Goal: Task Accomplishment & Management: Manage account settings

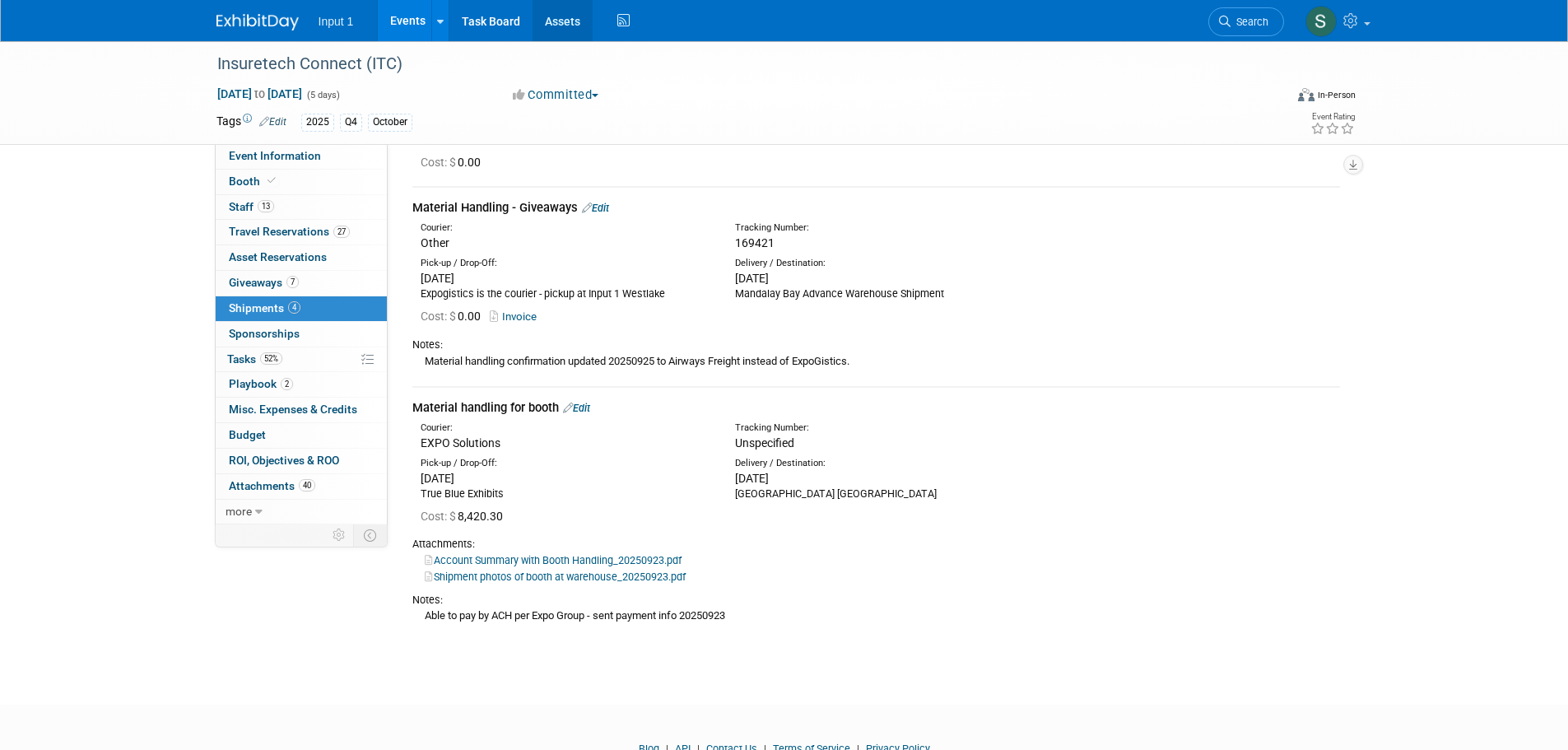
click at [562, 28] on link "Assets" at bounding box center [562, 21] width 60 height 41
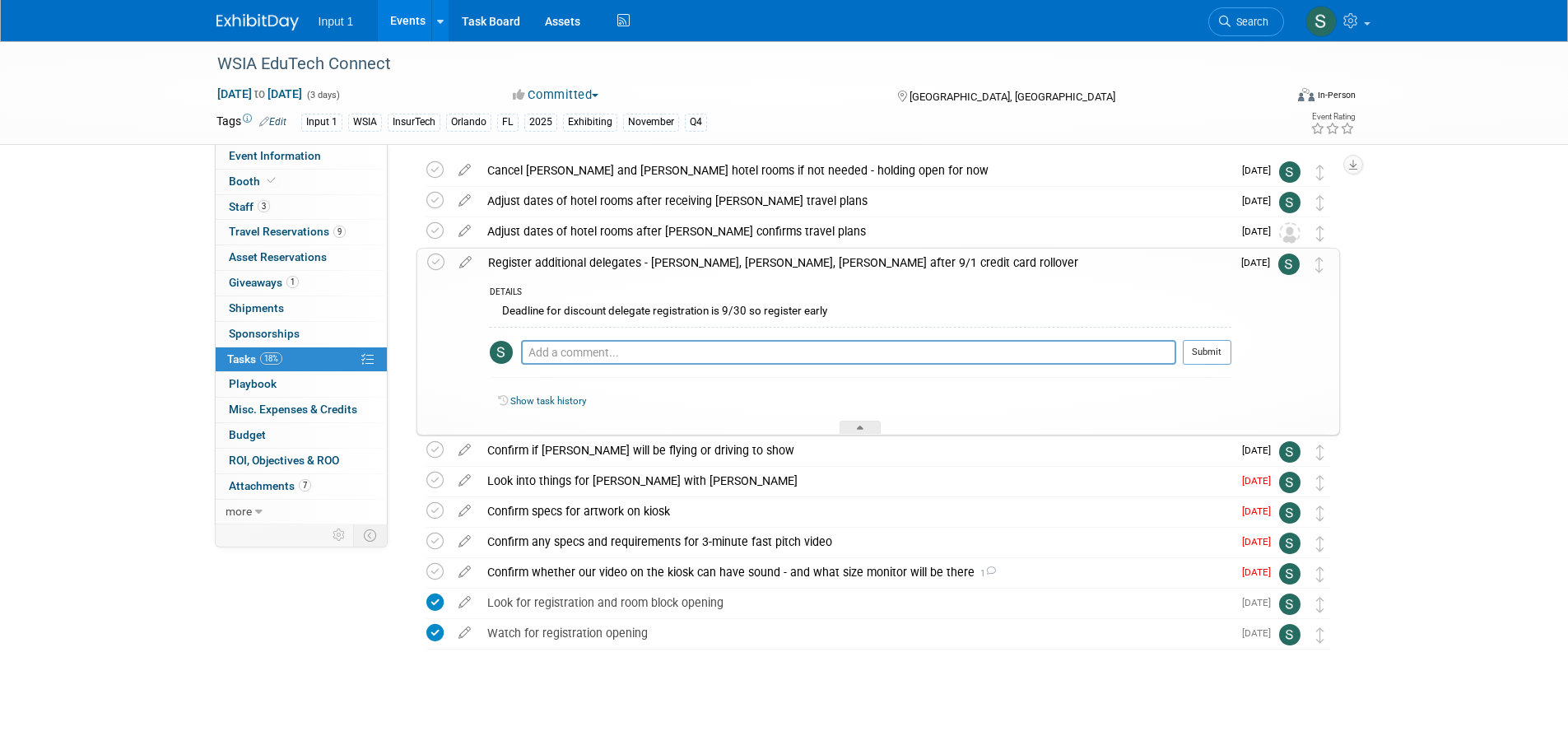
click at [1419, 345] on div "WSIA EduTech Connect Nov 12, 2025 to Nov 14, 2025 (3 days) Nov 12, 2025 to Nov …" at bounding box center [784, 367] width 1568 height 766
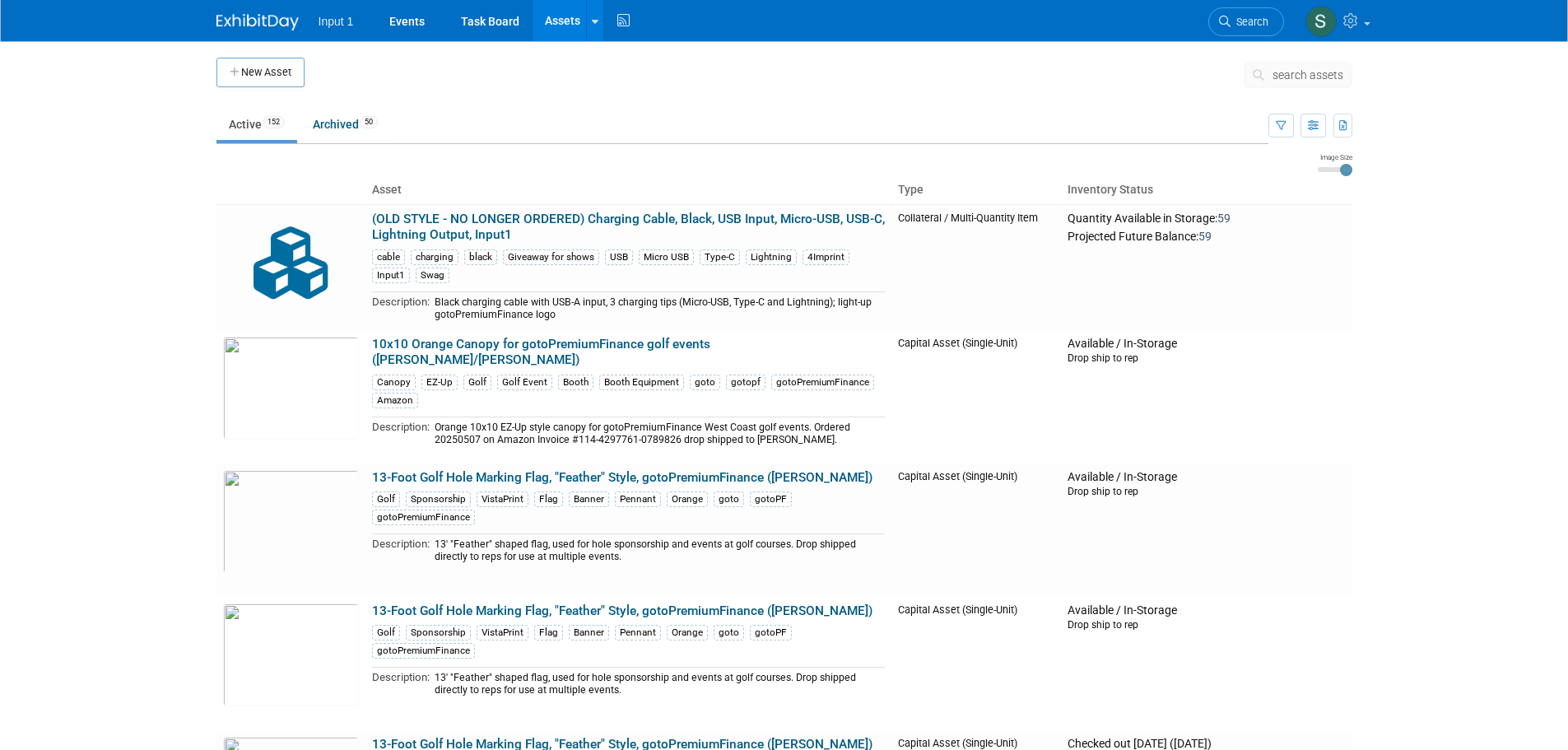
click at [1310, 73] on span "search assets" at bounding box center [1308, 74] width 71 height 13
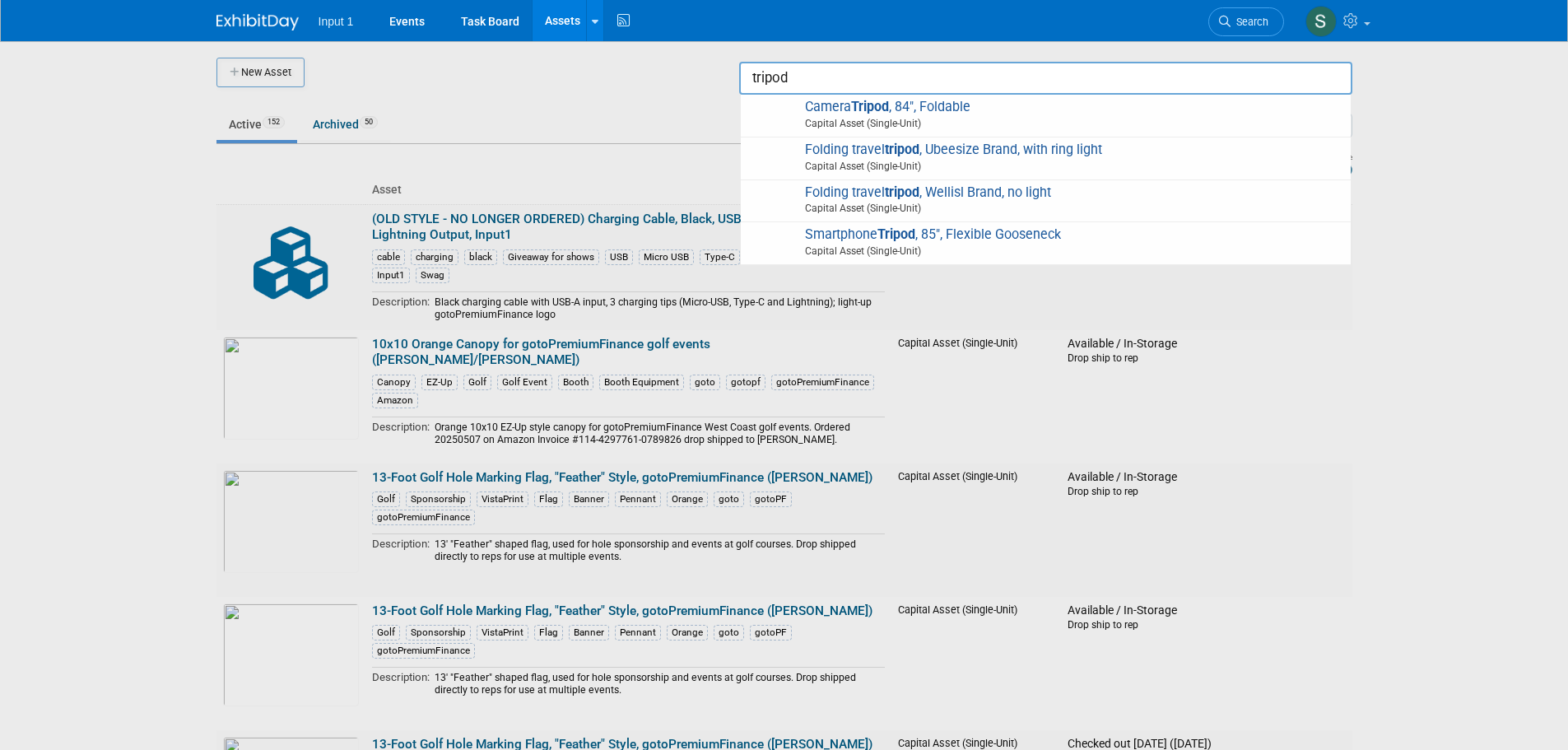
click at [915, 118] on span "Capital Asset (Single-Unit)" at bounding box center [1049, 123] width 588 height 15
type input "Camera Tripod, 84", Foldable"
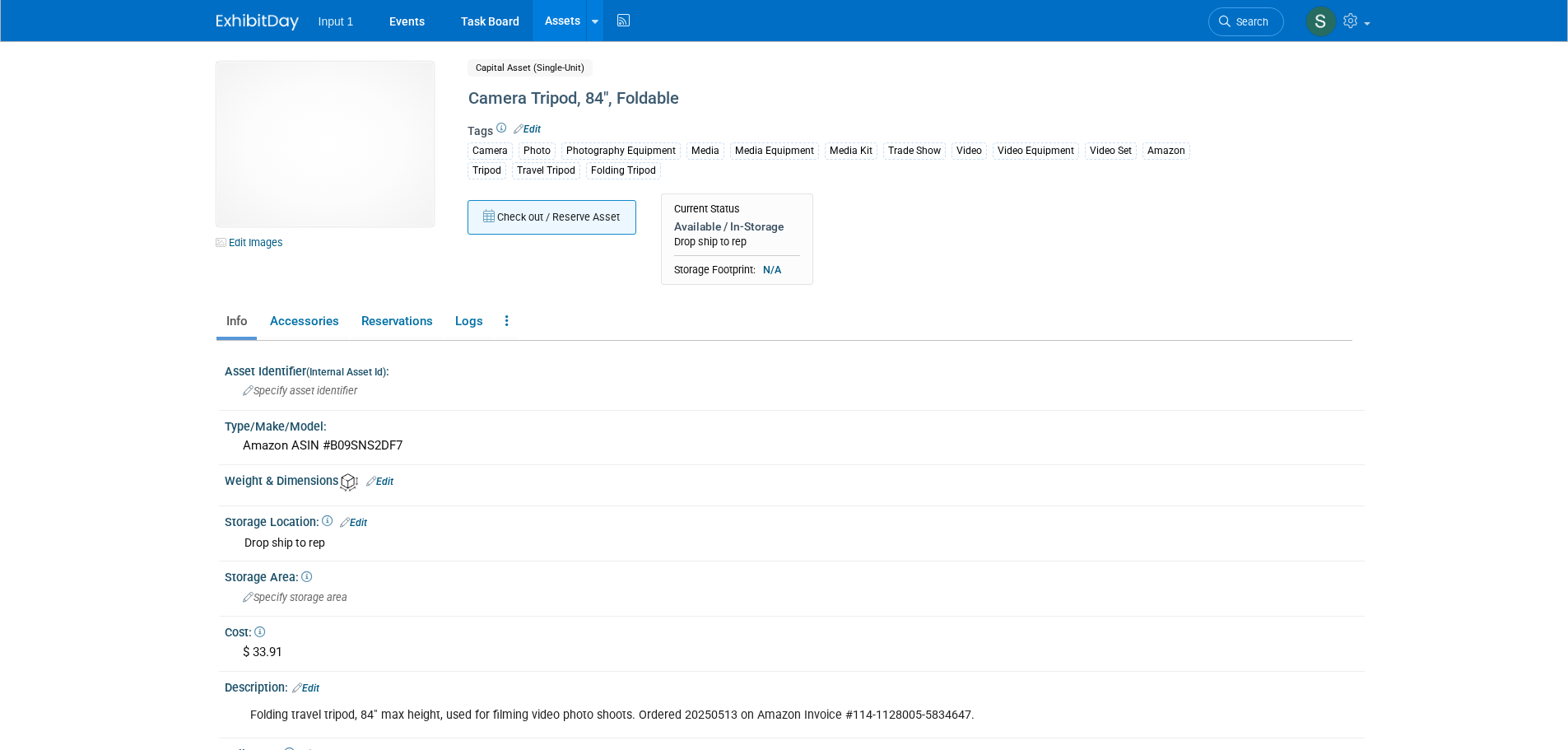
click at [555, 224] on button "Check out / Reserve Asset" at bounding box center [552, 217] width 169 height 35
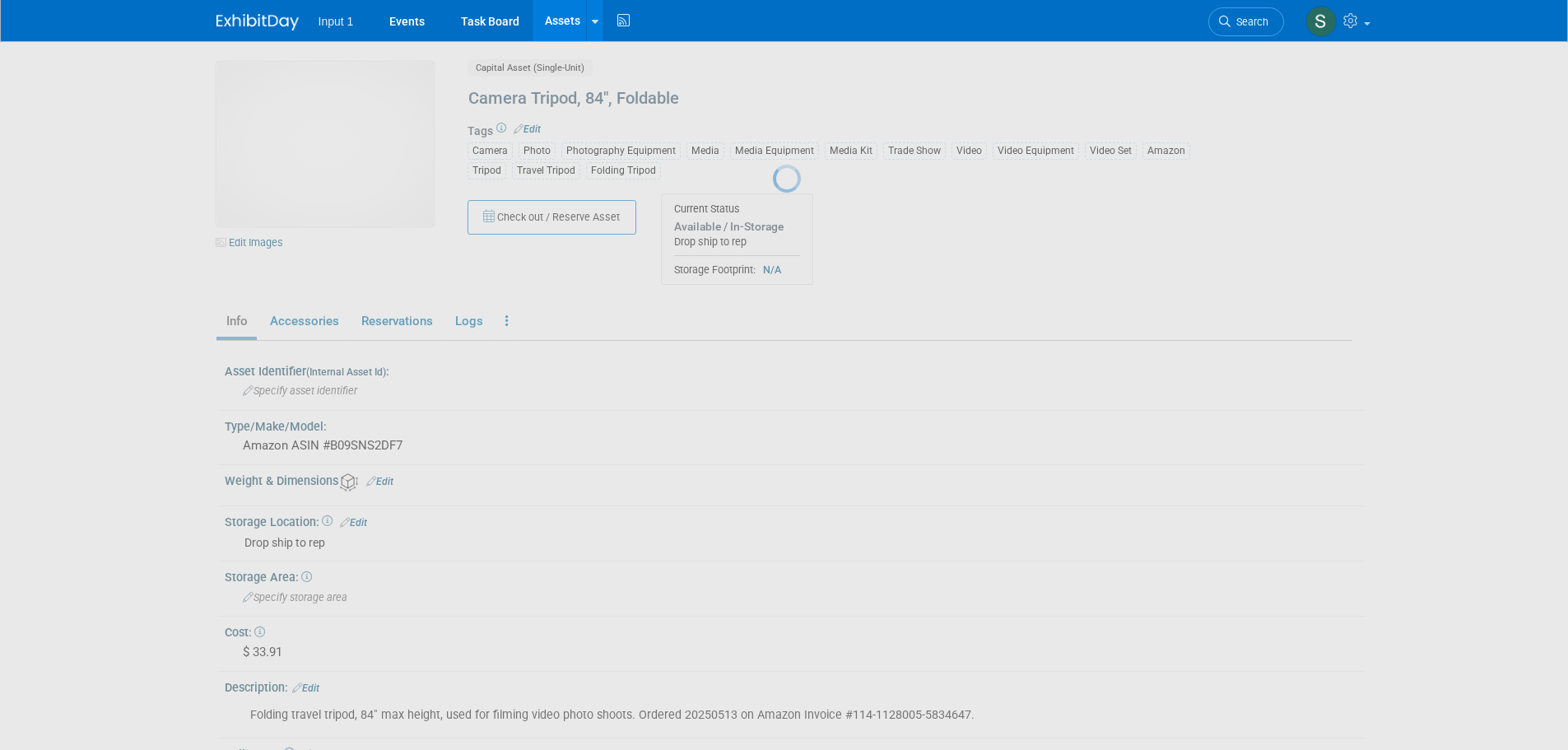
select select "8"
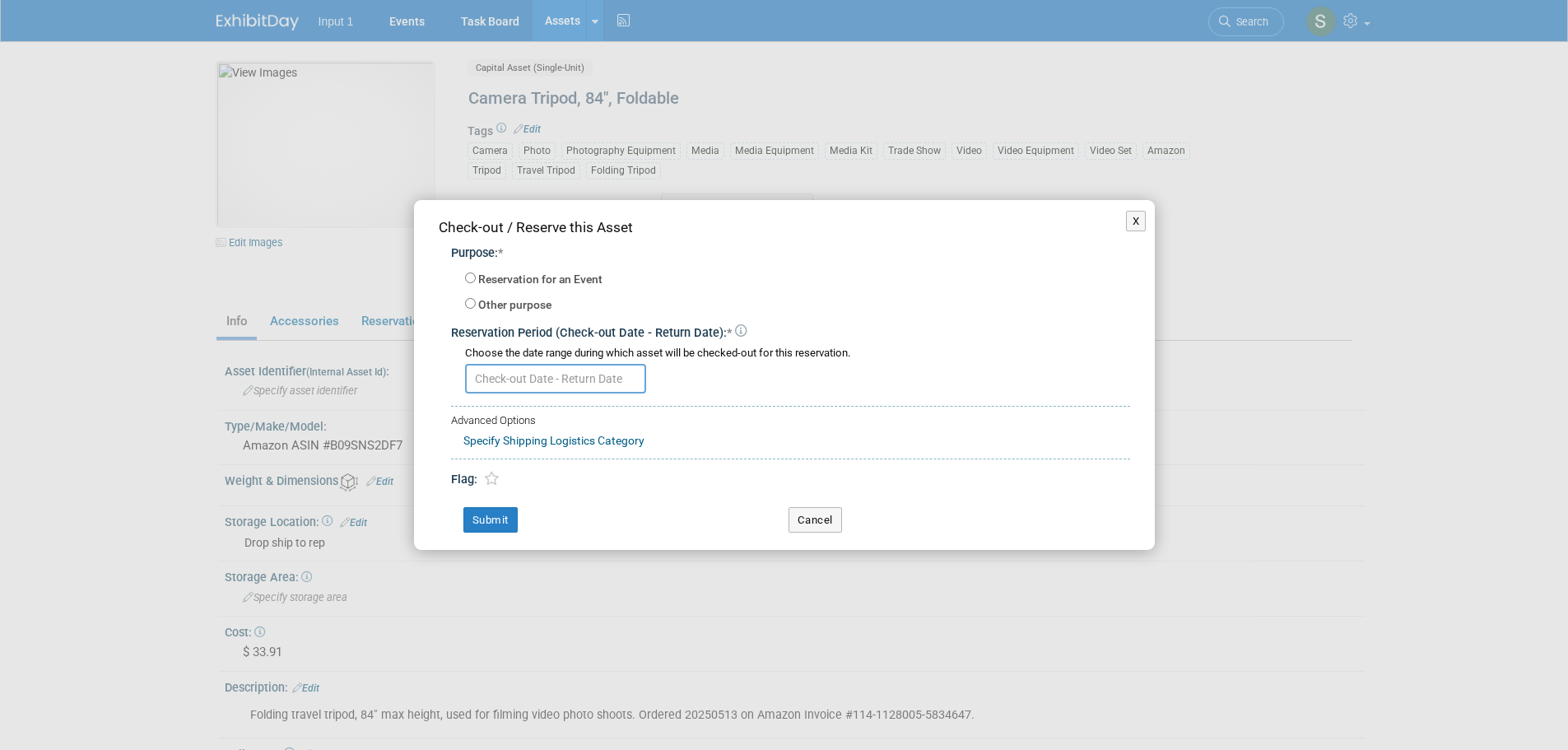
click at [556, 384] on input "text" at bounding box center [556, 379] width 181 height 30
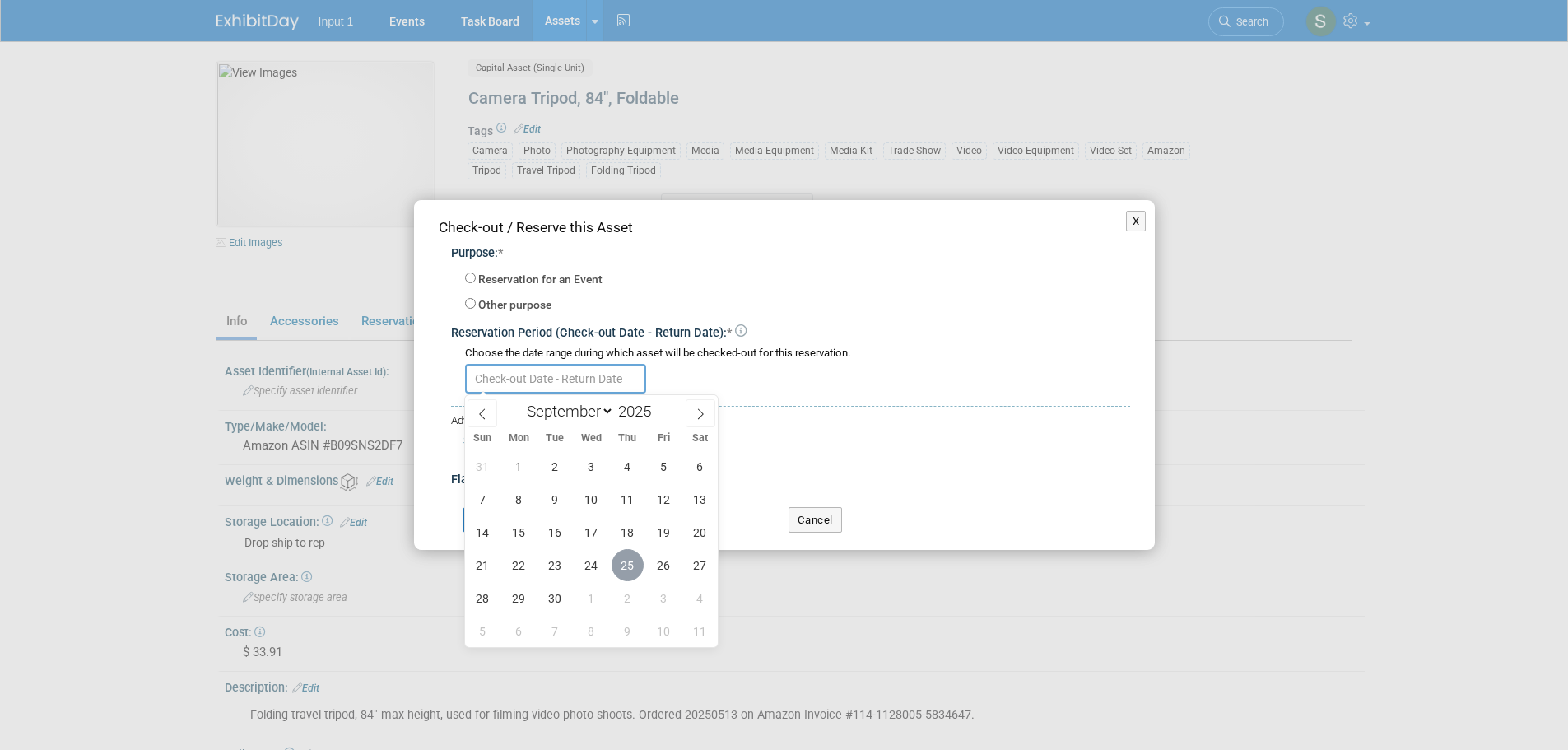
click at [630, 567] on span "25" at bounding box center [628, 565] width 32 height 32
type input "Sep 25, 2025"
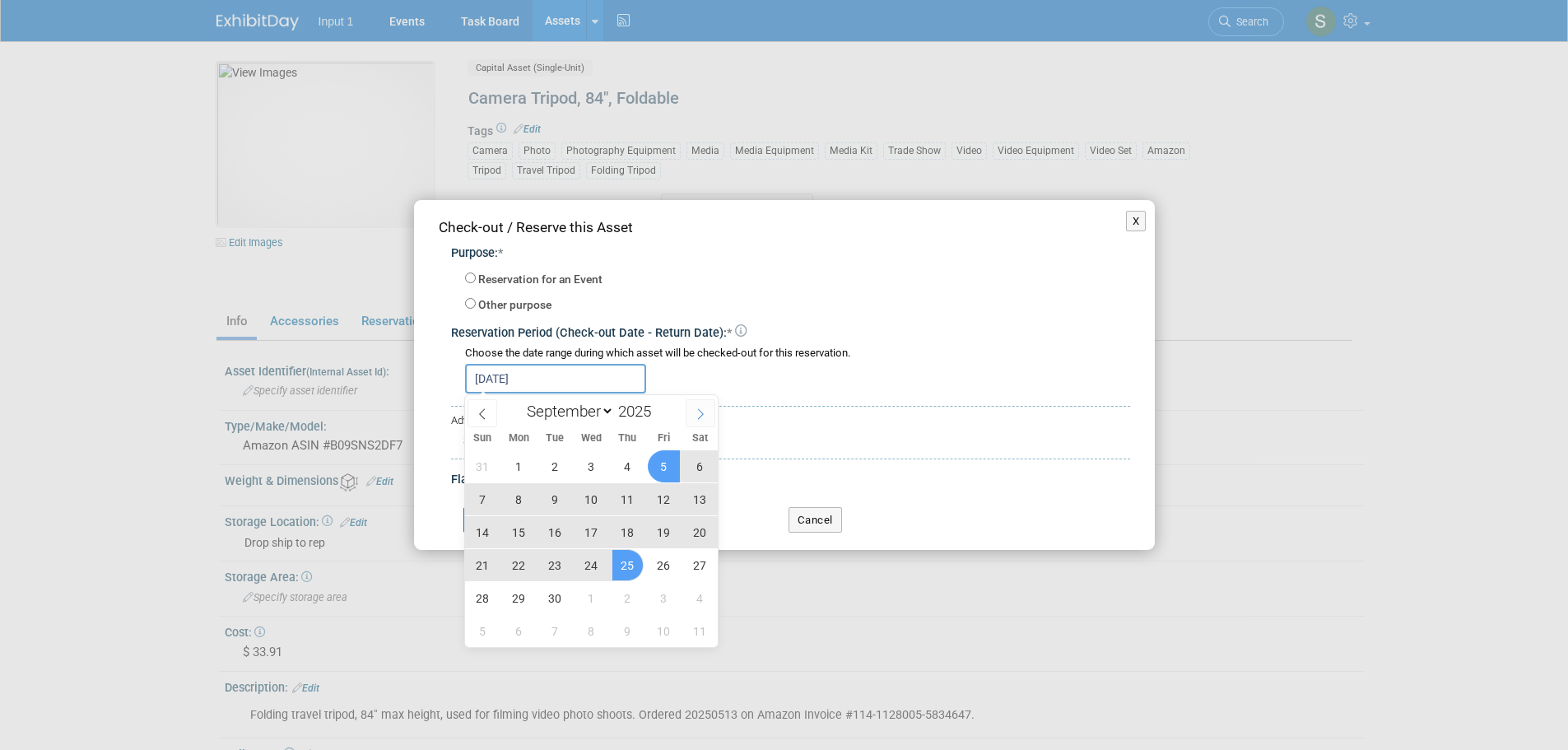
click at [698, 421] on span at bounding box center [701, 413] width 30 height 28
select select "9"
click at [630, 566] on span "23" at bounding box center [628, 565] width 32 height 32
type input "Sep 25, 2025 to Oct 23, 2025"
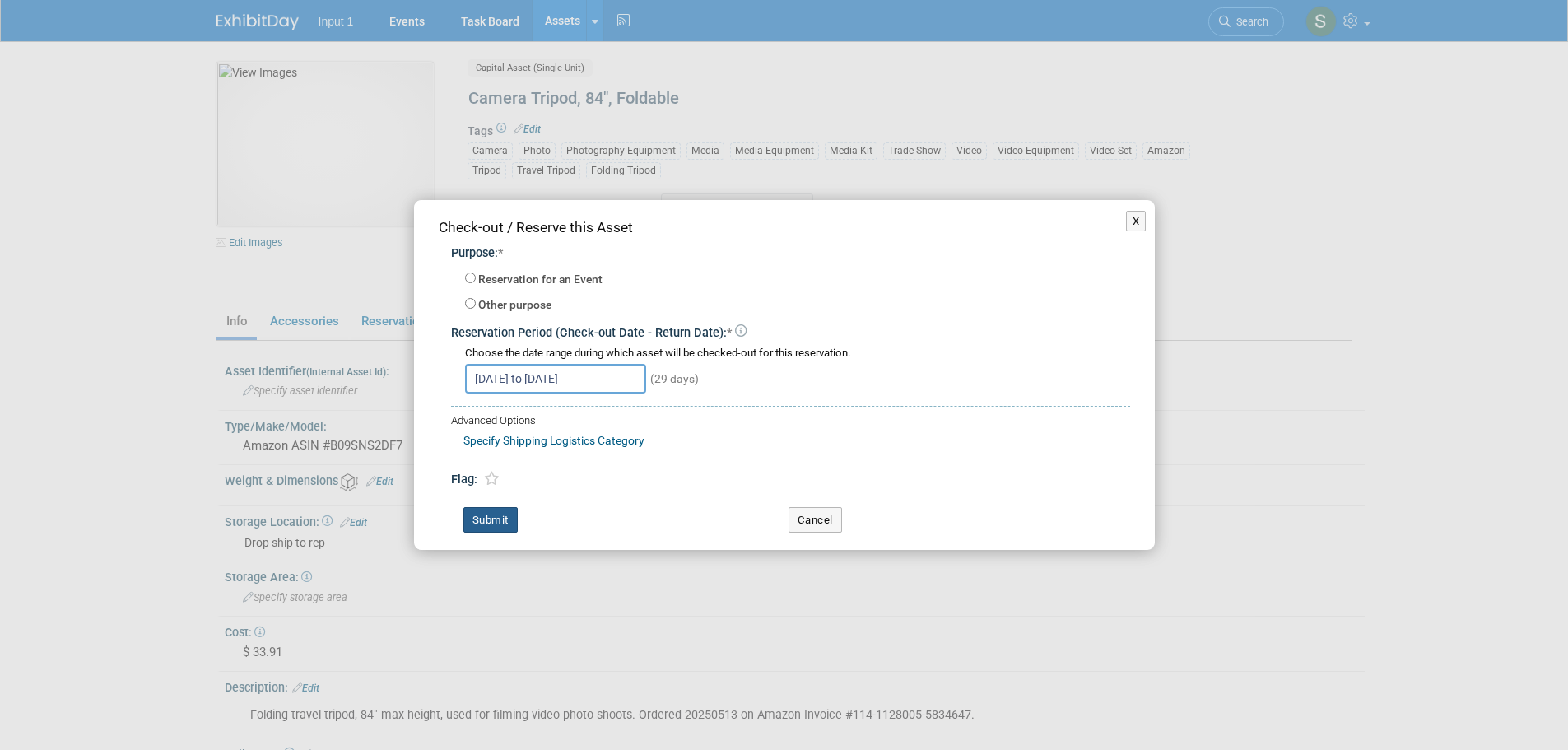
click at [490, 521] on button "Submit" at bounding box center [491, 519] width 55 height 26
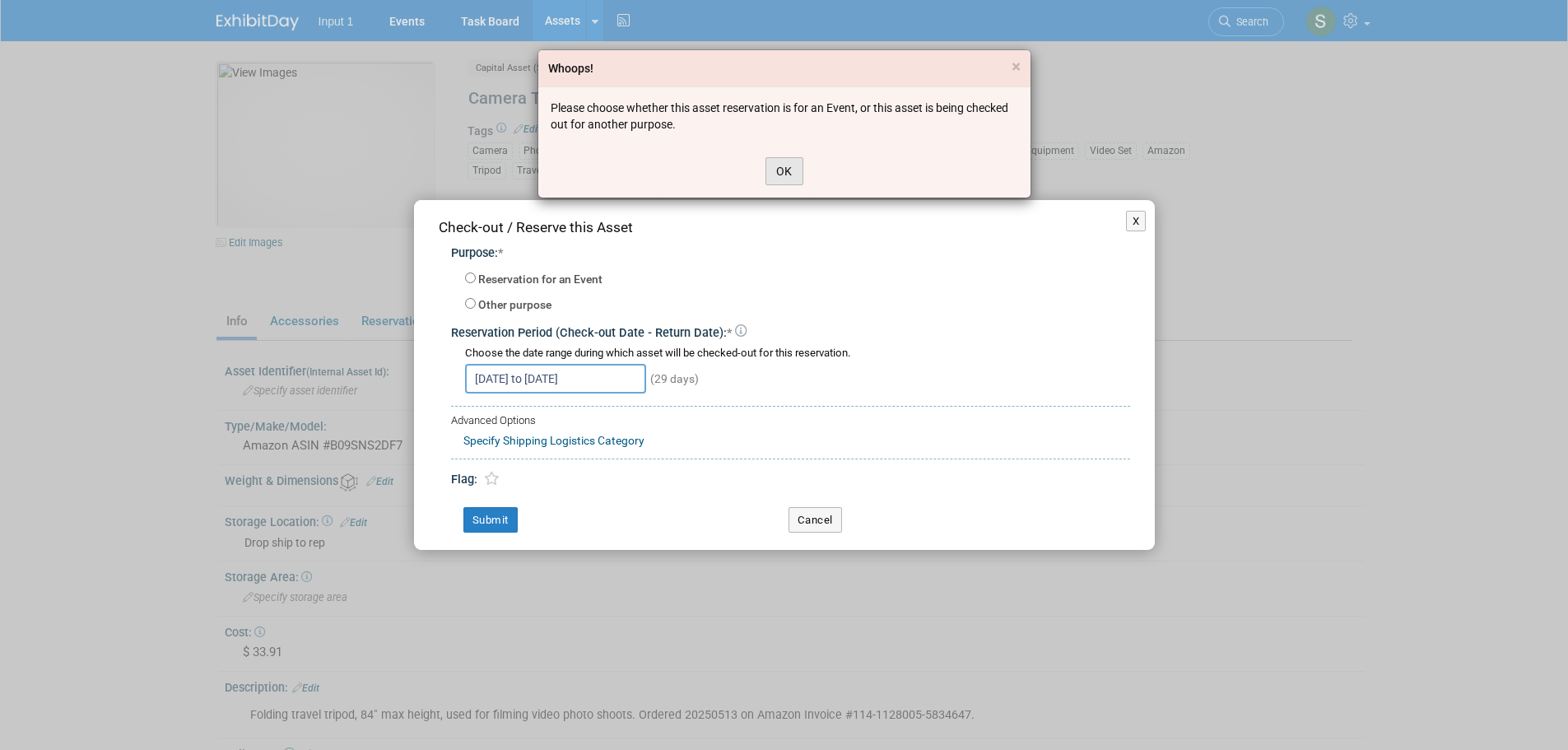
click at [783, 172] on button "OK" at bounding box center [785, 170] width 38 height 28
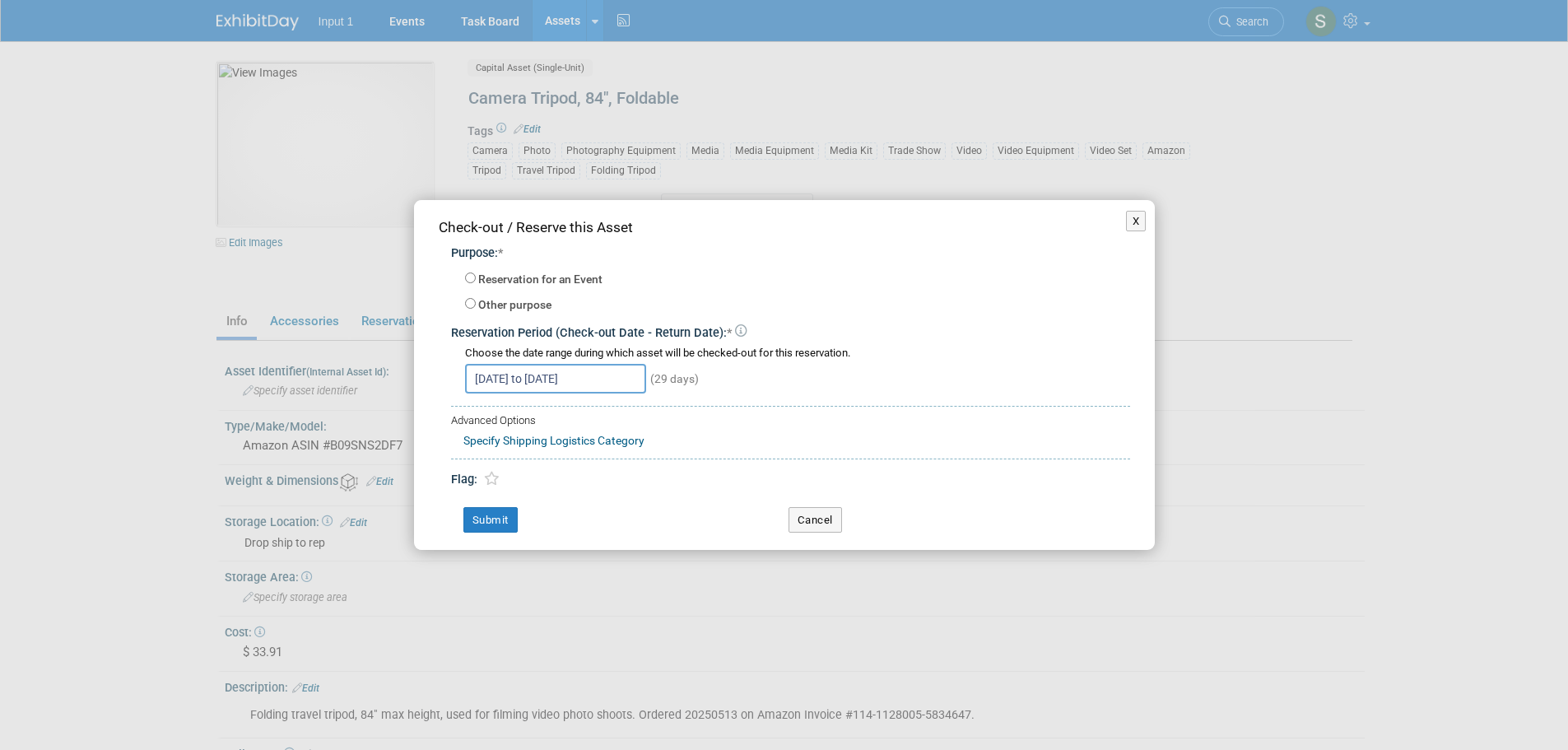
click at [480, 280] on label "Reservation for an Event" at bounding box center [540, 280] width 125 height 16
click at [475, 280] on input "Reservation for an Event" at bounding box center [471, 278] width 11 height 11
radio input "true"
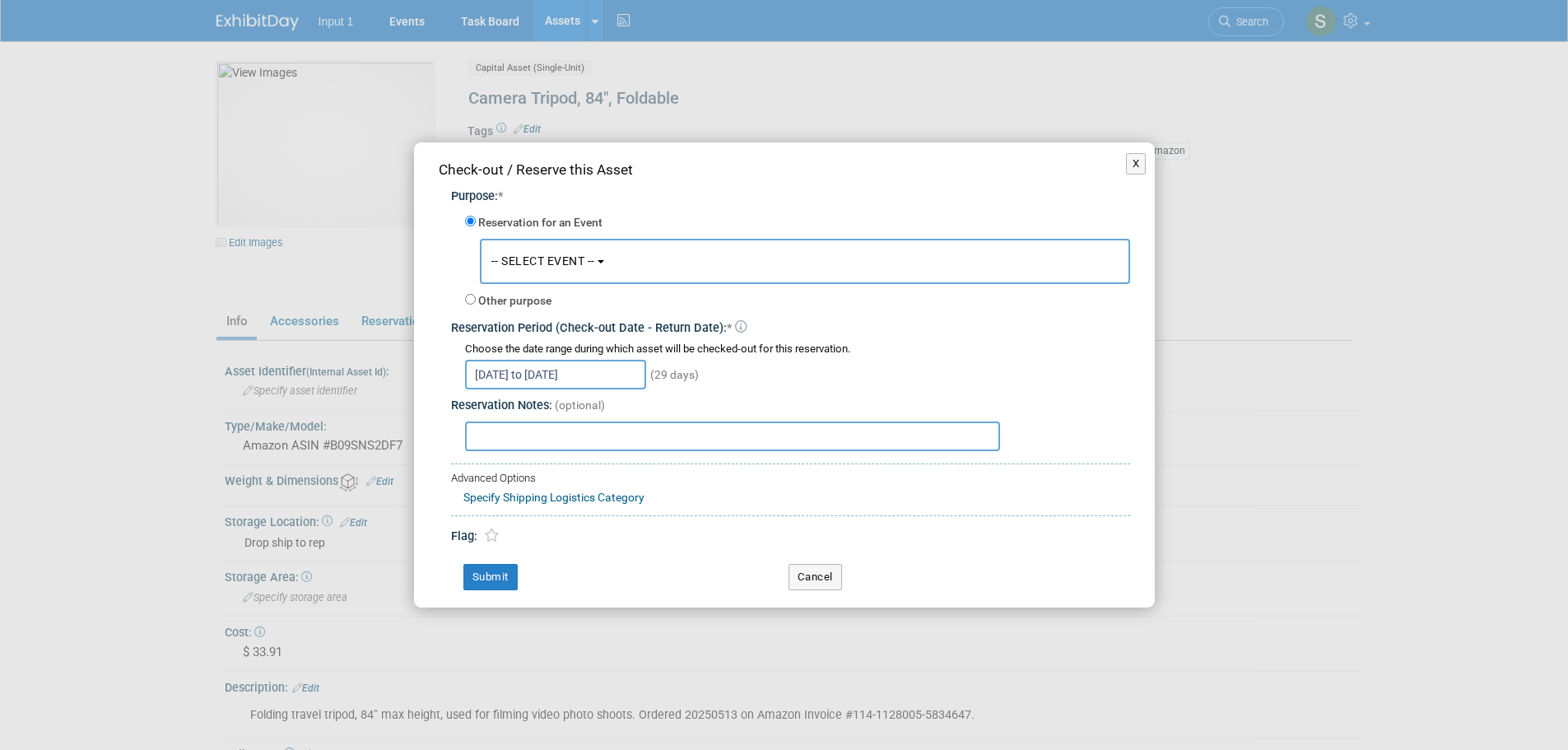
click at [561, 257] on span "-- SELECT EVENT --" at bounding box center [544, 261] width 104 height 13
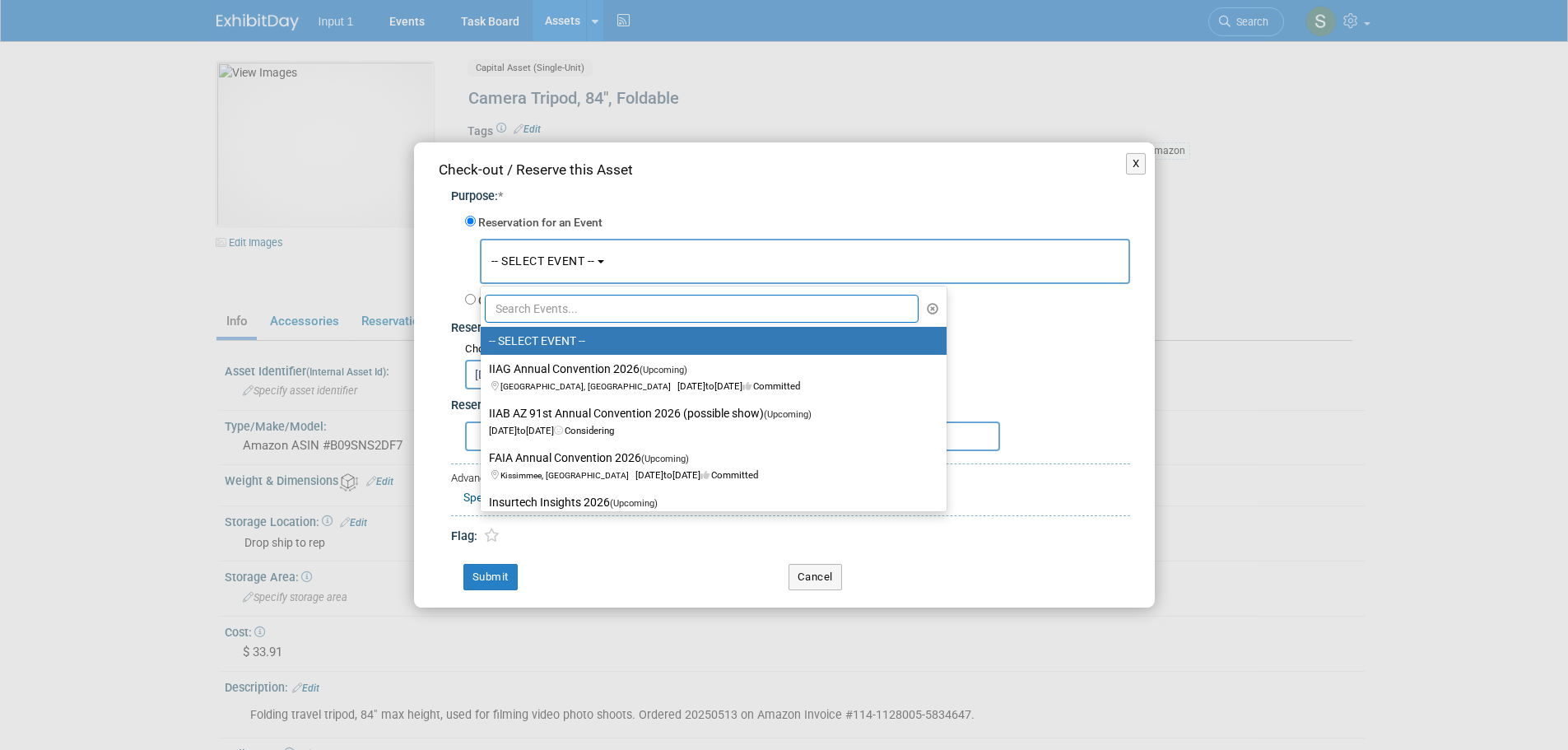
click at [568, 315] on input "text" at bounding box center [702, 309] width 435 height 28
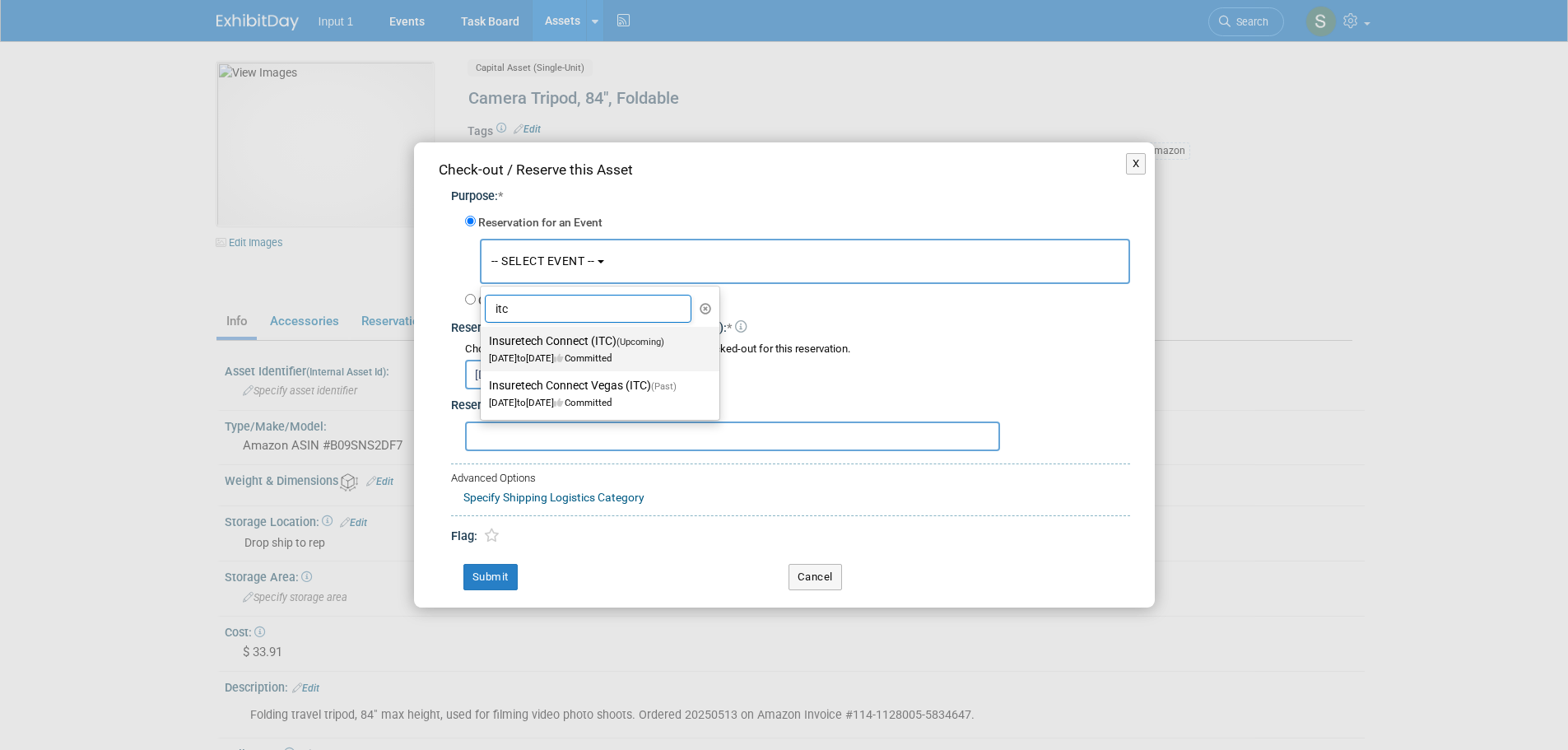
type input "itc"
click at [592, 353] on span "Oct 13, 2025 to Oct 17, 2025 Committed" at bounding box center [581, 349] width 186 height 28
click at [483, 346] on input "Insuretech Connect (ITC) (Upcoming) Oct 13, 2025 to Oct 17, 2025 Committed" at bounding box center [478, 341] width 11 height 11
select select "11126240"
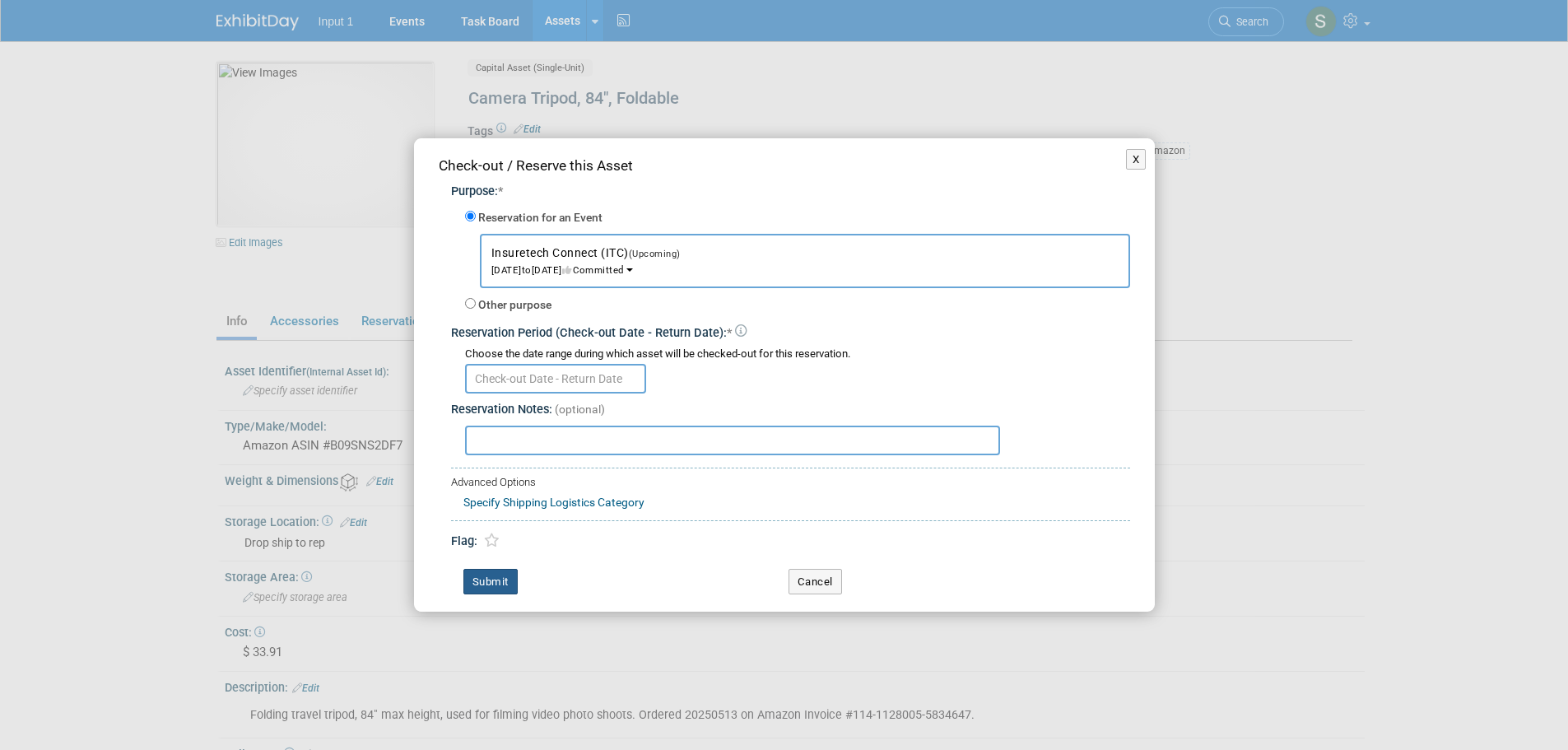
click at [491, 582] on button "Submit" at bounding box center [491, 581] width 55 height 26
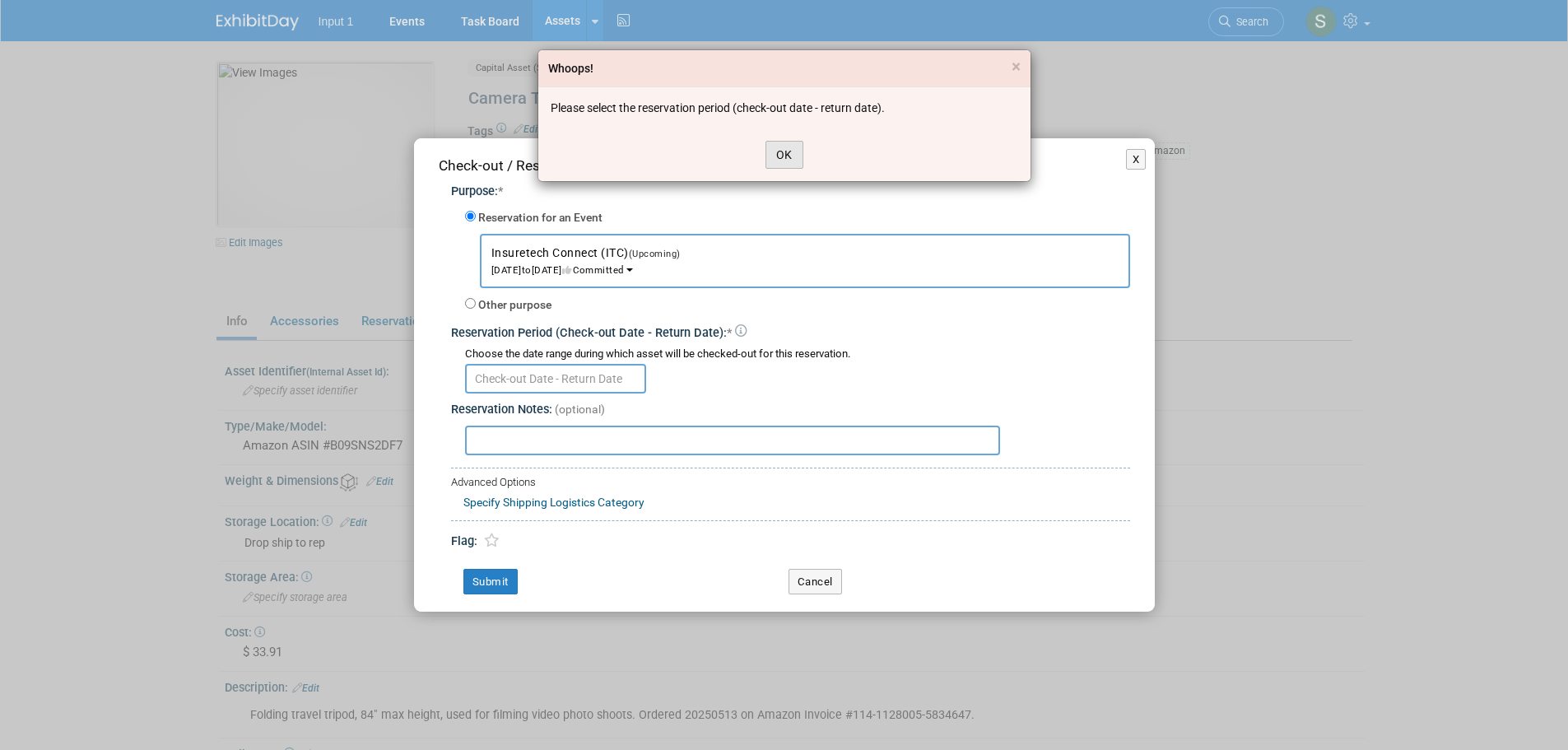
click at [788, 149] on button "OK" at bounding box center [785, 154] width 38 height 28
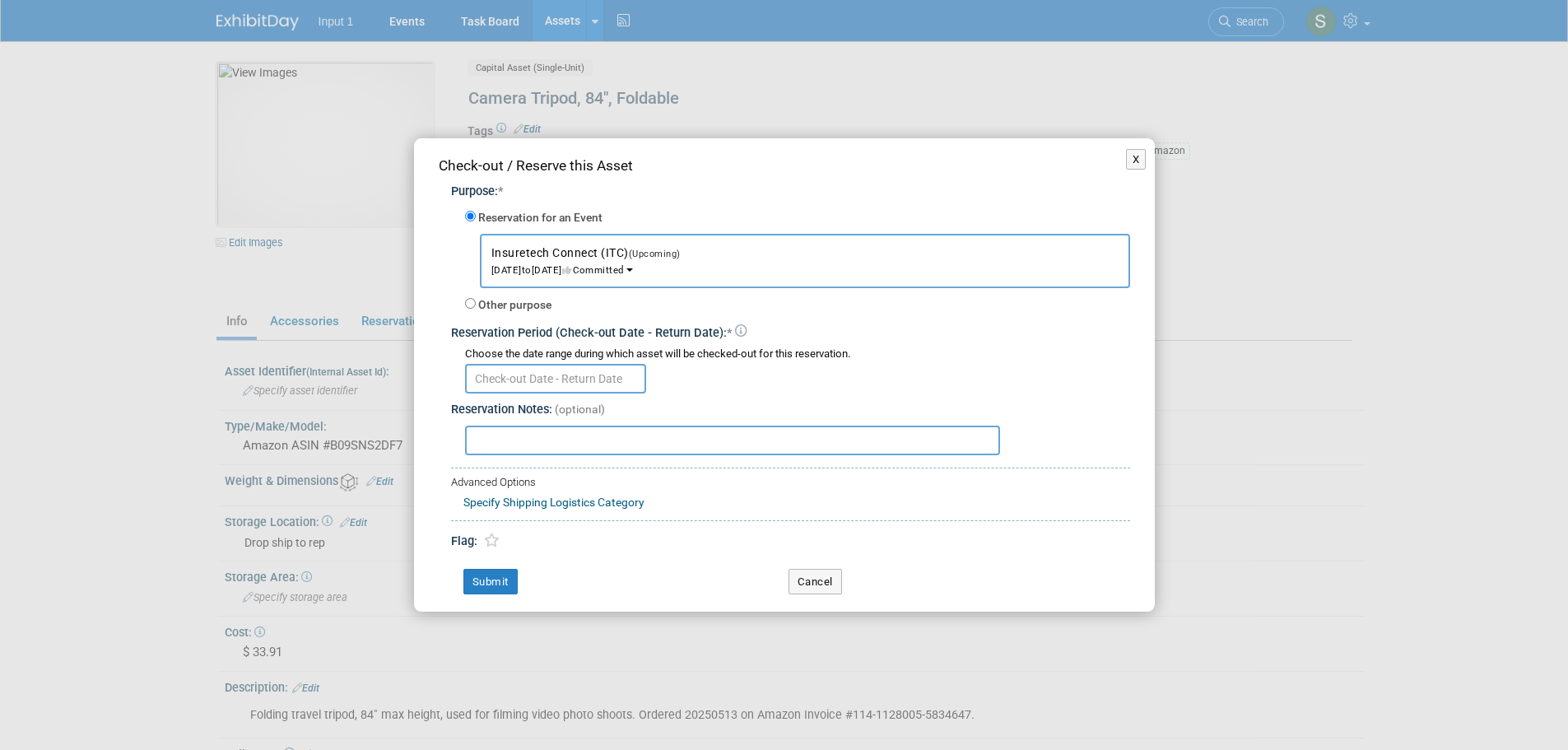
click at [555, 384] on input "text" at bounding box center [556, 379] width 181 height 30
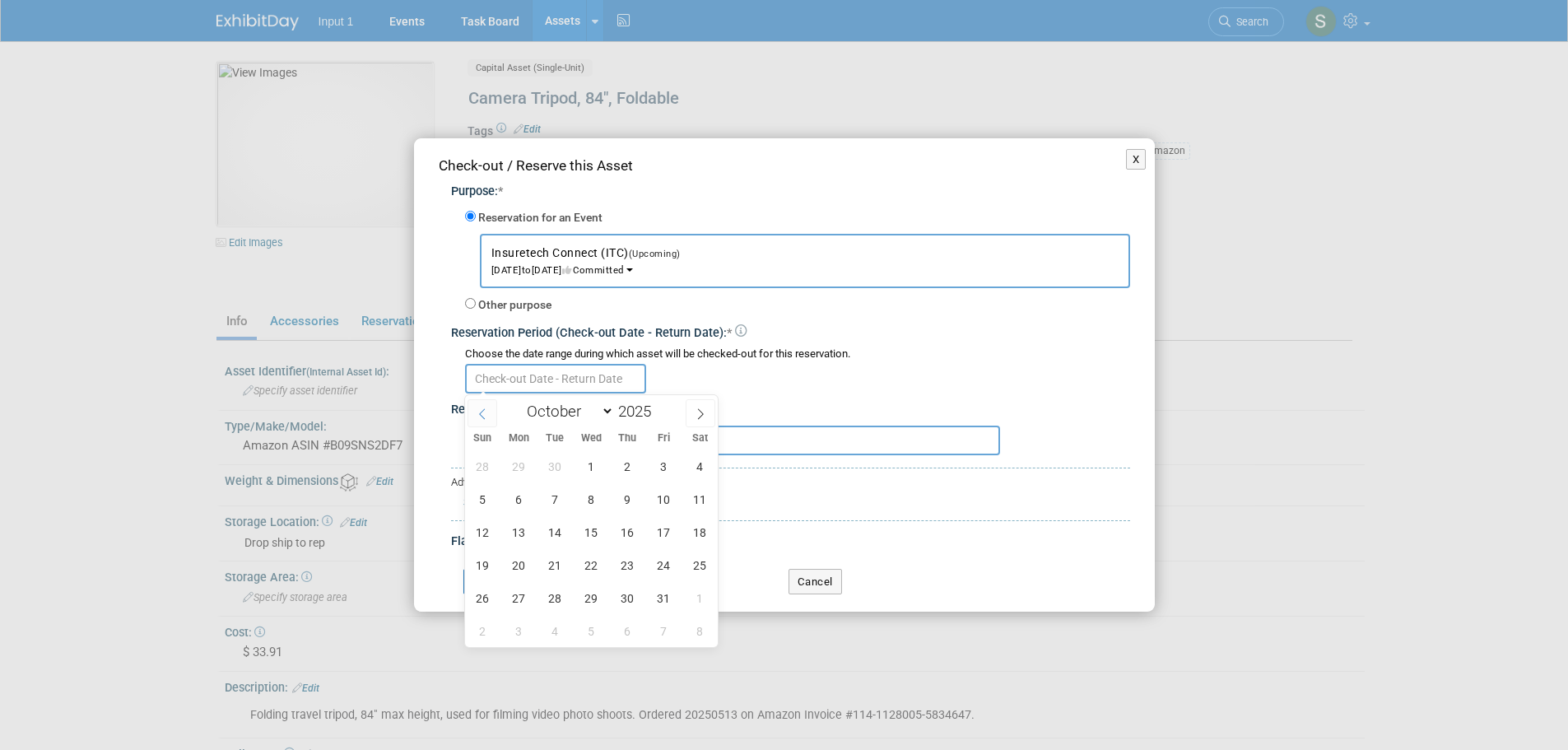
click at [484, 408] on icon at bounding box center [482, 414] width 12 height 12
select select "8"
click at [620, 567] on span "25" at bounding box center [628, 565] width 32 height 32
type input "Sep 25, 2025"
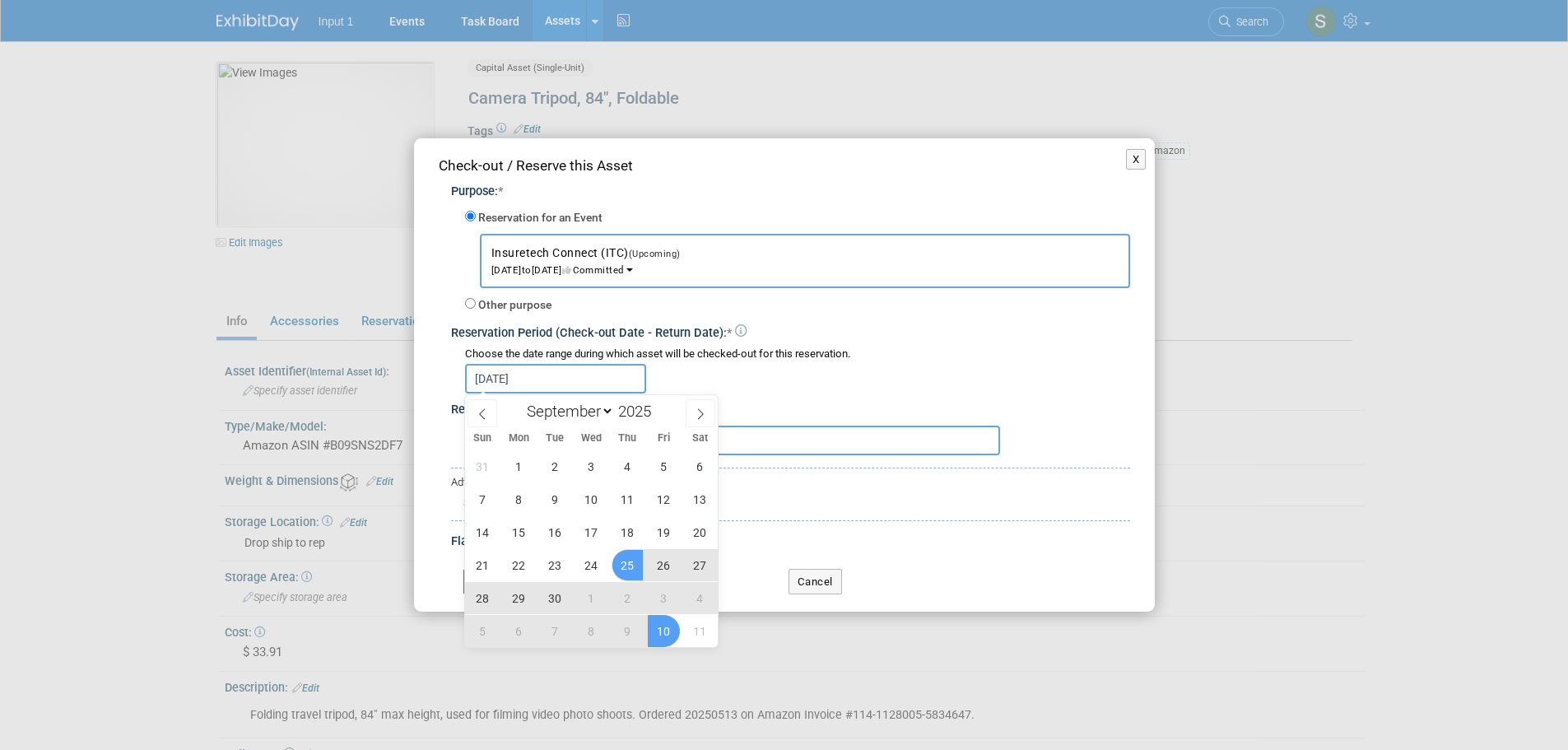
scroll to position [215, 0]
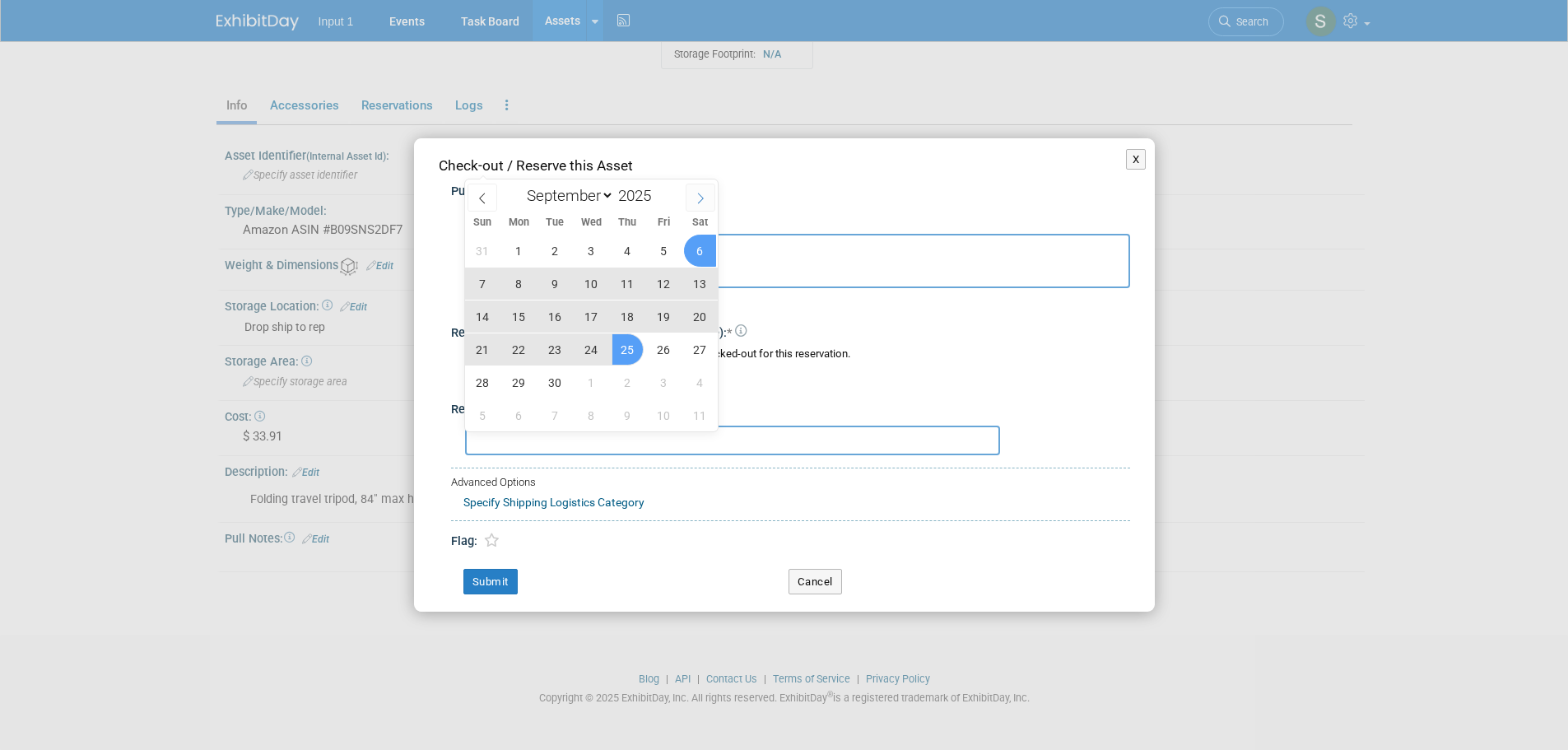
click at [702, 189] on span at bounding box center [701, 197] width 30 height 28
select select "9"
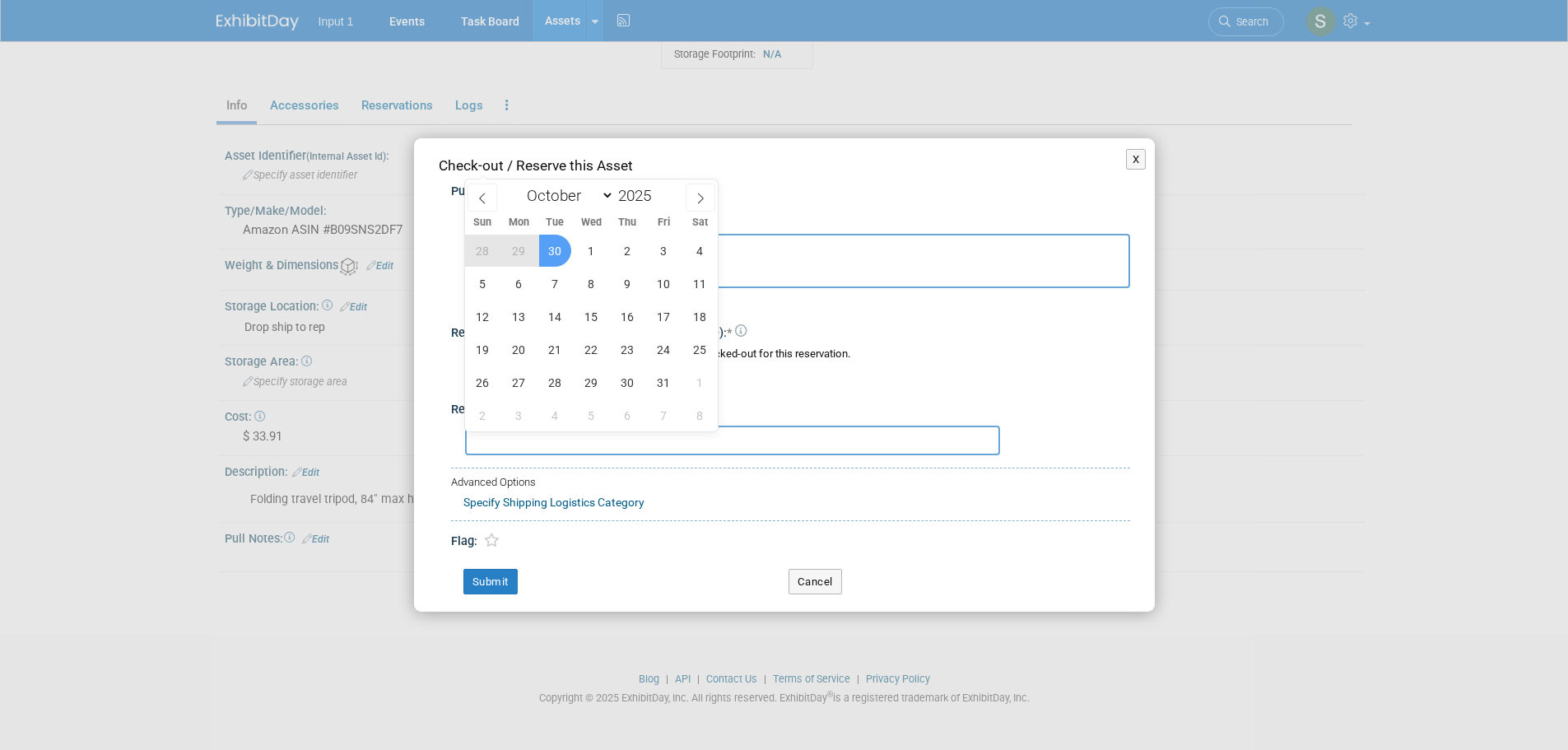
click at [773, 164] on div "Check-out / Reserve this Asset" at bounding box center [784, 165] width 692 height 21
select select "8"
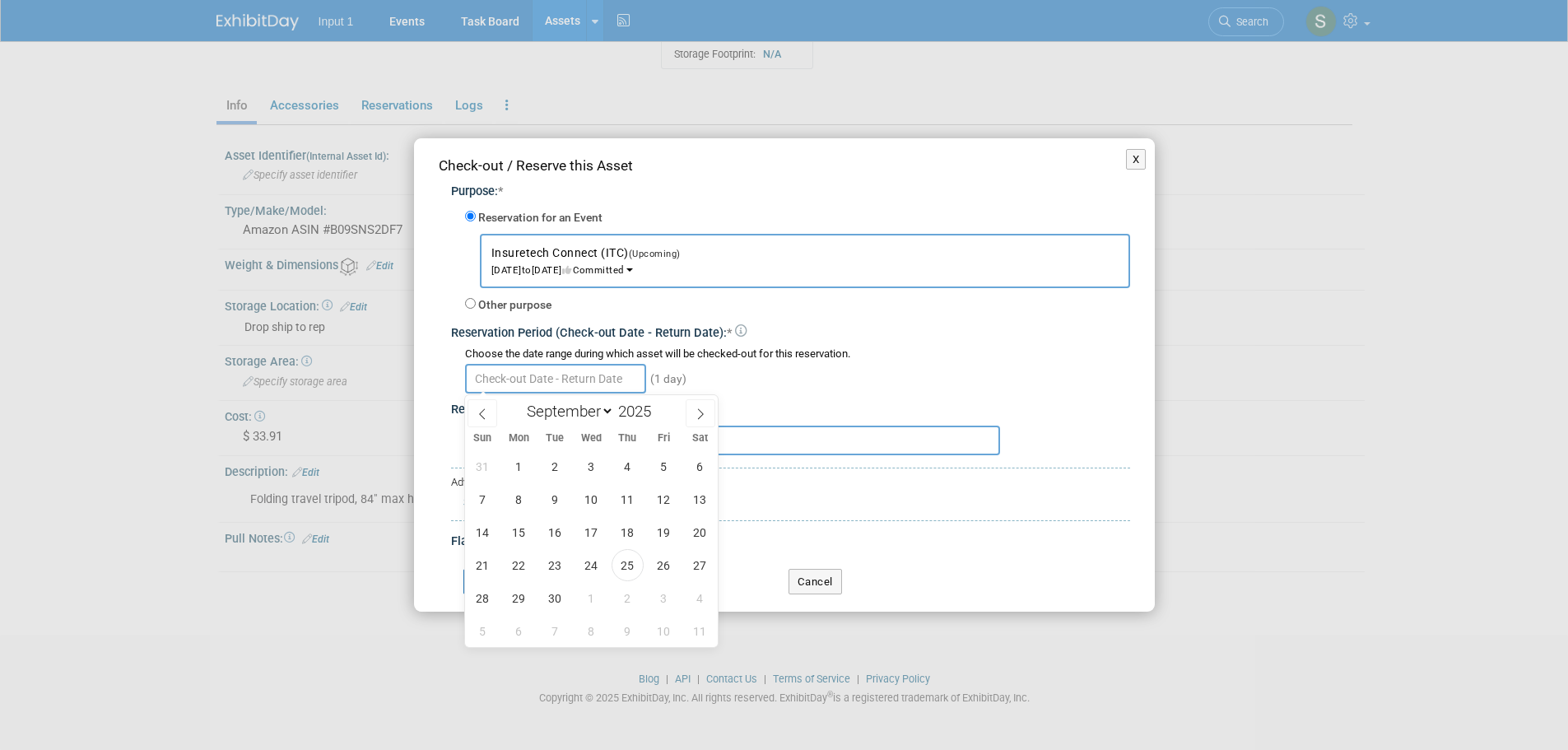
click at [530, 381] on input "text" at bounding box center [556, 379] width 181 height 30
click at [637, 562] on span "25" at bounding box center [628, 565] width 32 height 32
type input "Sep 25, 2025"
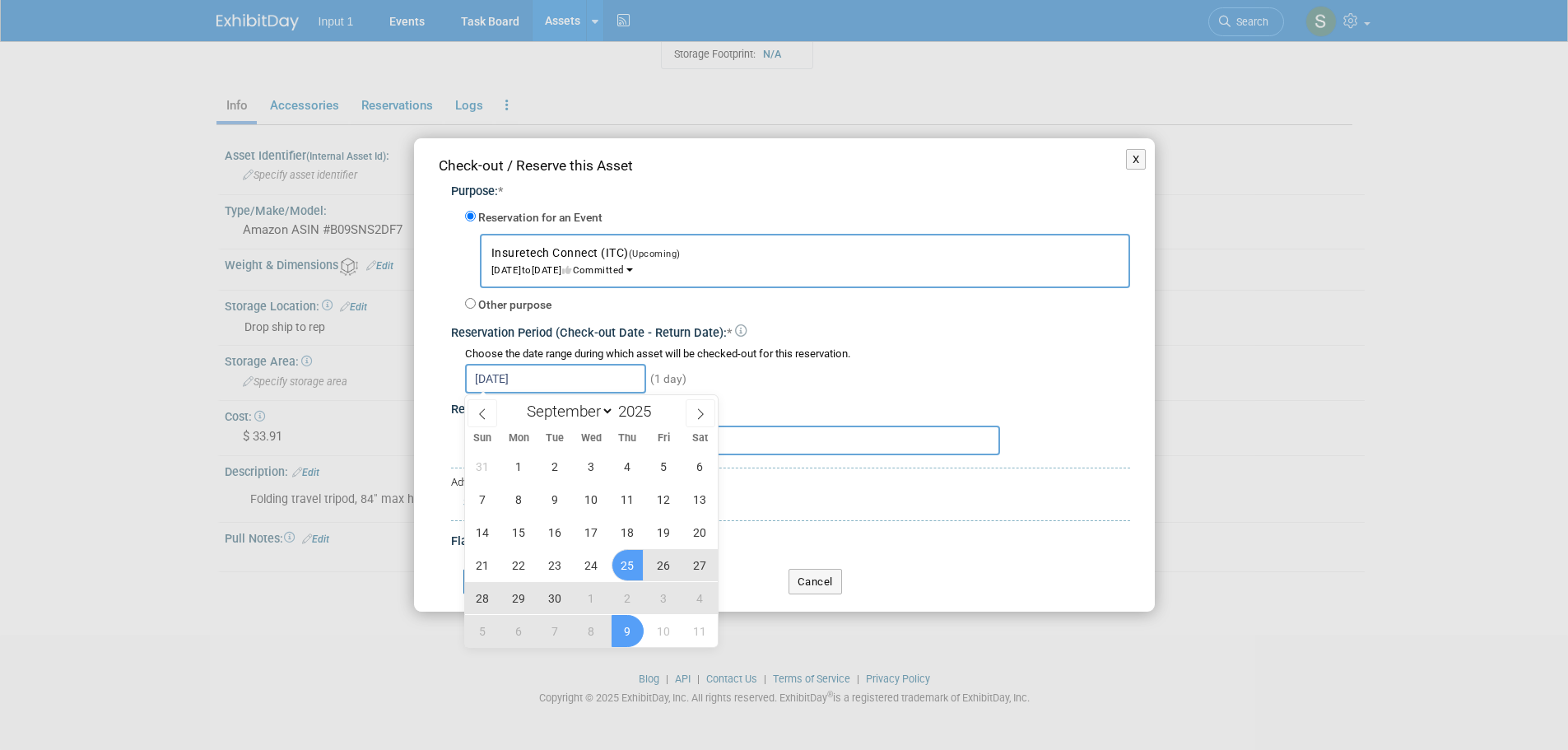
select select "9"
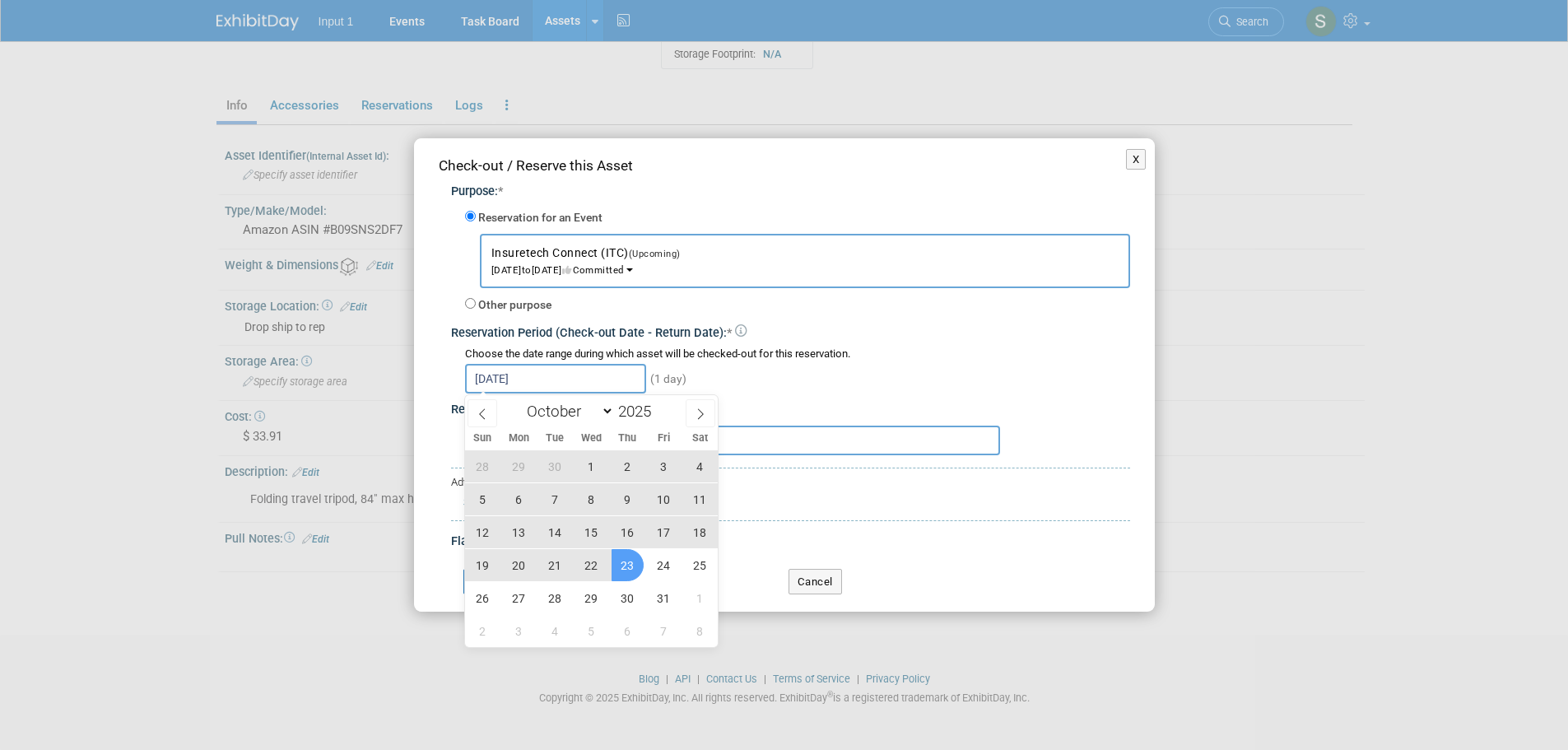
type input "Sep 25, 2025 to Sep 28, 2025"
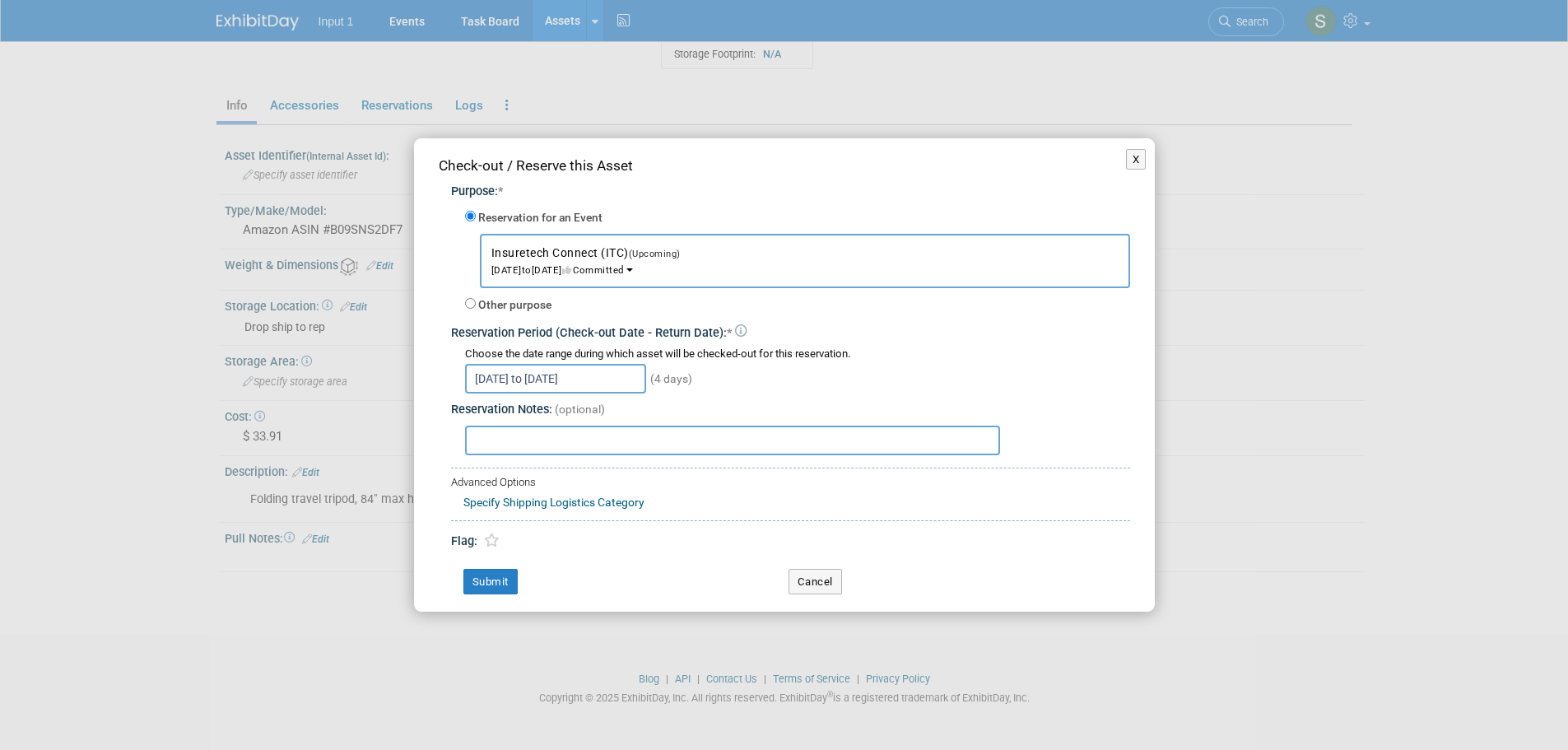
click at [536, 433] on input "text" at bounding box center [733, 440] width 536 height 30
click at [475, 439] on input "Advance warehouse shipment sent 20250926 via Airways Freight to ITC" at bounding box center [733, 440] width 536 height 30
type input "Advance warehouse shipment sent 20250926 via Airways Freight to ITC"
click at [500, 586] on button "Submit" at bounding box center [491, 581] width 55 height 26
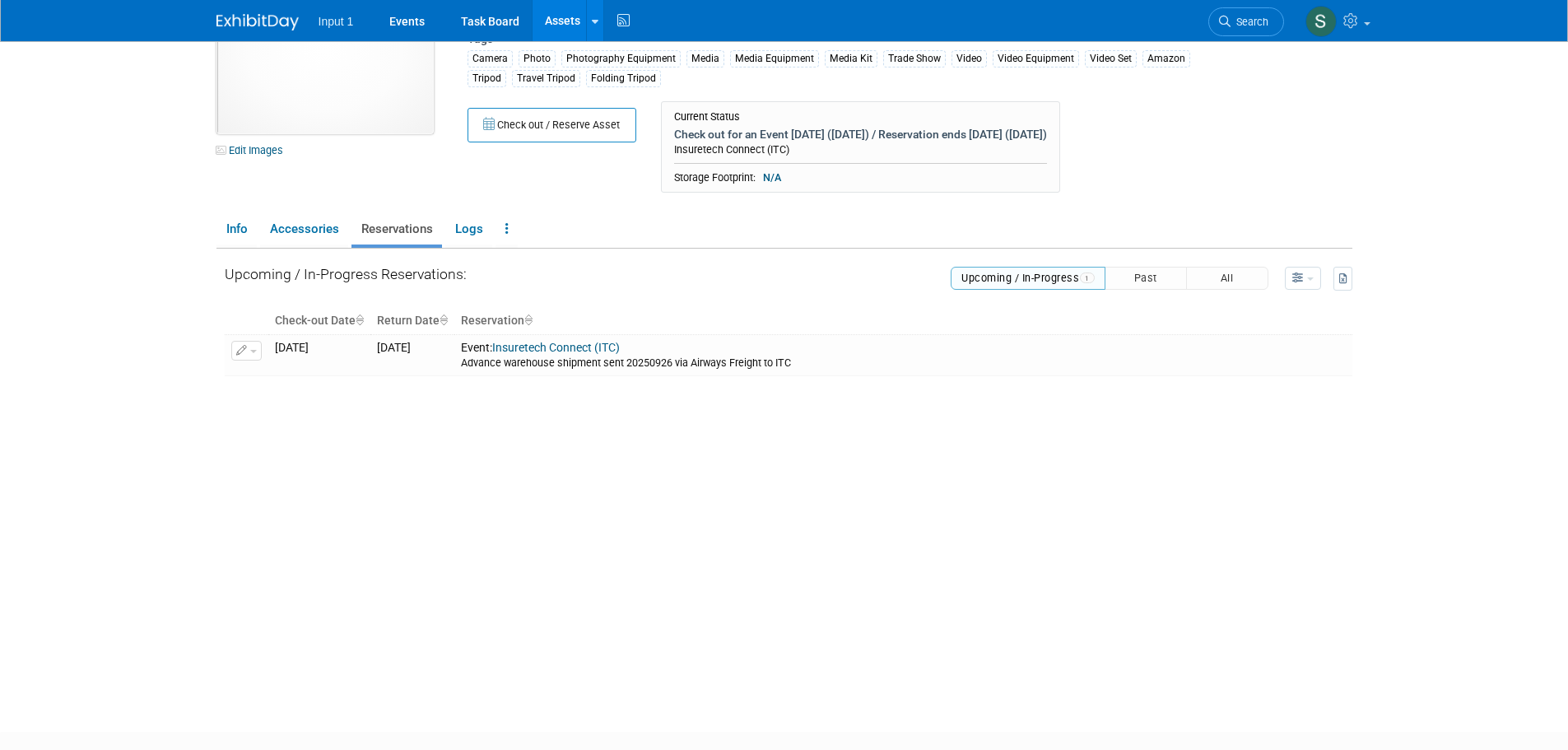
scroll to position [0, 0]
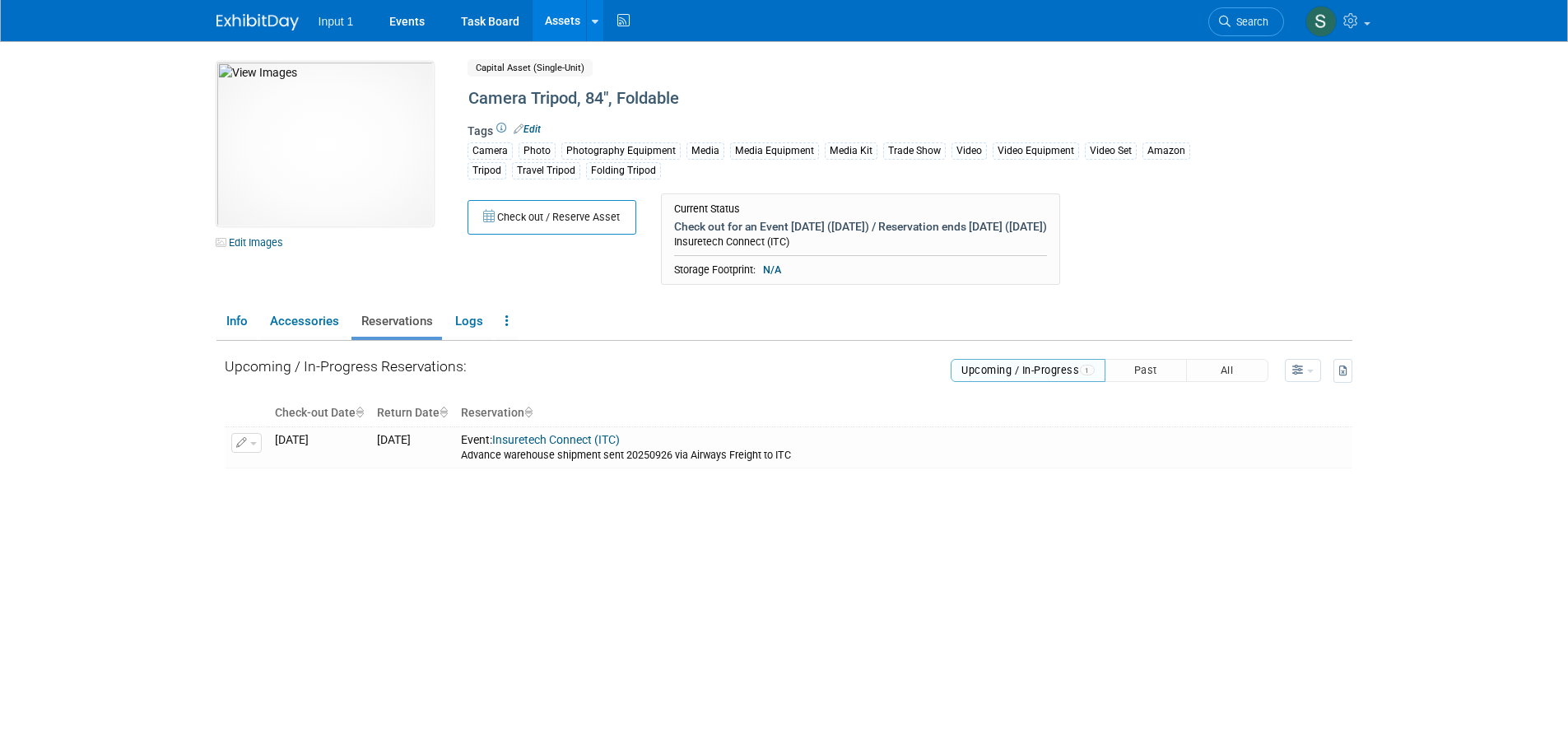
click at [555, 26] on link "Assets" at bounding box center [562, 21] width 60 height 41
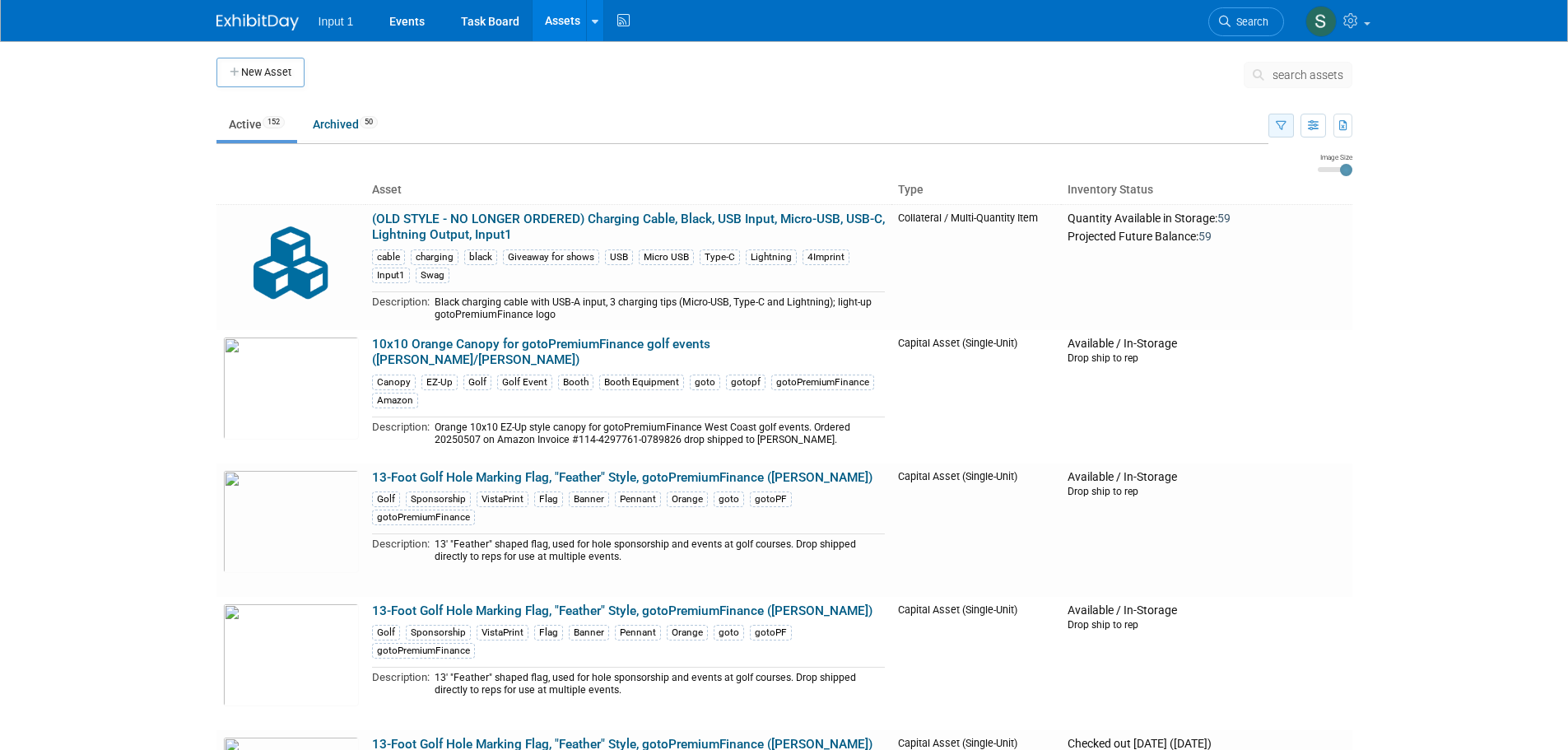
click at [1280, 126] on icon "button" at bounding box center [1282, 126] width 11 height 11
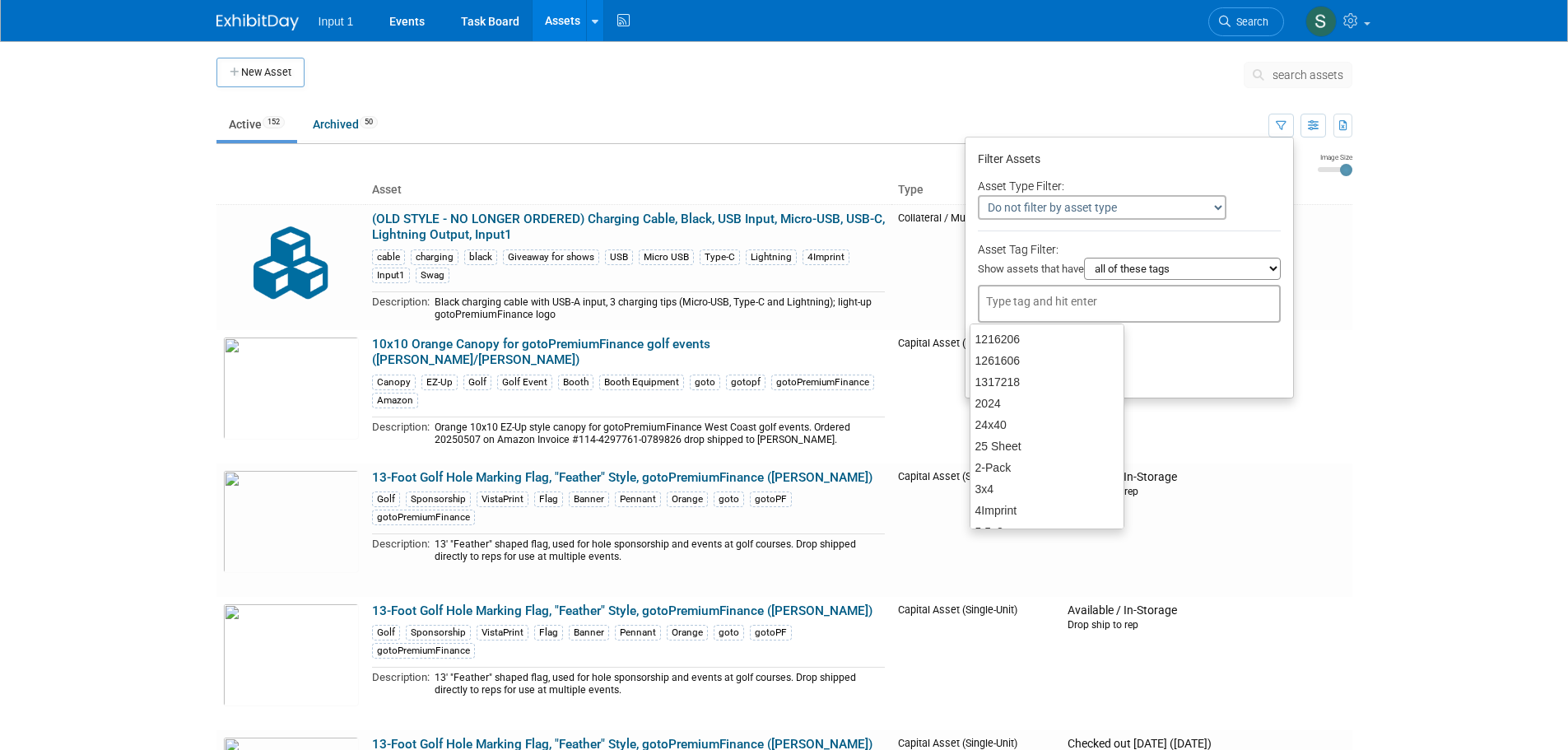
click at [1067, 315] on div at bounding box center [1129, 304] width 303 height 38
type input "tripod"
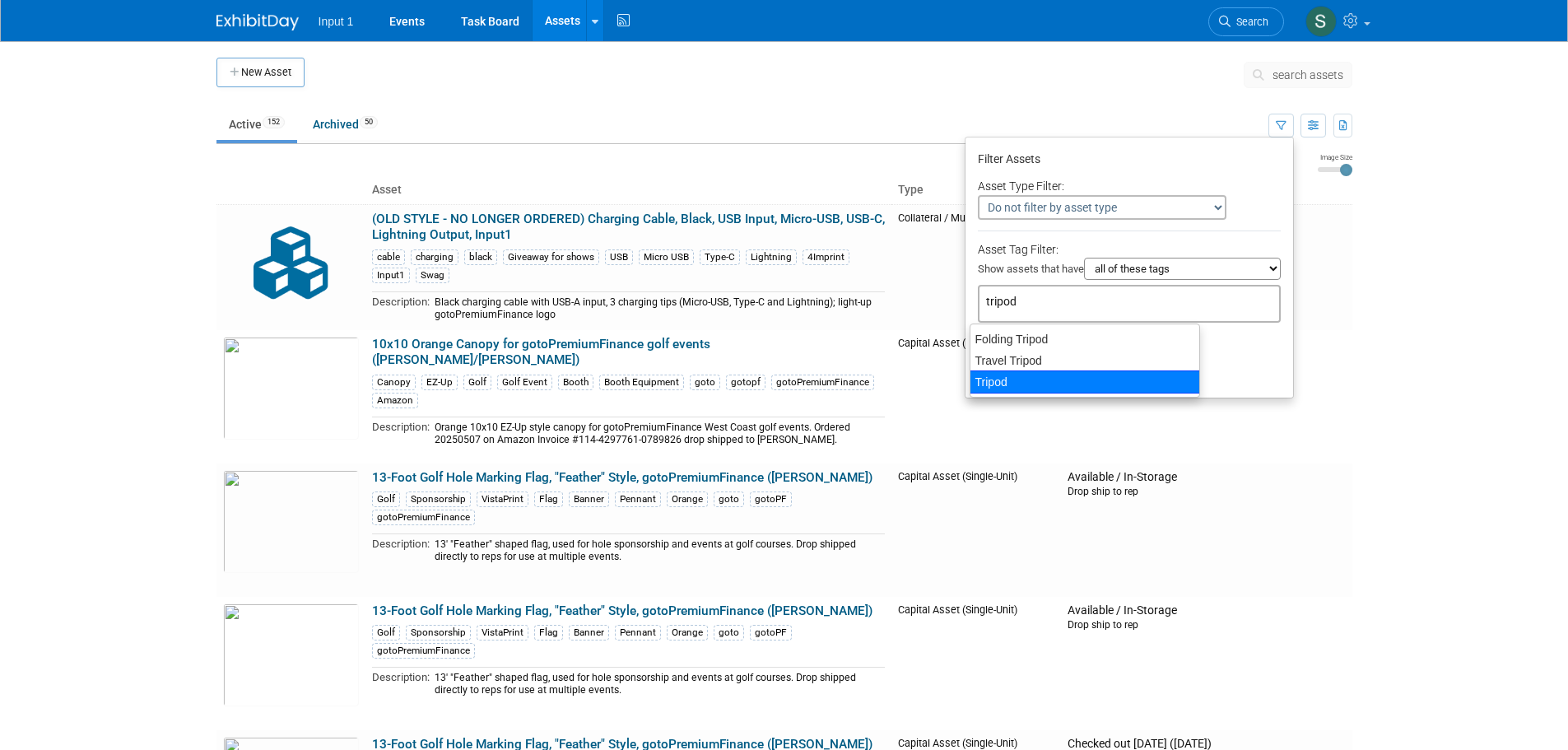
click at [996, 386] on div "Tripod" at bounding box center [1085, 382] width 231 height 23
type input "Tripod"
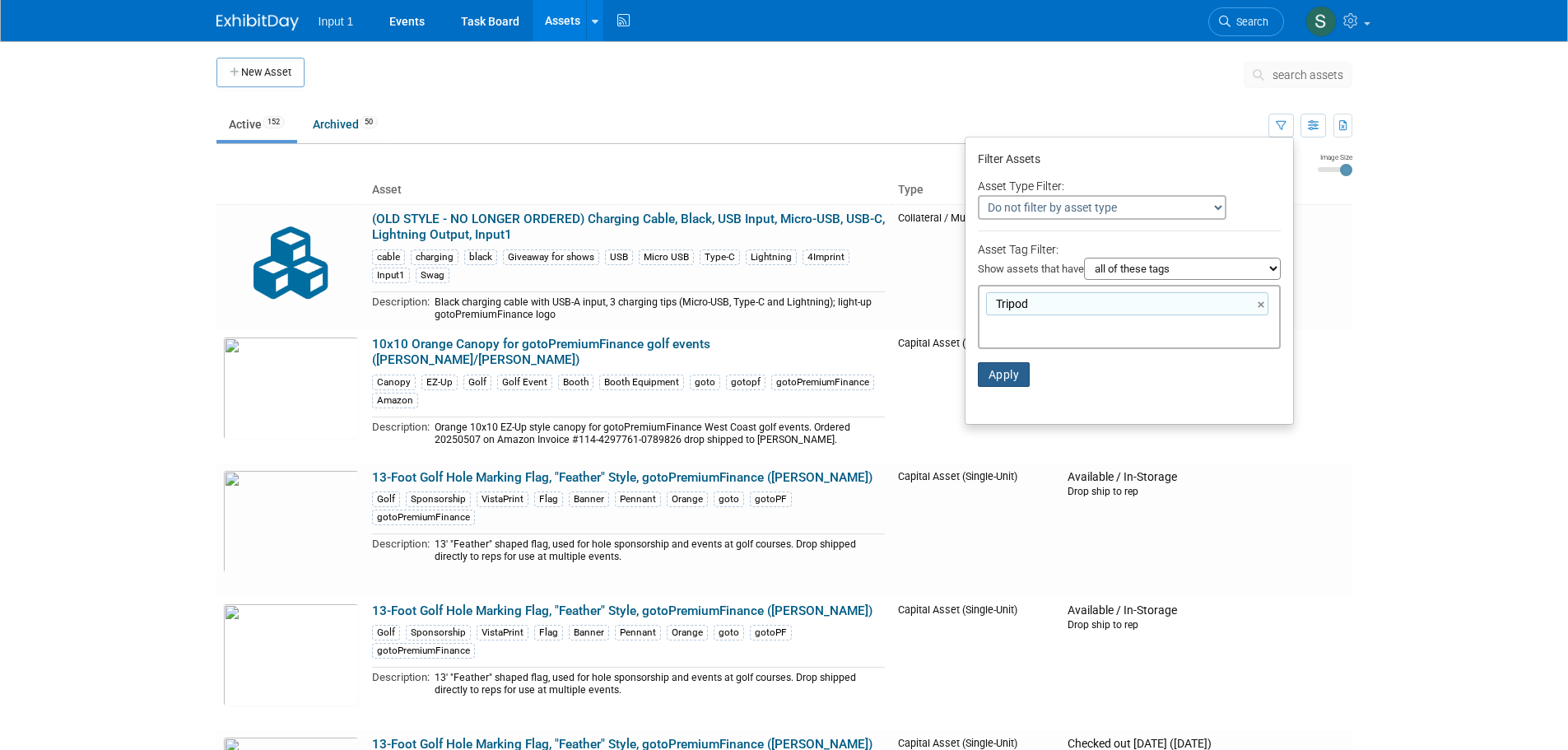
click at [998, 372] on button "Apply" at bounding box center [1004, 375] width 53 height 25
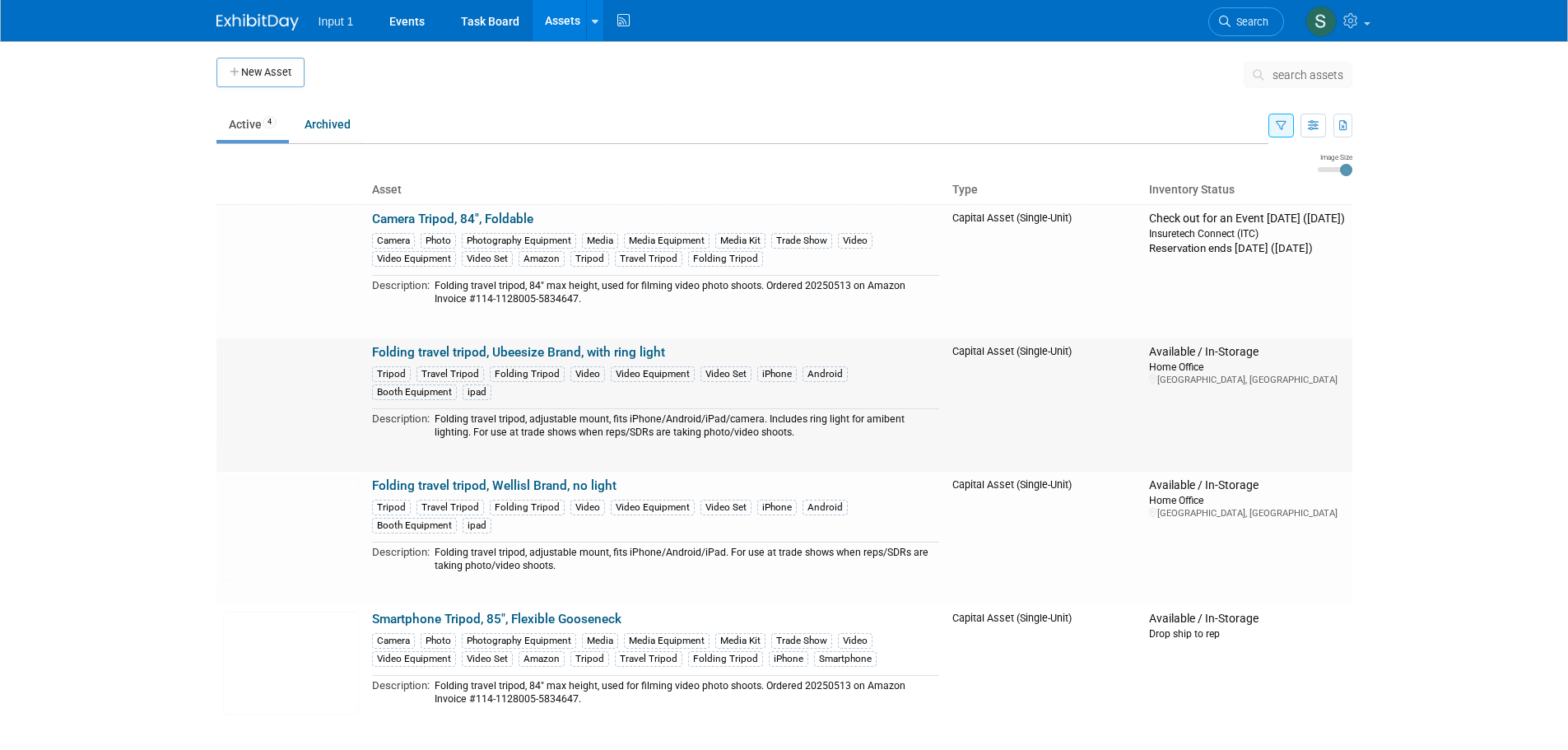
scroll to position [83, 0]
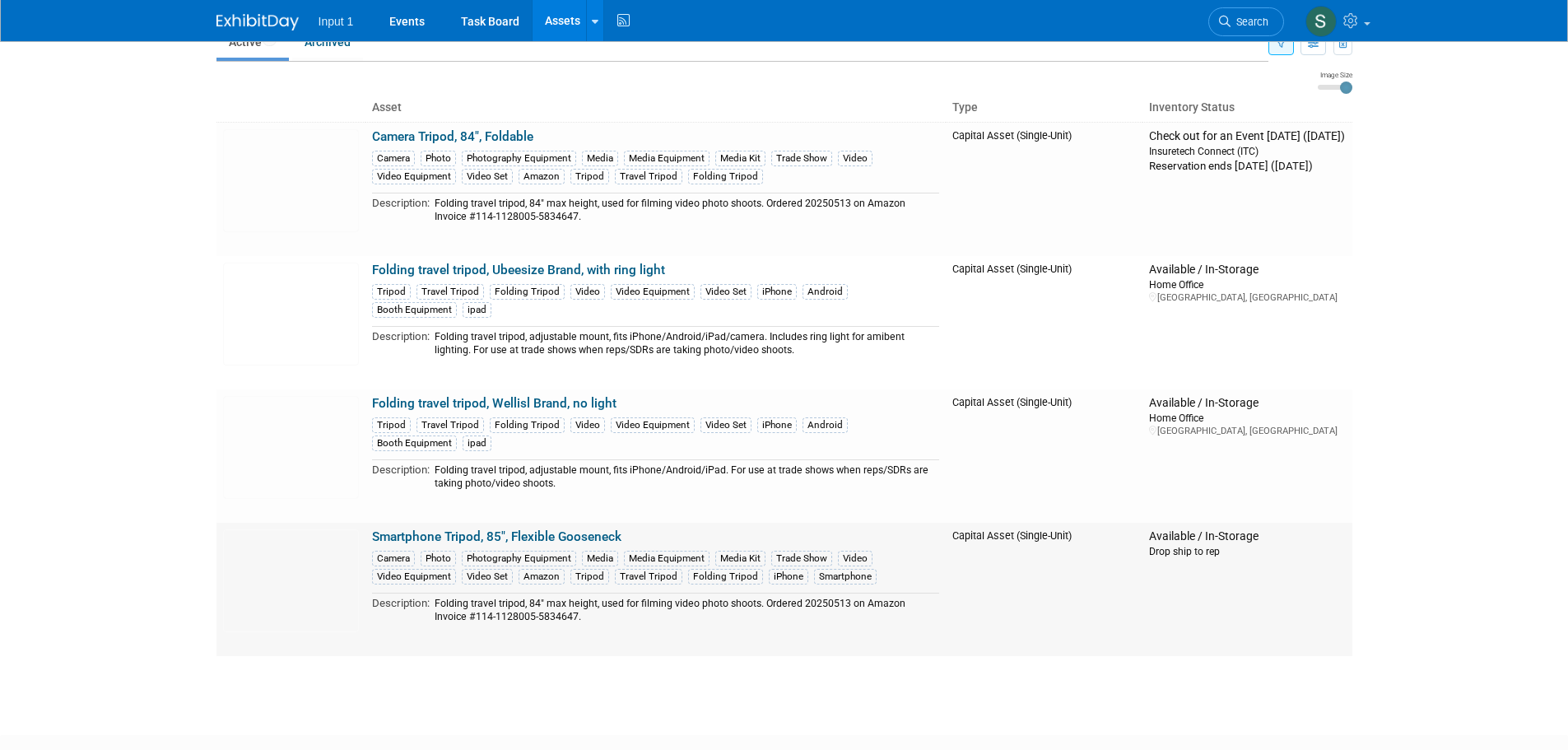
click at [516, 536] on link "Smartphone Tripod, 85", Flexible Gooseneck" at bounding box center [497, 536] width 249 height 15
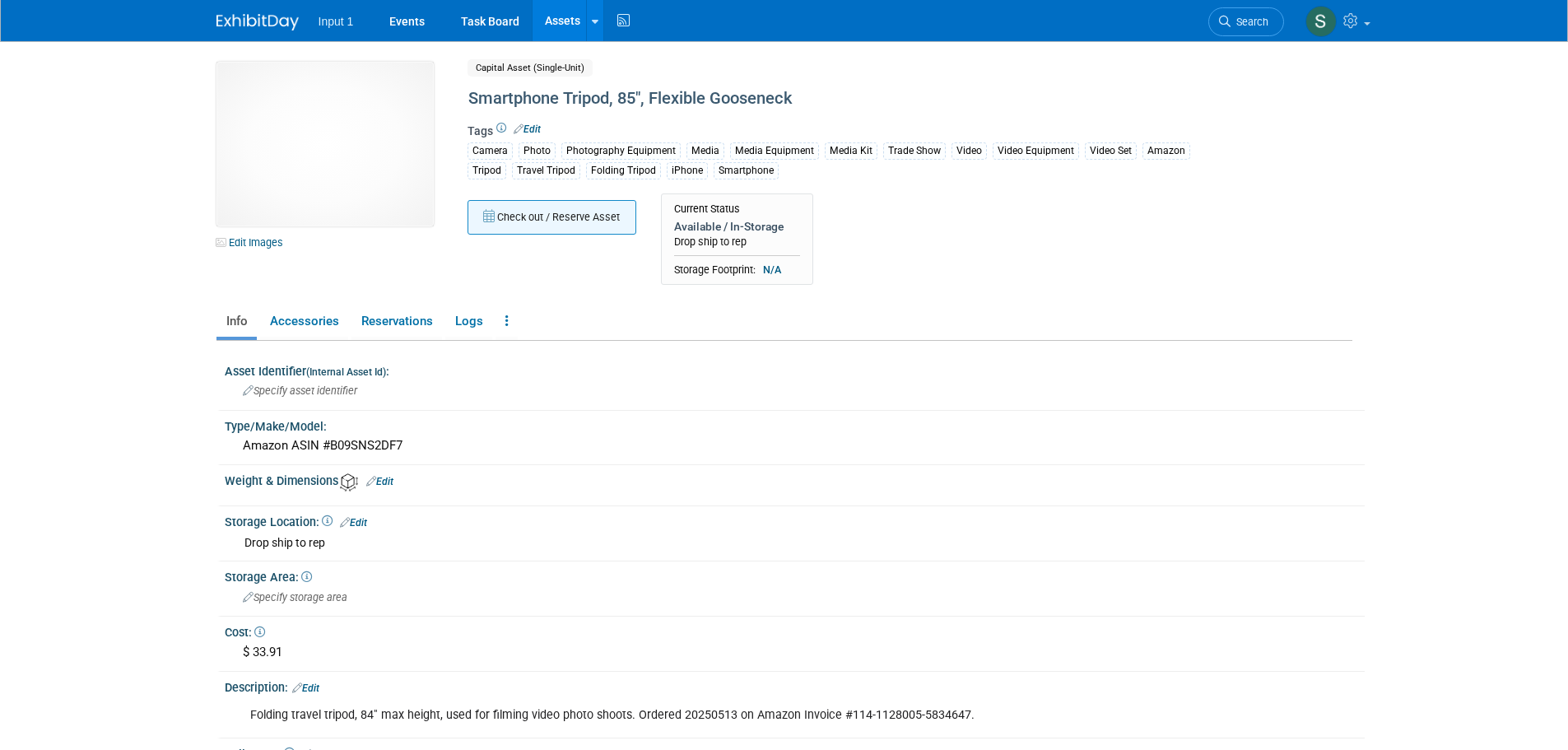
click at [544, 222] on button "Check out / Reserve Asset" at bounding box center [552, 217] width 169 height 35
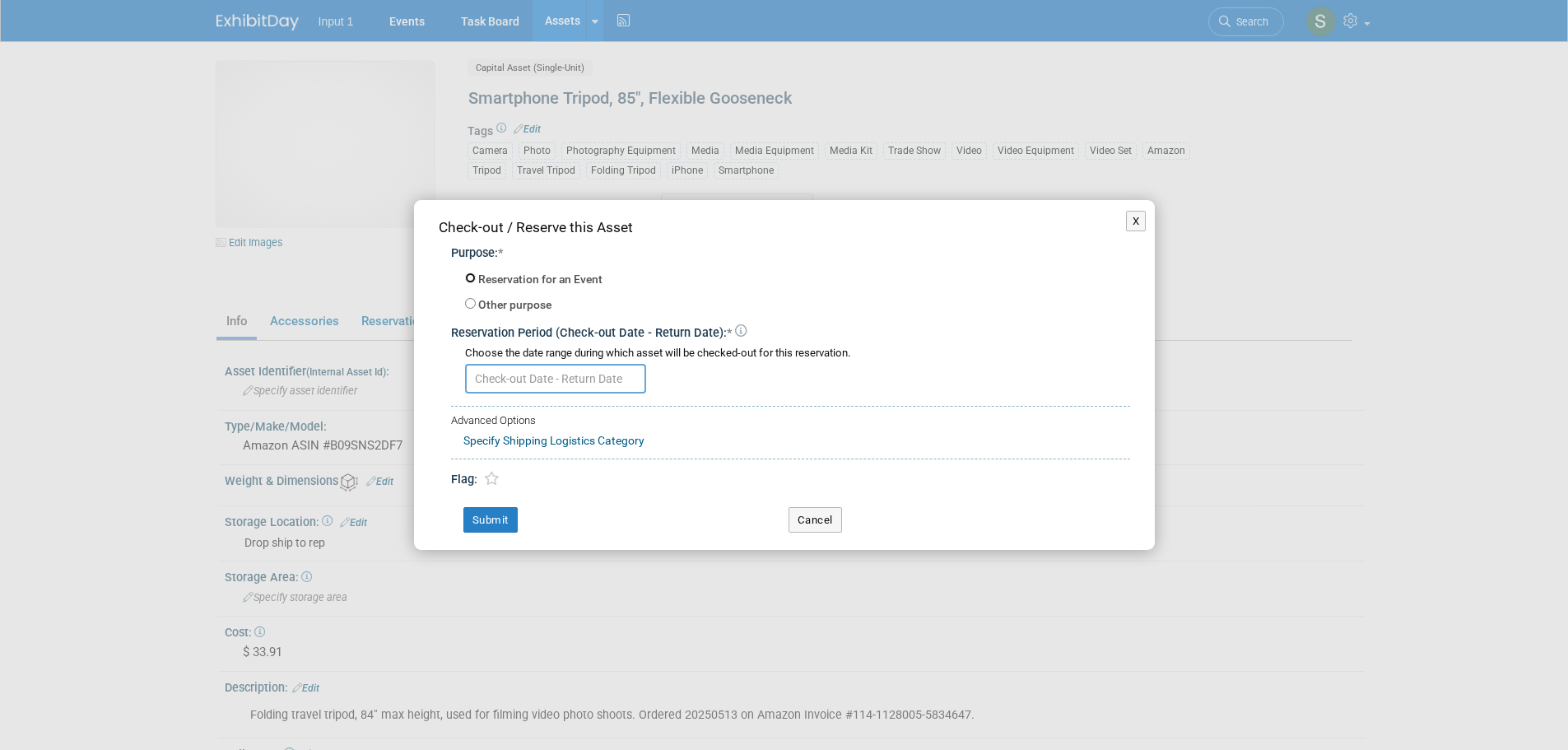
click at [469, 280] on input "Reservation for an Event" at bounding box center [471, 278] width 11 height 11
radio input "true"
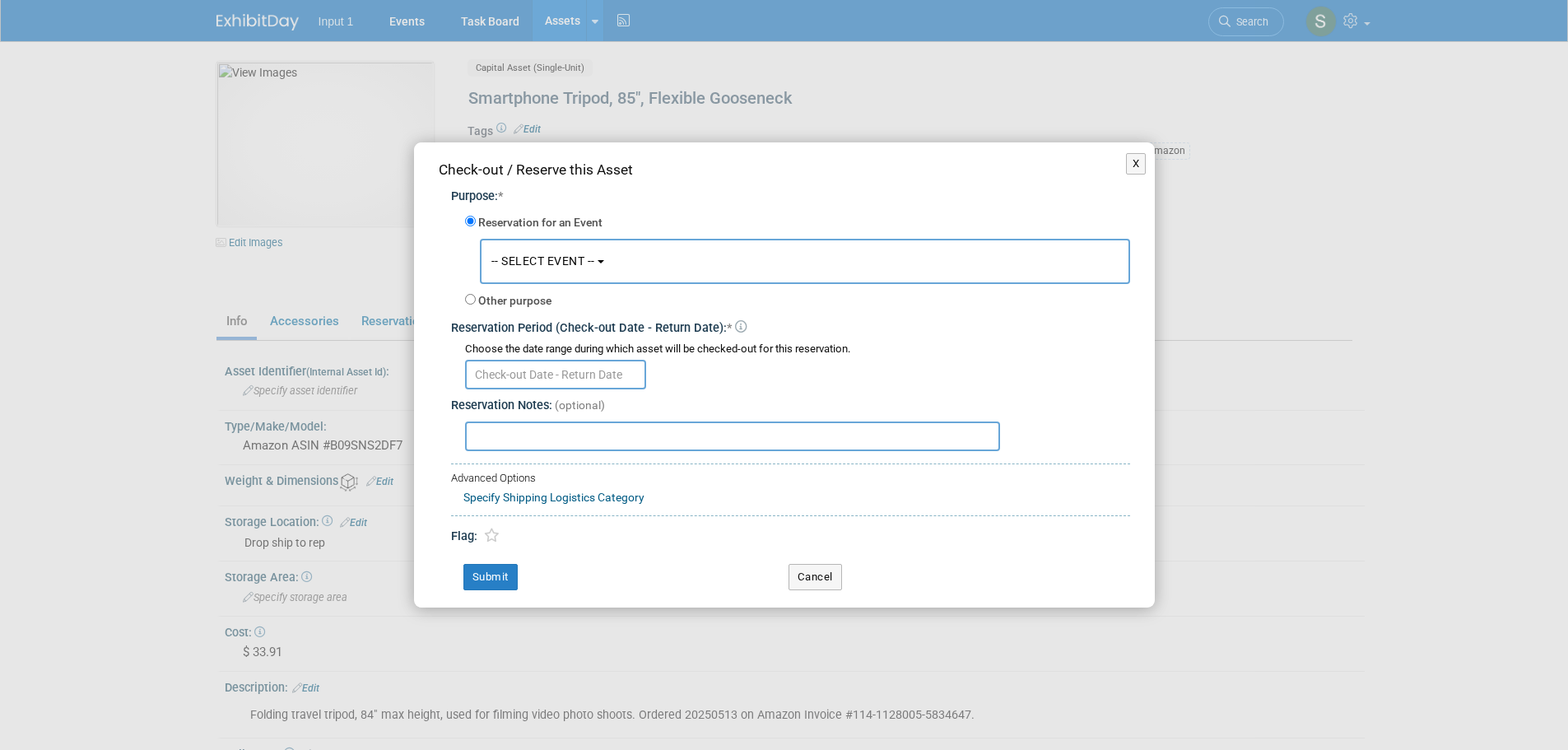
click at [538, 266] on span "-- SELECT EVENT --" at bounding box center [544, 261] width 104 height 13
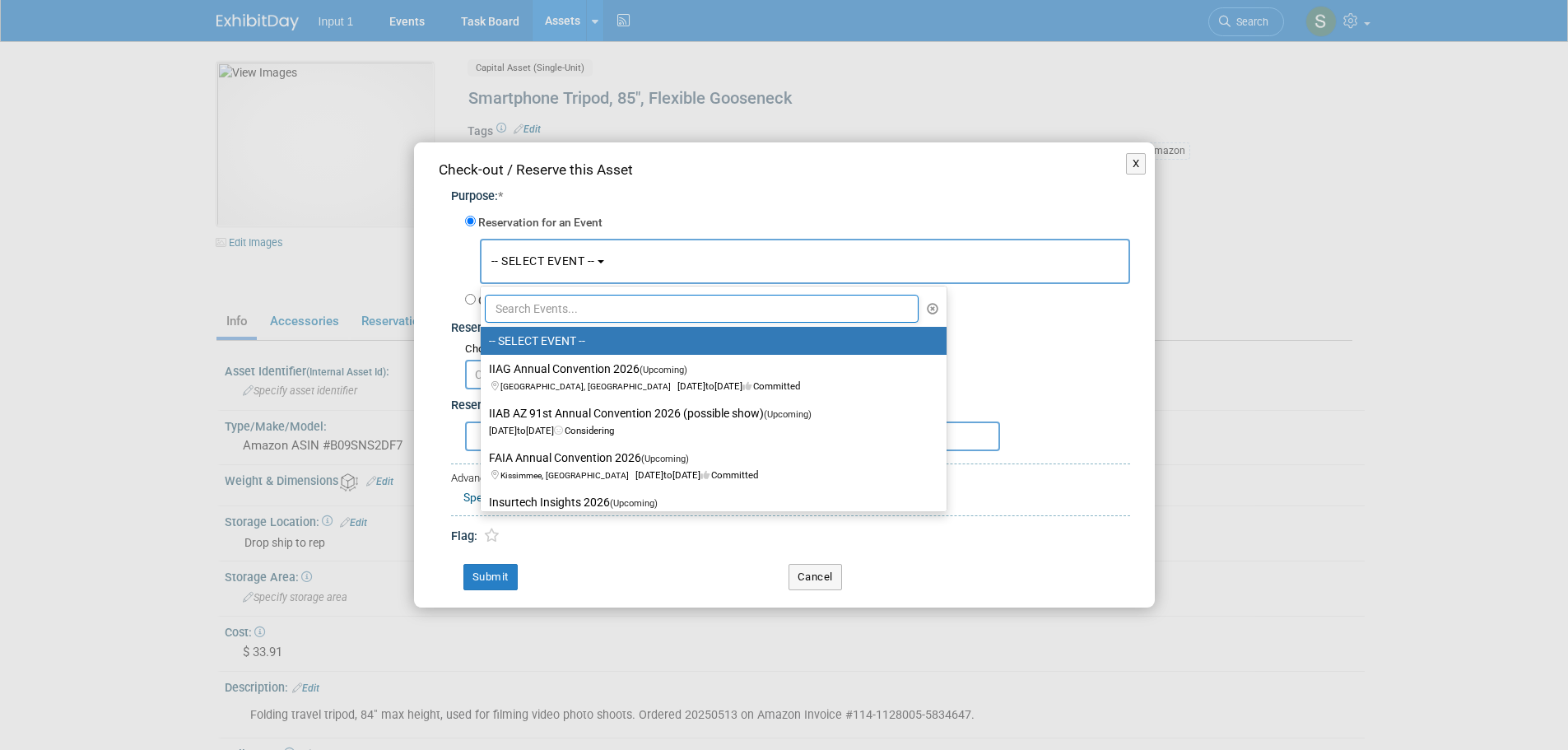
click at [534, 306] on input "text" at bounding box center [702, 309] width 435 height 28
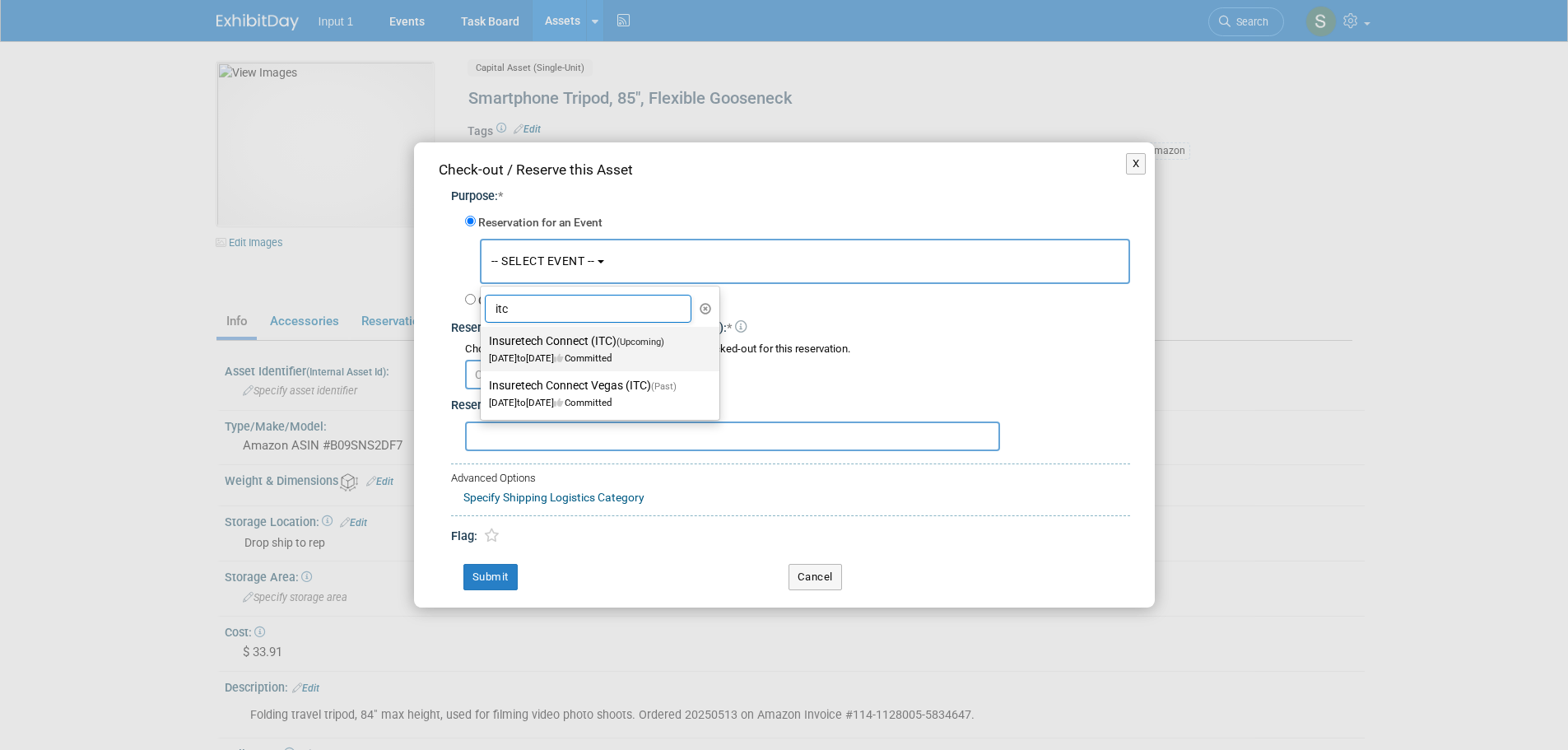
type input "itc"
click at [554, 350] on label "Insuretech Connect (ITC) (Upcoming) Oct 13, 2025 to Oct 17, 2025 Committed" at bounding box center [596, 349] width 214 height 38
click at [483, 346] on input "Insuretech Connect (ITC) (Upcoming) Oct 13, 2025 to Oct 17, 2025 Committed" at bounding box center [478, 341] width 11 height 11
select select "11126240"
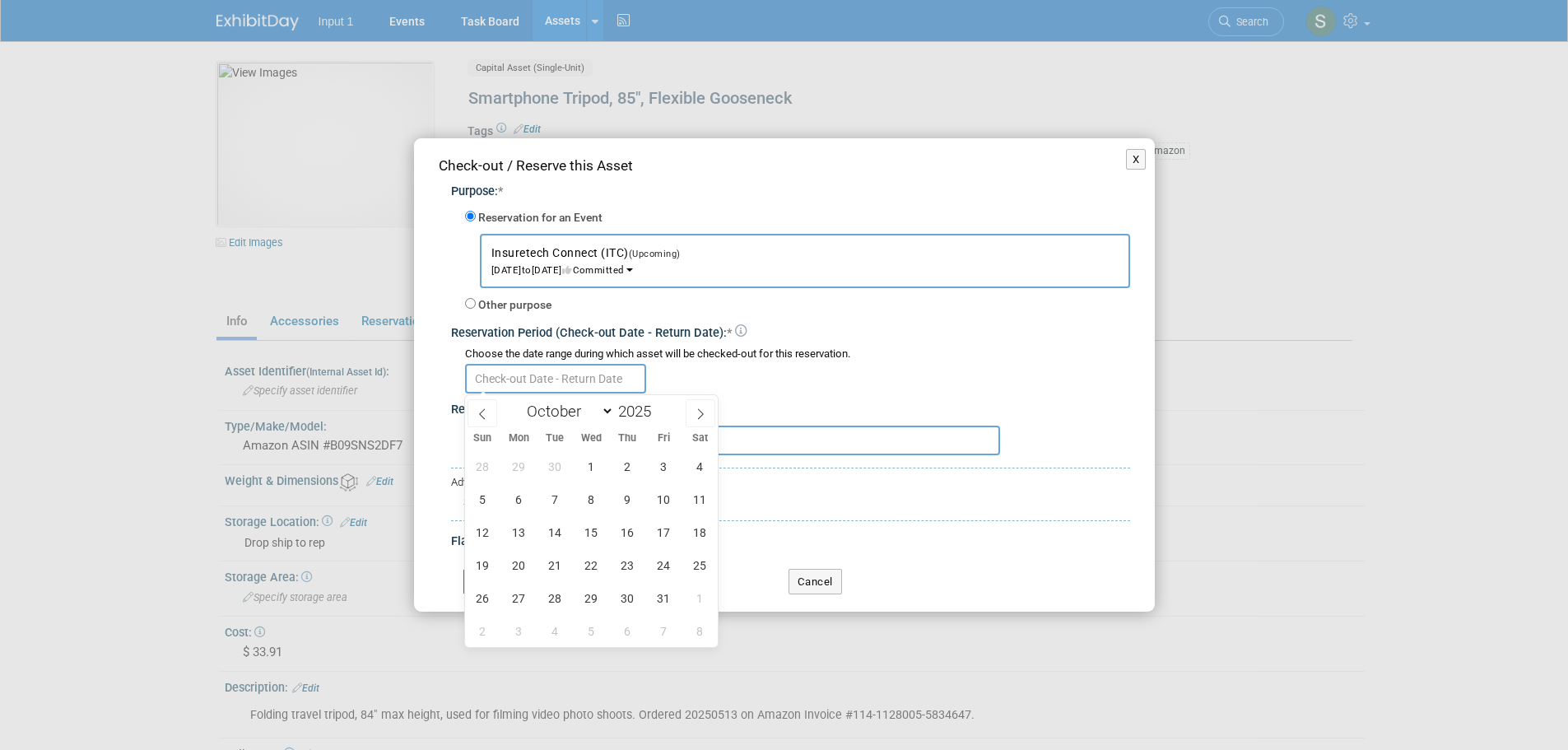
click at [543, 385] on input "text" at bounding box center [556, 379] width 181 height 30
click at [486, 416] on icon at bounding box center [482, 414] width 12 height 12
select select "8"
click at [632, 555] on span "25" at bounding box center [628, 565] width 32 height 32
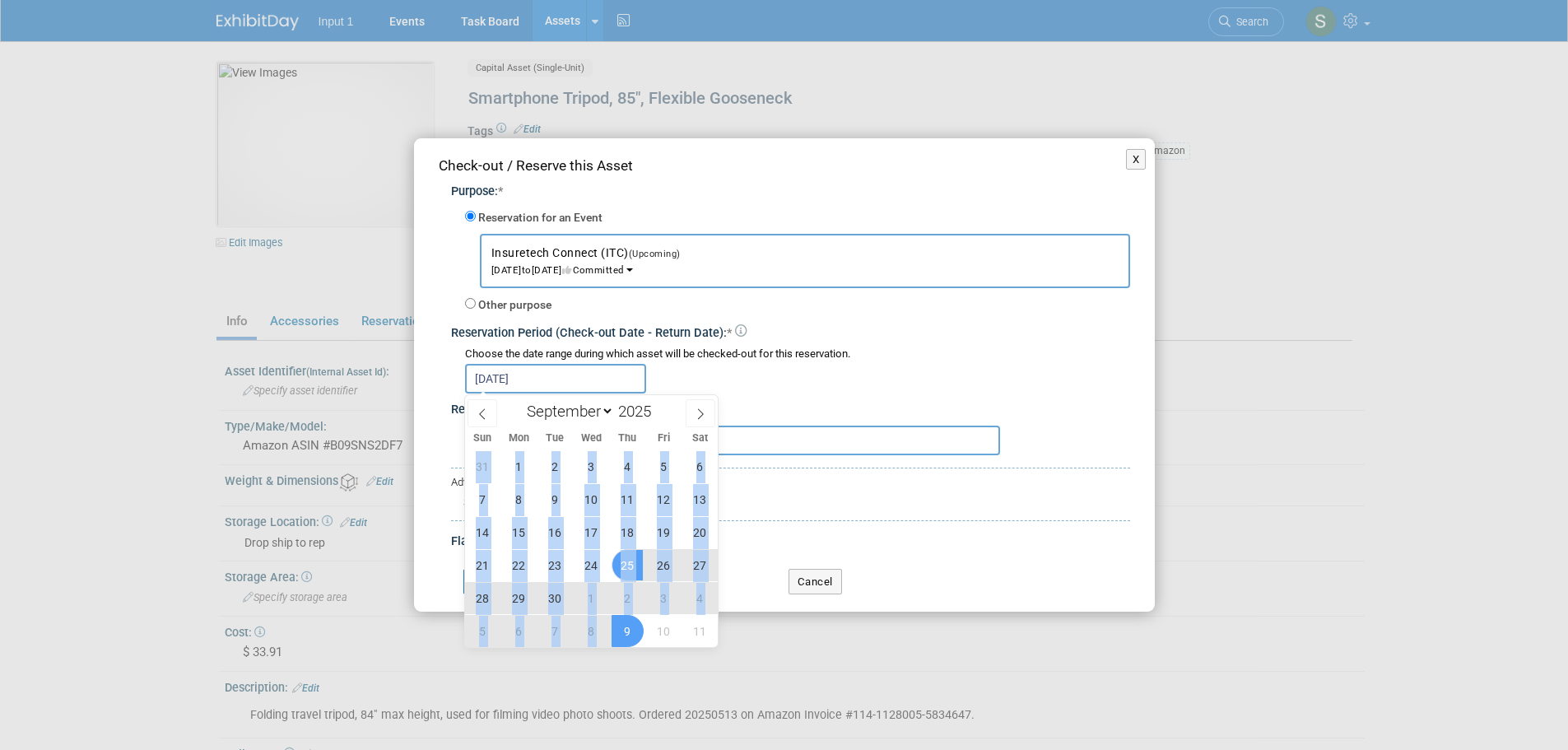
click at [624, 632] on span "9" at bounding box center [628, 632] width 32 height 32
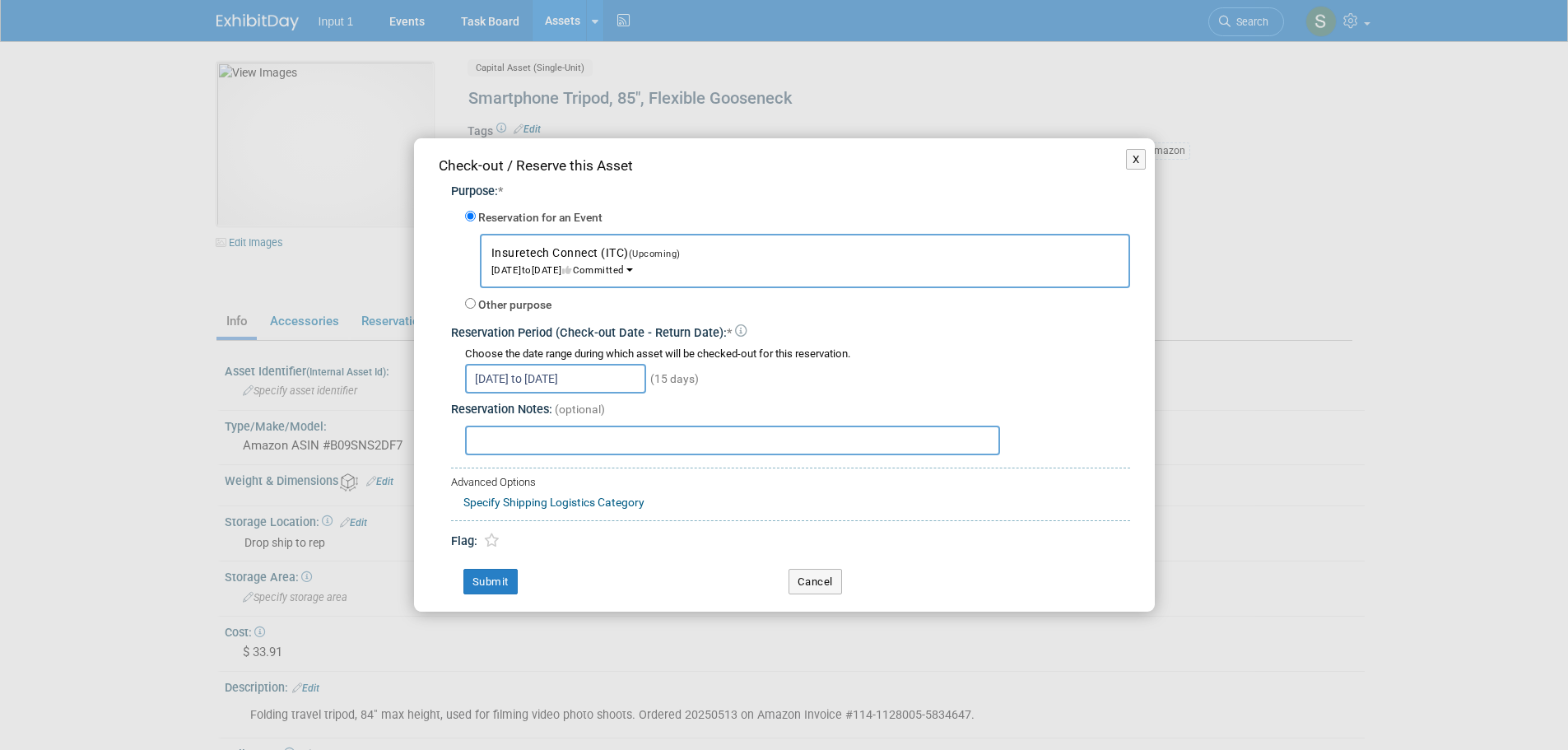
click at [530, 376] on input "Sep 25, 2025 to Oct 9, 2025" at bounding box center [556, 379] width 181 height 30
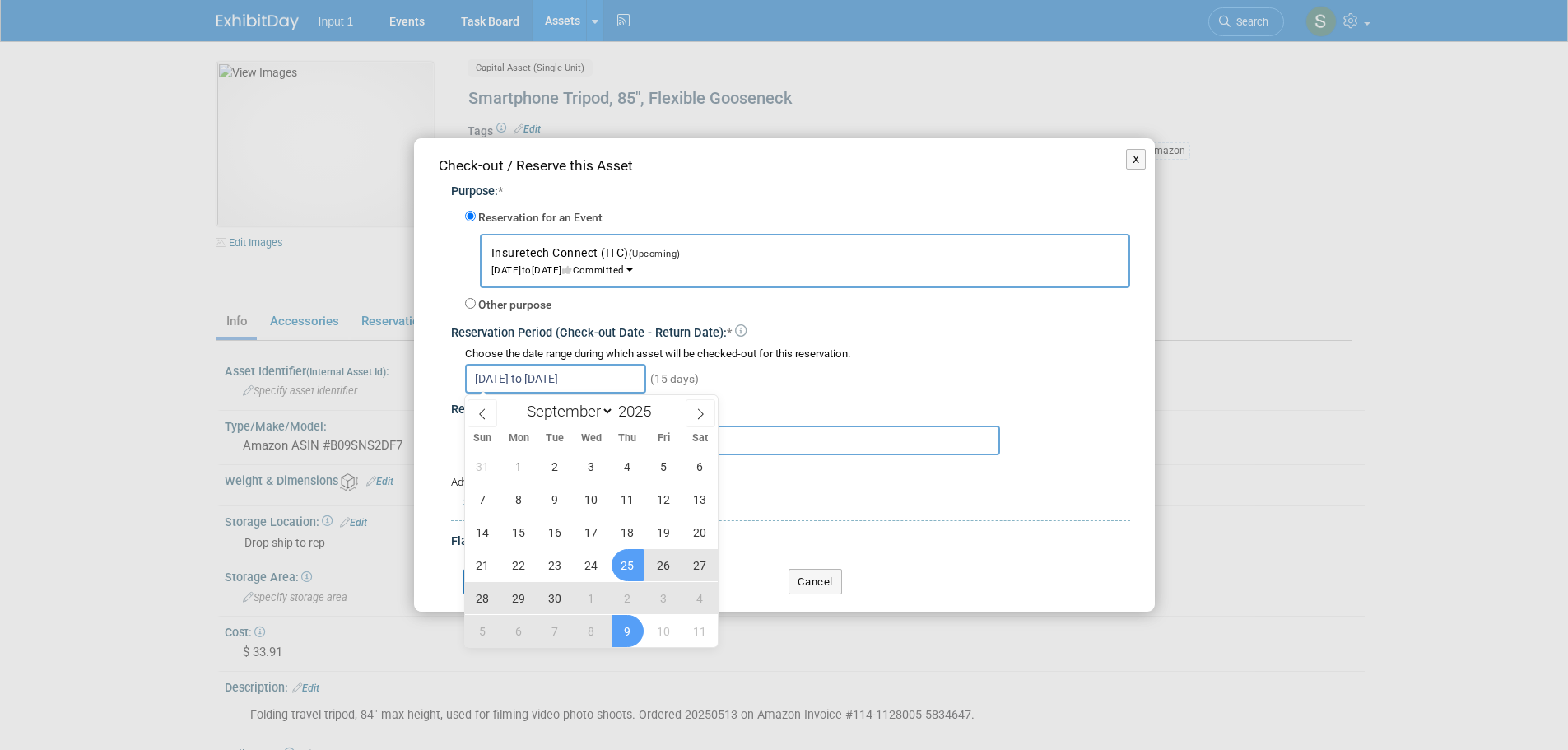
click at [625, 556] on span "25" at bounding box center [628, 565] width 32 height 32
type input "Sep 25, 2025"
select select "9"
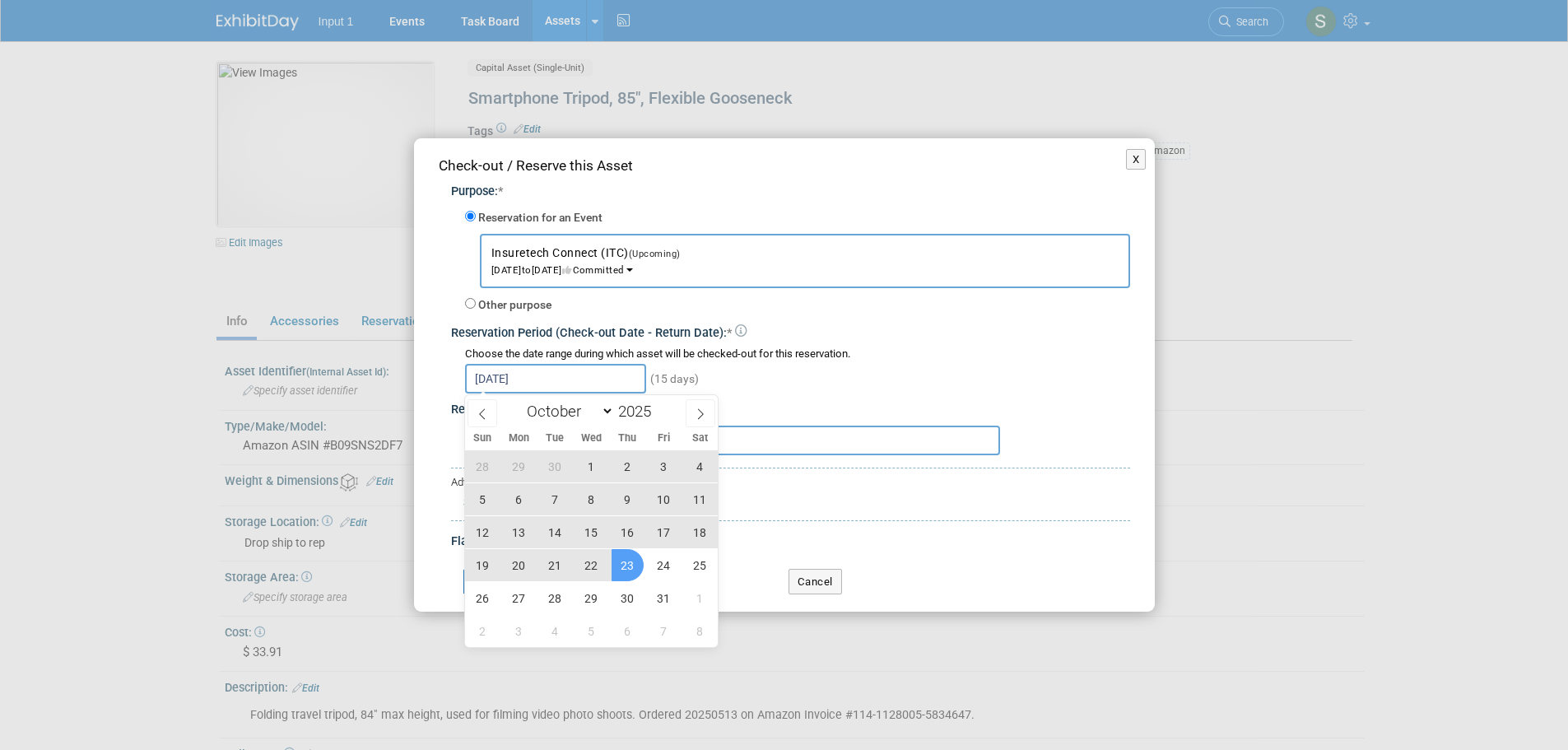
type input "Sep 25, 2025 to Sep 28, 2025"
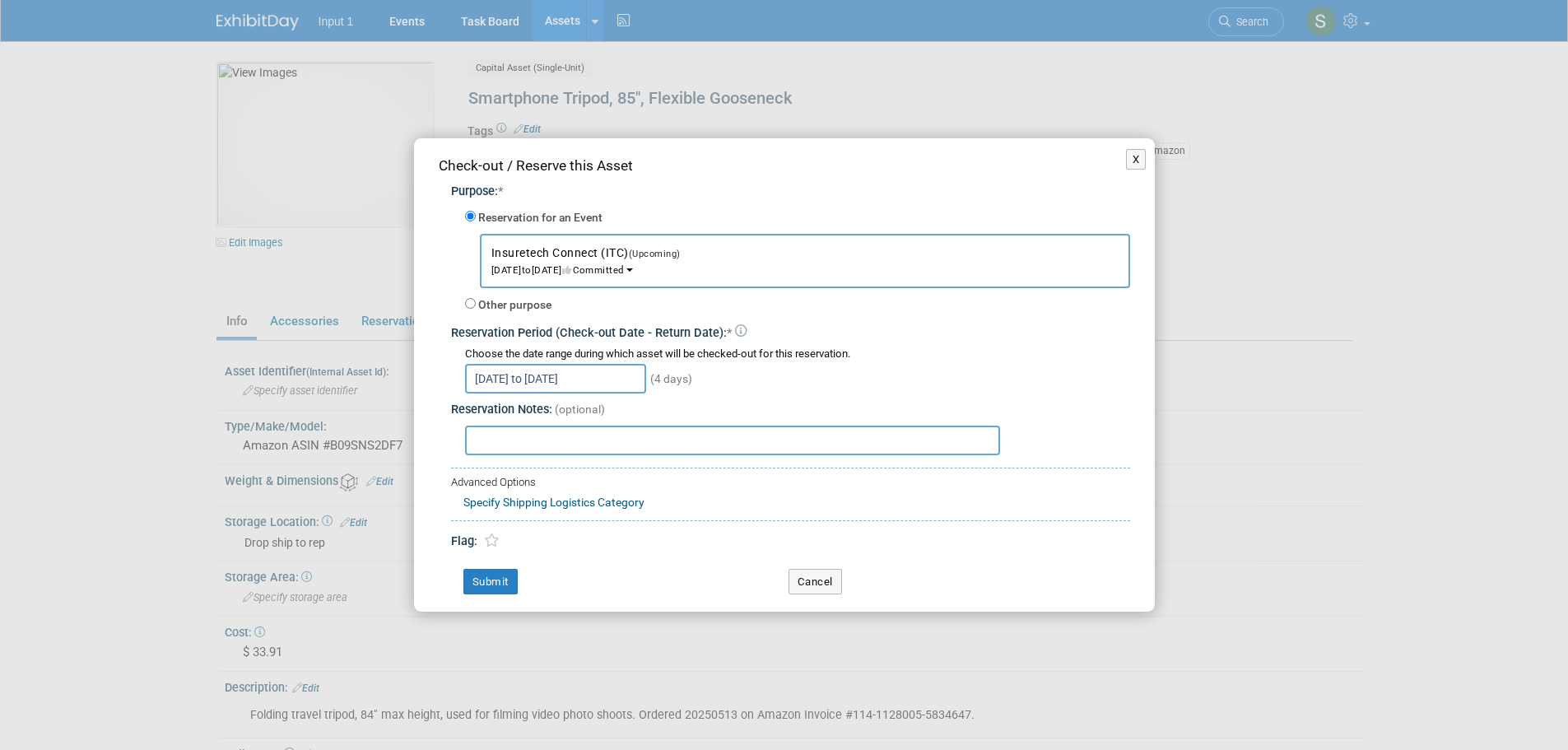
click at [562, 445] on input "text" at bounding box center [733, 440] width 536 height 30
paste input "Advance warehouse shipment sent 20250926 via Airways Freight to ITC"
type input "Advance warehouse shipment sent 20250926 via Airways Freight to ITC"
click at [506, 579] on button "Submit" at bounding box center [491, 581] width 55 height 26
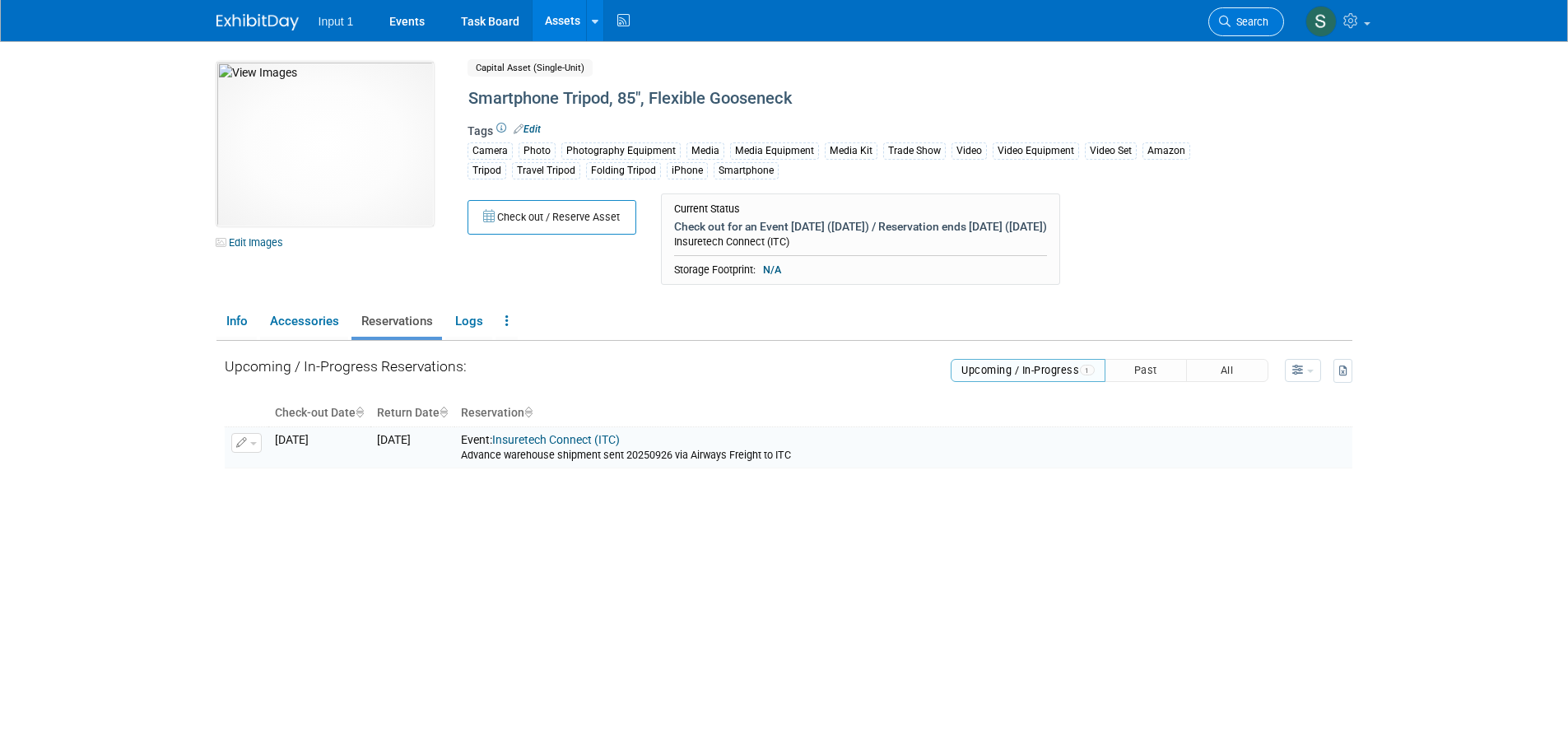
click at [1237, 24] on span "Search" at bounding box center [1250, 22] width 38 height 13
click at [547, 27] on link "Assets" at bounding box center [562, 21] width 60 height 41
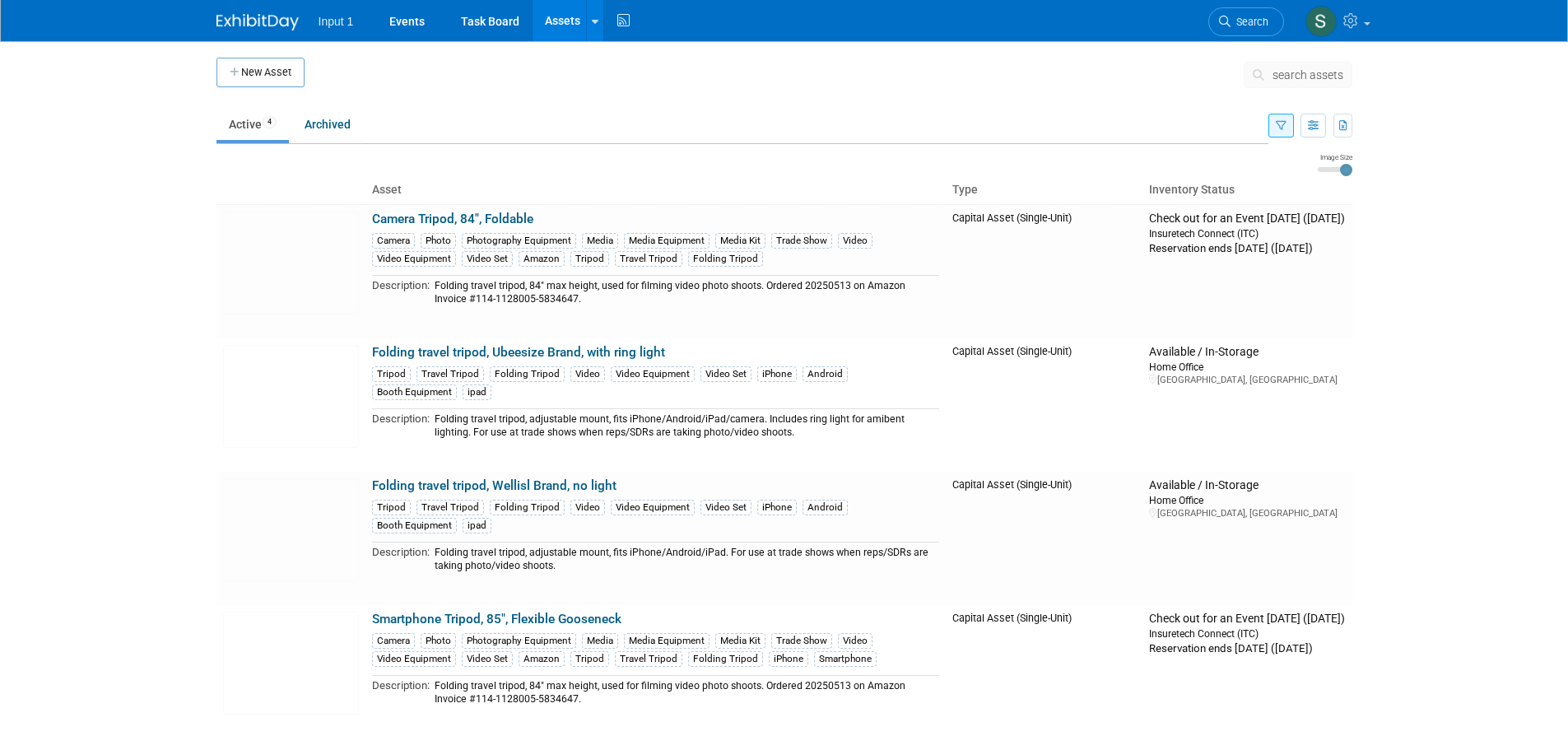
click at [1284, 126] on icon "button" at bounding box center [1282, 126] width 11 height 11
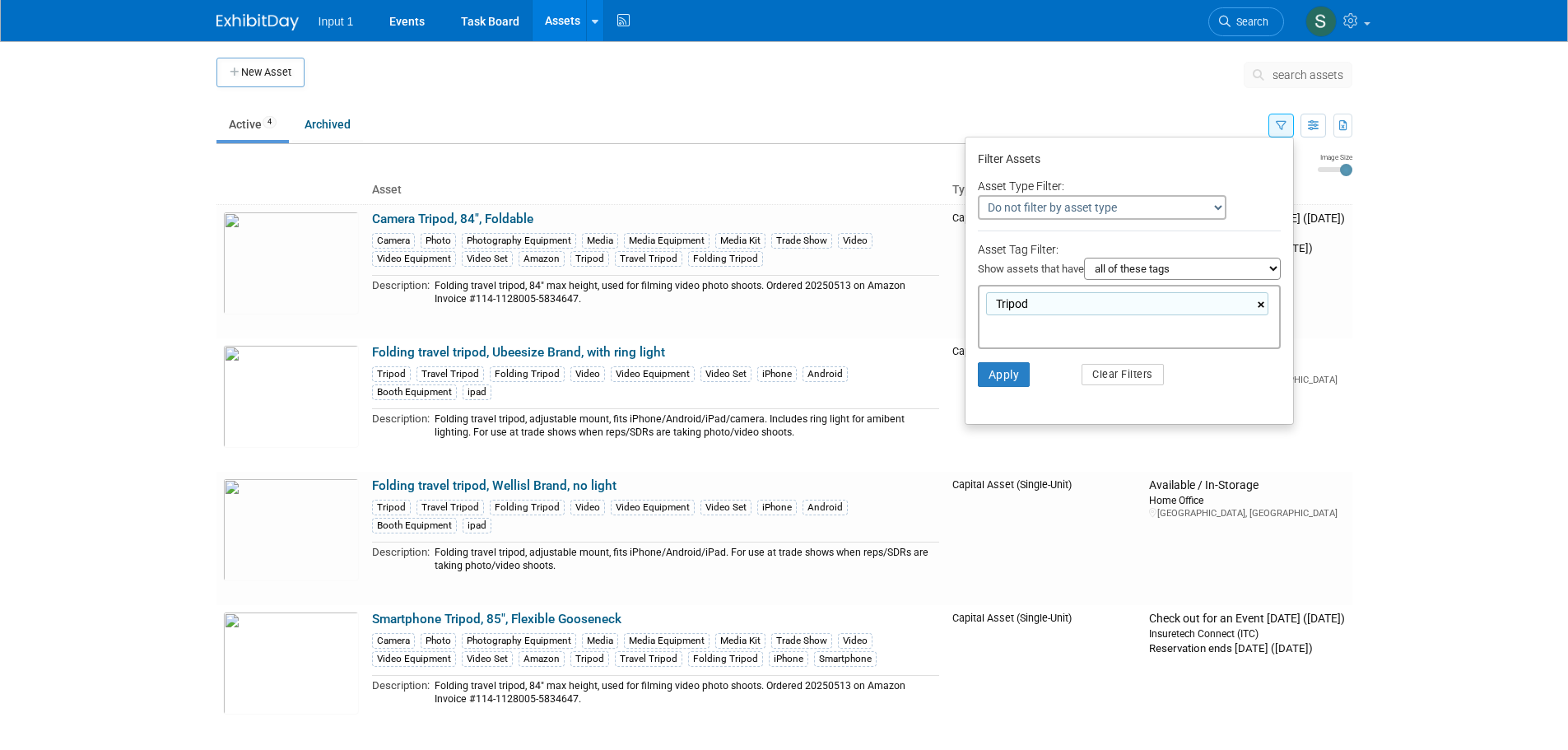
click at [1260, 307] on link "×" at bounding box center [1263, 304] width 11 height 19
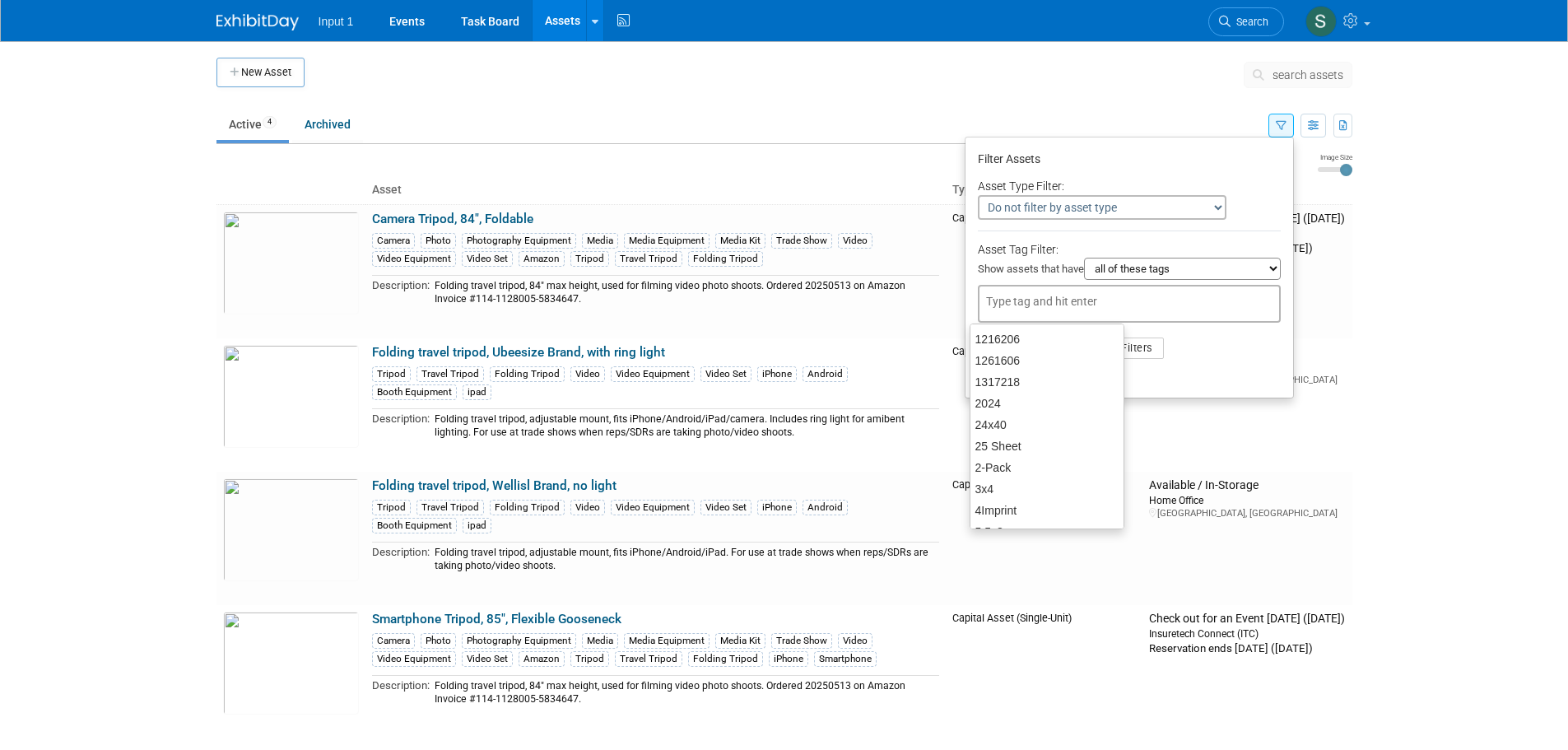
click at [1083, 306] on input "text" at bounding box center [1102, 301] width 231 height 16
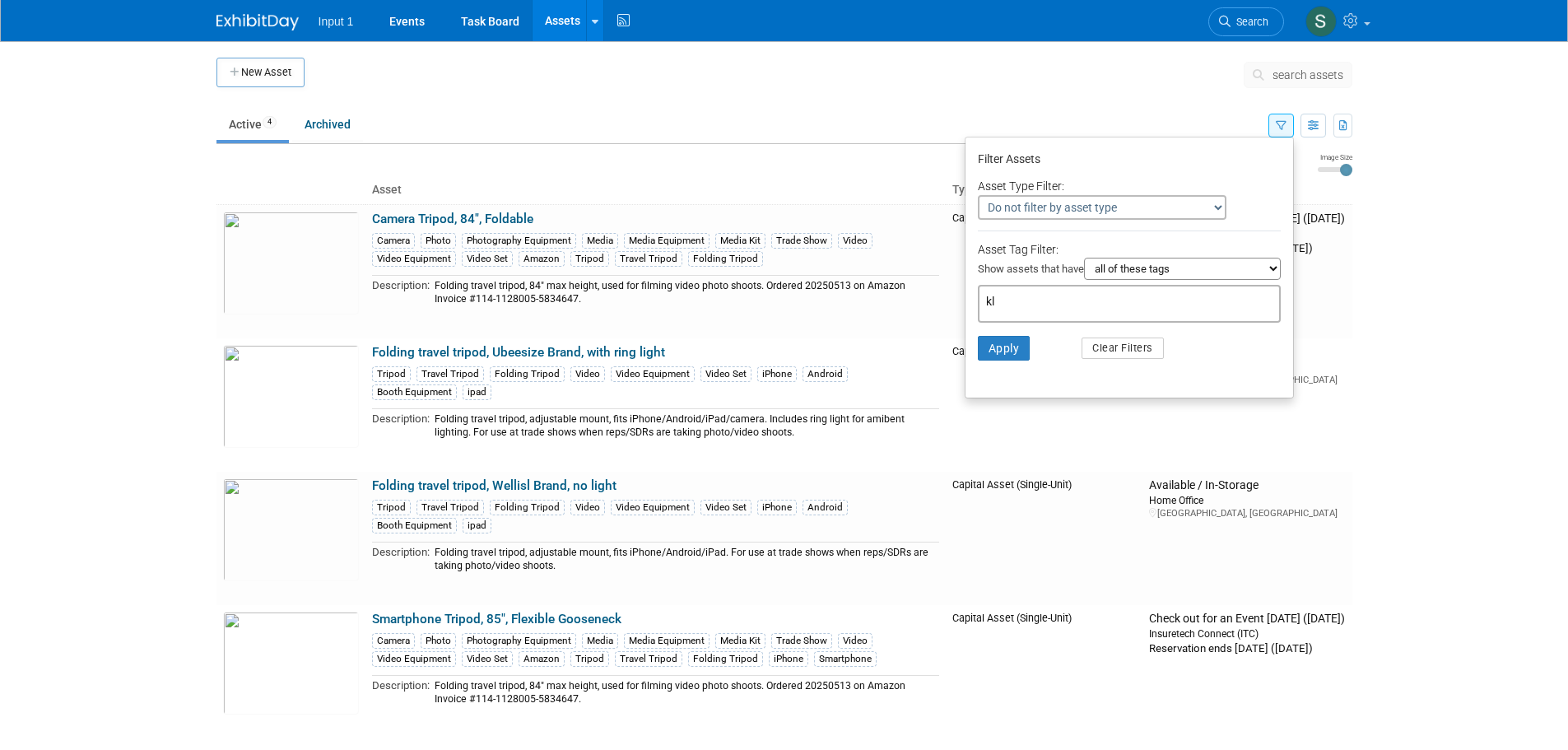
type input "k"
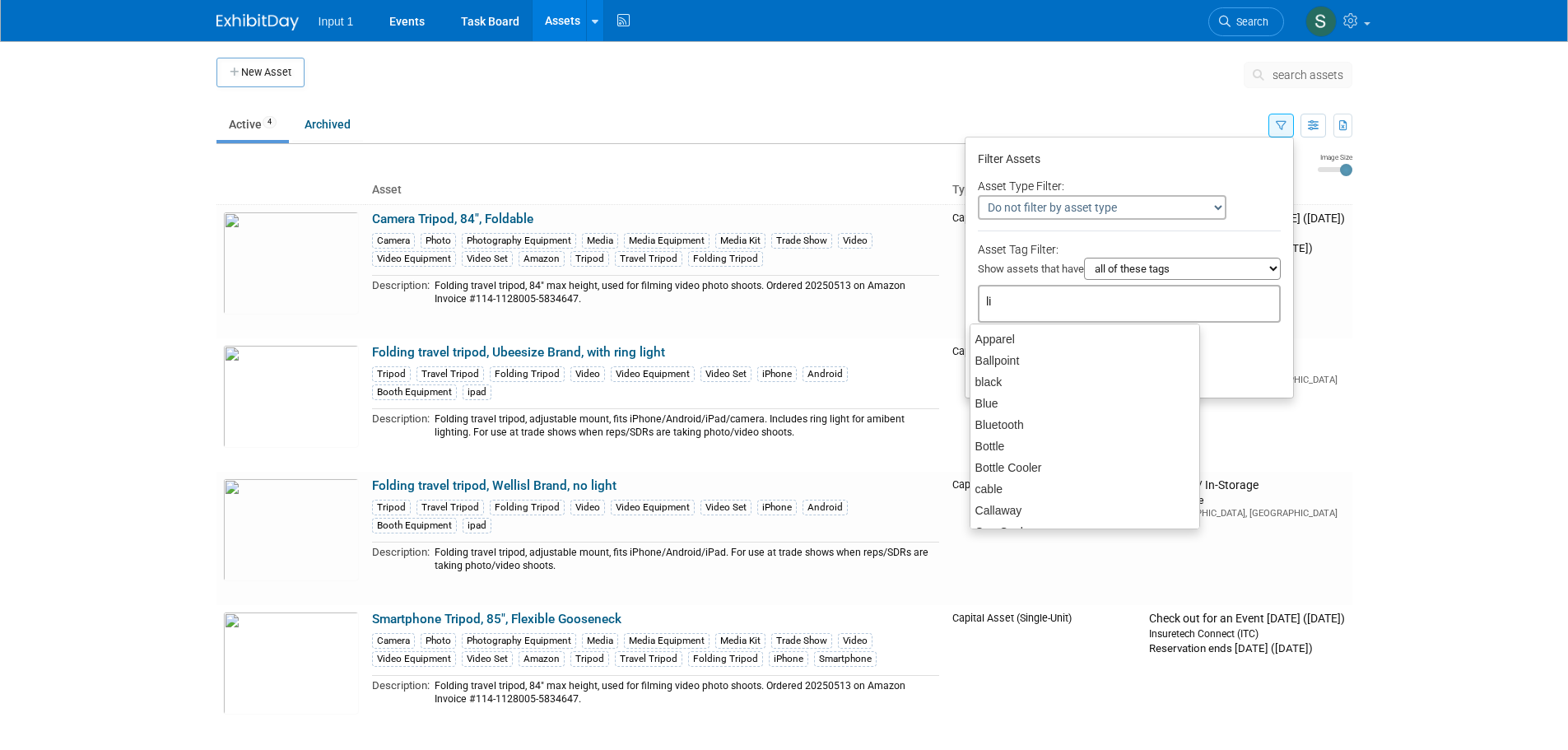
type input "lit"
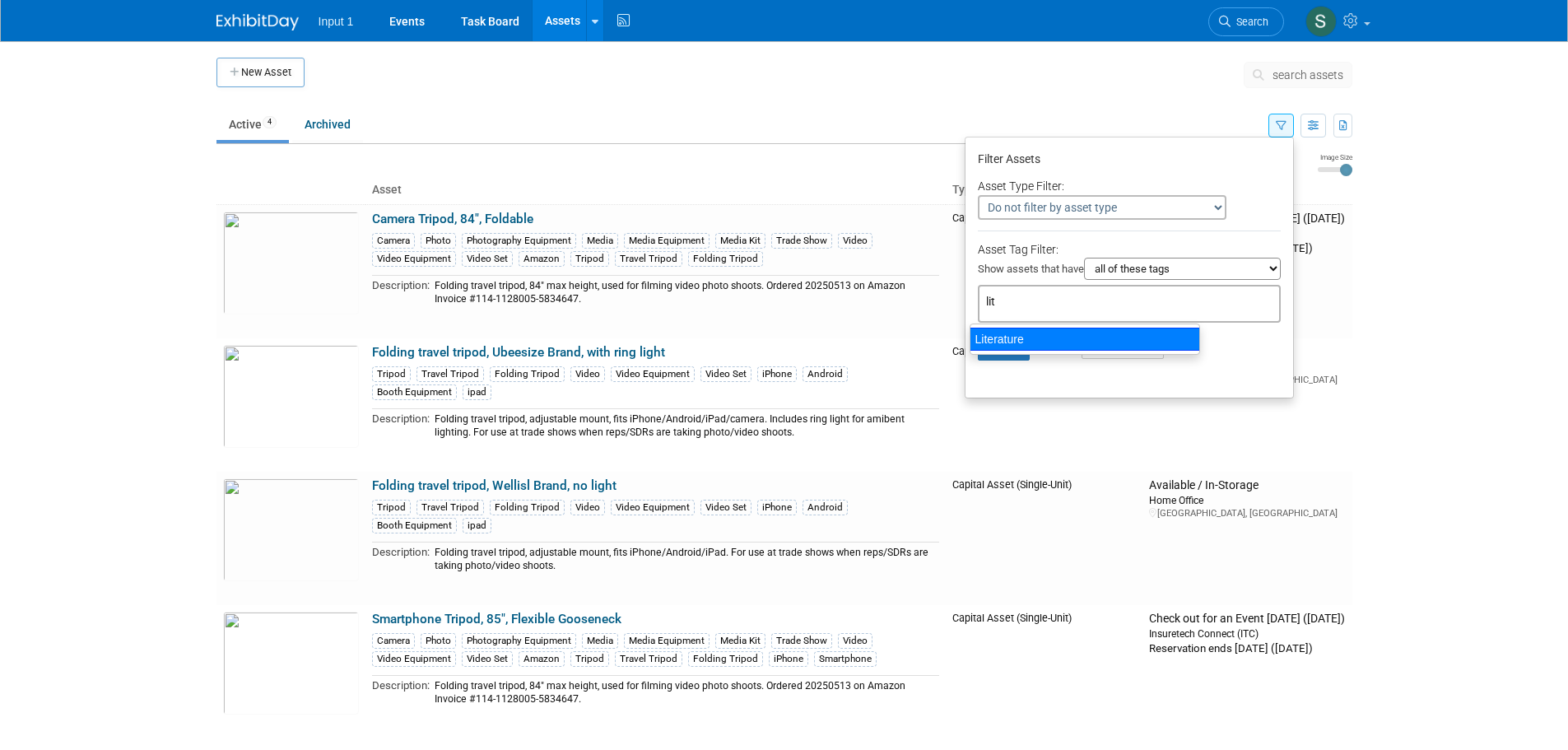
click at [1067, 345] on div "Literature" at bounding box center [1085, 339] width 231 height 23
type input "Literature"
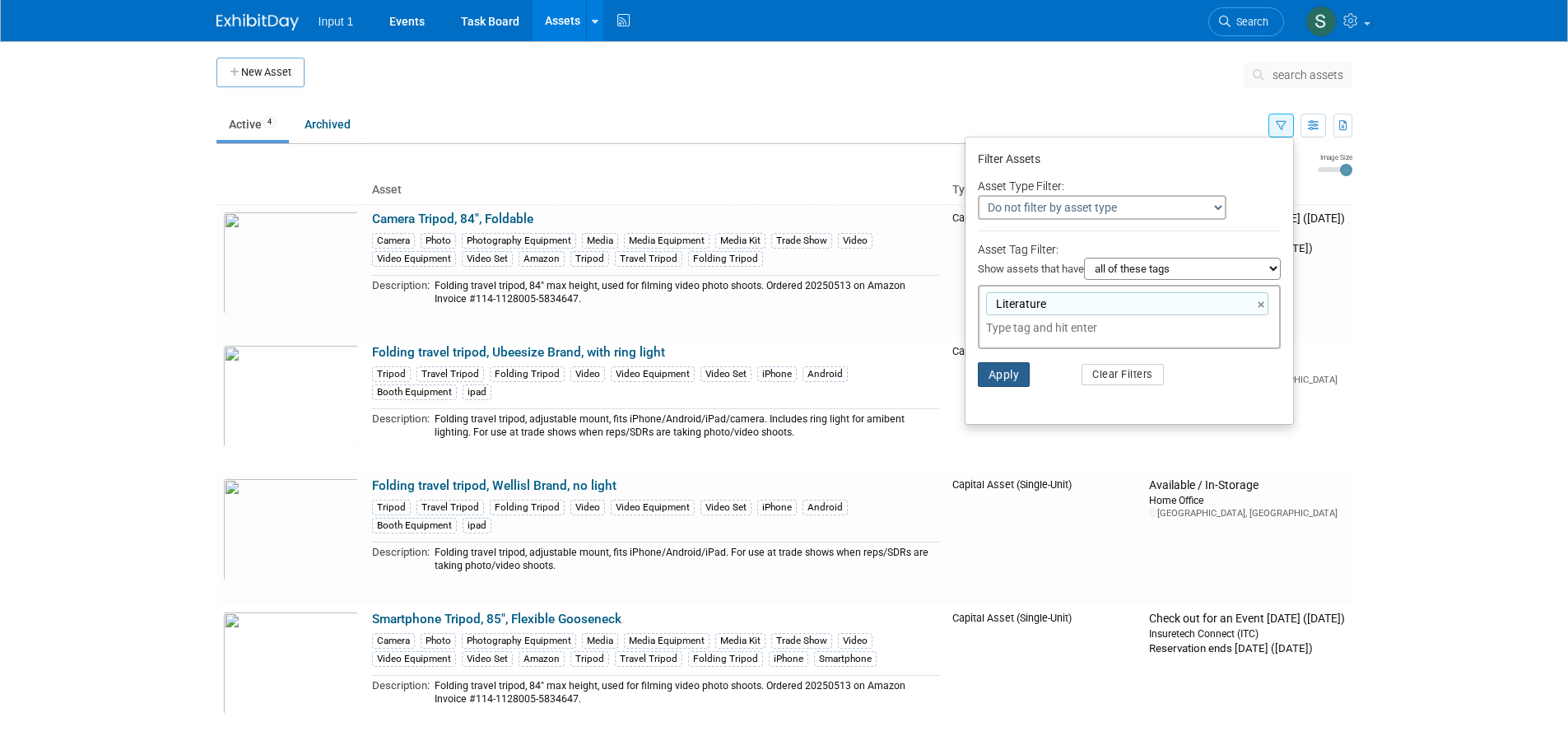
click at [989, 383] on button "Apply" at bounding box center [1004, 375] width 53 height 25
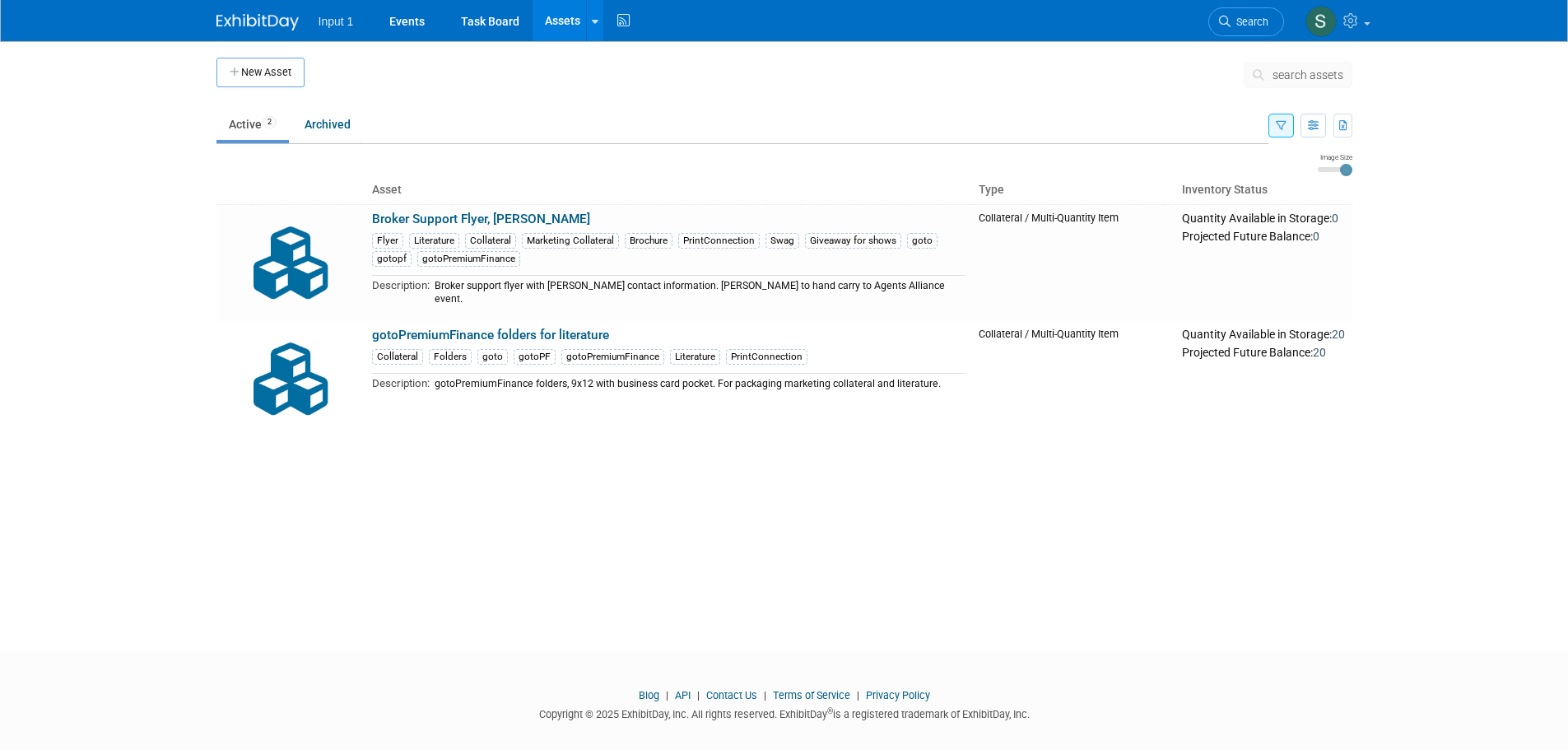
click at [692, 141] on ul "Active 2 Archived" at bounding box center [742, 125] width 1052 height 37
click at [1282, 69] on span "search assets" at bounding box center [1308, 74] width 71 height 13
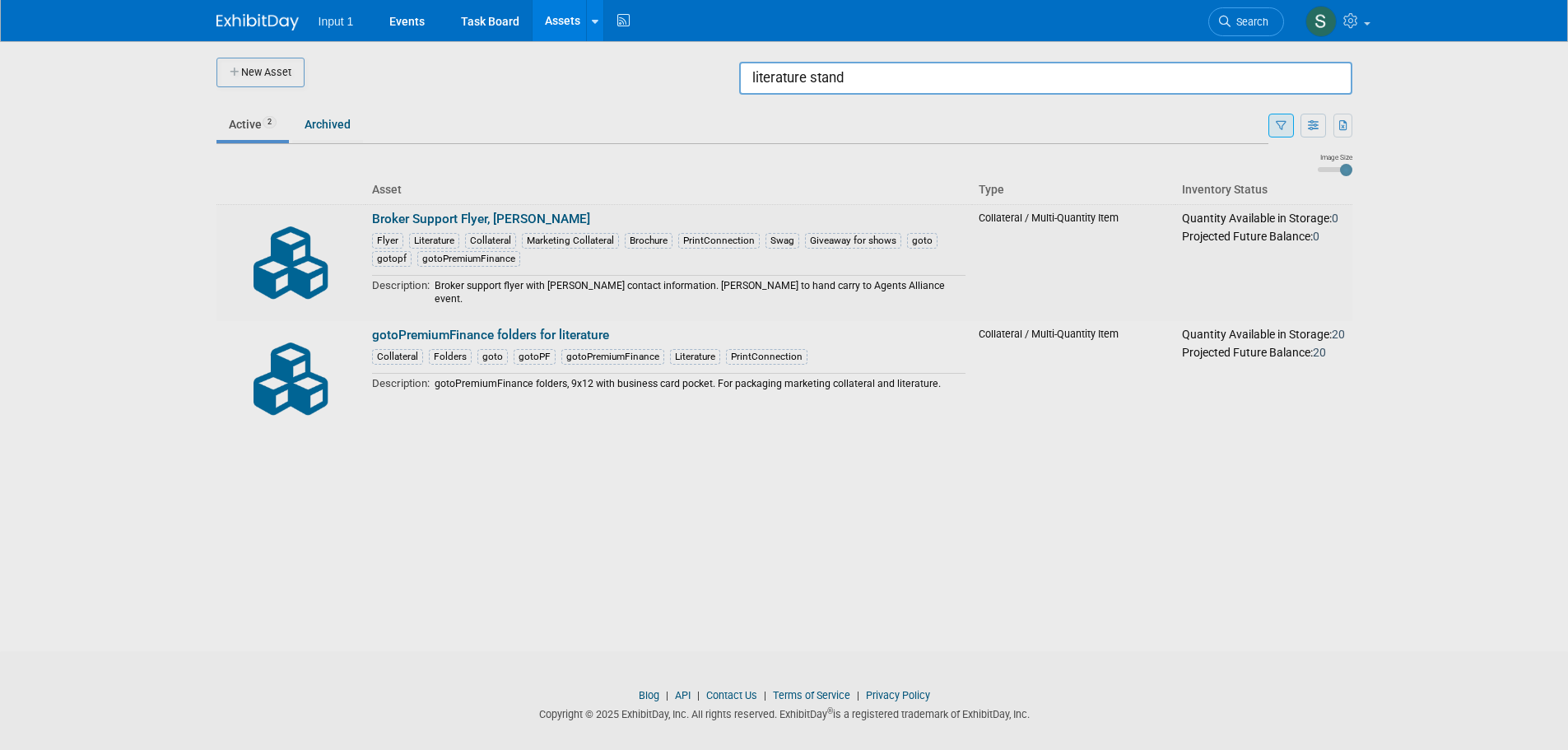
type input "literature stand"
click at [785, 126] on div at bounding box center [785, 375] width 0 height 750
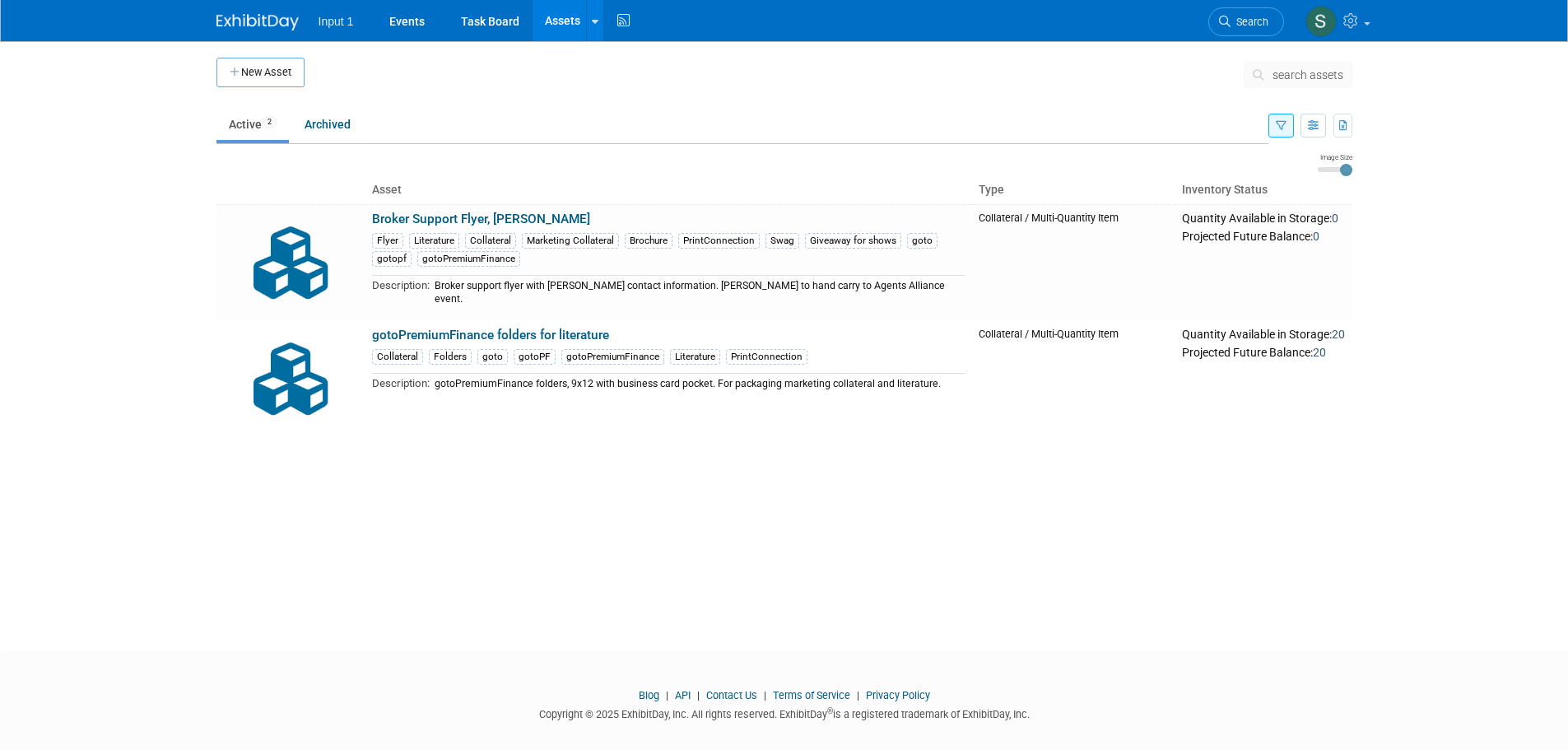
click at [1278, 124] on icon "button" at bounding box center [1282, 126] width 11 height 11
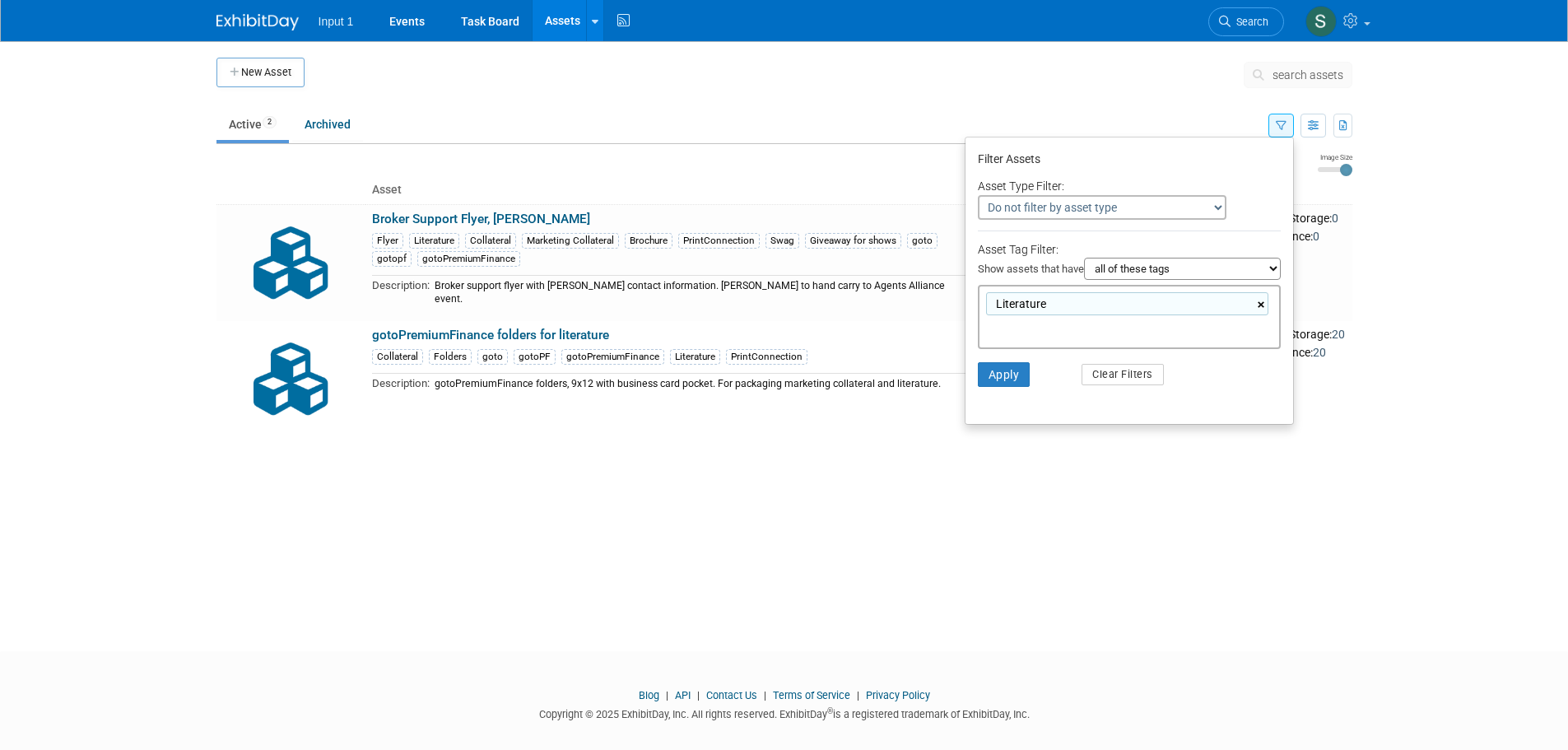
click at [1260, 305] on link "×" at bounding box center [1263, 304] width 11 height 19
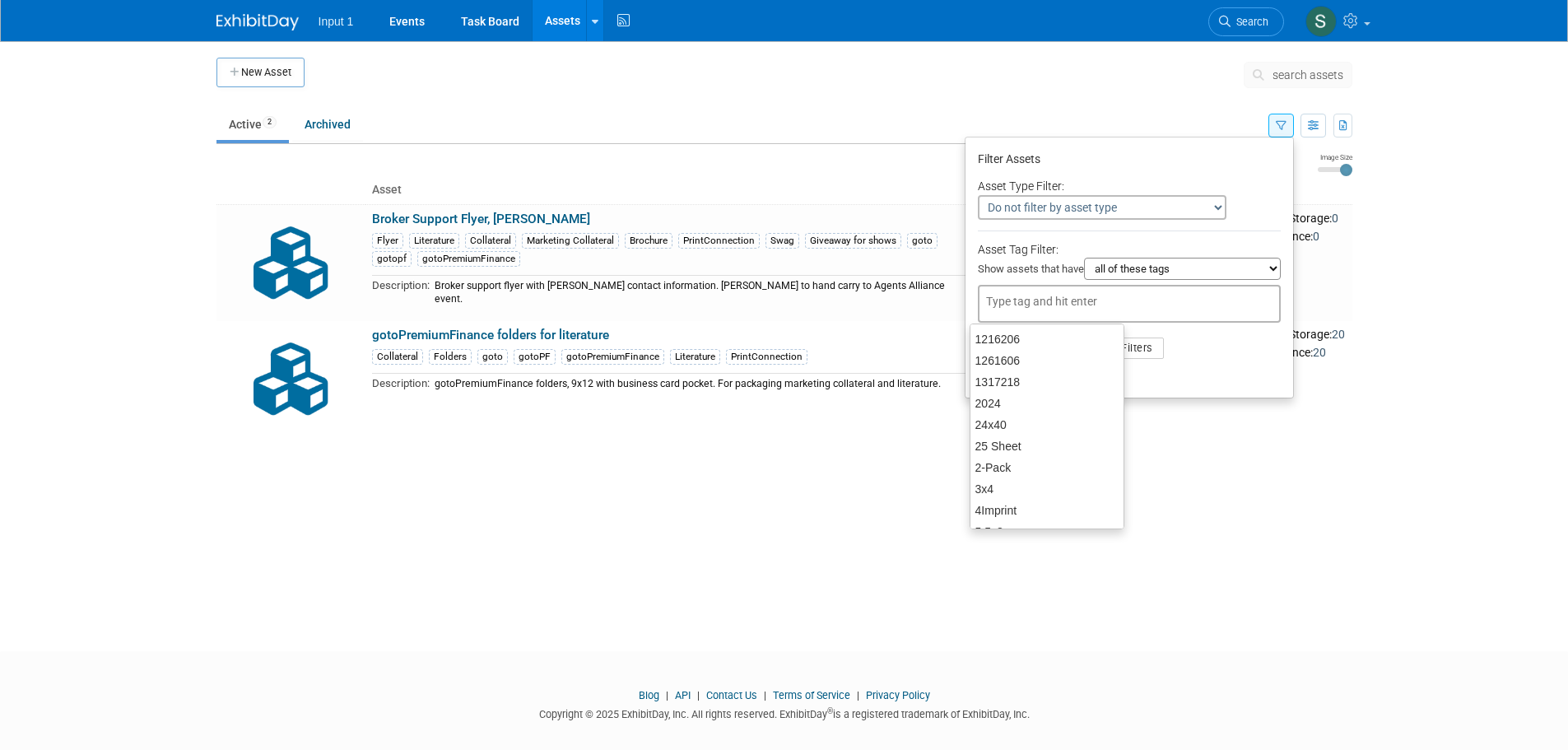
click at [1258, 158] on div "Filter Assets" at bounding box center [1129, 161] width 303 height 25
click at [997, 359] on button "Apply" at bounding box center [1004, 348] width 53 height 25
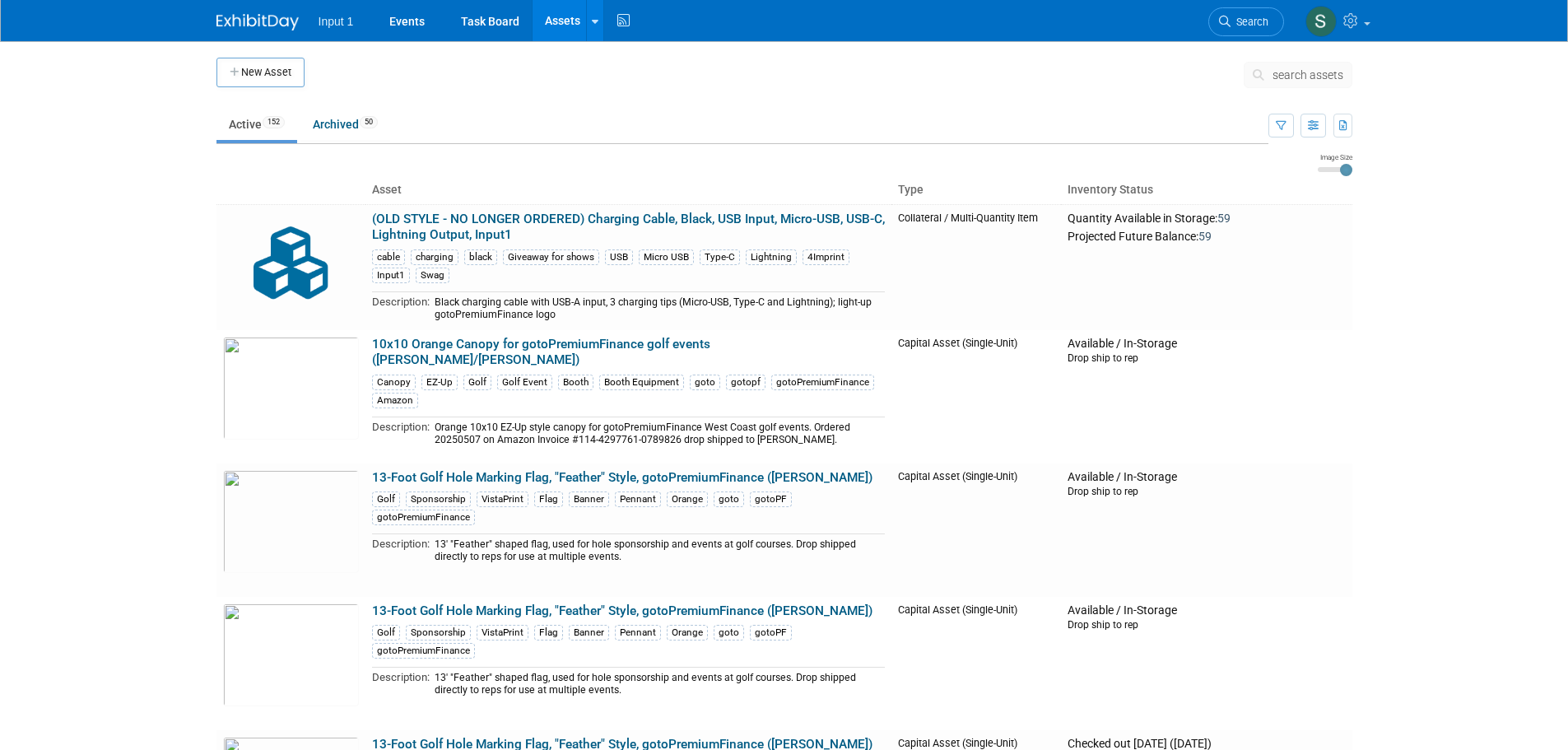
click at [1275, 75] on span "search assets" at bounding box center [1308, 74] width 71 height 13
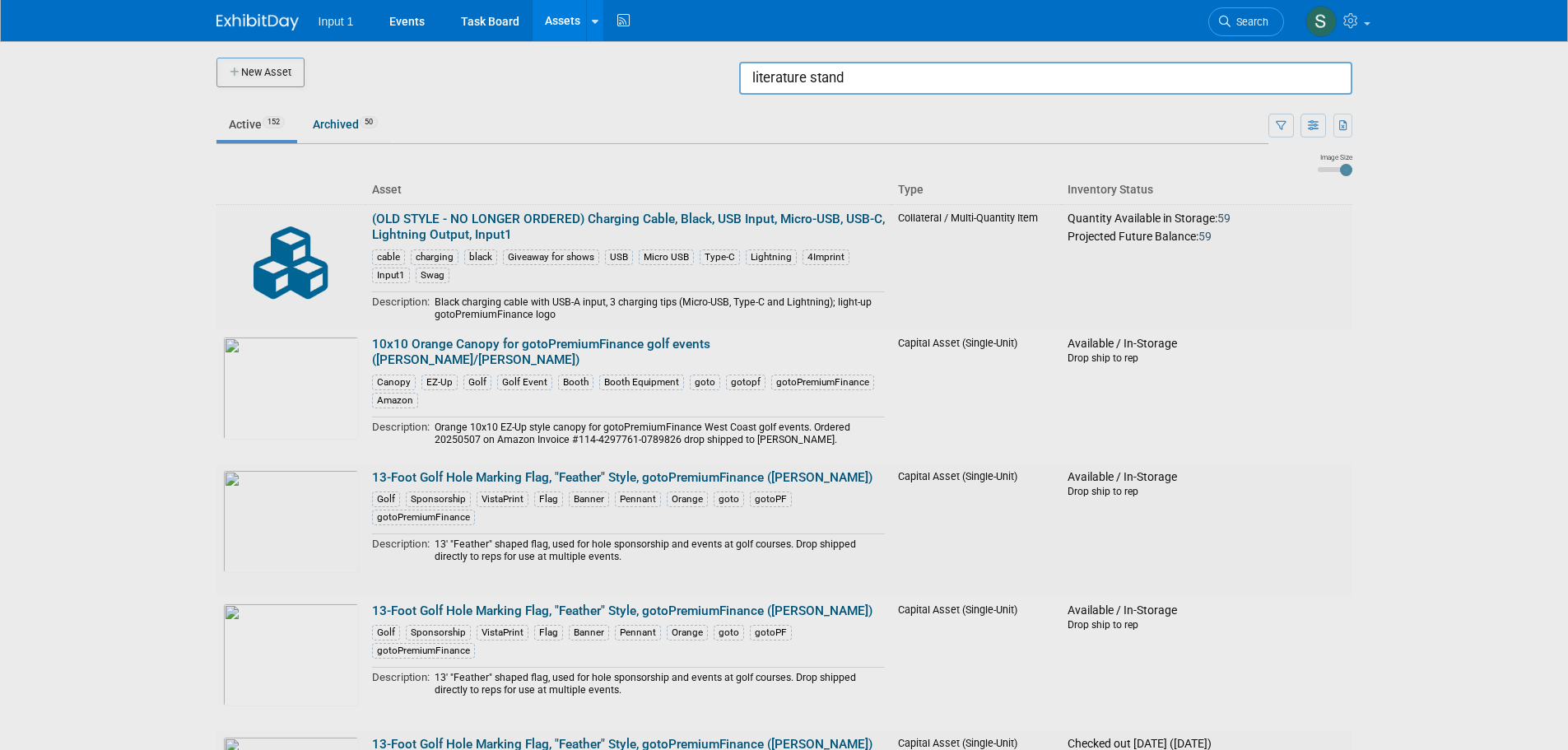
type input "literature stand"
click at [785, 431] on div at bounding box center [785, 375] width 0 height 750
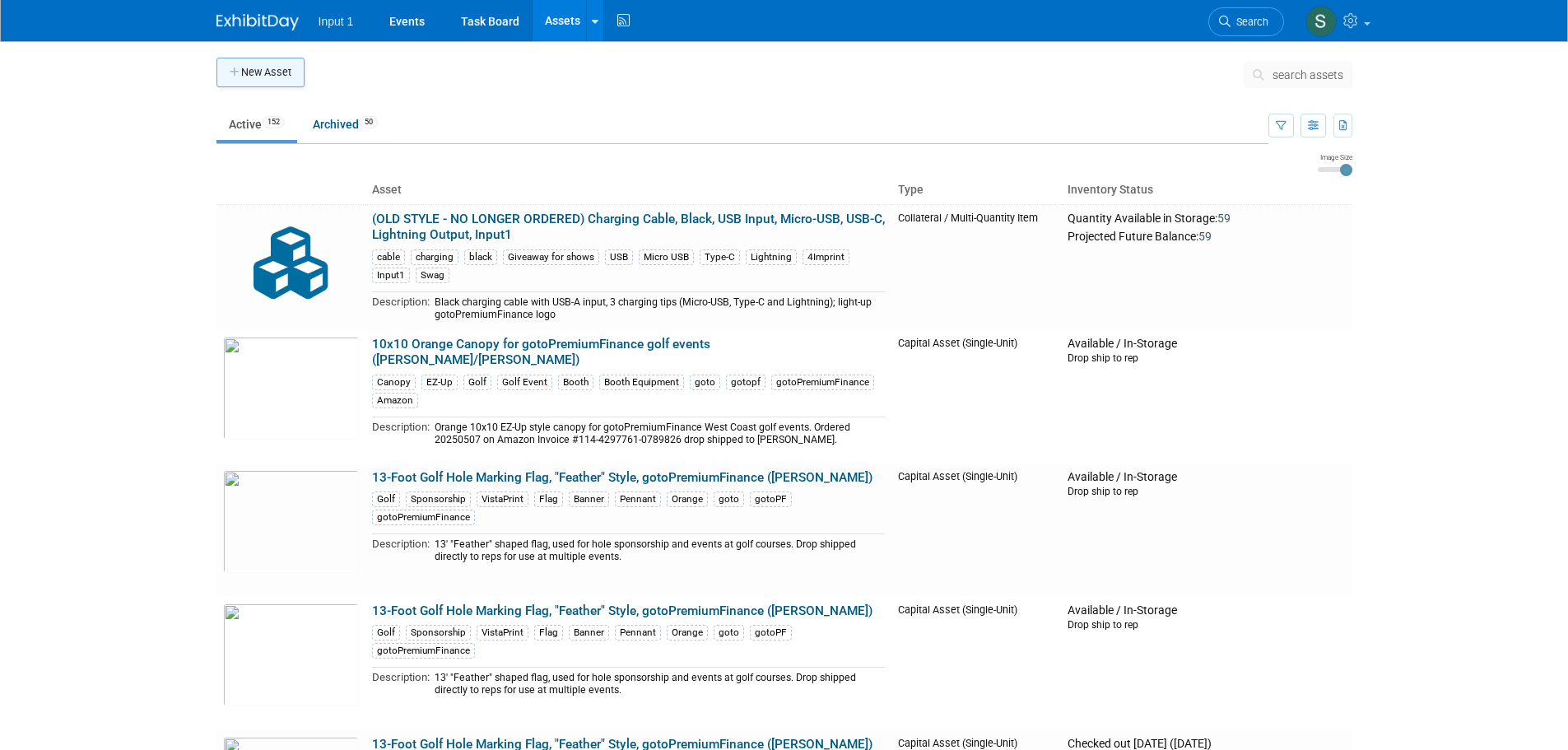
click at [266, 77] on button "New Asset" at bounding box center [260, 72] width 88 height 30
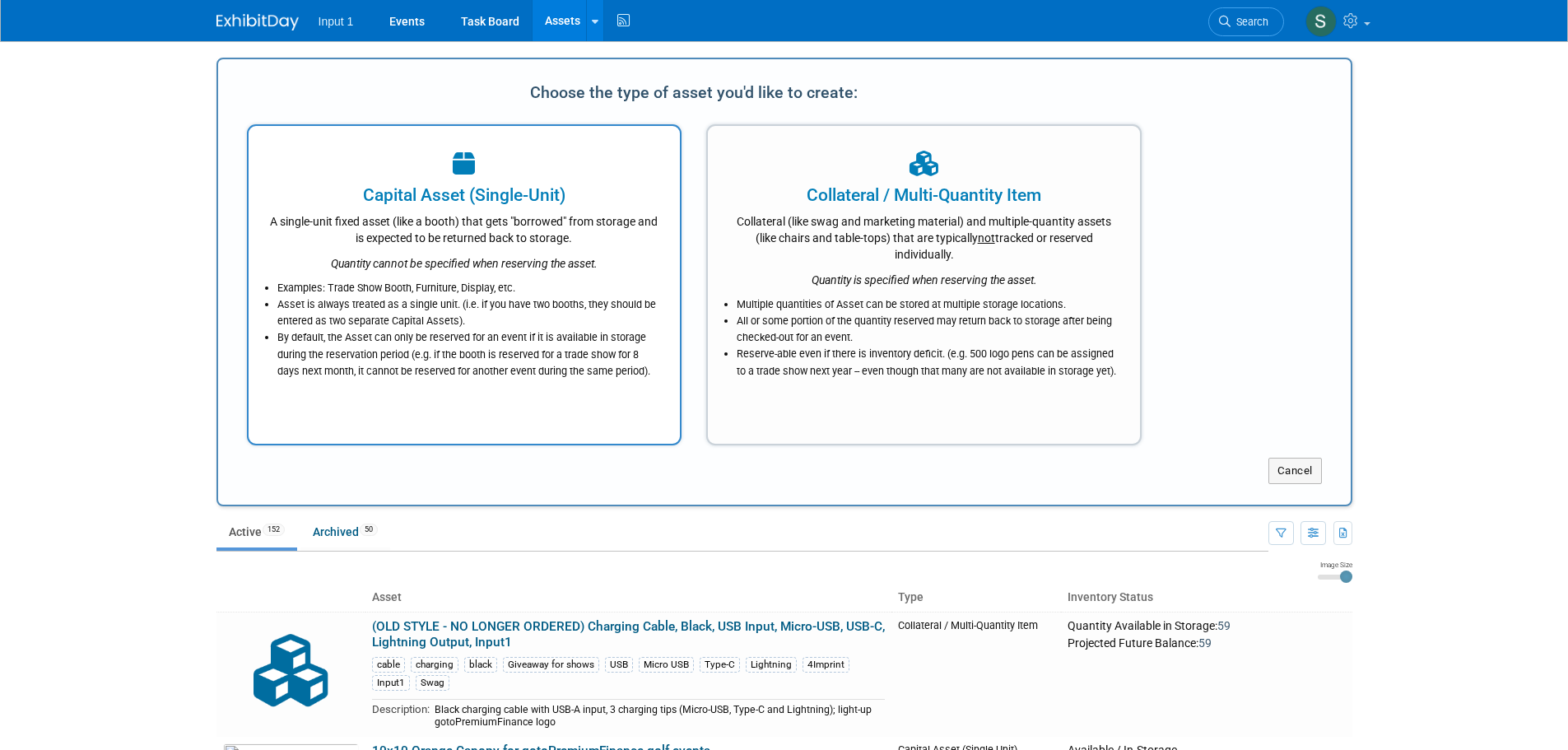
click at [510, 210] on div "A single-unit fixed asset (like a booth) that gets "borrowed" from storage and …" at bounding box center [465, 226] width 391 height 39
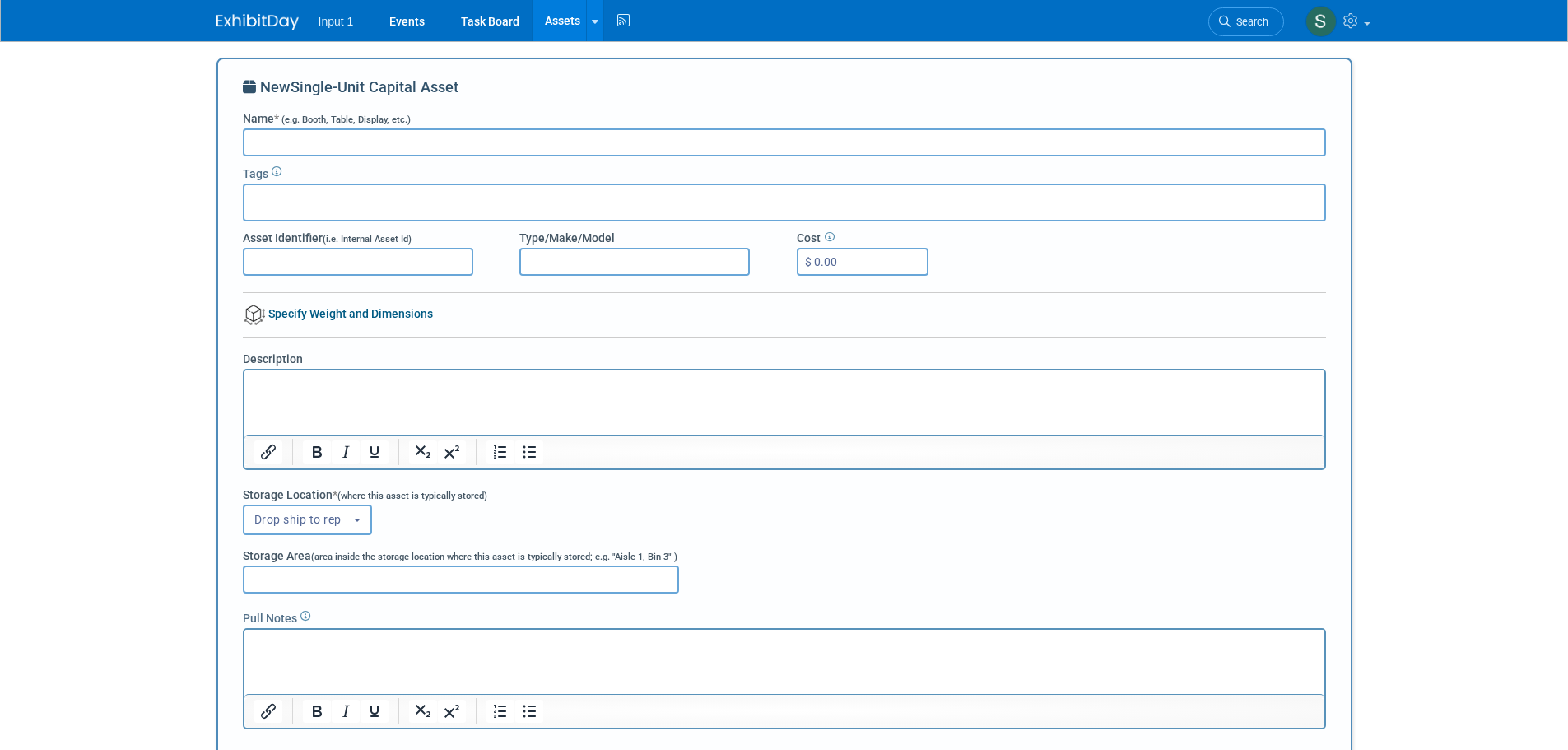
click at [295, 137] on input "Name * (e.g. Booth, Table, Display, etc.)" at bounding box center [785, 142] width 1084 height 28
type input "Literature Stand, Folding"
type input "Literature"
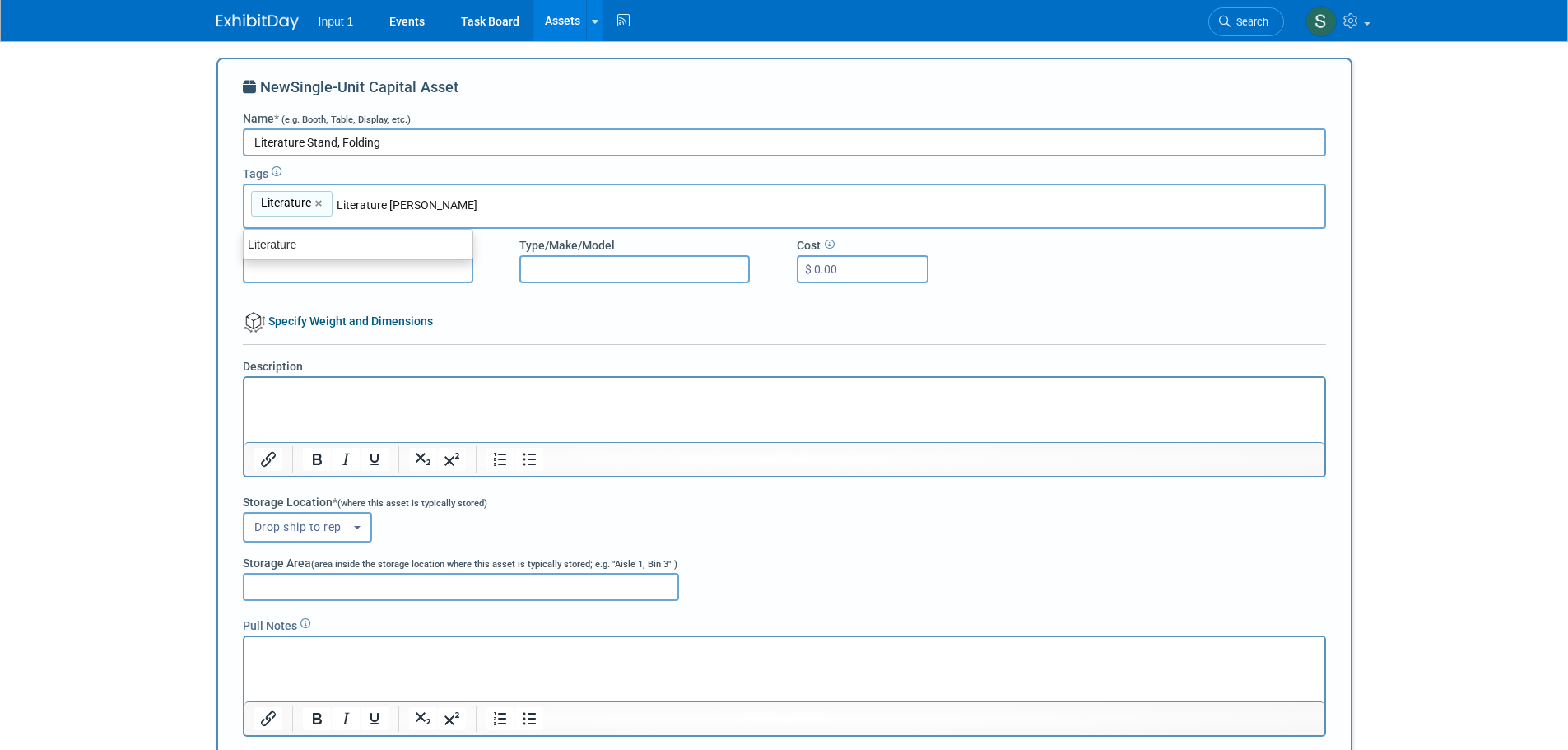
type input "Literature Stand"
type input "Literature, Literature Stand"
type input "Folding Stand"
type input "Literature, Literature Stand, Folding Stand"
type input "Tripod"
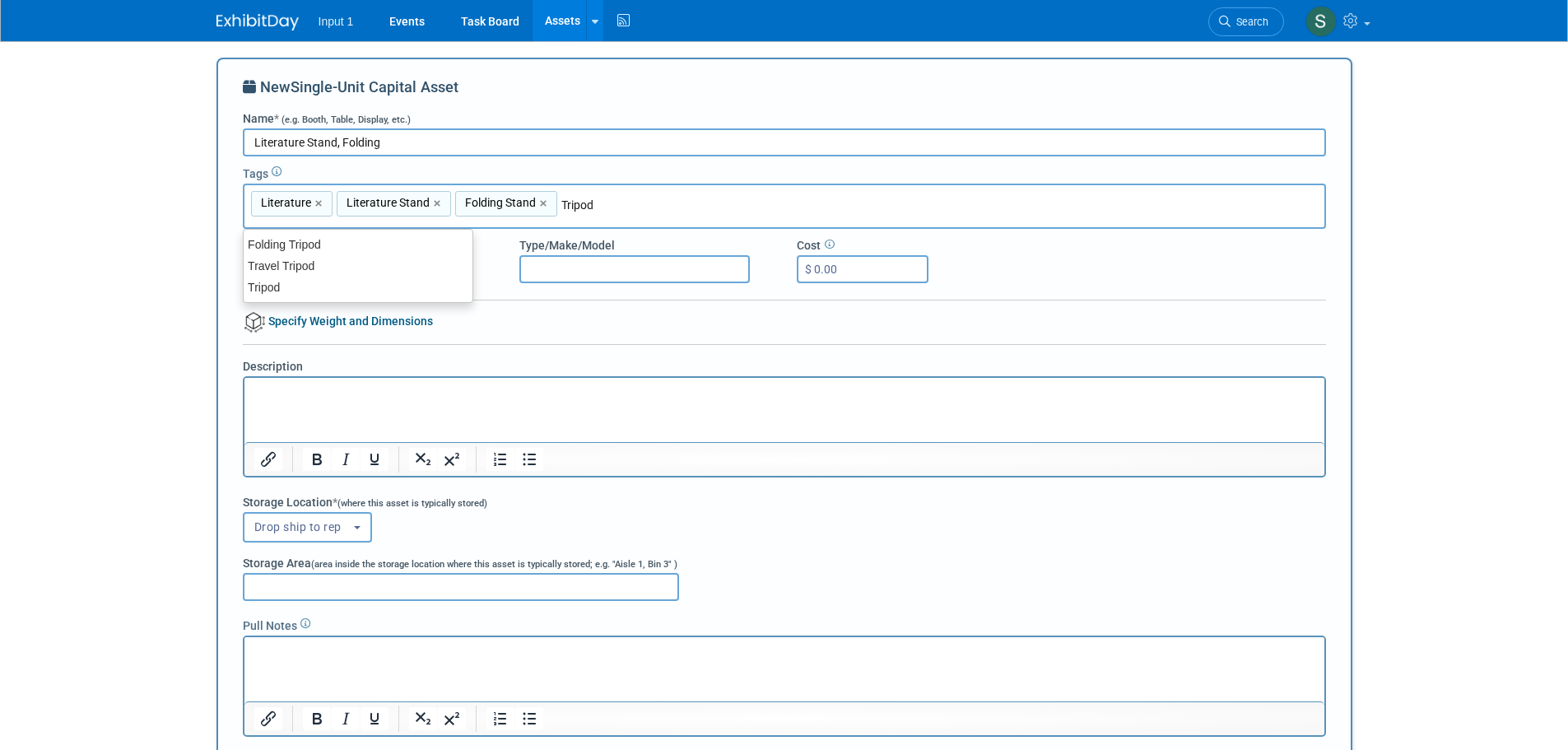
type input "Literature, Literature Stand, Folding Stand, Tripod"
type input "Folding Tripod"
type input "Literature, Literature Stand, Folding Stand, Tripod, Folding Tripod"
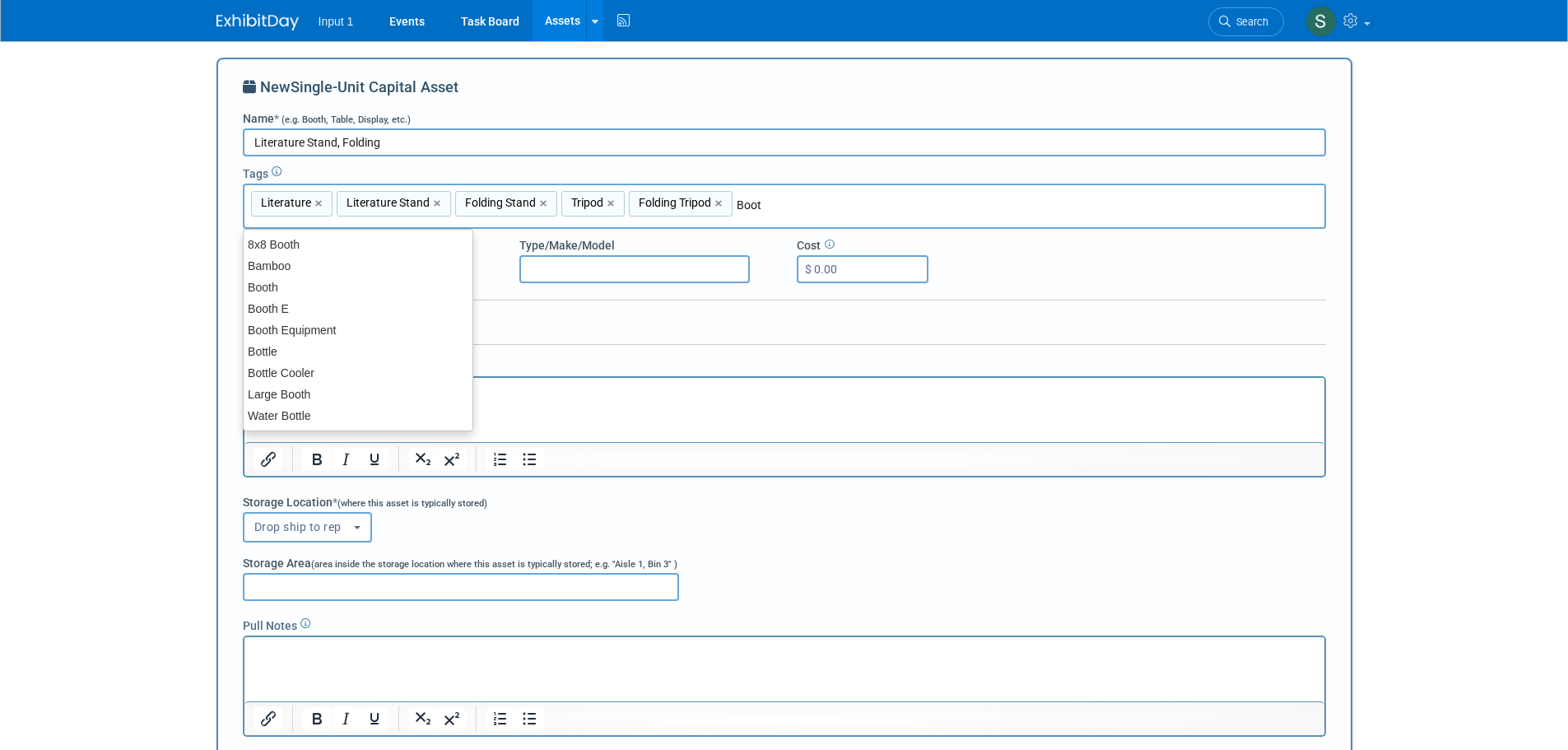
type input "Booth"
type input "Literature, Literature Stand, Folding Stand, Tripod, Folding Tripod, Booth"
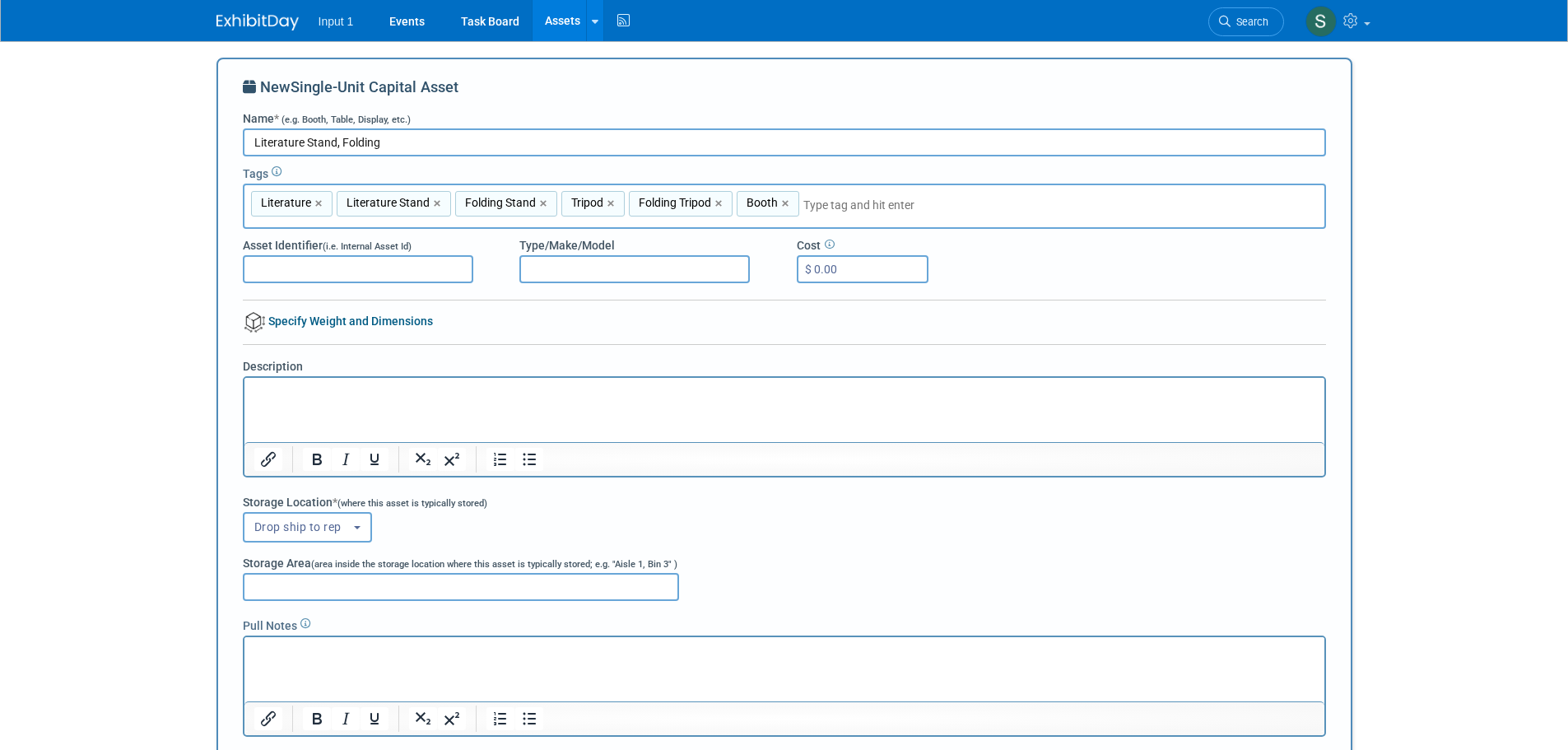
click at [647, 396] on p "Rich Text Area. Press ALT-0 for help." at bounding box center [784, 392] width 1061 height 16
click at [605, 274] on input "Type/Make/Model" at bounding box center [634, 269] width 231 height 28
type input "a"
type input "Amazon ASIN #B0CJMB93MW"
click at [436, 142] on input "Literature Stand, Folding" at bounding box center [785, 142] width 1084 height 28
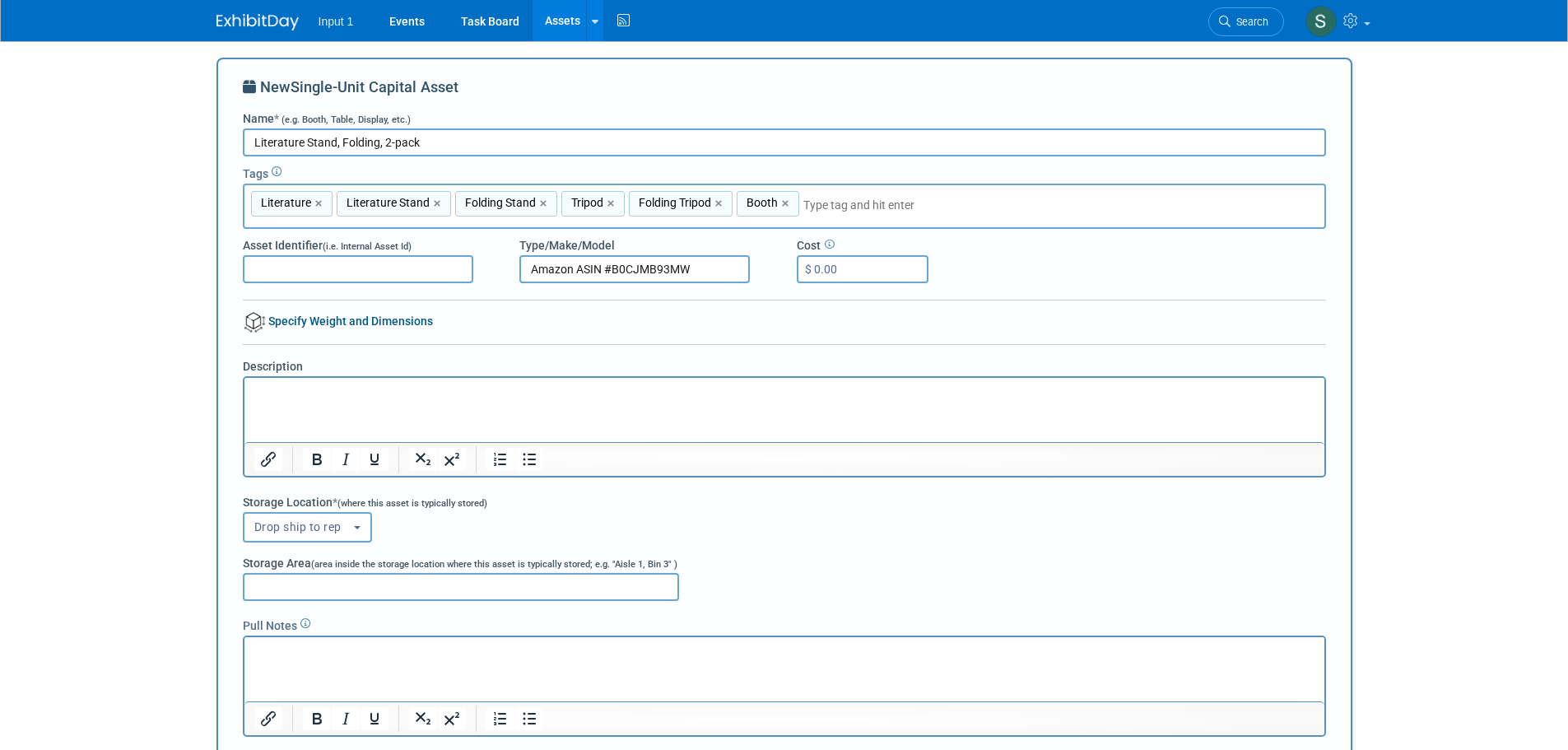
type input "Literature Stand, Folding, 2-pack"
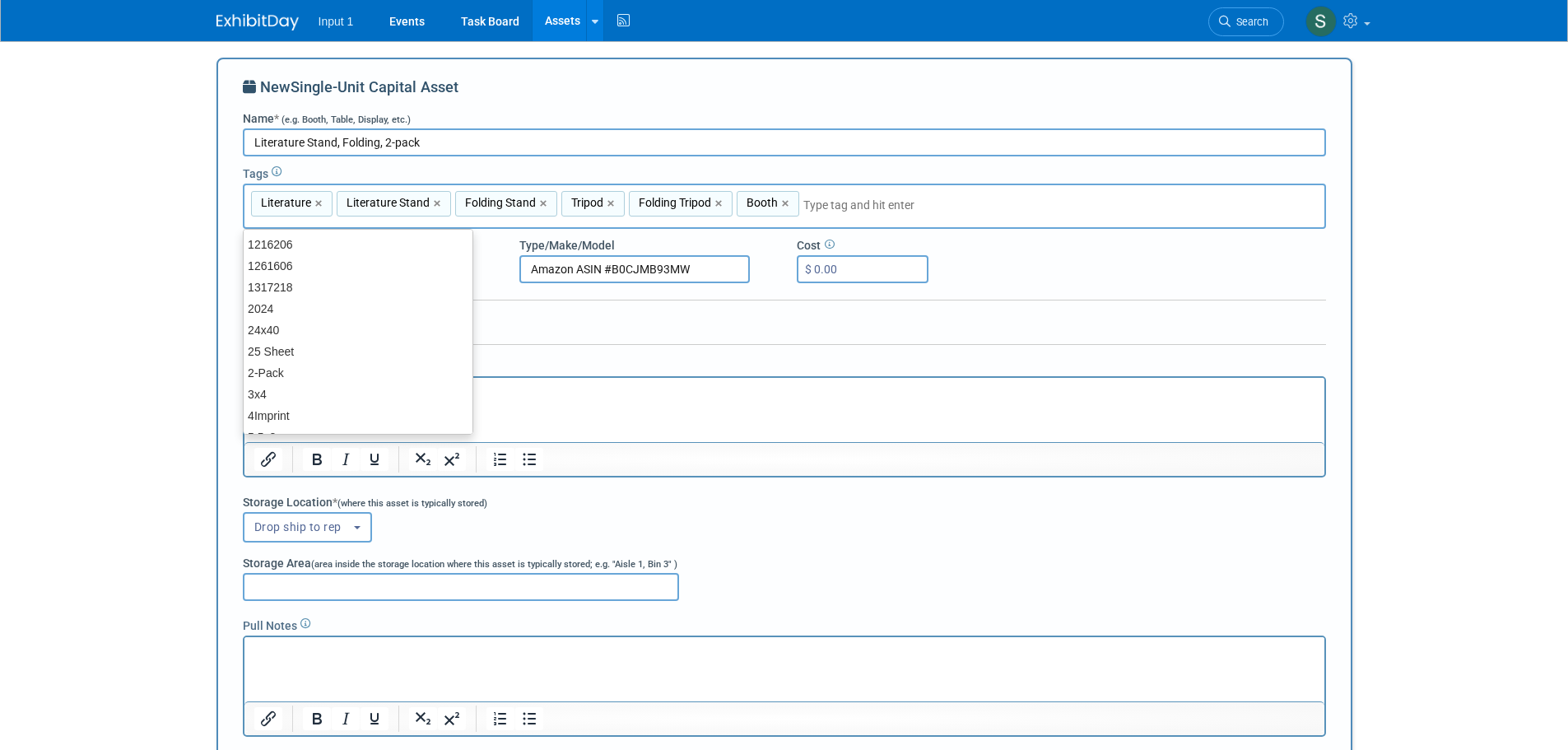
click at [673, 370] on div "Description" at bounding box center [784, 417] width 1108 height 119
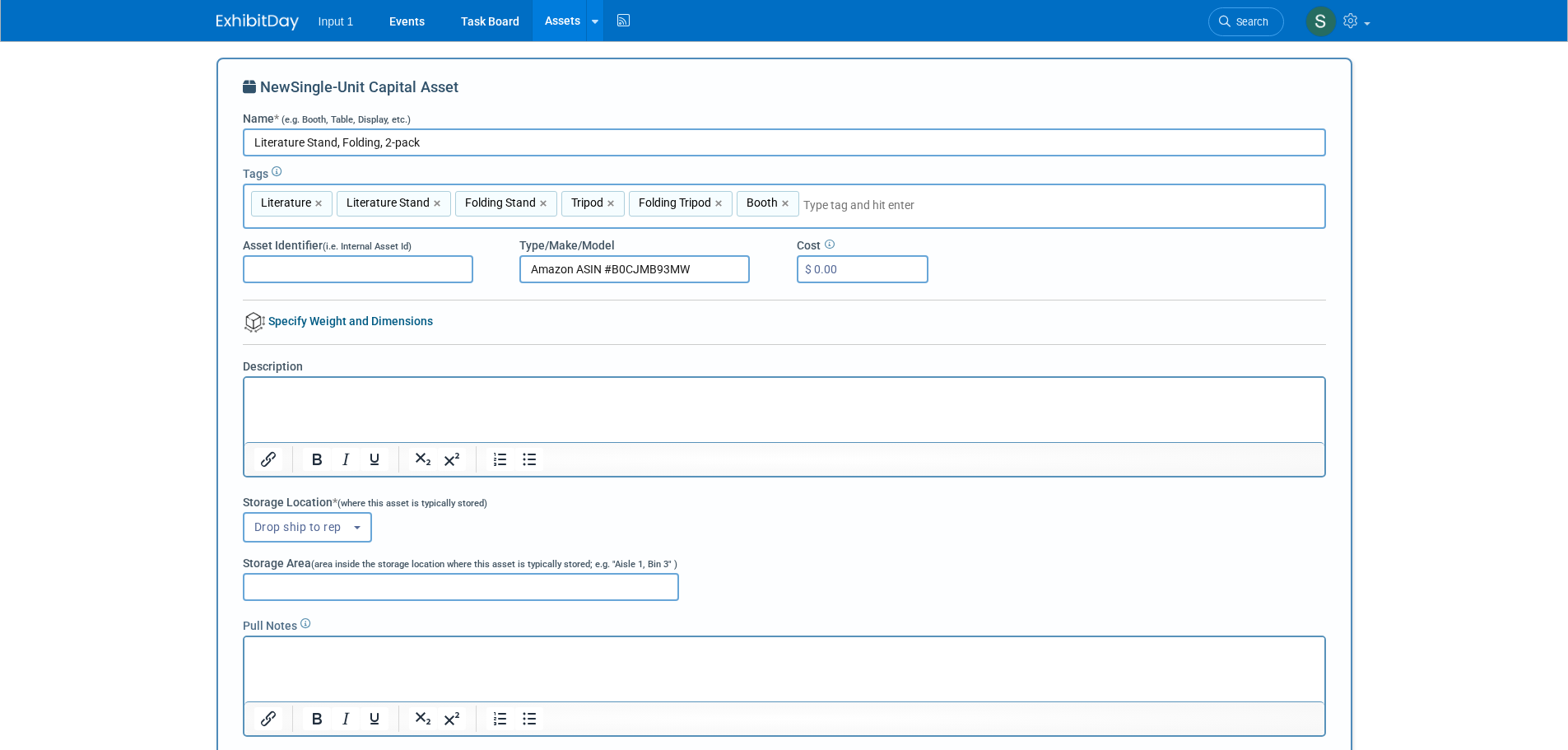
click at [247, 91] on icon at bounding box center [251, 86] width 17 height 15
click at [563, 326] on div "New Single-Unit Capital Asset Name * (e.g. Booth, Table, Display, etc.) Literat…" at bounding box center [785, 430] width 1084 height 707
click at [255, 94] on icon at bounding box center [251, 86] width 17 height 15
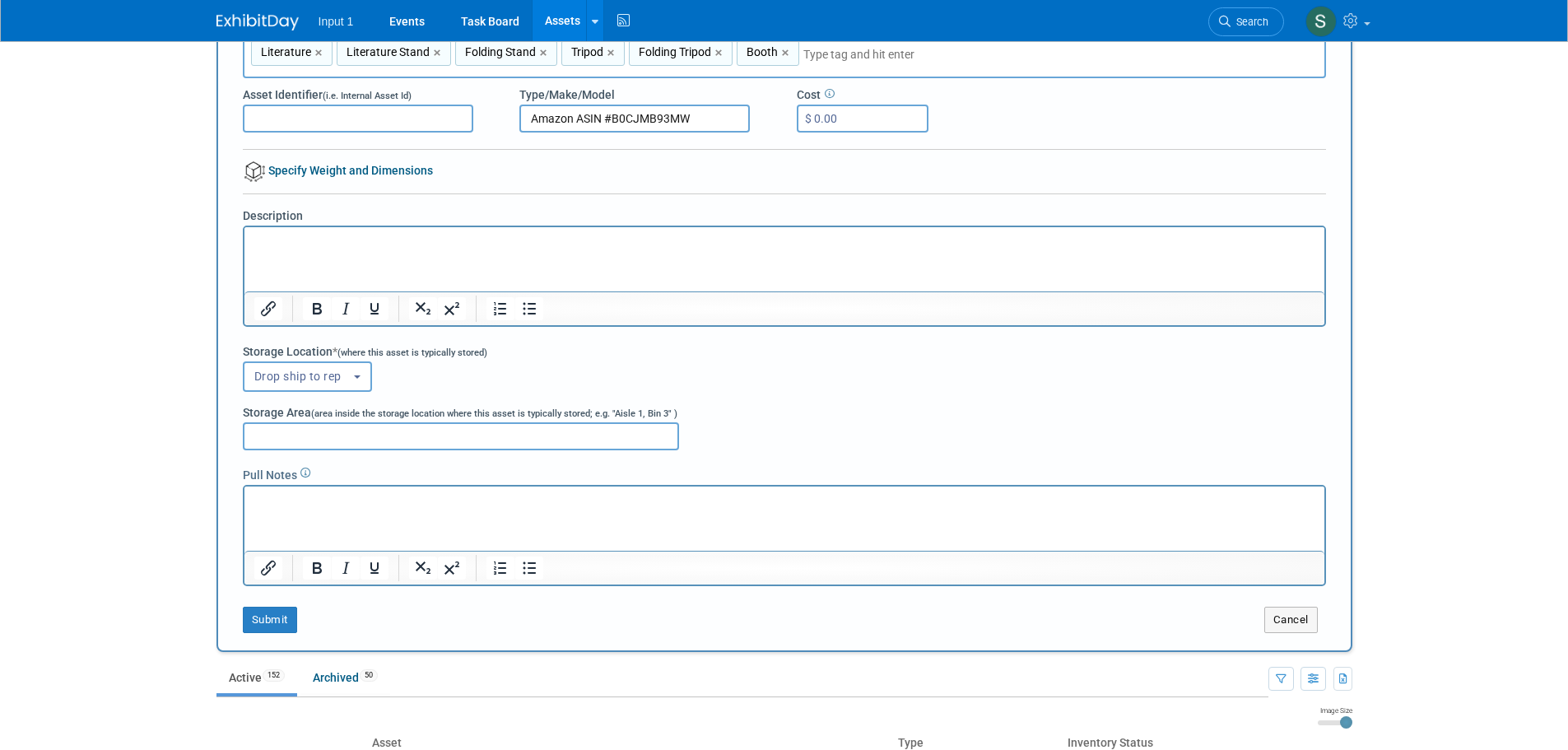
scroll to position [165, 0]
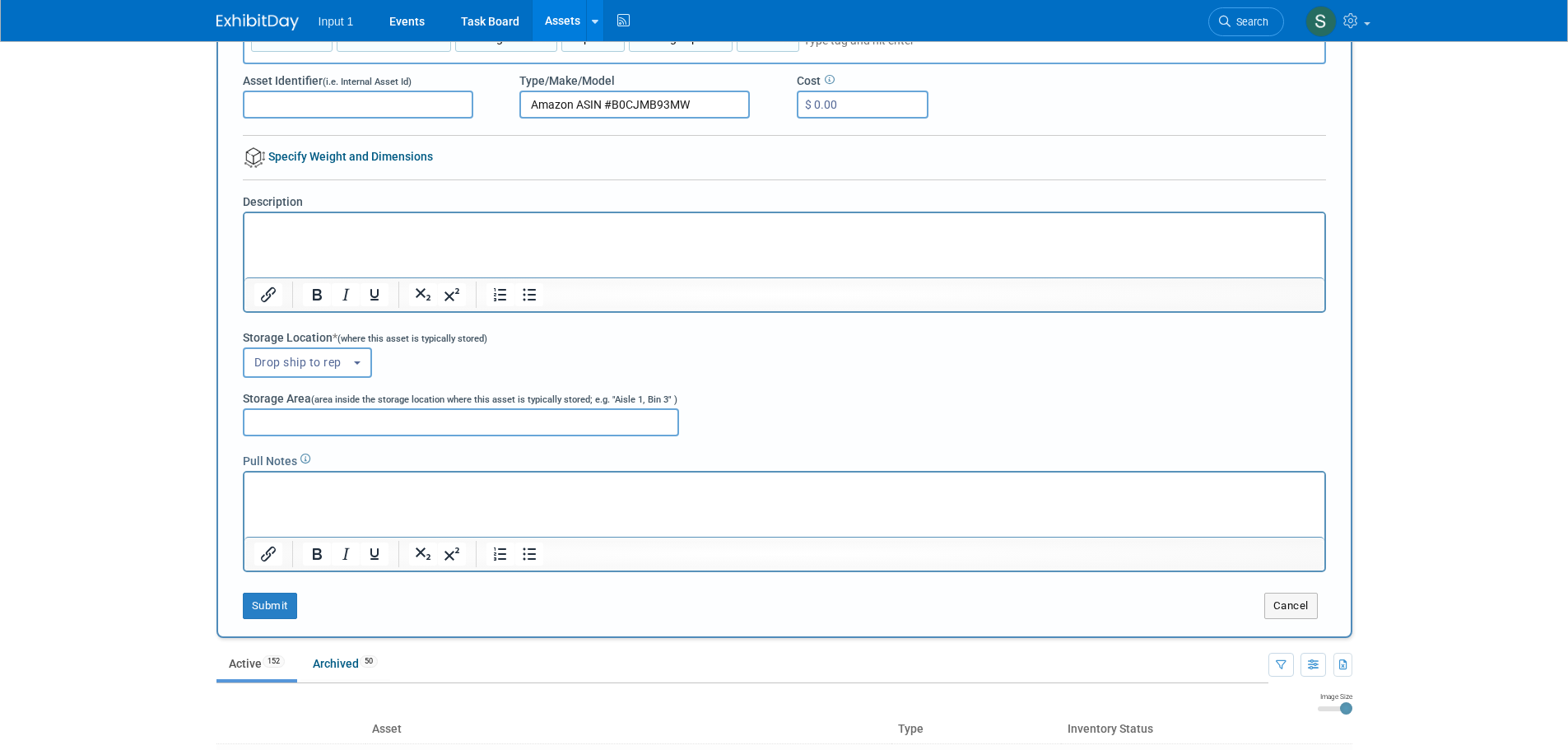
click at [342, 235] on html at bounding box center [784, 224] width 1080 height 23
click at [312, 357] on span "Drop ship to rep" at bounding box center [305, 362] width 100 height 13
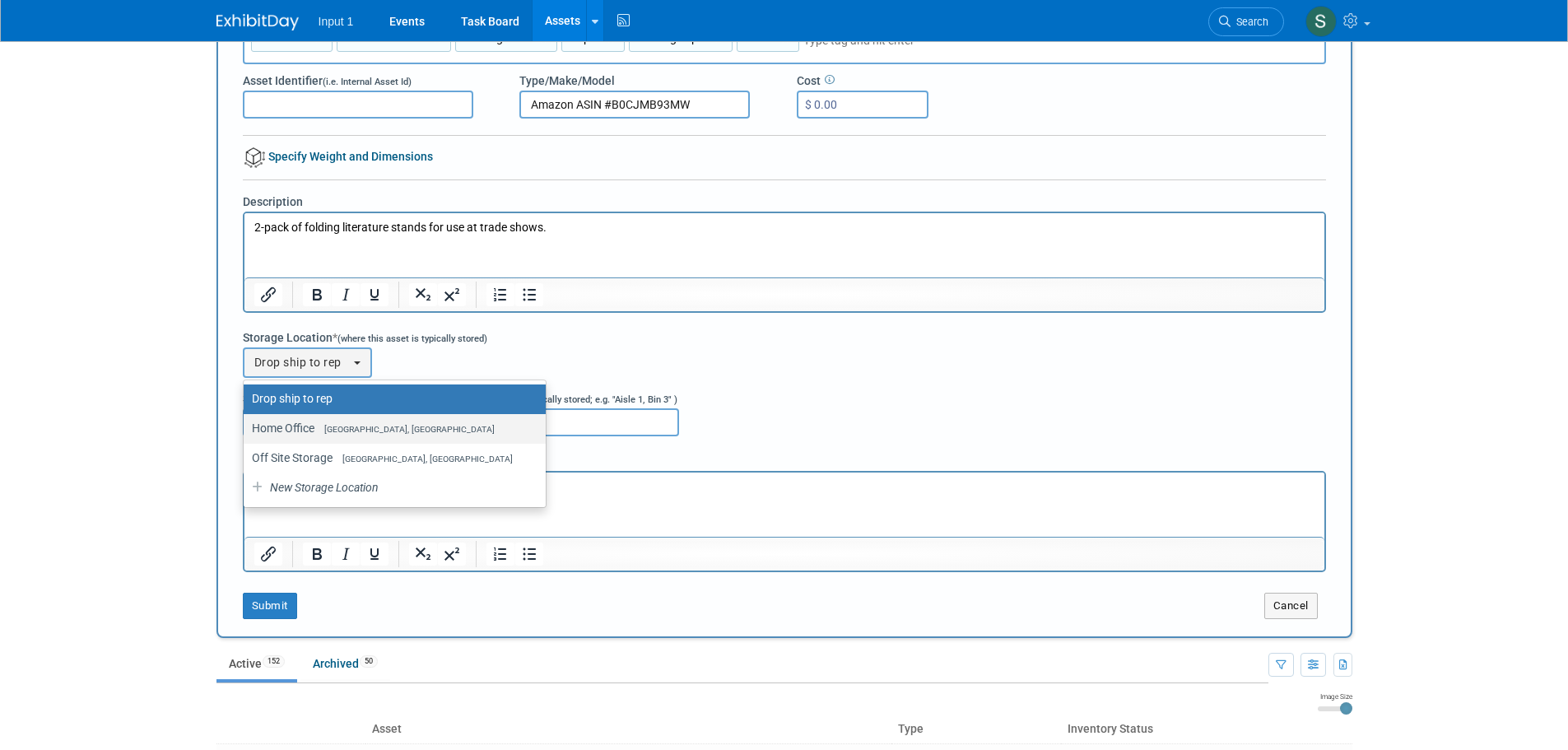
click at [301, 423] on label "Home Office Westlake Village, CA" at bounding box center [390, 428] width 277 height 22
click at [246, 423] on input "Home Office Westlake Village, CA" at bounding box center [240, 429] width 11 height 11
select select "11223761"
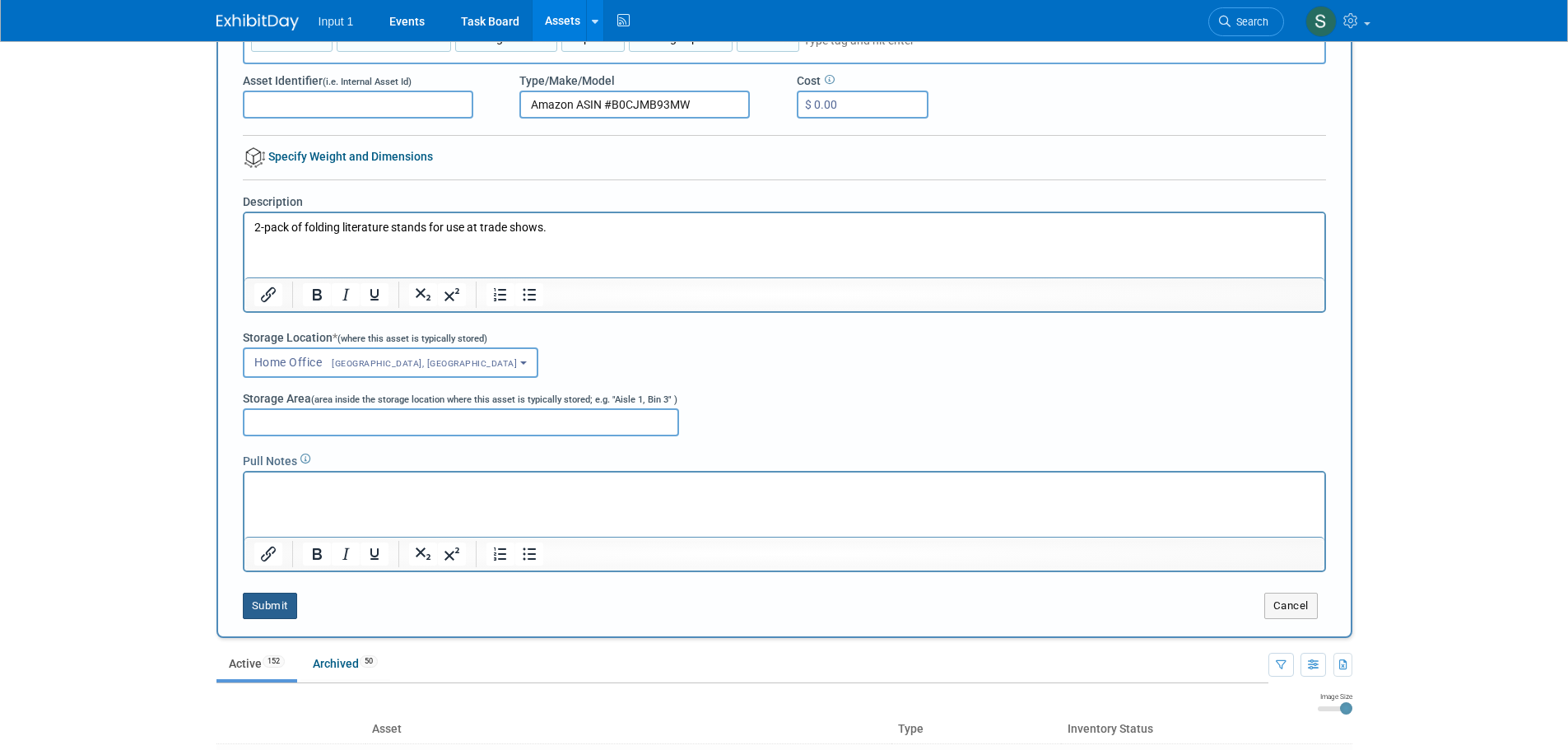
click at [268, 606] on button "Submit" at bounding box center [270, 606] width 55 height 26
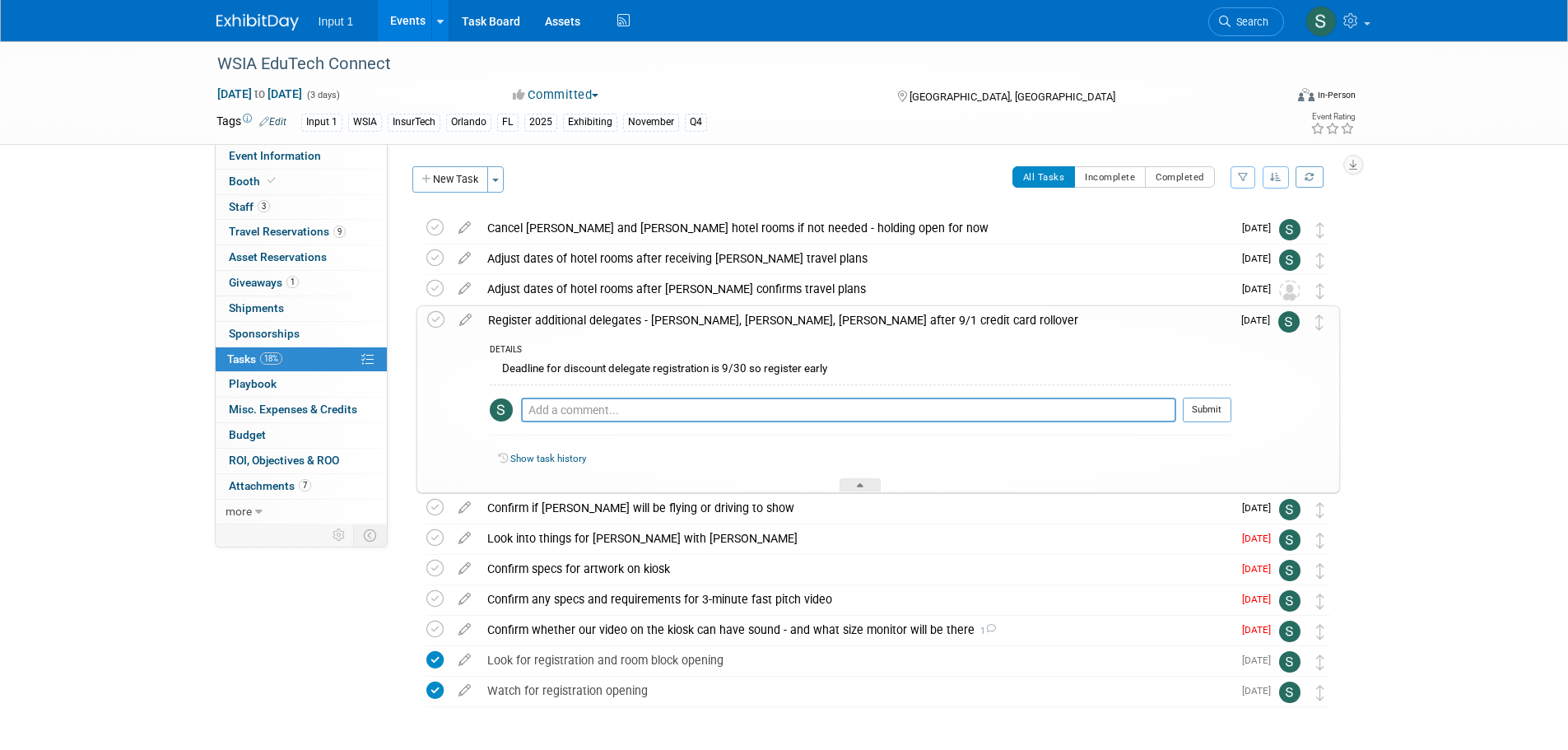
click at [407, 30] on link "Events" at bounding box center [407, 21] width 60 height 41
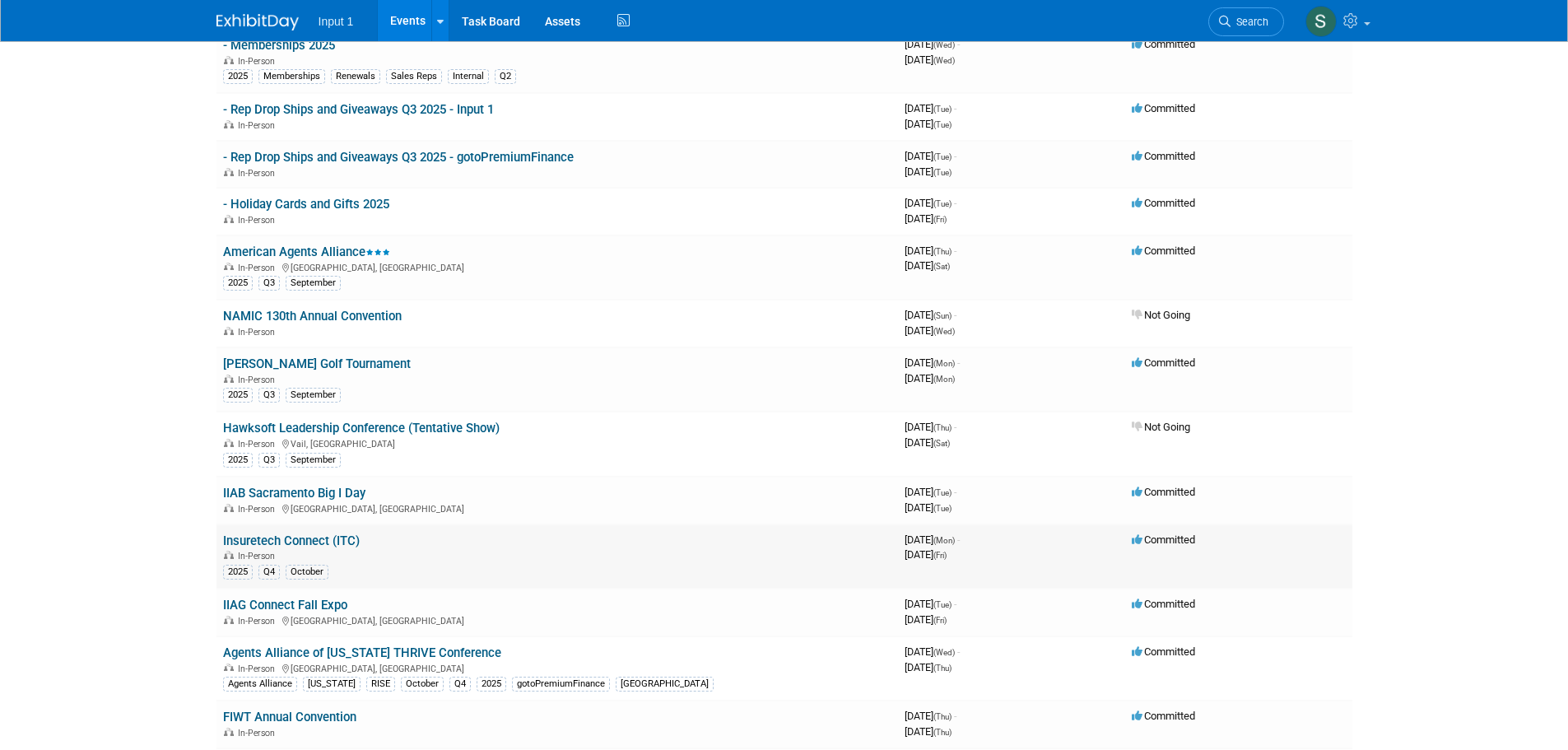
scroll to position [165, 0]
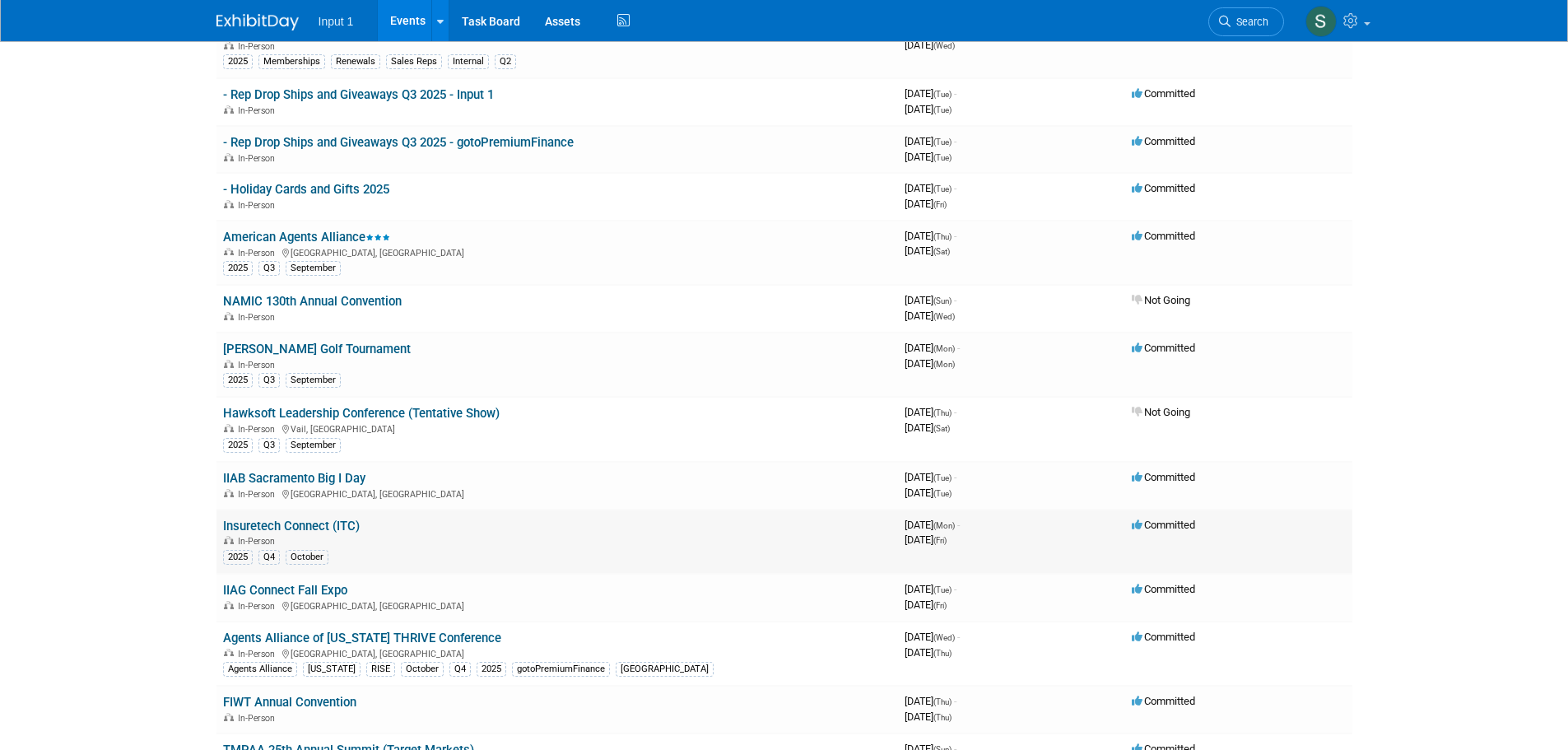
click at [315, 526] on link "Insuretech Connect (ITC)" at bounding box center [292, 526] width 136 height 15
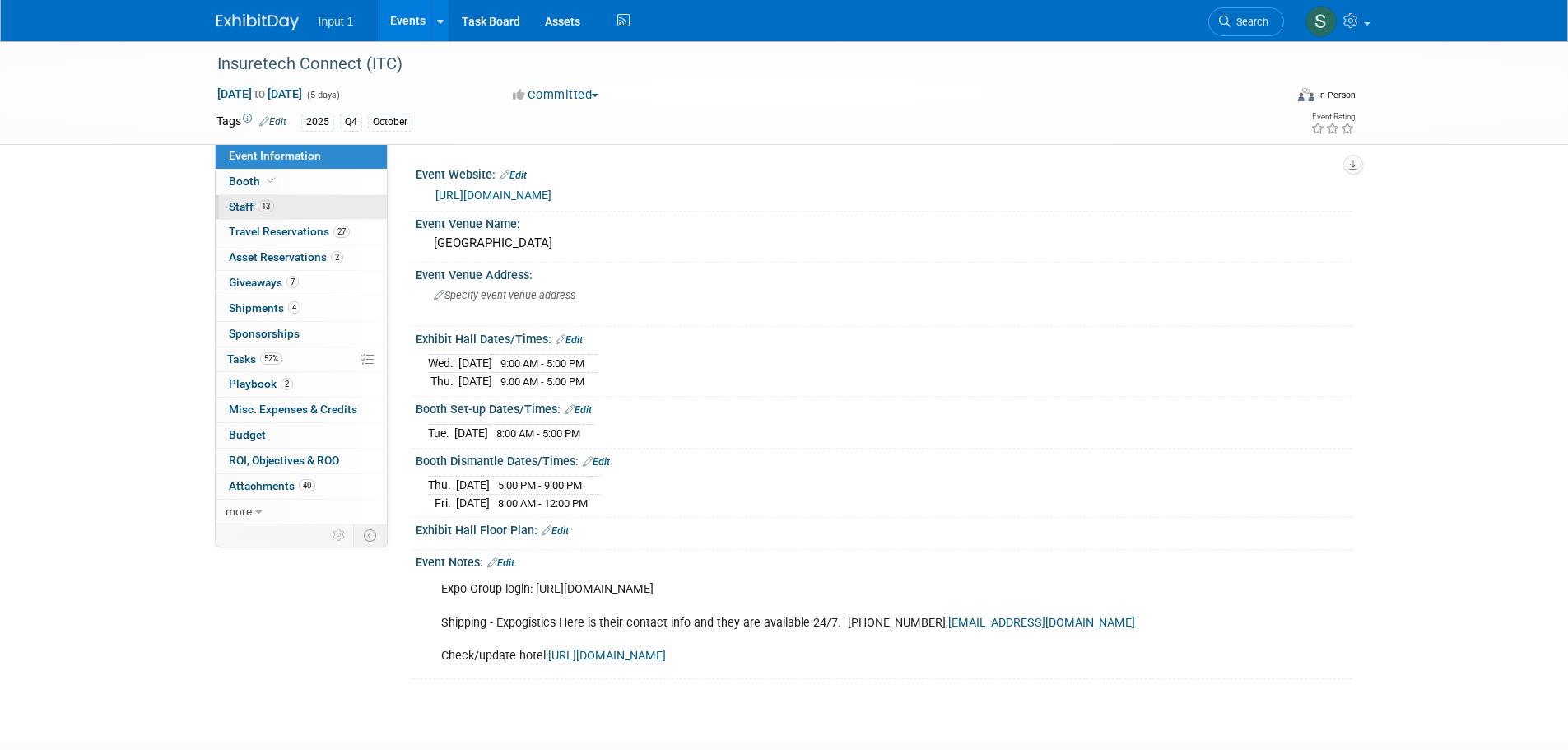
click at [248, 203] on span "Staff 13" at bounding box center [251, 206] width 45 height 13
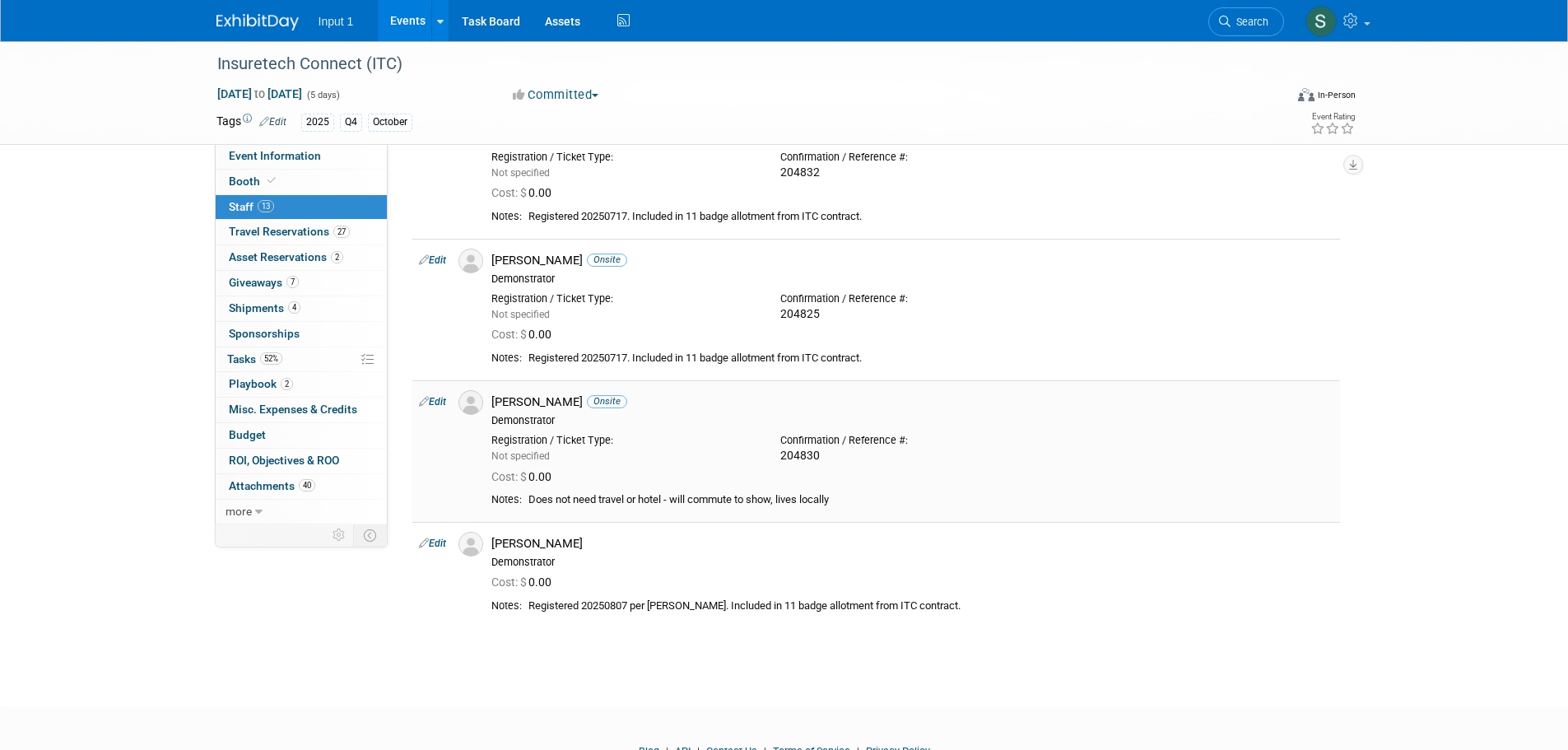
scroll to position [1400, 0]
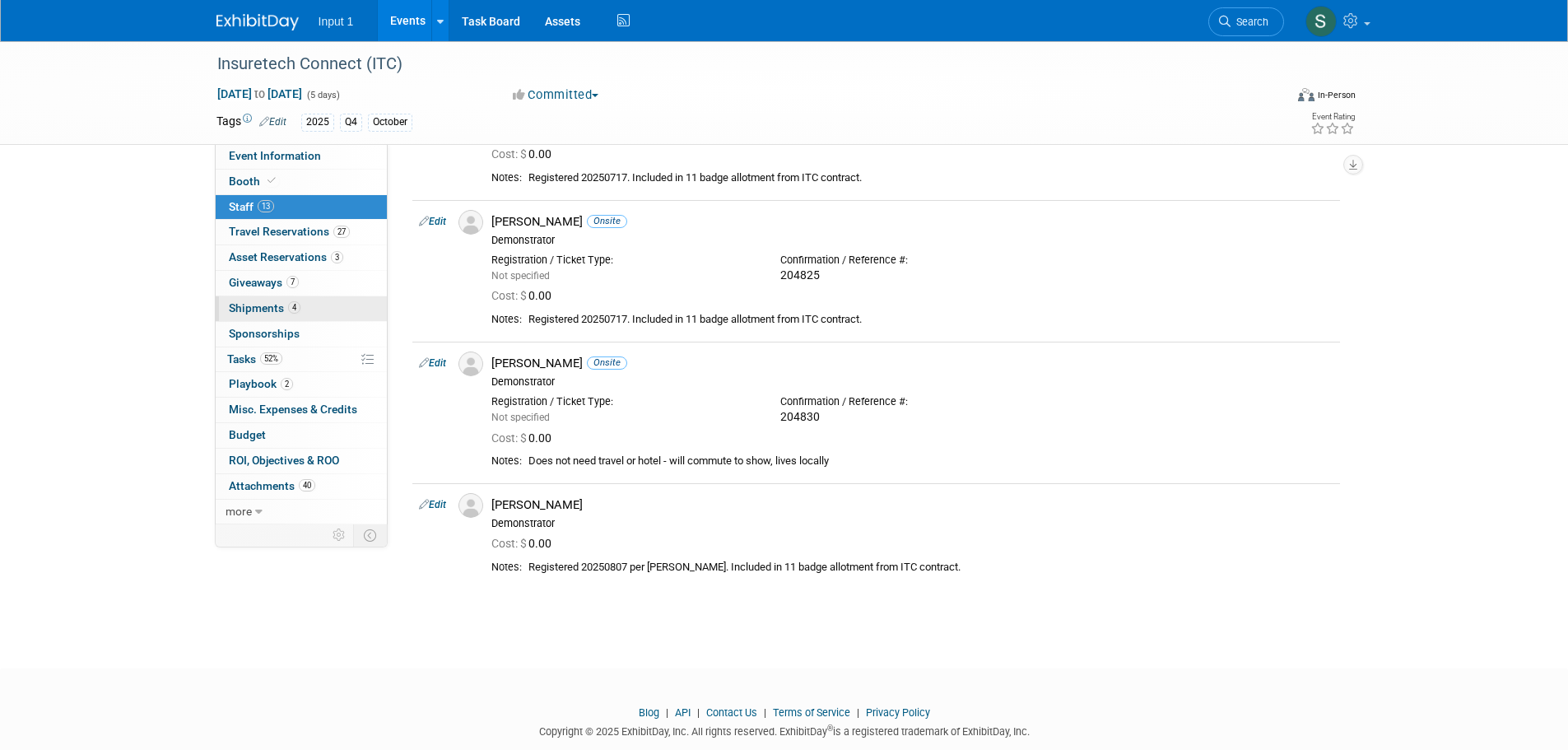
drag, startPoint x: 239, startPoint y: 308, endPoint x: 248, endPoint y: 304, distance: 9.8
click at [239, 308] on span "Shipments 4" at bounding box center [265, 308] width 72 height 13
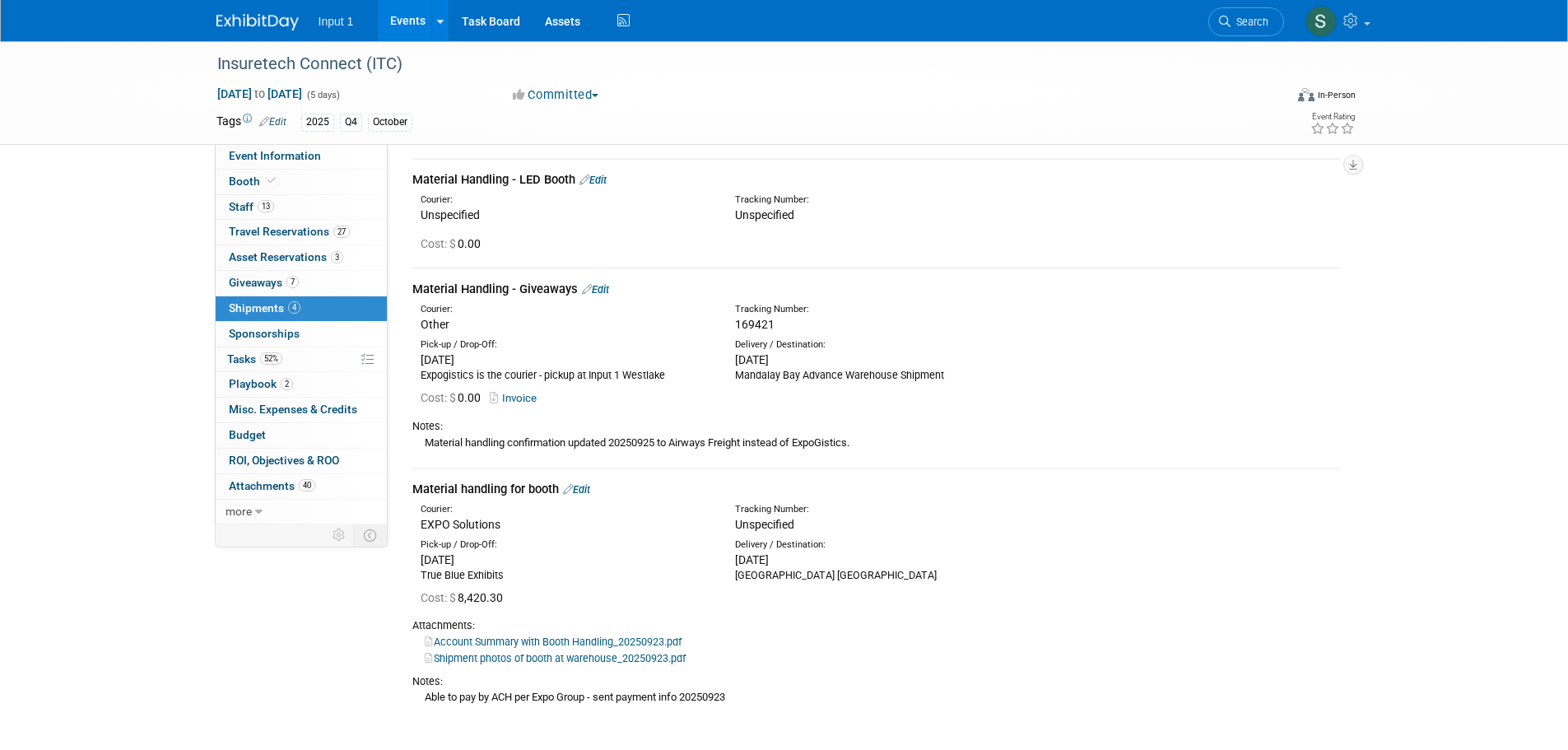
scroll to position [0, 0]
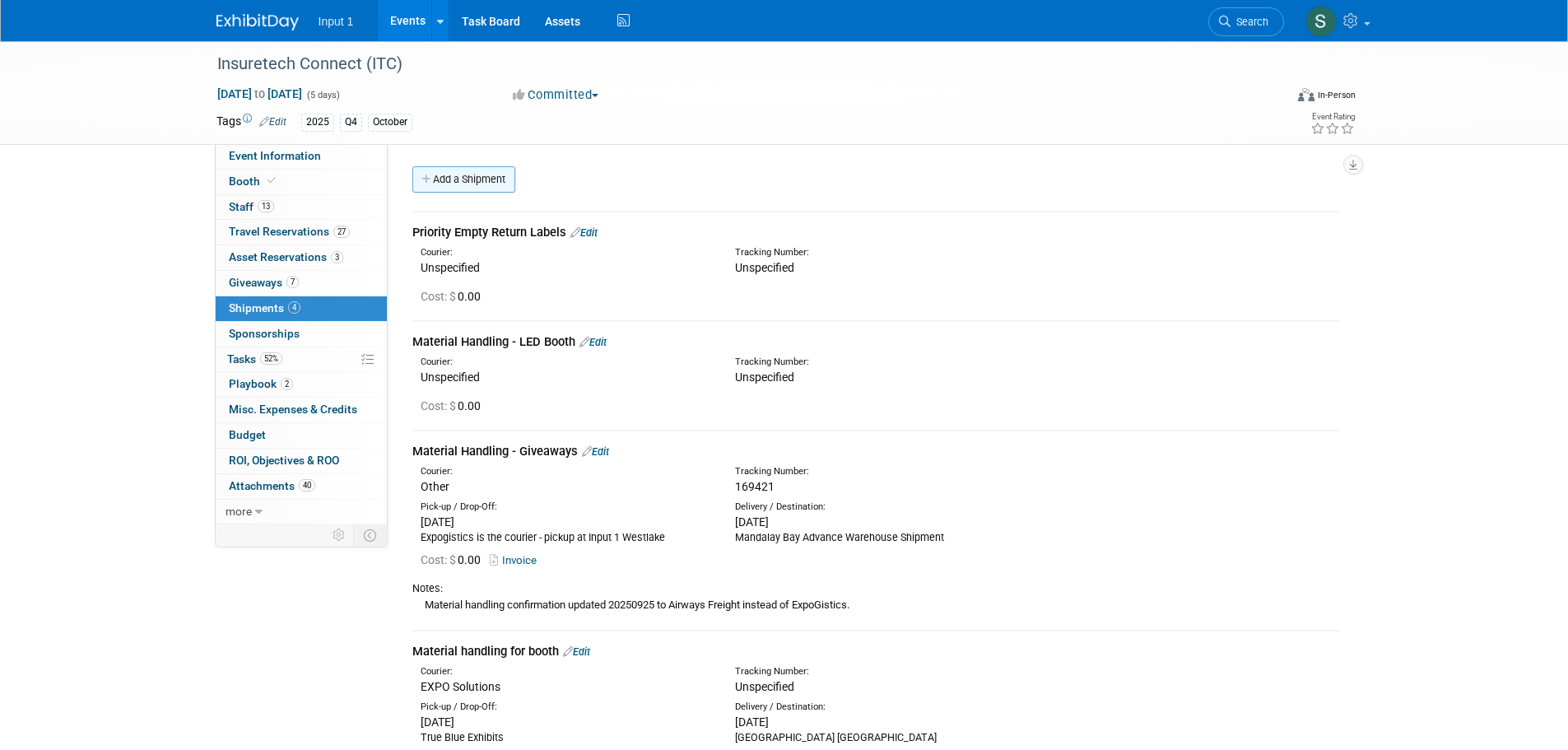
click at [439, 178] on link "Add a Shipment" at bounding box center [464, 179] width 103 height 26
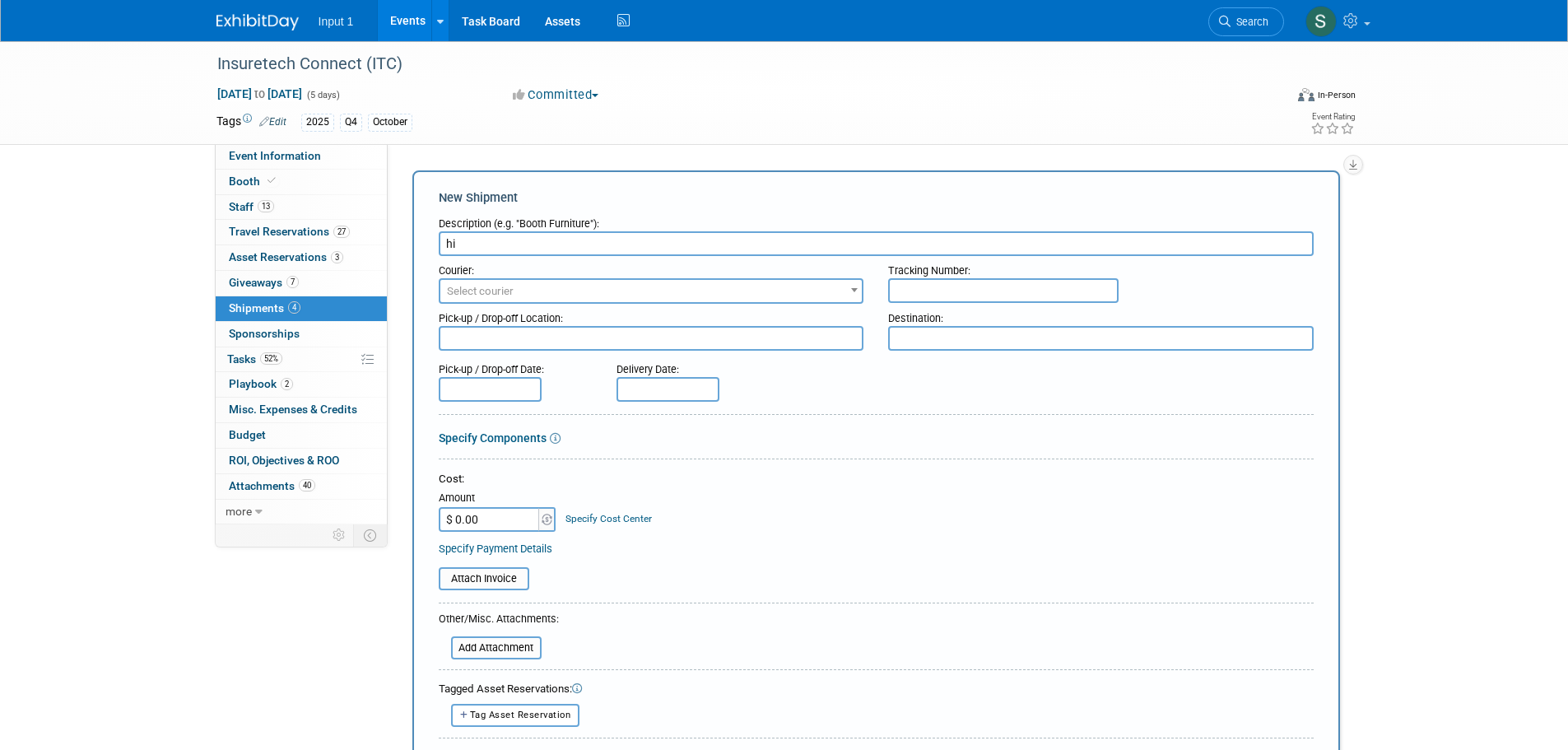
type input "h"
type input "Advance Warehouse shipment - giveaways and booth items"
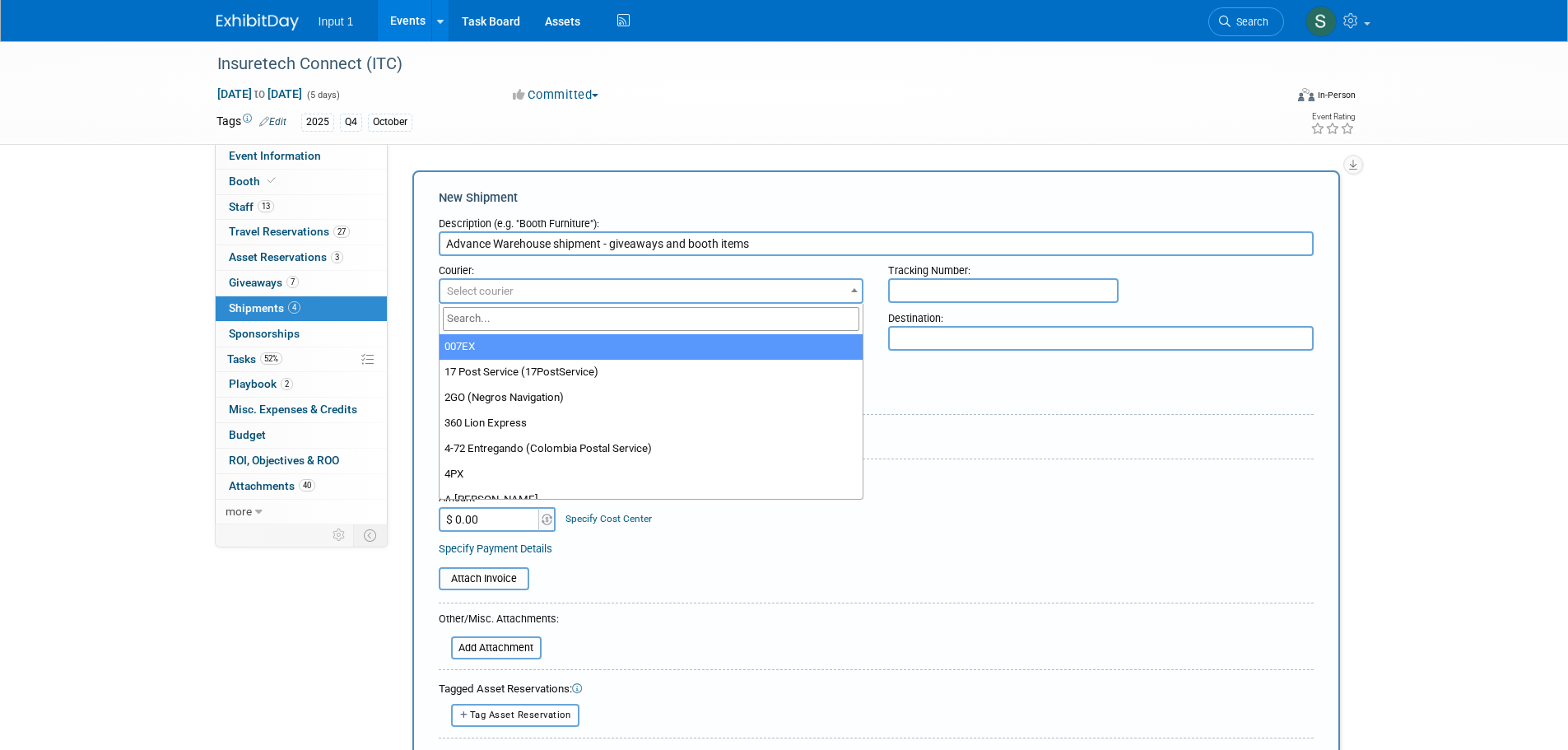
click at [475, 292] on span "Select courier" at bounding box center [480, 292] width 66 height 13
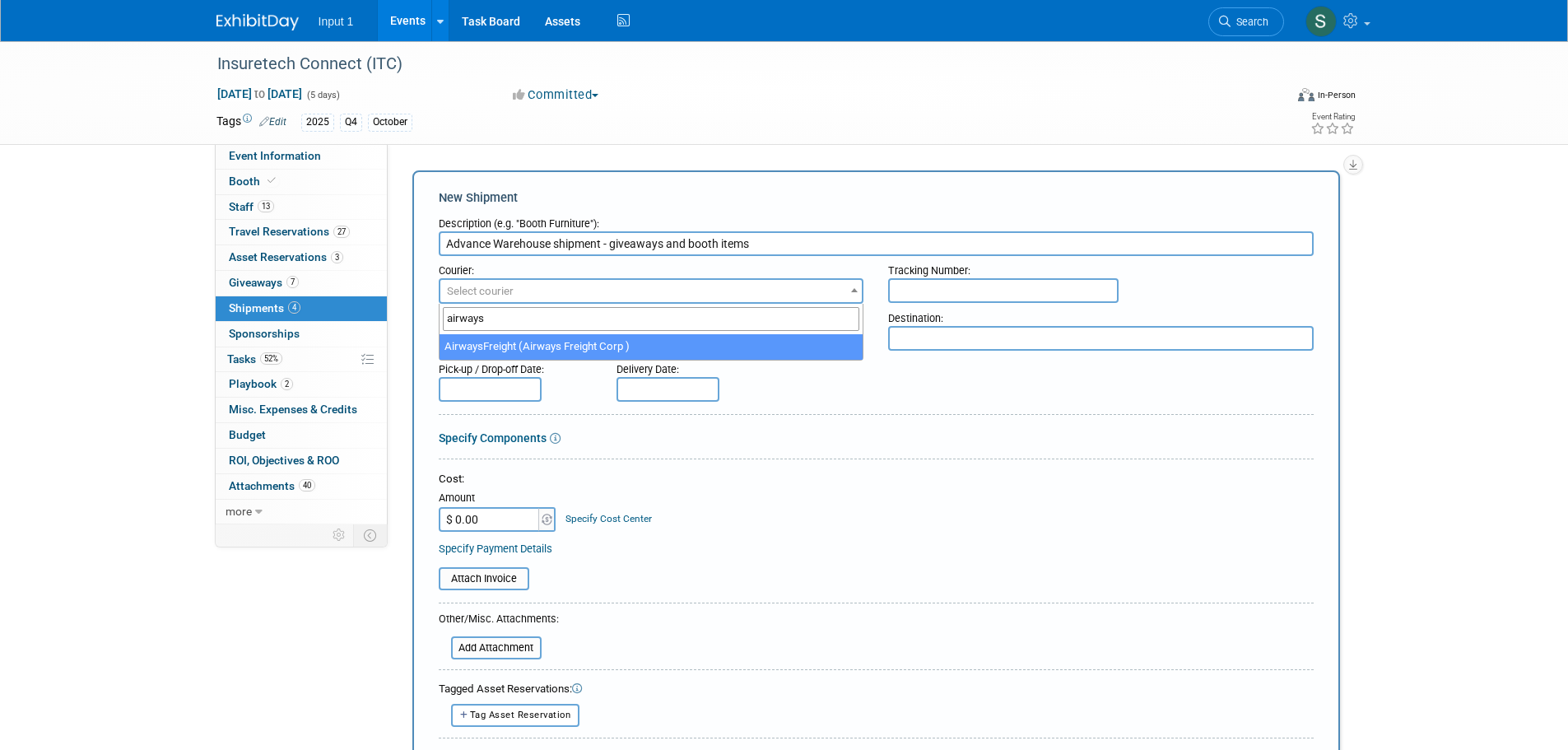
type input "airways"
select select "560"
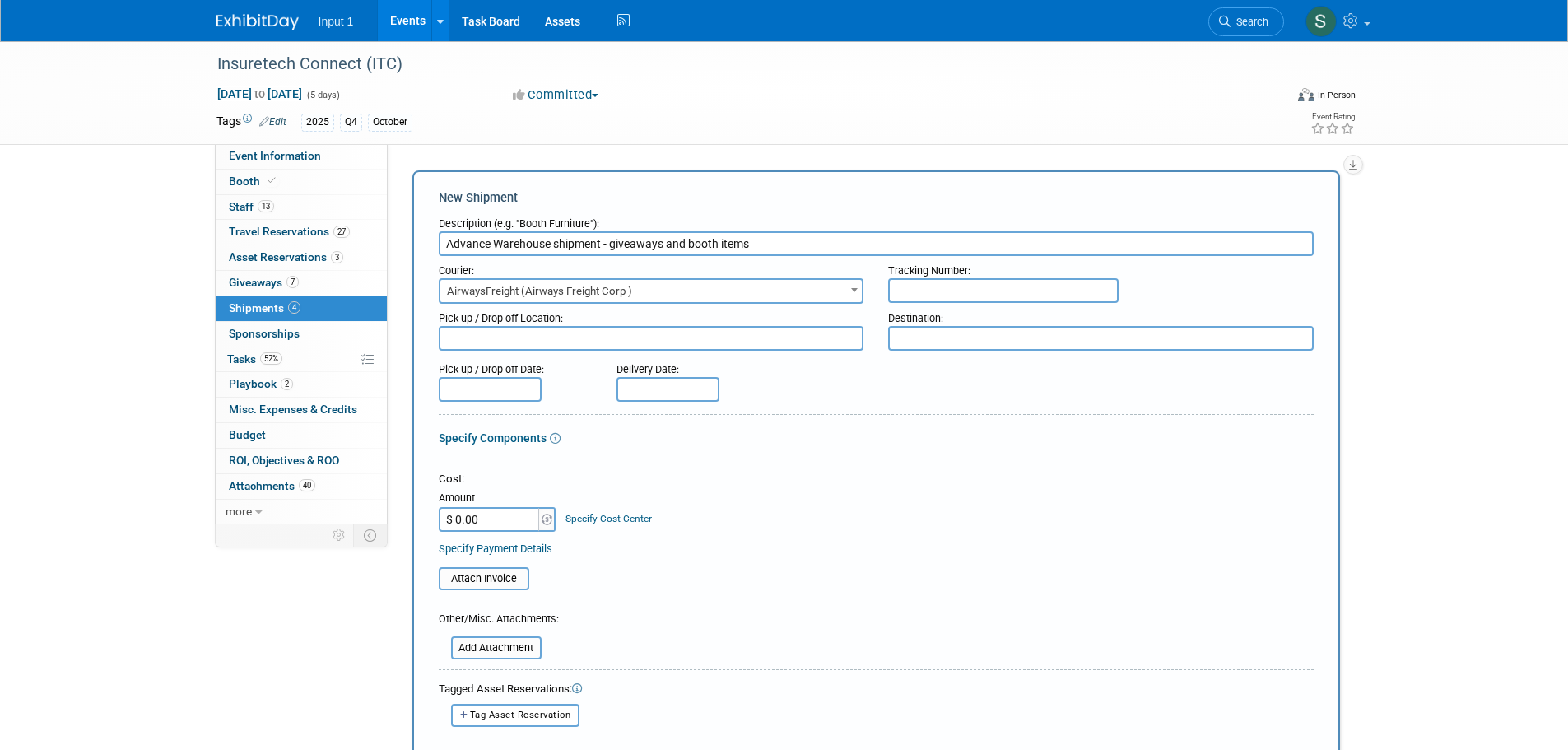
click at [972, 297] on input "text" at bounding box center [1003, 291] width 231 height 25
click at [532, 336] on textarea at bounding box center [651, 338] width 426 height 25
type textarea "Westlake"
click at [956, 345] on textarea at bounding box center [1101, 338] width 426 height 25
type textarea "M"
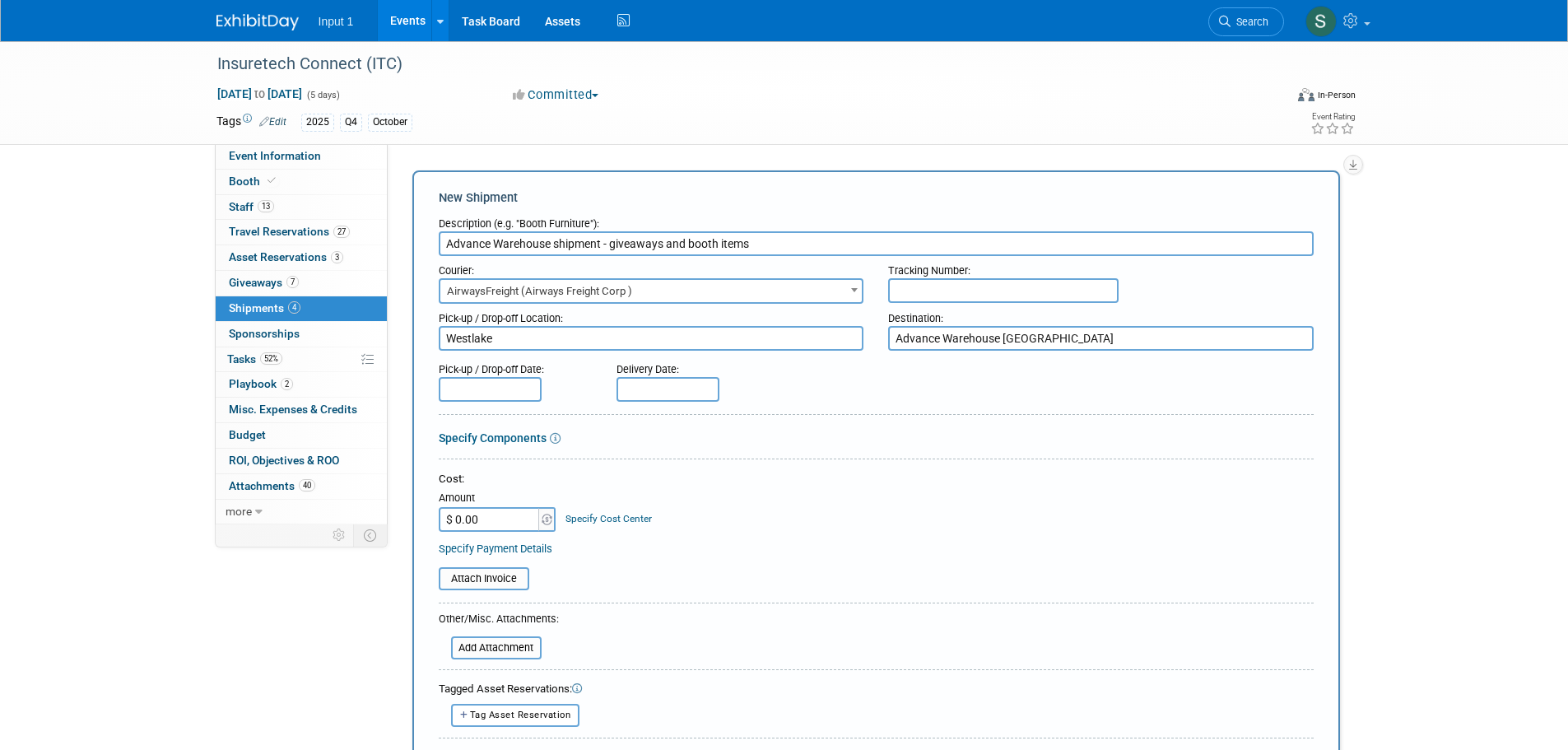
type textarea "Advance Warehouse Las Vegas"
click at [987, 443] on div "Specify Components" at bounding box center [876, 438] width 875 height 16
click at [891, 295] on input "text" at bounding box center [1003, 291] width 231 height 25
type input "BOL #1451819"
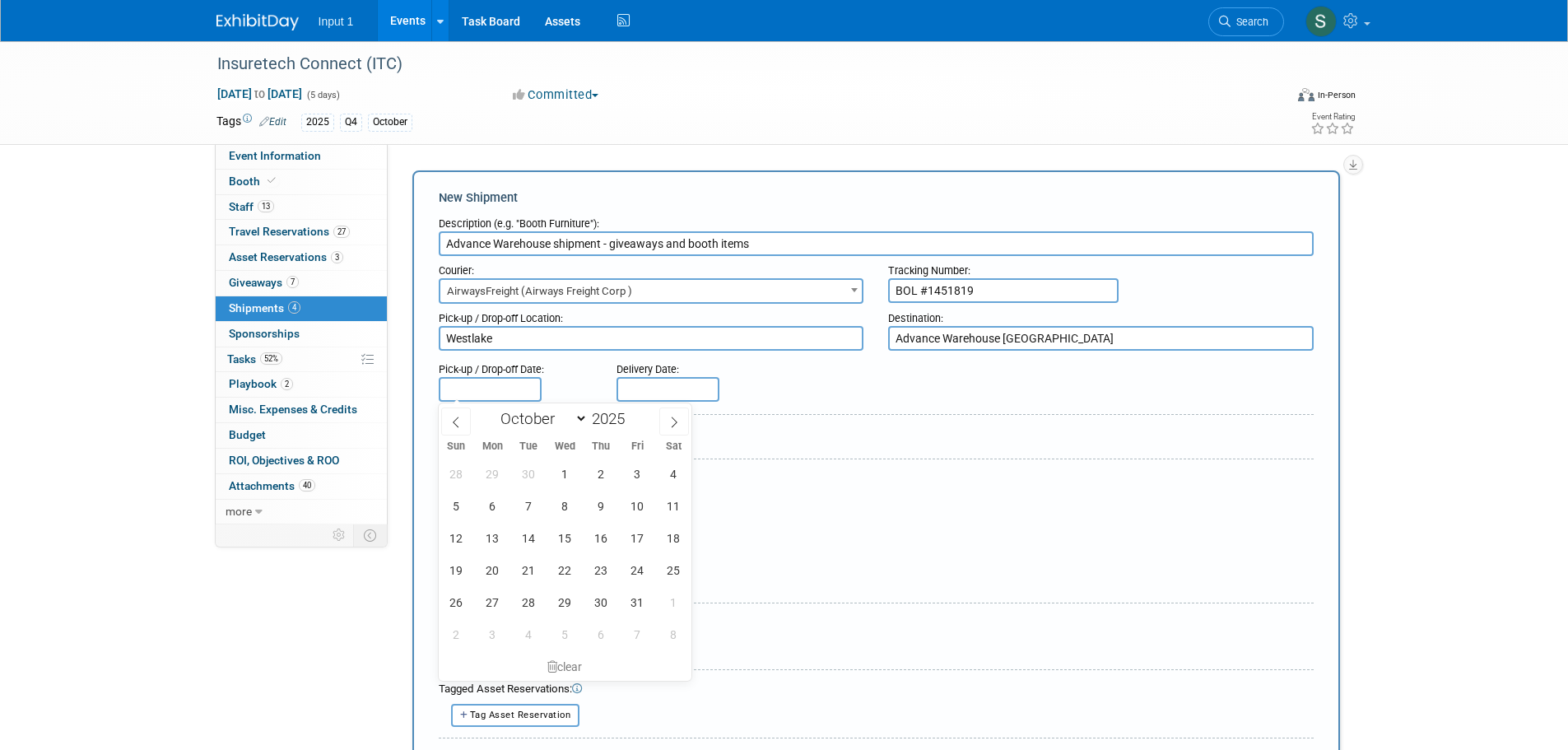
drag, startPoint x: 510, startPoint y: 386, endPoint x: 510, endPoint y: 396, distance: 10.0
click at [510, 396] on input "text" at bounding box center [490, 389] width 103 height 25
click at [455, 423] on icon at bounding box center [456, 422] width 12 height 12
select select "8"
drag, startPoint x: 633, startPoint y: 570, endPoint x: 635, endPoint y: 555, distance: 15.1
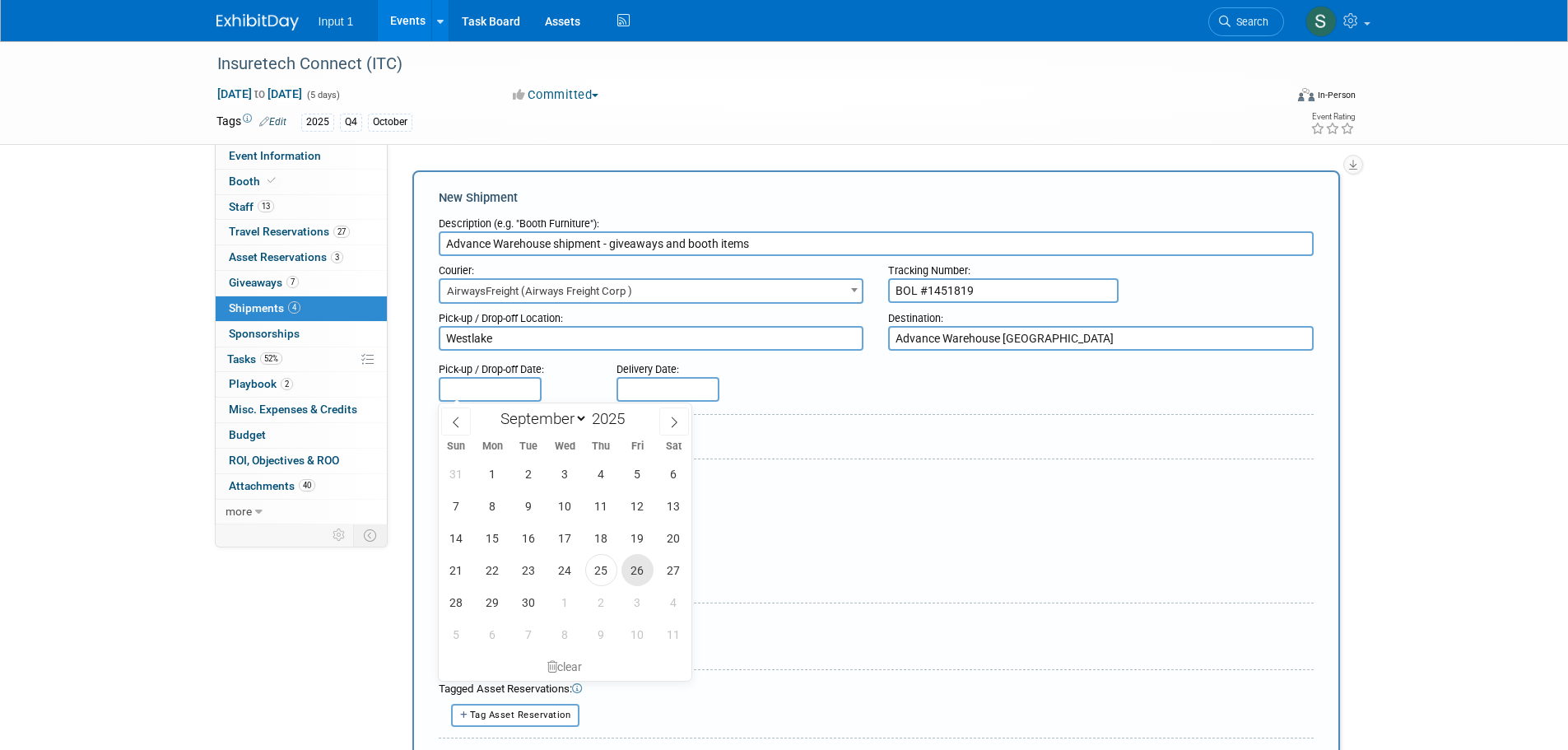
click at [633, 568] on span "26" at bounding box center [638, 571] width 32 height 32
type input "Sep 26, 2025"
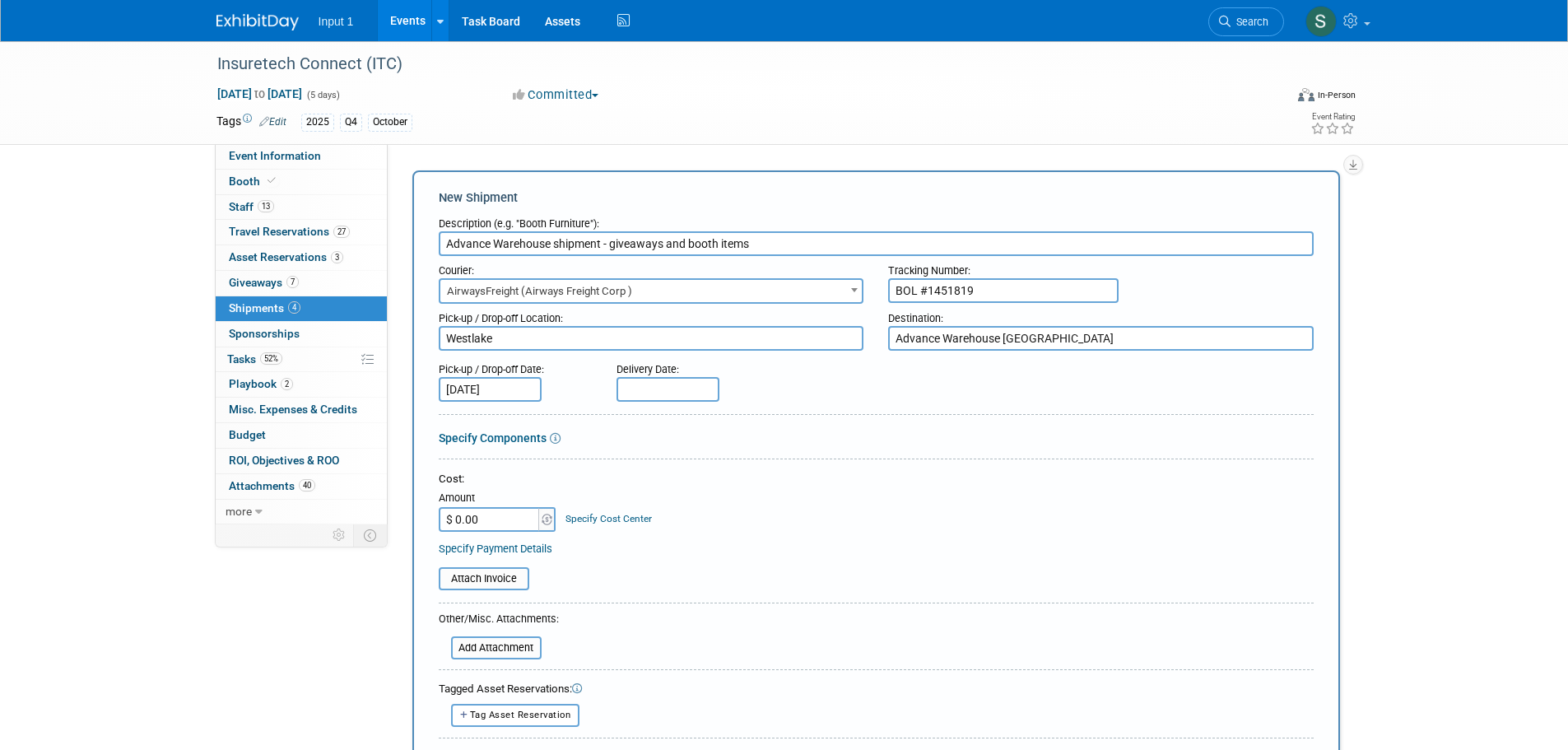
click at [648, 388] on input "text" at bounding box center [667, 389] width 103 height 25
click at [816, 475] on span "3" at bounding box center [815, 474] width 32 height 32
type input "Oct 3, 2025"
click at [1067, 338] on textarea "Advance Warehouse Las Vegas" at bounding box center [1101, 338] width 426 height 25
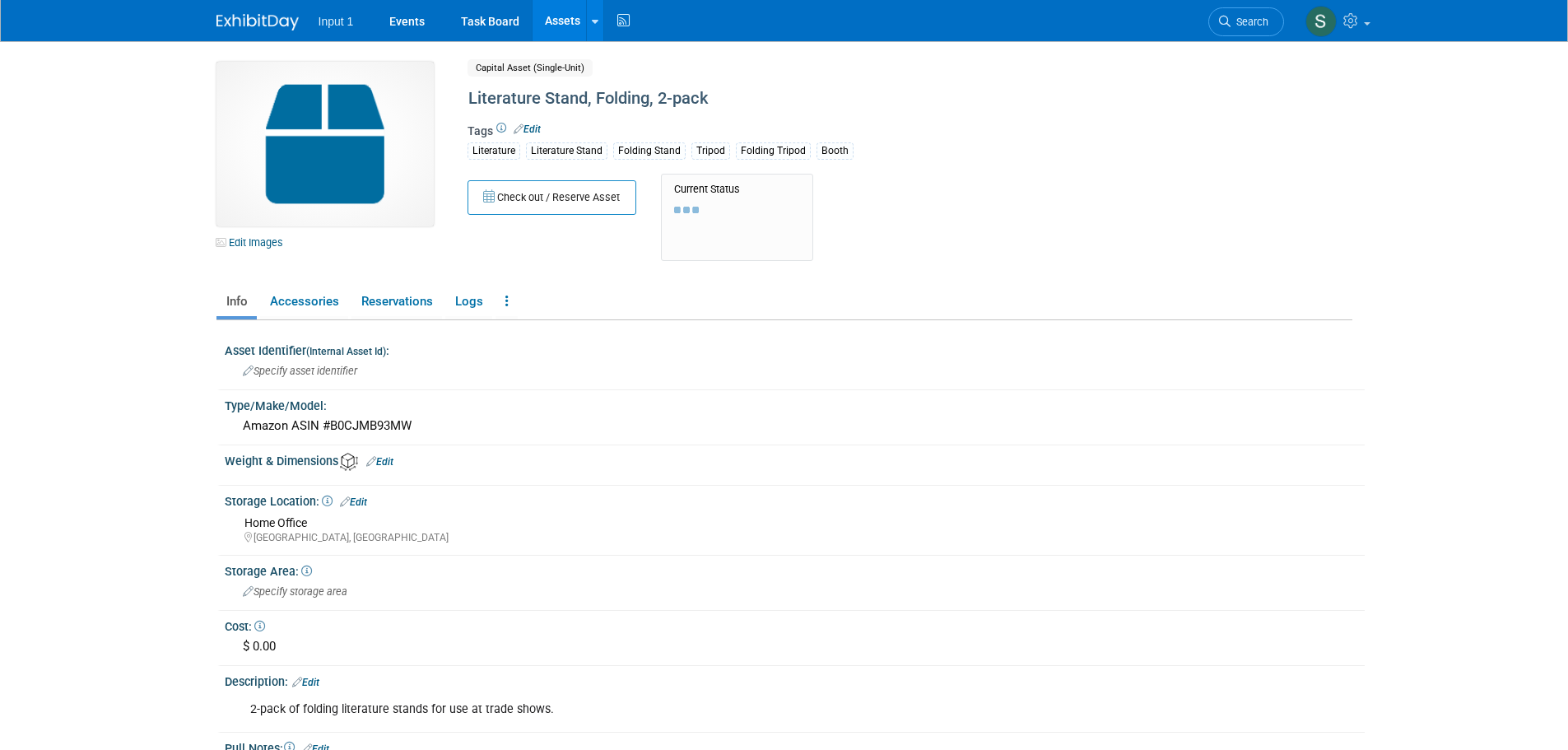
click at [337, 147] on img at bounding box center [325, 144] width 217 height 165
click at [255, 246] on link "Edit Images" at bounding box center [253, 242] width 74 height 21
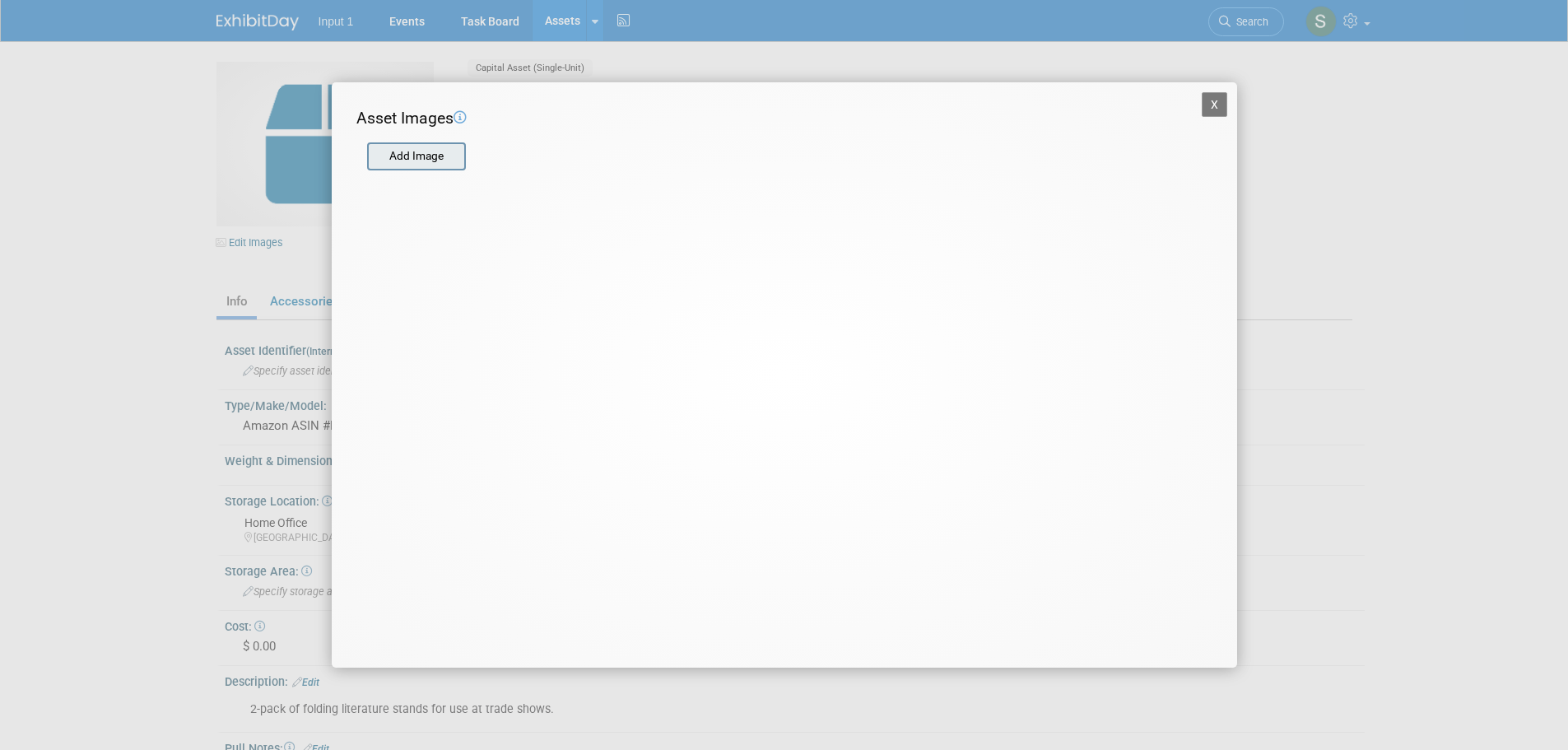
click at [434, 156] on input "file" at bounding box center [366, 157] width 196 height 25
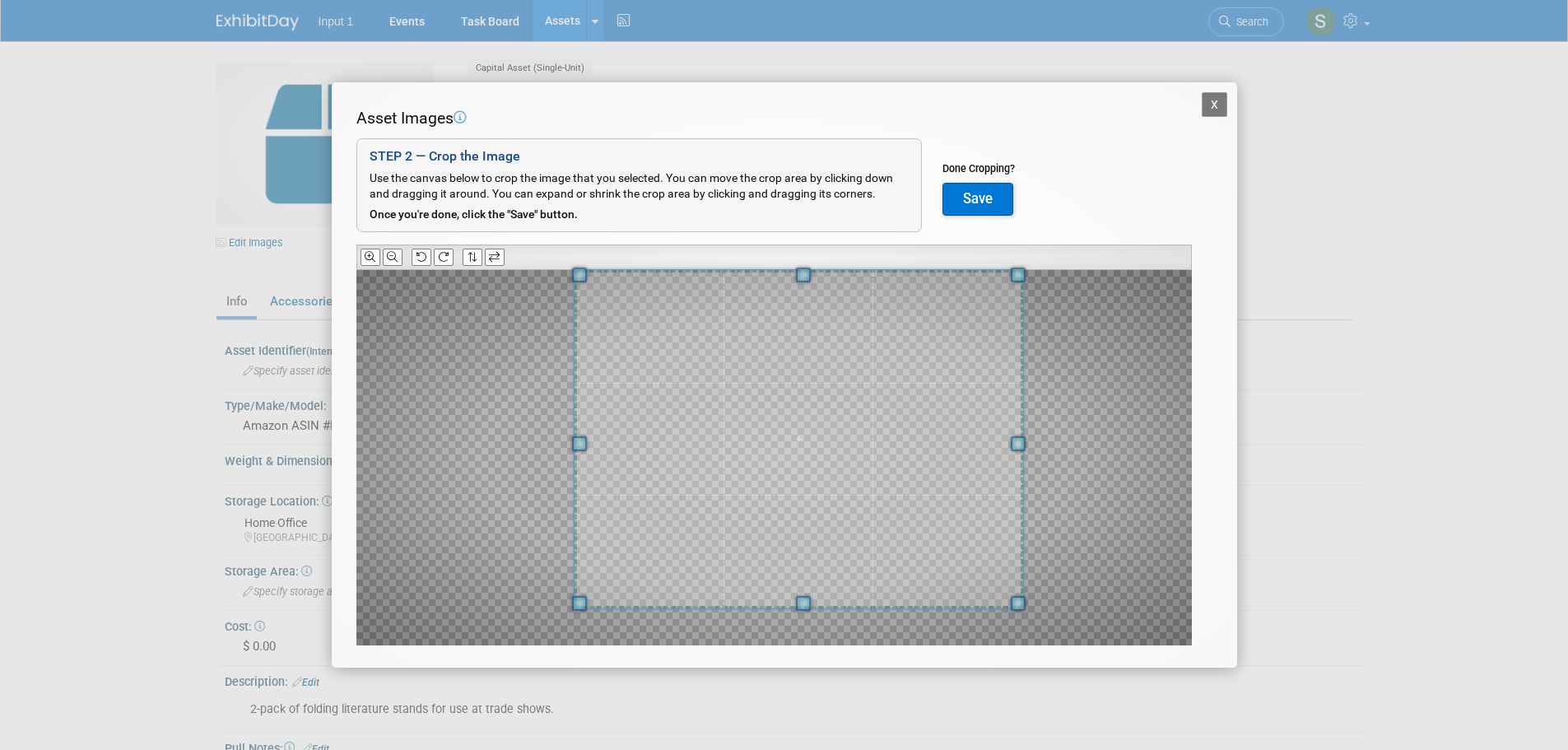
click at [1002, 277] on div at bounding box center [798, 439] width 449 height 337
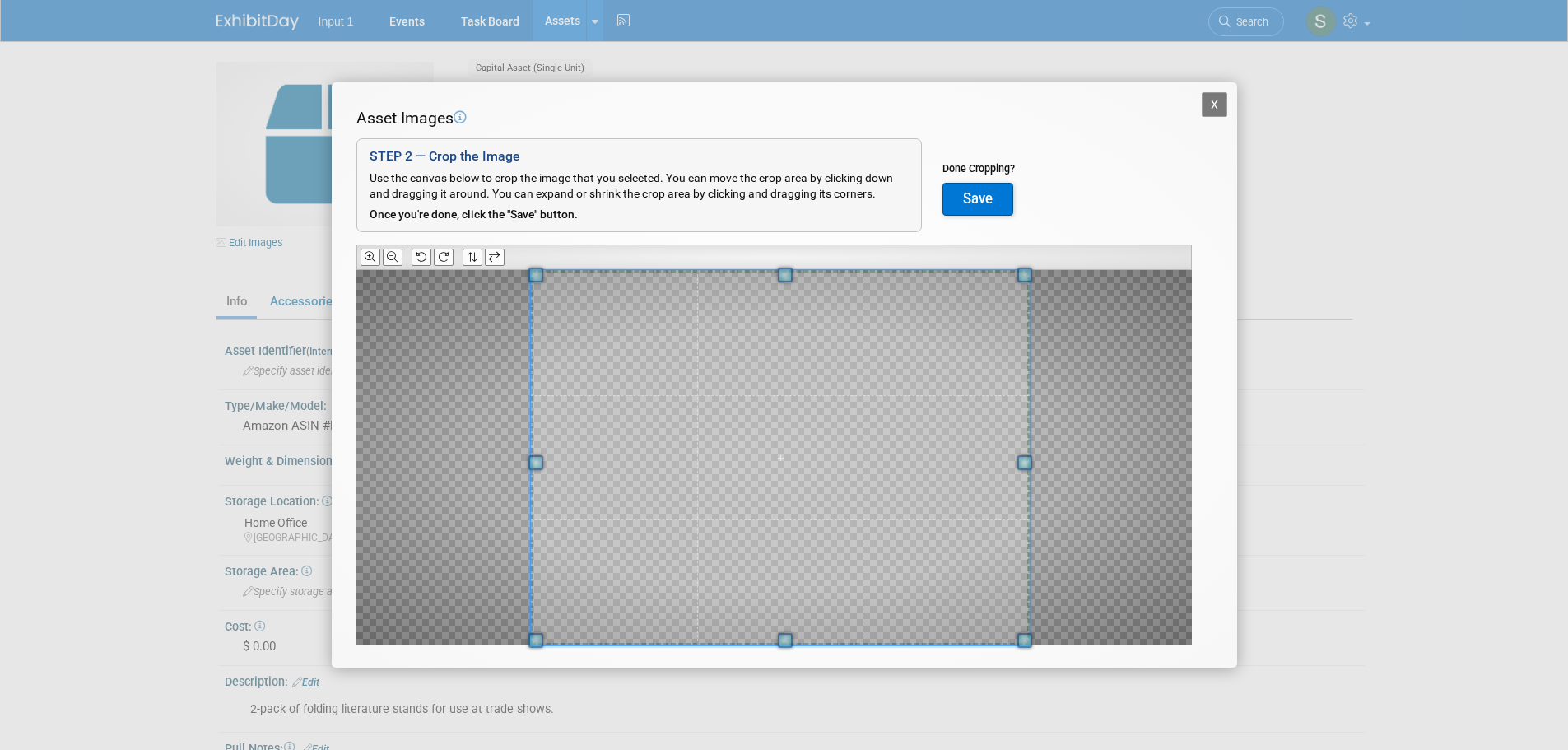
click at [492, 640] on div at bounding box center [774, 458] width 836 height 376
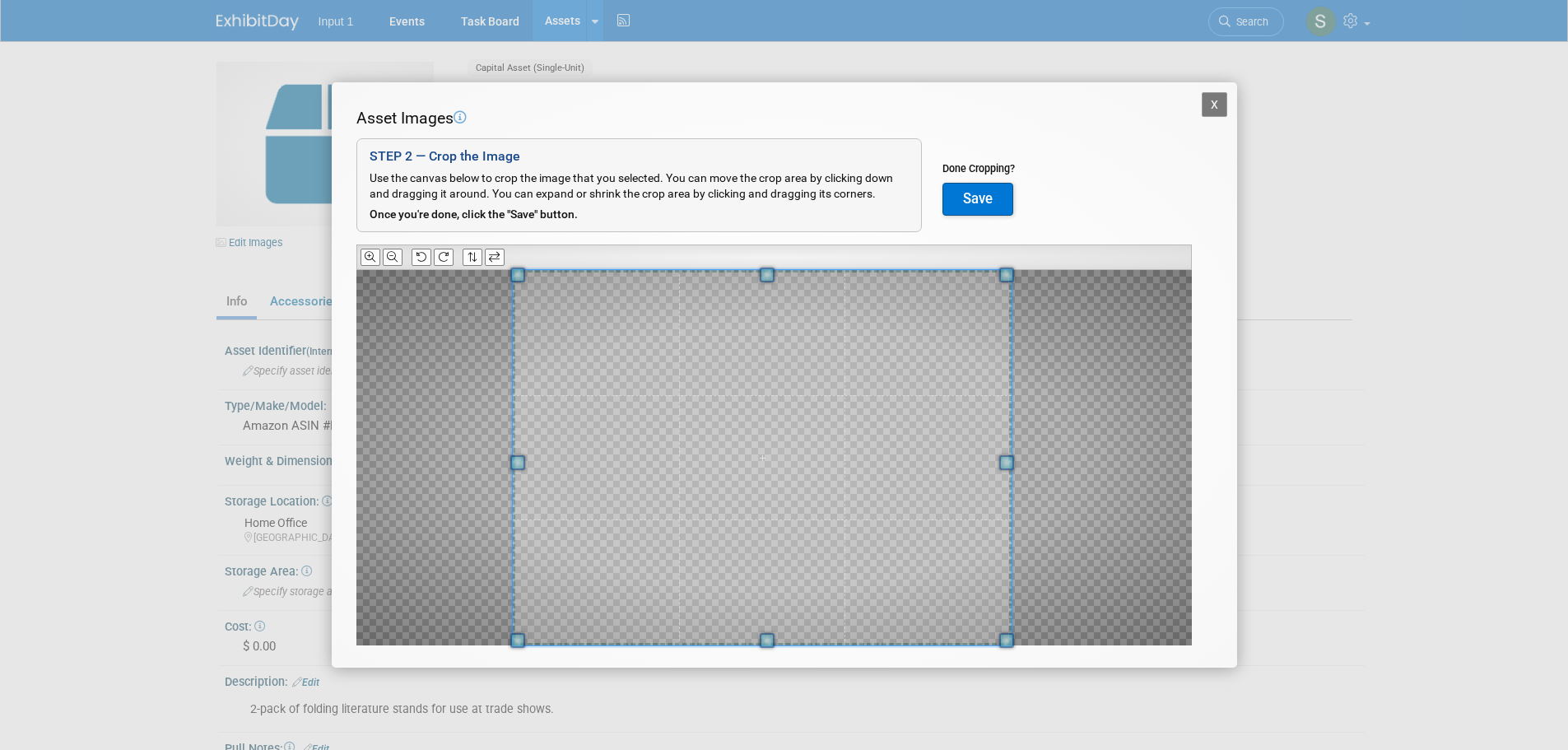
click at [878, 510] on span at bounding box center [762, 458] width 499 height 376
click at [972, 190] on button "Save" at bounding box center [978, 199] width 71 height 33
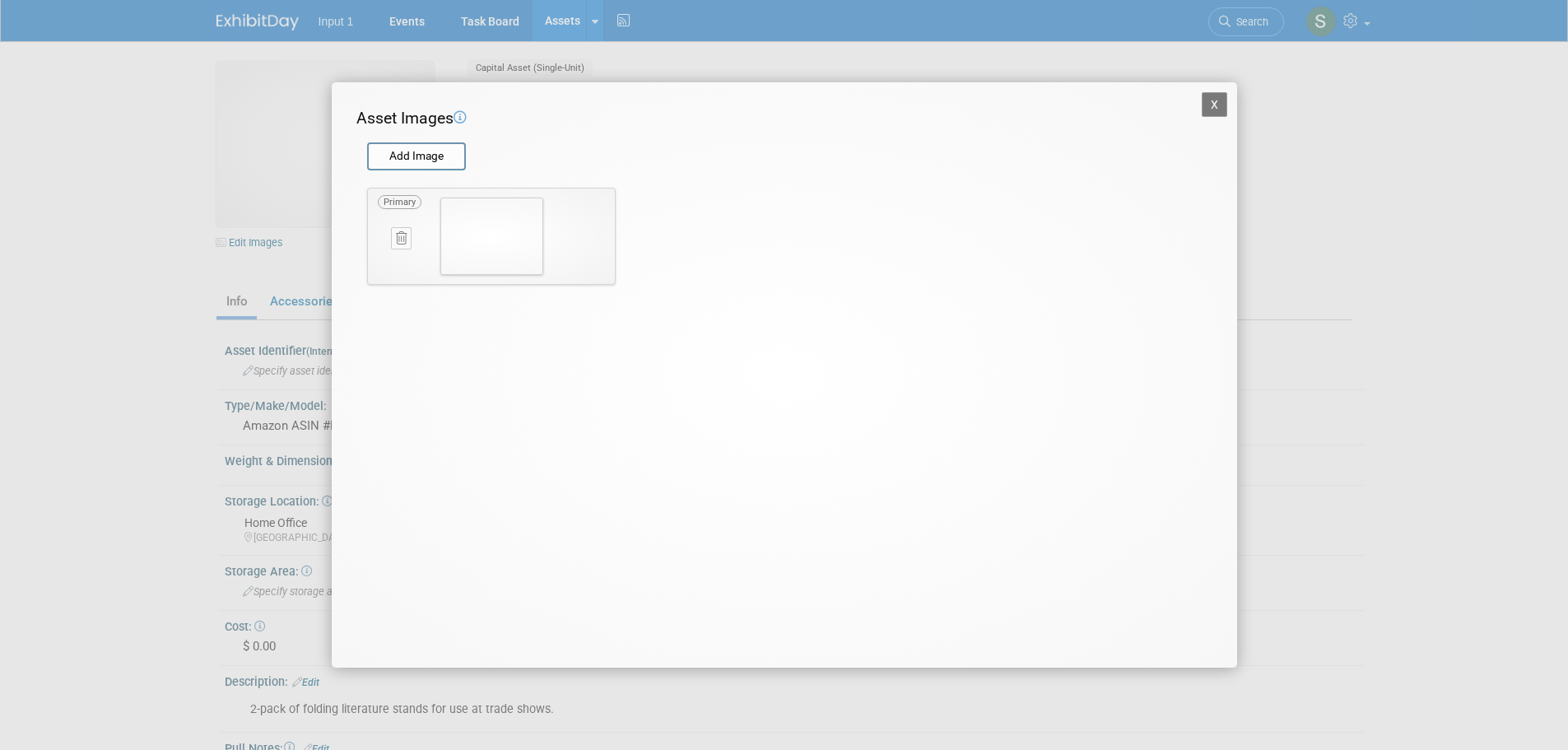
click at [1211, 106] on button "X" at bounding box center [1215, 105] width 26 height 25
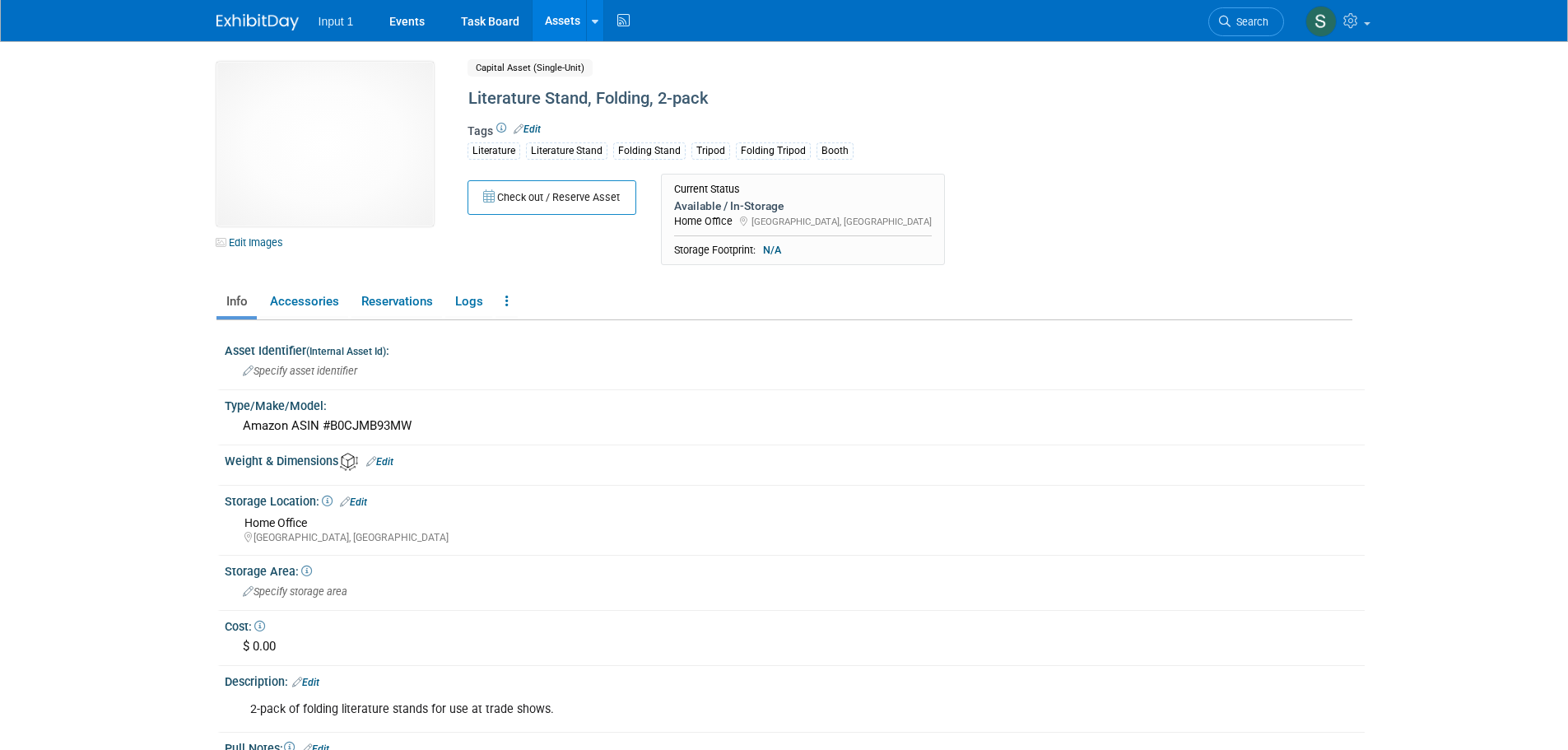
click at [1065, 225] on div "Check out / Reserve Asset Current Status Available / In-Storage Home Office Cur…" at bounding box center [842, 224] width 774 height 100
click at [527, 196] on button "Check out / Reserve Asset" at bounding box center [552, 197] width 169 height 35
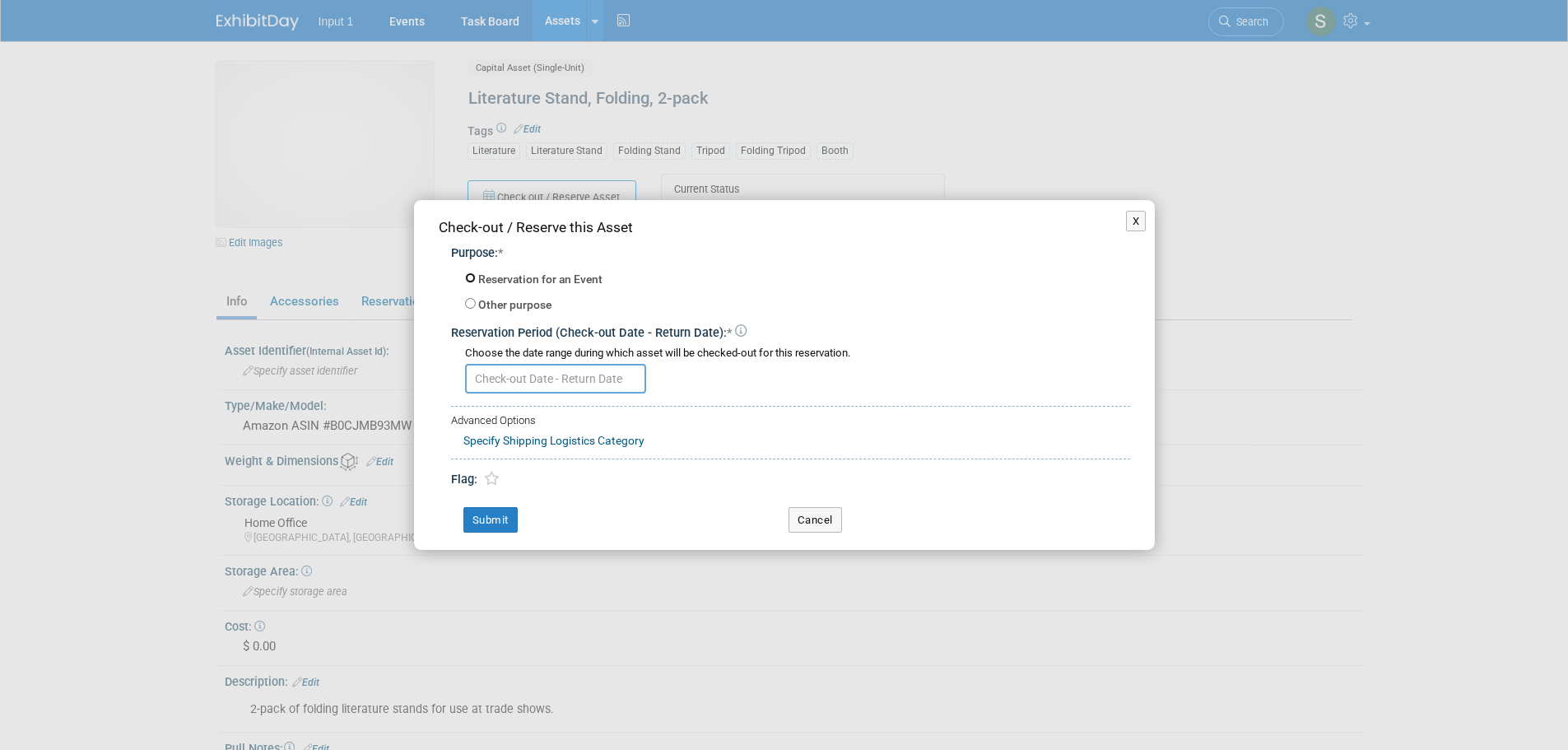
click at [470, 283] on input "Reservation for an Event" at bounding box center [471, 278] width 11 height 11
radio input "true"
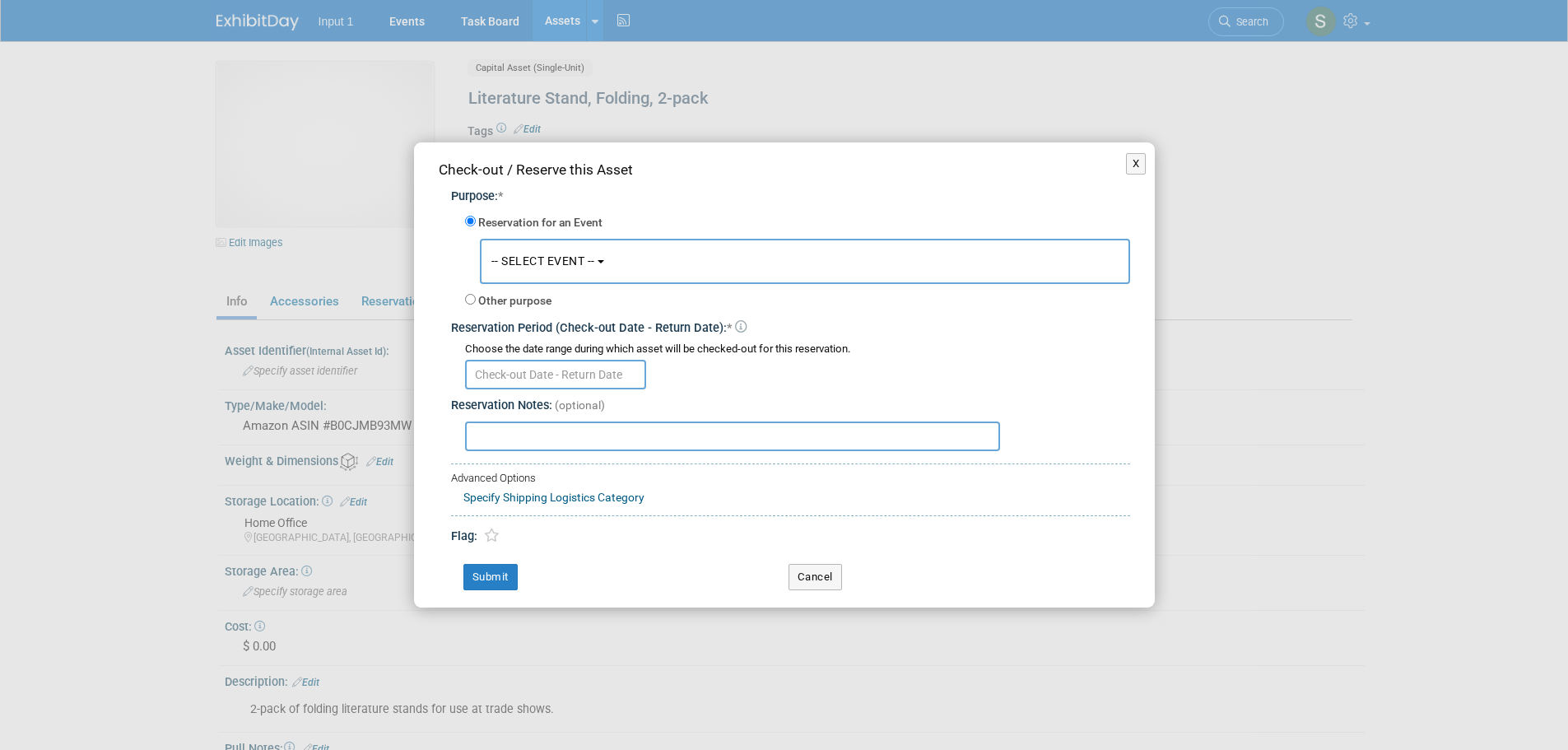
click at [538, 275] on button "-- SELECT EVENT --" at bounding box center [805, 261] width 650 height 45
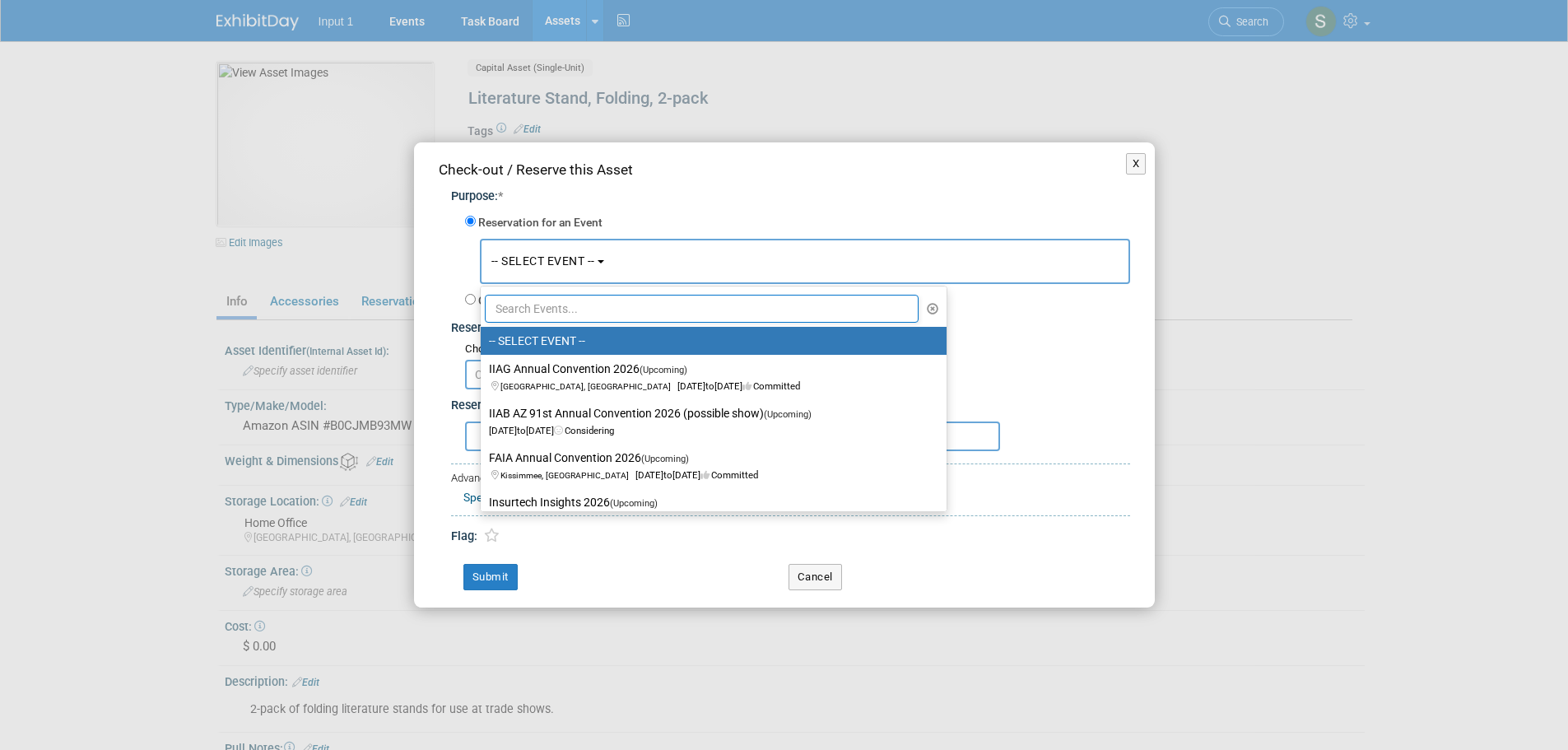
click at [535, 301] on input "text" at bounding box center [702, 309] width 435 height 28
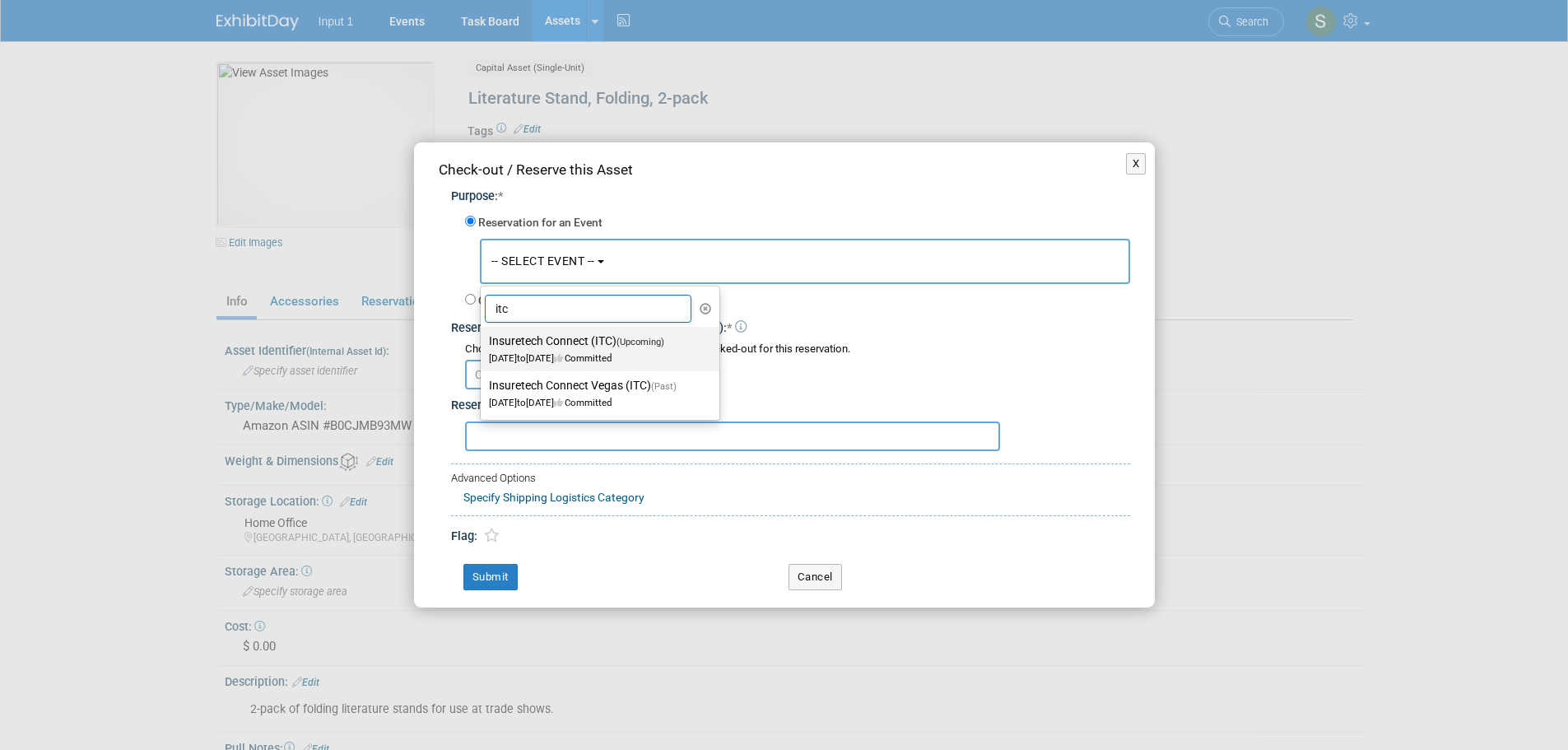
type input "itc"
click at [587, 345] on label "Insuretech Connect (ITC) (Upcoming) Oct 13, 2025 to Oct 17, 2025 Committed" at bounding box center [596, 349] width 214 height 38
click at [483, 345] on input "Insuretech Connect (ITC) (Upcoming) Oct 13, 2025 to Oct 17, 2025 Committed" at bounding box center [478, 341] width 11 height 11
select select "11126240"
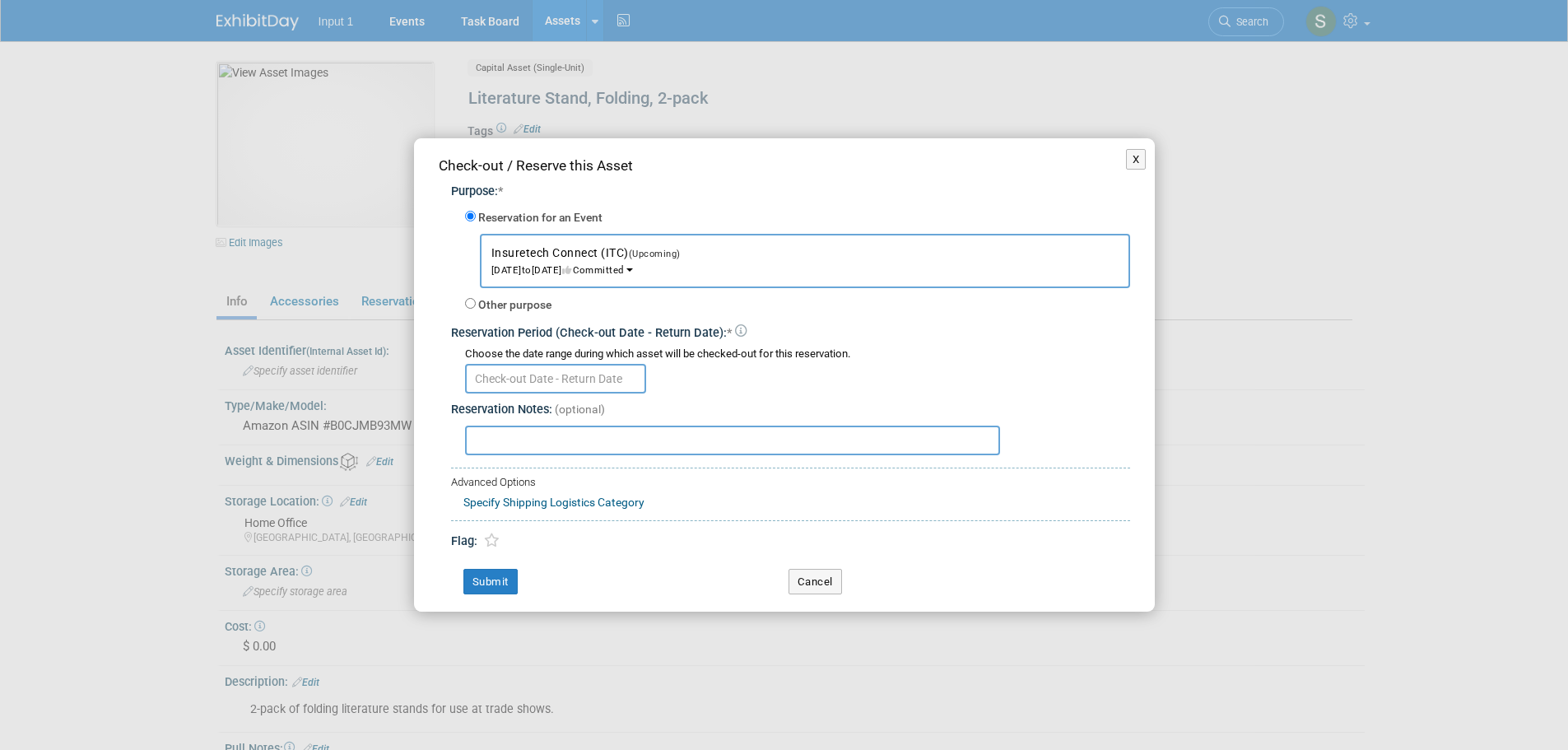
click at [565, 382] on input "text" at bounding box center [556, 379] width 181 height 30
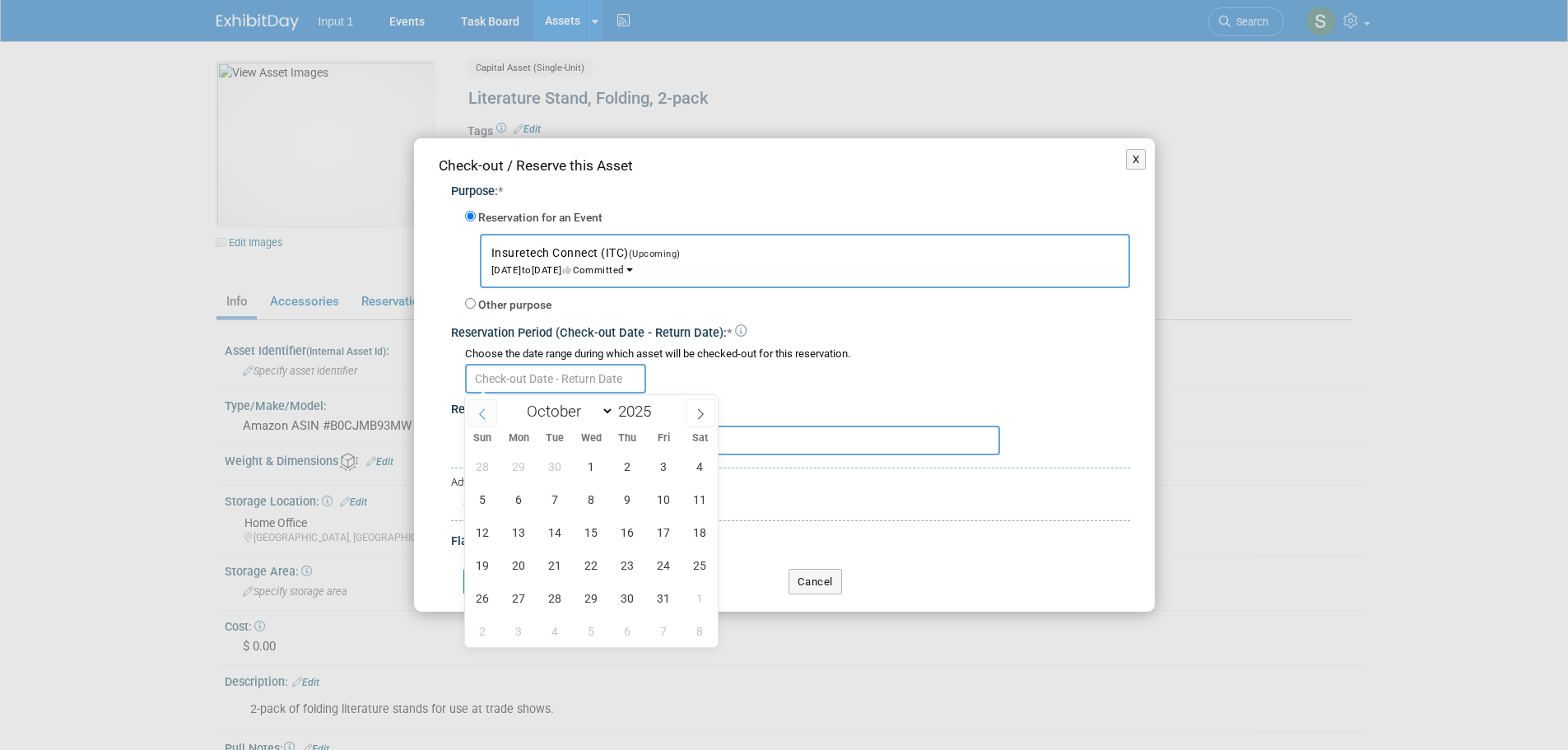
click at [485, 415] on icon at bounding box center [482, 414] width 12 height 12
select select "8"
click at [636, 566] on span "25" at bounding box center [628, 565] width 32 height 32
type input "Sep 25, 2025"
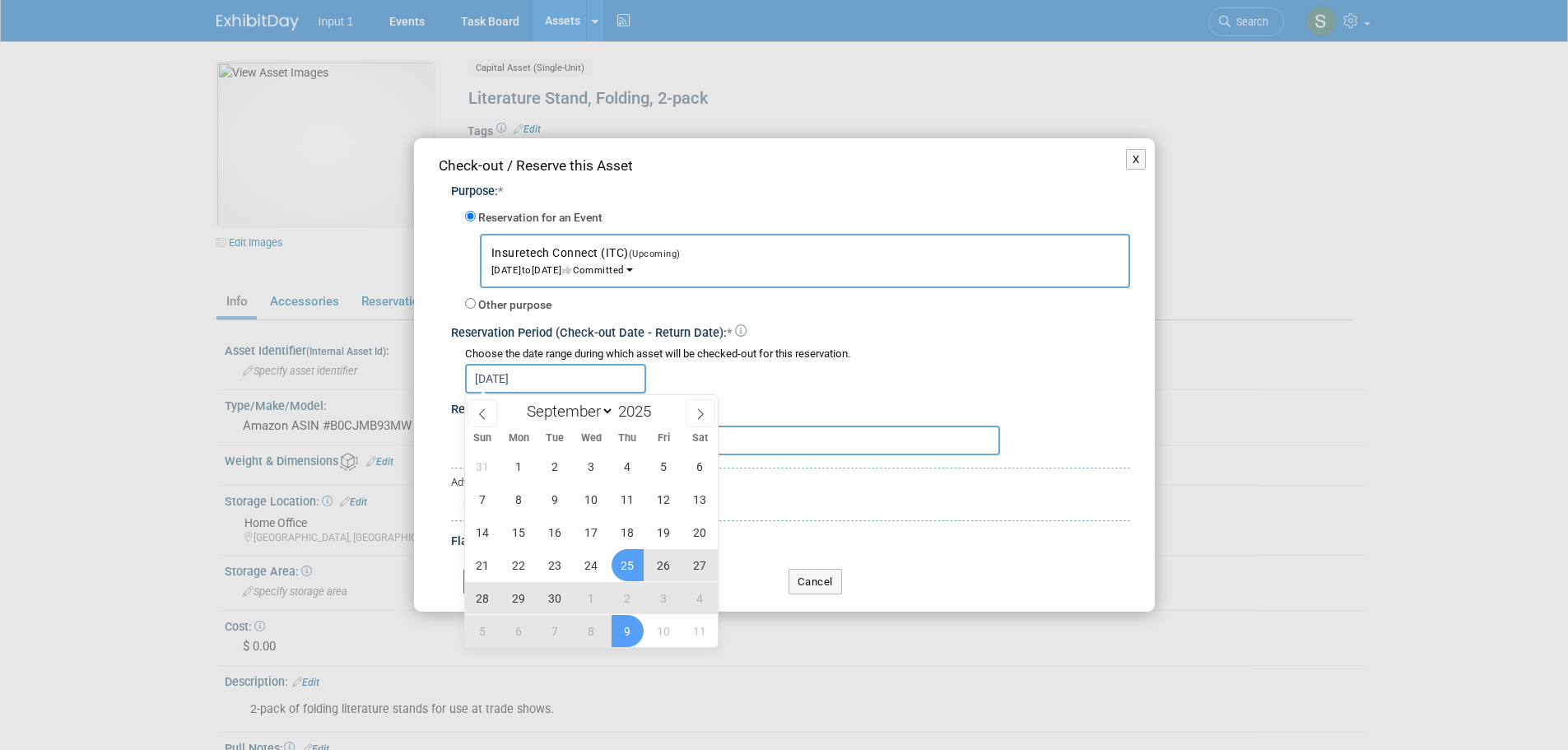
select select "9"
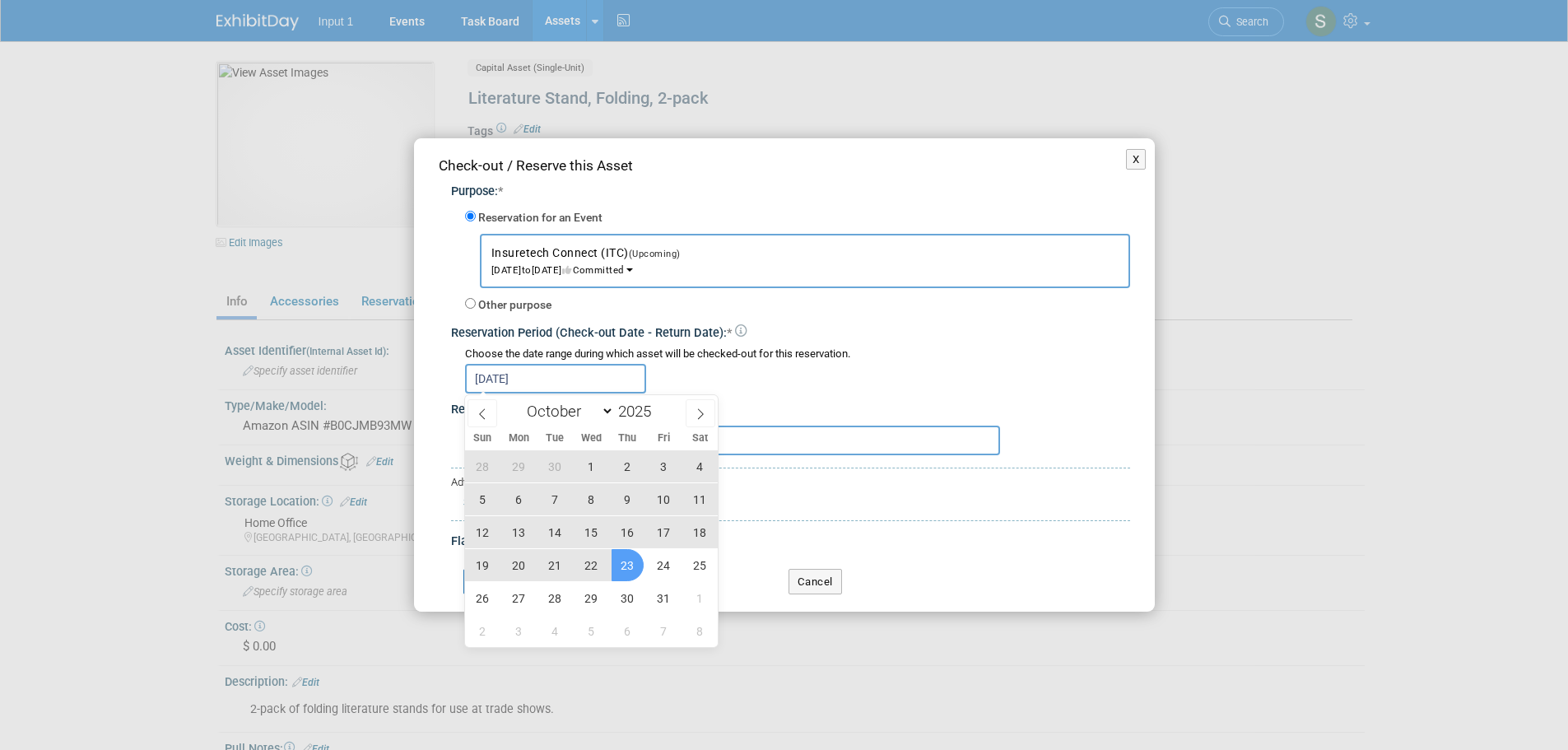
type input "Sep 25, 2025 to Sep 28, 2025"
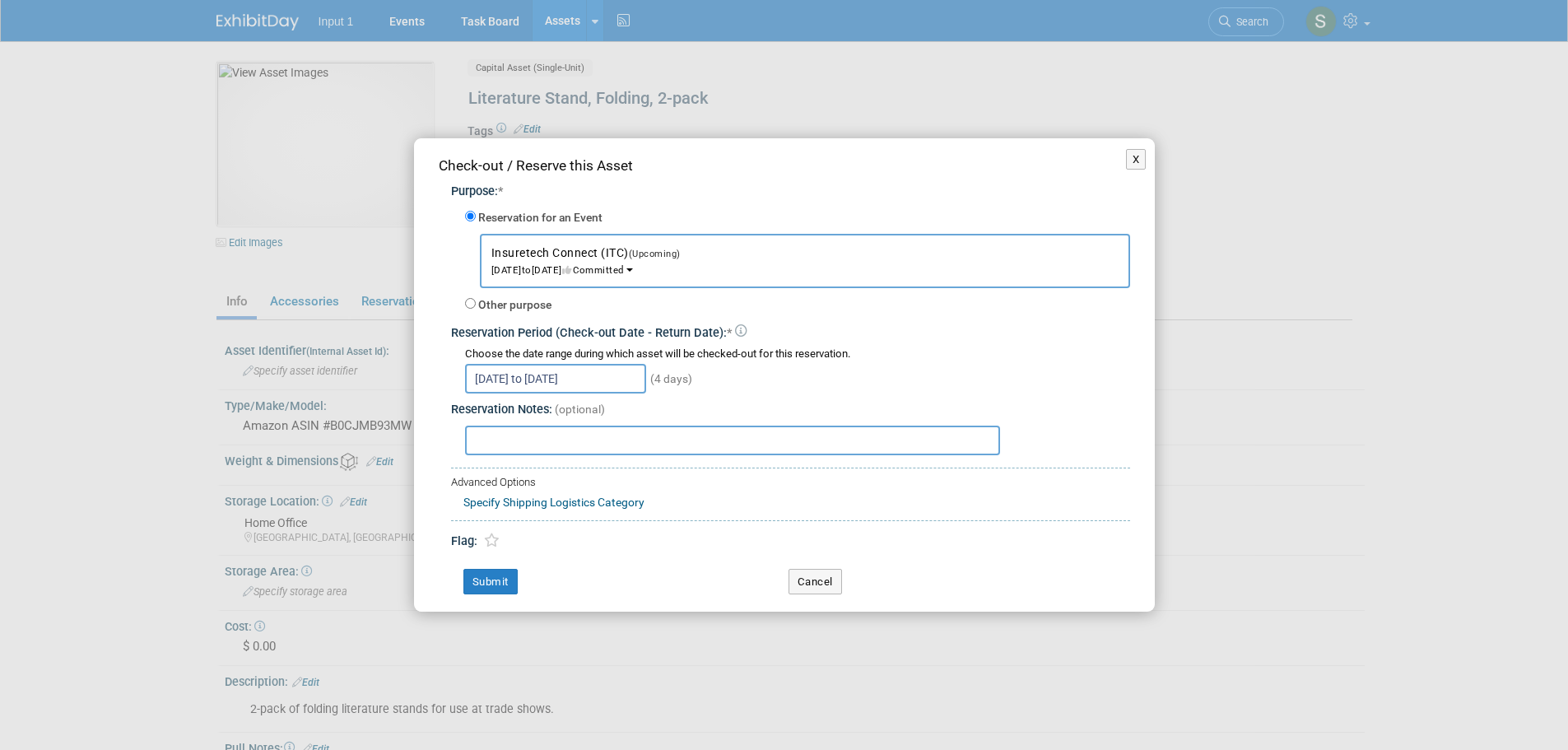
click at [525, 451] on input "text" at bounding box center [733, 440] width 536 height 30
paste input "B0CJMB93MW"
type input "B0CJMB93MW"
click at [469, 583] on button "Submit" at bounding box center [491, 581] width 55 height 26
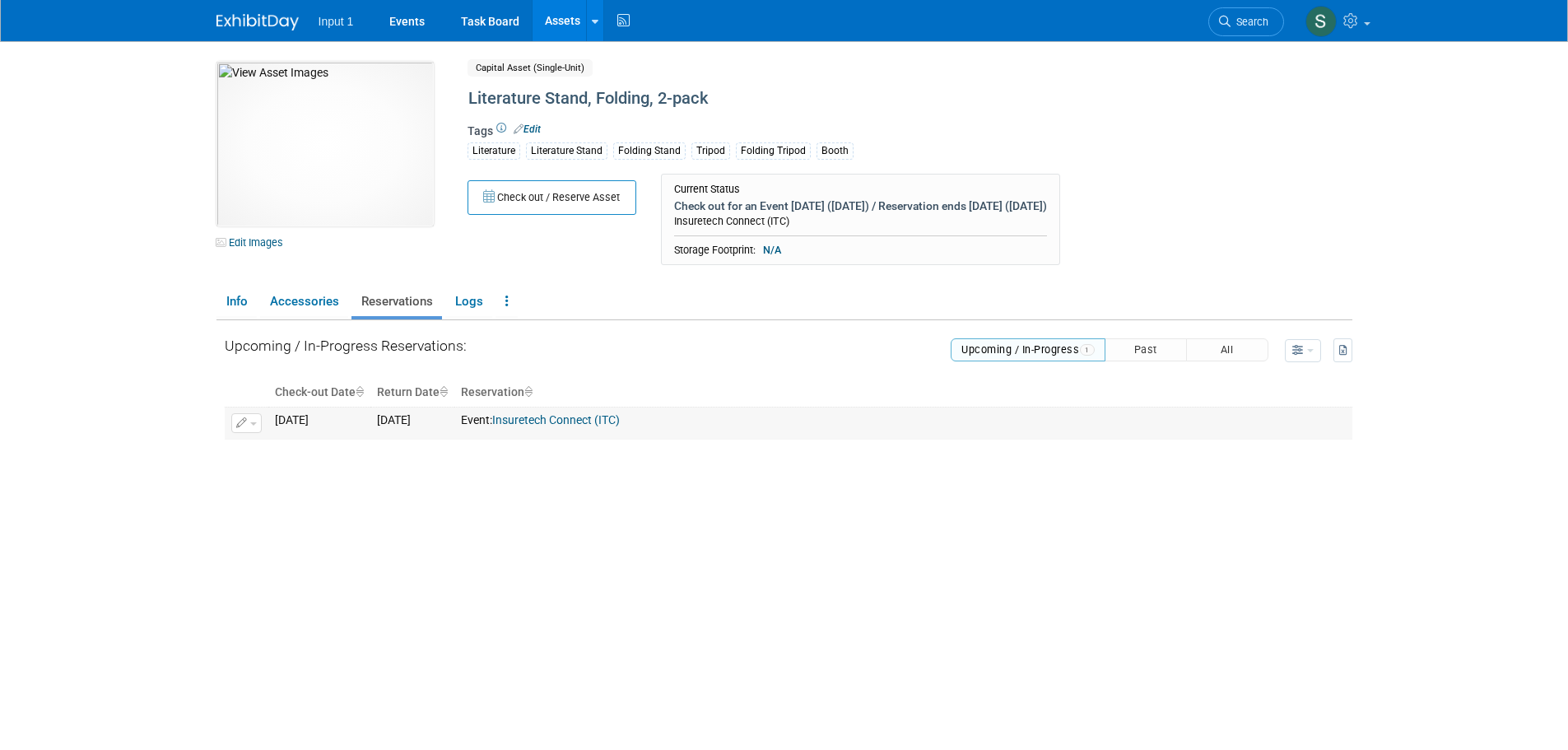
click at [253, 429] on button "button" at bounding box center [247, 423] width 30 height 20
click at [266, 453] on button "Change Reservation" at bounding box center [309, 449] width 139 height 22
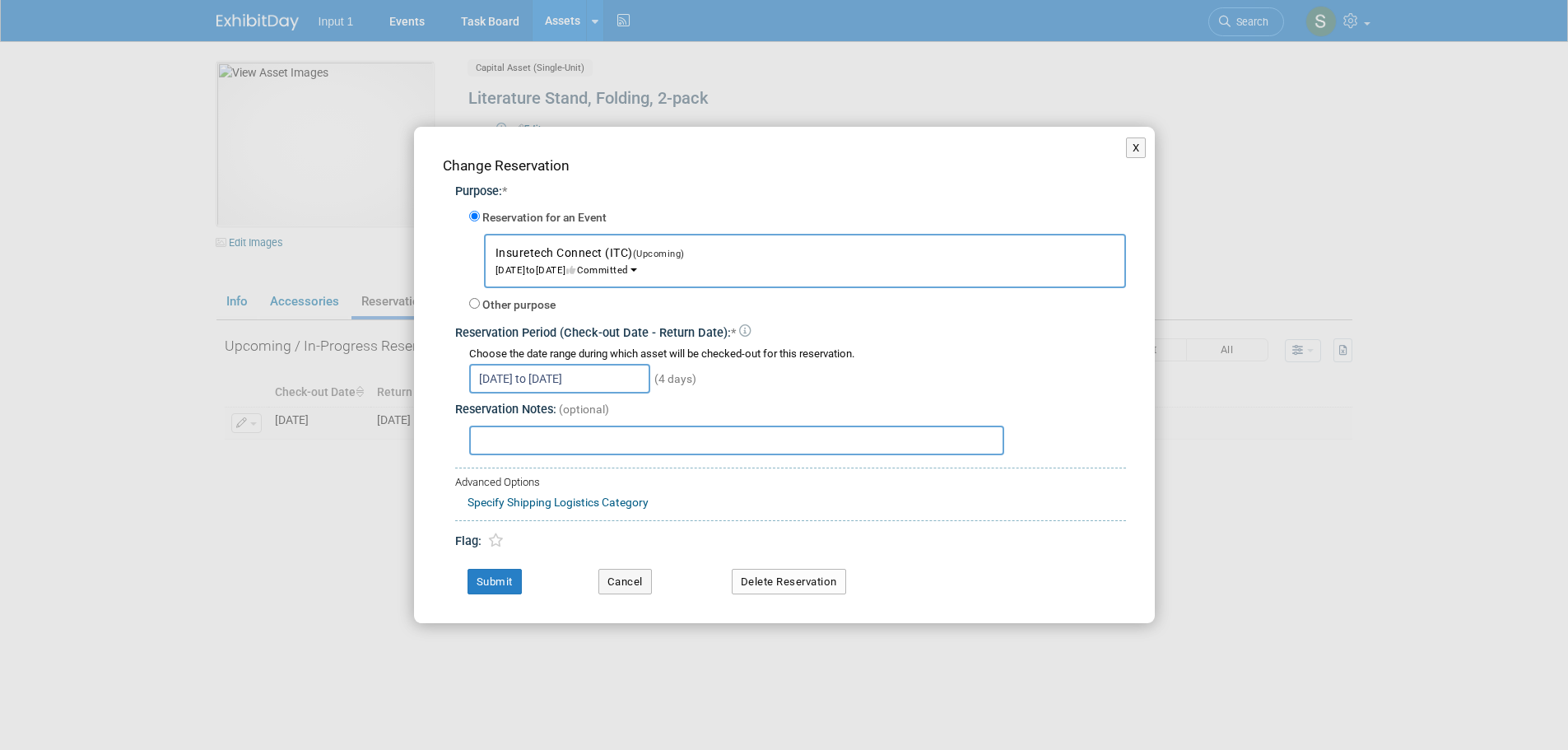
click at [576, 447] on input "text" at bounding box center [736, 440] width 536 height 30
type input "Advance warehouse shipment via AirFreight 20250925."
drag, startPoint x: 475, startPoint y: 575, endPoint x: 513, endPoint y: 580, distance: 38.3
click at [475, 575] on button "Submit" at bounding box center [494, 581] width 55 height 26
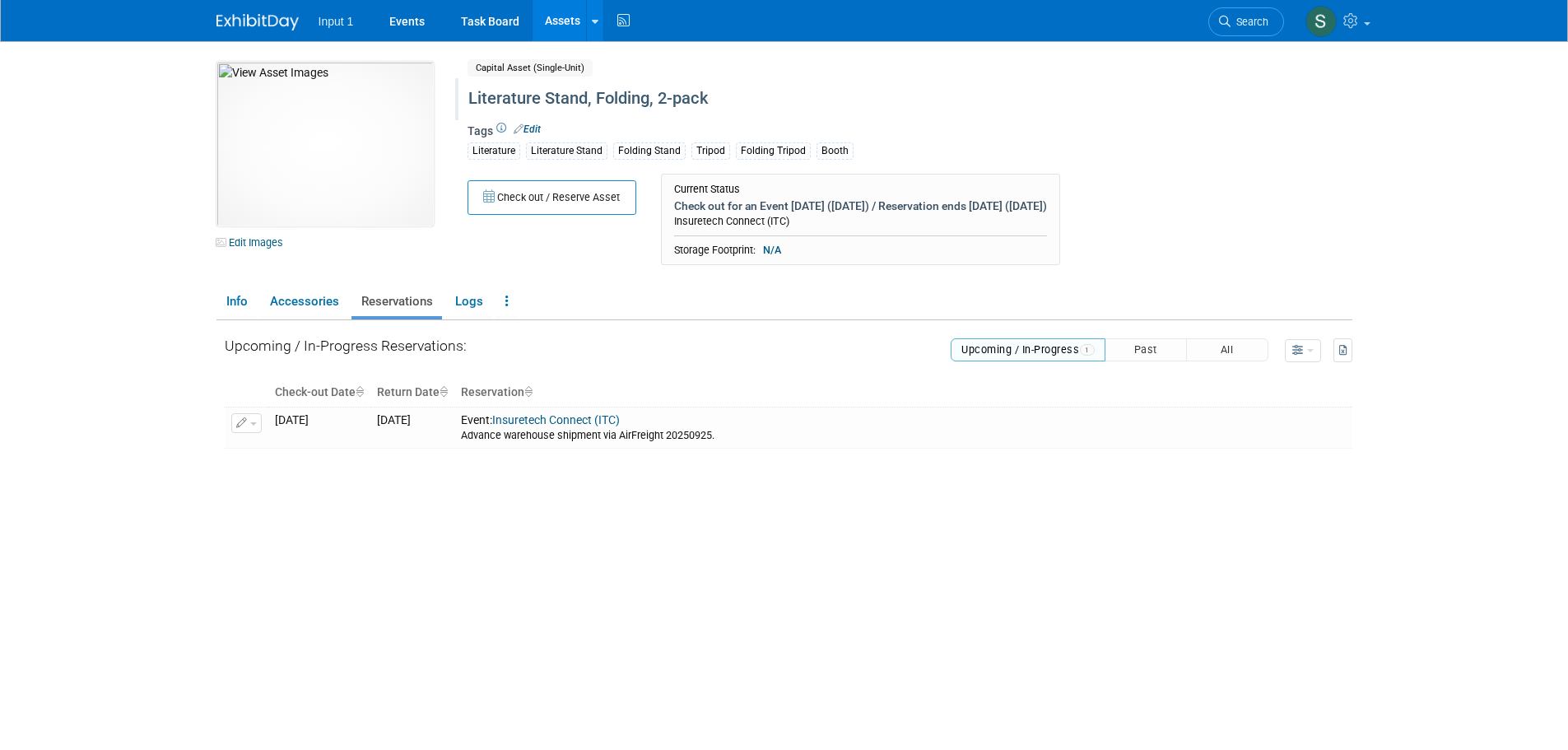
click at [541, 99] on div "Literature Stand, Folding, 2-pack" at bounding box center [840, 99] width 754 height 30
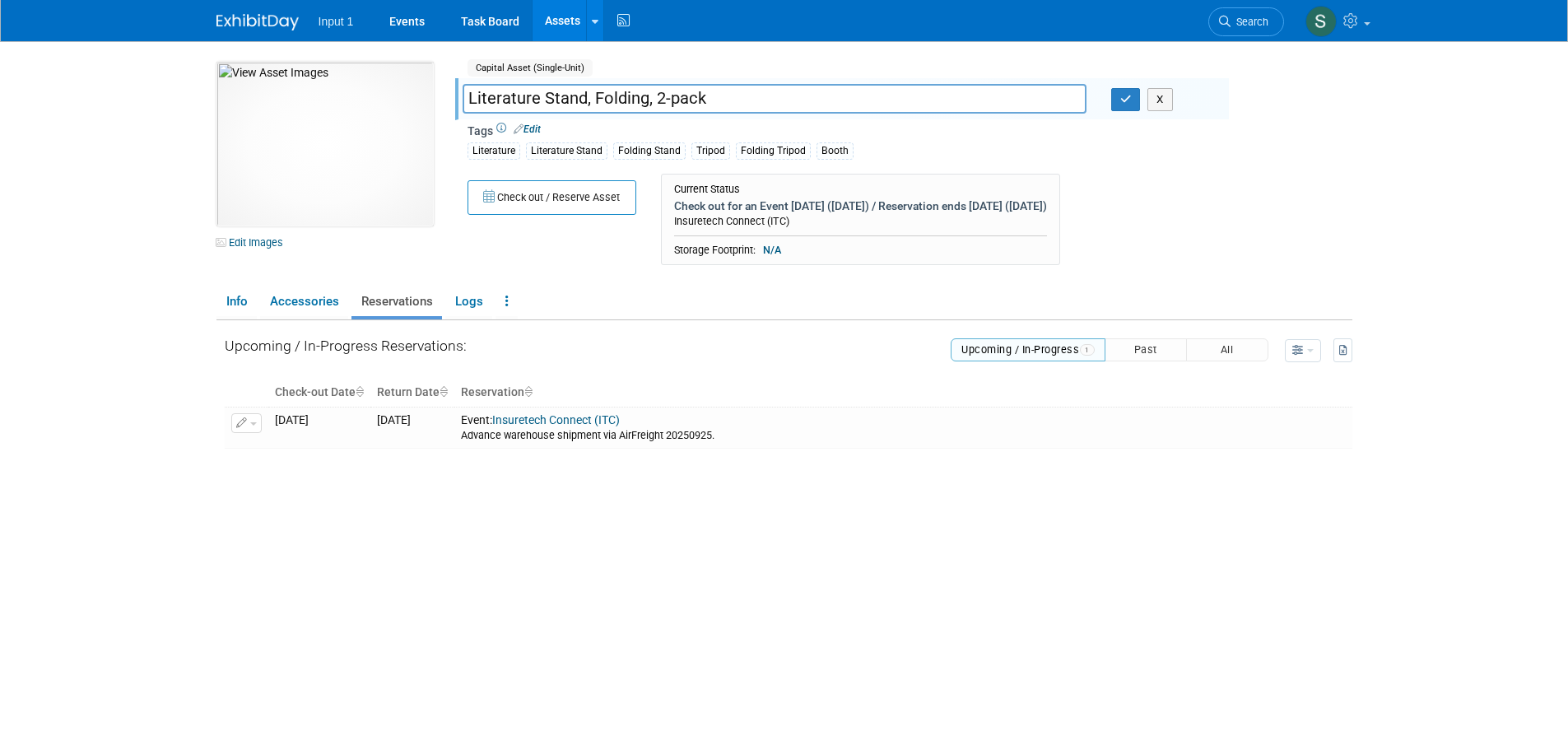
click at [628, 251] on div "Check out / Reserve Asset Current Status Check out for an Event today (Sep 25) …" at bounding box center [842, 224] width 774 height 100
click at [553, 20] on link "Assets" at bounding box center [562, 21] width 60 height 41
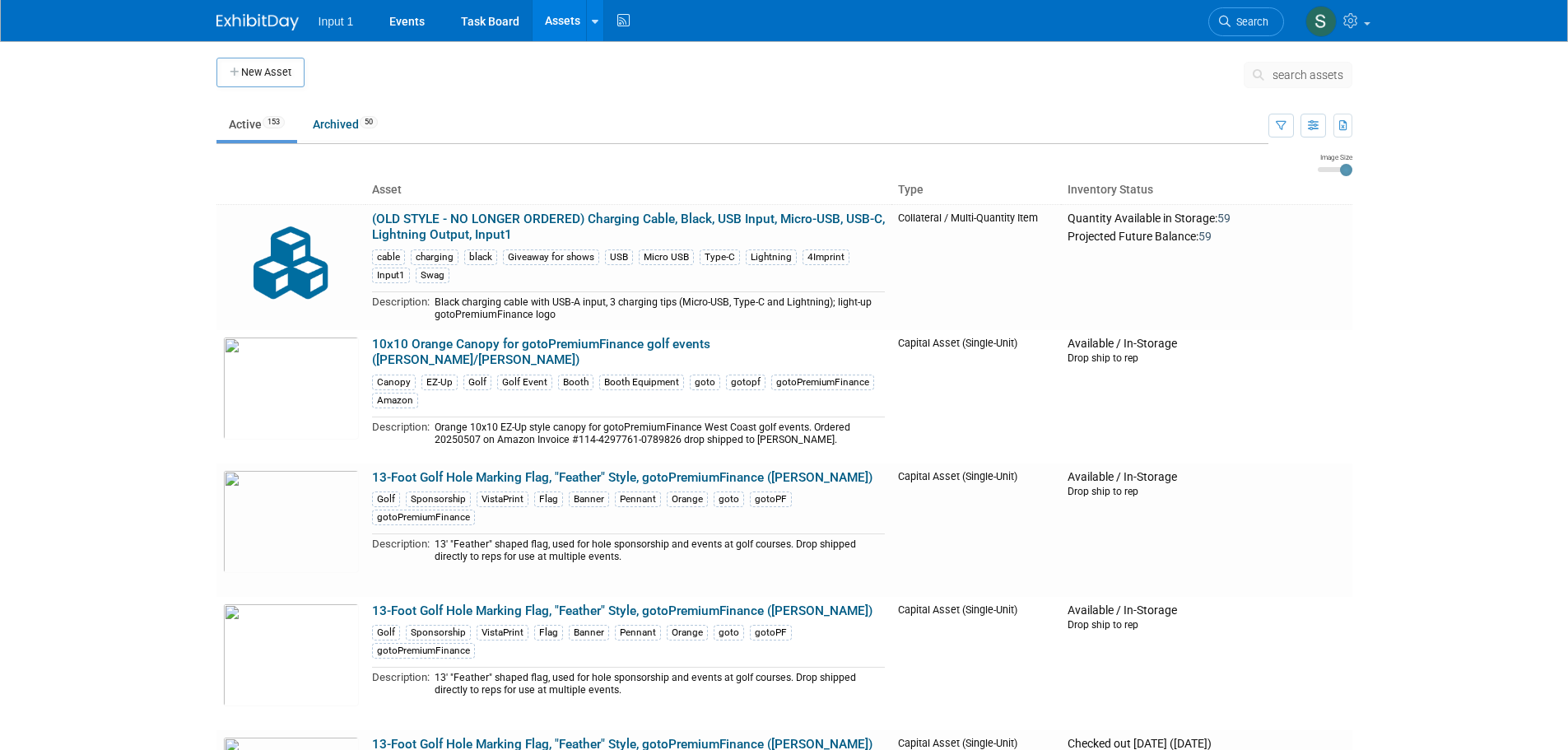
click at [1281, 75] on span "search assets" at bounding box center [1308, 74] width 71 height 13
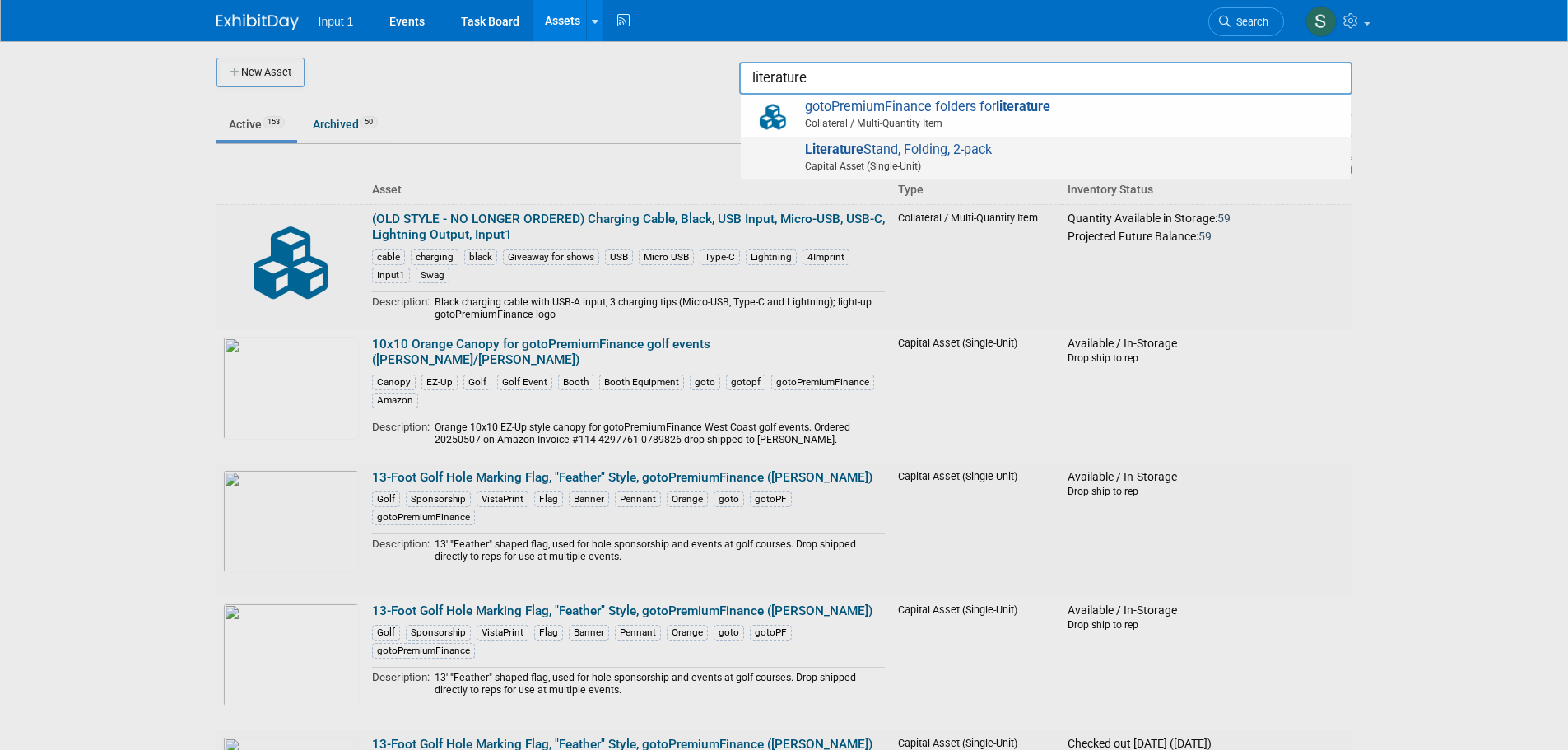
click at [841, 159] on span "Capital Asset (Single-Unit)" at bounding box center [1049, 166] width 588 height 15
type input "Literature Stand, Folding, 2-pack"
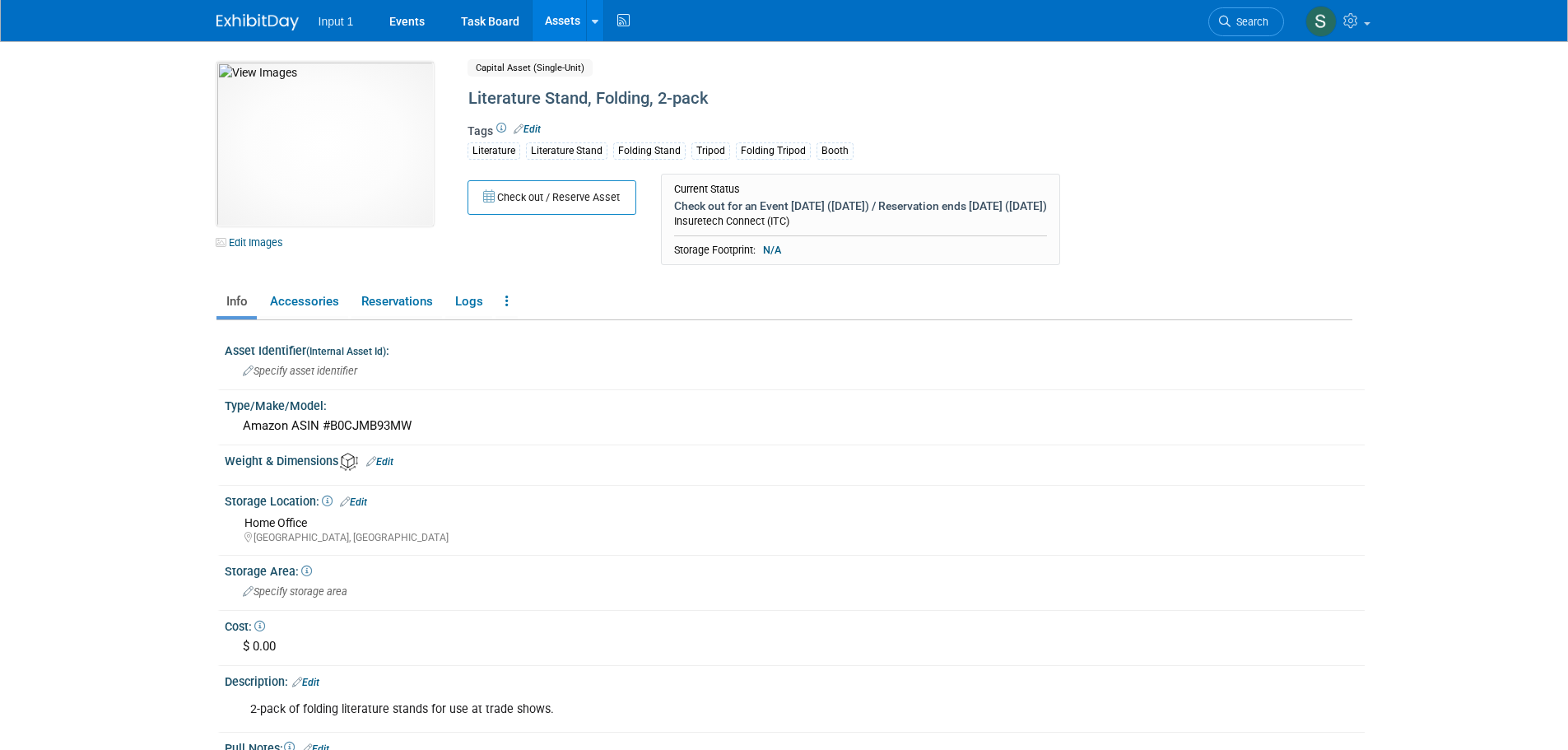
click at [238, 301] on link "Info" at bounding box center [236, 301] width 40 height 29
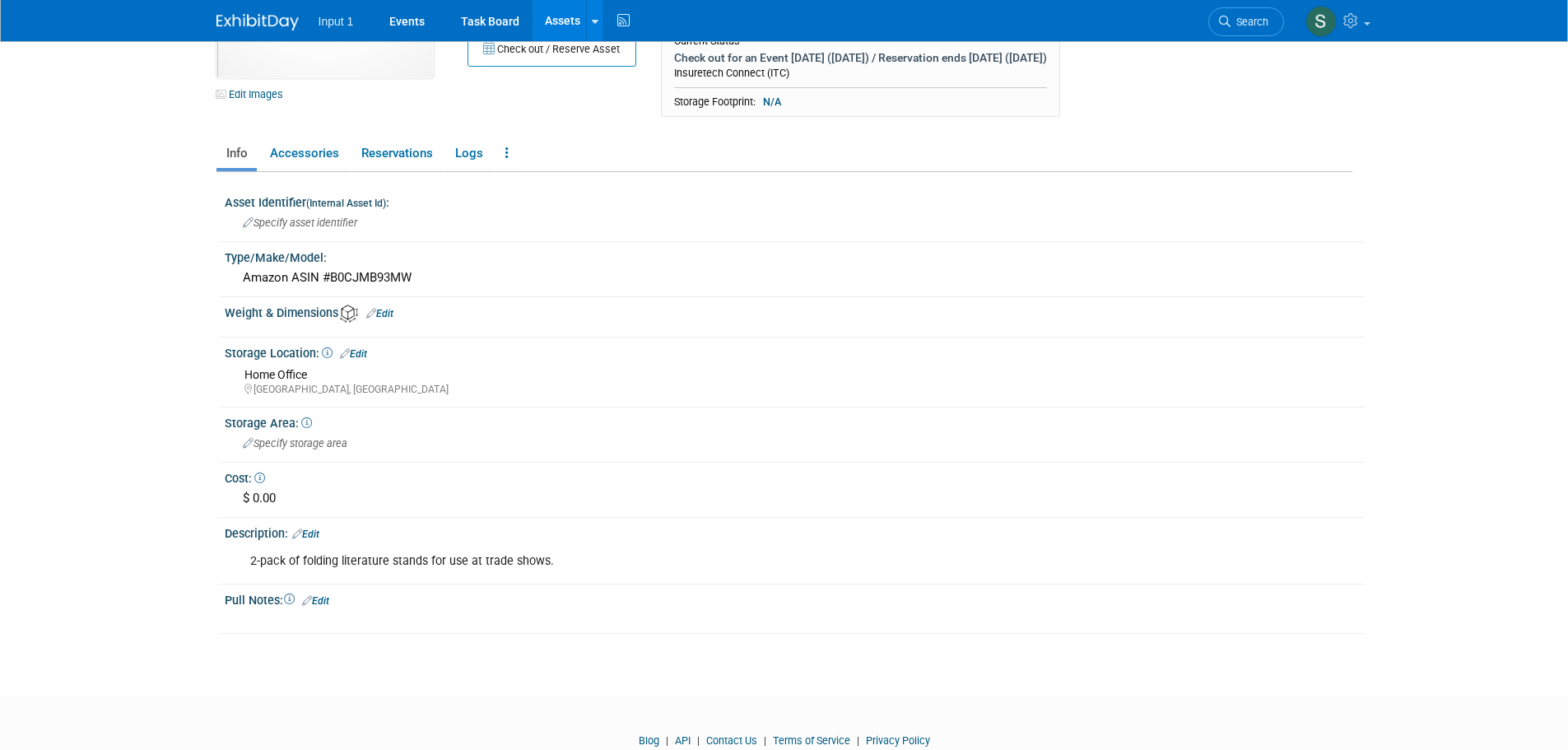
scroll to position [165, 0]
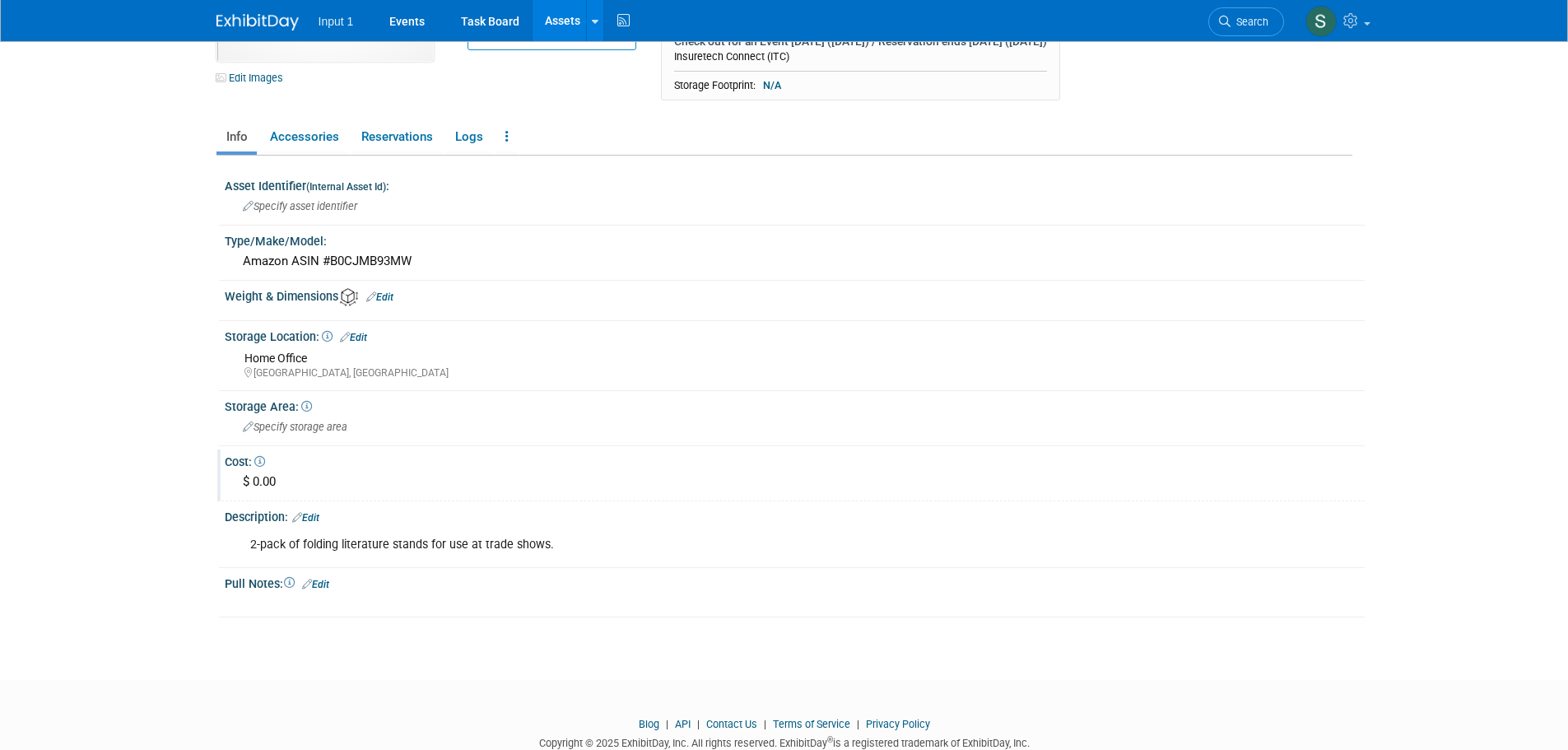
click at [266, 484] on div "$ 0.00" at bounding box center [795, 482] width 1116 height 25
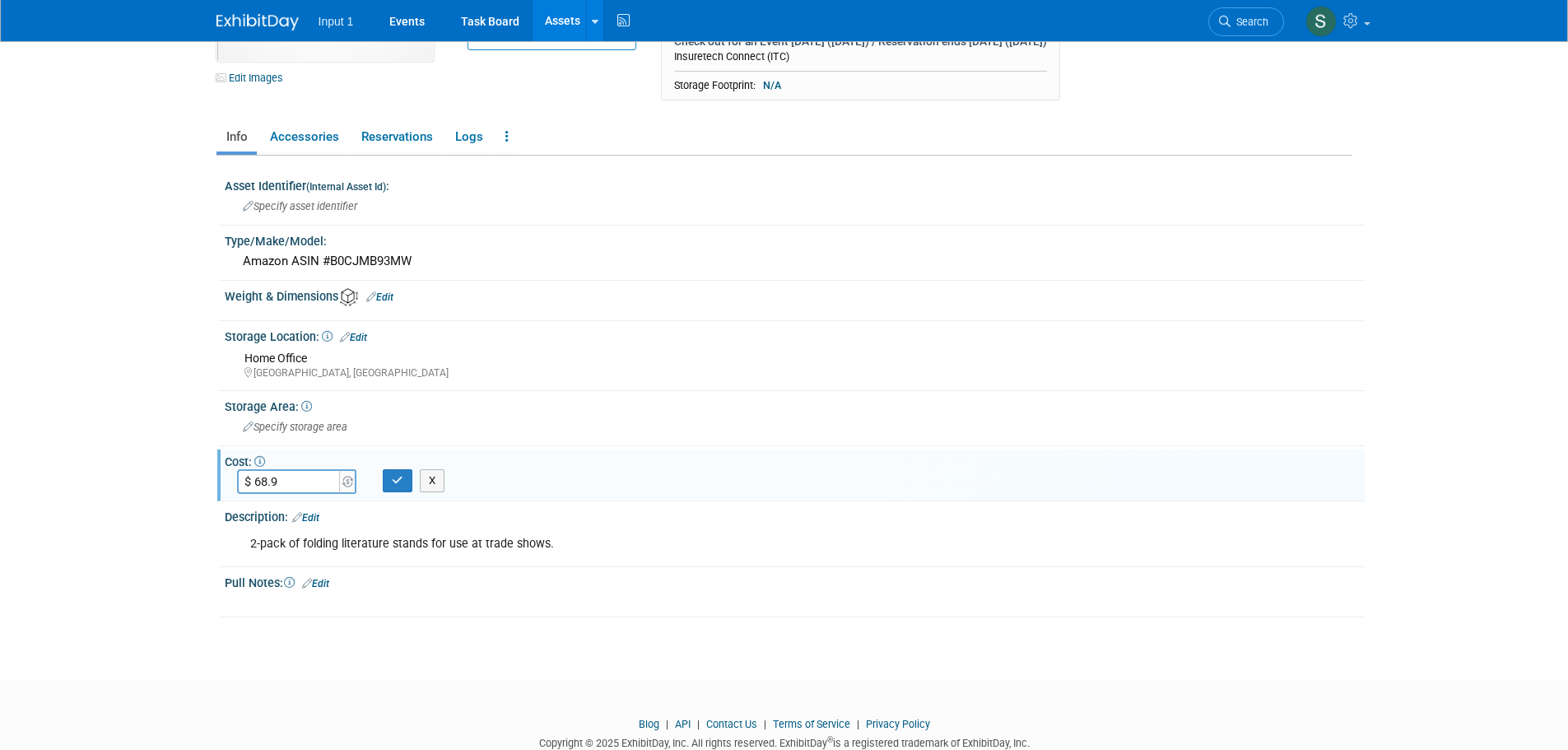
type input "$ 68.99"
click at [399, 483] on icon "button" at bounding box center [397, 481] width 12 height 11
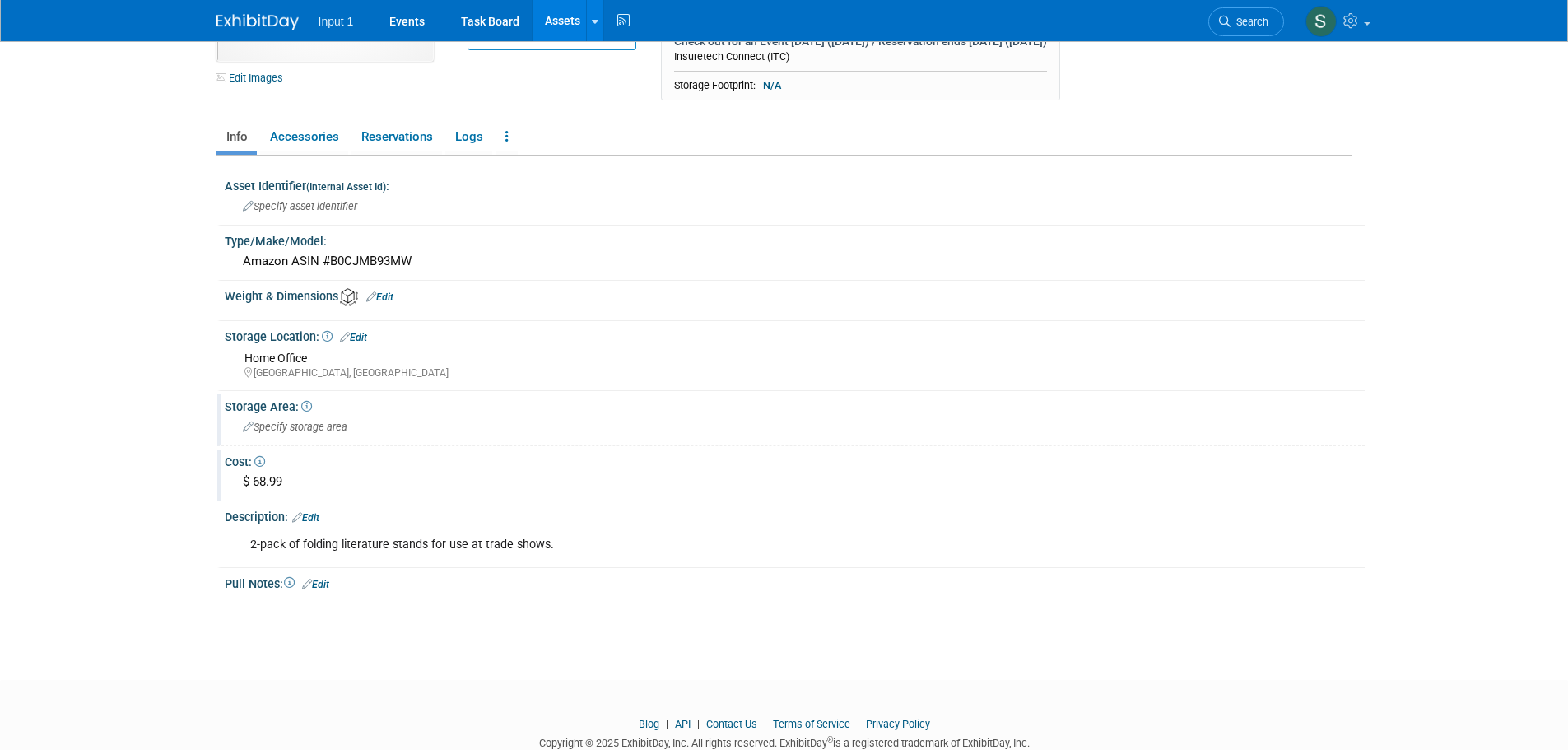
click at [314, 436] on div "Specify storage area" at bounding box center [795, 427] width 1116 height 25
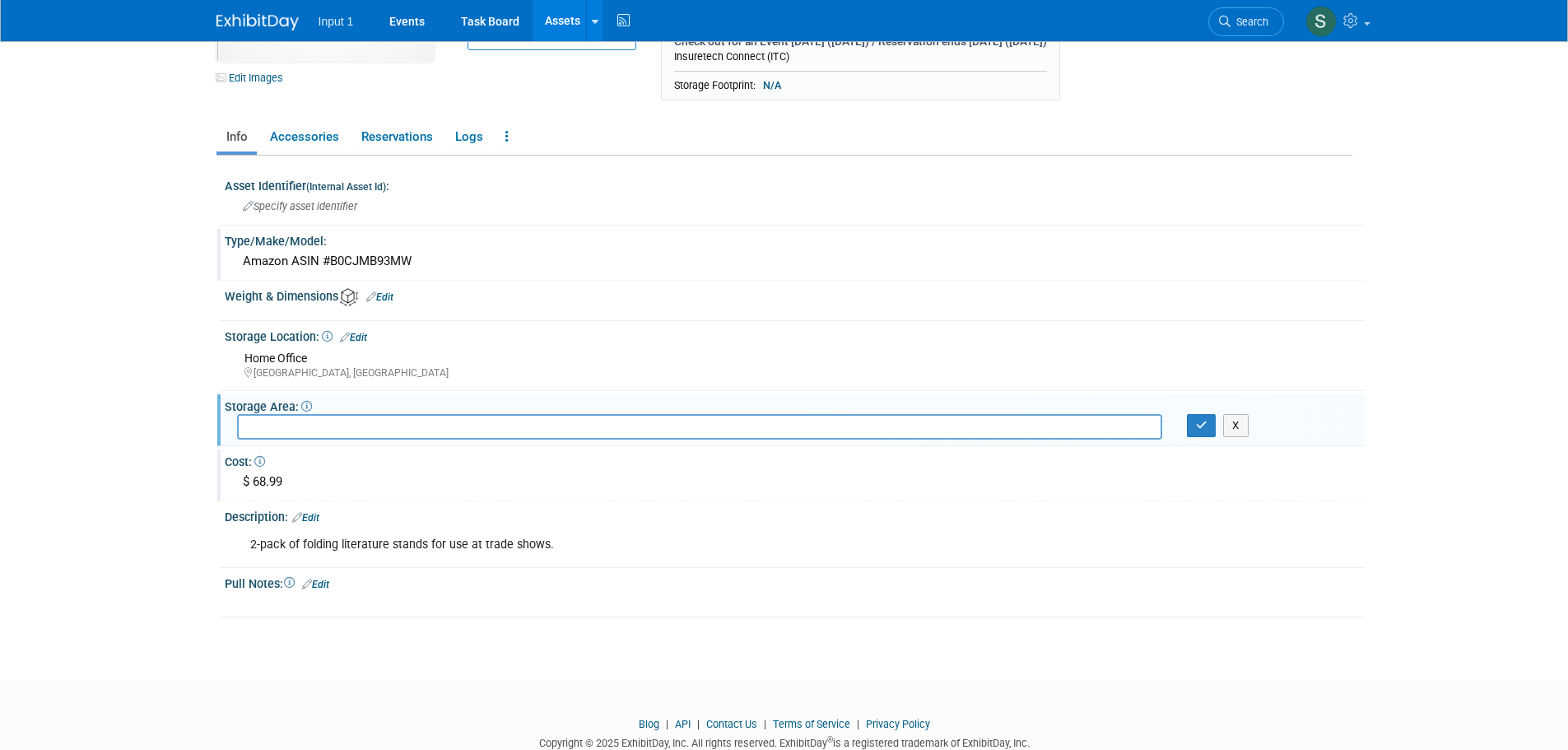
click at [906, 235] on div "Type/Make/Model:" at bounding box center [795, 239] width 1140 height 21
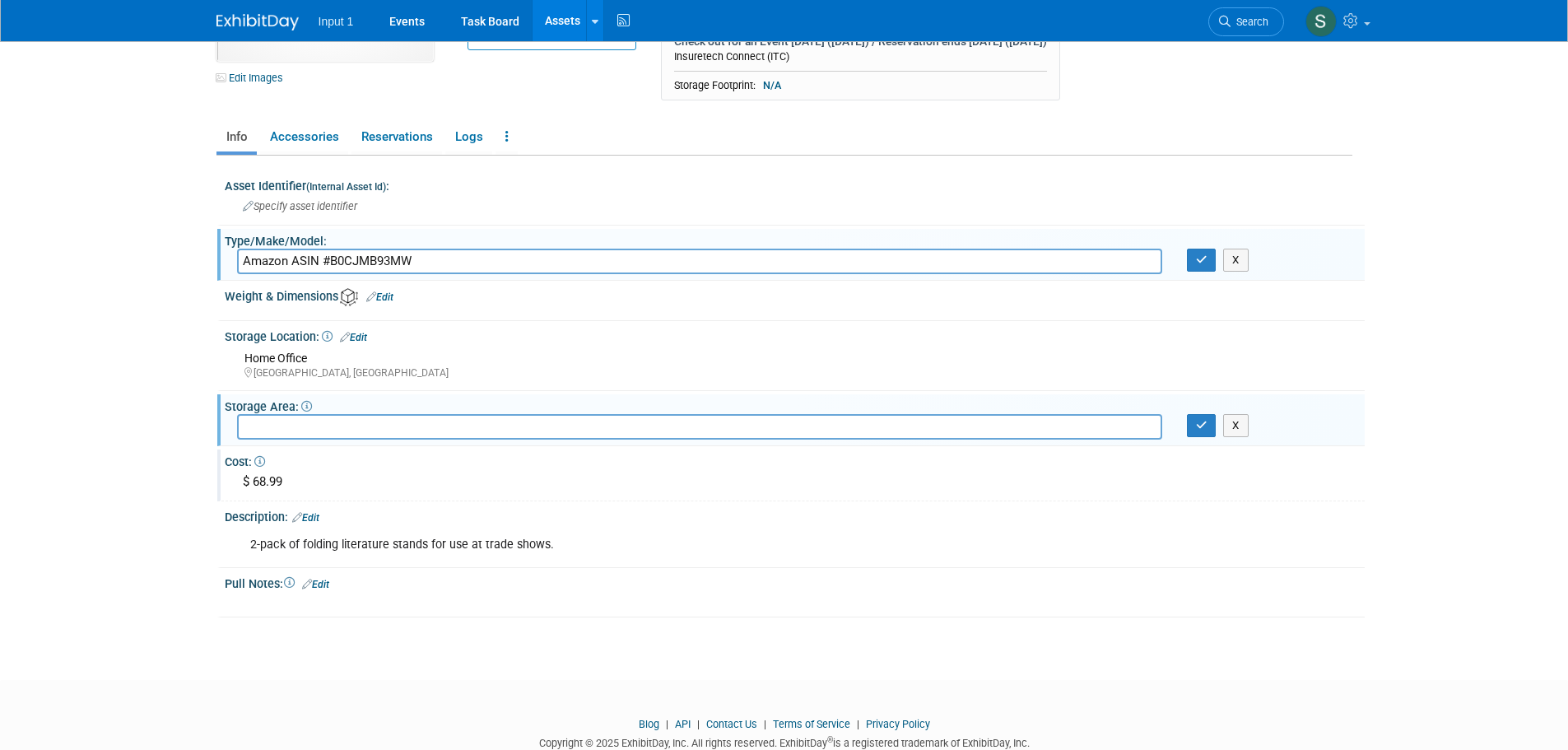
click at [129, 95] on body "Input 1 Events Task Board Assets New Asset Search Assets" at bounding box center [784, 210] width 1568 height 750
click at [334, 130] on link "Accessories" at bounding box center [304, 137] width 88 height 29
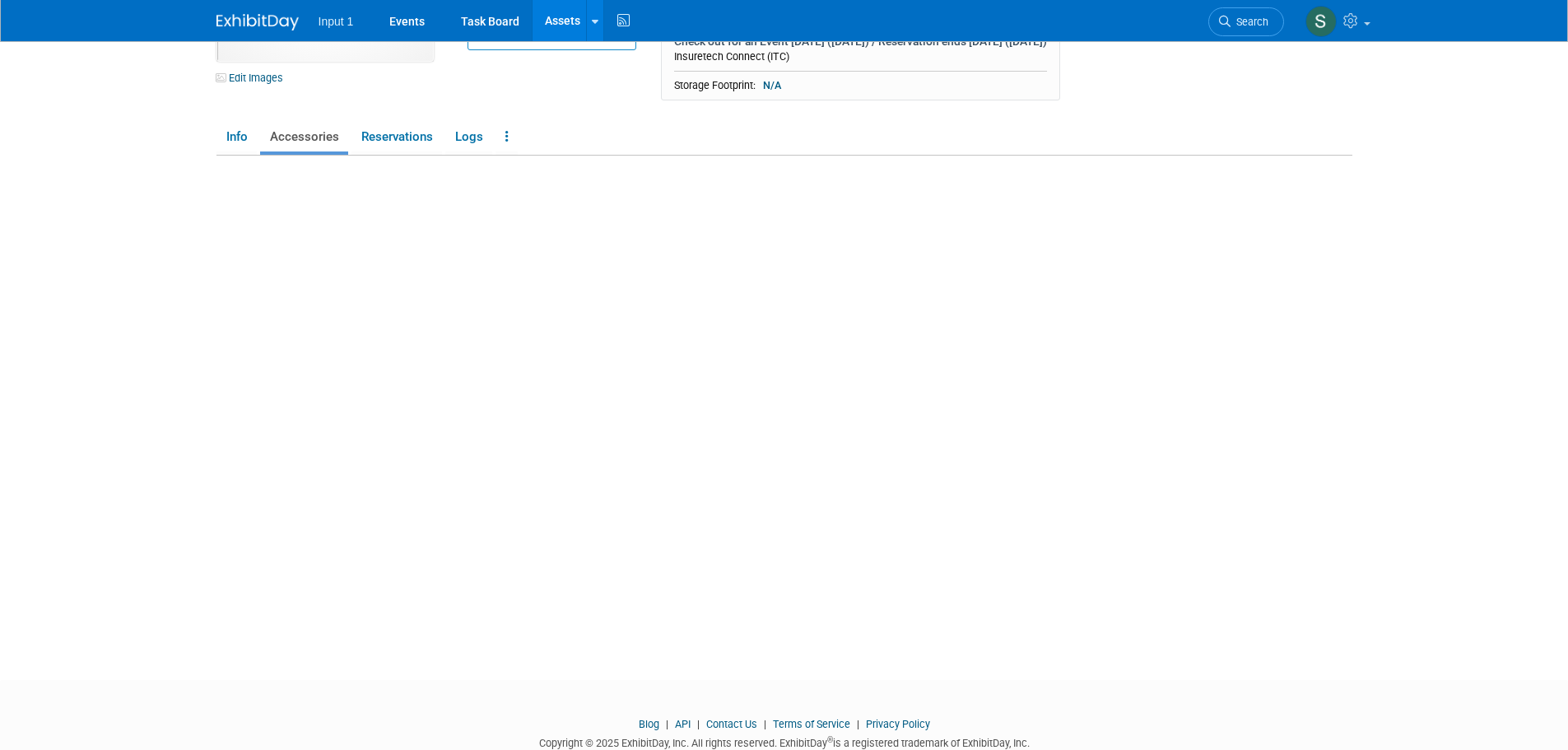
scroll to position [157, 0]
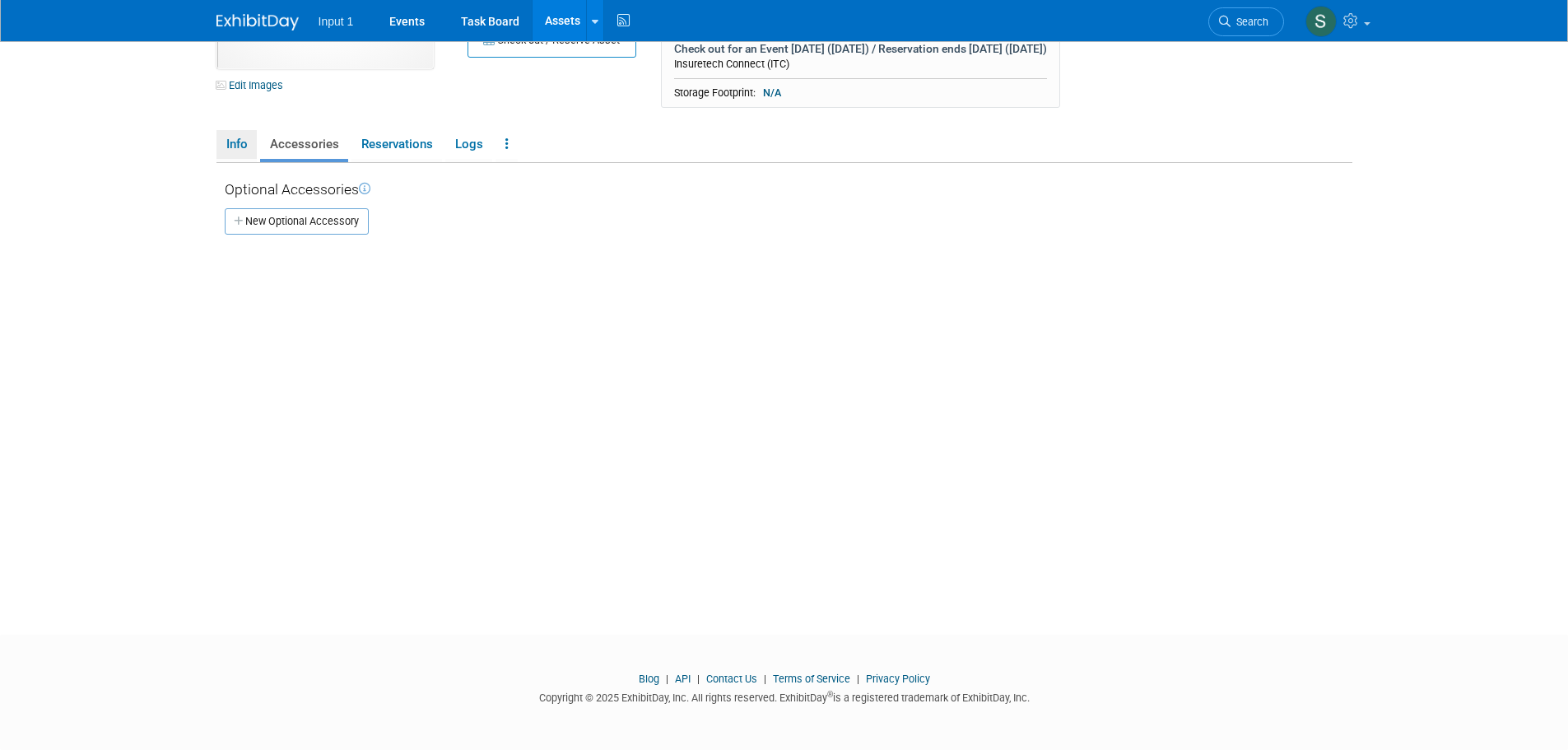
click at [227, 145] on link "Info" at bounding box center [236, 144] width 40 height 29
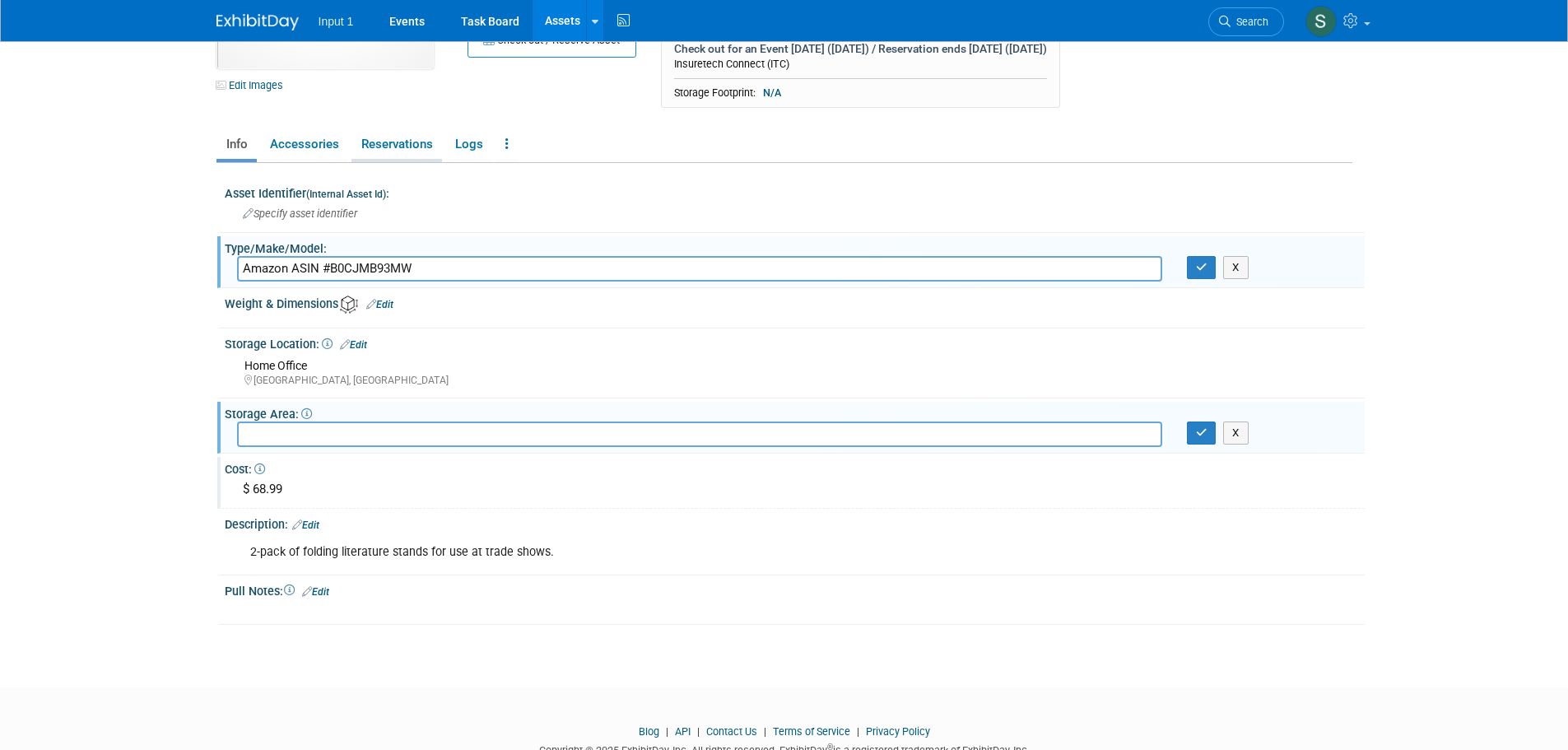
drag, startPoint x: 405, startPoint y: 146, endPoint x: 415, endPoint y: 140, distance: 11.7
click at [405, 146] on link "Reservations" at bounding box center [396, 144] width 91 height 29
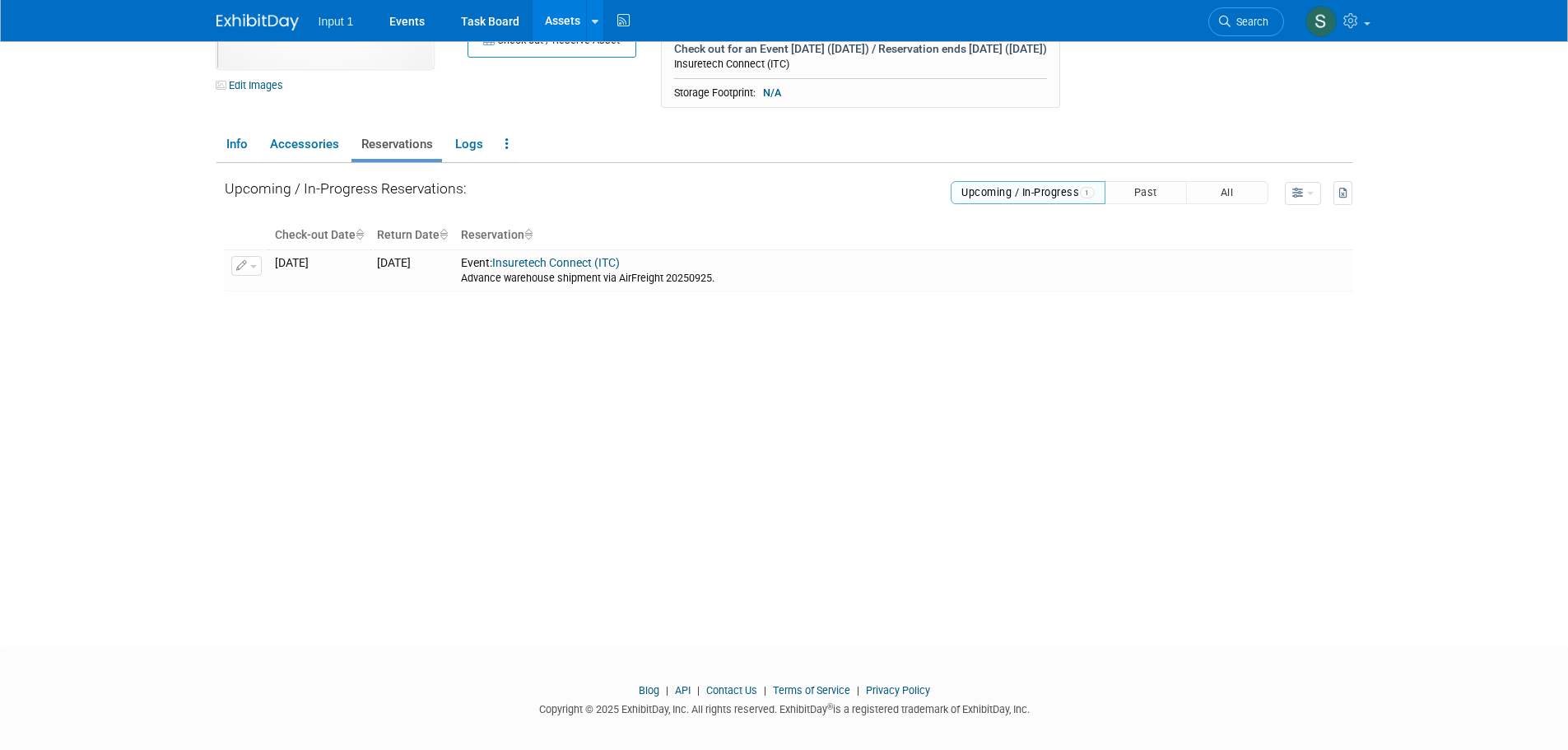
click at [1147, 424] on div "Upcoming / In-Progress Reservations: Upcoming / In-Progress 1 Past All" at bounding box center [788, 373] width 1128 height 421
click at [807, 315] on div "Upcoming / In-Progress Reservations: Upcoming / In-Progress 1 Past All" at bounding box center [788, 373] width 1128 height 421
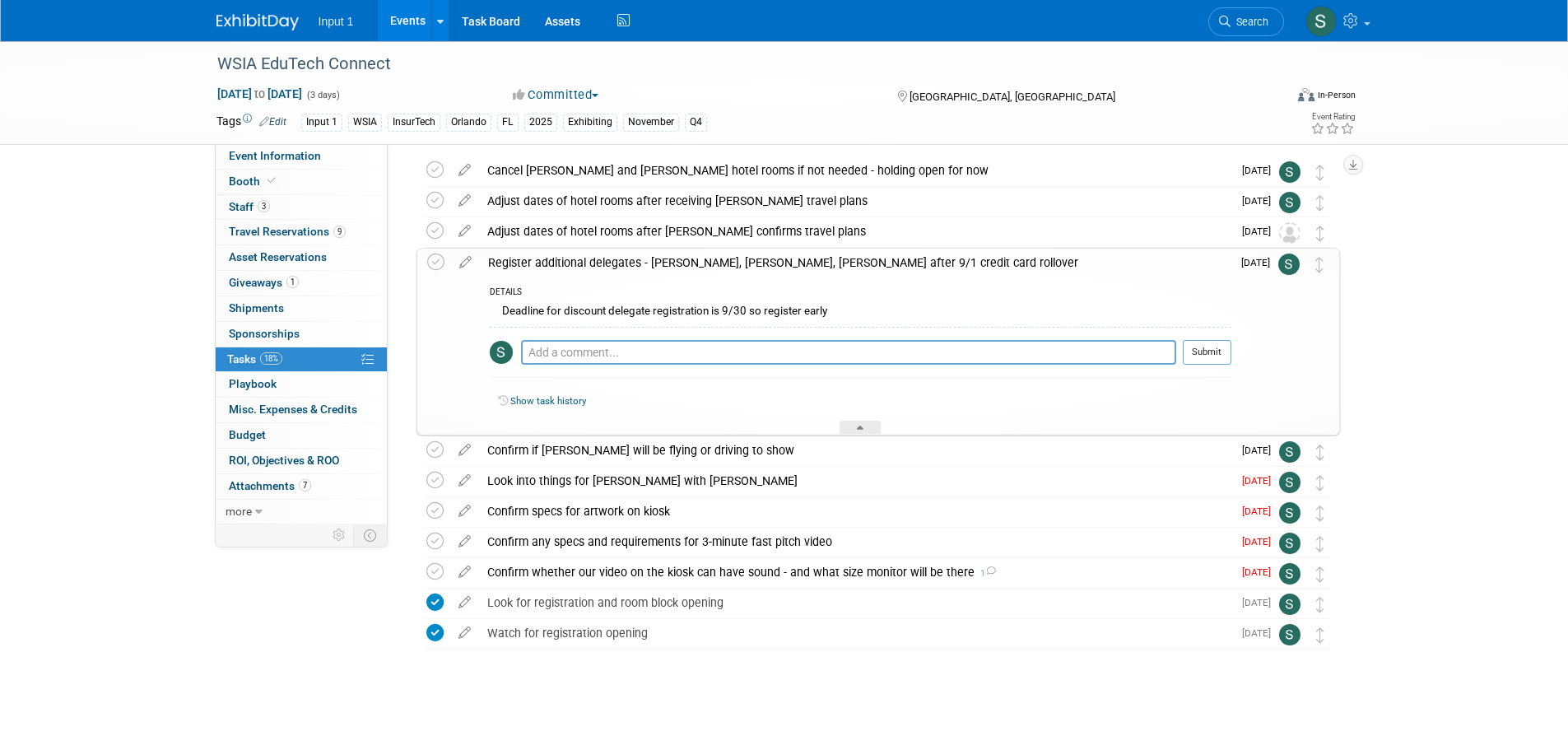
click at [255, 25] on img at bounding box center [257, 22] width 83 height 16
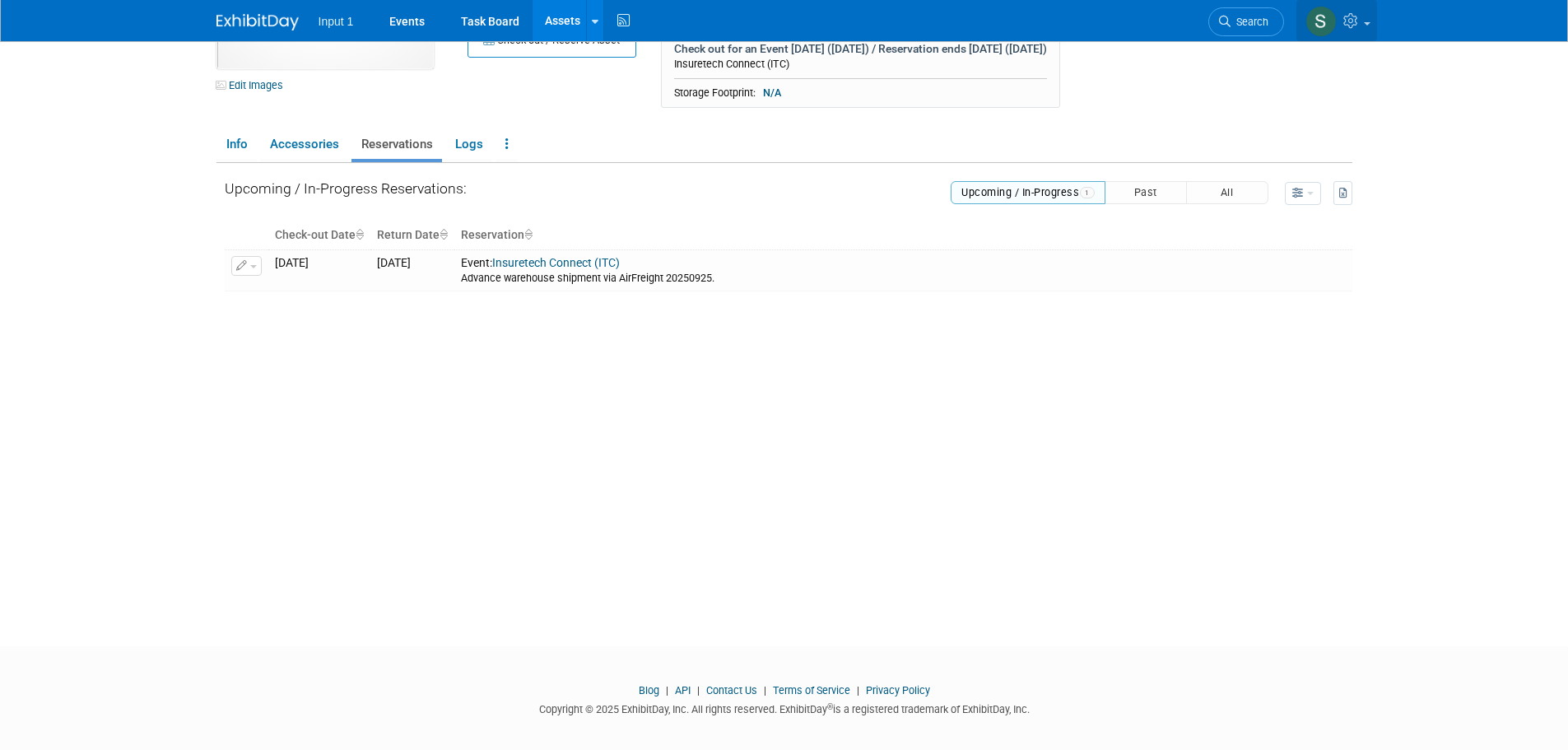
click at [1371, 32] on link at bounding box center [1337, 21] width 81 height 41
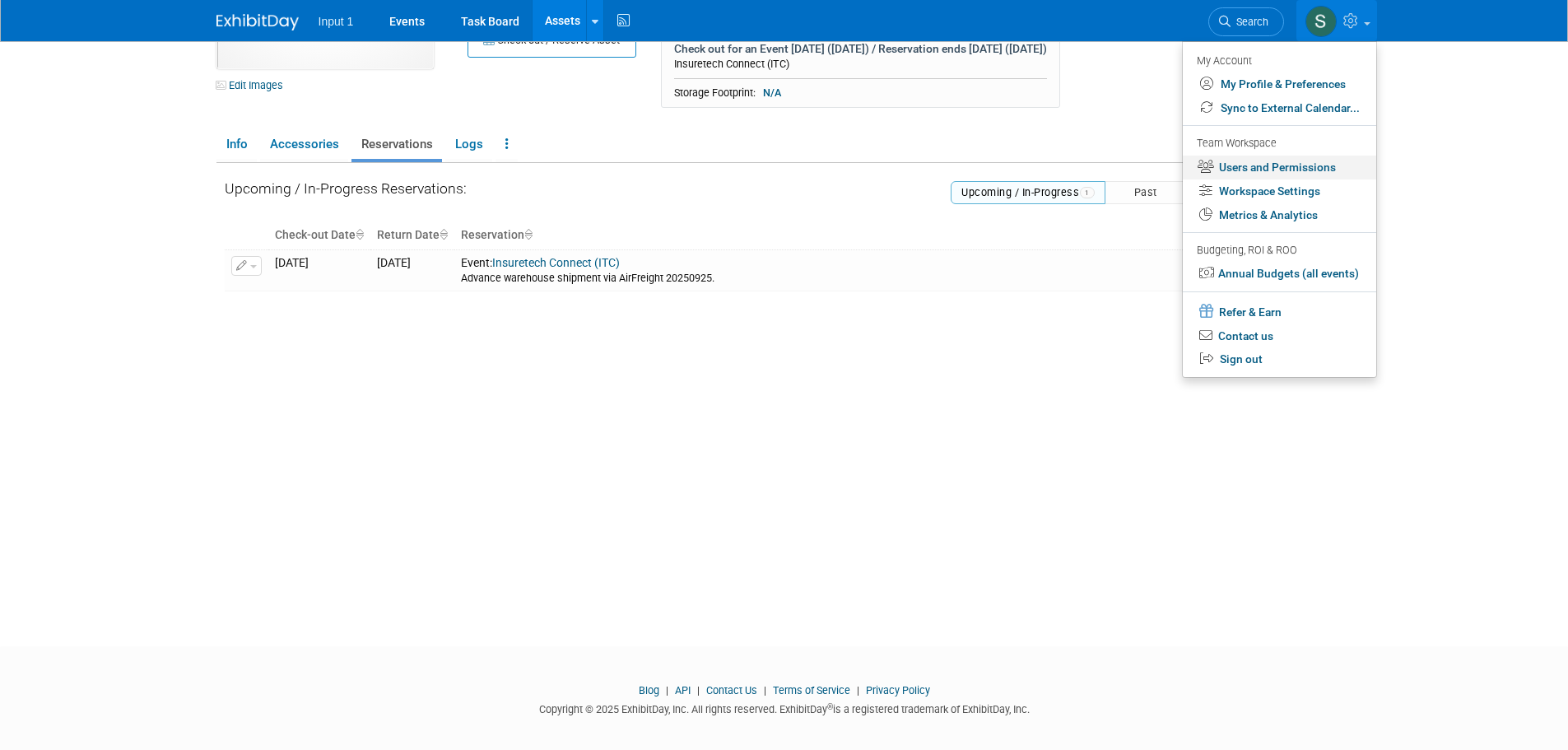
click at [1256, 170] on link "Users and Permissions" at bounding box center [1280, 167] width 194 height 24
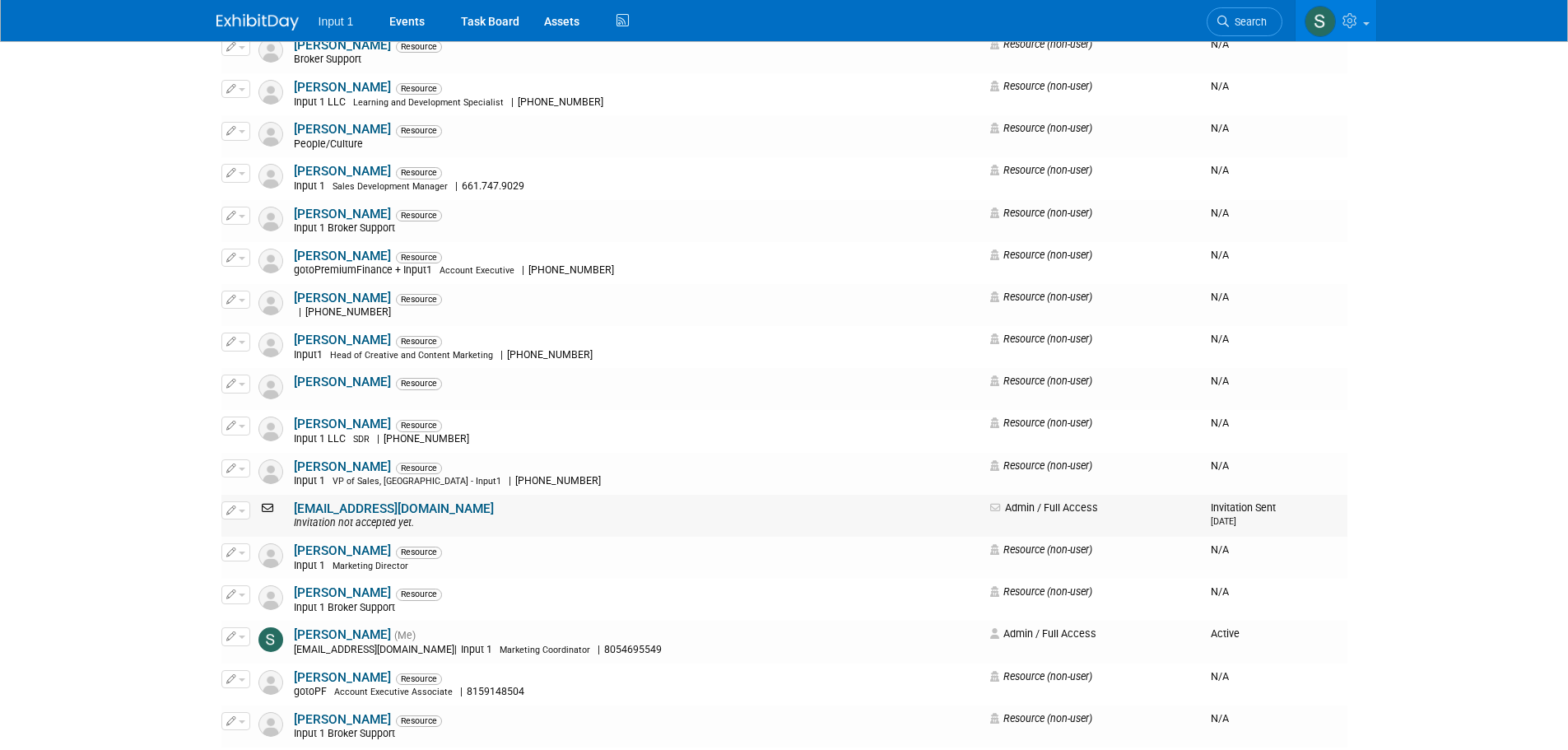
scroll to position [1482, 0]
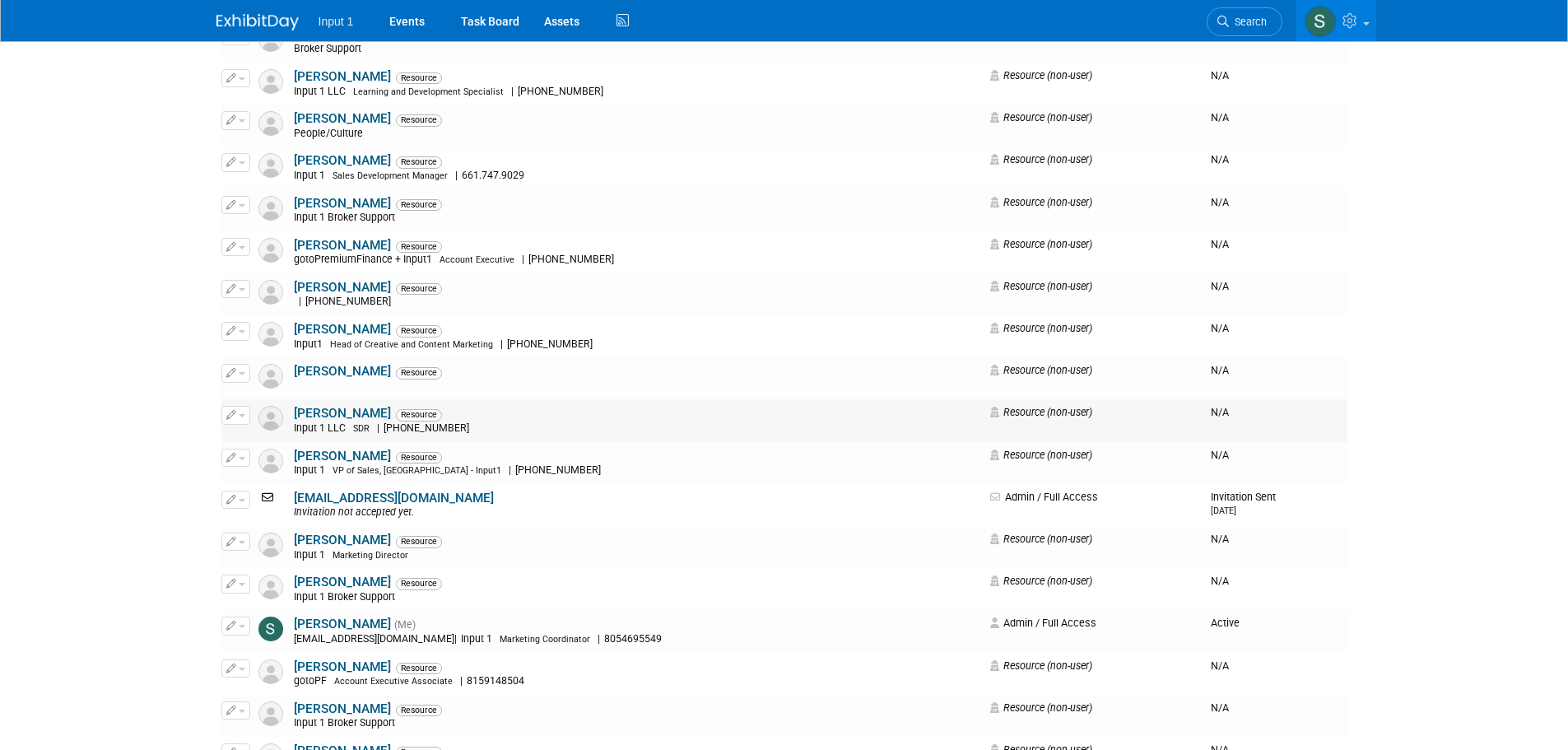
click at [336, 414] on link "[PERSON_NAME]" at bounding box center [343, 413] width 97 height 15
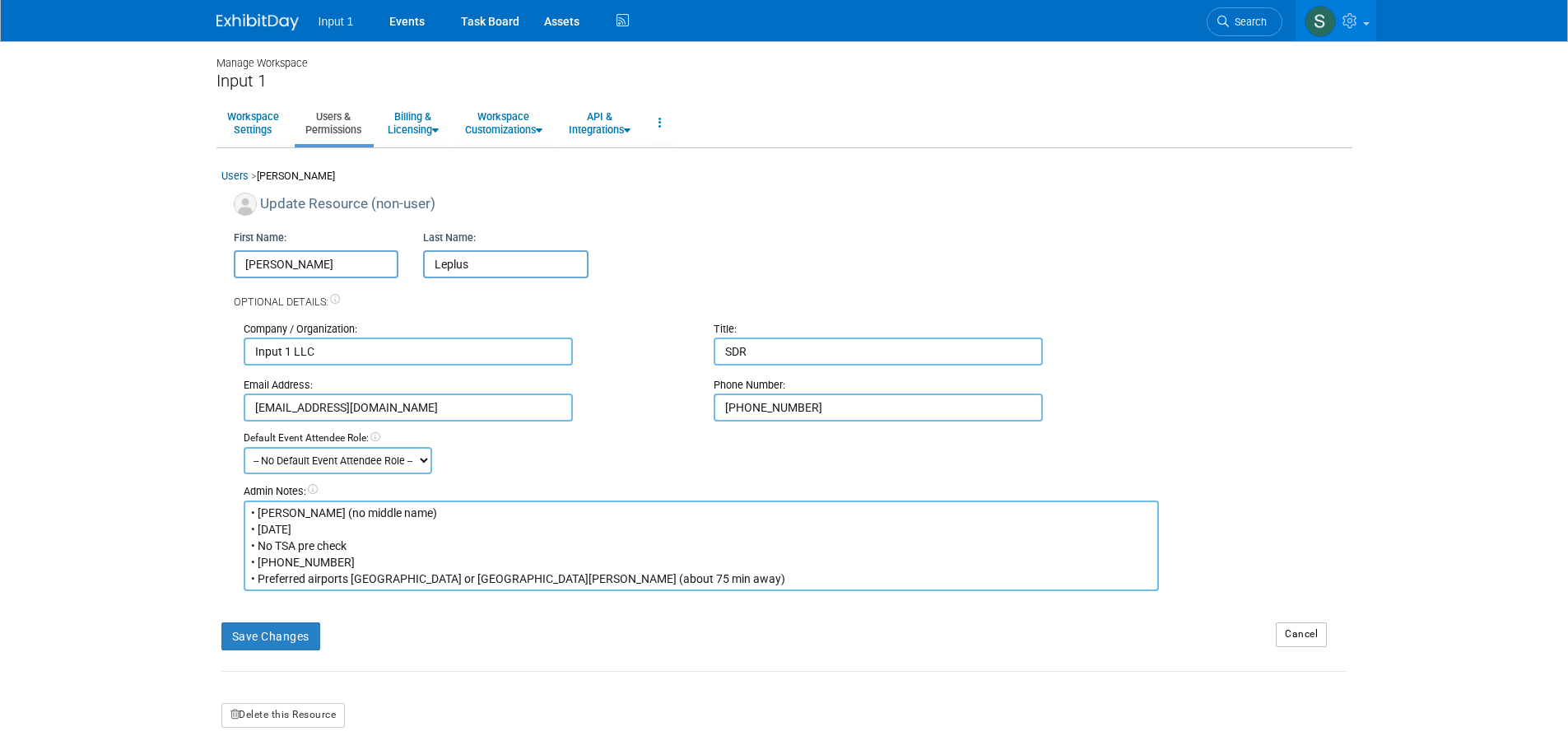
drag, startPoint x: 819, startPoint y: 406, endPoint x: 657, endPoint y: 422, distance: 162.8
click at [657, 422] on div "Email Address: [EMAIL_ADDRESS][DOMAIN_NAME] Phone Number: [PHONE_NUMBER]" at bounding box center [796, 394] width 1128 height 56
click at [660, 628] on div "Save Changes" at bounding box center [736, 630] width 1056 height 40
drag, startPoint x: 327, startPoint y: 567, endPoint x: 257, endPoint y: 568, distance: 70.0
click at [257, 568] on textarea "• [PERSON_NAME] (no middle name) • [DATE] • No TSA pre check • [PHONE_NUMBER] •…" at bounding box center [702, 545] width 917 height 91
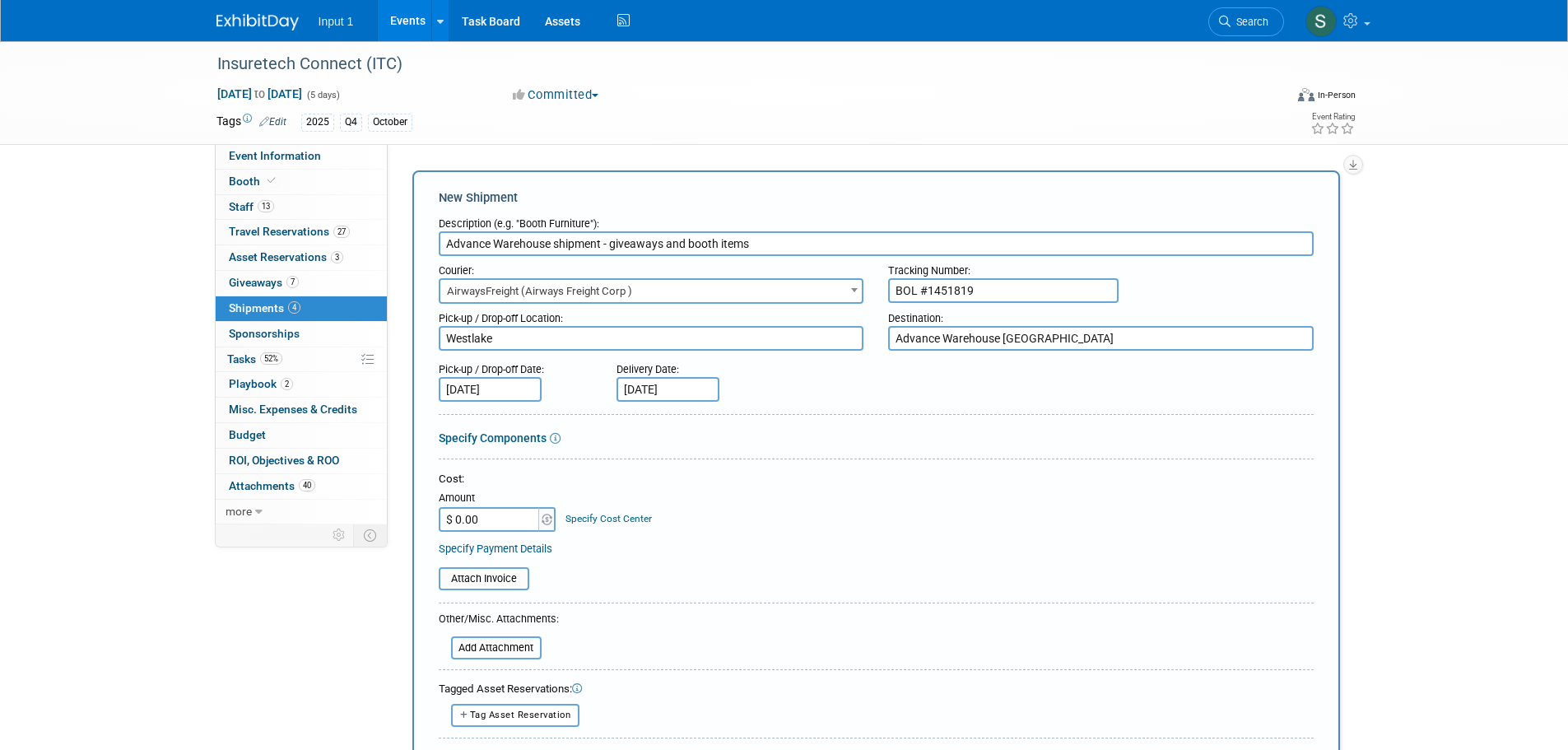
select select "560"
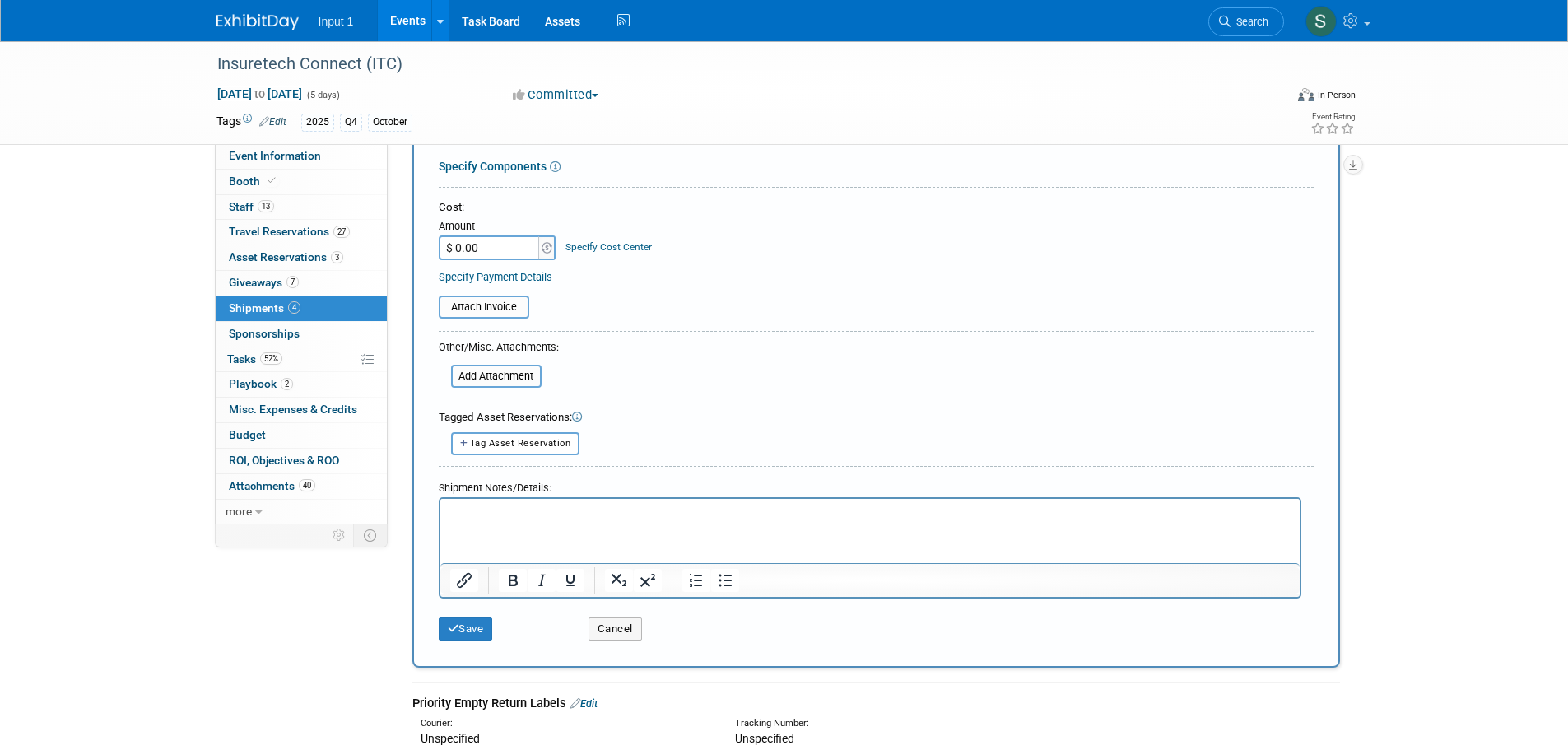
scroll to position [83, 0]
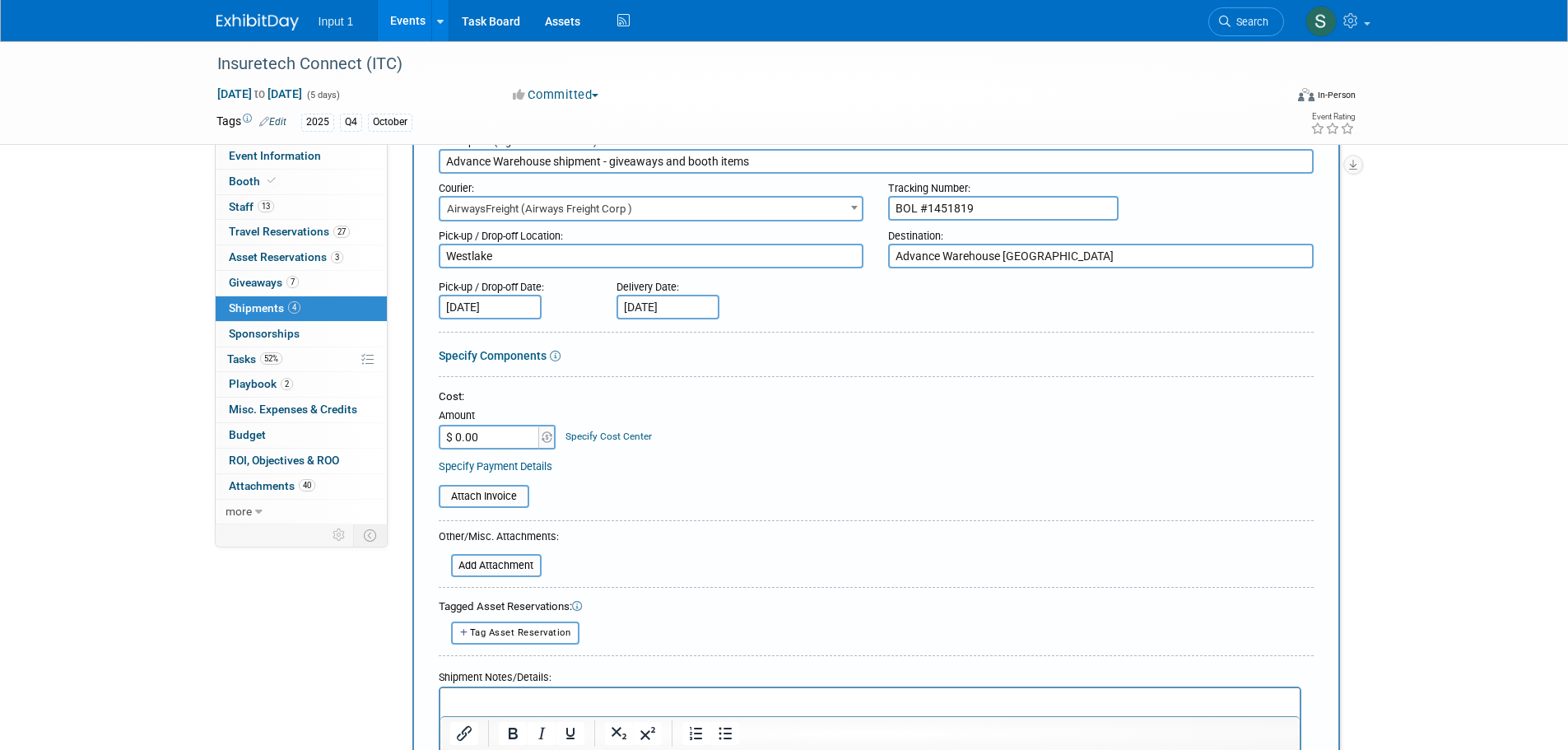
paste input "921.92"
type input "$ 921.92"
click at [506, 695] on p "Rich Text Area. Press ALT-0 for help." at bounding box center [869, 702] width 841 height 16
paste body "Rich Text Area. Press ALT-0 for help."
click at [511, 699] on p "$921.92" at bounding box center [869, 702] width 841 height 16
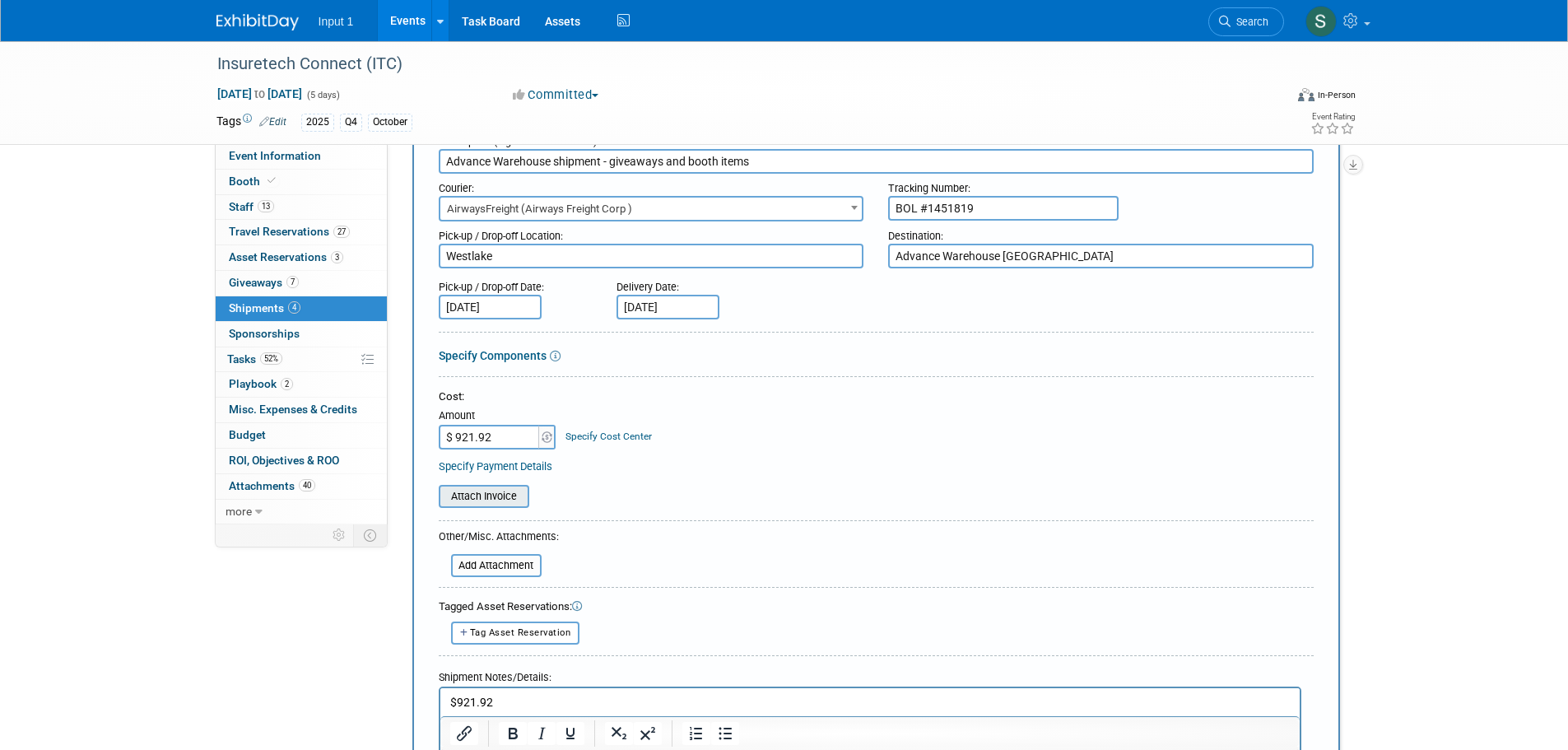
click at [484, 497] on input "file" at bounding box center [430, 496] width 196 height 20
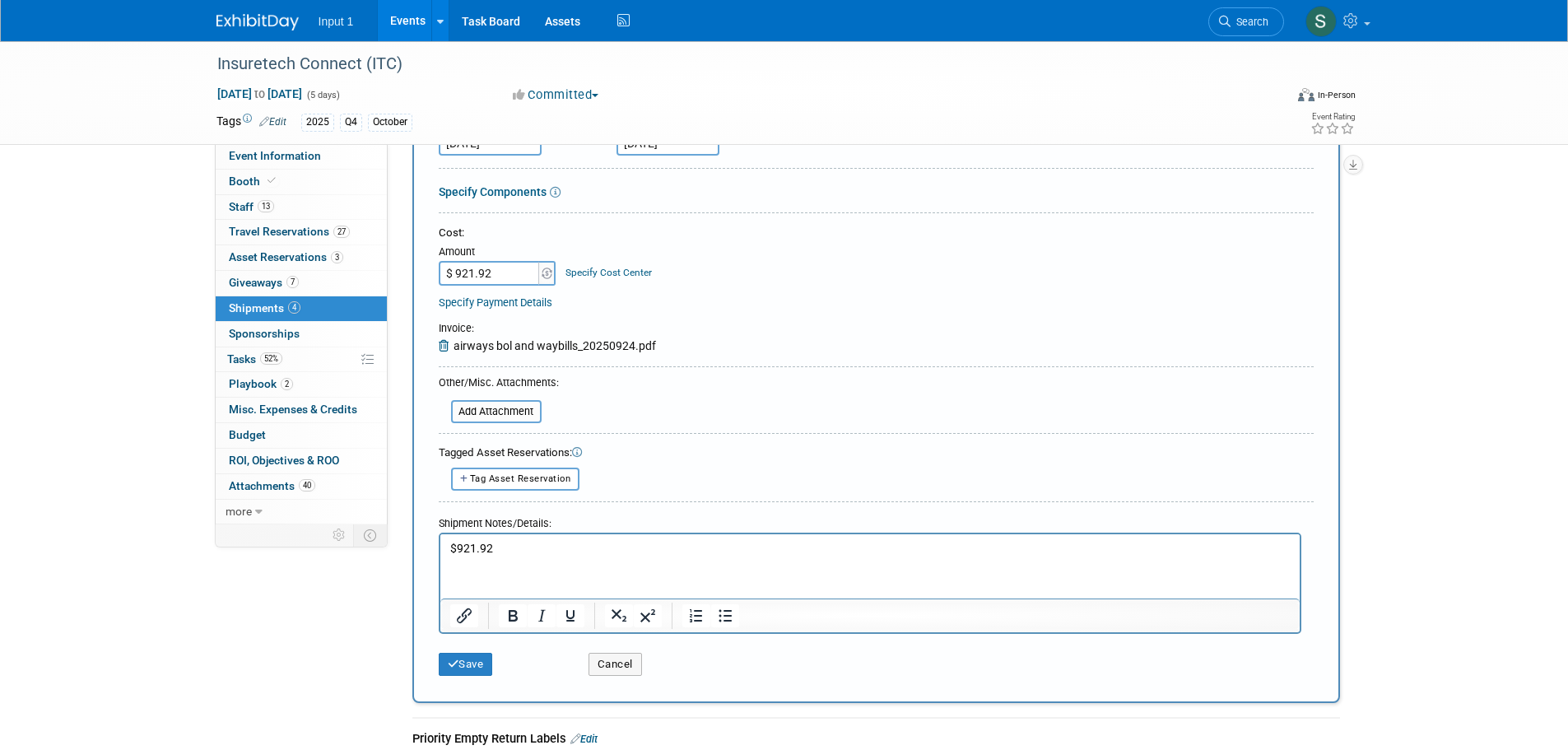
scroll to position [247, 0]
click at [508, 545] on p "$921.92" at bounding box center [869, 547] width 841 height 16
drag, startPoint x: 671, startPoint y: 549, endPoint x: 647, endPoint y: 549, distance: 24.0
click at [647, 549] on p "$921.92 includes round trip freight + $4,3" at bounding box center [869, 547] width 841 height 16
click at [764, 554] on p "$921.92 includes round trip freight + $4,230.00" at bounding box center [869, 547] width 841 height 16
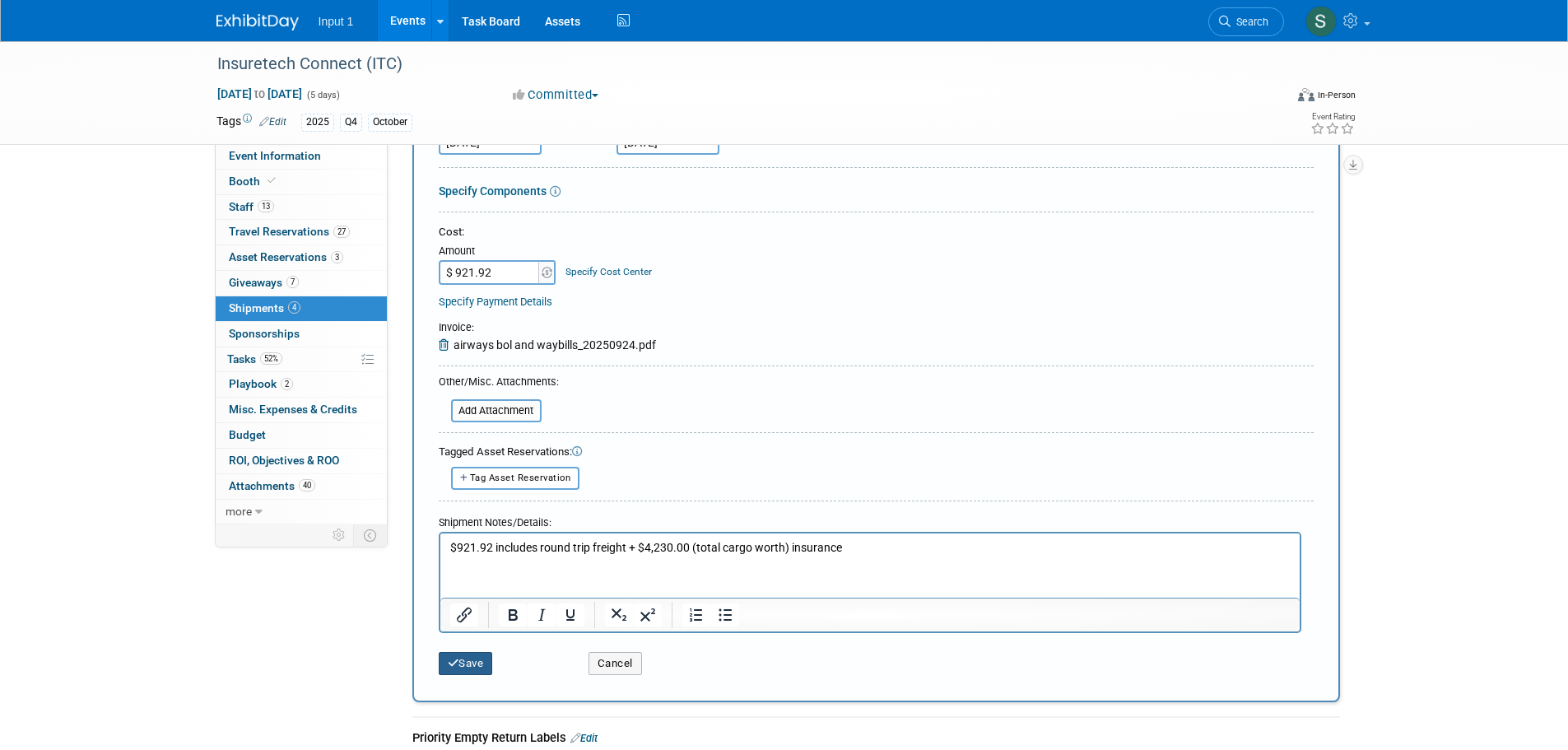
click at [461, 661] on button "Save" at bounding box center [466, 664] width 55 height 23
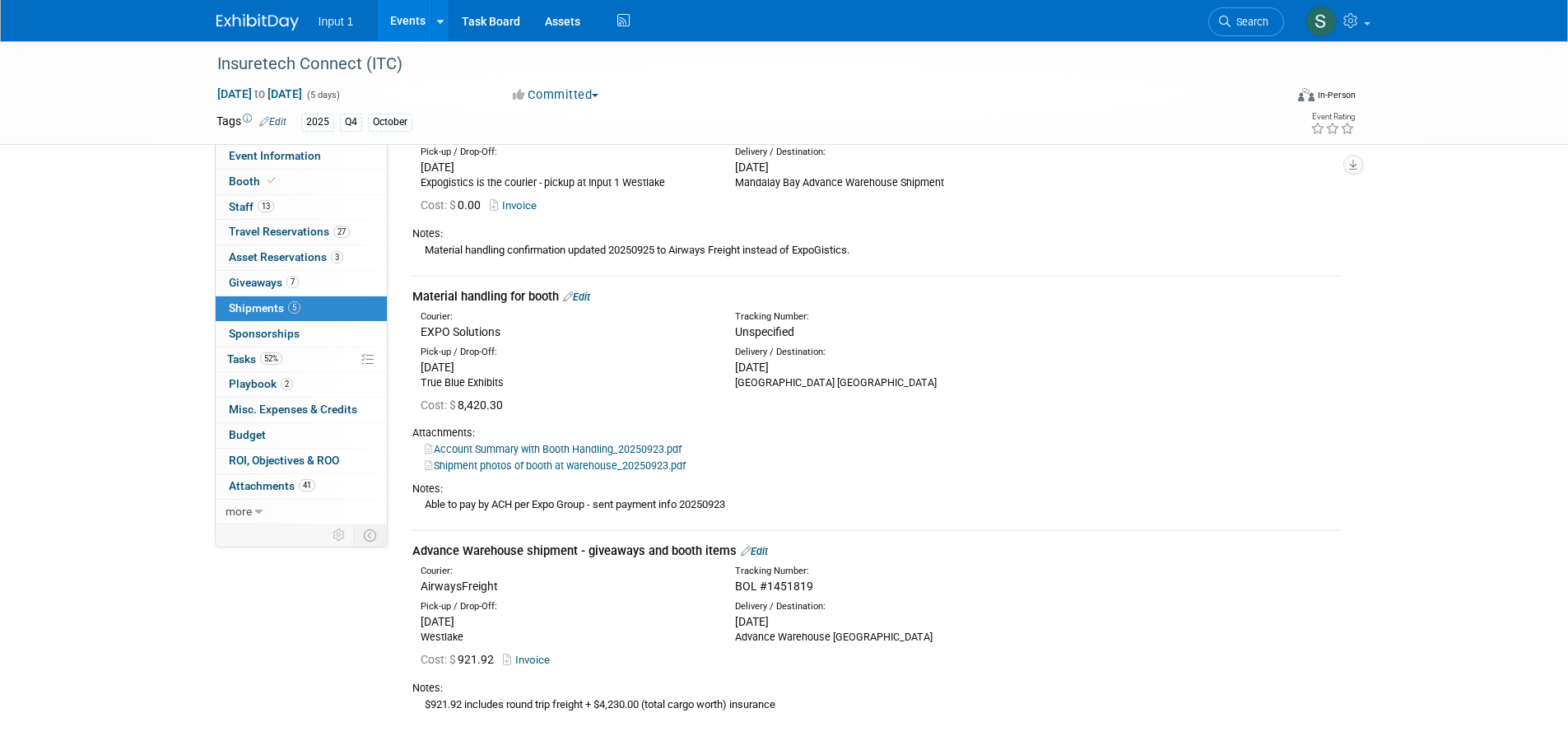
scroll to position [347, 0]
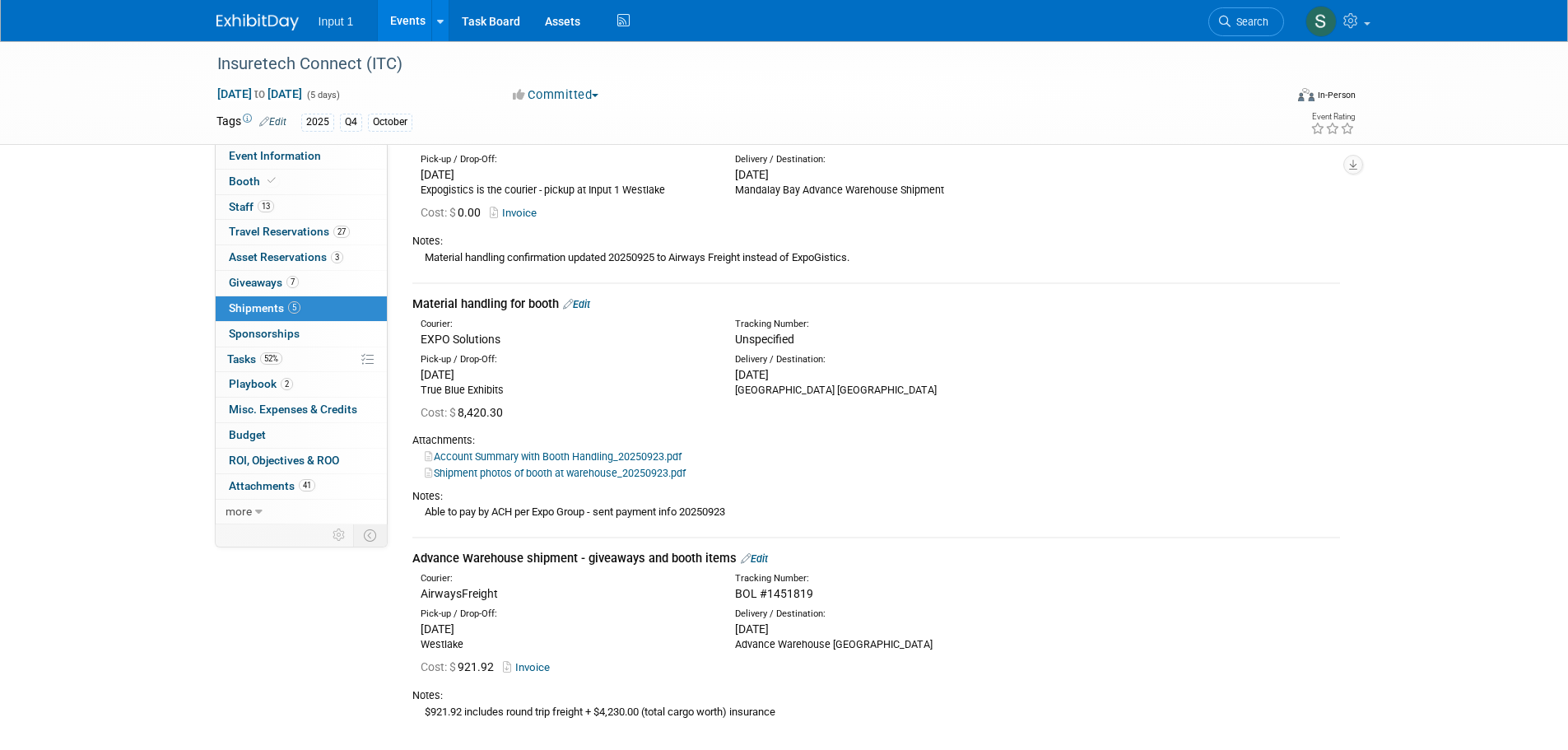
click at [586, 304] on link "Edit" at bounding box center [577, 304] width 27 height 13
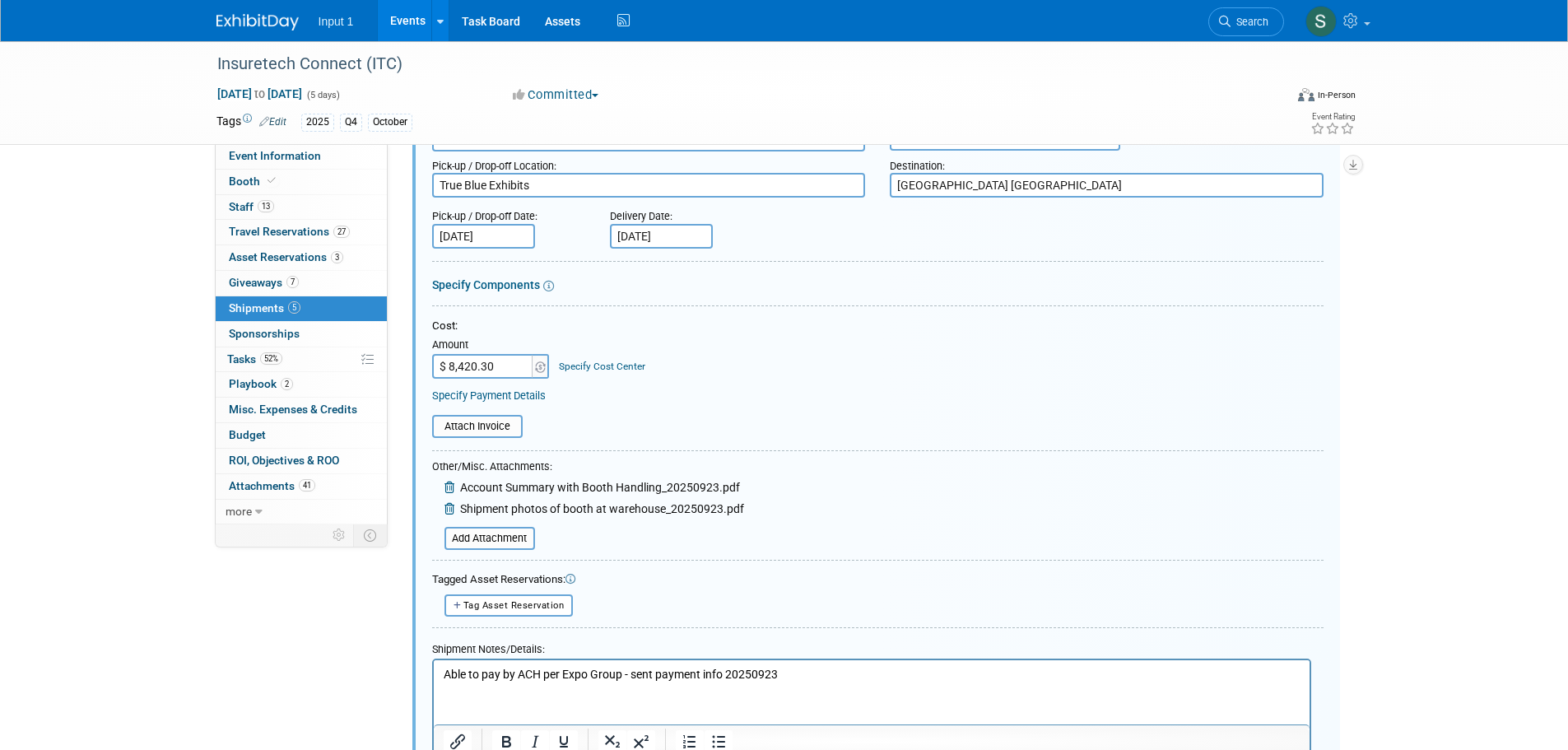
scroll to position [690, 0]
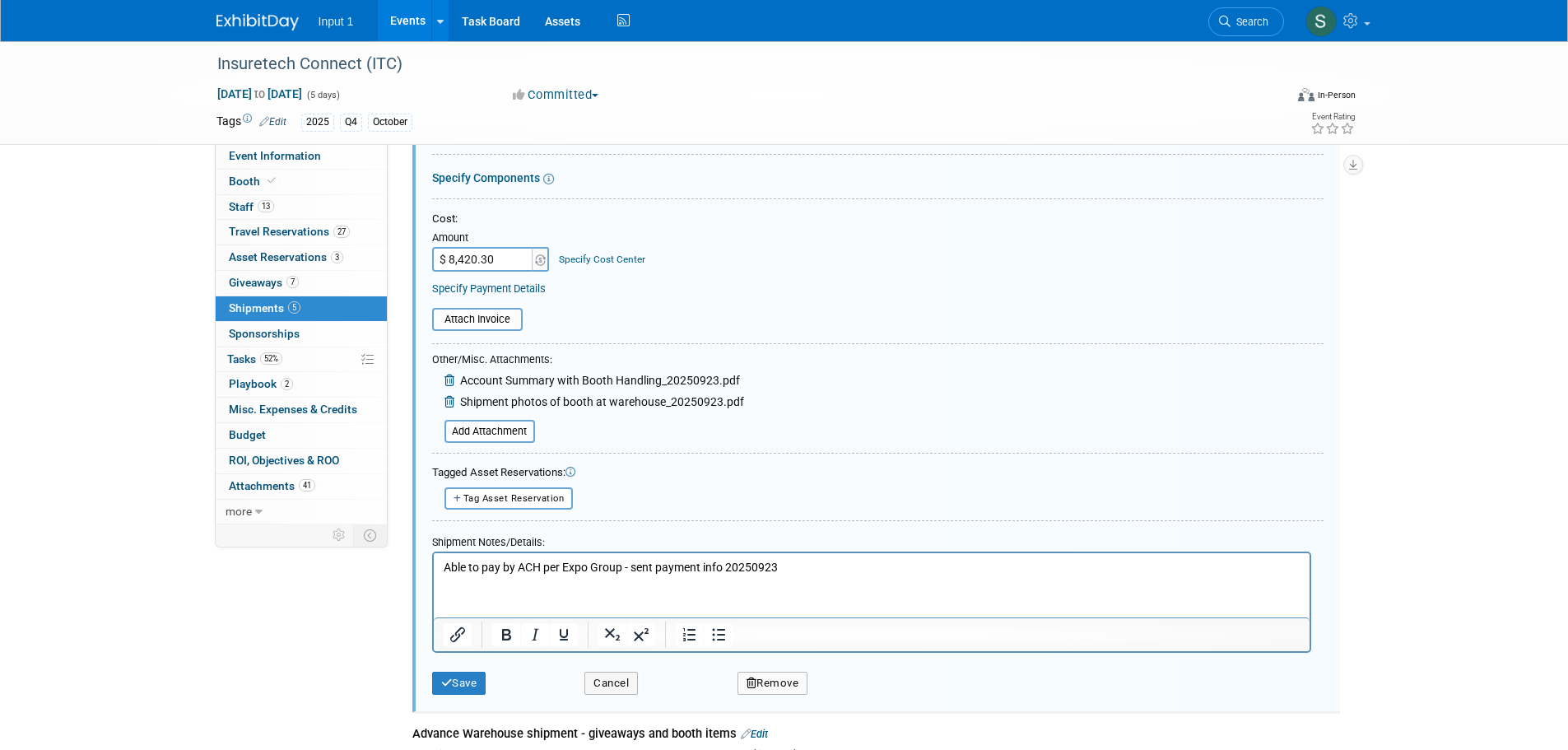
click at [818, 567] on p "Able to pay by ACH per Expo Group - sent payment info 20250923" at bounding box center [871, 568] width 857 height 16
click at [467, 680] on button "Save" at bounding box center [459, 684] width 55 height 23
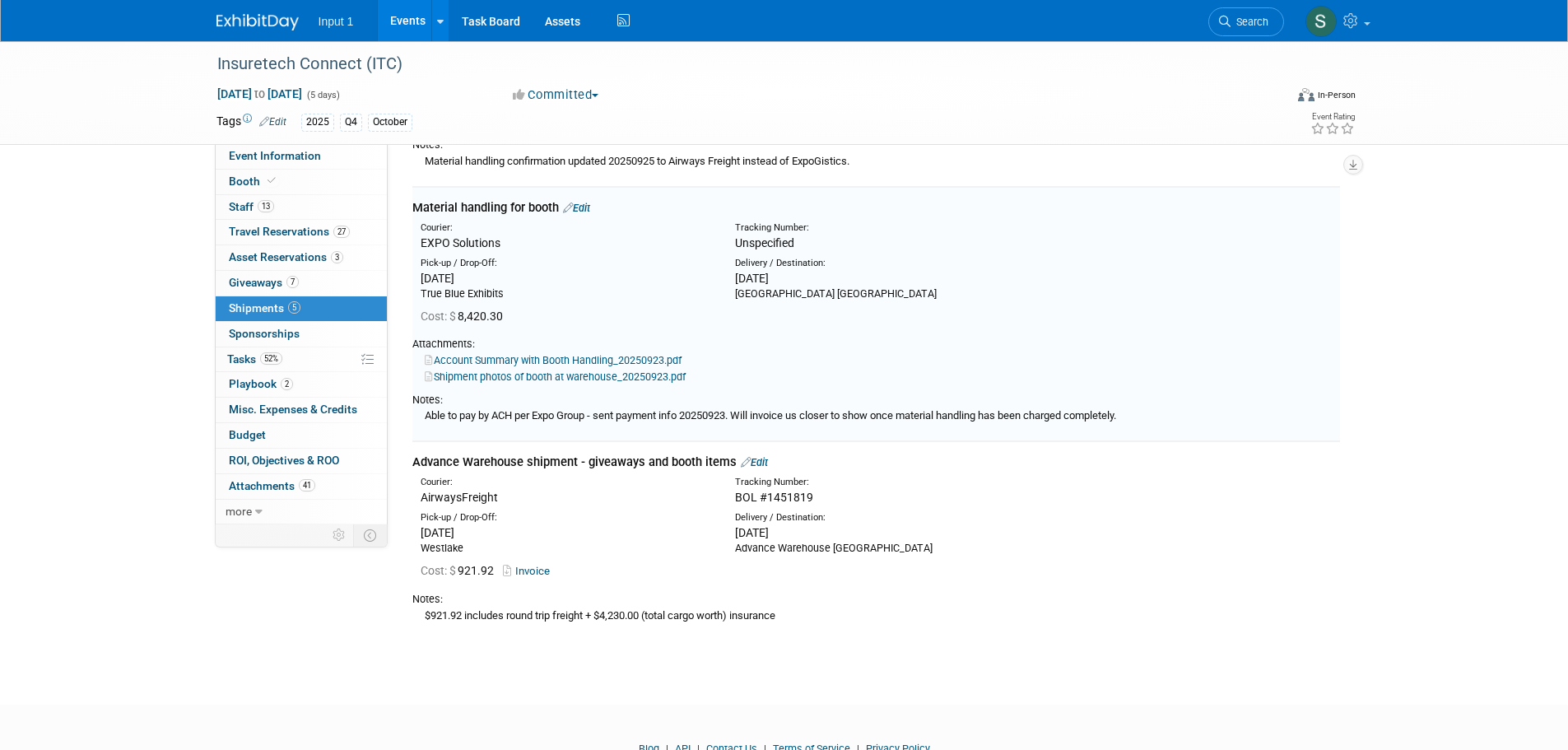
scroll to position [443, 0]
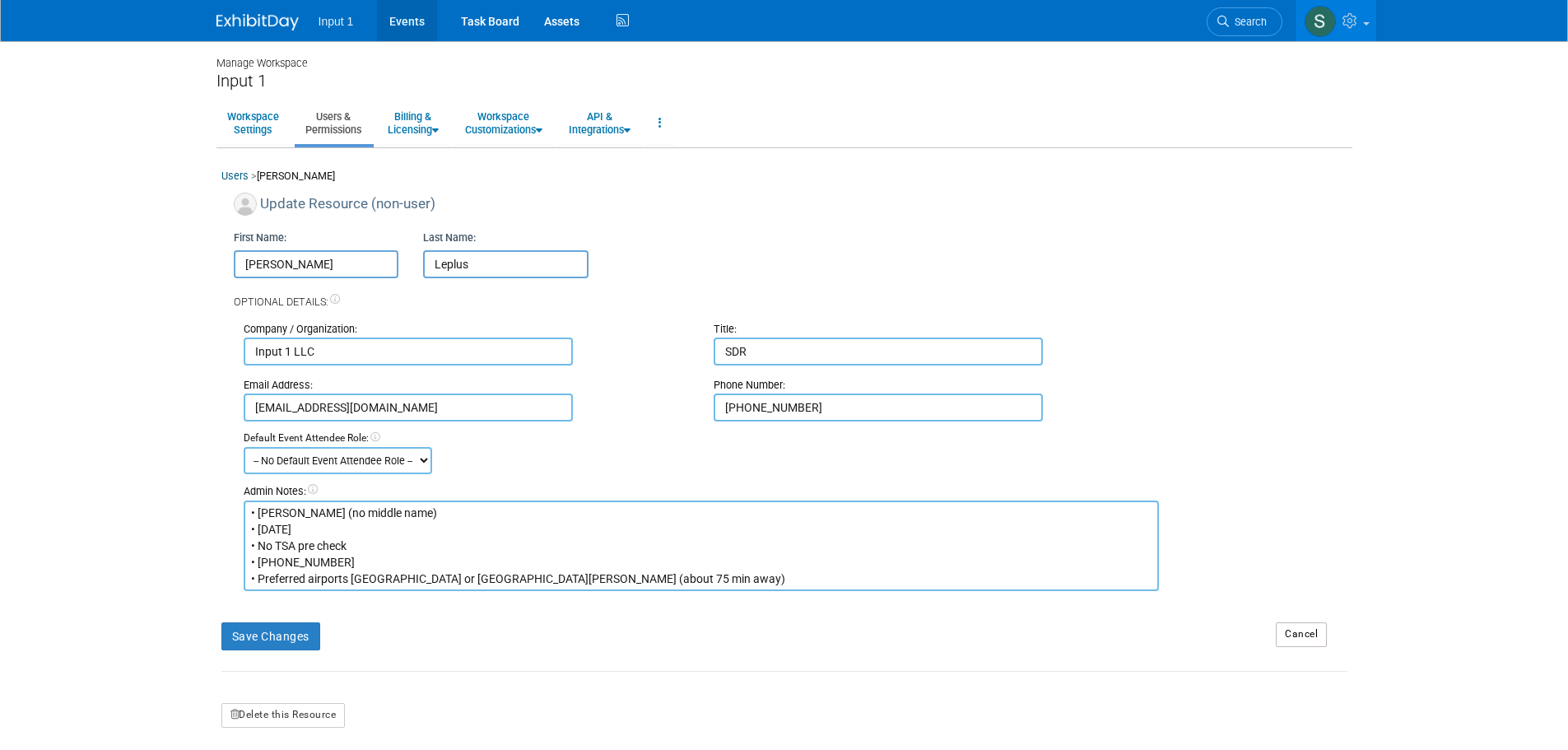
click at [405, 21] on link "Events" at bounding box center [406, 21] width 60 height 41
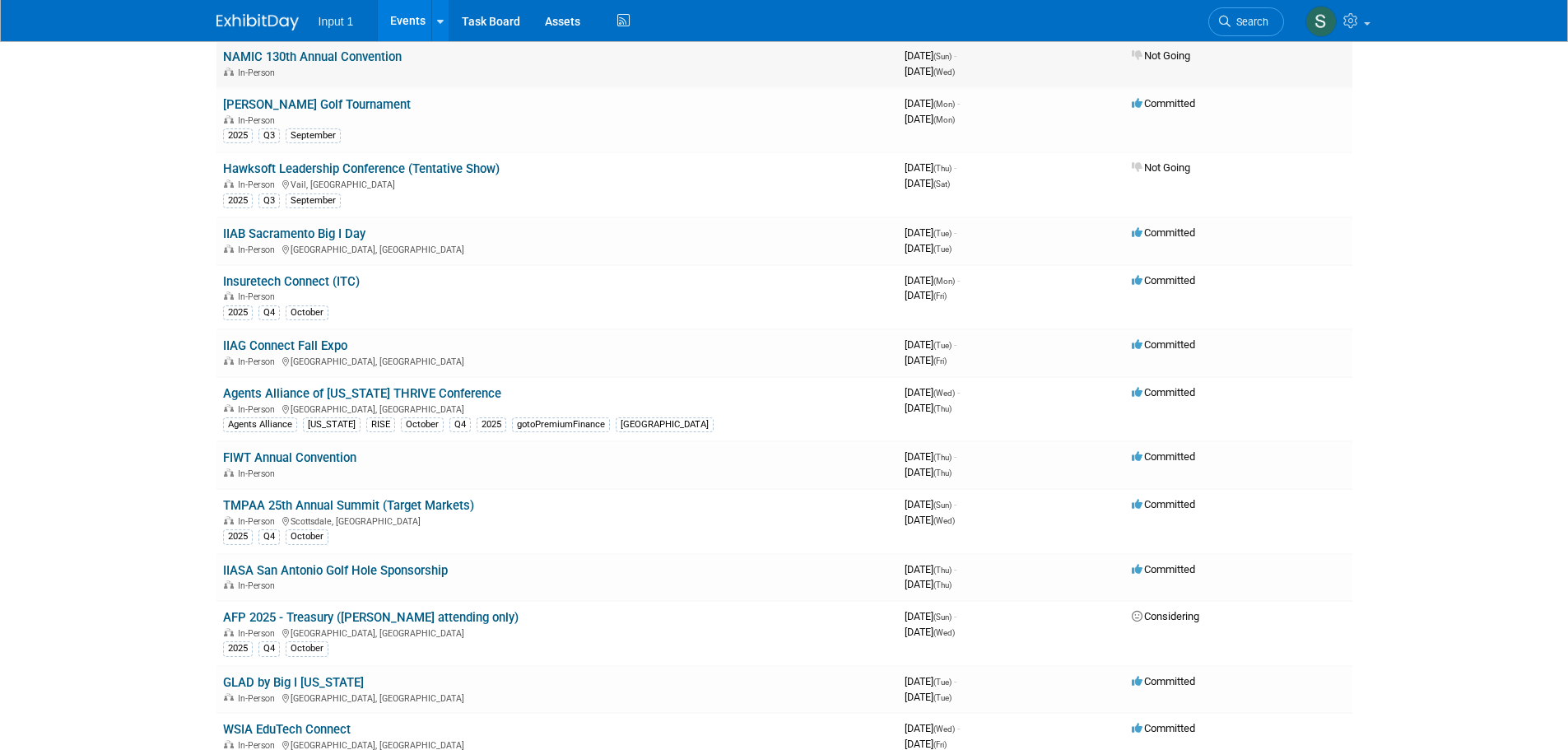
scroll to position [412, 0]
click at [288, 285] on link "Insuretech Connect (ITC)" at bounding box center [292, 279] width 136 height 15
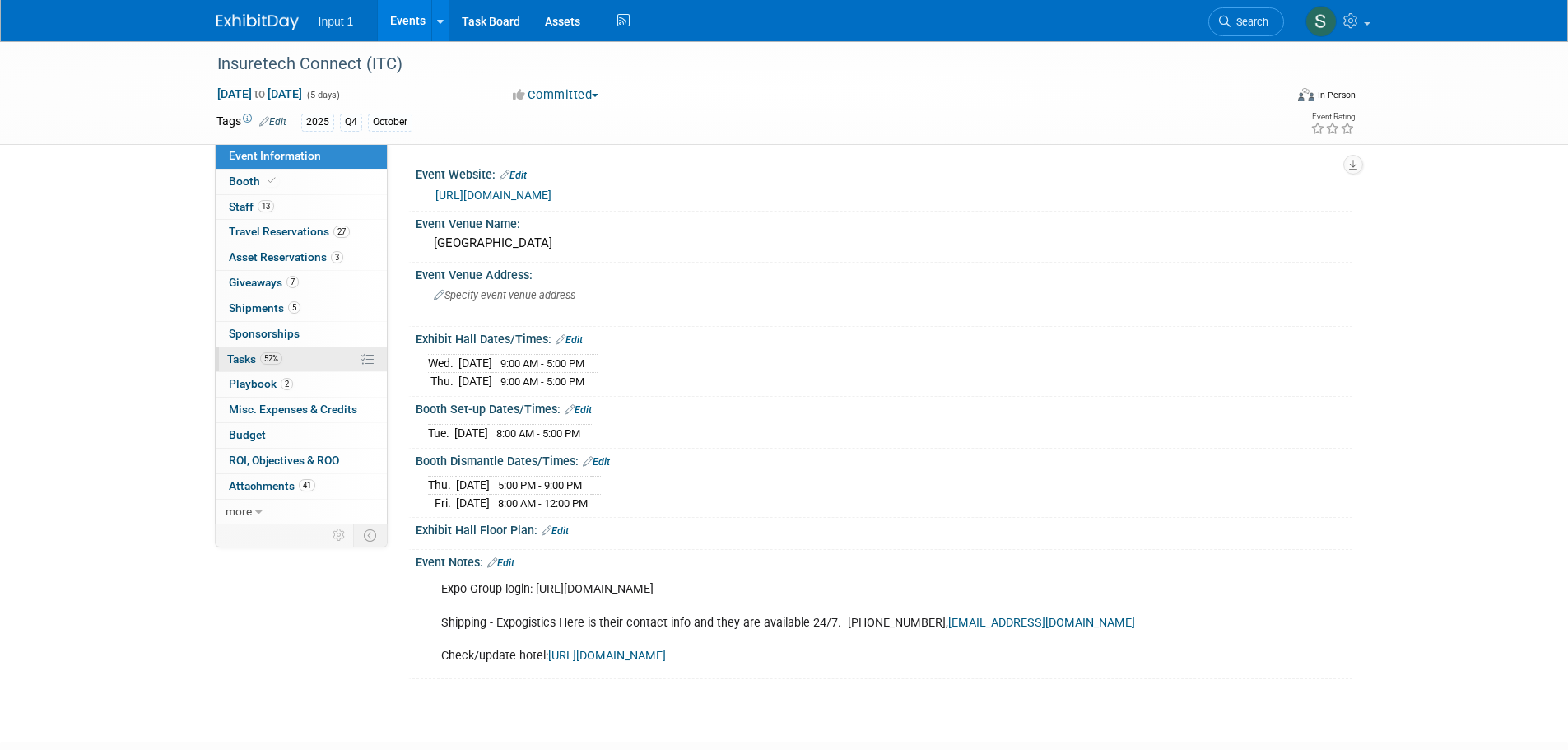
click at [249, 353] on span "Tasks 52%" at bounding box center [254, 359] width 55 height 13
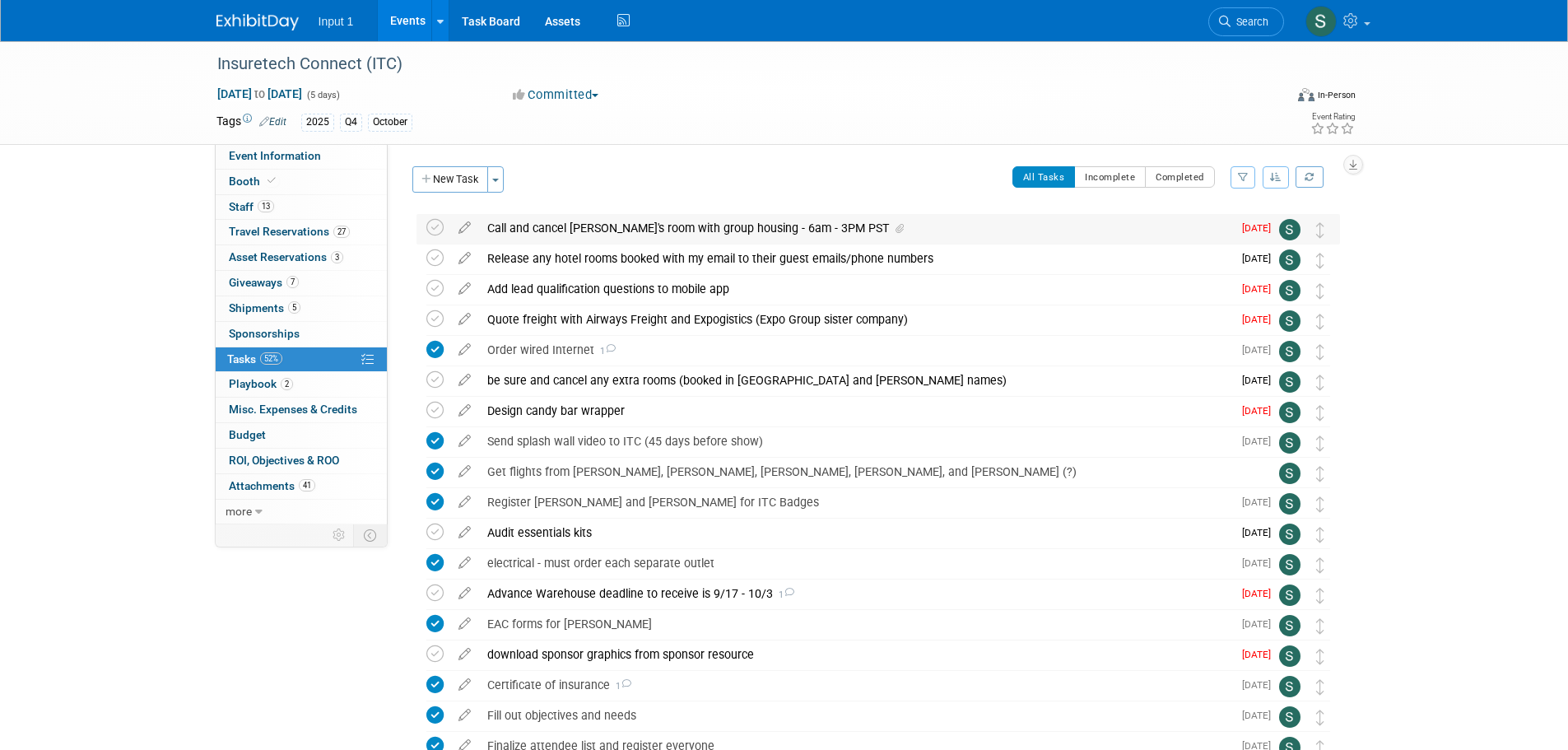
click at [793, 231] on div "Call and cancel Angie's room with group housing - 6am - 3PM PST" at bounding box center [856, 228] width 754 height 28
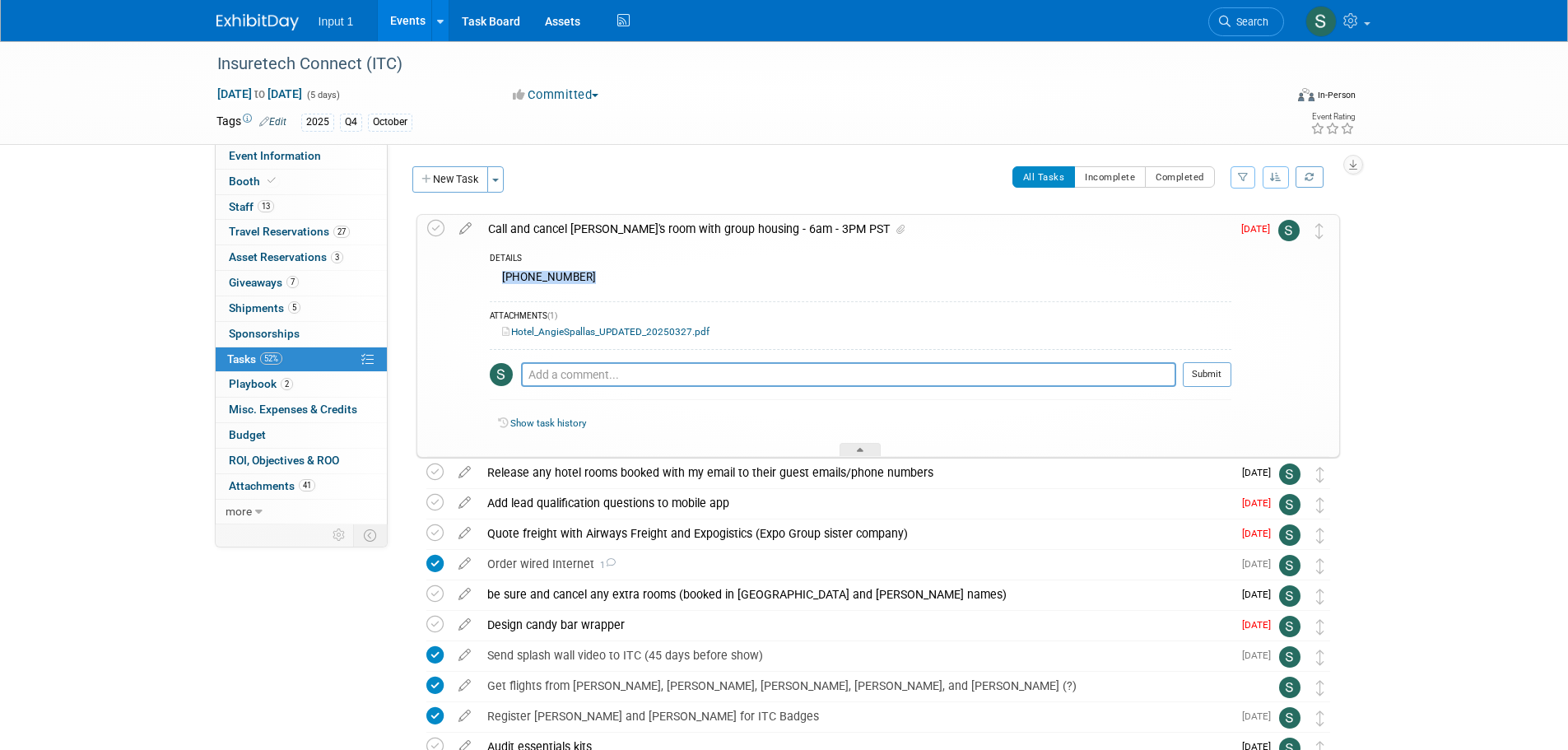
drag, startPoint x: 579, startPoint y: 276, endPoint x: 492, endPoint y: 283, distance: 87.3
click at [492, 283] on div "1 702-476-6976" at bounding box center [860, 279] width 742 height 25
copy div "1 702-476-6976"
click at [574, 275] on div "1 702-476-6976" at bounding box center [860, 279] width 742 height 25
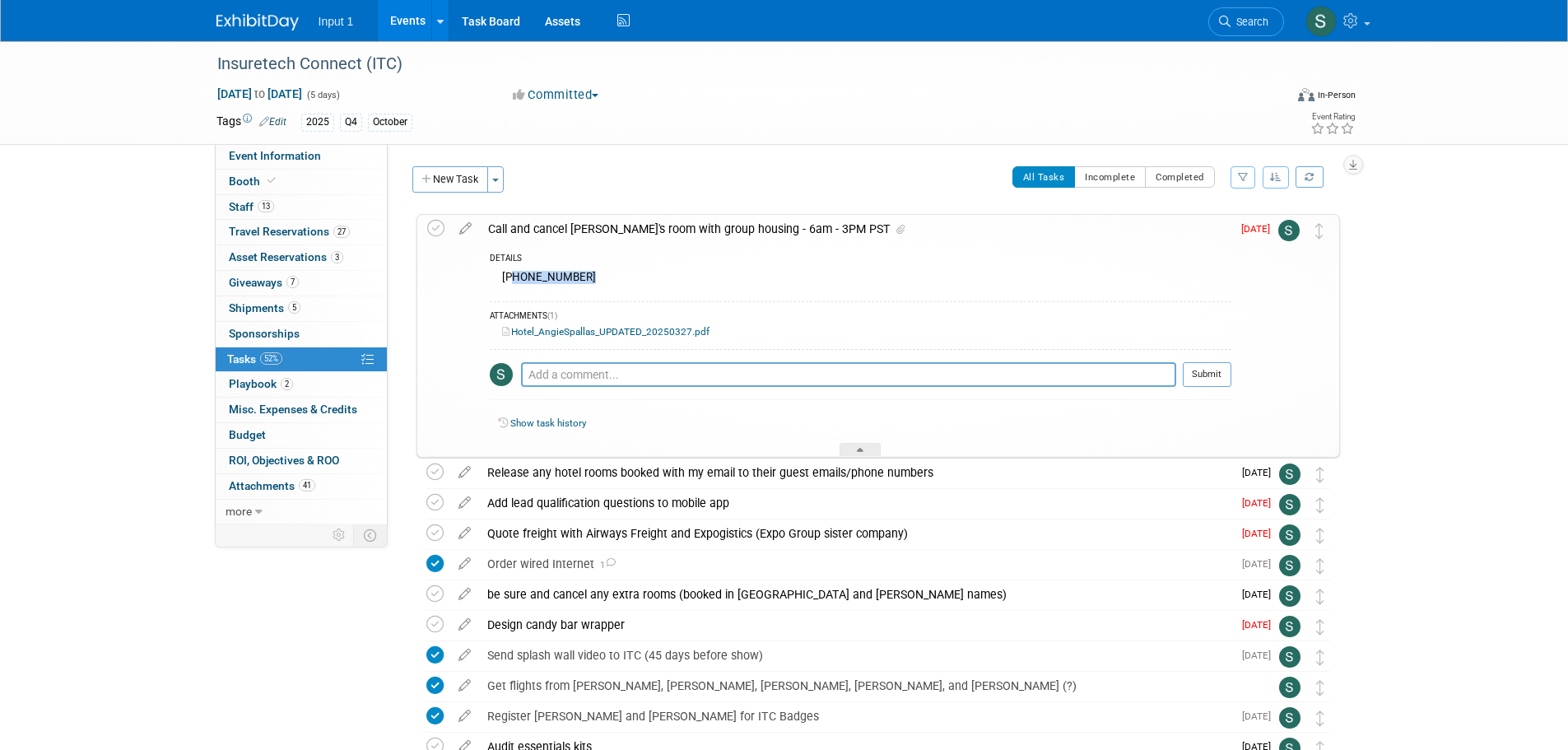
drag, startPoint x: 577, startPoint y: 279, endPoint x: 513, endPoint y: 274, distance: 64.2
click at [513, 274] on div "1 702-476-6976" at bounding box center [860, 279] width 742 height 25
copy div "702-476-6976"
click at [254, 230] on span "Travel Reservations 27" at bounding box center [289, 231] width 121 height 13
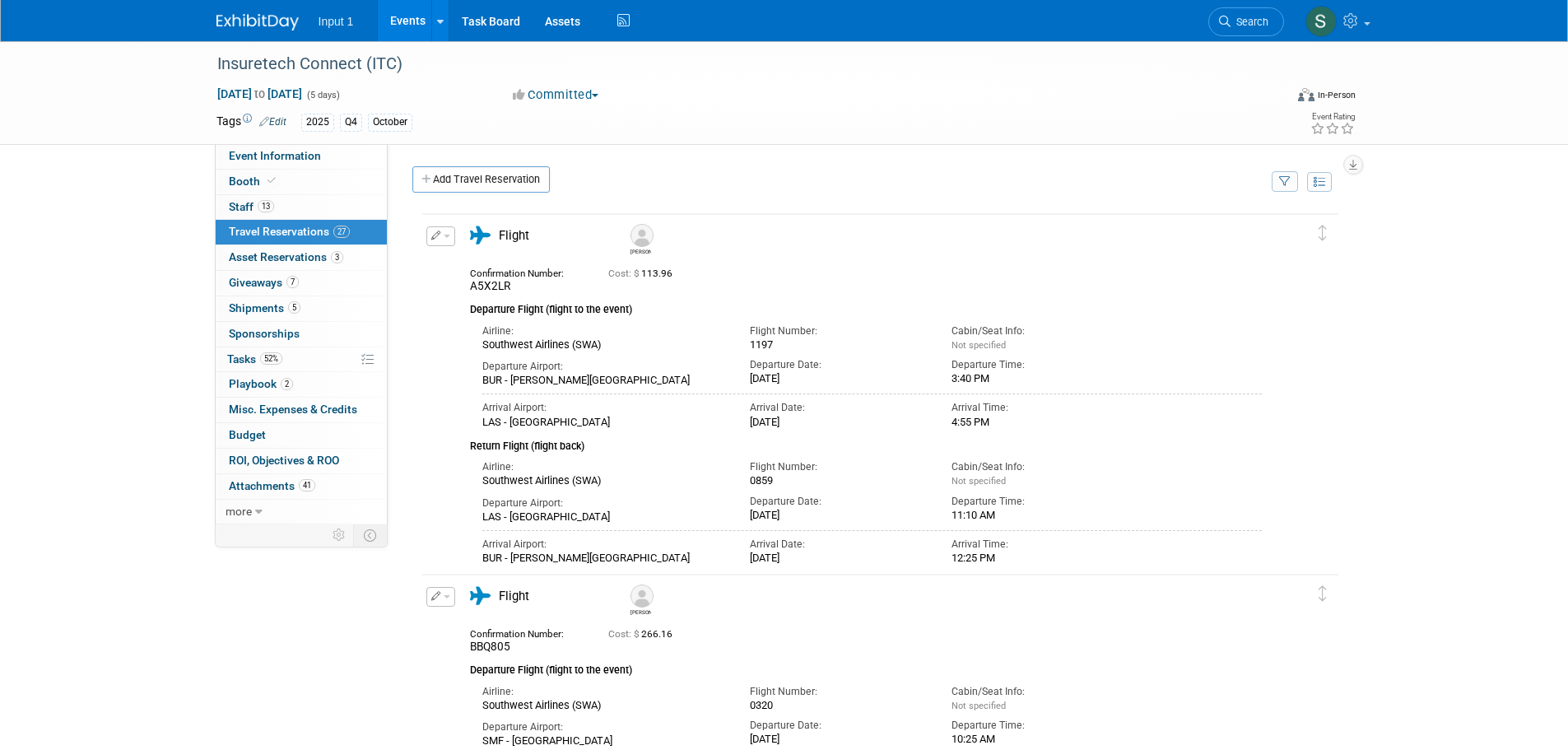
click at [1285, 186] on icon "button" at bounding box center [1285, 182] width 12 height 11
click at [1150, 225] on select "-- Select Traveler -- All reservation with no one tagged Chris Farfaras Gillian…" at bounding box center [1183, 232] width 205 height 23
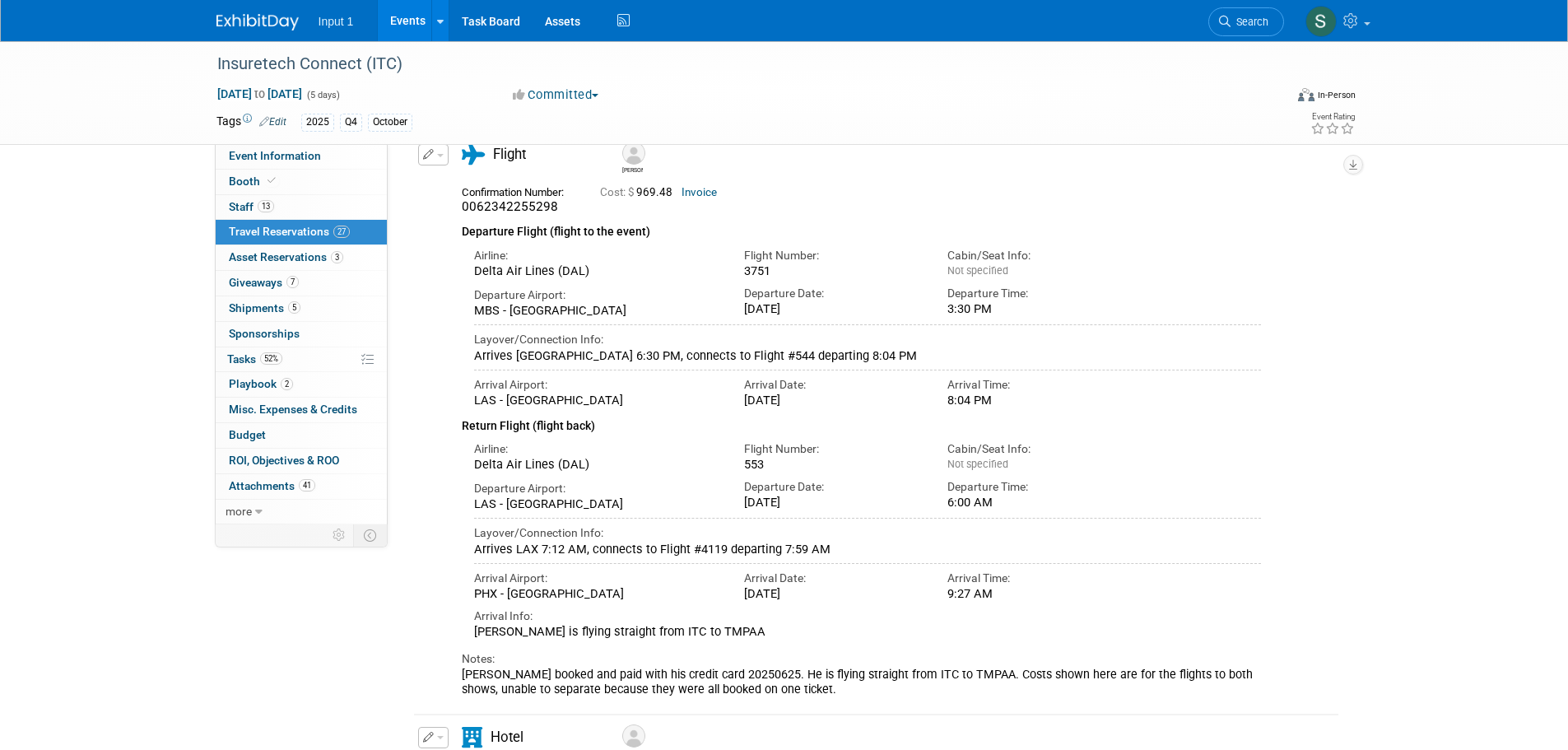
scroll to position [308, 0]
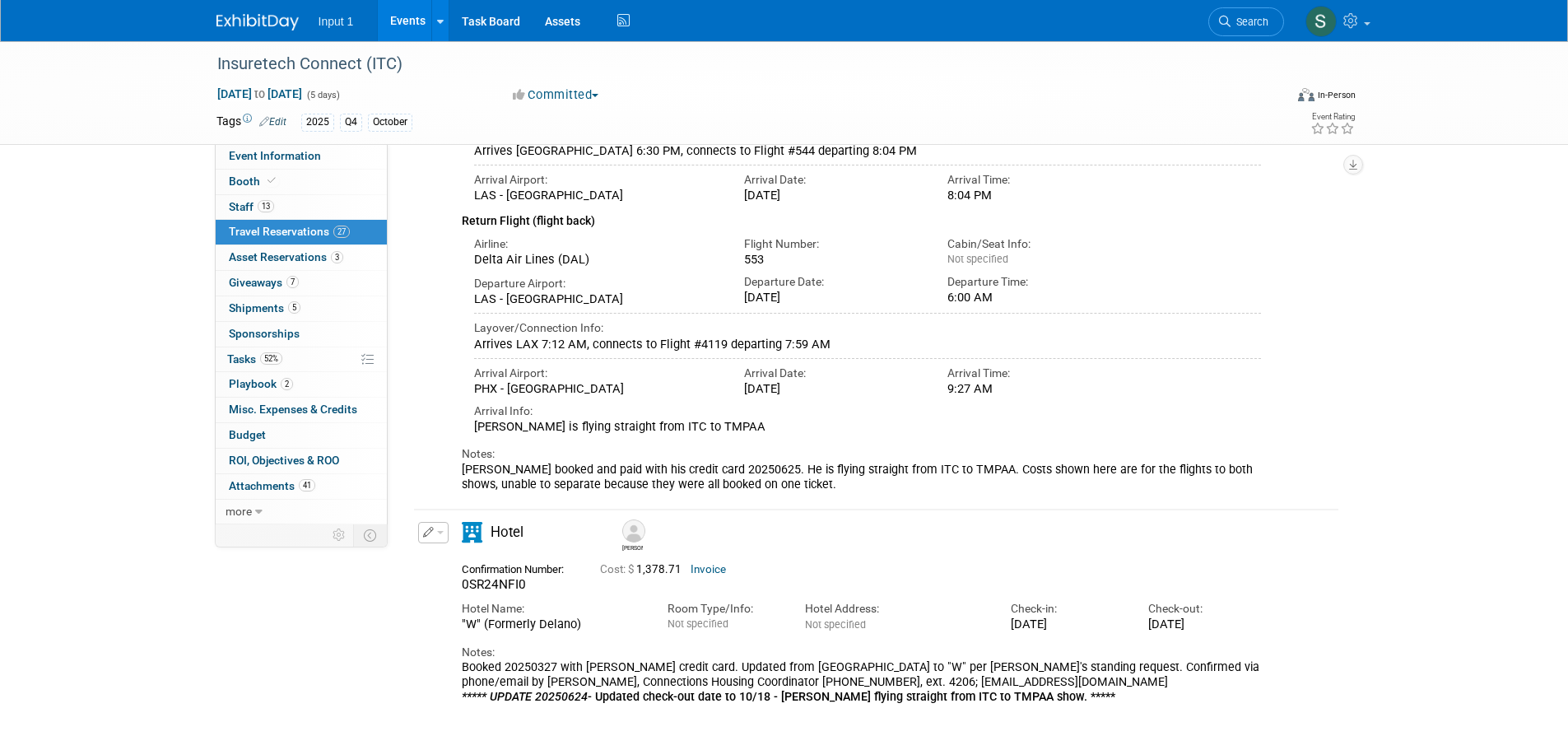
click at [446, 537] on button "button" at bounding box center [433, 533] width 30 height 22
click at [452, 561] on button "Edit Reservation" at bounding box center [488, 562] width 139 height 24
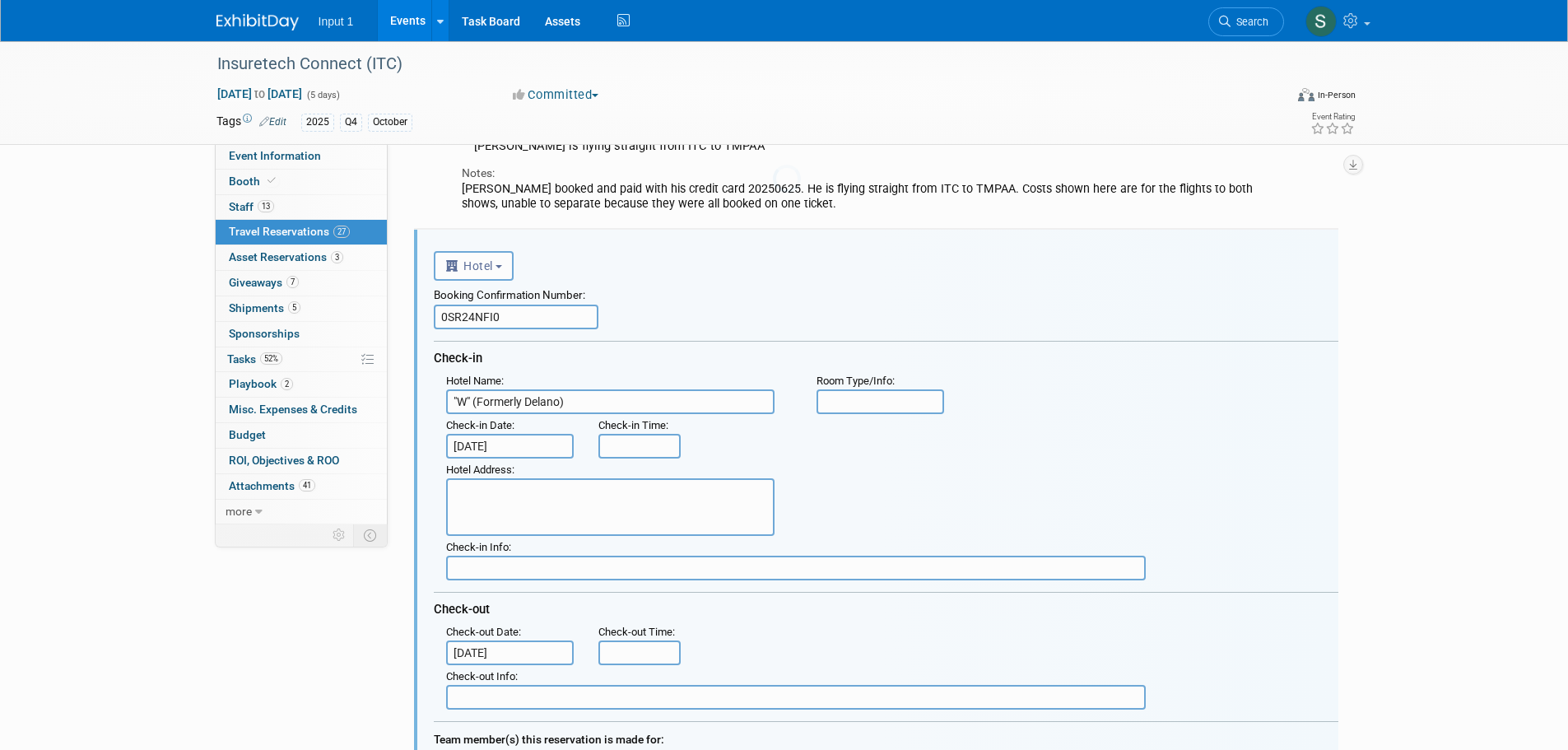
scroll to position [631, 0]
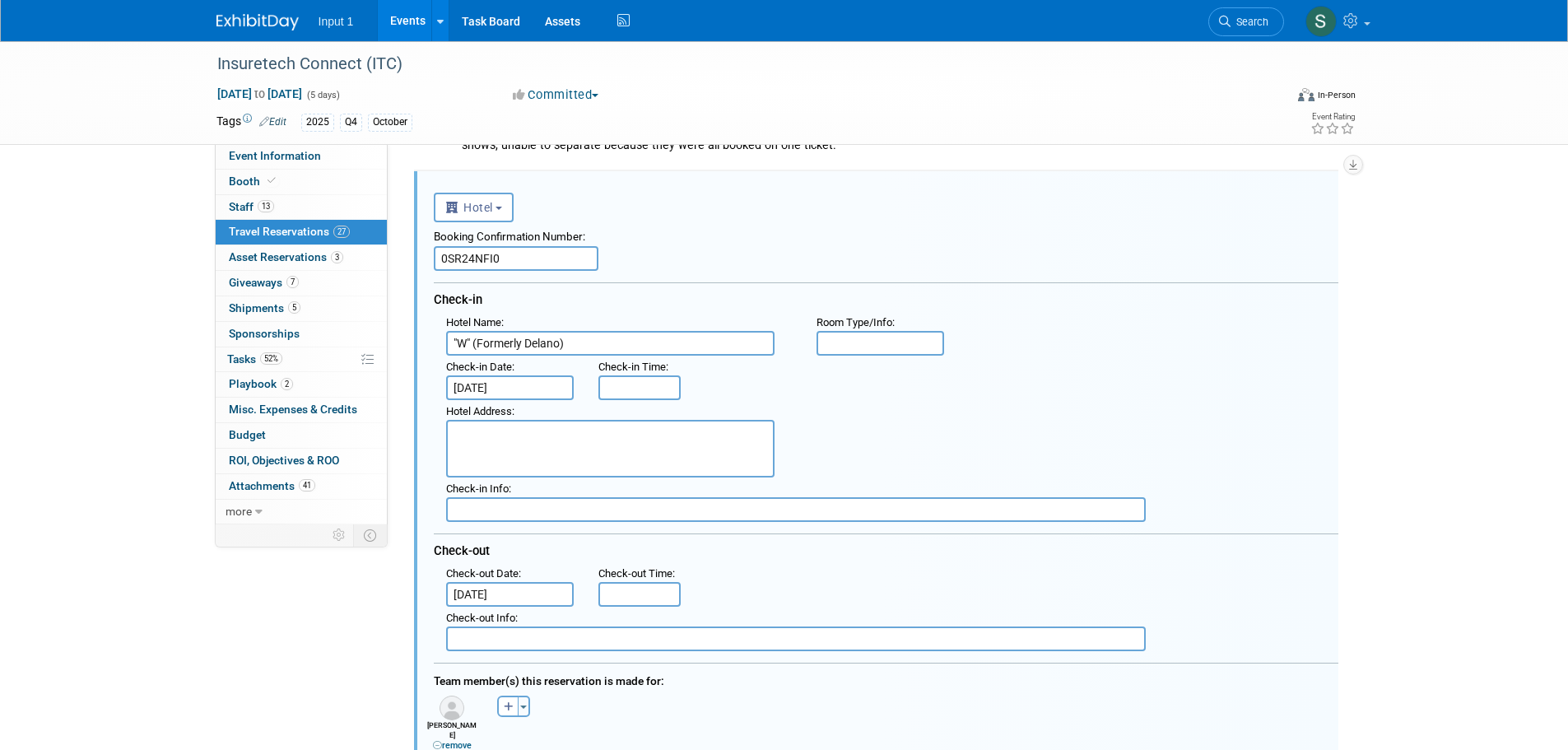
drag, startPoint x: 479, startPoint y: 282, endPoint x: 401, endPoint y: 306, distance: 81.6
click at [414, 296] on div "<i class="fas fa-plane" style="padding: 6px 4px 6px 1px;"></i> Flight <i class=…" at bounding box center [876, 681] width 925 height 1020
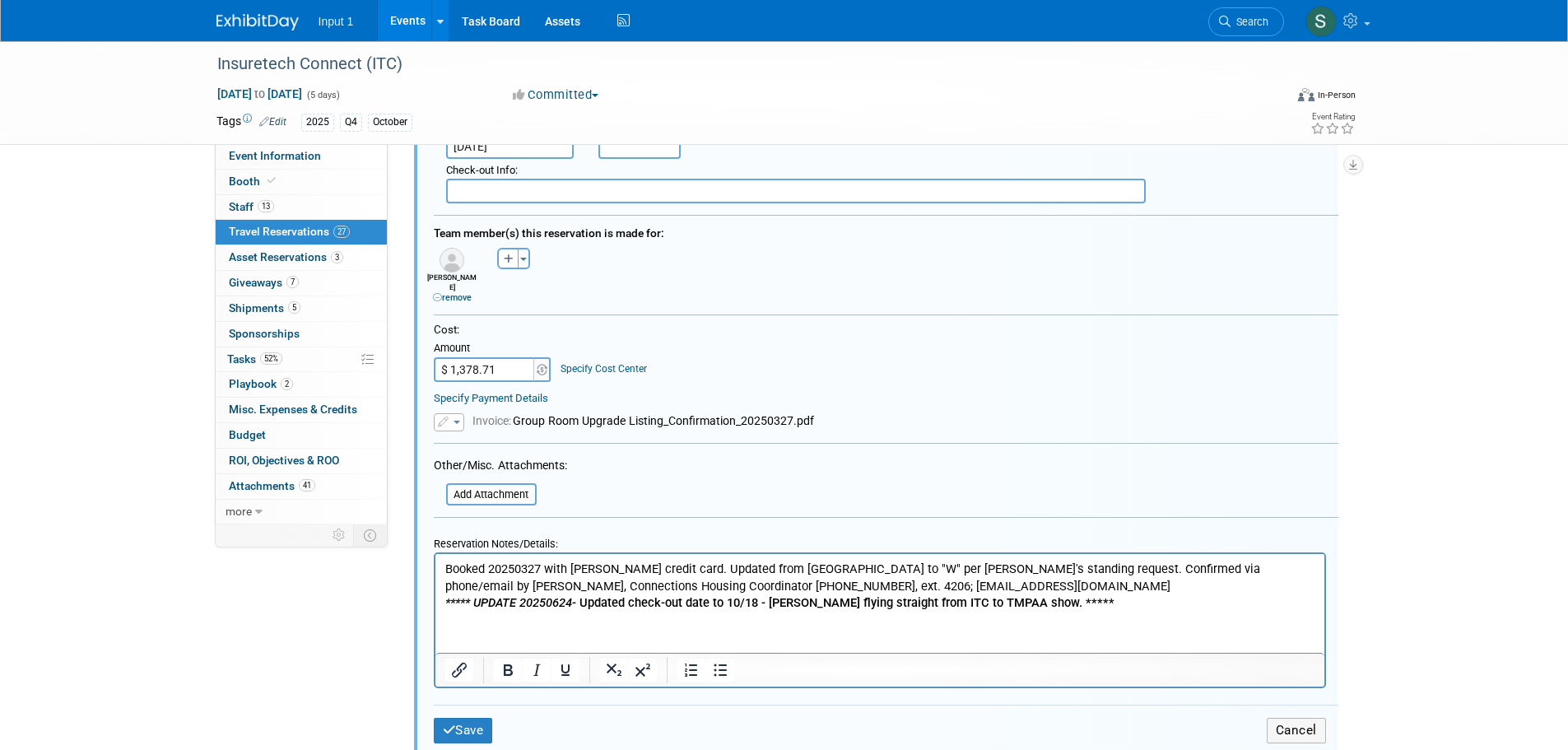
scroll to position [1119, 0]
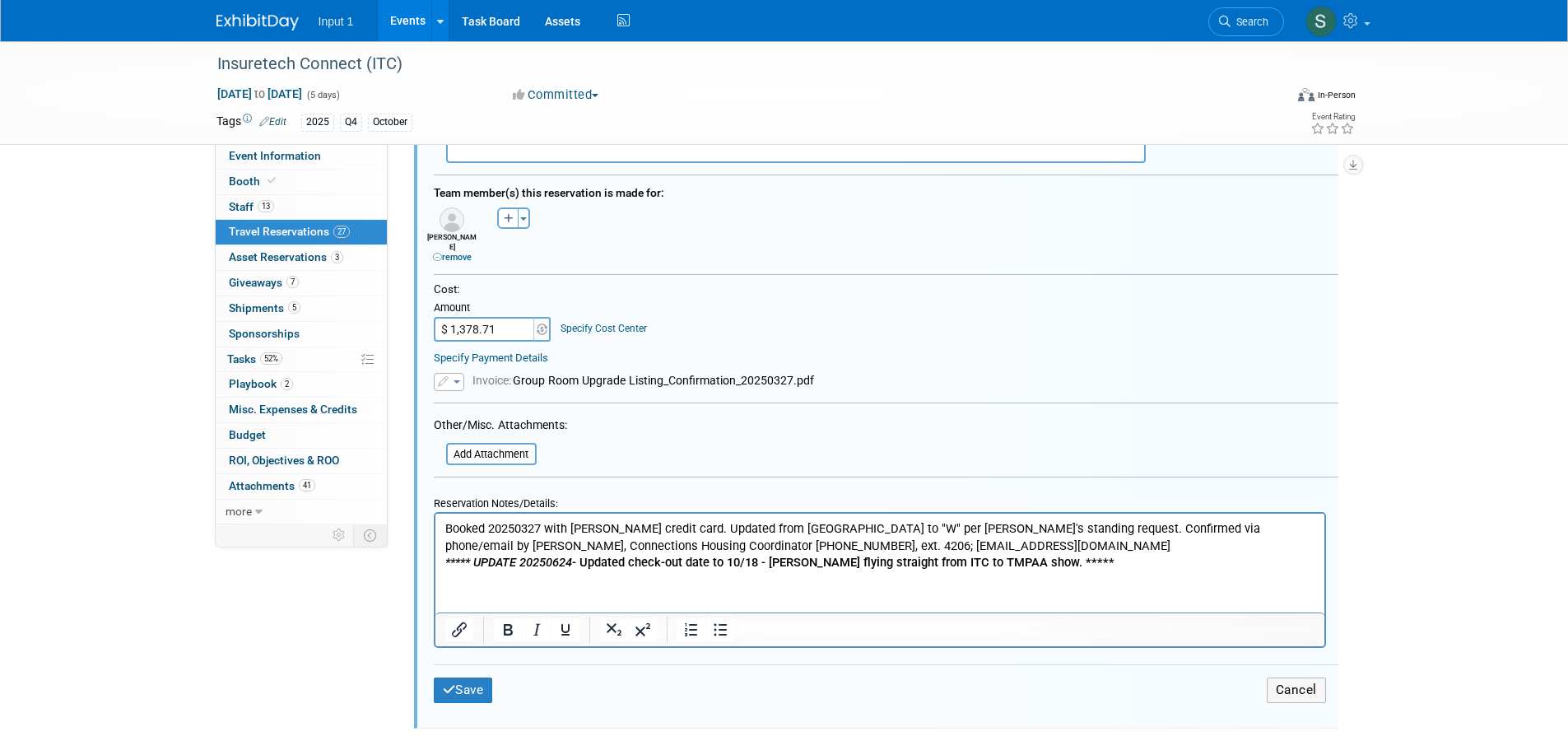
click at [1081, 562] on p "Booked 20250327 with Rene credit card. Updated from Mandalay Bay to "W" per Ren…" at bounding box center [880, 545] width 870 height 51
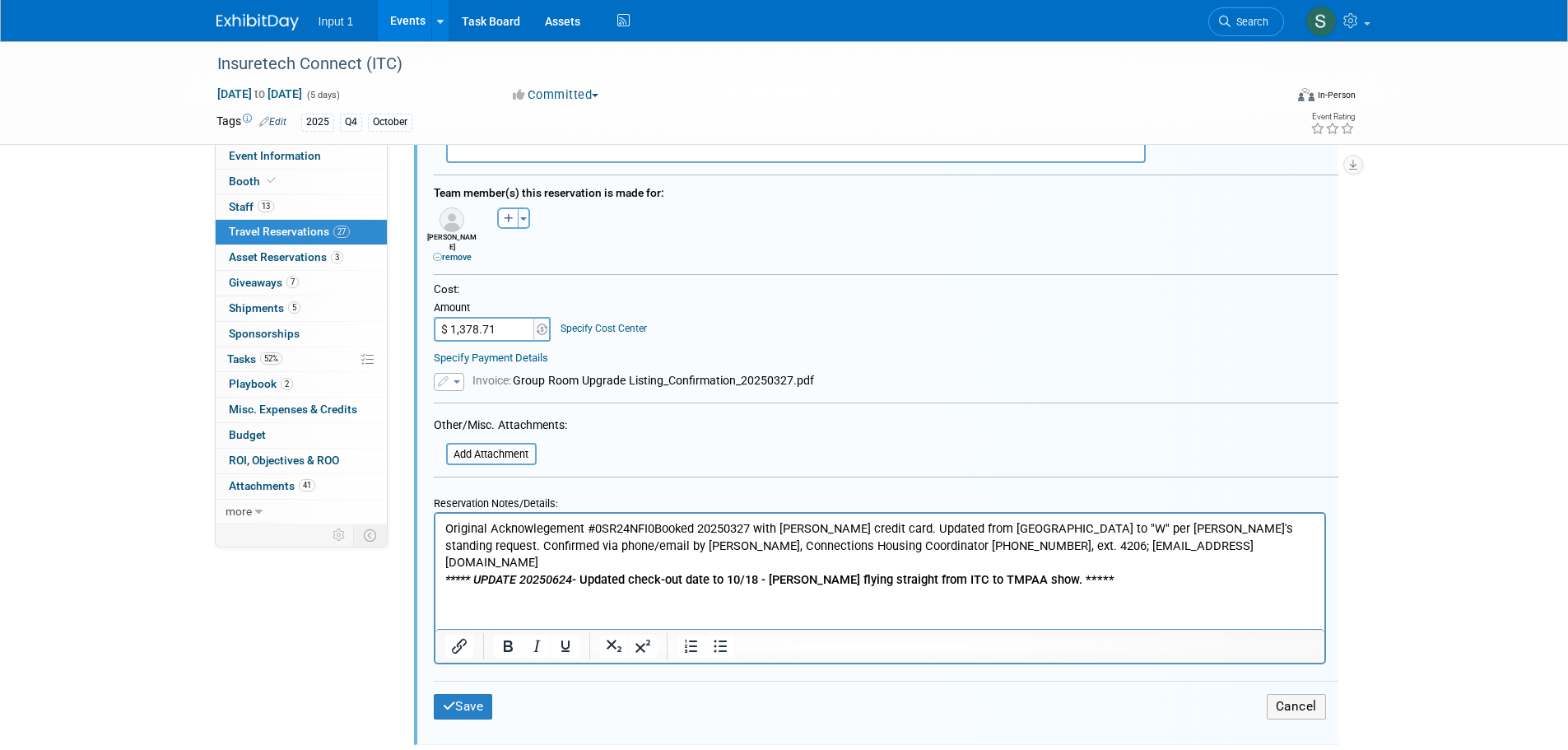
scroll to position [1037, 0]
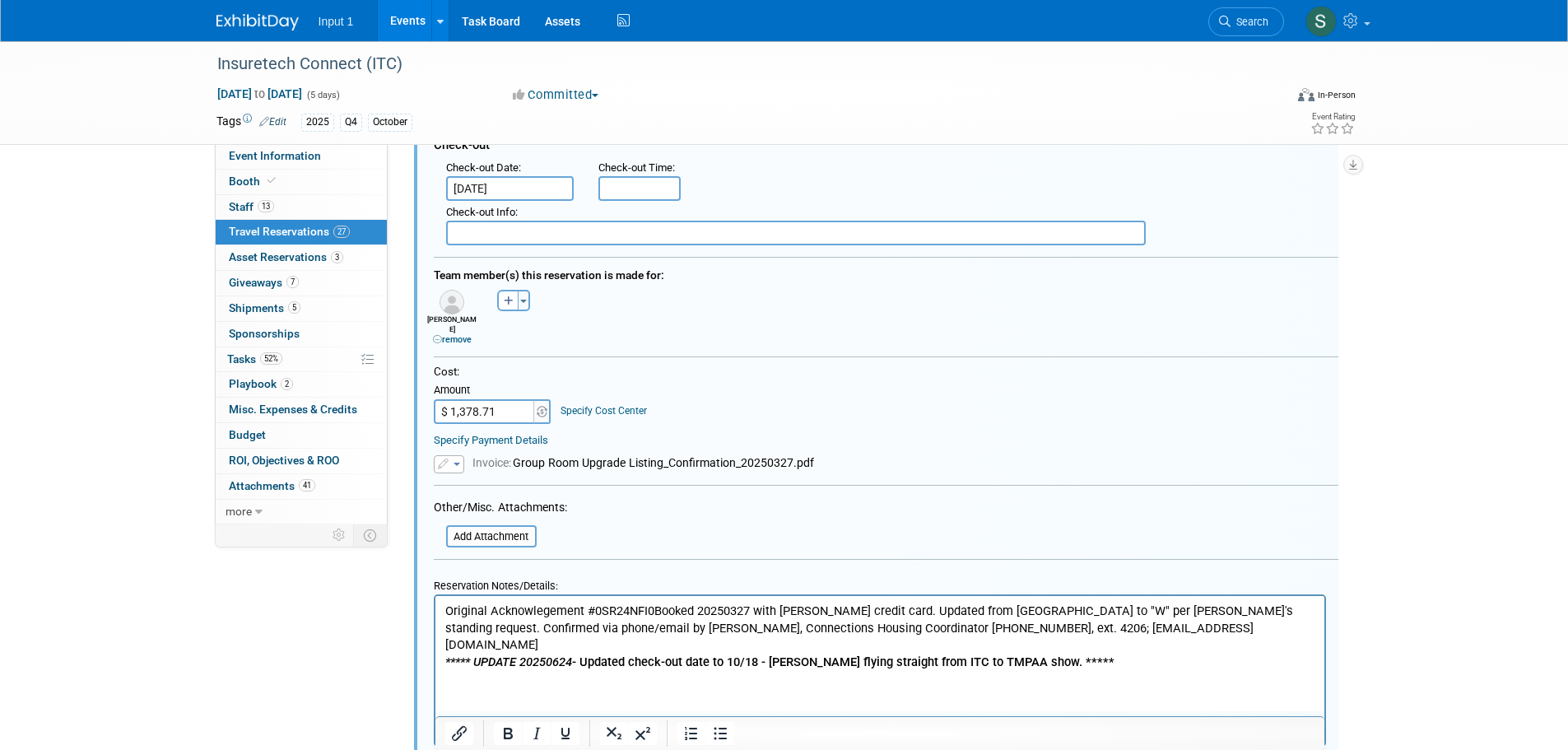
click at [652, 607] on p "Original Acknowlegement #0SR24NFI0Booked 20250327 with Rene credit card. Update…" at bounding box center [880, 636] width 870 height 67
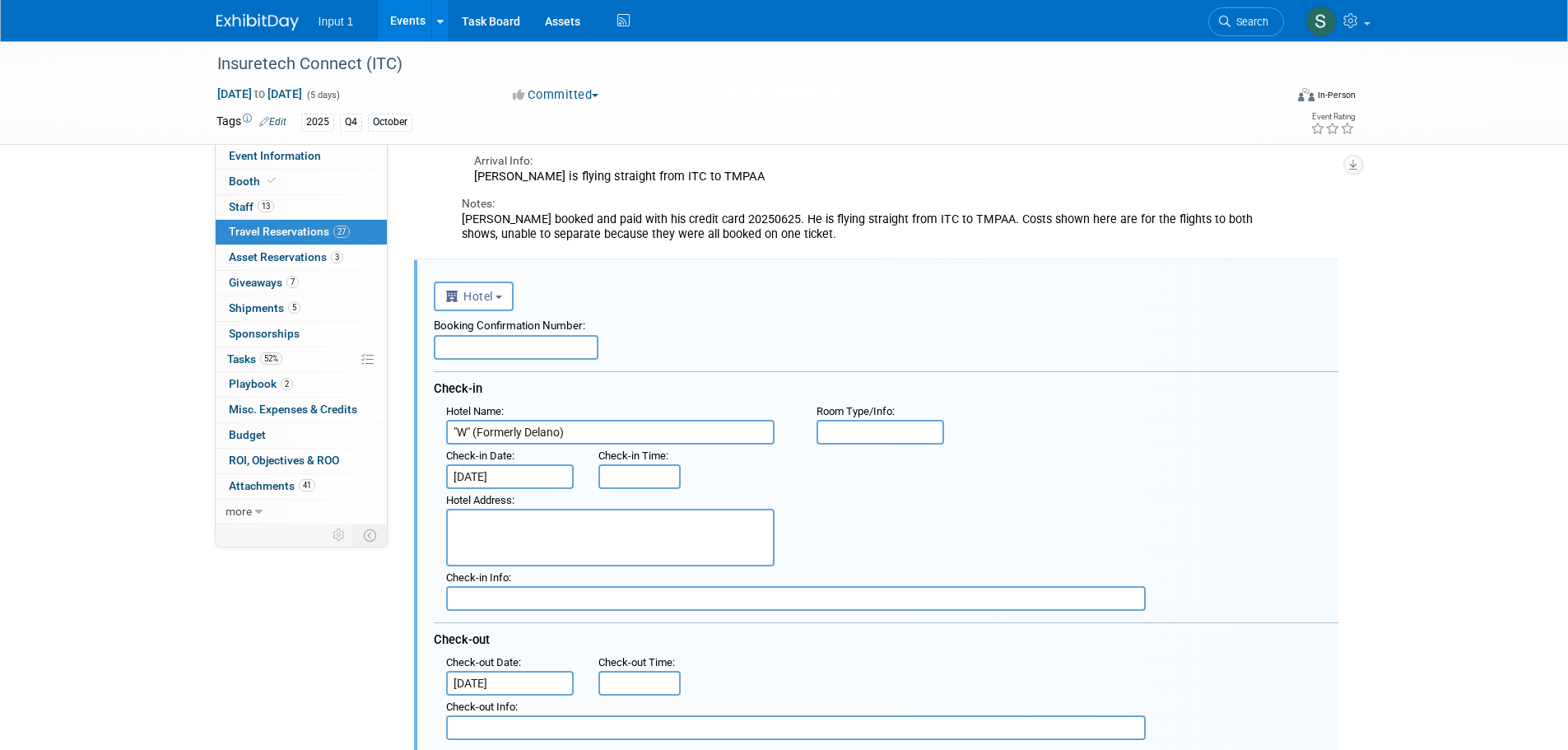
scroll to position [543, 0]
click at [492, 359] on input "text" at bounding box center [517, 347] width 165 height 25
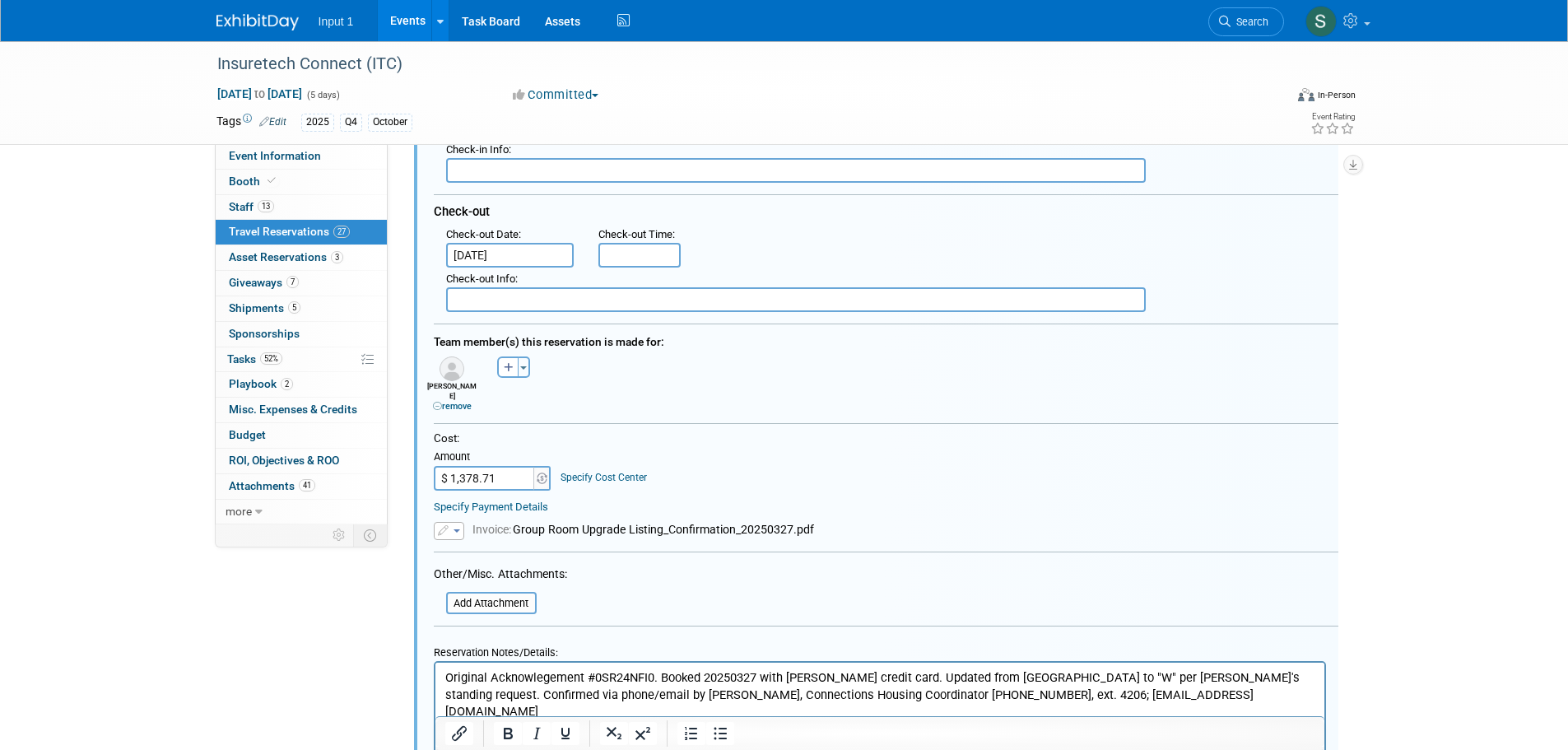
scroll to position [1162, 0]
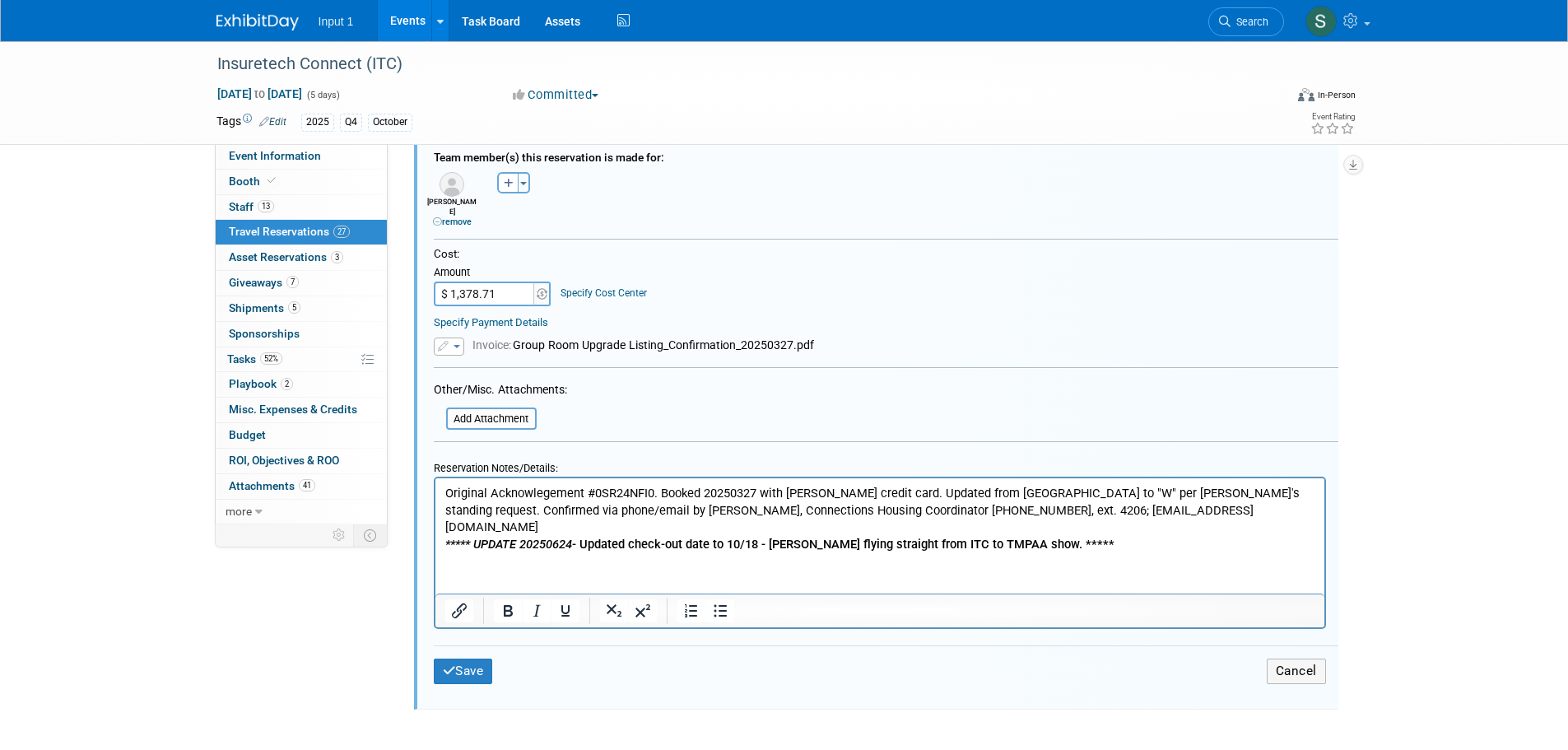
type input "977981437"
click at [653, 487] on p "Original Acknowlegement #0SR24NFI0. Booked 20250327 with Rene credit card. Upda…" at bounding box center [880, 519] width 870 height 67
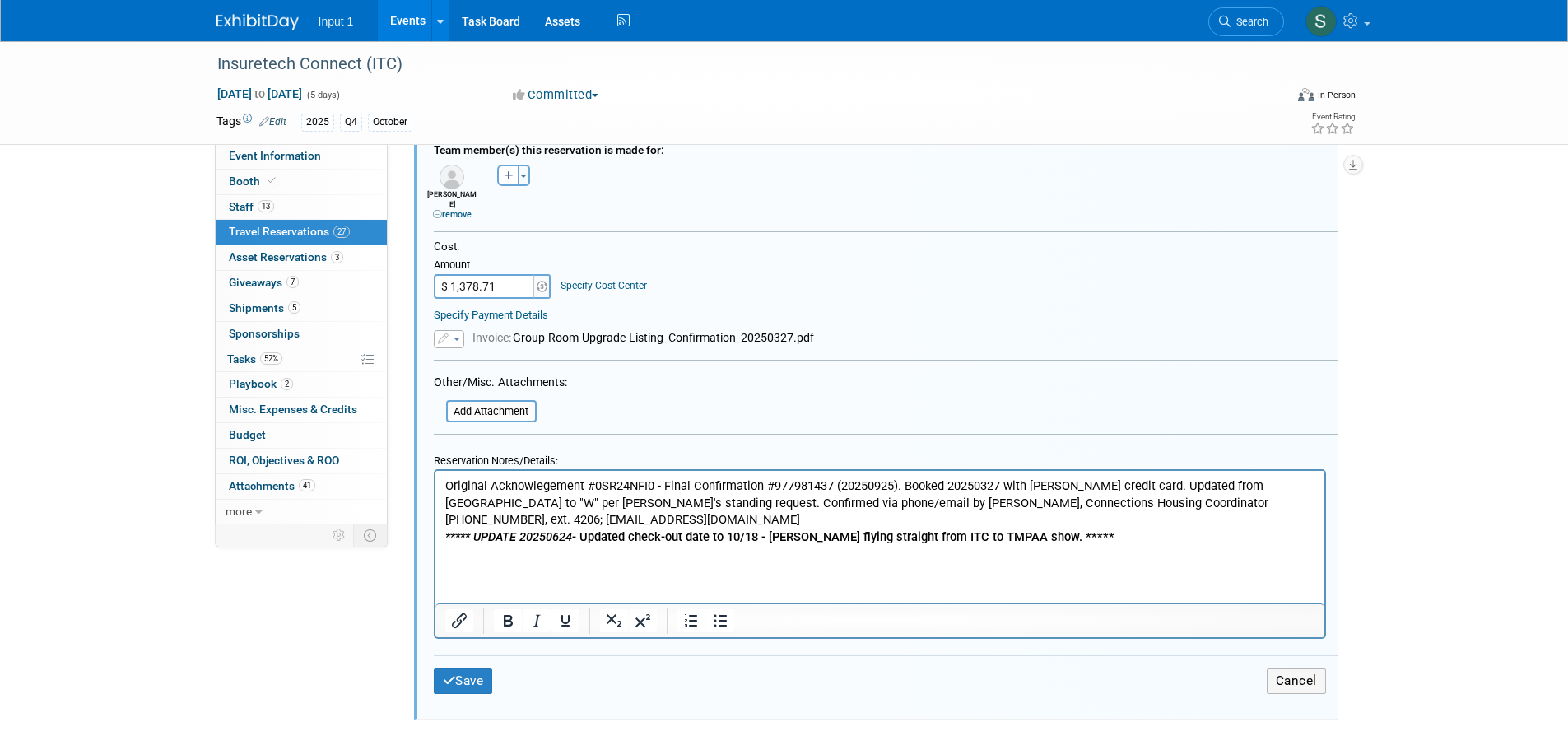
click at [936, 550] on p "Rich Text Area. Press ALT-0 for help." at bounding box center [880, 554] width 870 height 17
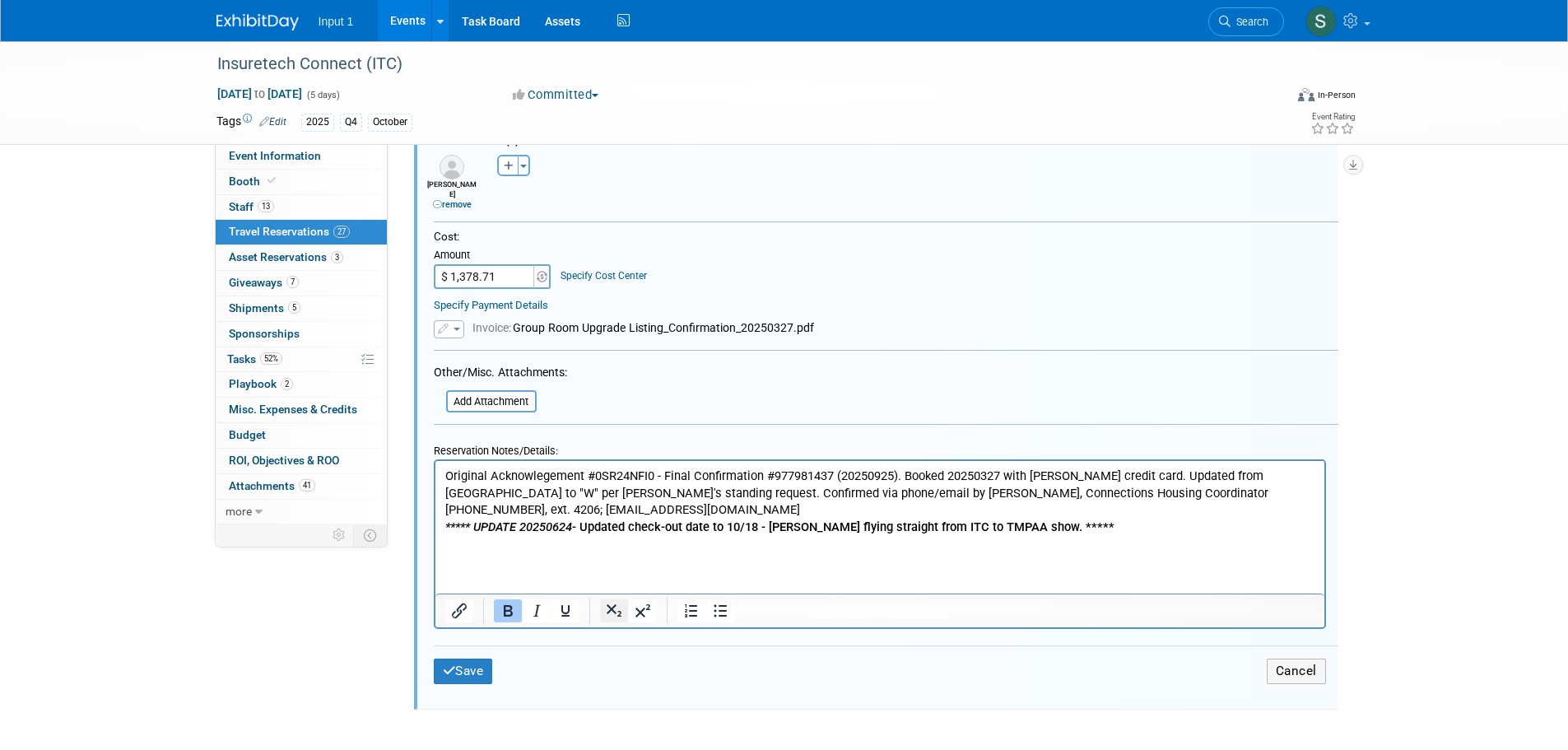
scroll to position [1179, 0]
click at [475, 670] on button "Save" at bounding box center [464, 671] width 59 height 25
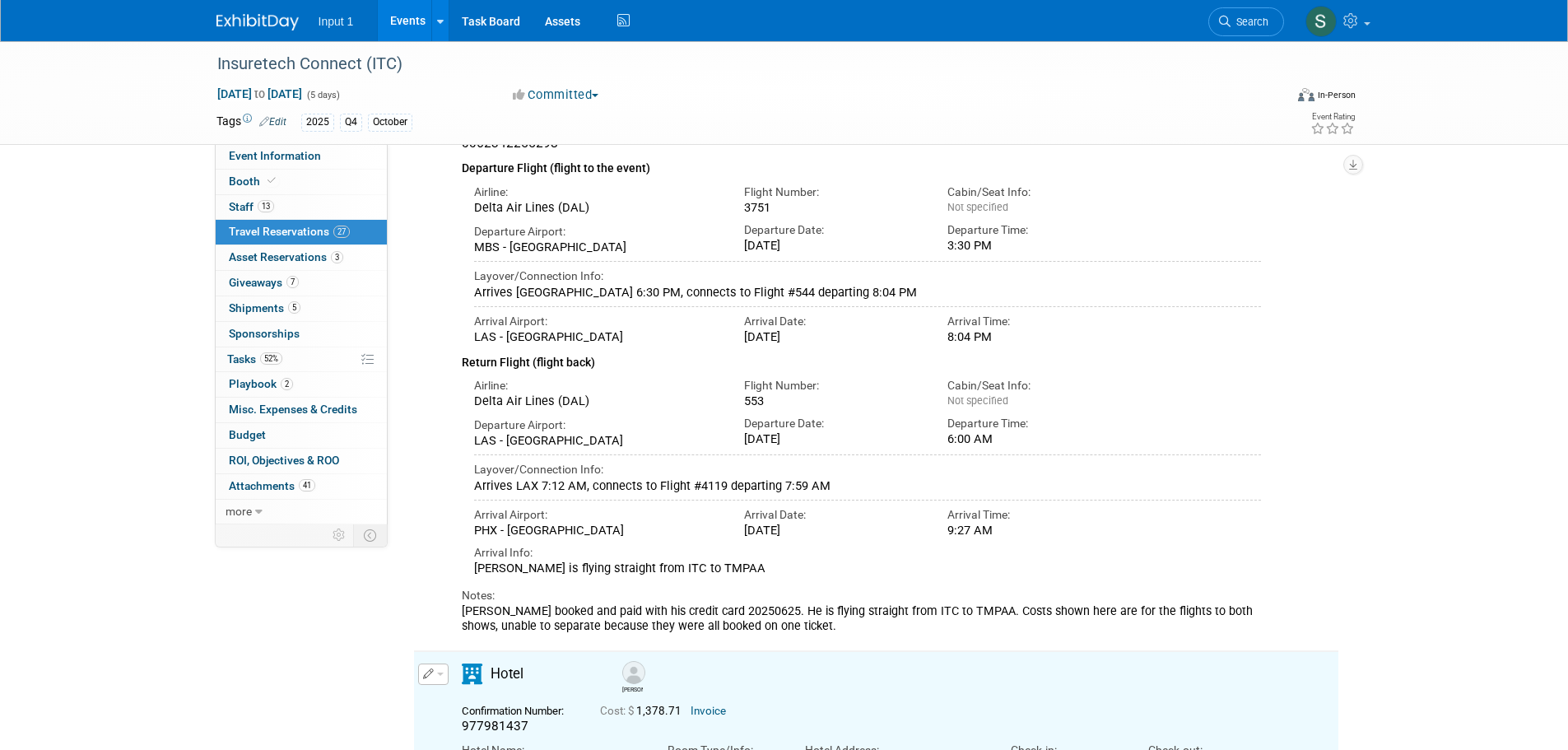
scroll to position [0, 0]
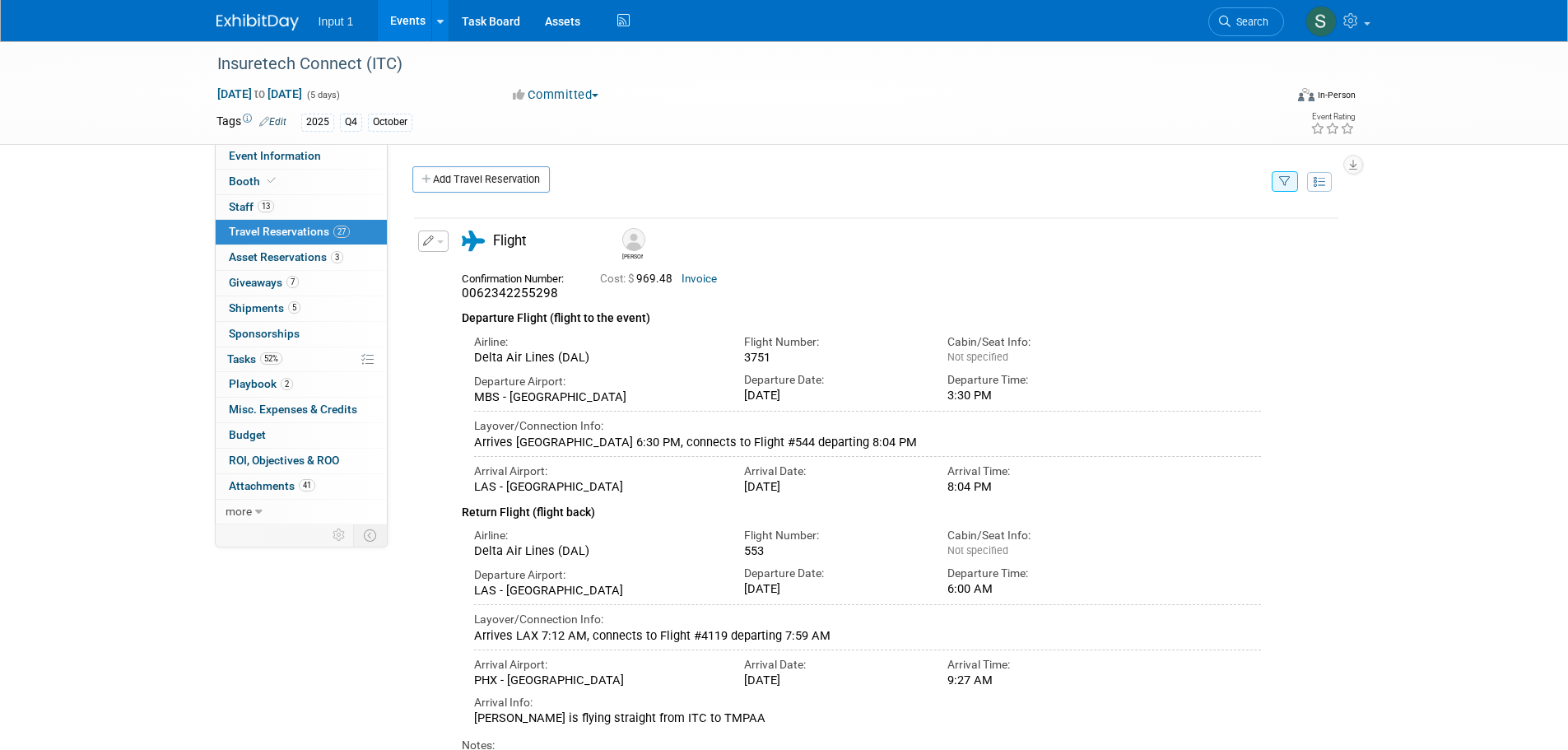
click at [1280, 186] on icon "button" at bounding box center [1285, 182] width 12 height 11
click at [1215, 241] on select "-- Select Traveler -- All reservation with no one tagged Chris Farfaras Gillian…" at bounding box center [1183, 232] width 205 height 23
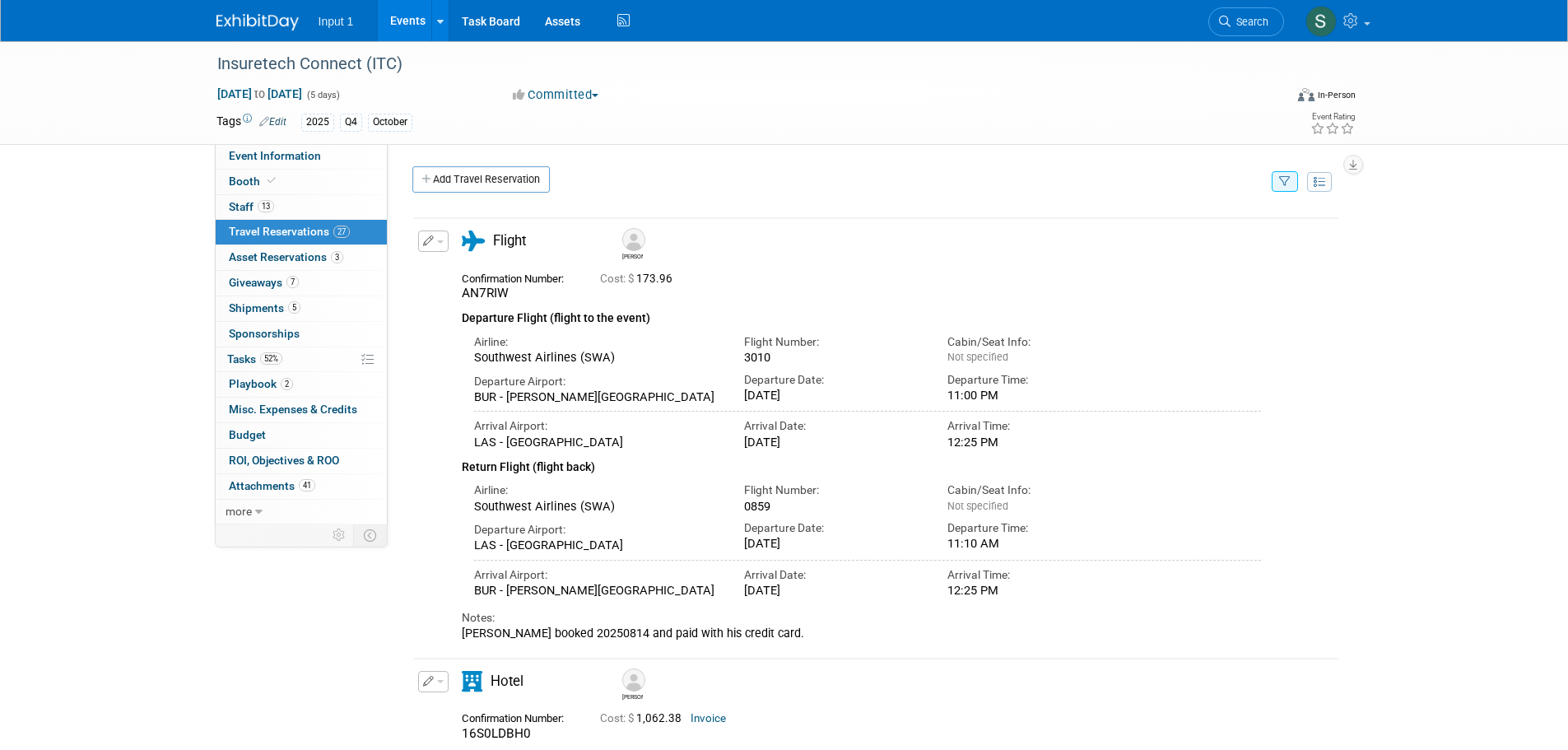
scroll to position [247, 0]
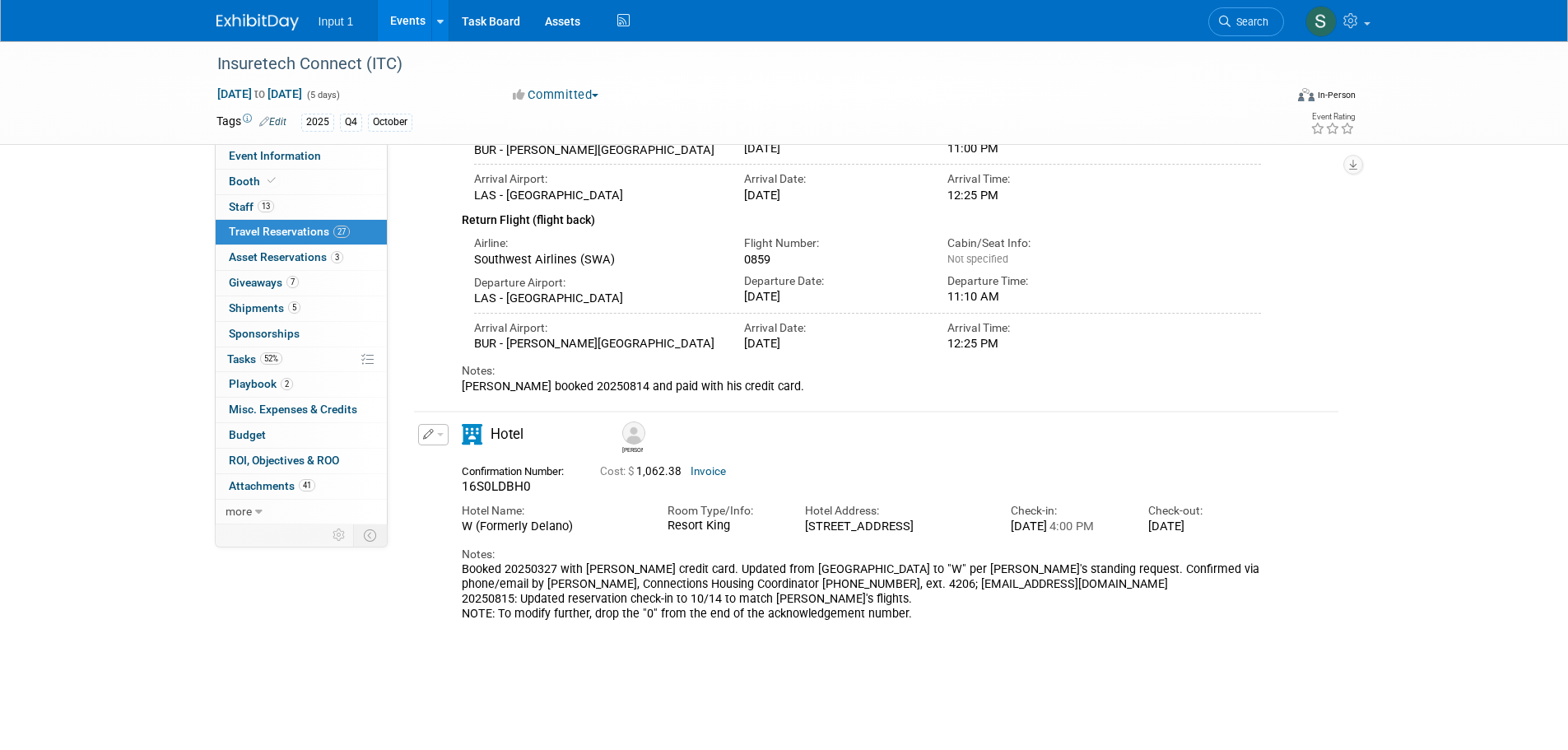
click at [444, 436] on button "button" at bounding box center [433, 435] width 30 height 22
click at [452, 466] on button "Edit Reservation" at bounding box center [488, 464] width 139 height 24
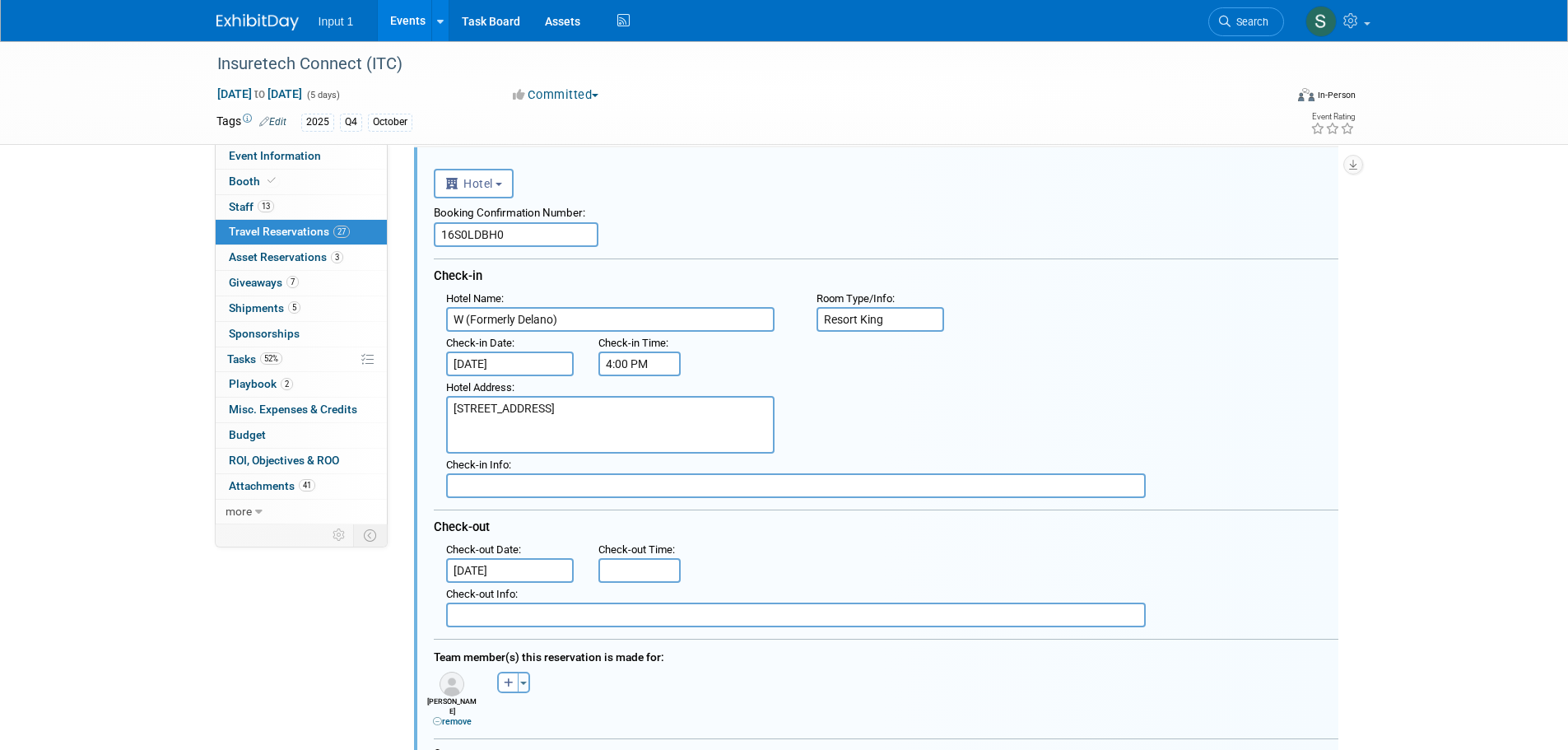
scroll to position [474, 0]
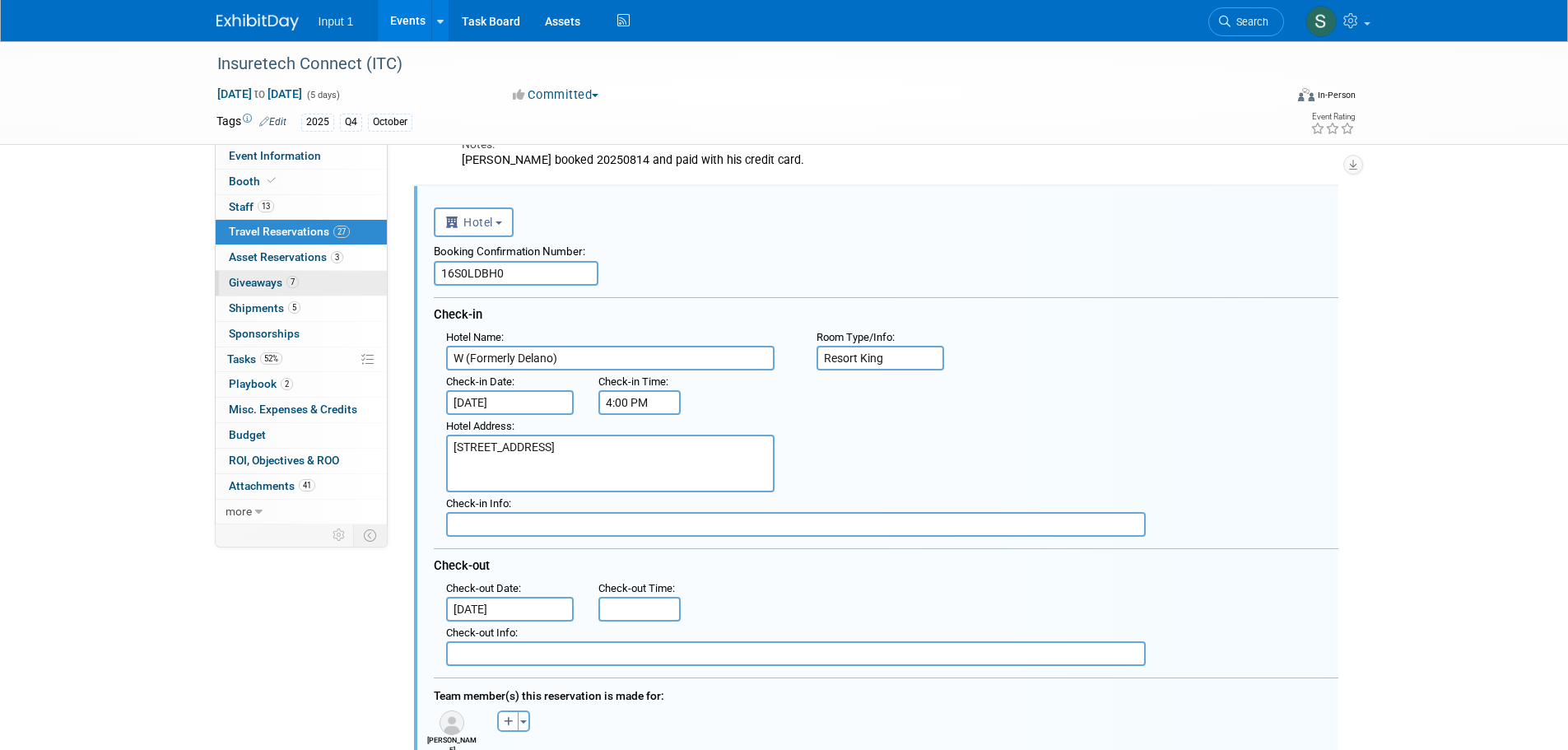
drag, startPoint x: 518, startPoint y: 272, endPoint x: 376, endPoint y: 277, distance: 142.1
click at [376, 277] on div "Event Information Event Info Booth Booth 13 Staff 13 Staff 27 Travel Reservatio…" at bounding box center [785, 398] width 1161 height 1661
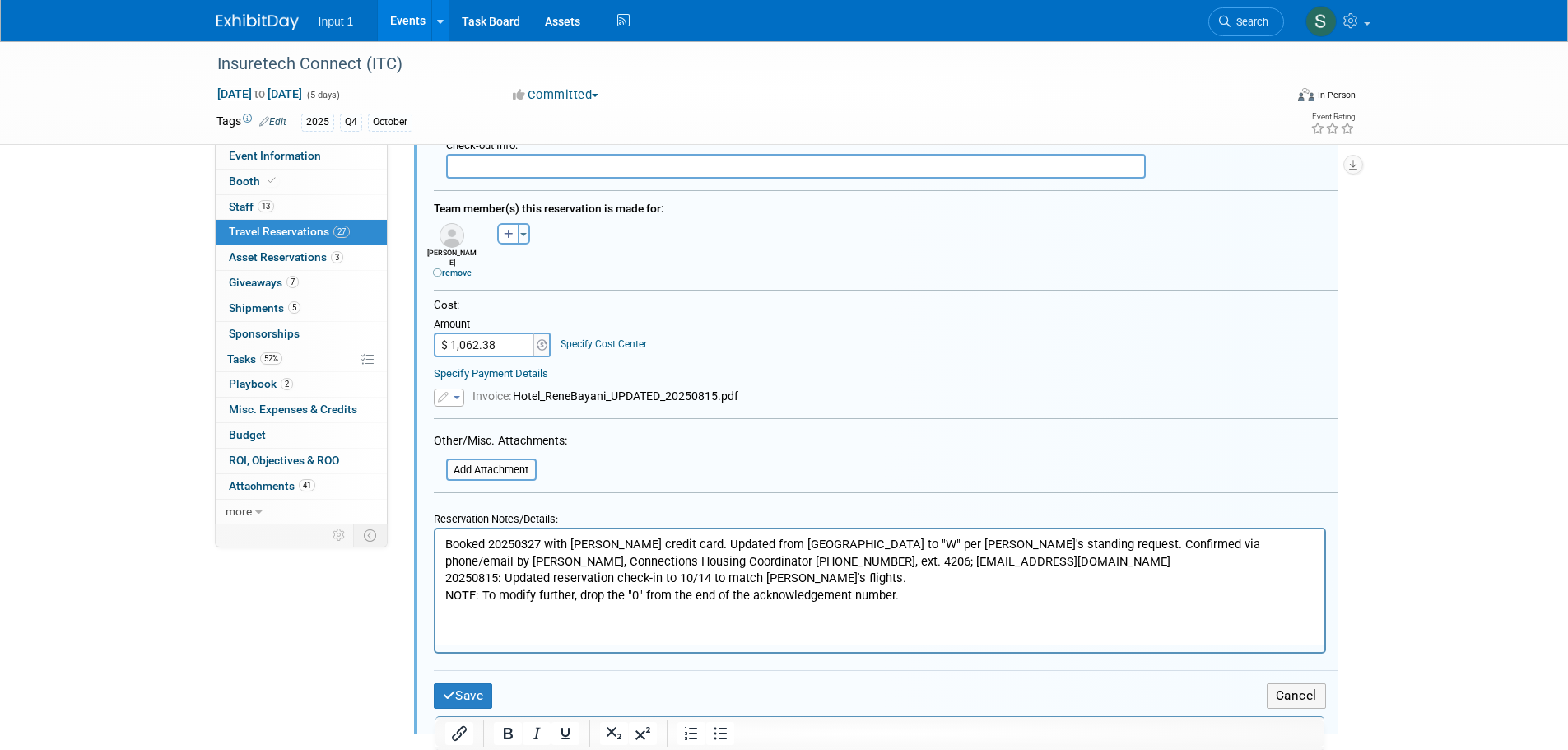
scroll to position [977, 0]
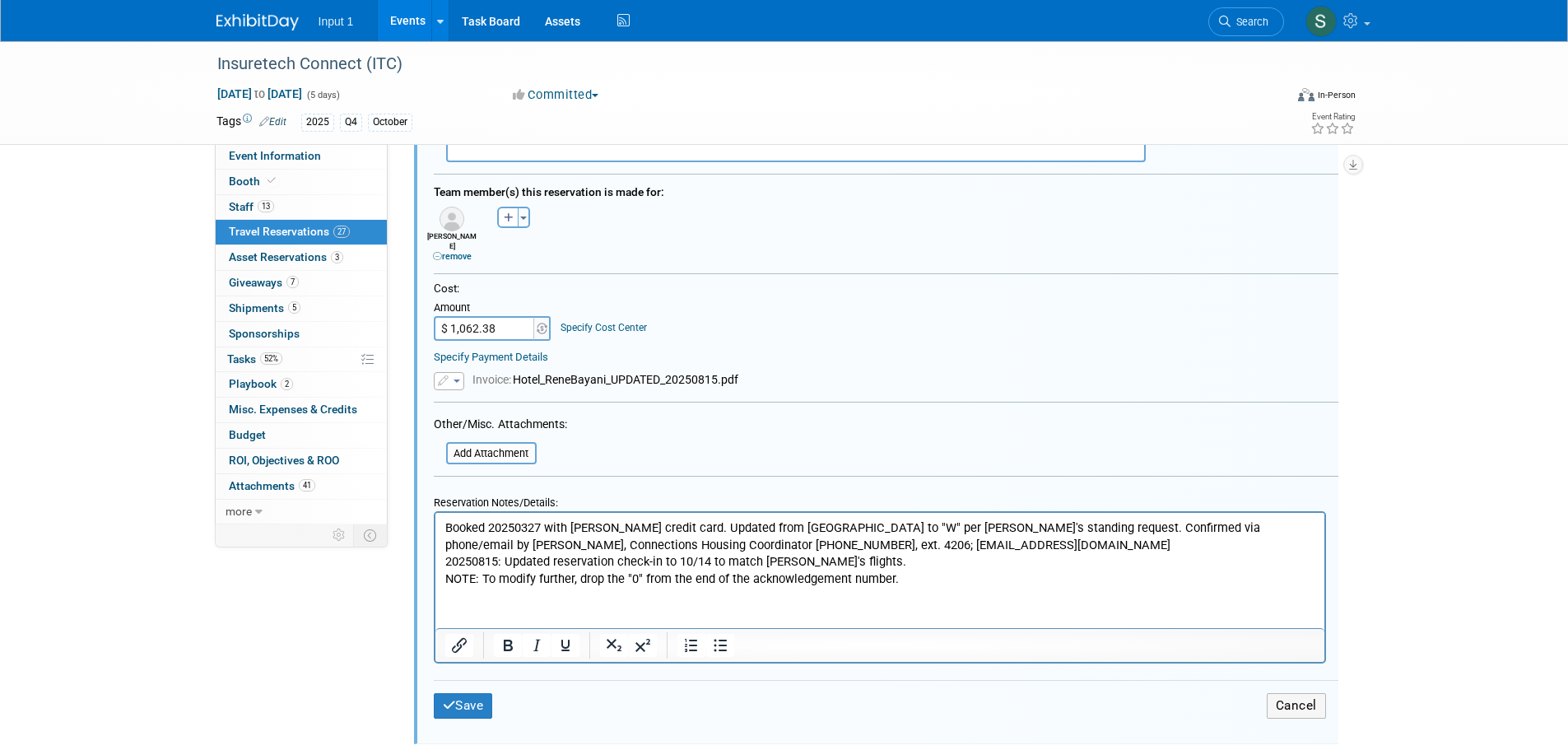
click at [445, 522] on p "Booked 20250327 with Rene credit card. Updated from Mandalay Bay to "W" per Ren…" at bounding box center [880, 553] width 870 height 67
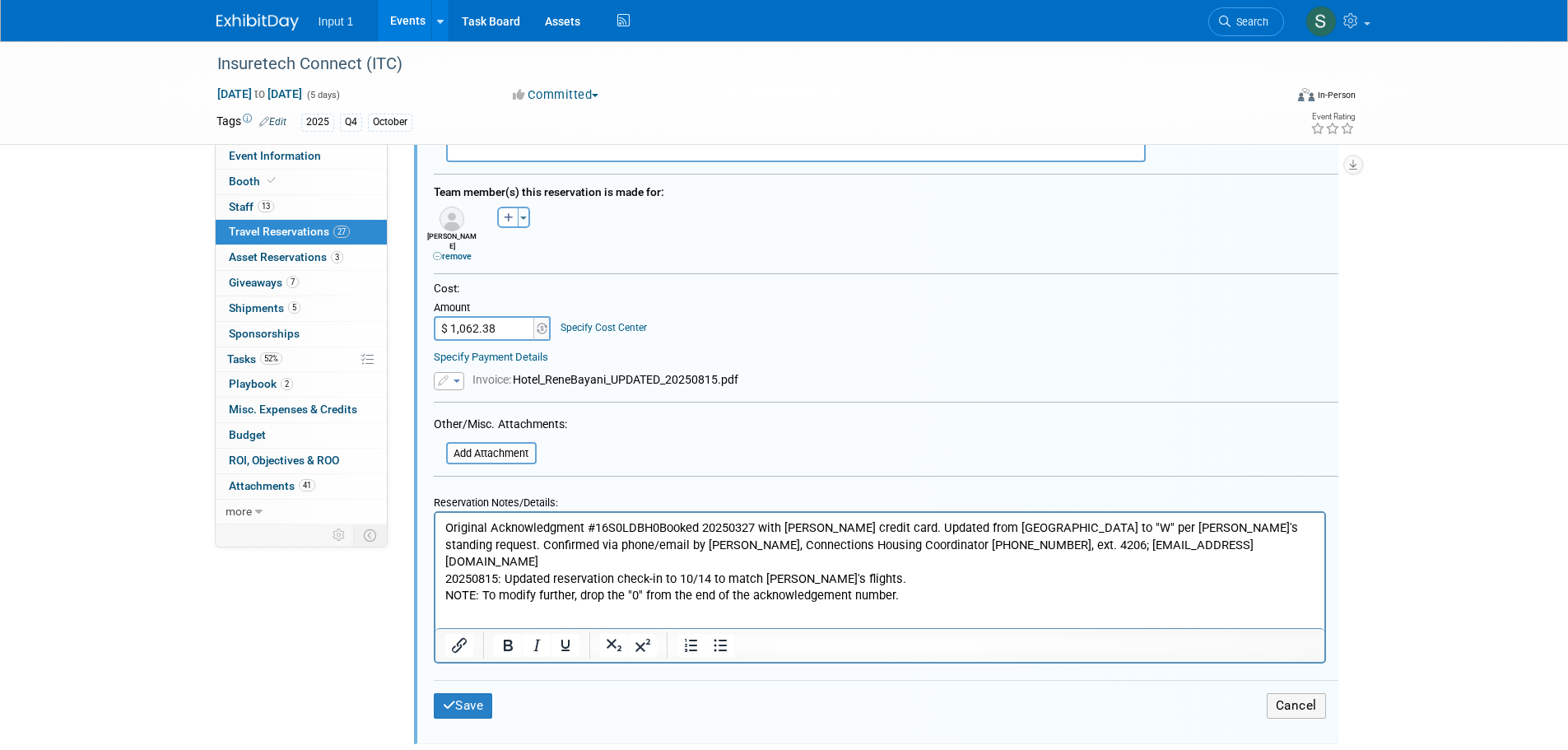
click at [658, 533] on p "Original Acknowledgment #16S0LDBH0Booked 20250327 with Rene credit card. Update…" at bounding box center [880, 562] width 870 height 85
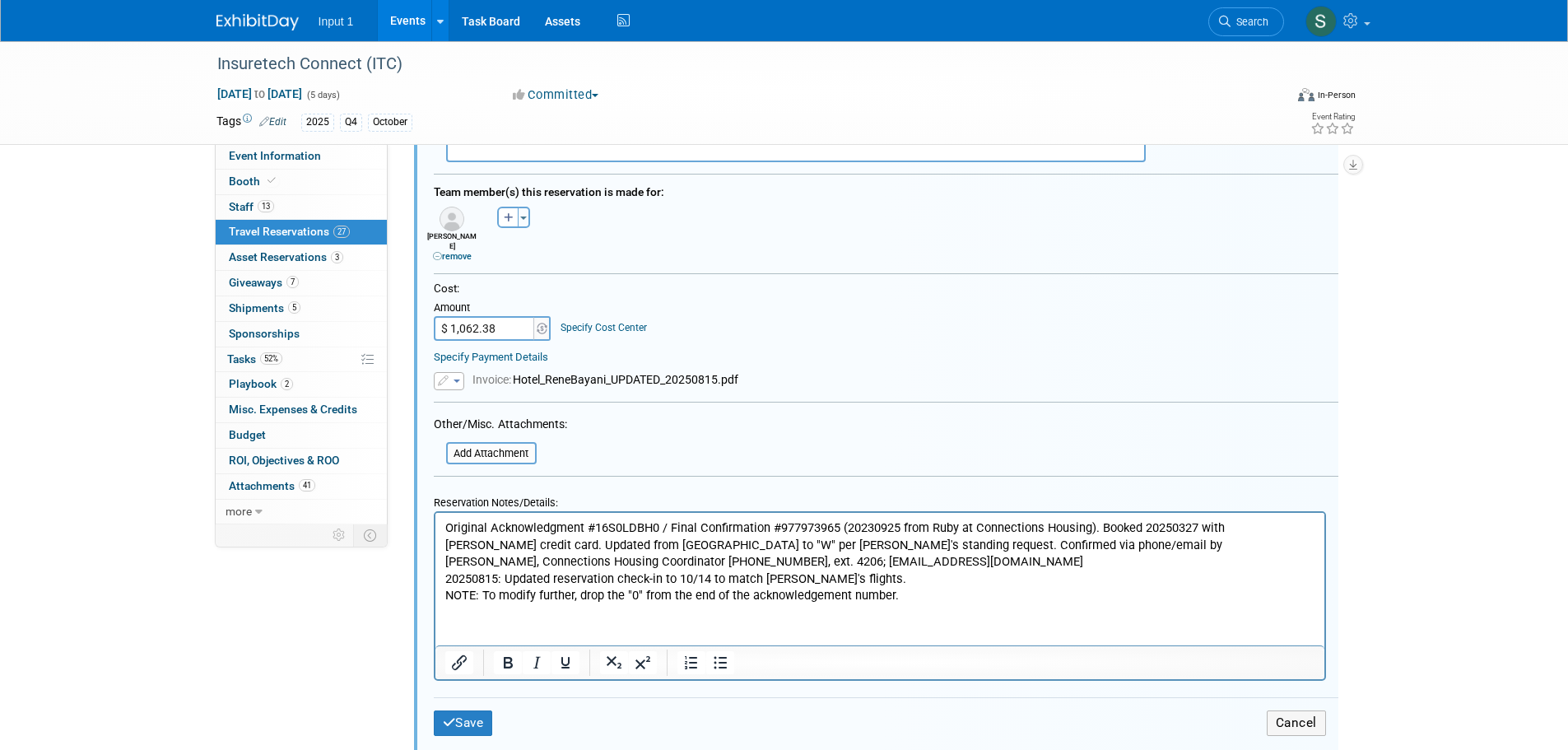
click at [849, 526] on p "Original Acknowledgment #16S0LDBH0 / Final Confirmation #977973965 (20230925 fr…" at bounding box center [880, 562] width 870 height 85
click at [1150, 529] on p "Original Acknowledgment #16S0LDBH0 / Final Confirmation #977973965 (received 20…" at bounding box center [880, 562] width 870 height 85
click at [838, 528] on p "Original Acknowledgment #16S0LDBH0 / Final Confirmation #977973965 (received 20…" at bounding box center [880, 562] width 870 height 85
copy p "(received 20230925 from Ruby at Connections Housing)."
click at [479, 715] on button "Save" at bounding box center [464, 723] width 59 height 25
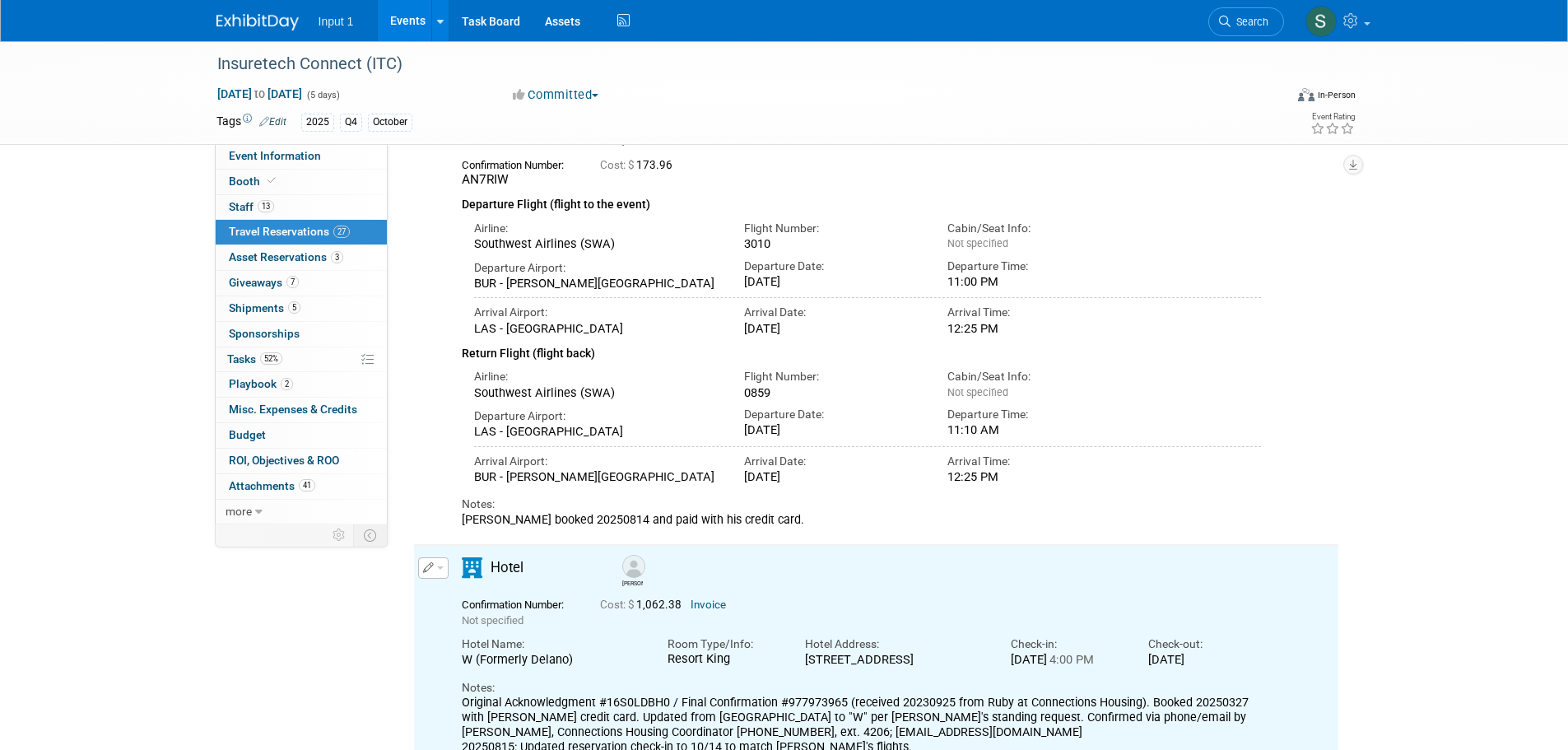
scroll to position [0, 0]
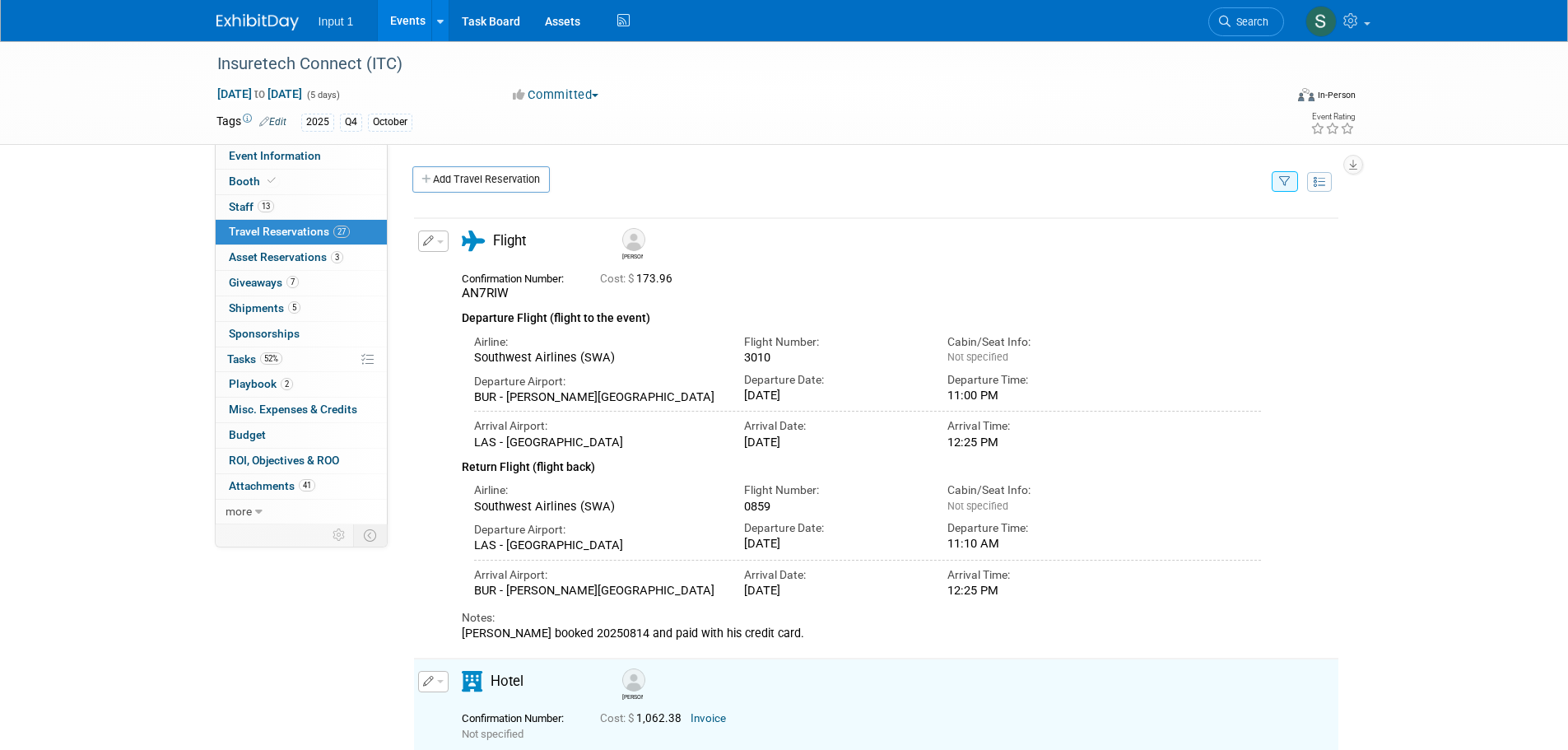
click at [1287, 187] on icon "button" at bounding box center [1285, 182] width 12 height 11
click at [1198, 235] on select "-- Select Traveler -- All reservation with no one tagged Chris Farfaras Gillian…" at bounding box center [1183, 232] width 205 height 23
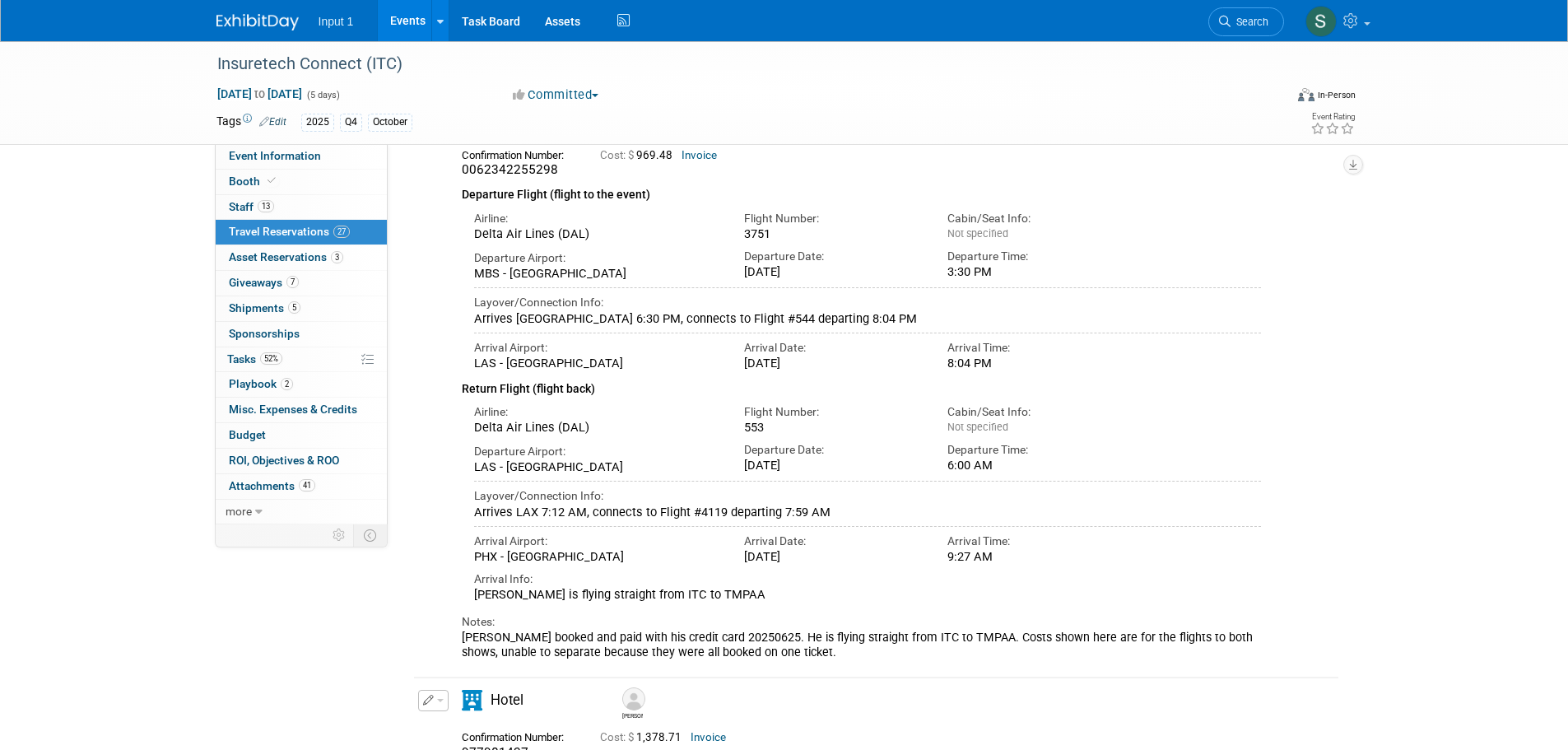
scroll to position [323, 0]
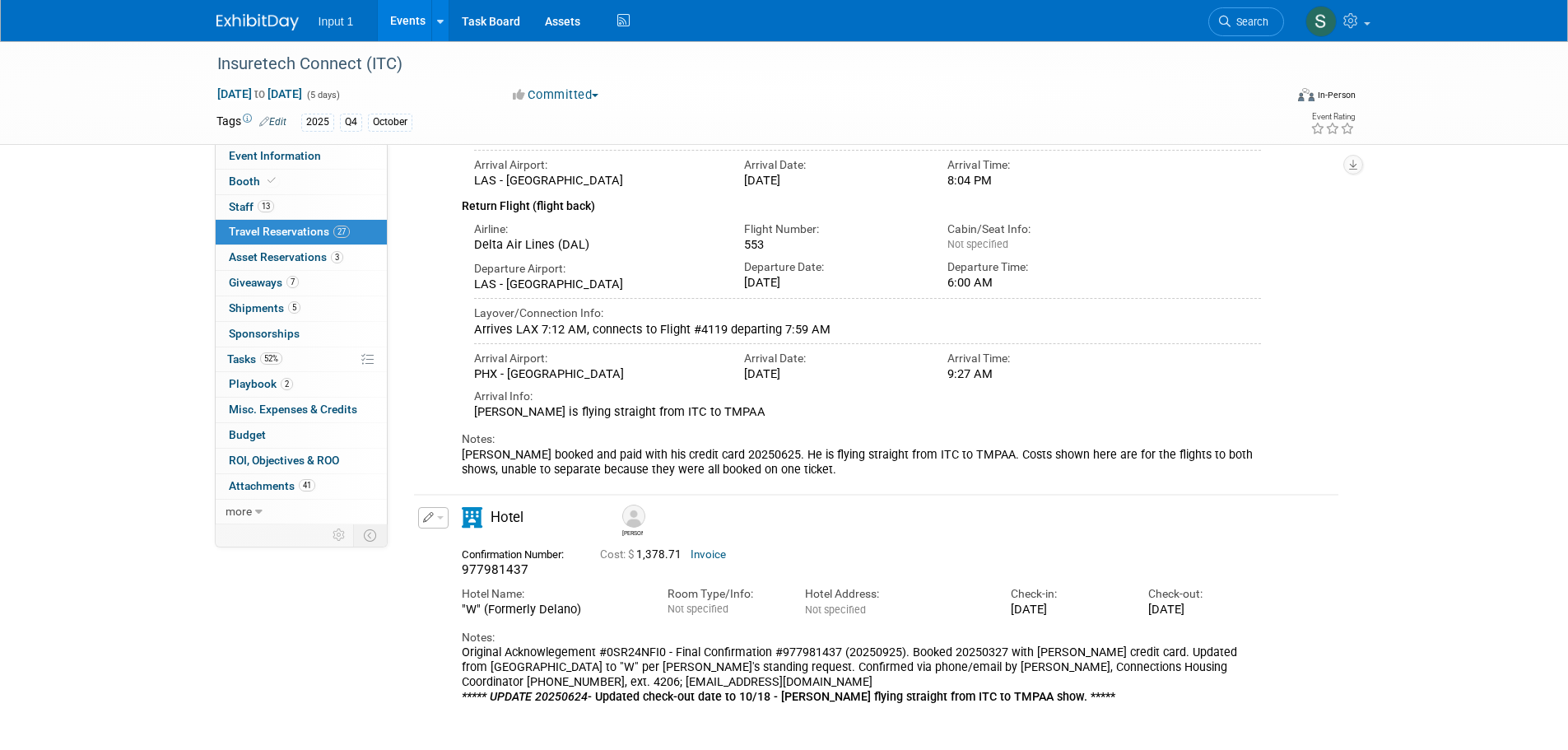
click at [440, 515] on button "button" at bounding box center [433, 518] width 30 height 22
click at [441, 552] on icon "button" at bounding box center [436, 546] width 13 height 12
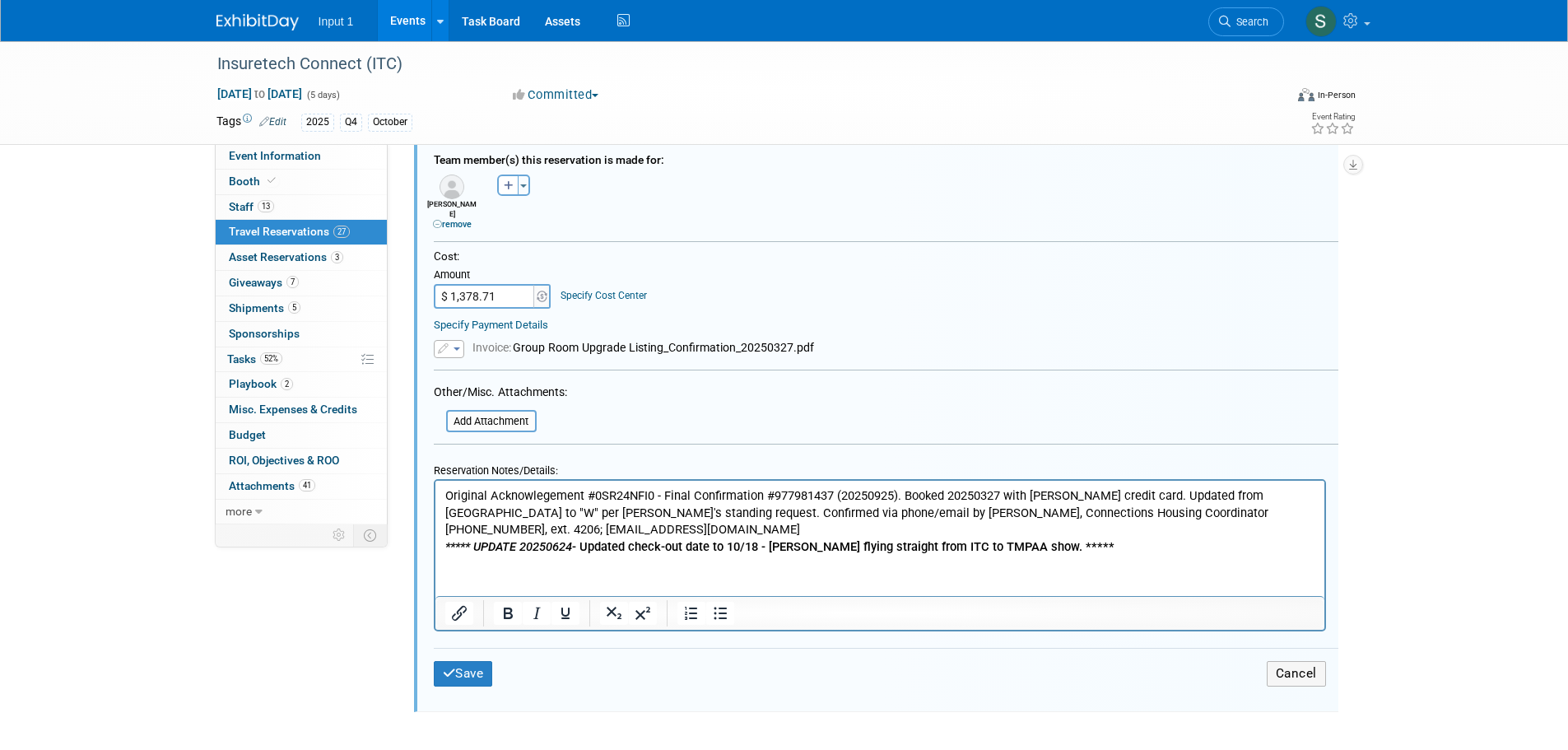
scroll to position [1162, 0]
drag, startPoint x: 897, startPoint y: 496, endPoint x: 836, endPoint y: 496, distance: 61.0
click at [836, 496] on p "Original Acknowlegement #0SR24NFI0 - Final Confirmation #977981437 (20250925). …" at bounding box center [880, 519] width 870 height 67
paste body "Rich Text Area. Press ALT-0 for help."
click at [1145, 493] on p "Original Acknowlegement #0SR24NFI0 - Final Confirmation #977981437 (received 20…" at bounding box center [880, 519] width 870 height 67
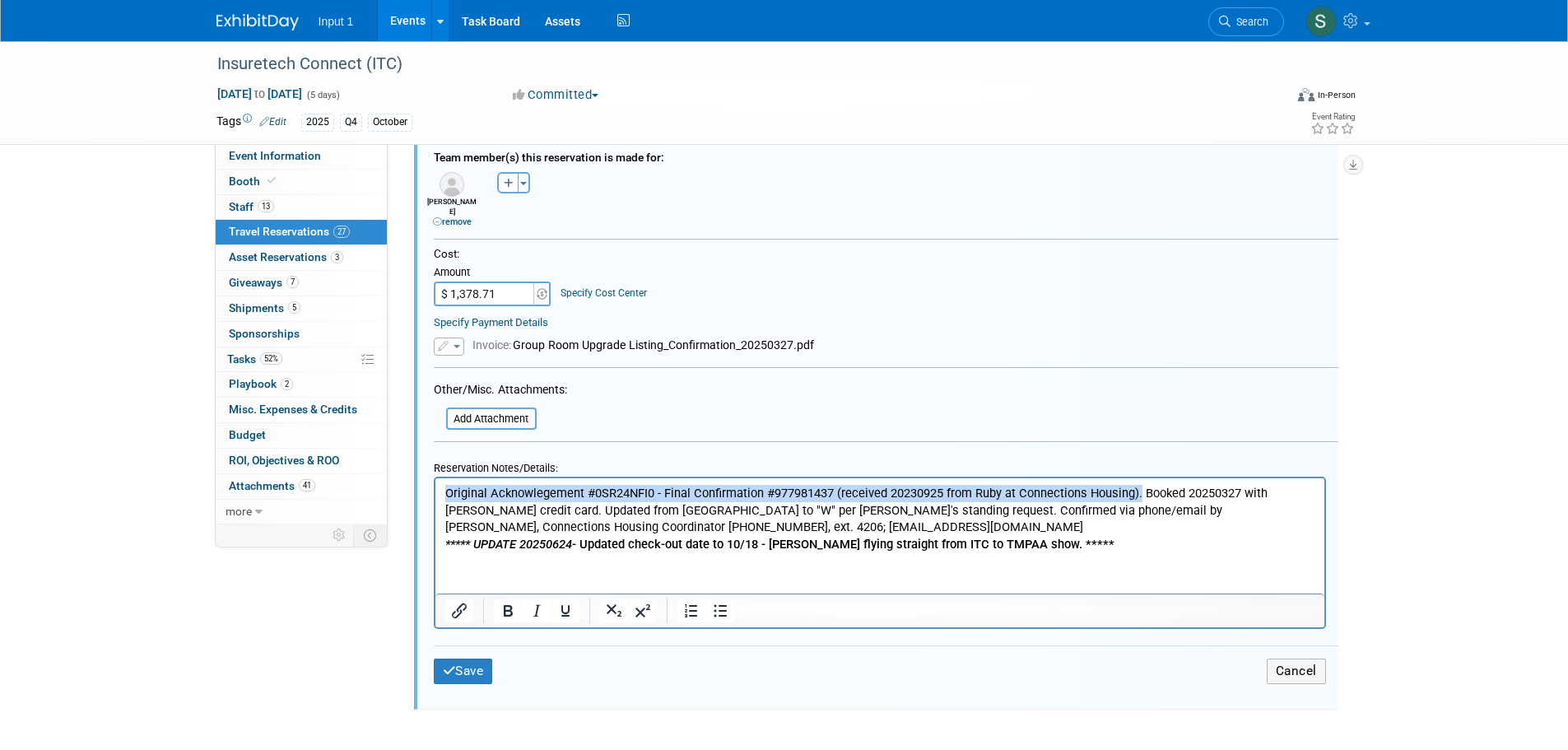
click at [445, 489] on p "Original Acknowlegement #0SR24NFI0 - Final Confirmation #977981437 (received 20…" at bounding box center [880, 519] width 870 height 67
copy p "Original Acknowlegement #0SR24NFI0 - Final Confirmation #977981437 (received 20…"
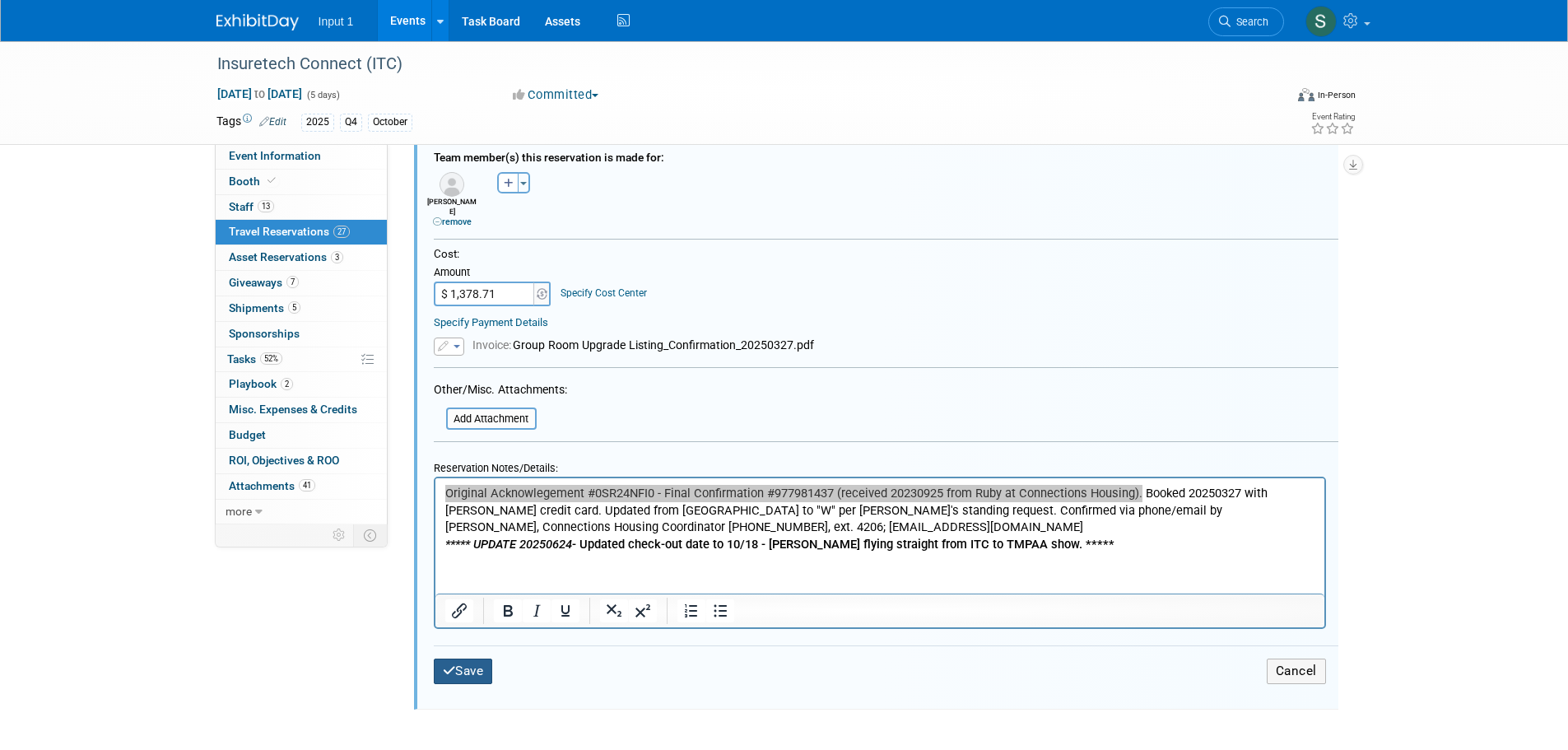
click at [485, 672] on button "Save" at bounding box center [464, 671] width 59 height 25
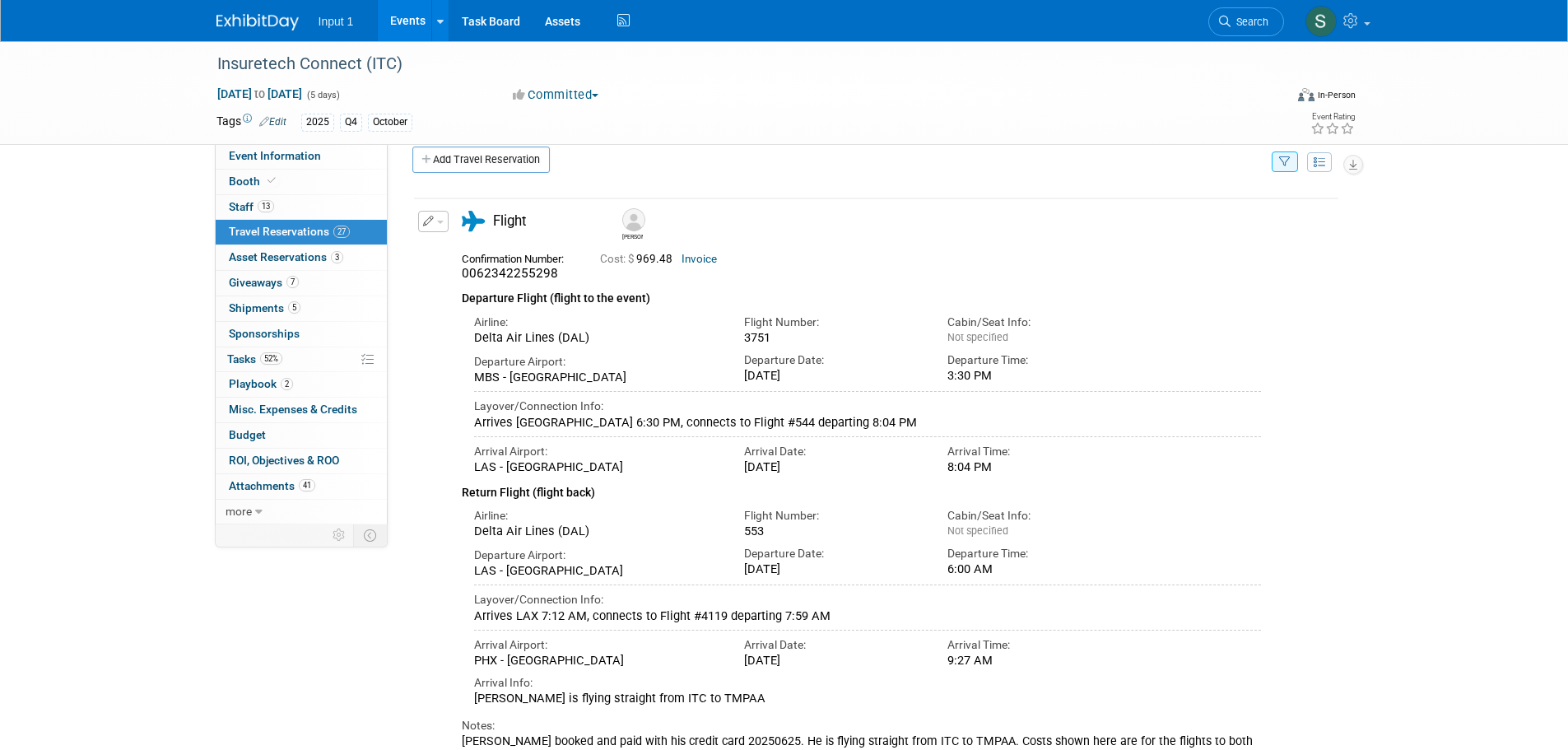
scroll to position [0, 0]
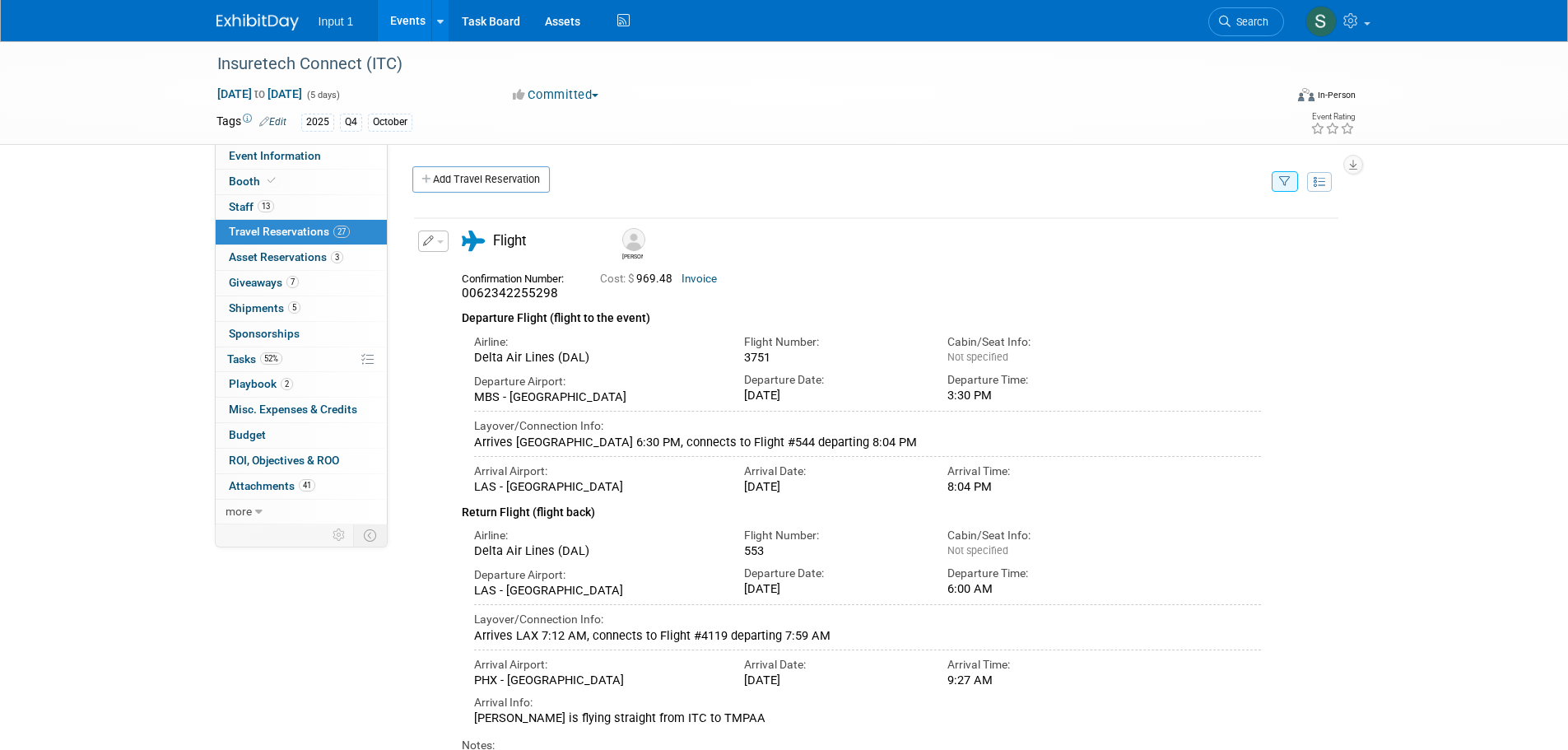
click at [1286, 188] on button "button" at bounding box center [1285, 181] width 26 height 21
click at [1154, 244] on select "-- Select Traveler -- All reservation with no one tagged Chris Farfaras Gillian…" at bounding box center [1183, 232] width 205 height 23
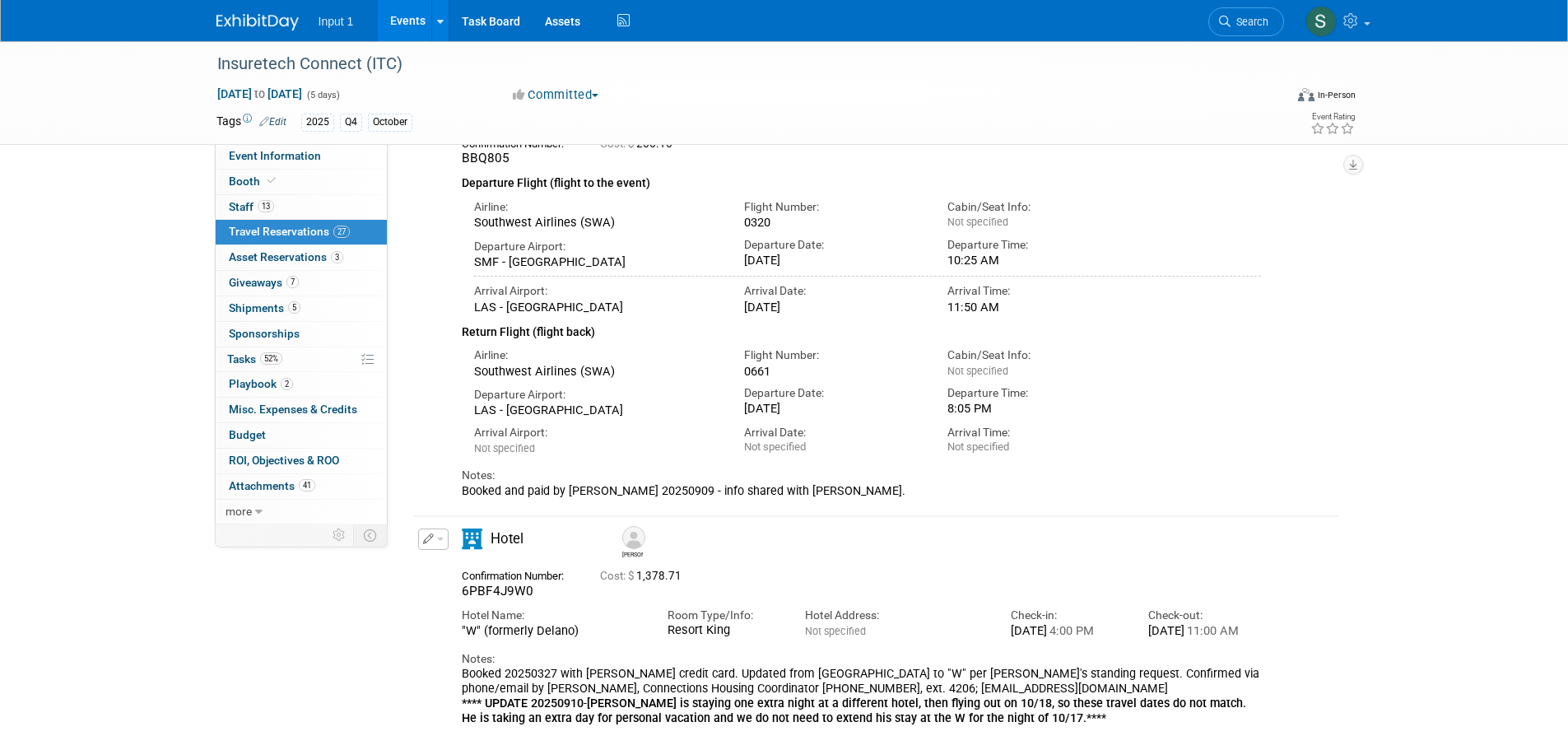
scroll to position [311, 0]
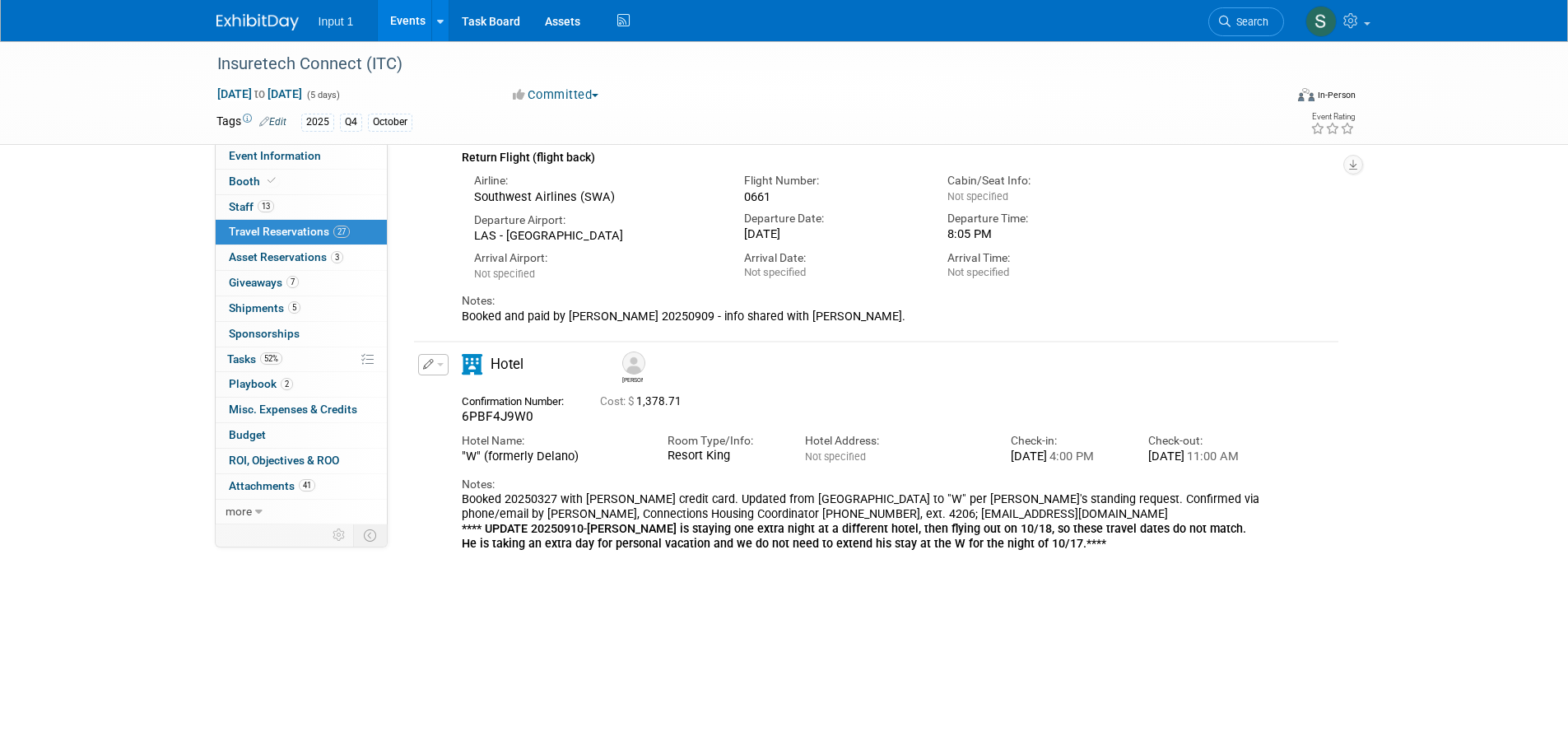
click at [444, 368] on button "button" at bounding box center [433, 365] width 30 height 22
click at [441, 392] on icon "button" at bounding box center [436, 393] width 13 height 12
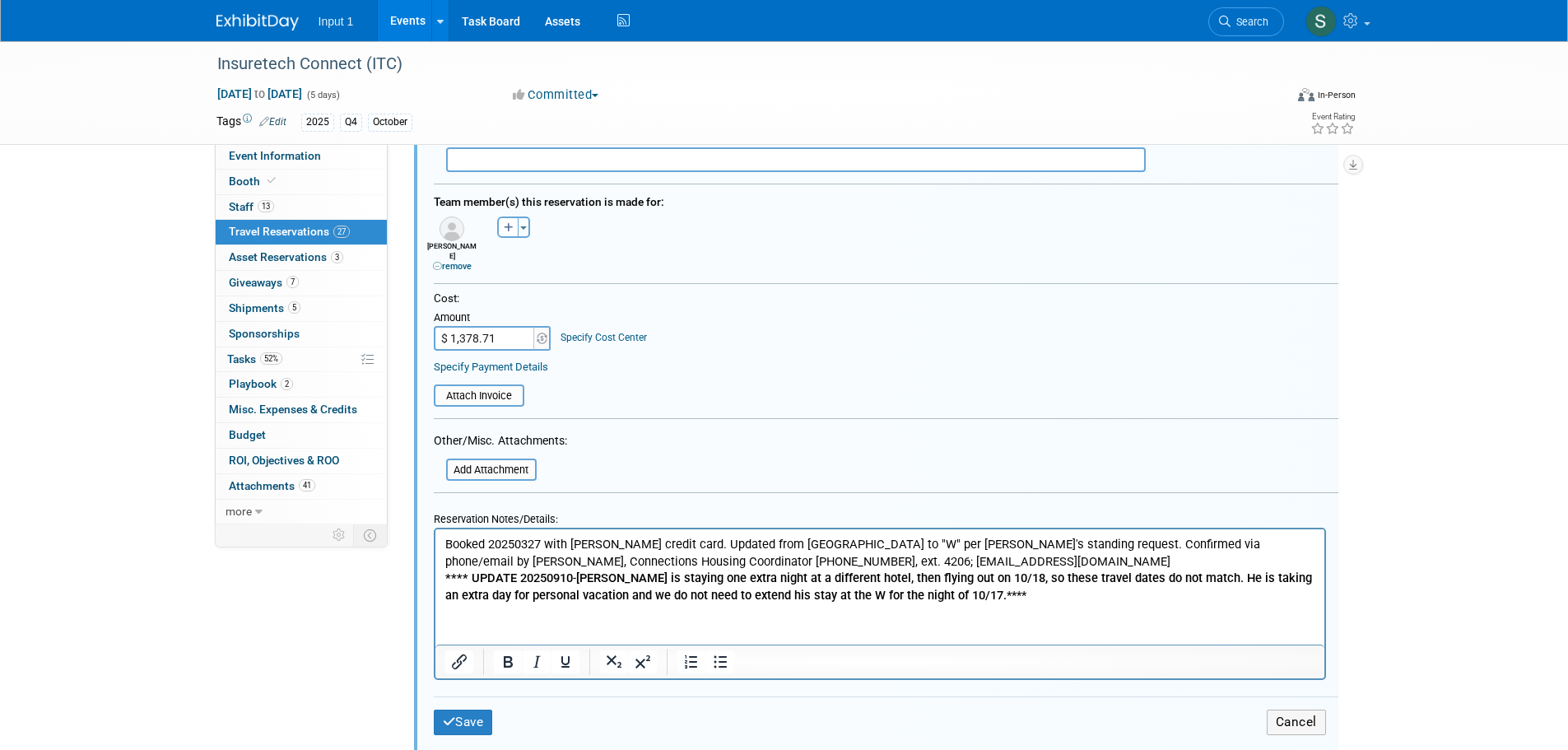
scroll to position [977, 0]
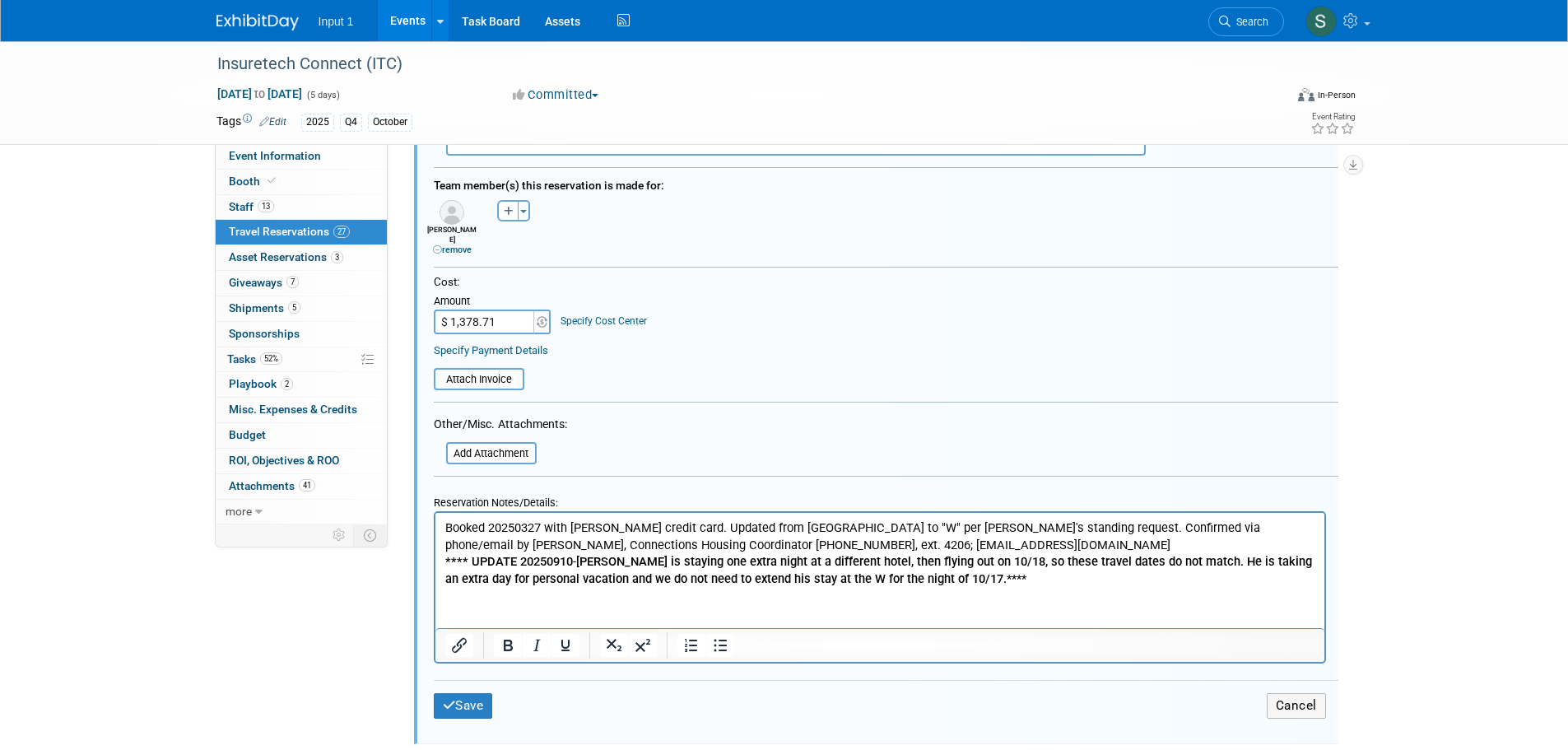
click at [446, 525] on p "Booked 20250327 with Rene credit card. Updated from Mandalay Bay to "W" per Ren…" at bounding box center [880, 553] width 870 height 67
paste body "Rich Text Area. Press ALT-0 for help."
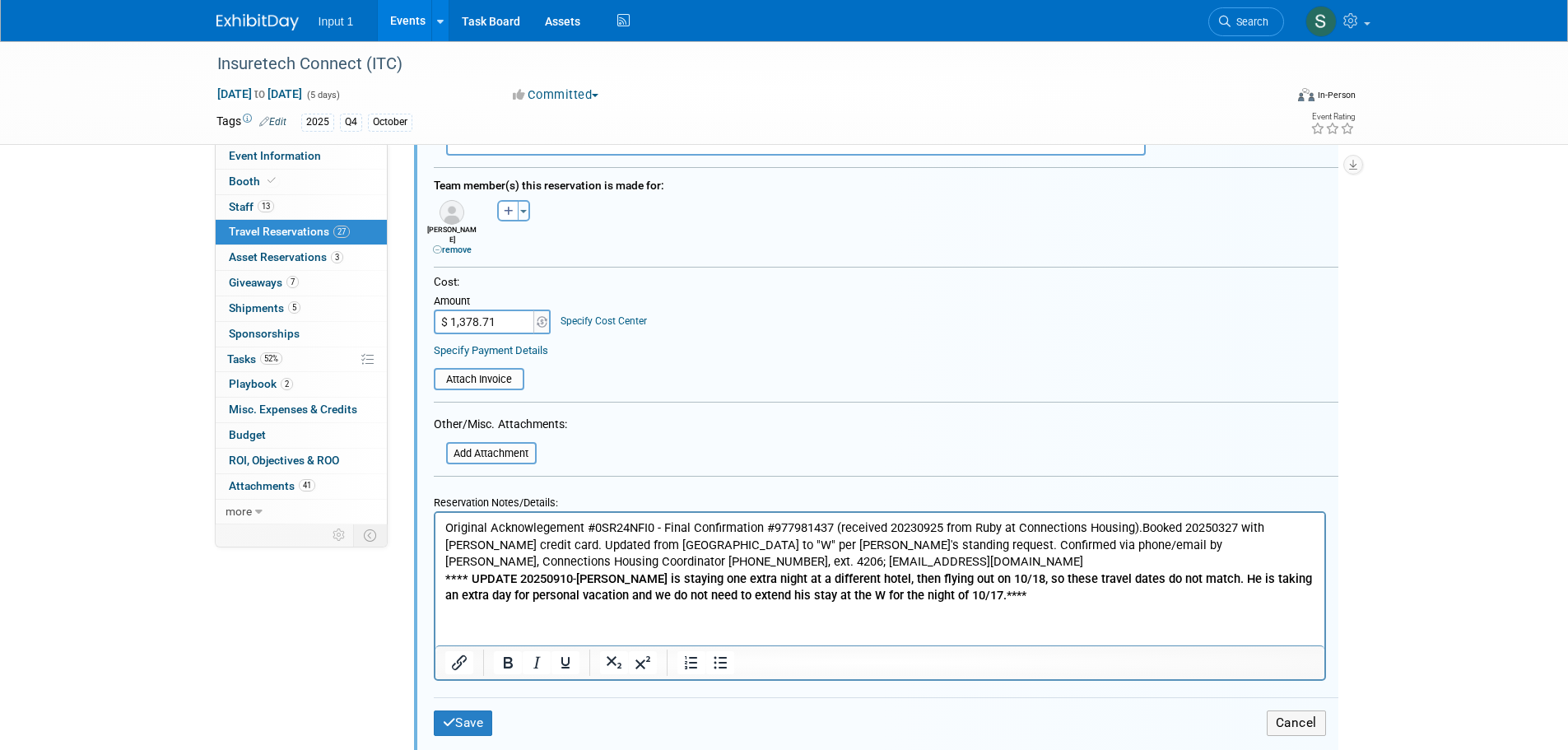
click at [1140, 526] on p "Original Acknowlegement #0SR24NFI0 - Final Confirmation #977981437 (received 20…" at bounding box center [880, 562] width 870 height 85
drag, startPoint x: 832, startPoint y: 526, endPoint x: 772, endPoint y: 526, distance: 60.0
click at [772, 526] on p "Original Acknowlegement #0SR24NFI0 - Final Confirmation #977981437 (received 20…" at bounding box center [880, 562] width 870 height 85
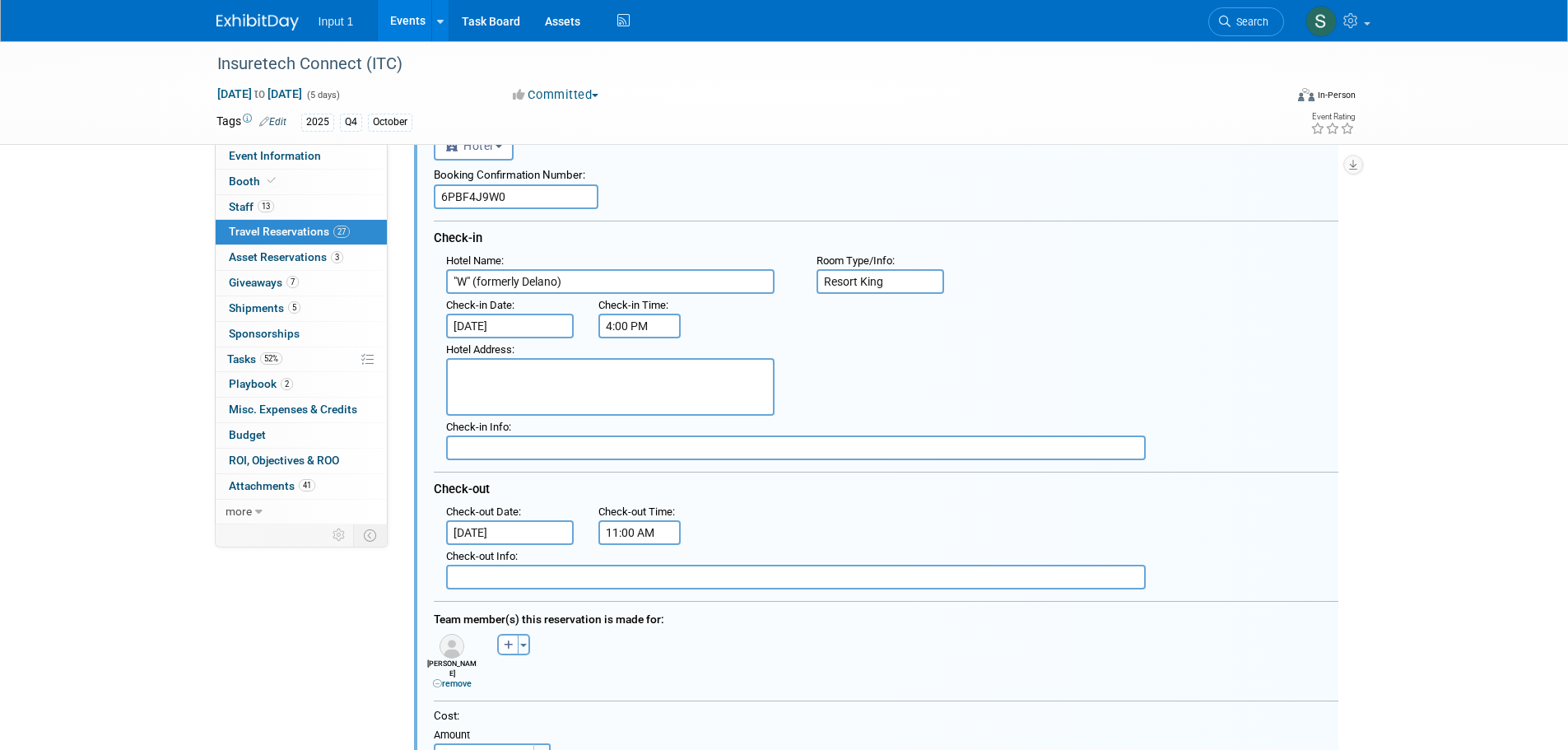
scroll to position [400, 0]
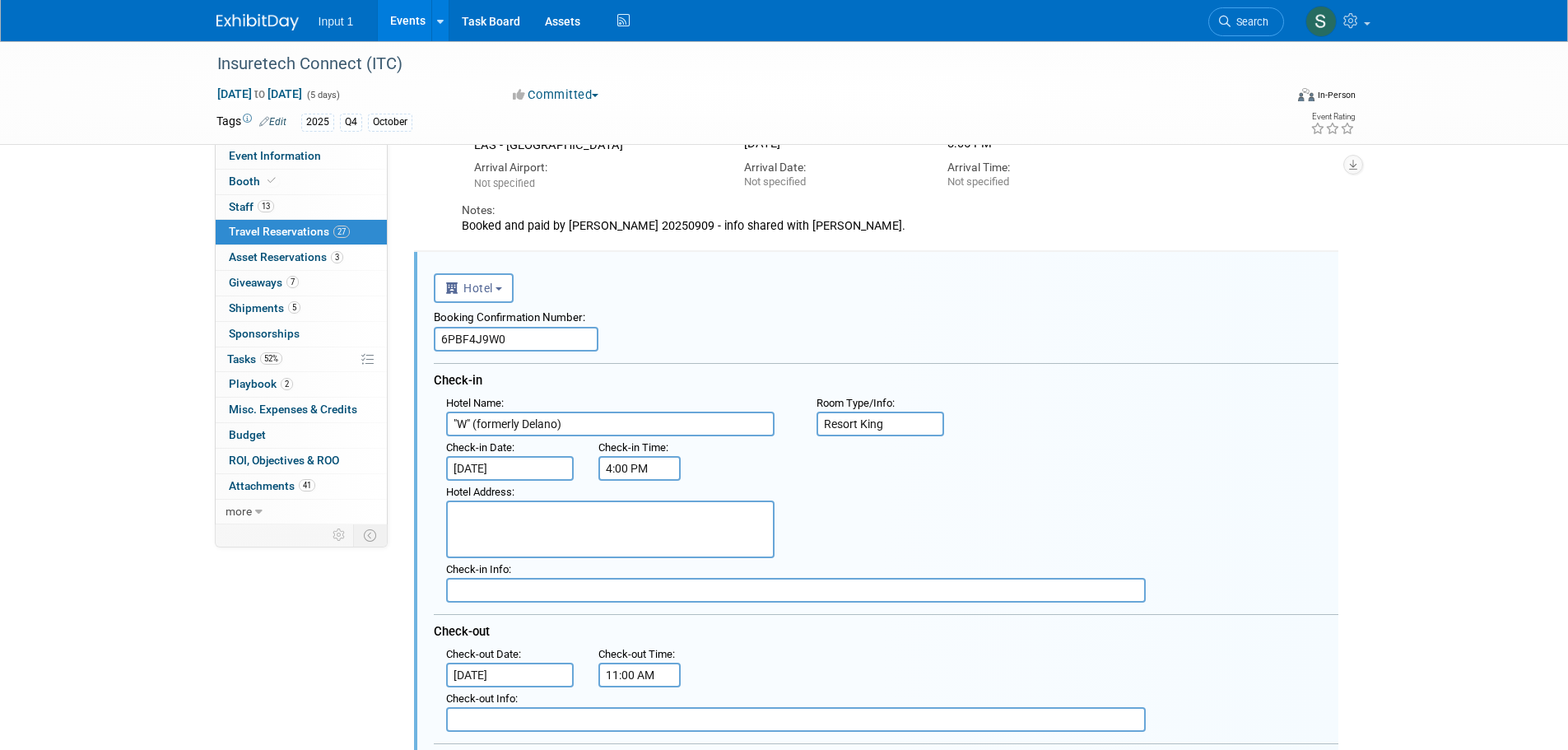
drag, startPoint x: 506, startPoint y: 337, endPoint x: 434, endPoint y: 342, distance: 72.2
click at [434, 342] on input "6PBF4J9W0" at bounding box center [517, 339] width 165 height 25
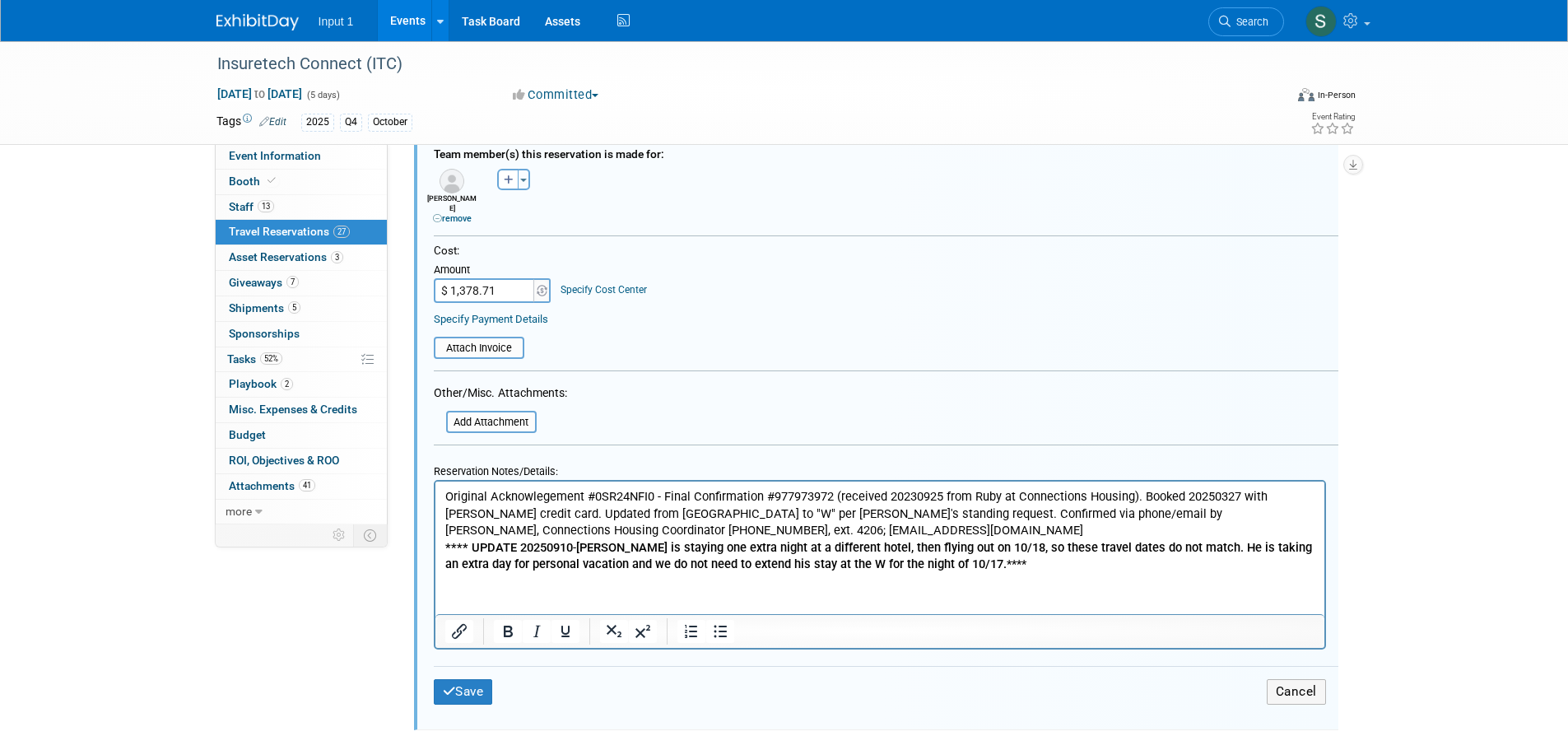
scroll to position [1020, 0]
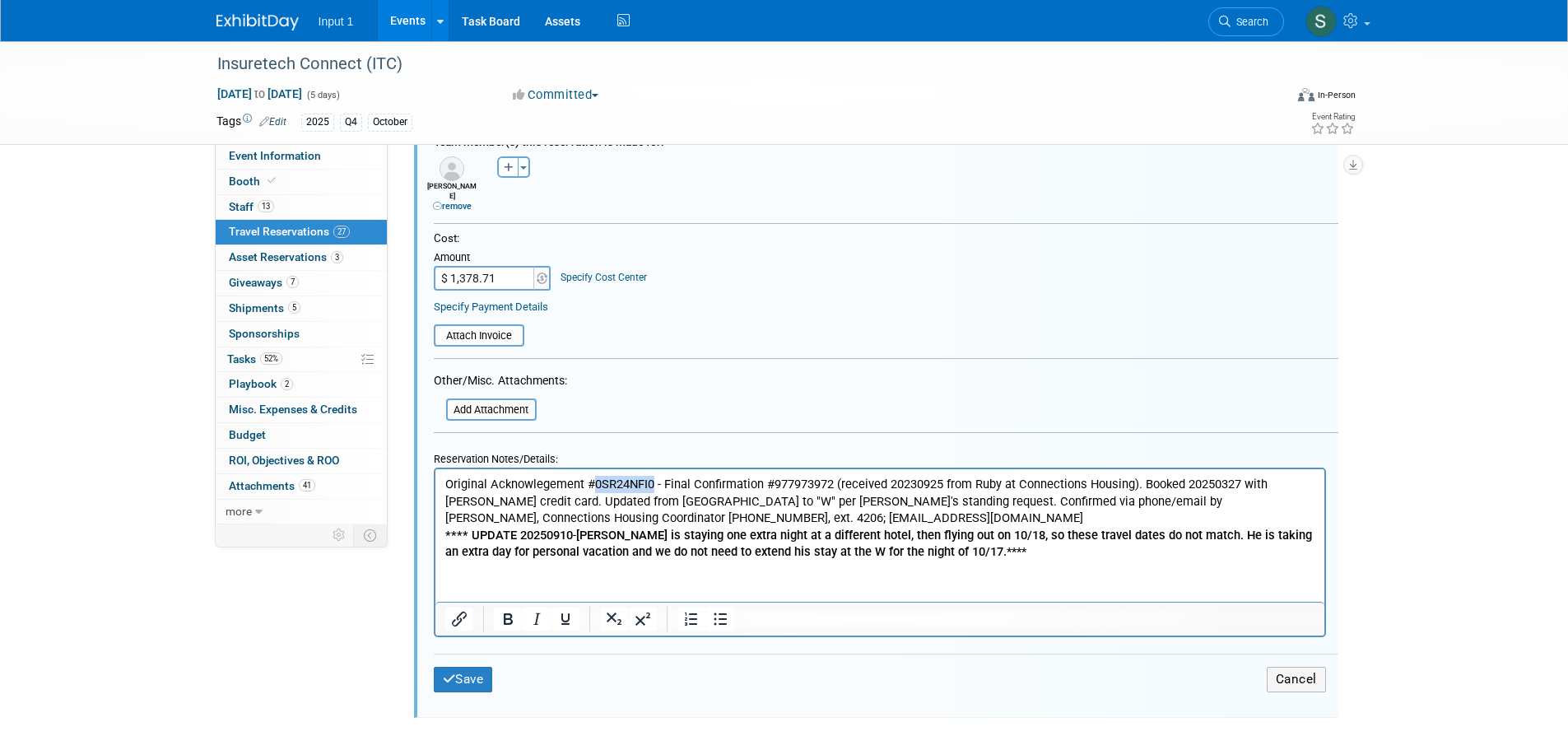
drag, startPoint x: 652, startPoint y: 483, endPoint x: 595, endPoint y: 486, distance: 57.1
click at [595, 486] on p "Original Acknowlegement #0SR24NFI0 - Final Confirmation #977973972 (received 20…" at bounding box center [880, 518] width 870 height 85
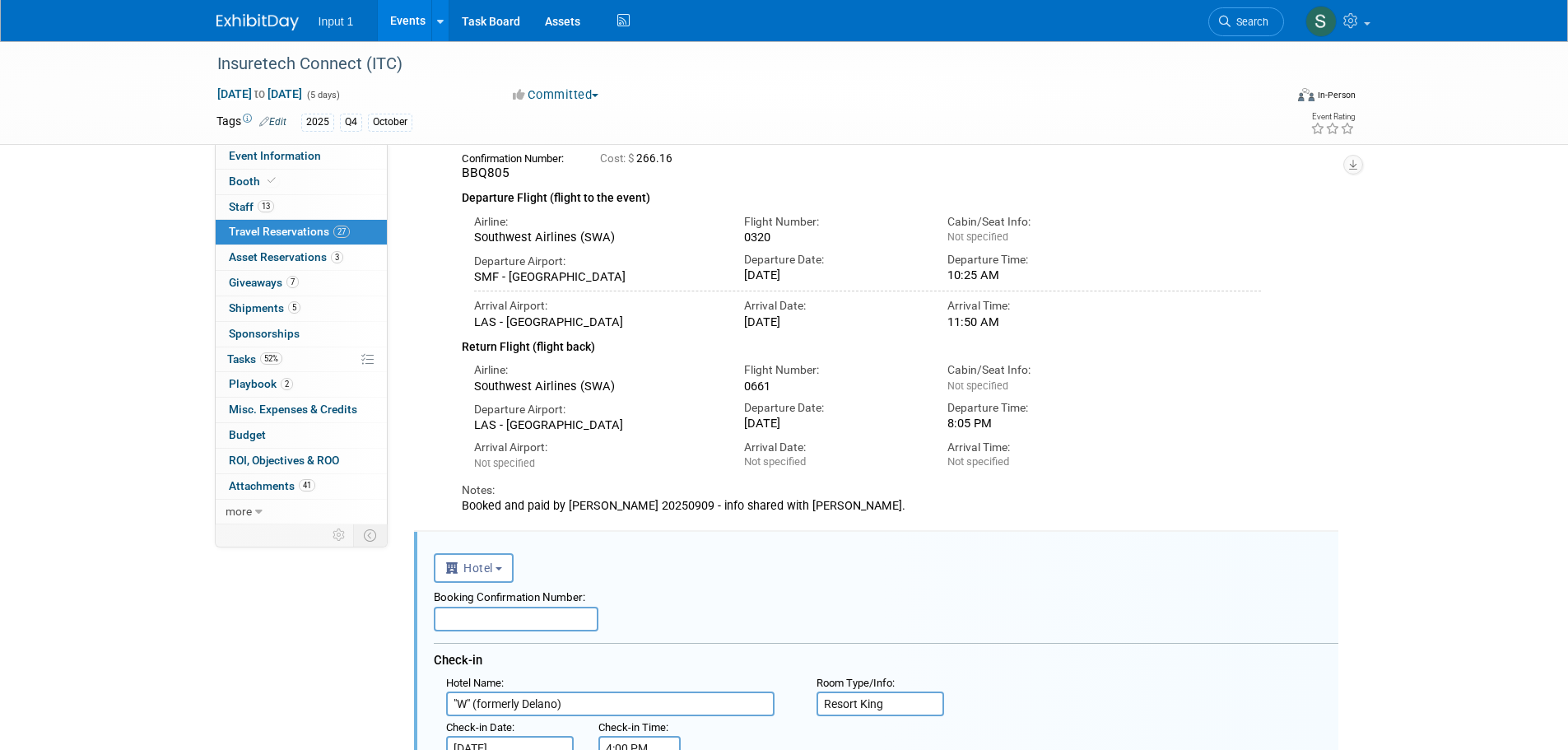
scroll to position [247, 0]
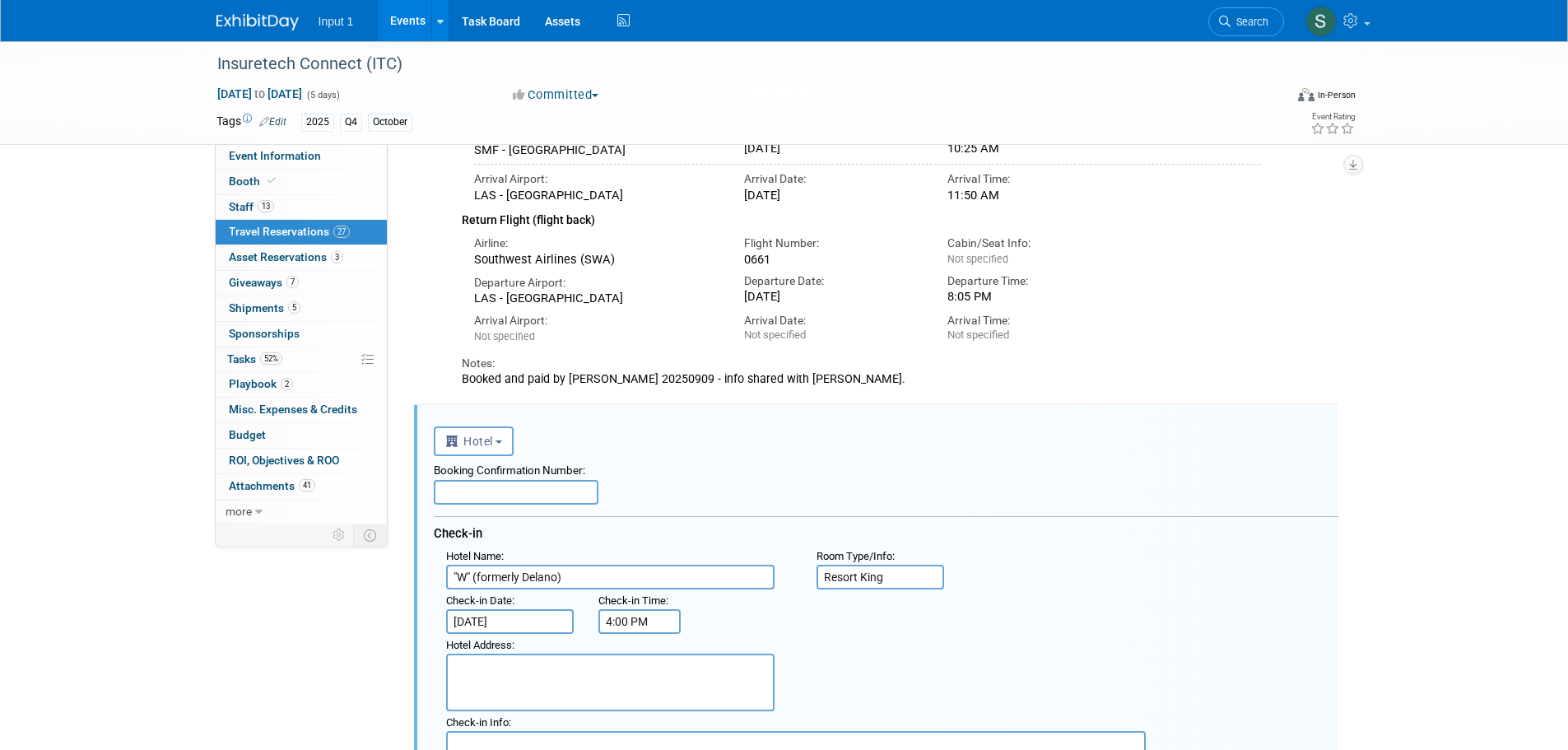
click at [497, 495] on input "text" at bounding box center [517, 493] width 165 height 25
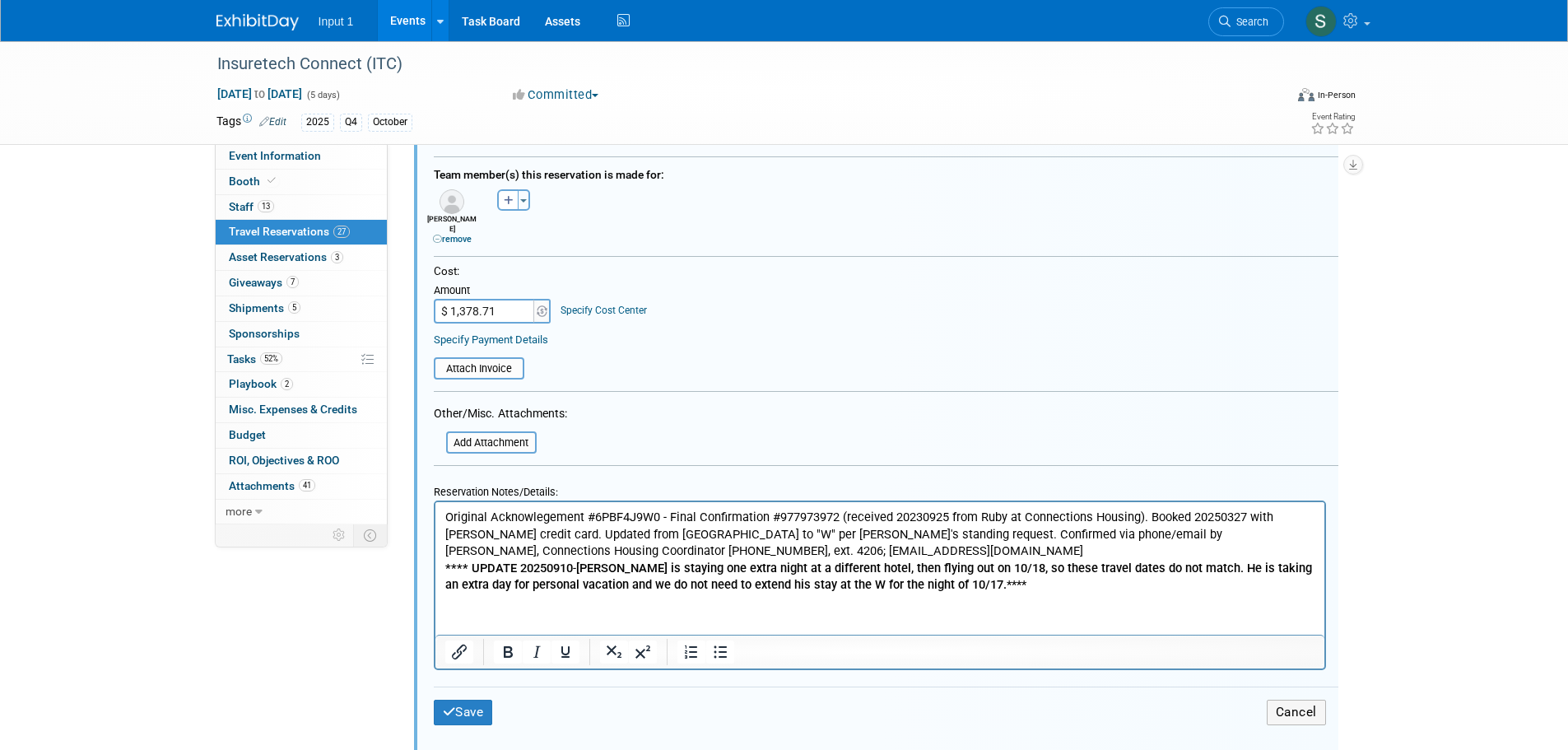
scroll to position [988, 0]
type input "977973972"
click at [1149, 517] on p "Original Acknowlegement #6PBF4J9W0 - Final Confirmation #977973972 (received 20…" at bounding box center [880, 550] width 870 height 85
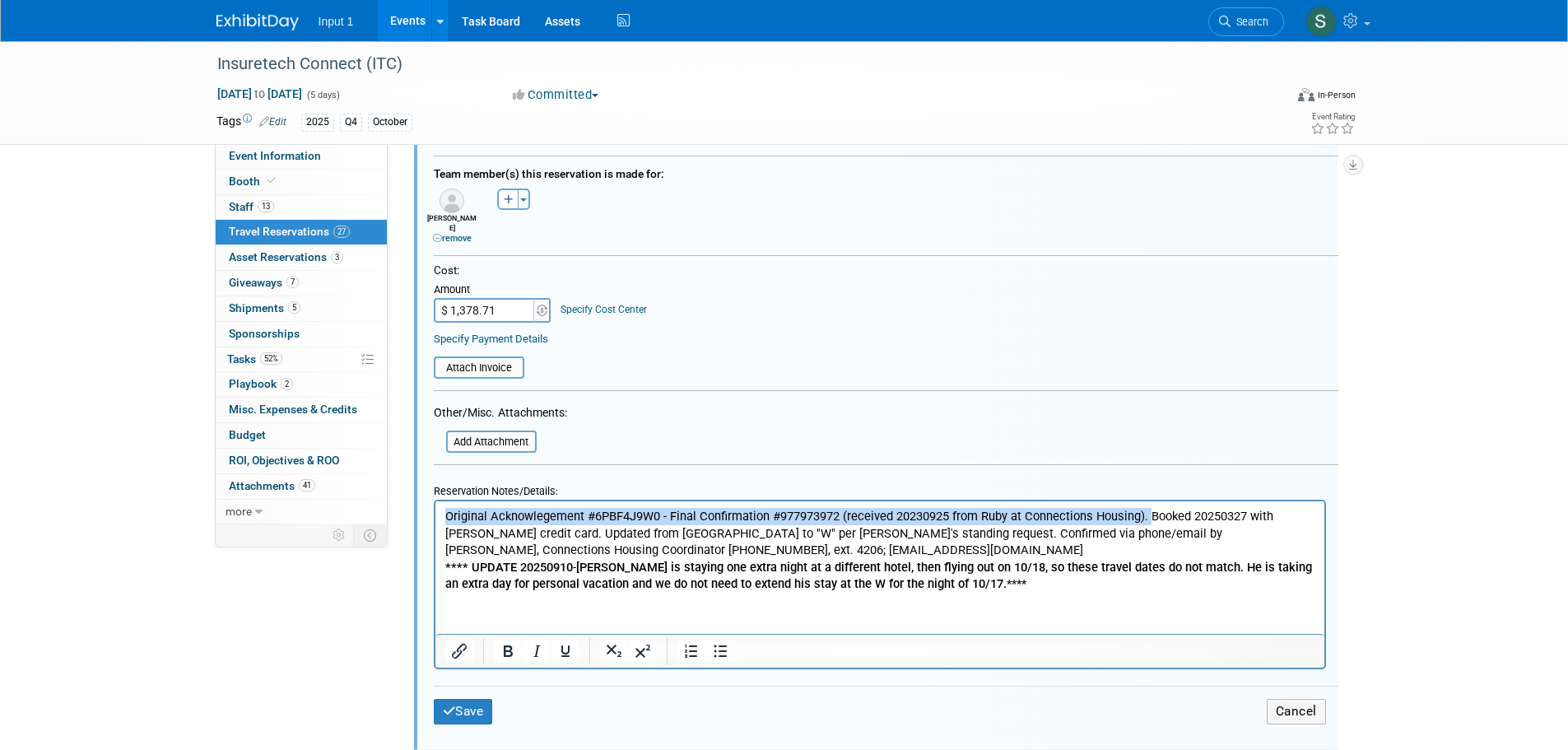
click at [444, 515] on body "Original Acknowlegement #6PBF4J9W0 - Final Confirmation #977973972 (received 20…" at bounding box center [880, 550] width 872 height 85
copy p "Original Acknowlegement #6PBF4J9W0 - Final Confirmation #977973972 (received 20…"
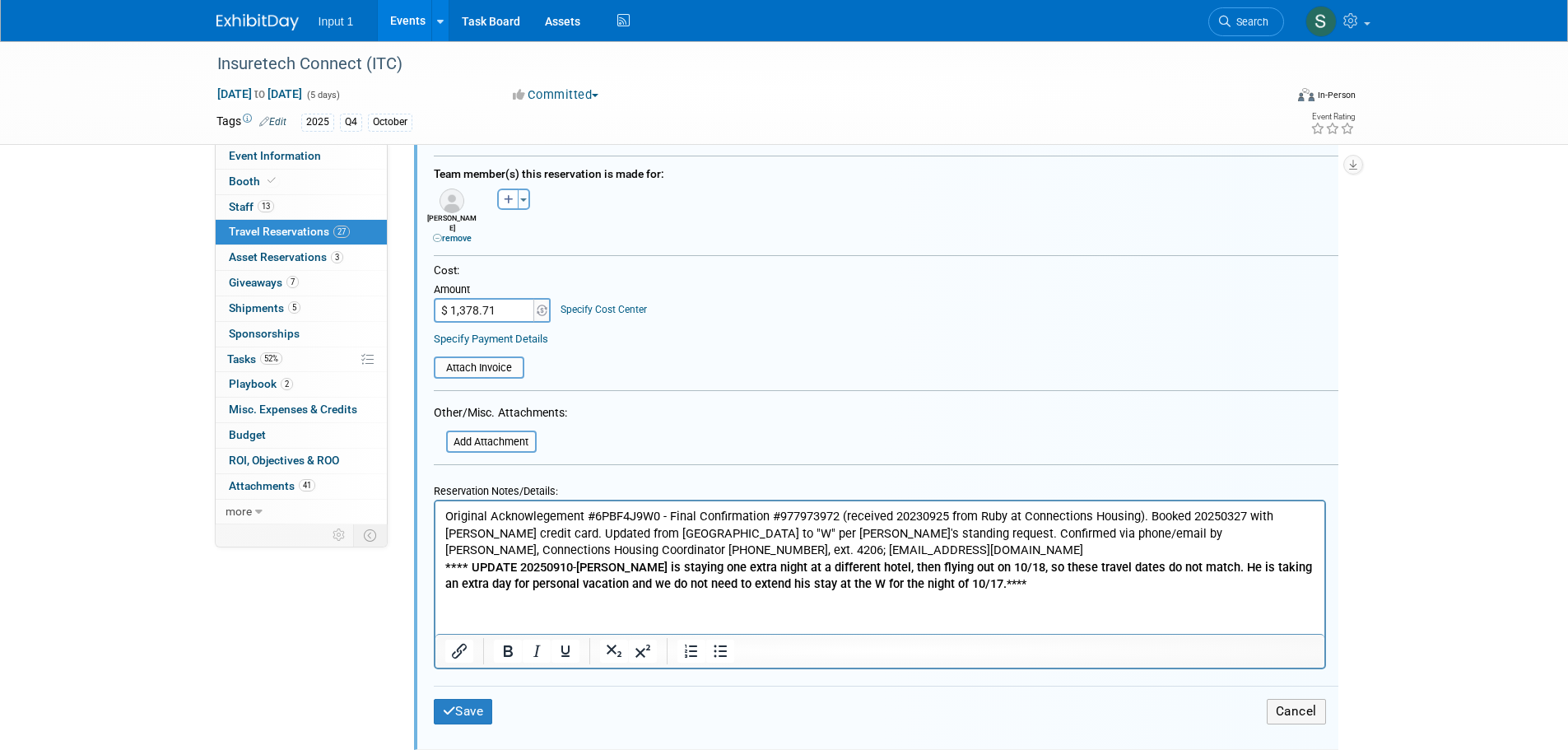
click at [548, 526] on p "Original Acknowlegement #6PBF4J9W0 - Final Confirmation #977973972 (received 20…" at bounding box center [880, 550] width 870 height 85
click at [466, 699] on button "Save" at bounding box center [464, 711] width 59 height 25
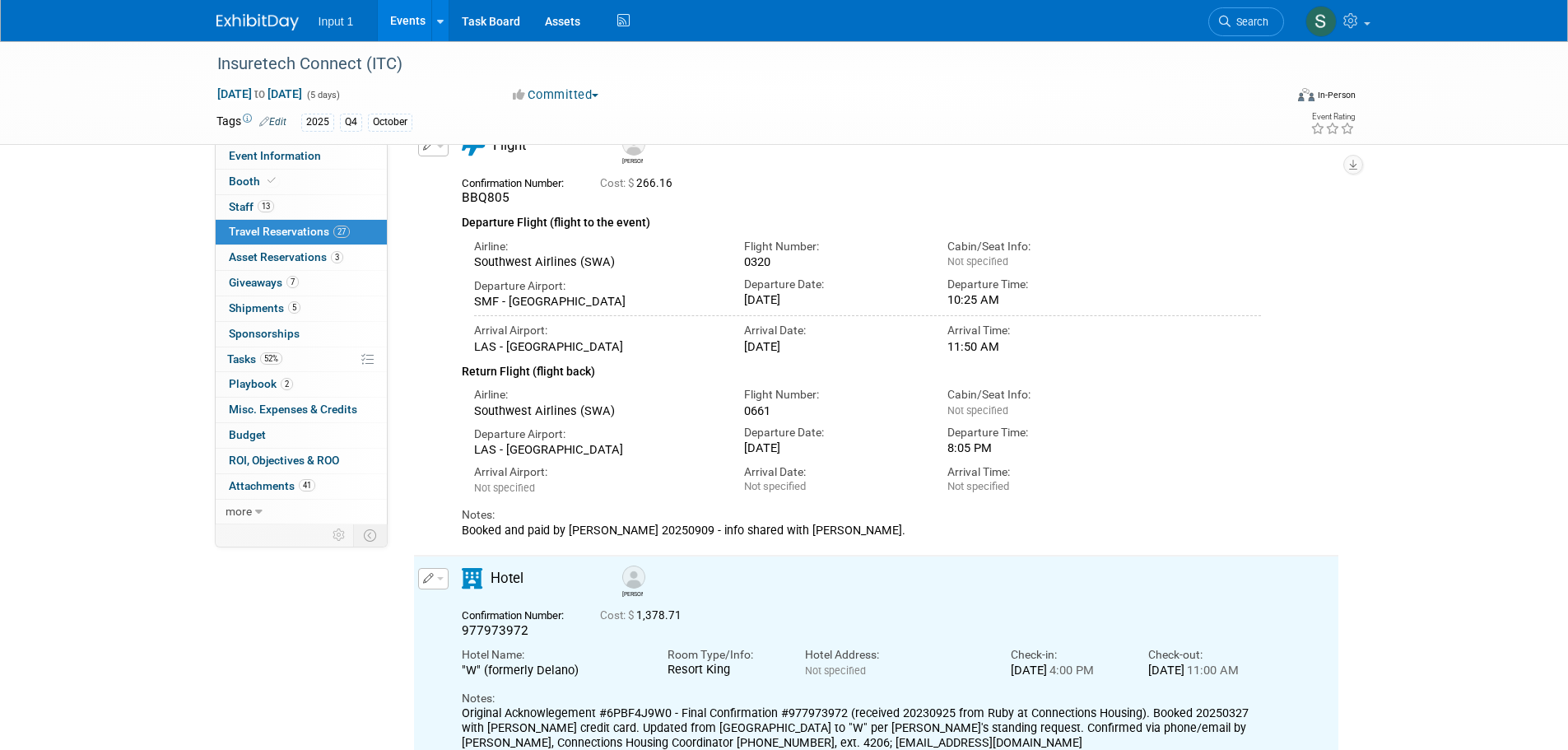
scroll to position [0, 0]
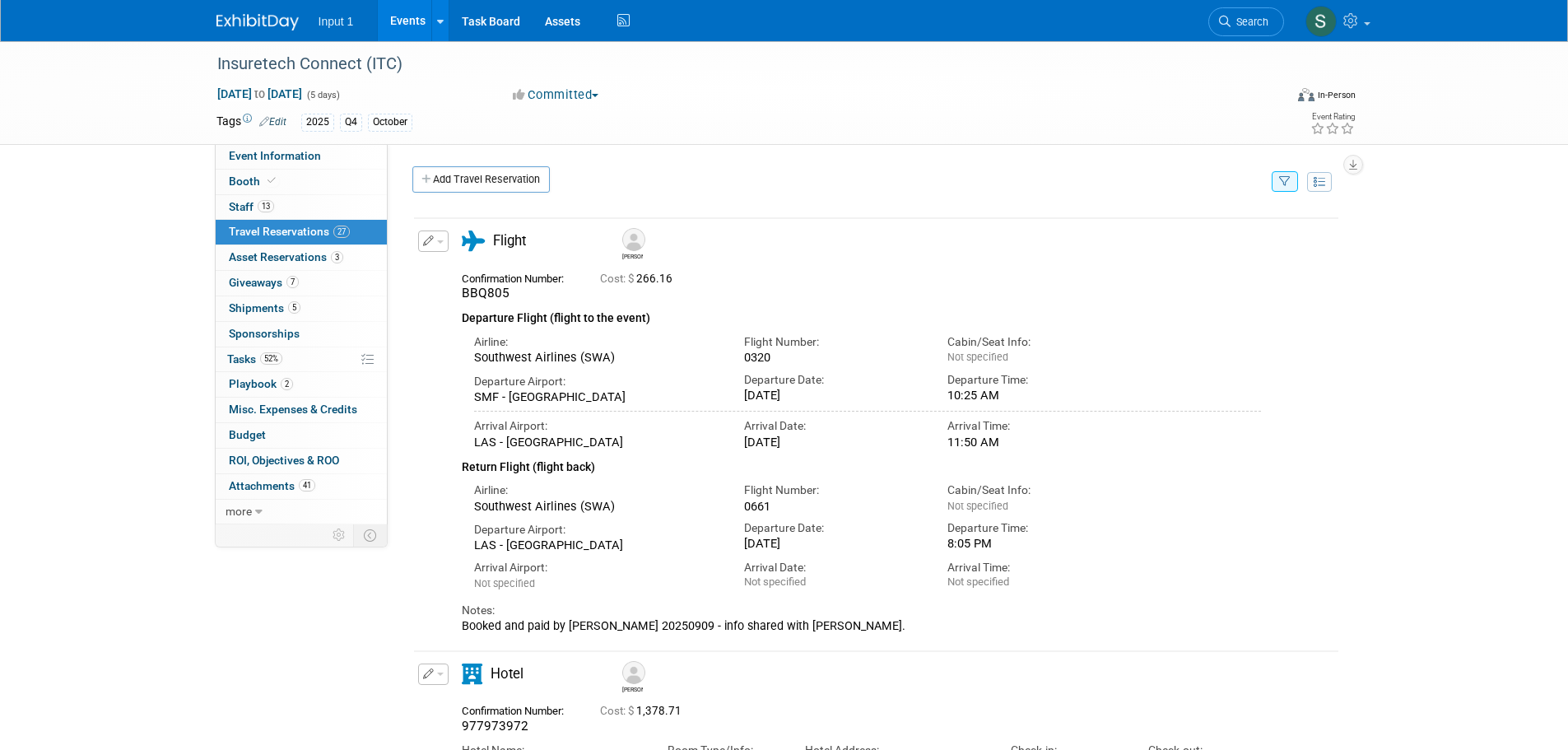
click at [1283, 189] on button "button" at bounding box center [1285, 181] width 26 height 21
click at [1163, 241] on select "-- Select Traveler -- All reservation with no one tagged Chris Farfaras Gillian…" at bounding box center [1183, 232] width 205 height 23
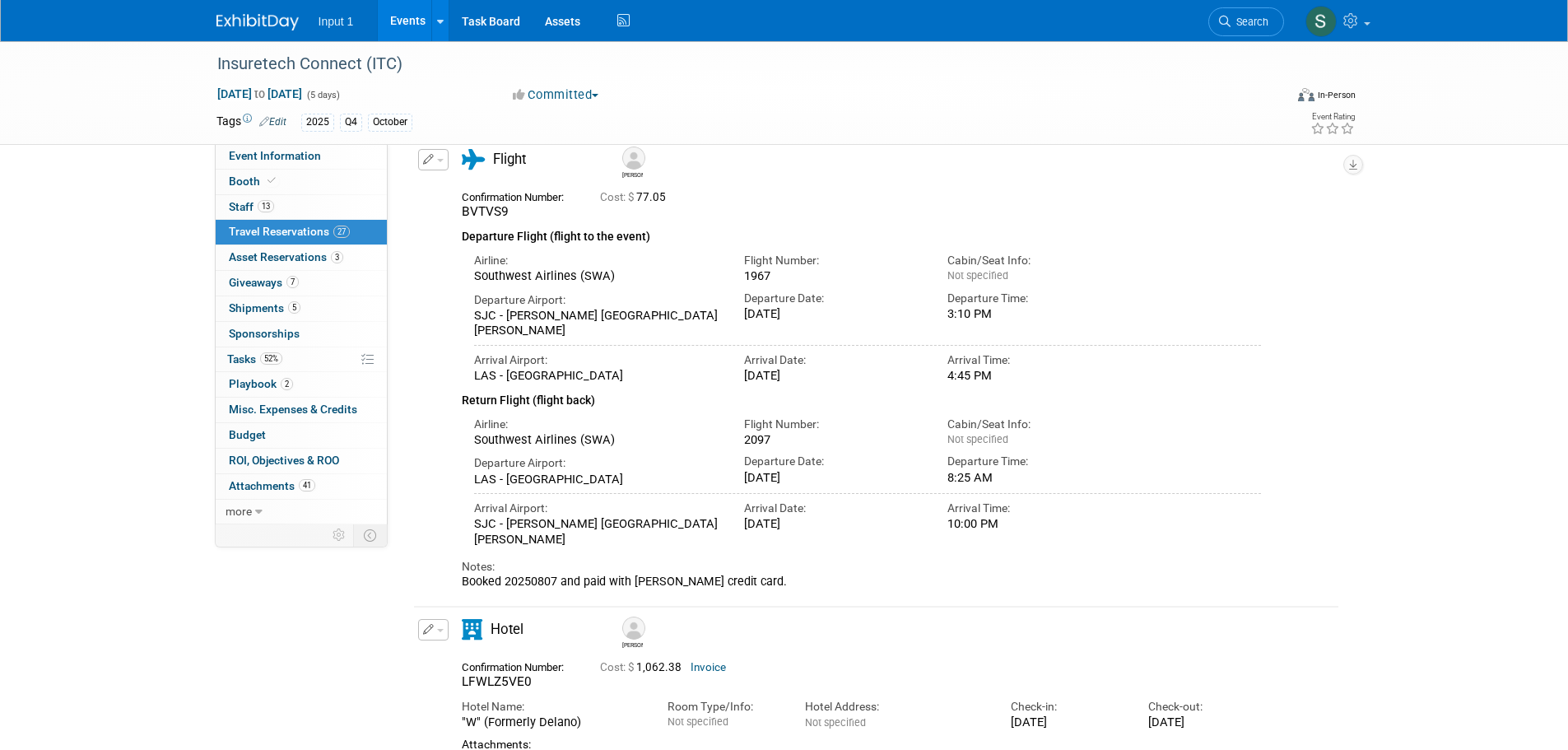
scroll to position [221, 0]
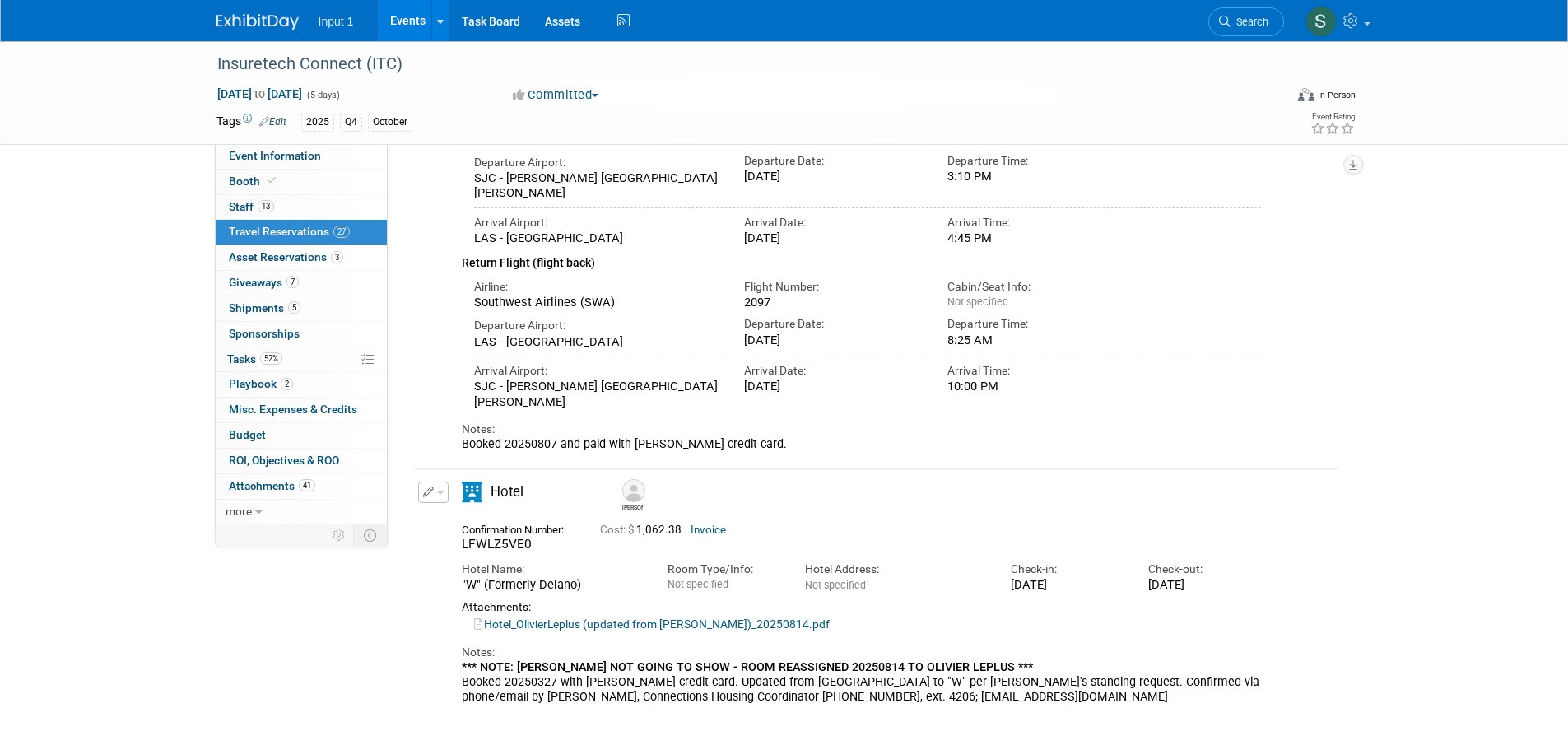
click at [447, 497] on button "button" at bounding box center [433, 493] width 30 height 22
click at [446, 519] on button "Edit Reservation" at bounding box center [488, 521] width 139 height 24
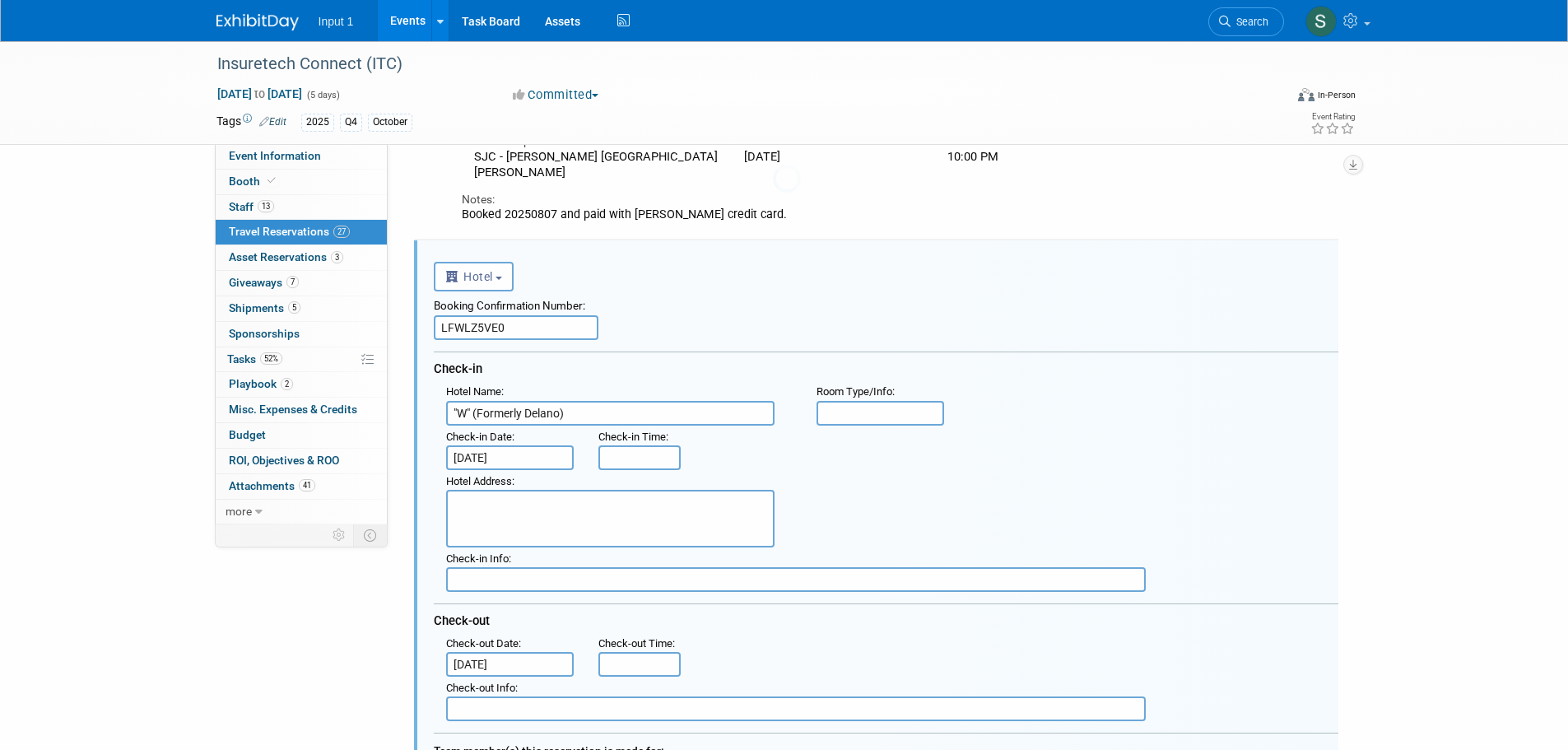
scroll to position [0, 0]
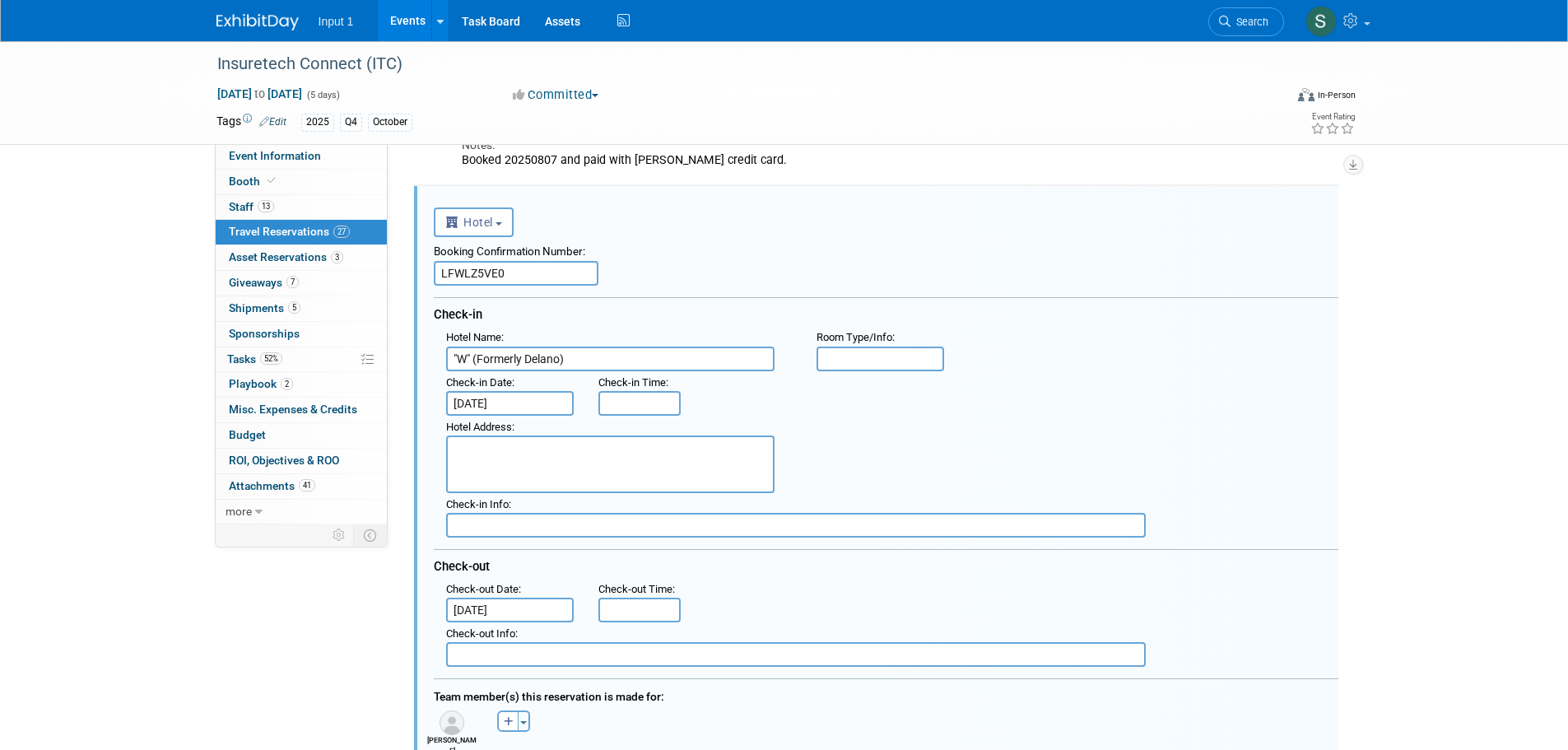
drag, startPoint x: 519, startPoint y: 274, endPoint x: 493, endPoint y: 450, distance: 177.9
click at [424, 277] on div "<i class="fas fa-plane" style="padding: 6px 4px 6px 1px;"></i> Flight <i class=…" at bounding box center [876, 706] width 925 height 1041
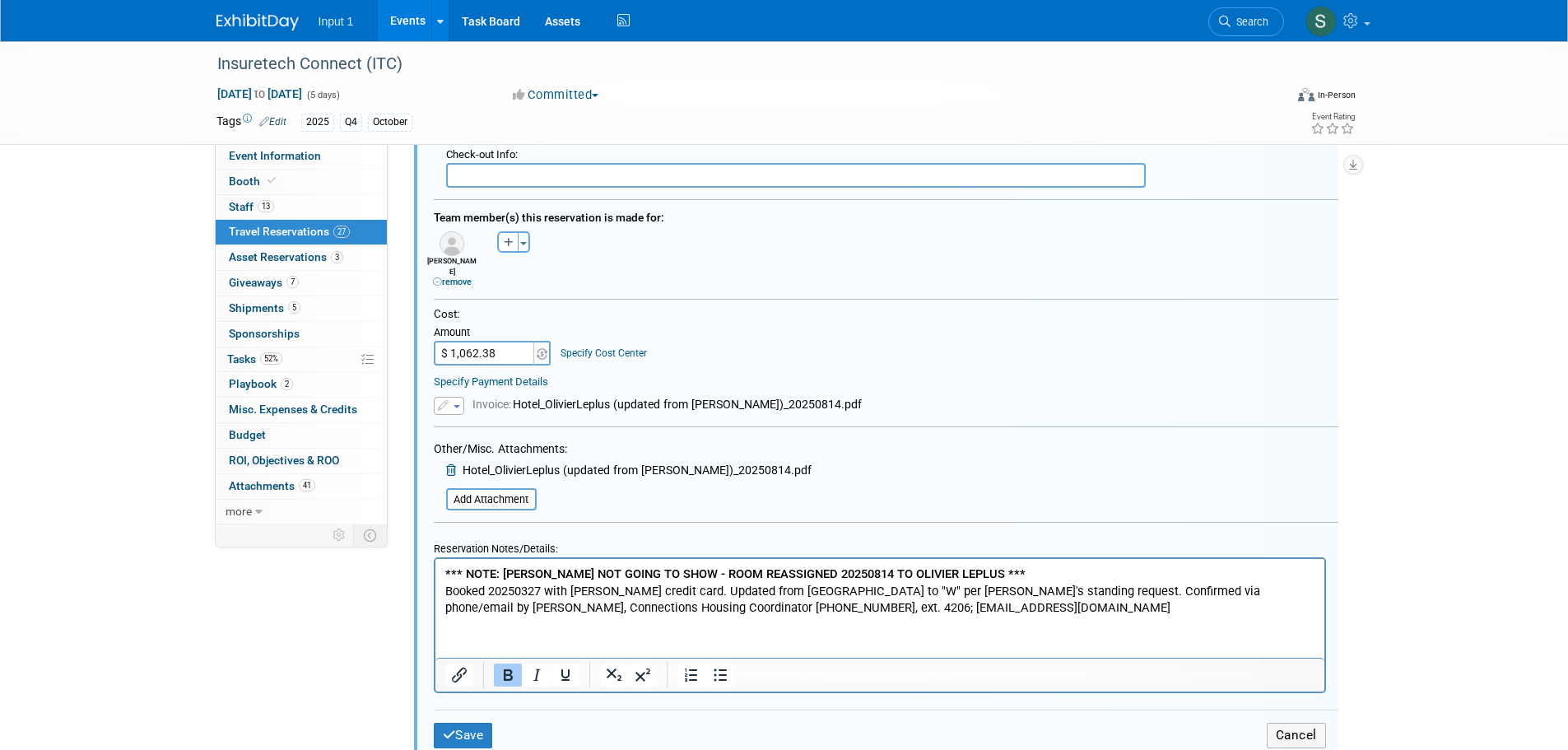
scroll to position [997, 0]
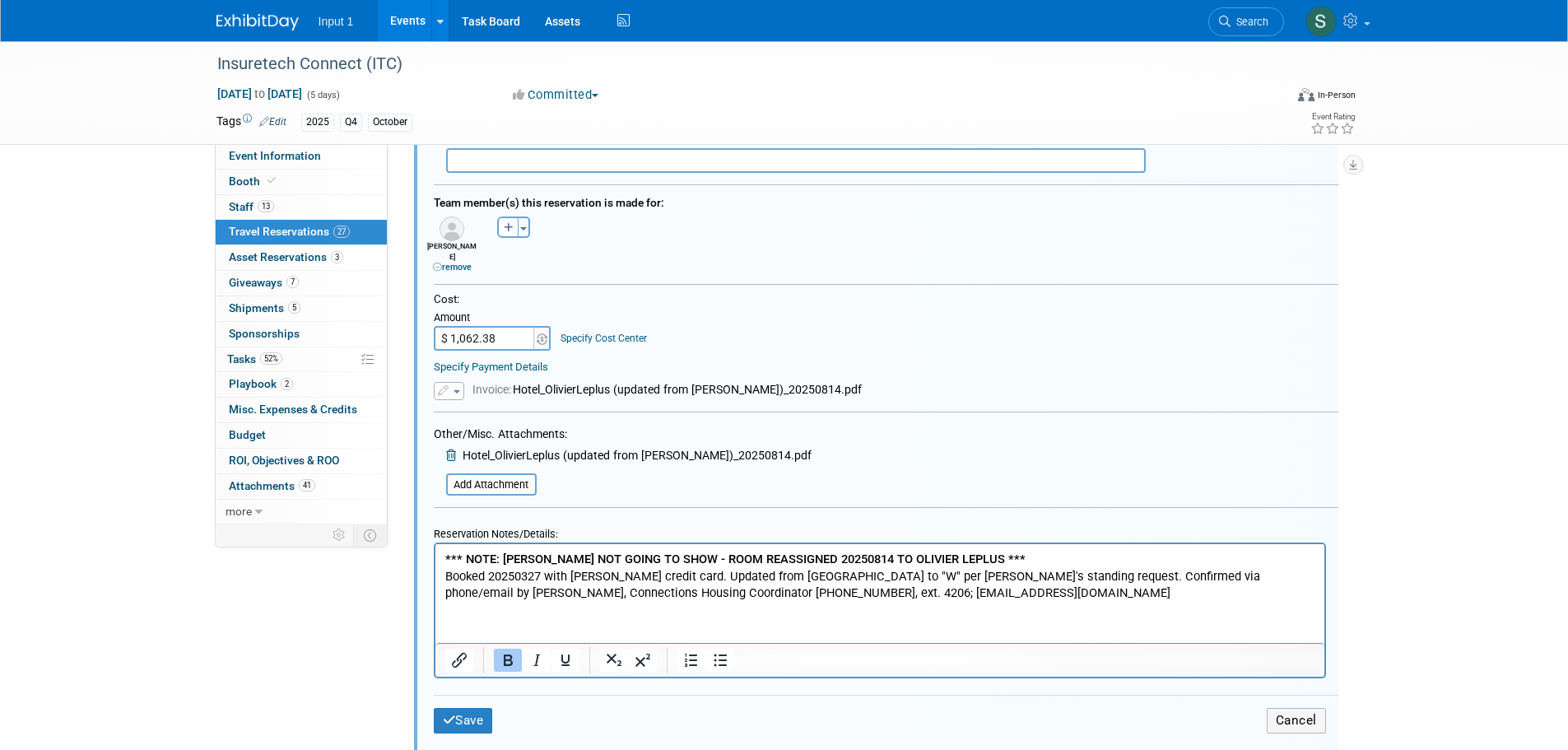
click at [440, 554] on html "*** NOTE: DANIEL NOT GOING TO SHOW - ROOM REASSIGNED 20250814 TO OLIVIER LEPLUS…" at bounding box center [879, 572] width 889 height 57
click at [440, 576] on html "*** NOTE: DANIEL NOT GOING TO SHOW - ROOM REASSIGNED 20250814 TO OLIVIER LEPLUS…" at bounding box center [879, 572] width 889 height 57
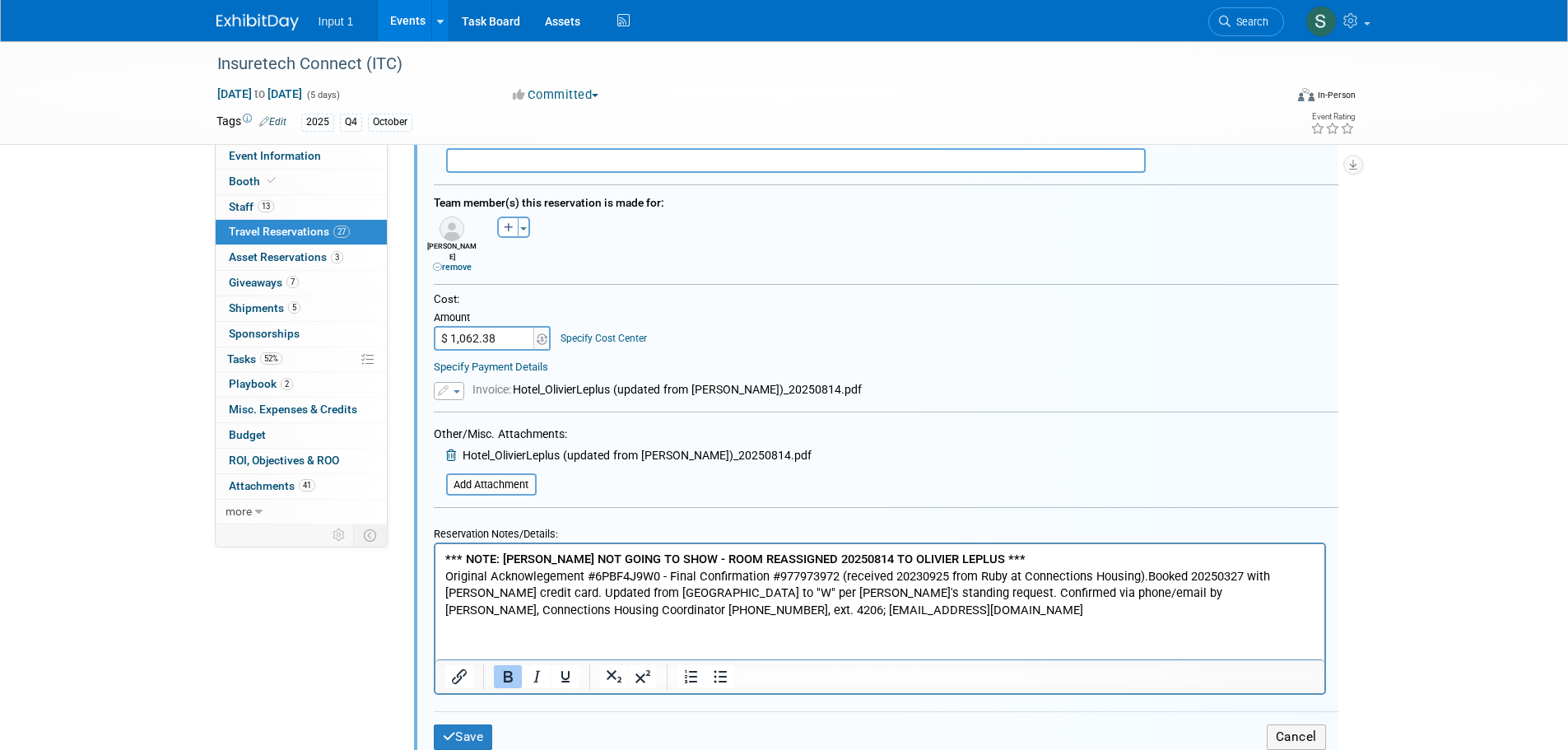
click at [1147, 571] on p "*** NOTE: DANIEL NOT GOING TO SHOW - ROOM REASSIGNED 20250814 TO OLIVIER LEPLUS…" at bounding box center [880, 583] width 870 height 67
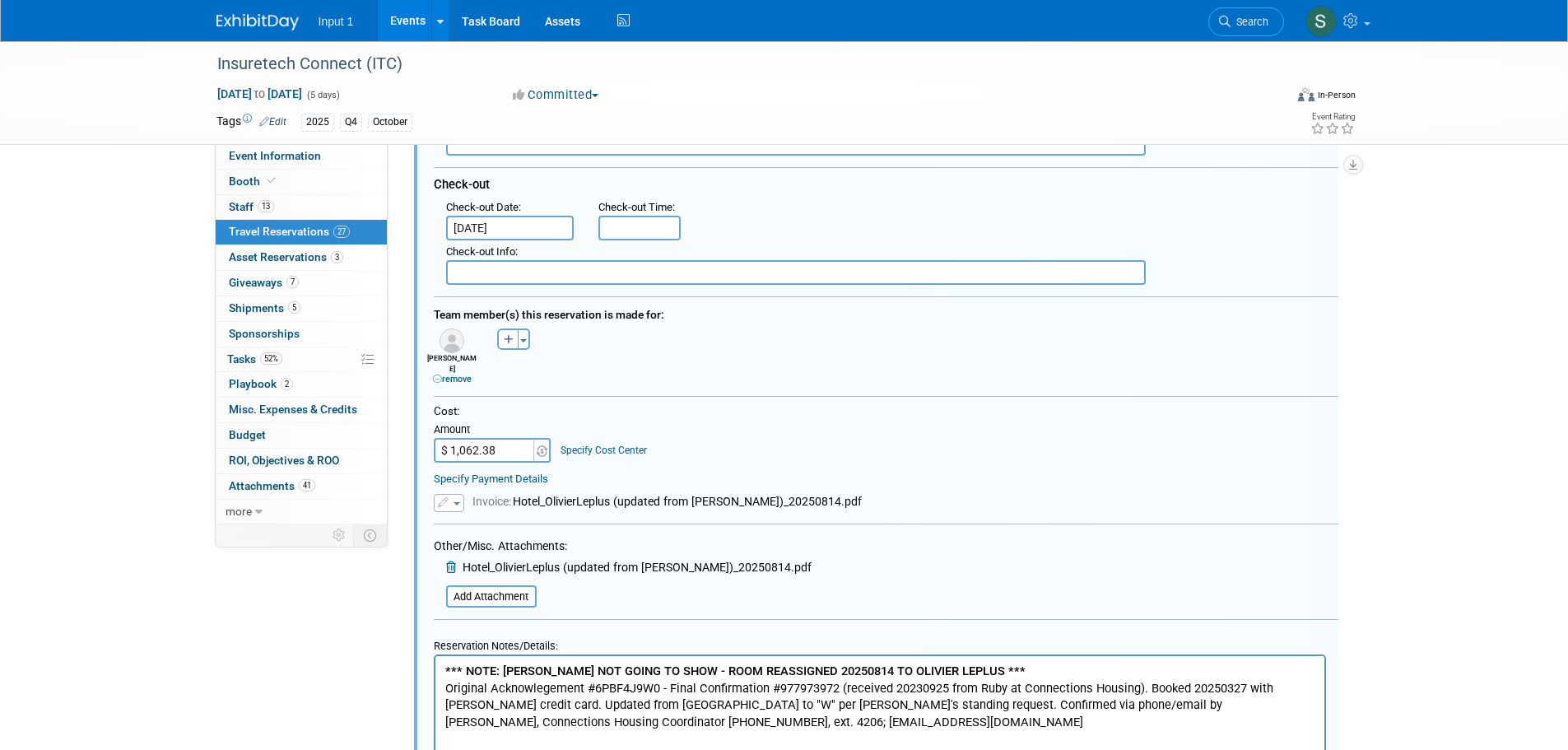
scroll to position [1055, 0]
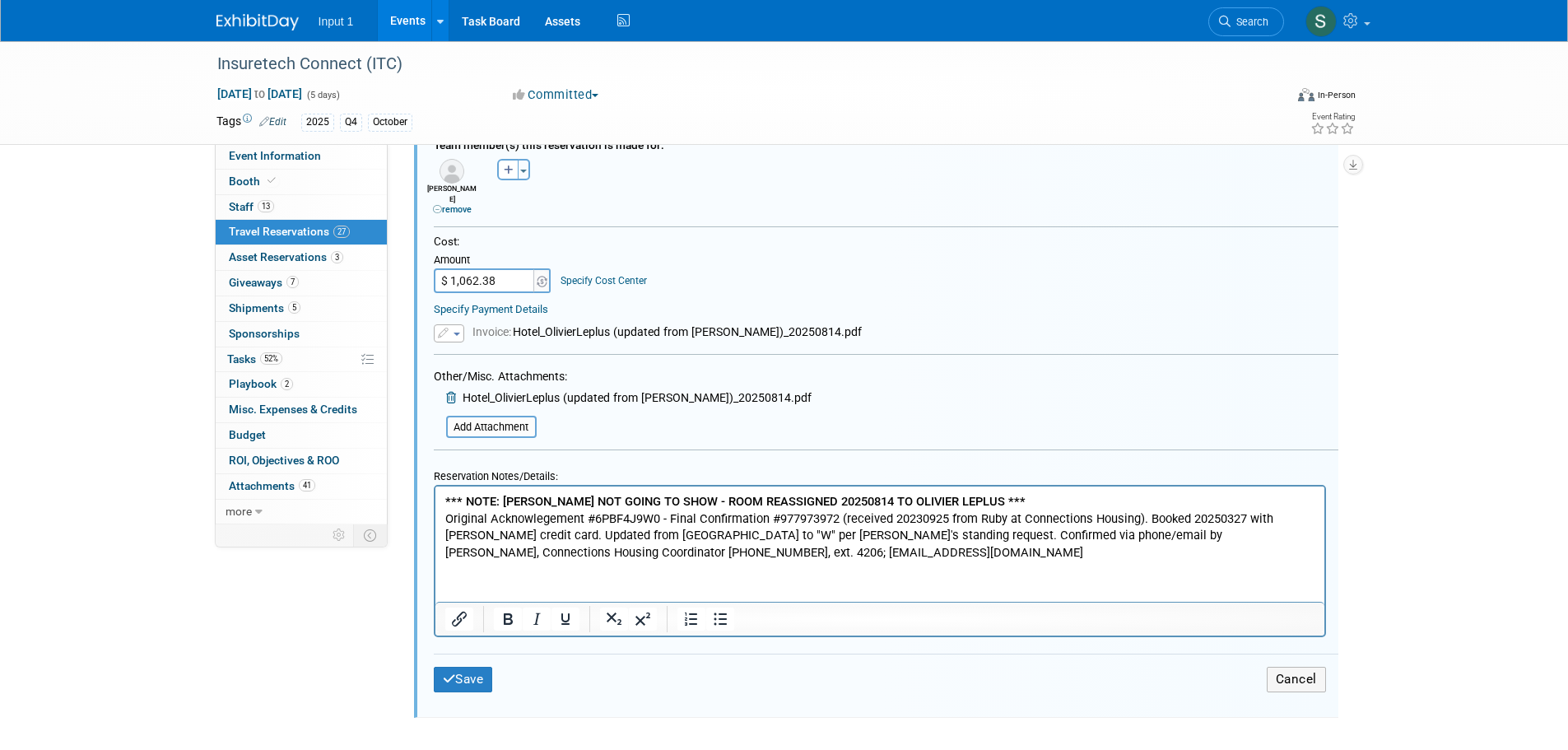
click at [658, 512] on p "*** NOTE: DANIEL NOT GOING TO SHOW - ROOM REASSIGNED 20250814 TO OLIVIER LEPLUS…" at bounding box center [880, 526] width 870 height 67
click at [595, 519] on p "*** NOTE: DANIEL NOT GOING TO SHOW - ROOM REASSIGNED 20250814 TO OLIVIER LEPLUS…" at bounding box center [880, 526] width 870 height 67
click at [837, 521] on p "*** NOTE: DANIEL NOT GOING TO SHOW - ROOM REASSIGNED 20250814 TO OLIVIER LEPLUS…" at bounding box center [880, 526] width 870 height 67
click at [780, 518] on p "*** NOTE: DANIEL NOT GOING TO SHOW - ROOM REASSIGNED 20250814 TO OLIVIER LEPLUS…" at bounding box center [880, 526] width 870 height 67
click at [778, 519] on p "*** NOTE: DANIEL NOT GOING TO SHOW - ROOM REASSIGNED 20250814 TO OLIVIER LEPLUS…" at bounding box center [880, 526] width 870 height 67
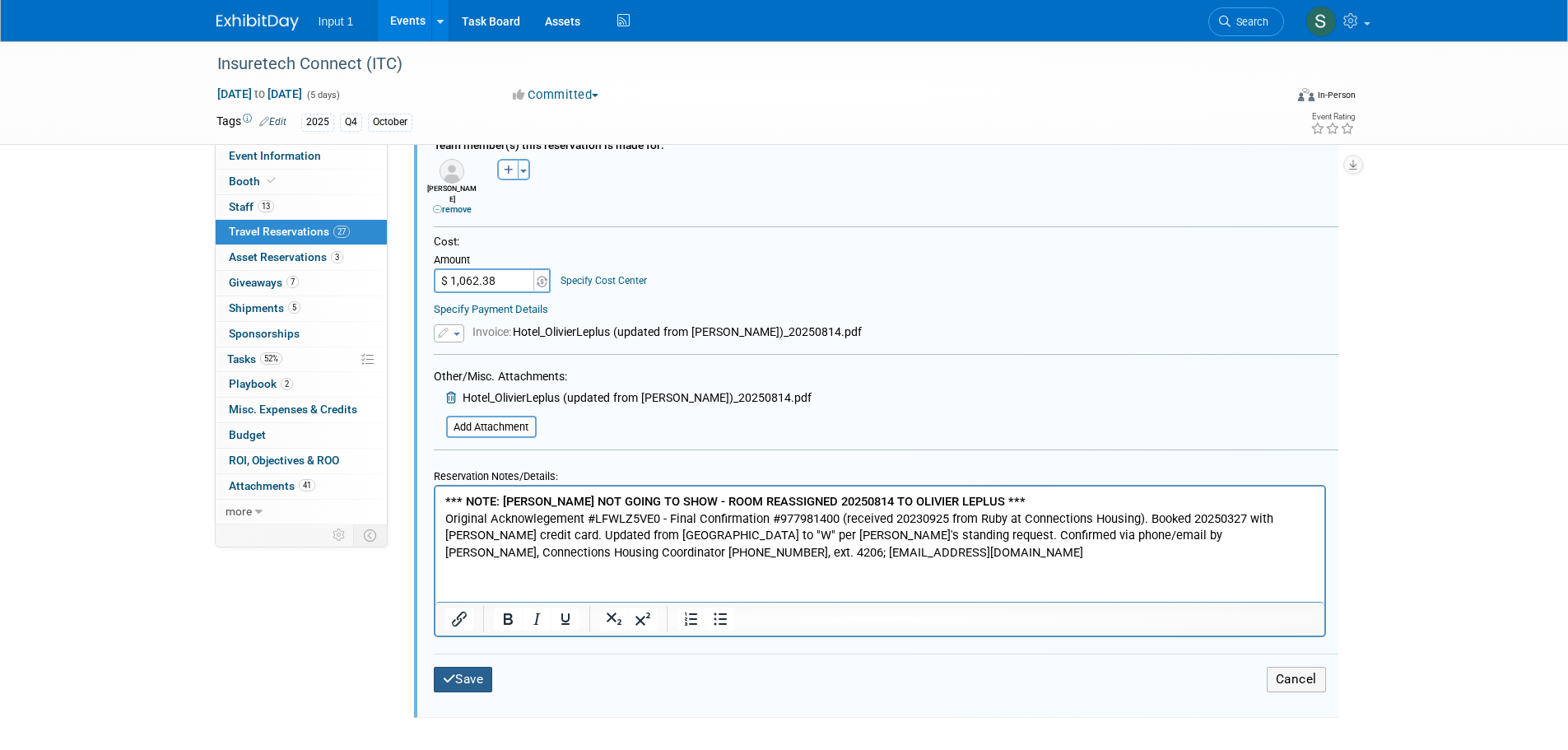
type input "977981400"
click at [475, 671] on button "Save" at bounding box center [464, 679] width 59 height 25
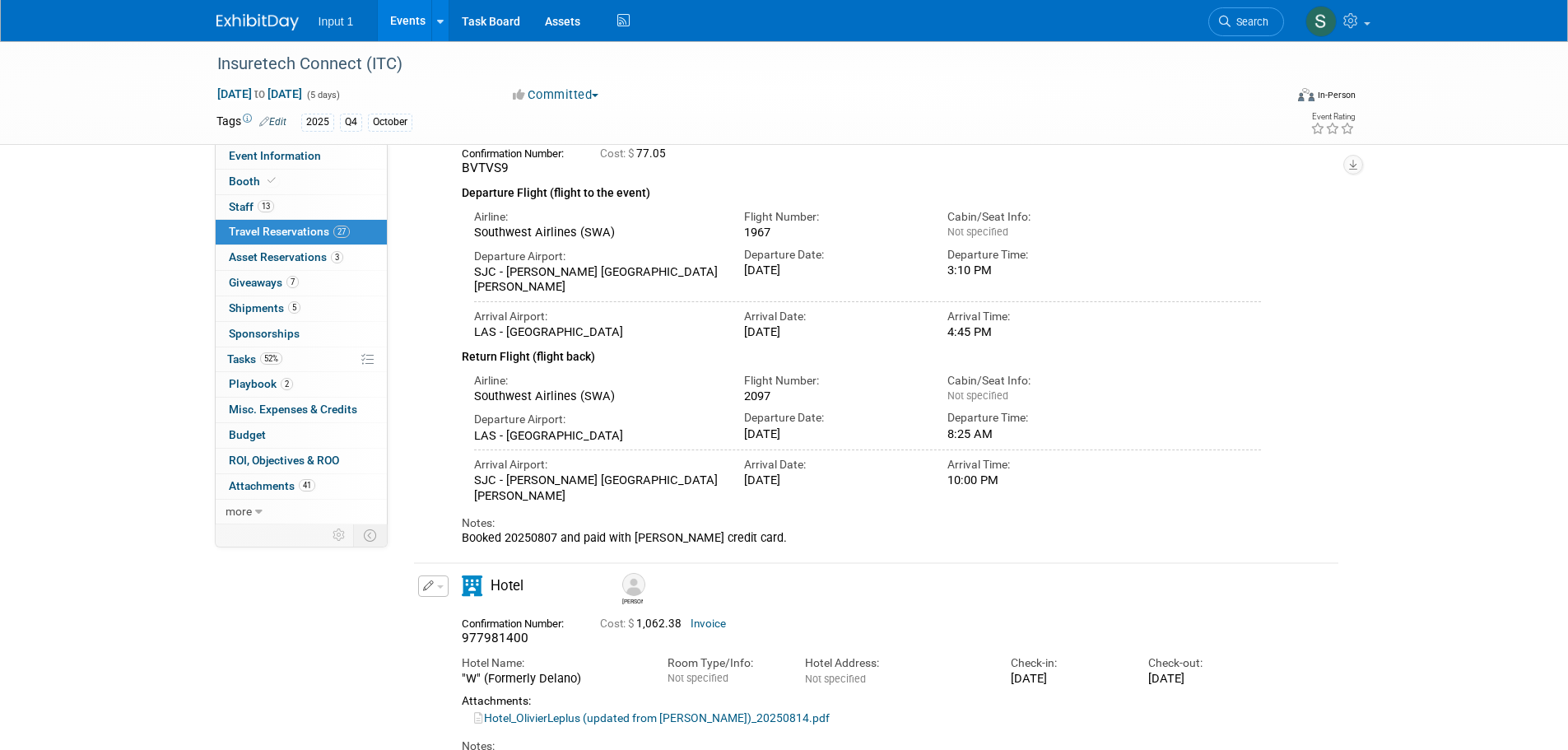
scroll to position [235, 0]
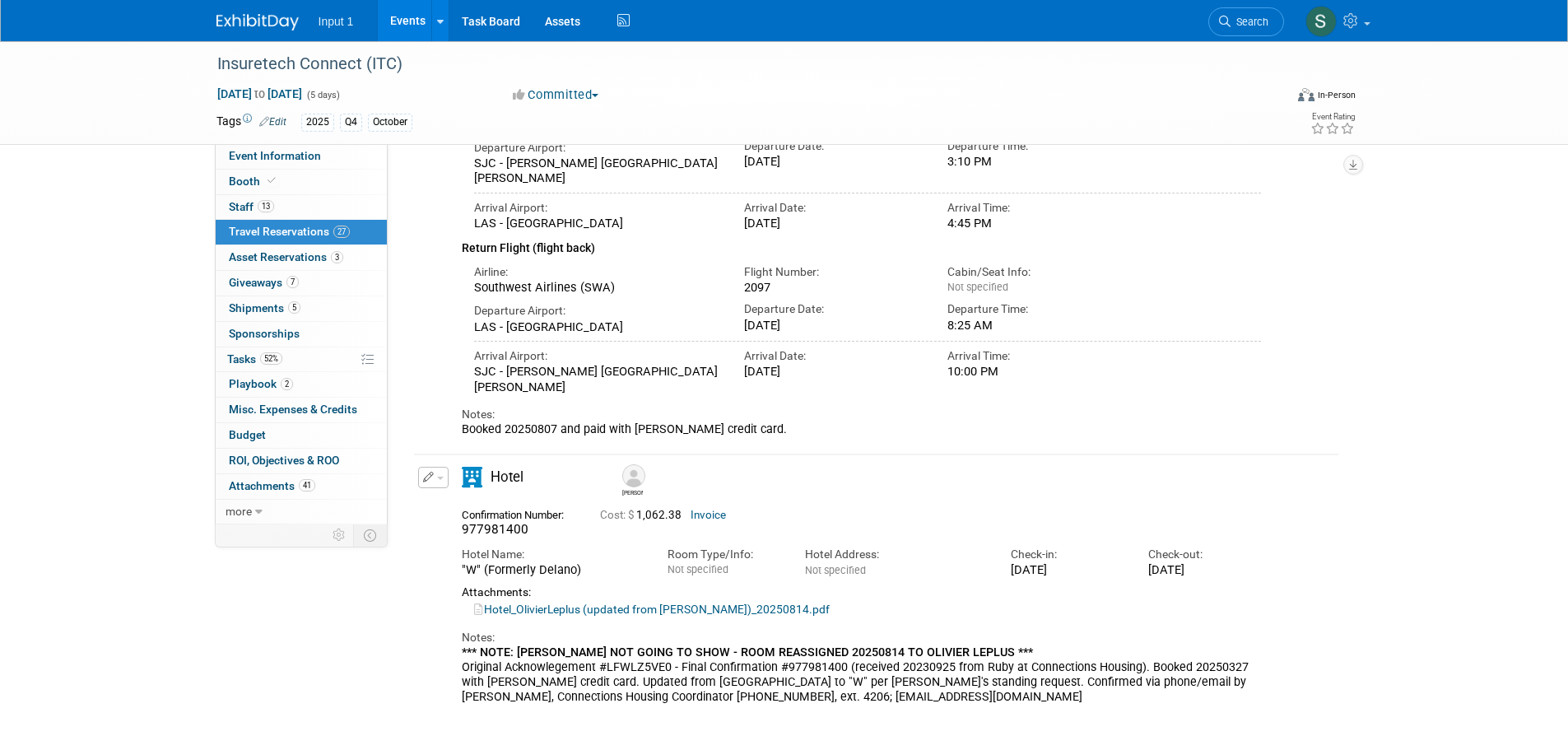
click at [1148, 668] on div "*** NOTE: DANIEL NOT GOING TO SHOW - ROOM REASSIGNED 20250814 TO OLIVIER LEPLUS…" at bounding box center [862, 676] width 800 height 59
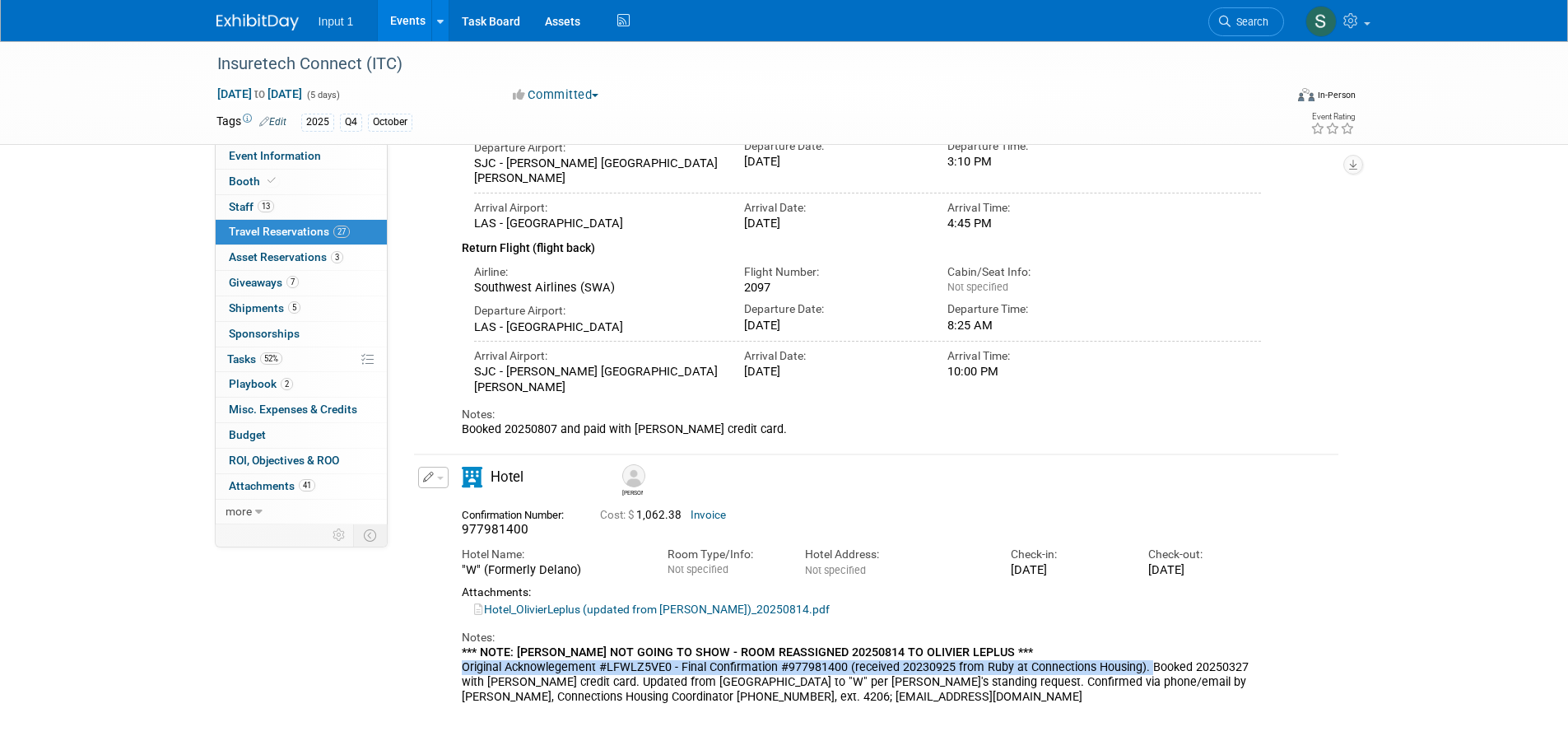
click at [460, 667] on div "Hotel Olivier 977981400 Cost: $ 1,062.38 Invoice Hotel Name: Check-in:" at bounding box center [862, 585] width 825 height 238
copy div "Original Acknowlegement #LFWLZ5VE0 - Final Confirmation #977981400 (received 20…"
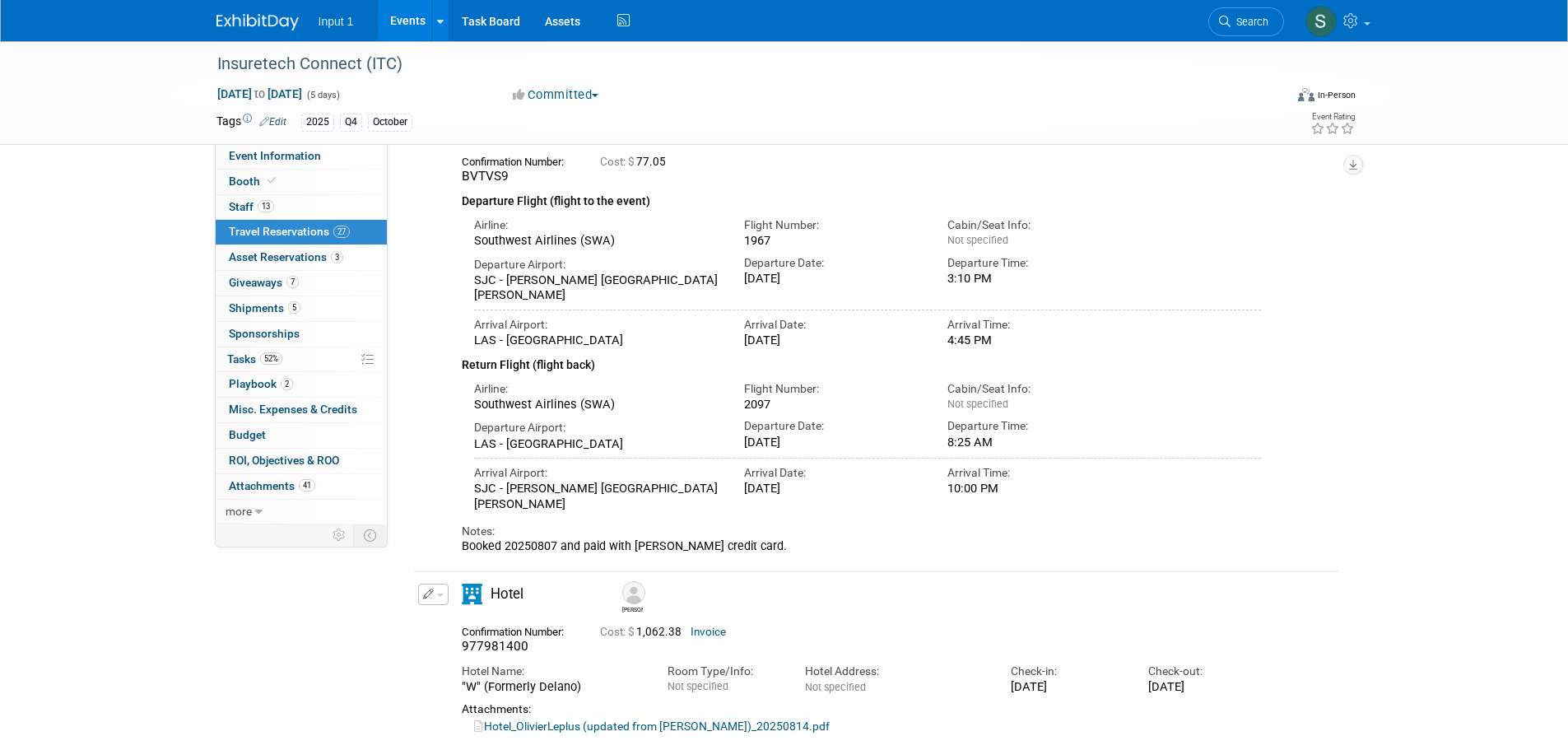
scroll to position [0, 0]
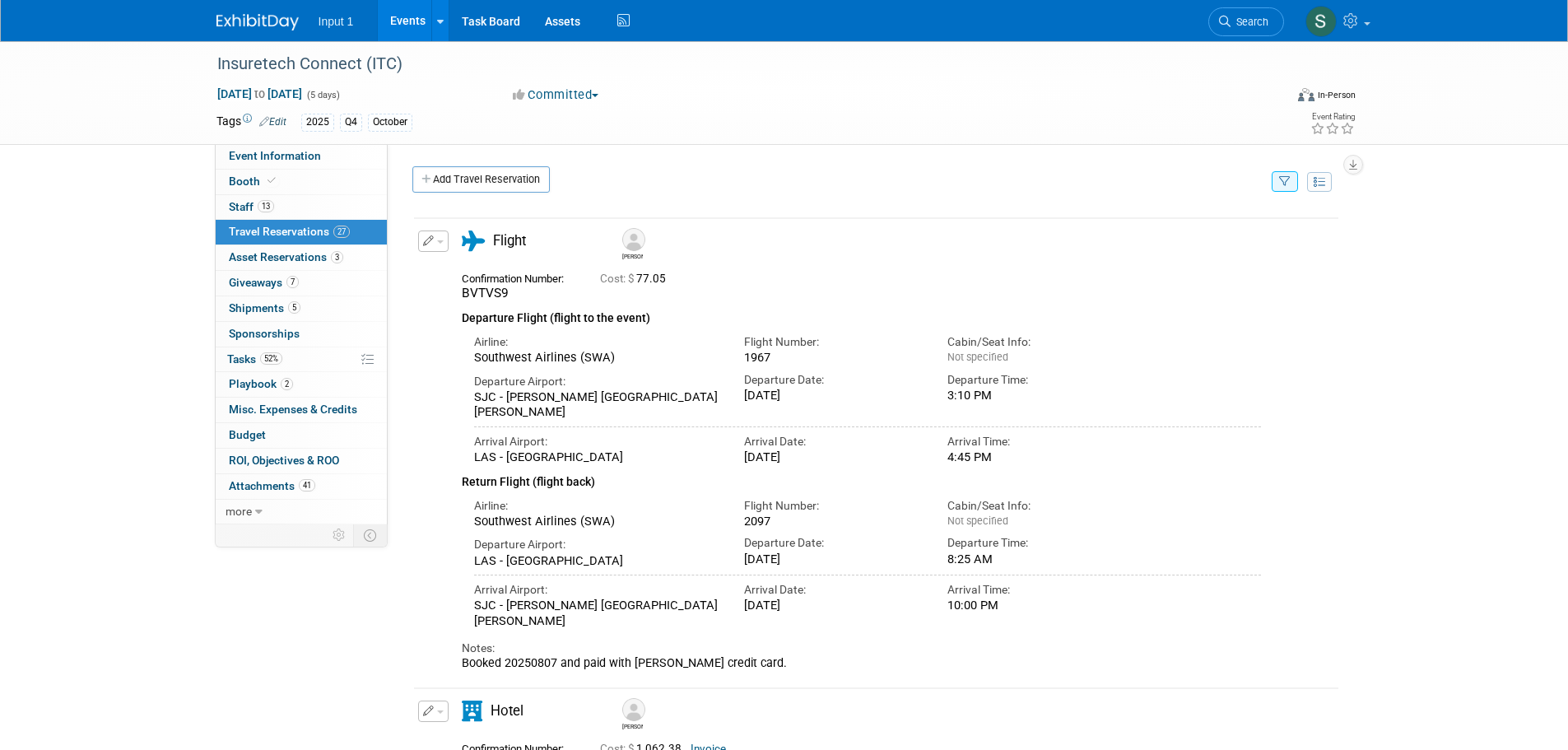
click at [1283, 178] on icon "button" at bounding box center [1285, 182] width 12 height 11
click at [1178, 242] on select "-- Select Traveler -- All reservation with no one tagged Chris Farfaras Gillian…" at bounding box center [1183, 232] width 205 height 23
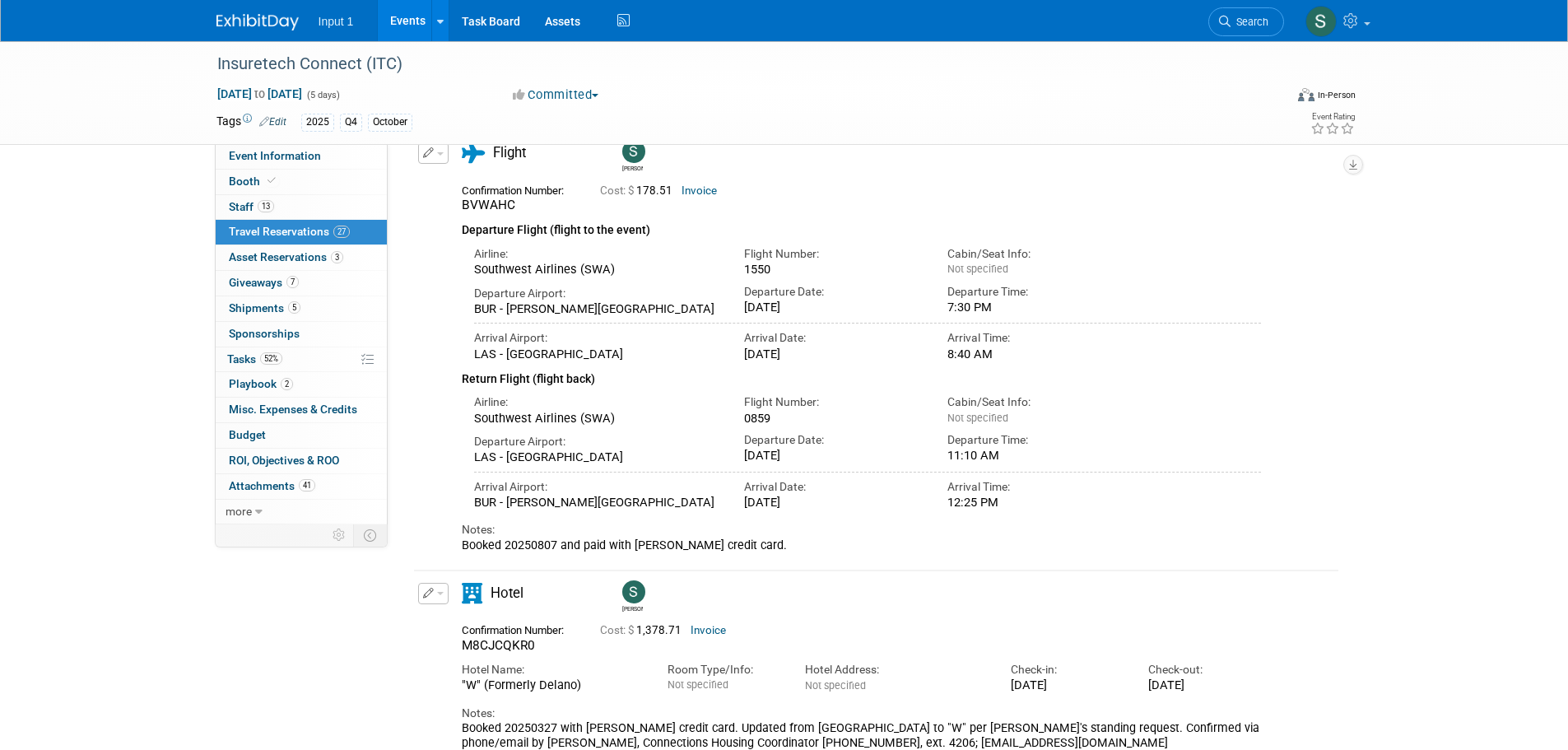
scroll to position [224, 0]
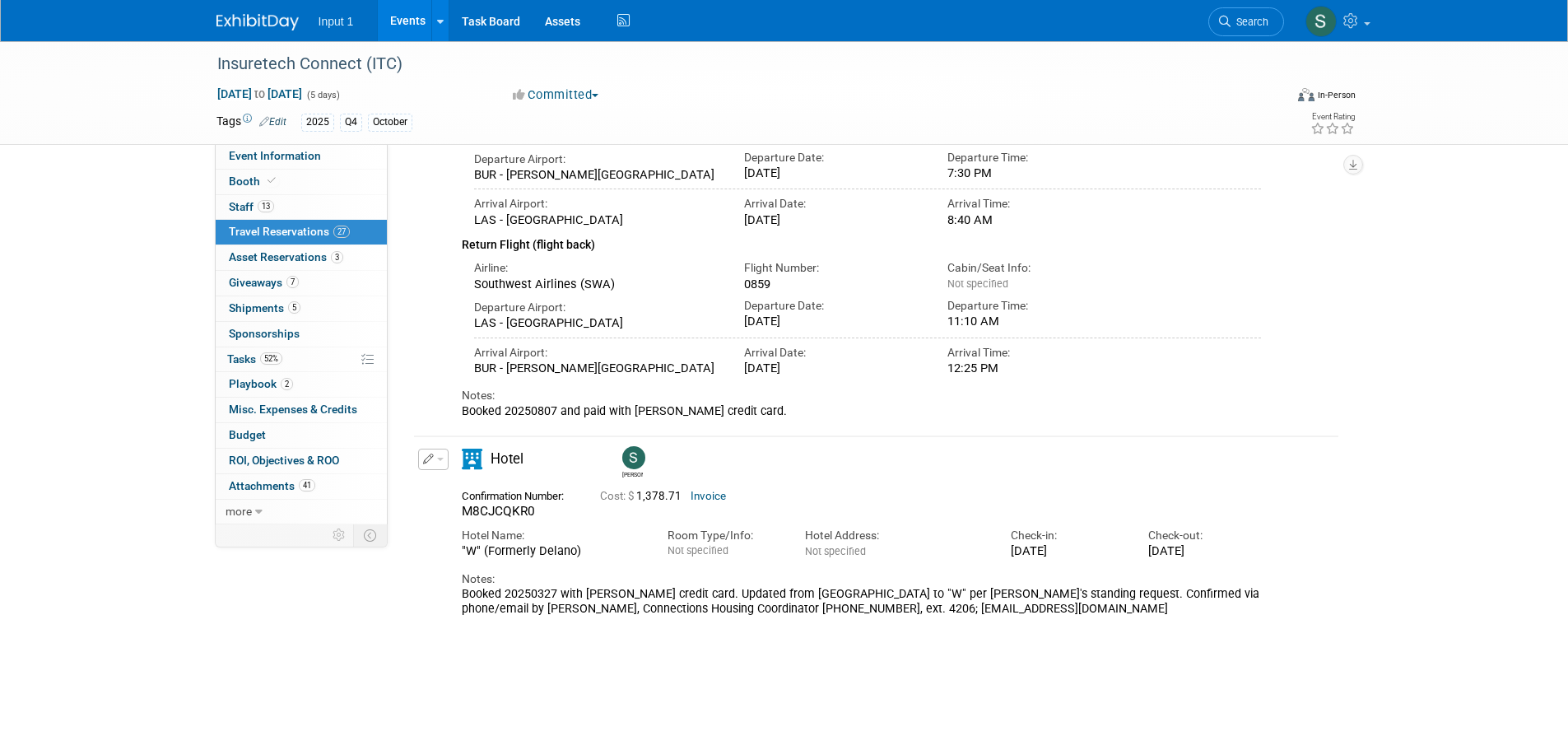
click at [442, 454] on button "button" at bounding box center [433, 459] width 30 height 22
click at [446, 485] on button "Edit Reservation" at bounding box center [488, 488] width 139 height 24
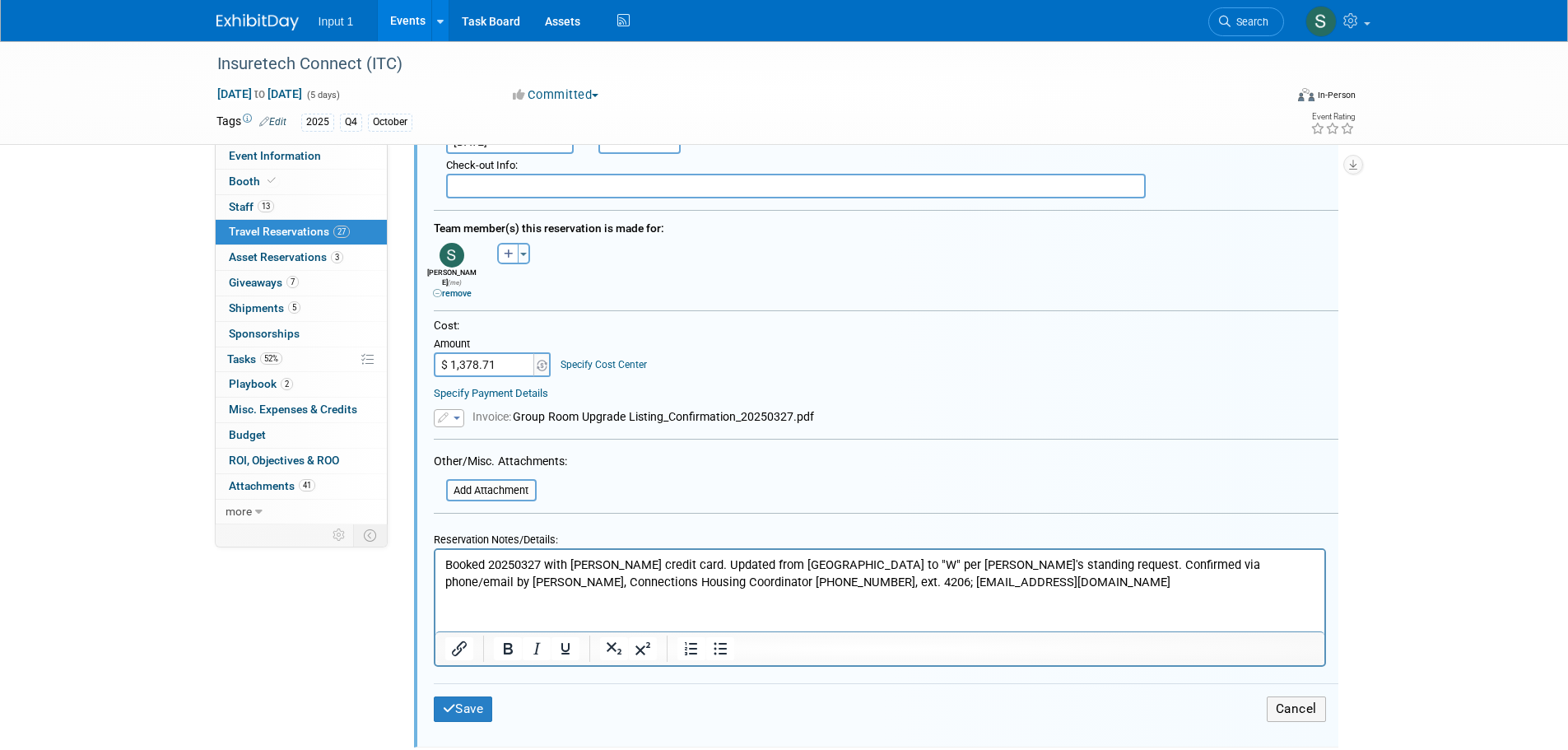
scroll to position [944, 0]
click at [445, 558] on p "Booked 20250327 with Rene credit card. Updated from Mandalay Bay to "W" per Ren…" at bounding box center [880, 571] width 870 height 34
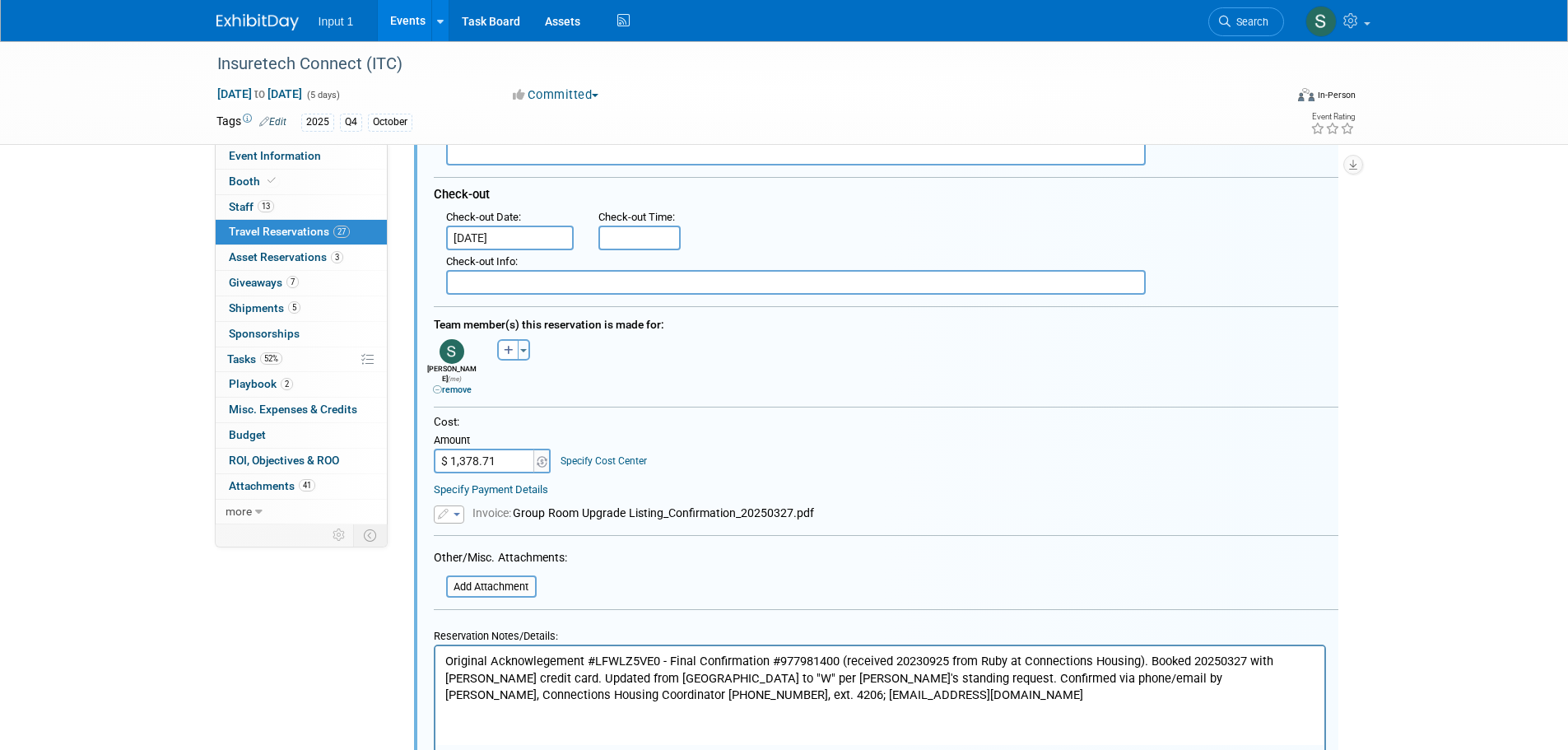
scroll to position [532, 0]
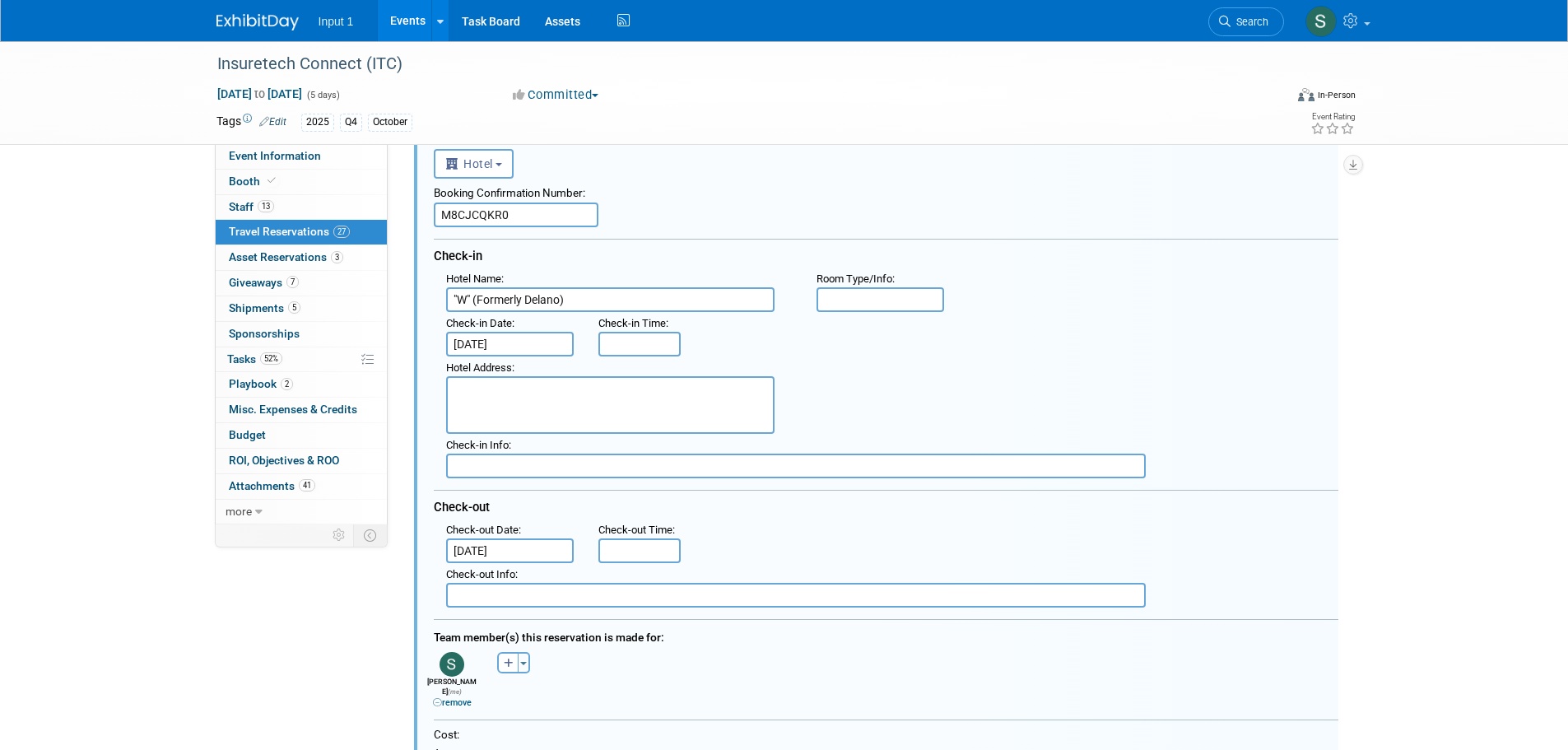
drag, startPoint x: 534, startPoint y: 203, endPoint x: 410, endPoint y: 227, distance: 126.3
click at [407, 198] on div "Delete Reservation Susan" at bounding box center [876, 425] width 953 height 1512
drag, startPoint x: 520, startPoint y: 215, endPoint x: 419, endPoint y: 219, distance: 101.1
click at [419, 219] on div "<i class="fas fa-plane" style="padding: 6px 4px 6px 1px;"></i> Flight <i class=…" at bounding box center [876, 650] width 925 height 1047
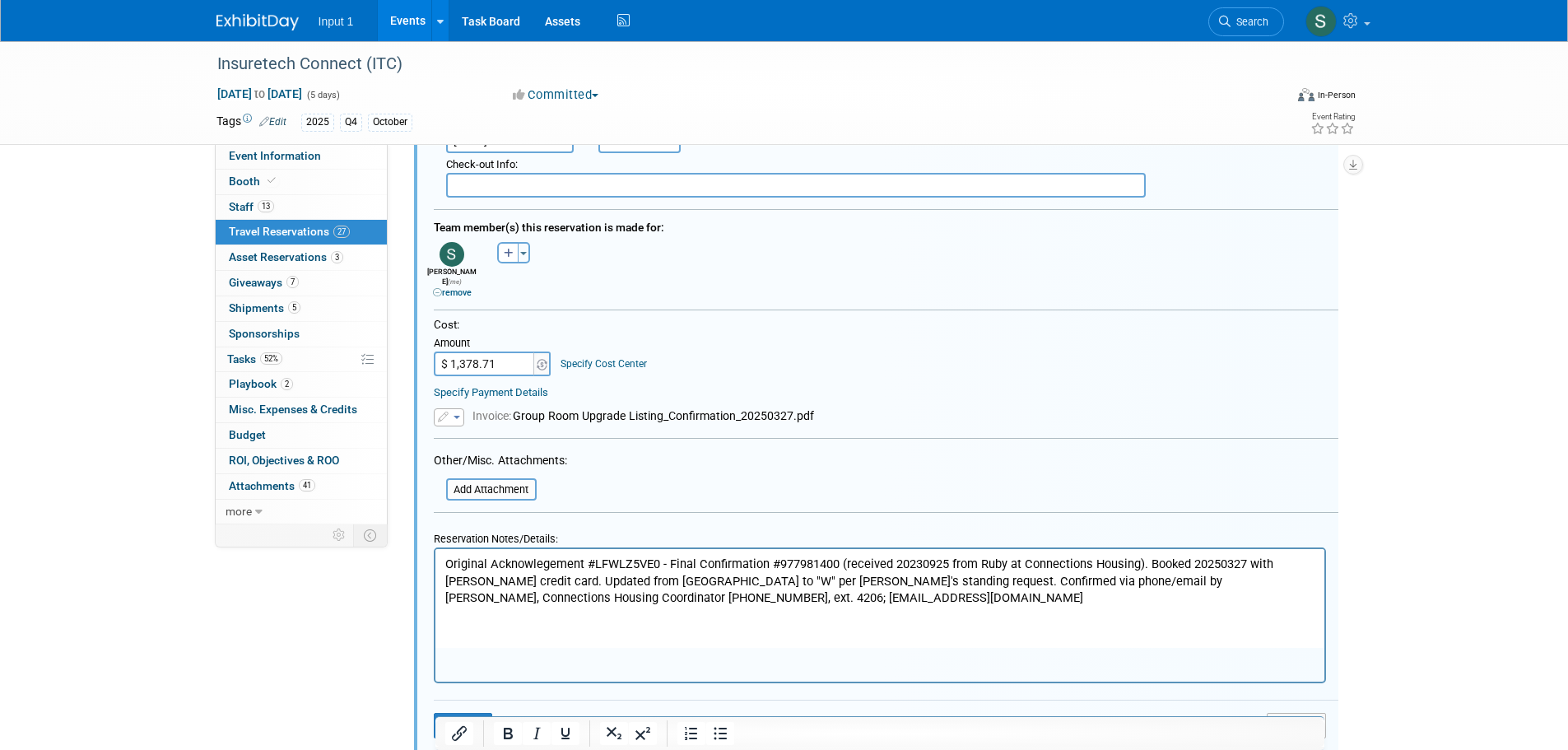
scroll to position [944, 0]
click at [837, 560] on p "Original Acknowlegement #LFWLZ5VE0 - Final Confirmation #977981400 (received 20…" at bounding box center [880, 580] width 870 height 51
click at [656, 562] on p "Original Acknowlegement #LFWLZ5VE0 - Final Confirmation #977981400 (received 20…" at bounding box center [880, 580] width 870 height 51
click at [590, 562] on p "Original Acknowlegement #LFWLZ5VE0 - Final Confirmation #977981400 (received 20…" at bounding box center [880, 580] width 870 height 51
paste body "Rich Text Area. Press ALT-0 for help."
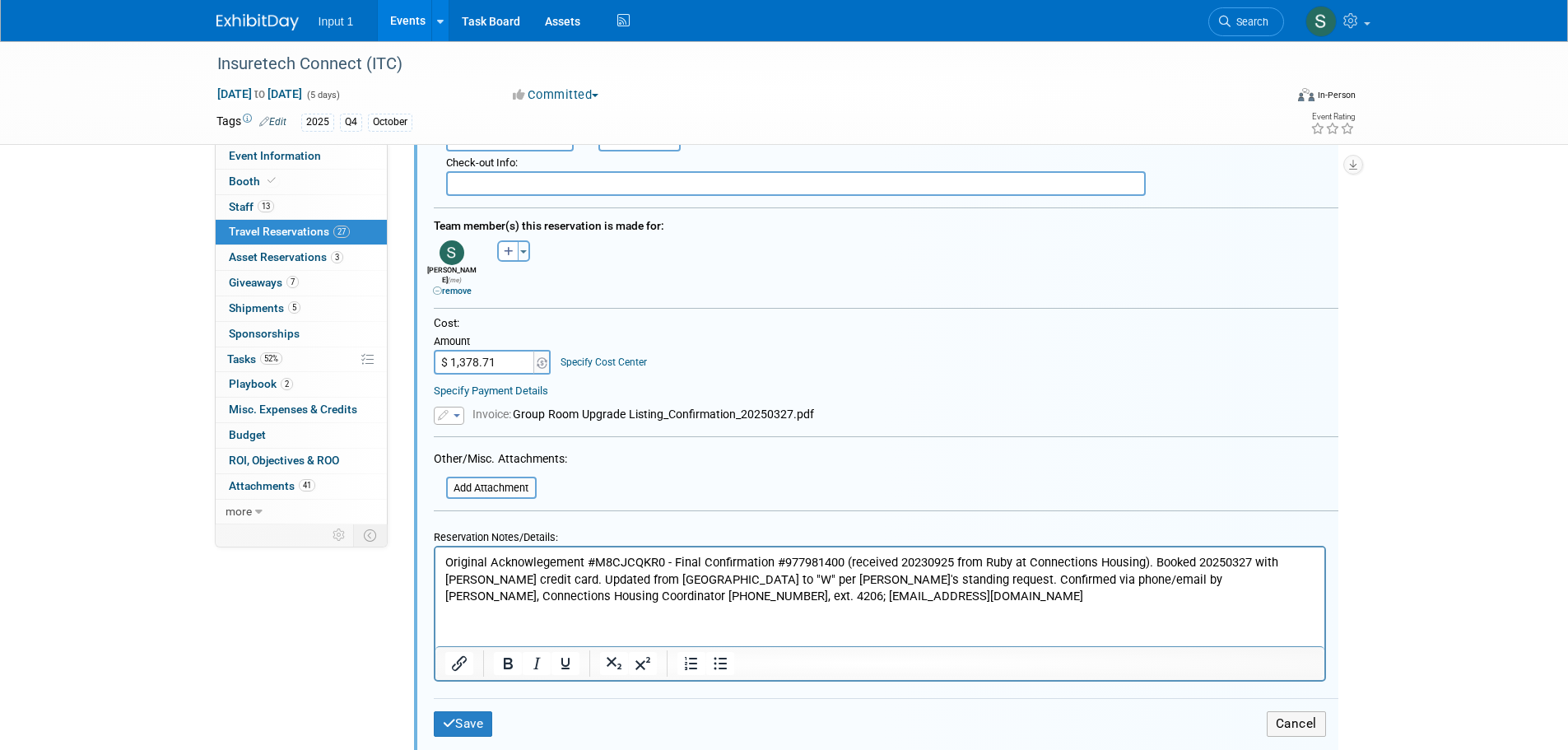
click at [843, 561] on p "Original Acknowlegement #M8CJCQKR0 - Final Confirmation #977981400 (received 20…" at bounding box center [880, 580] width 870 height 51
click at [784, 560] on p "Original Acknowlegement #M8CJCQKR0 - Final Confirmation #977981400 (received 20…" at bounding box center [880, 580] width 870 height 51
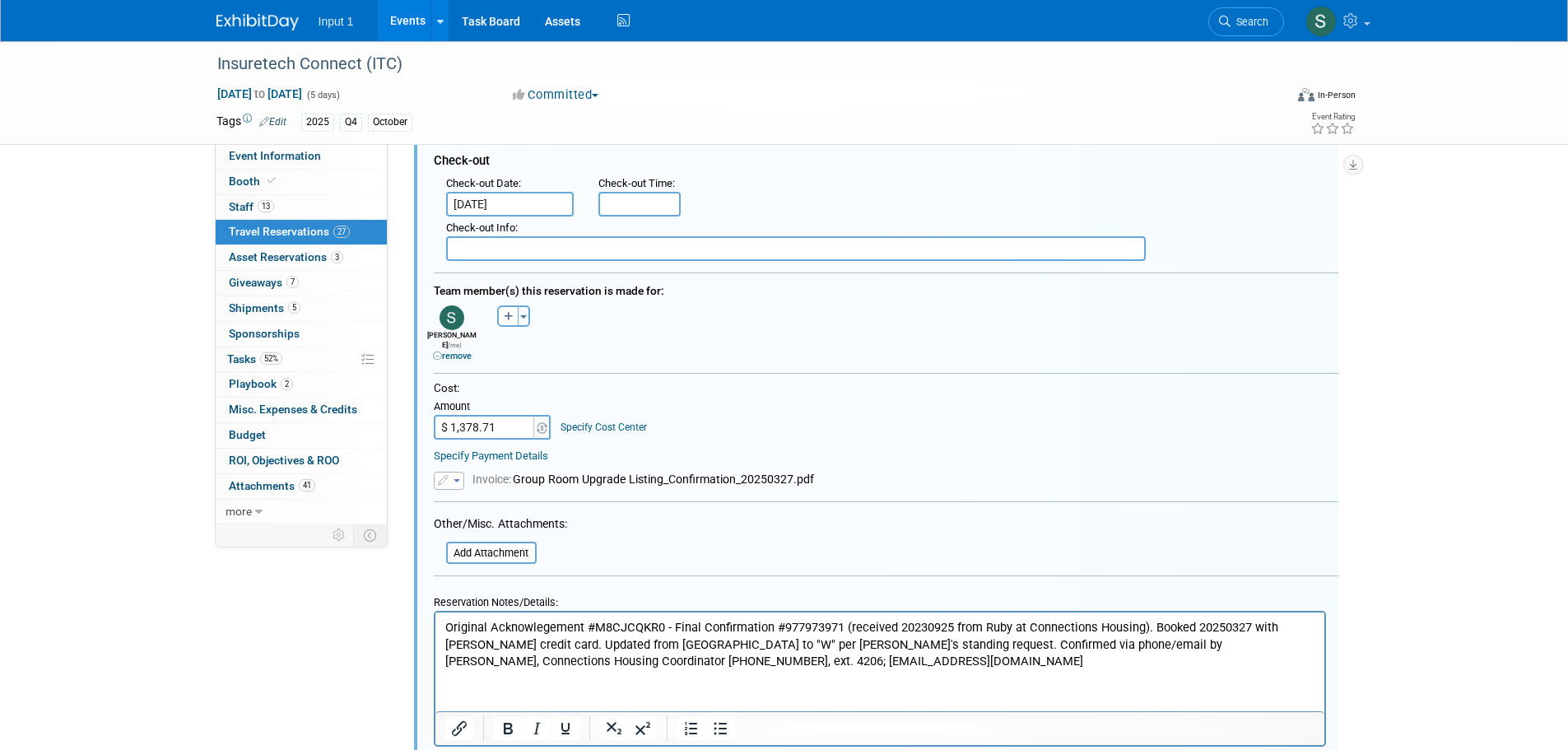
scroll to position [987, 0]
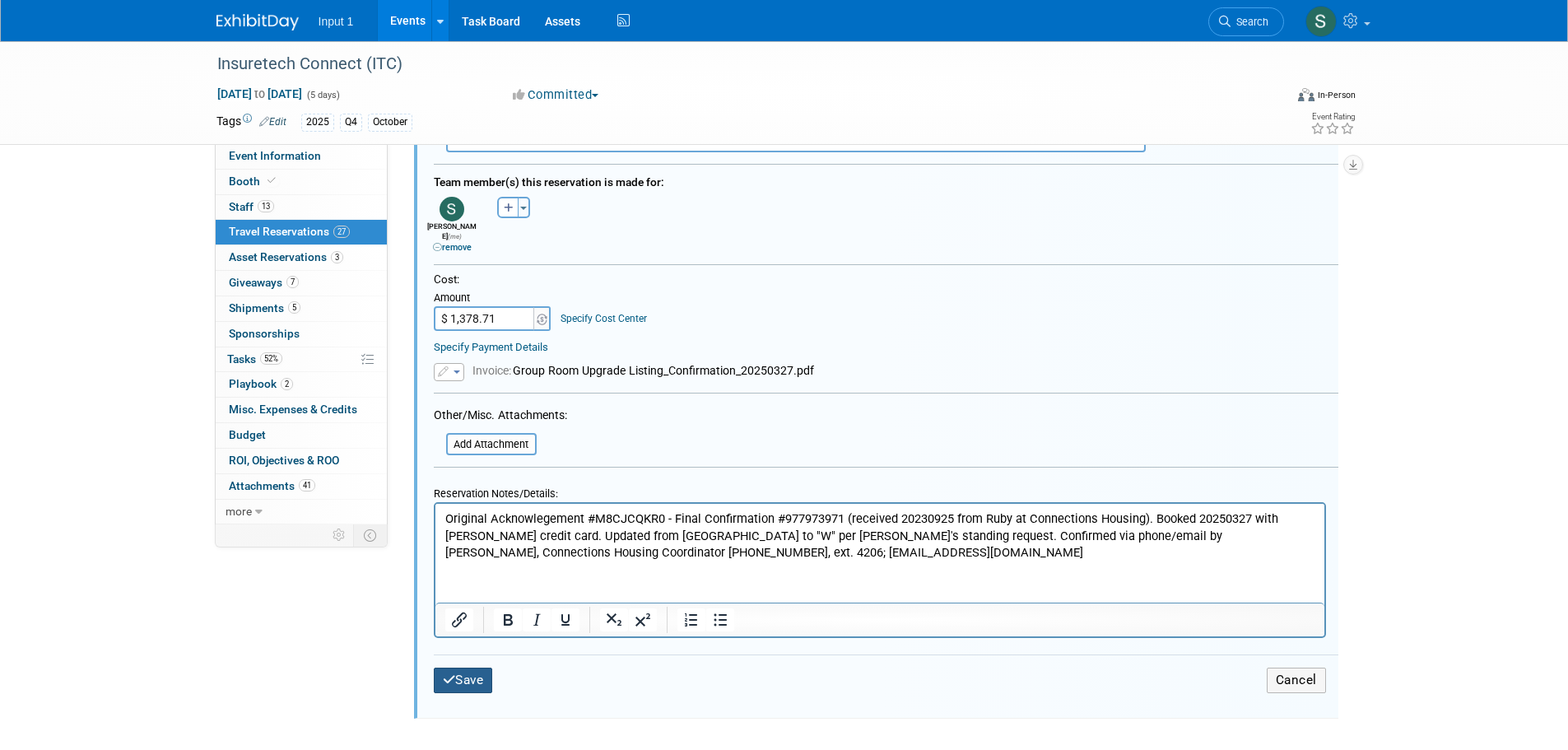
type input "977973971"
click at [455, 676] on icon "submit" at bounding box center [449, 680] width 13 height 13
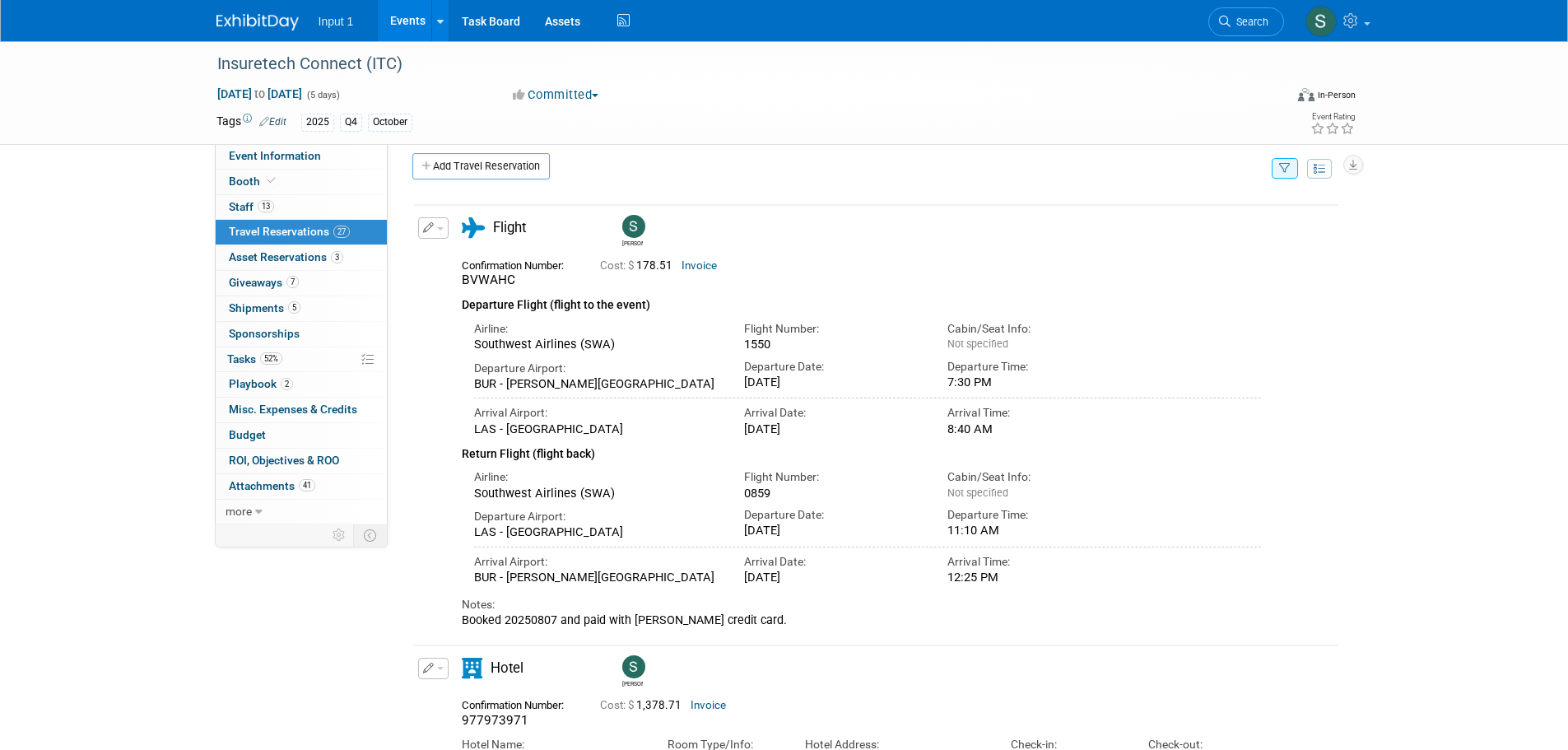
scroll to position [0, 0]
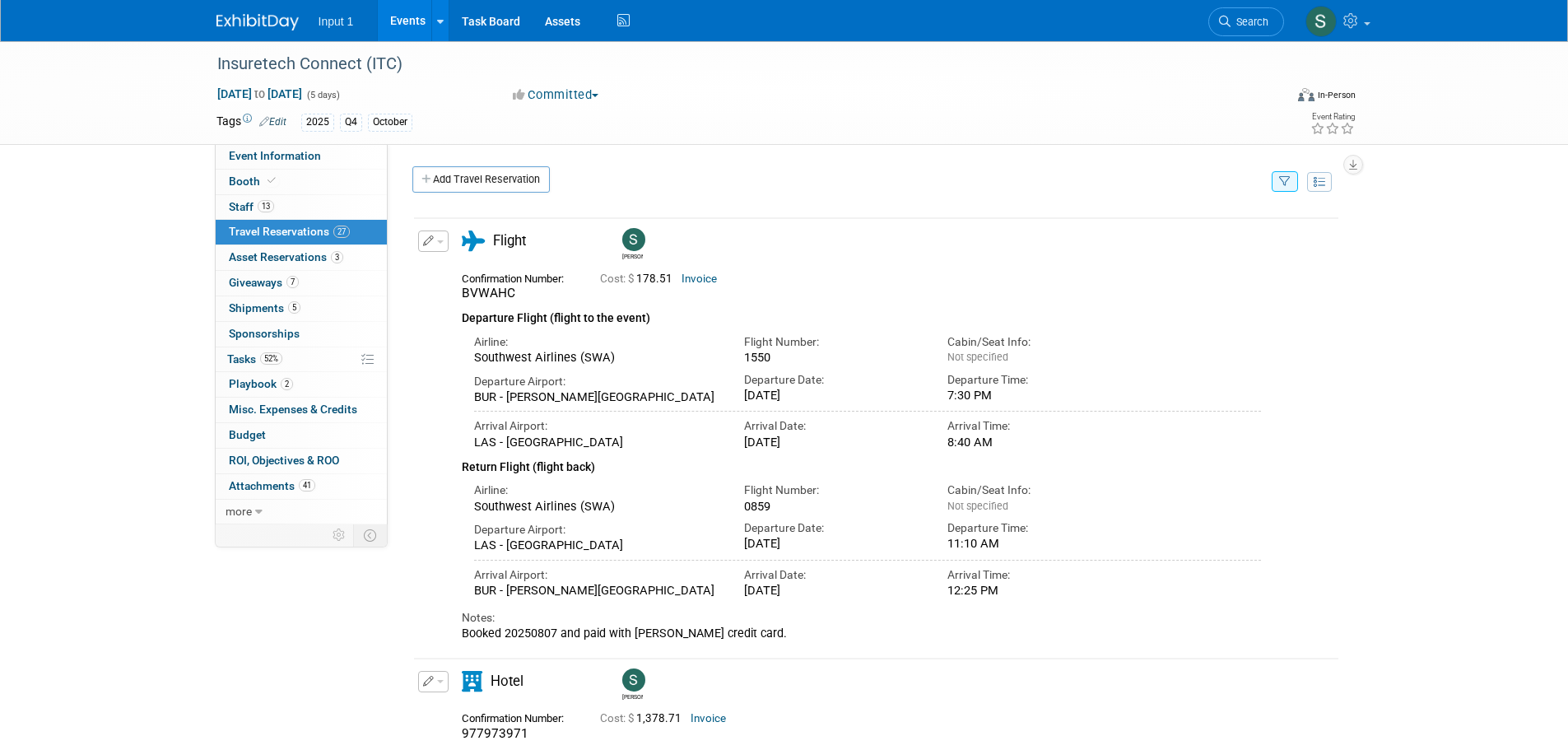
click at [1281, 186] on icon "button" at bounding box center [1285, 182] width 12 height 11
click at [1187, 237] on select "-- Select Traveler -- All reservation with no one tagged Chris Farfaras Gillian…" at bounding box center [1183, 232] width 205 height 23
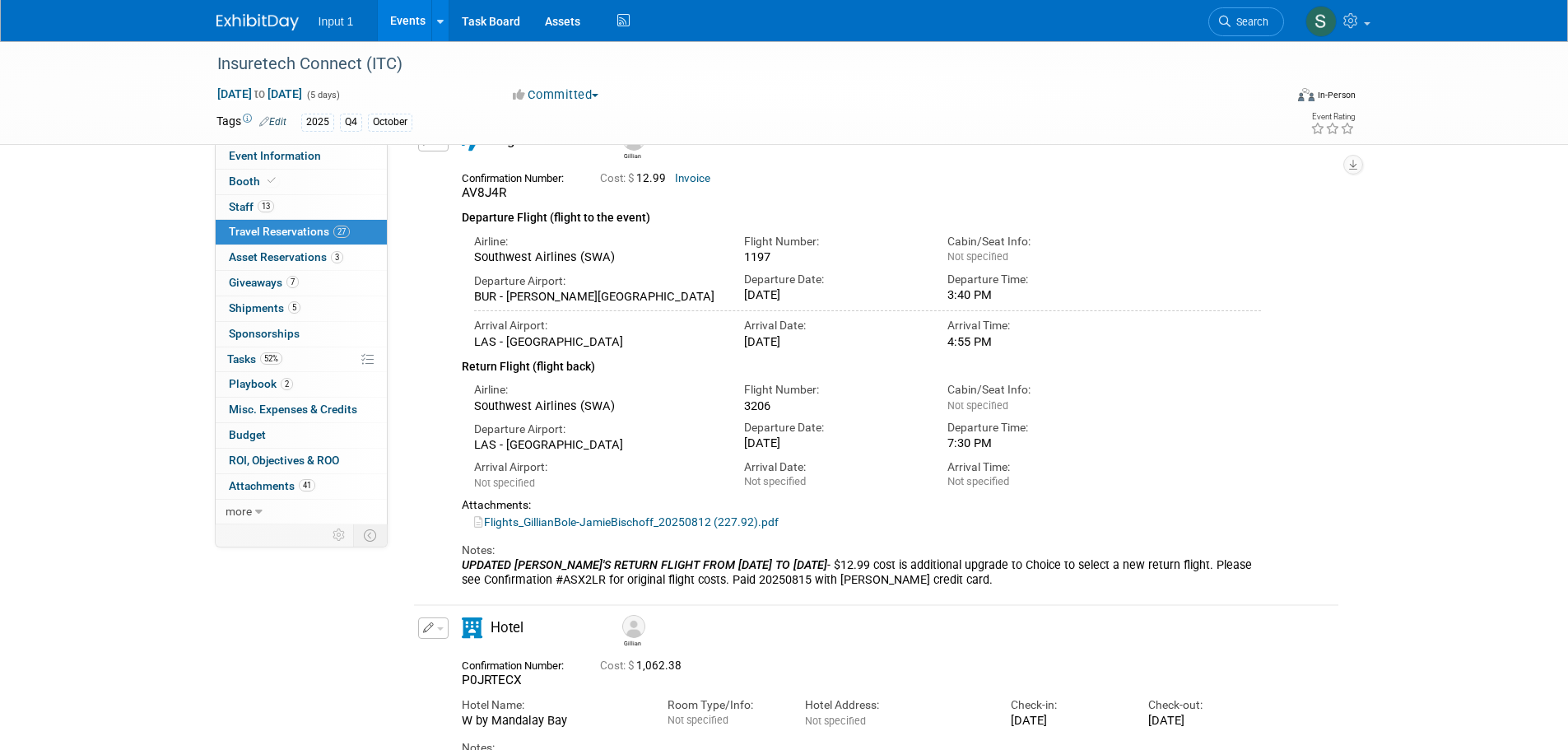
scroll to position [183, 0]
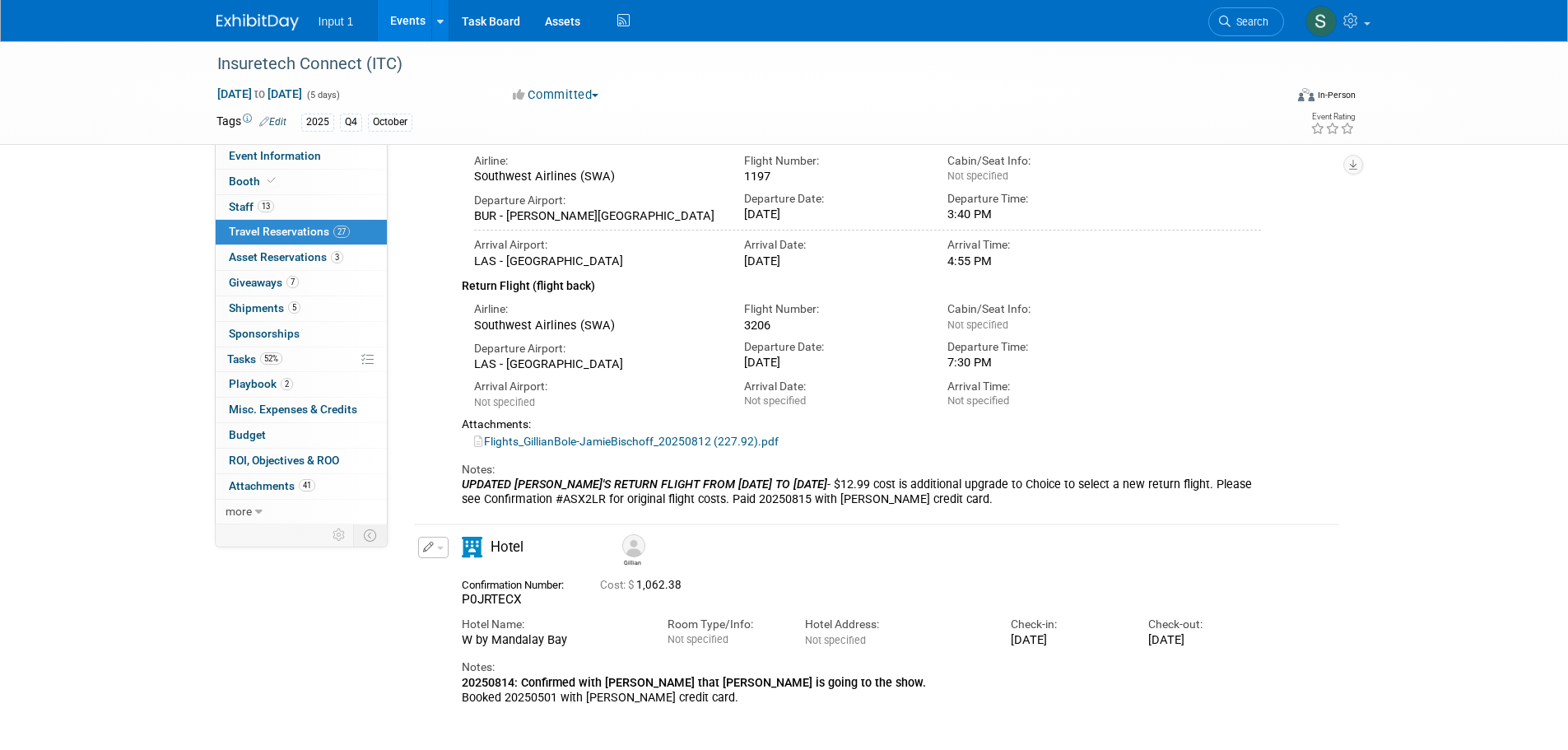
click at [442, 546] on span "button" at bounding box center [440, 548] width 6 height 4
click at [450, 584] on button "Edit Reservation" at bounding box center [488, 577] width 139 height 24
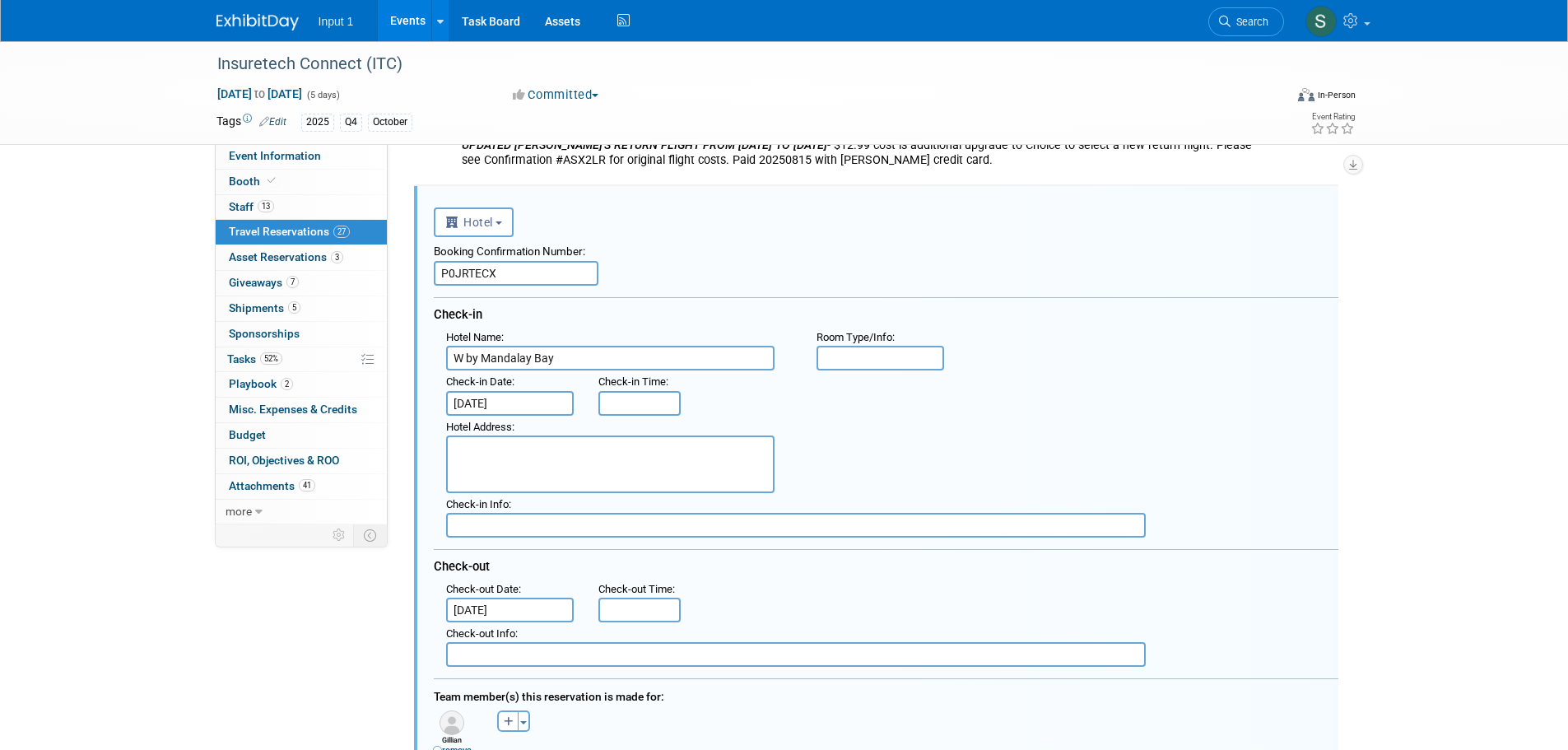
scroll to position [0, 0]
drag, startPoint x: 512, startPoint y: 275, endPoint x: 418, endPoint y: 275, distance: 94.0
click at [418, 275] on div "<i class="fas fa-plane" style="padding: 6px 4px 6px 1px;"></i> Flight <i class=…" at bounding box center [876, 685] width 925 height 999
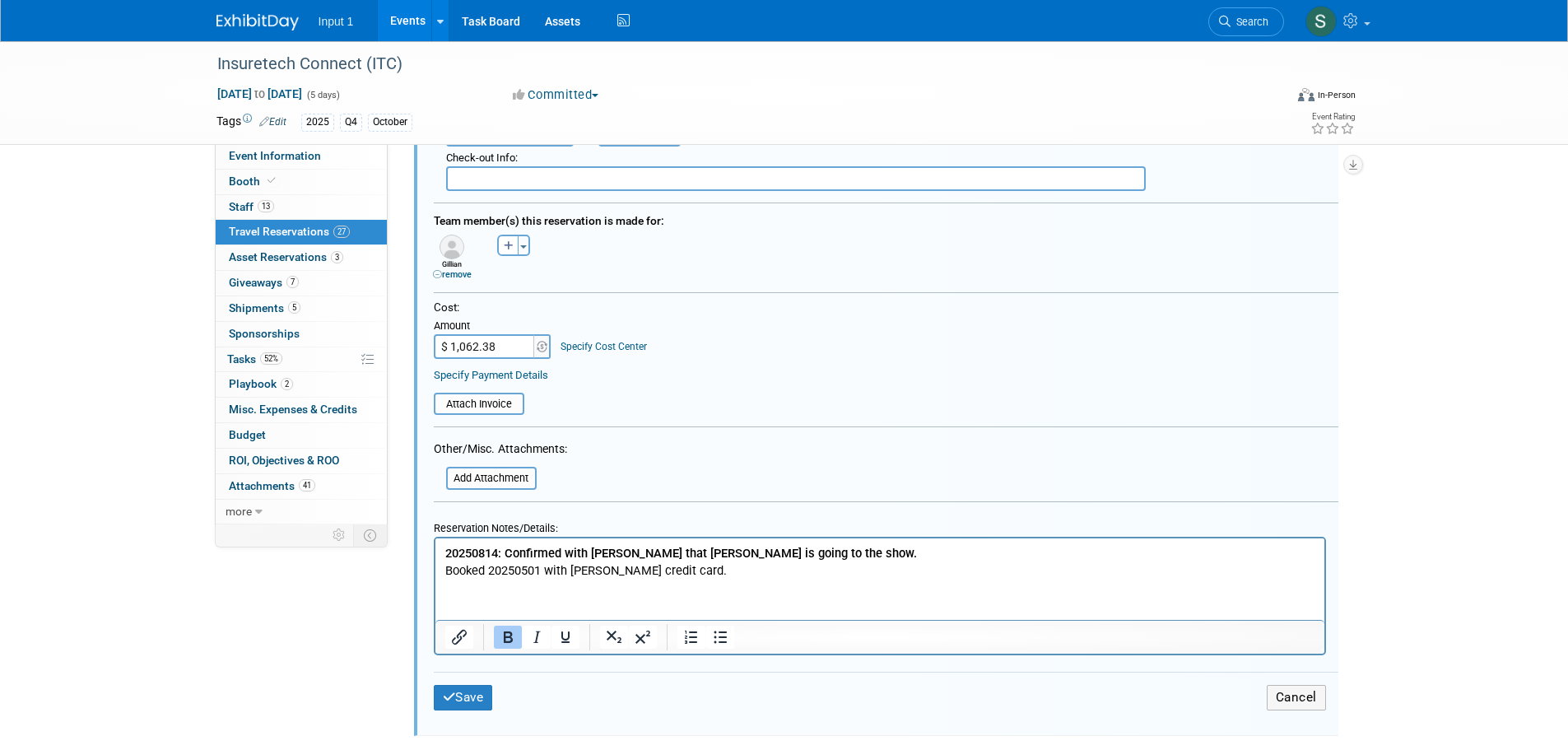
scroll to position [998, 0]
click at [448, 549] on b "20250814: Confirmed with Ewa that Gillian is going to the show." at bounding box center [681, 551] width 472 height 15
paste body "Rich Text Area. Press ALT-0 for help."
click at [1287, 693] on button "Cancel" at bounding box center [1297, 696] width 59 height 25
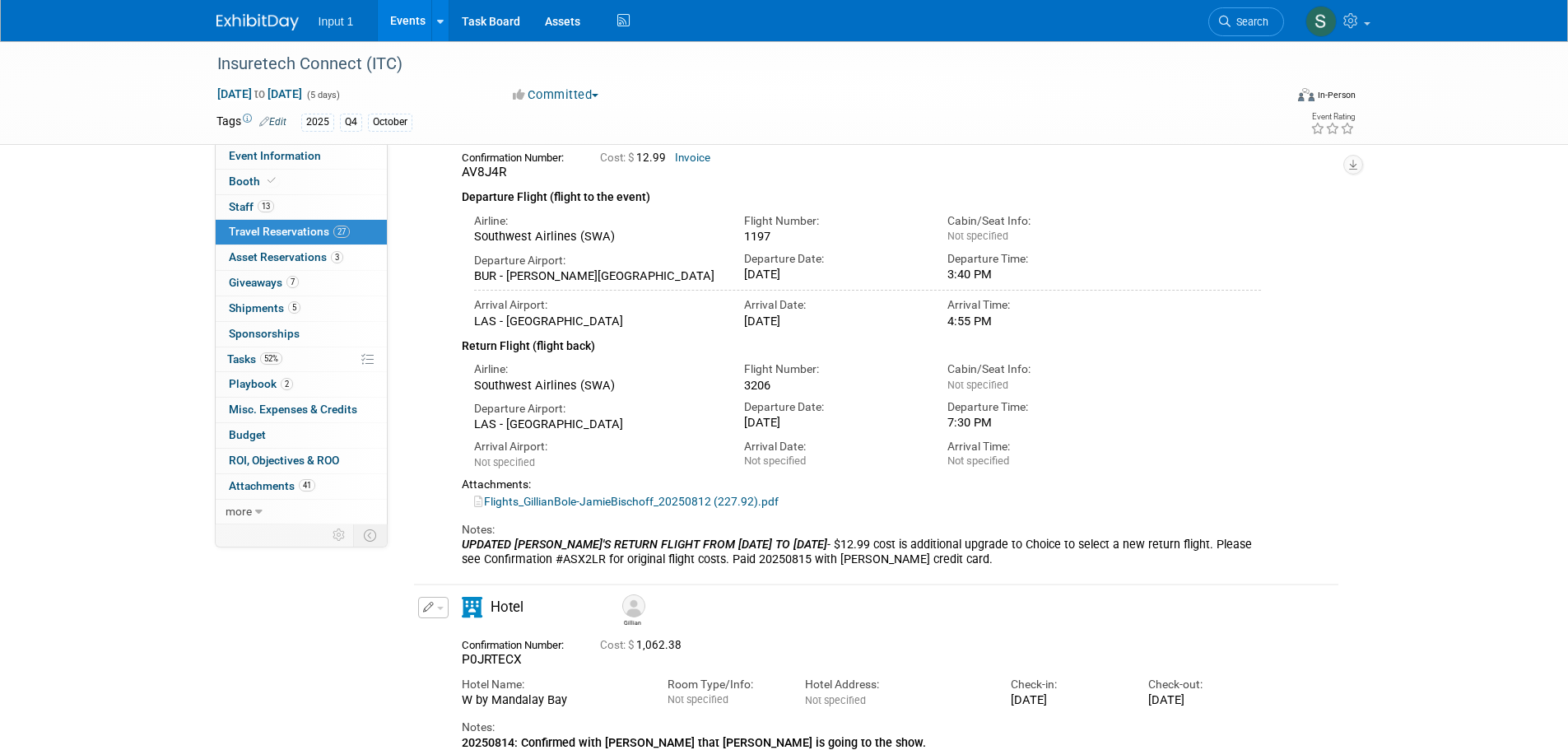
scroll to position [18, 0]
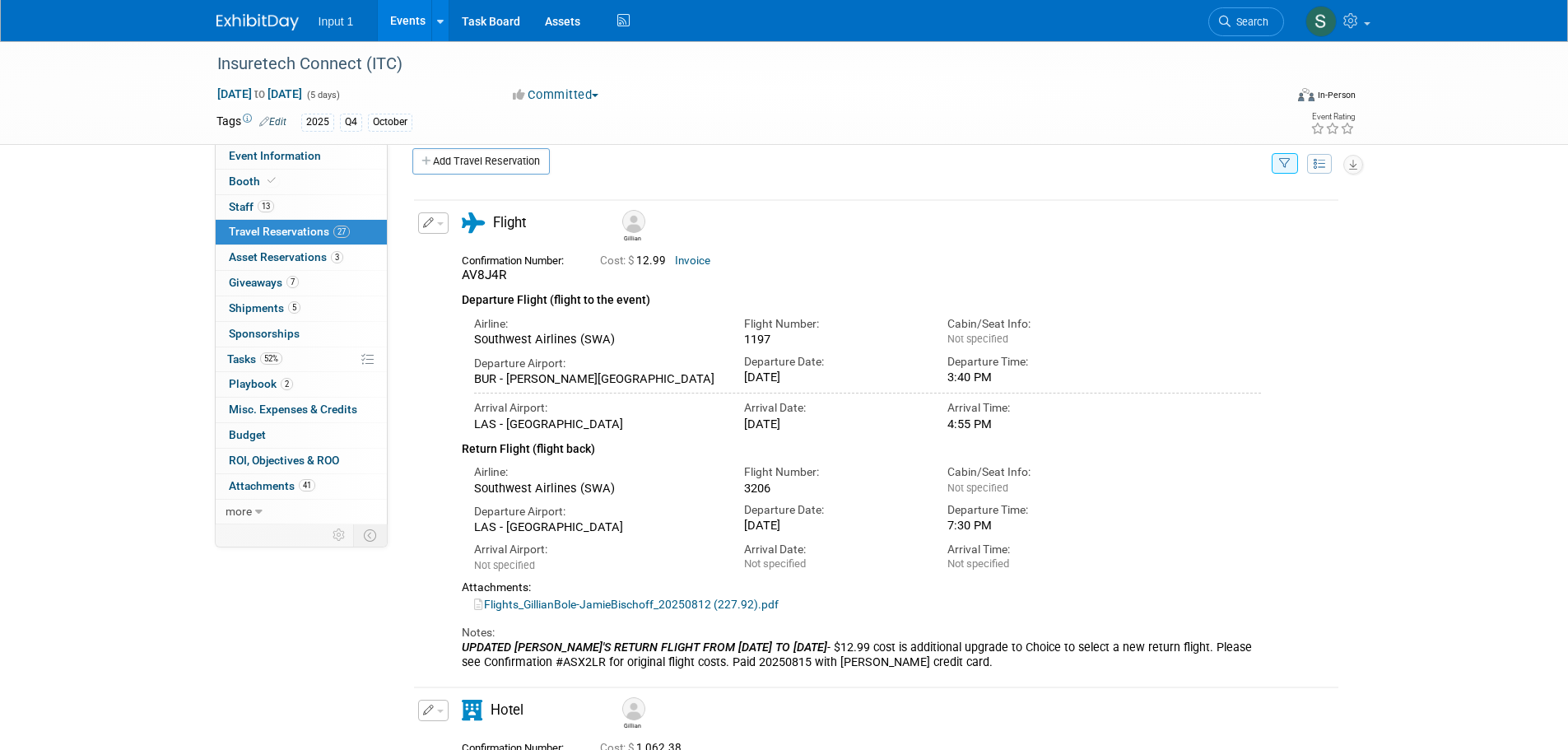
click at [1286, 170] on button "button" at bounding box center [1285, 163] width 26 height 21
click at [1188, 219] on select "-- Select Traveler -- All reservation with no one tagged Chris Farfaras Gillian…" at bounding box center [1183, 214] width 205 height 23
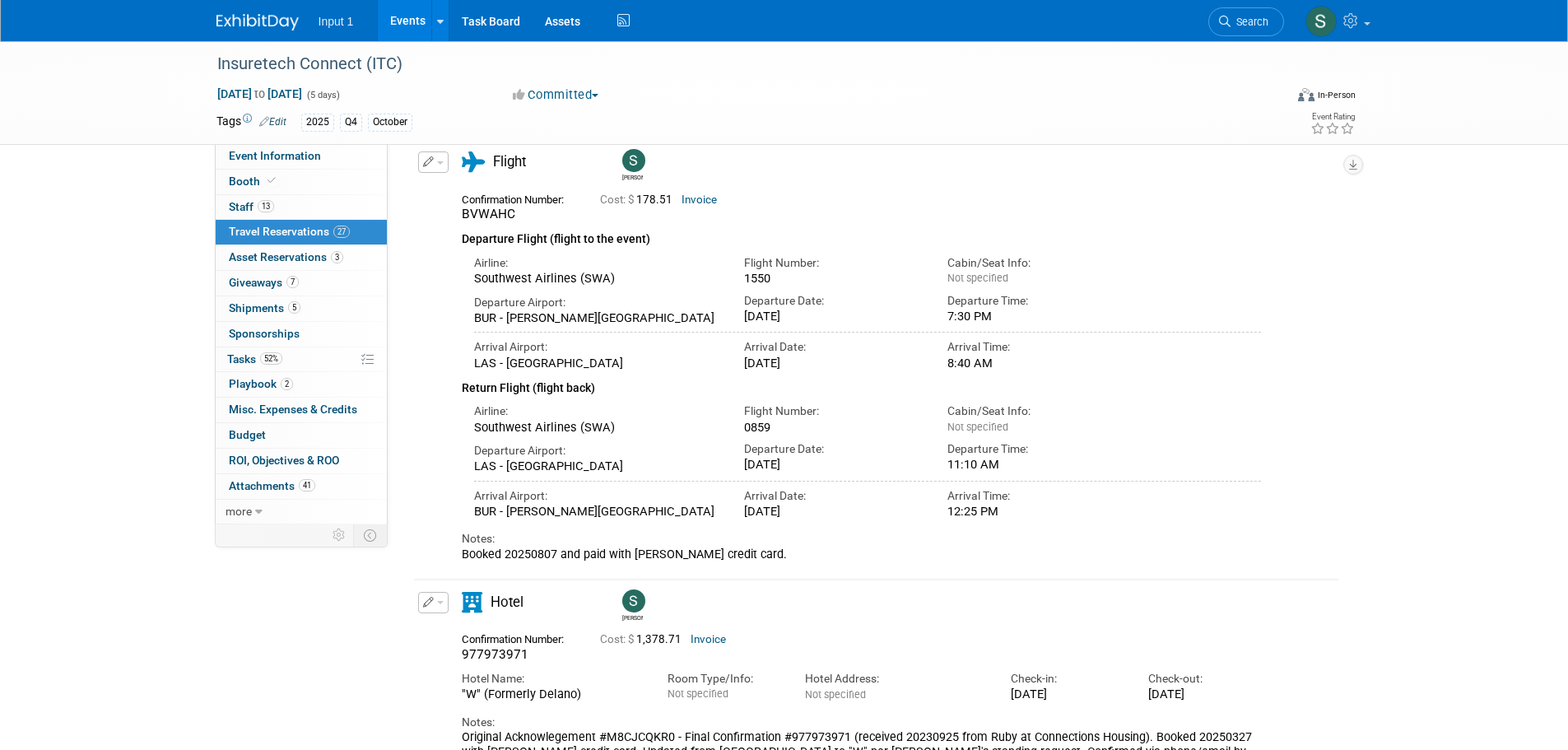
scroll to position [151, 0]
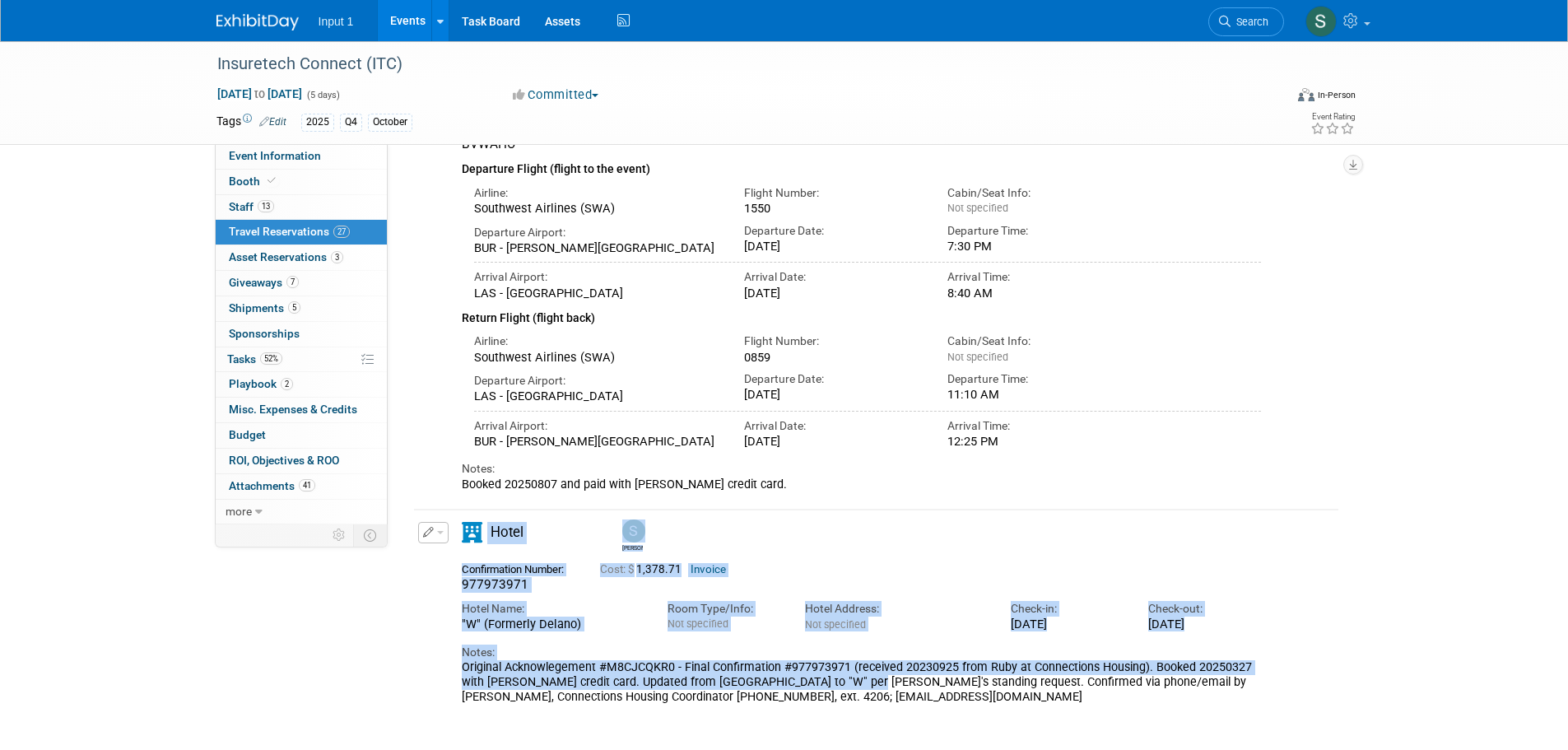
drag, startPoint x: 1153, startPoint y: 669, endPoint x: 412, endPoint y: 664, distance: 741.0
click at [413, 664] on div "Delete Reservation Susan 977973971 Cost: $ 1,378.71 Invoice Hotel Name:" at bounding box center [876, 609] width 928 height 213
click at [409, 661] on div "Delete Reservation Susan" at bounding box center [876, 385] width 953 height 665
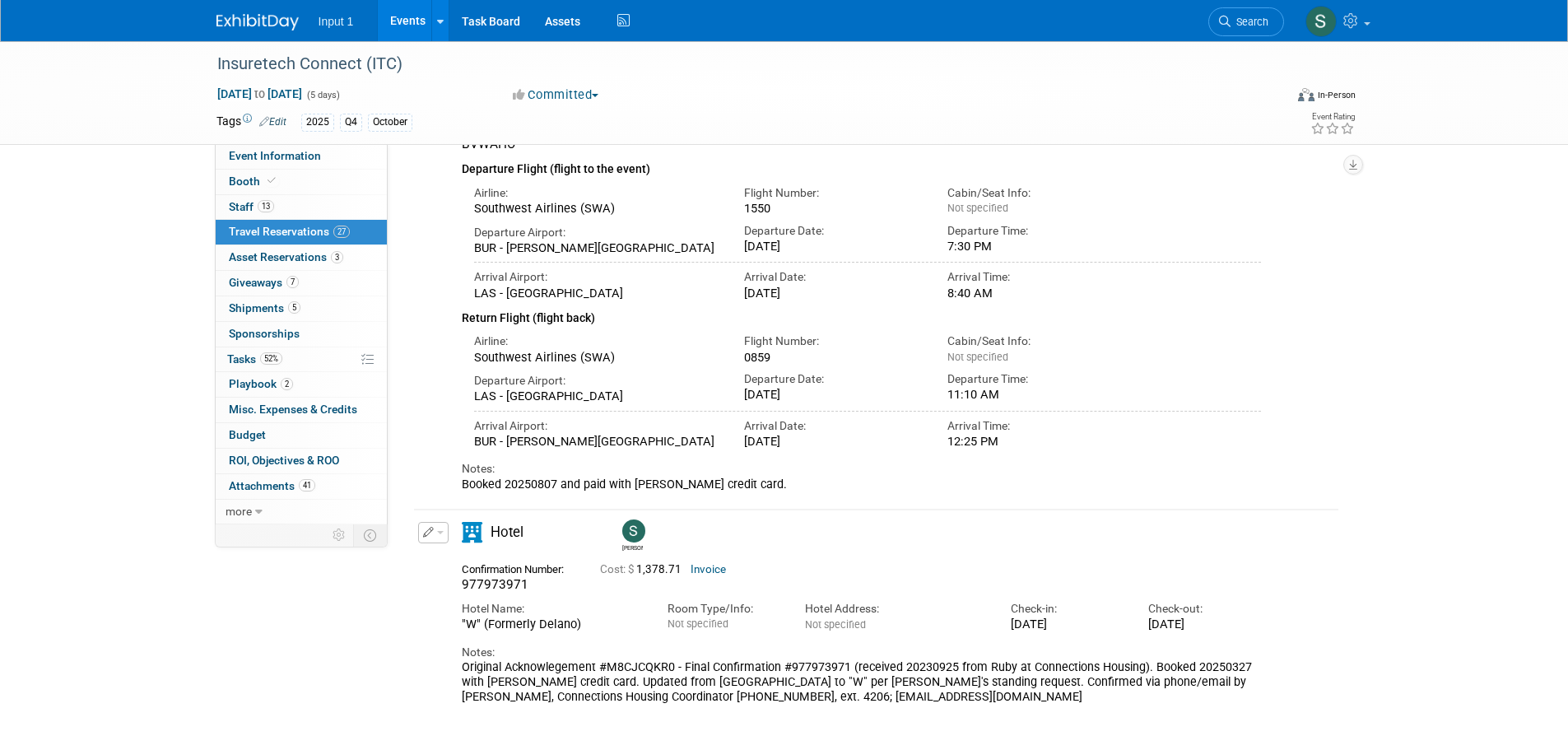
click at [462, 667] on div "Original Acknowlegement #M8CJCQKR0 - Final Confirmation #977973971 (received 20…" at bounding box center [862, 683] width 800 height 45
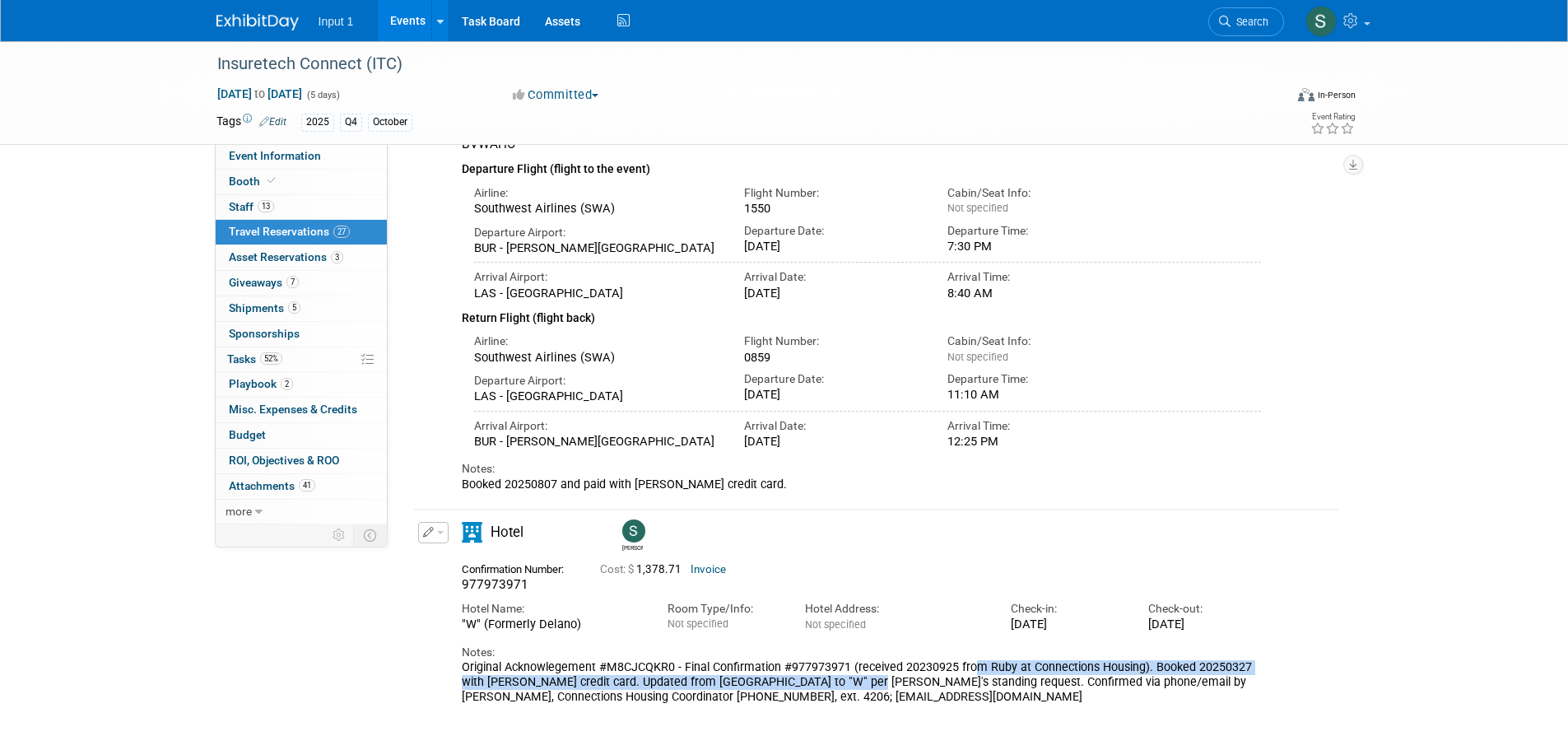
click at [1151, 664] on div "Original Acknowlegement #M8CJCQKR0 - Final Confirmation #977973971 (received 20…" at bounding box center [862, 683] width 800 height 45
copy div "Original Acknowlegement #M8CJCQKR0 - Final Confirmation #977973971 (received 20…"
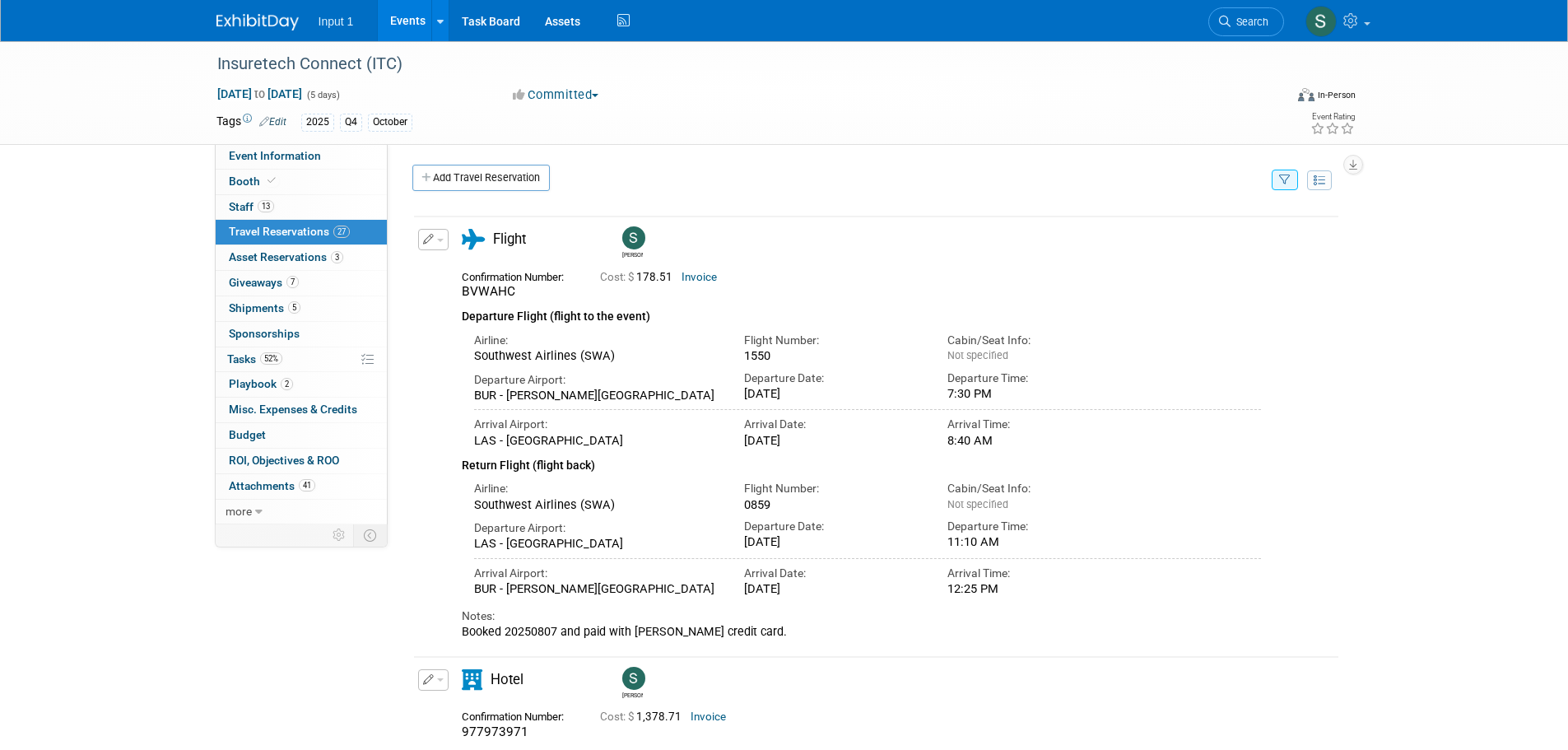
scroll to position [0, 0]
click at [1284, 179] on icon "button" at bounding box center [1285, 182] width 12 height 11
click at [1216, 231] on select "-- Select Traveler -- All reservation with no one tagged Chris Farfaras Gillian…" at bounding box center [1183, 232] width 205 height 23
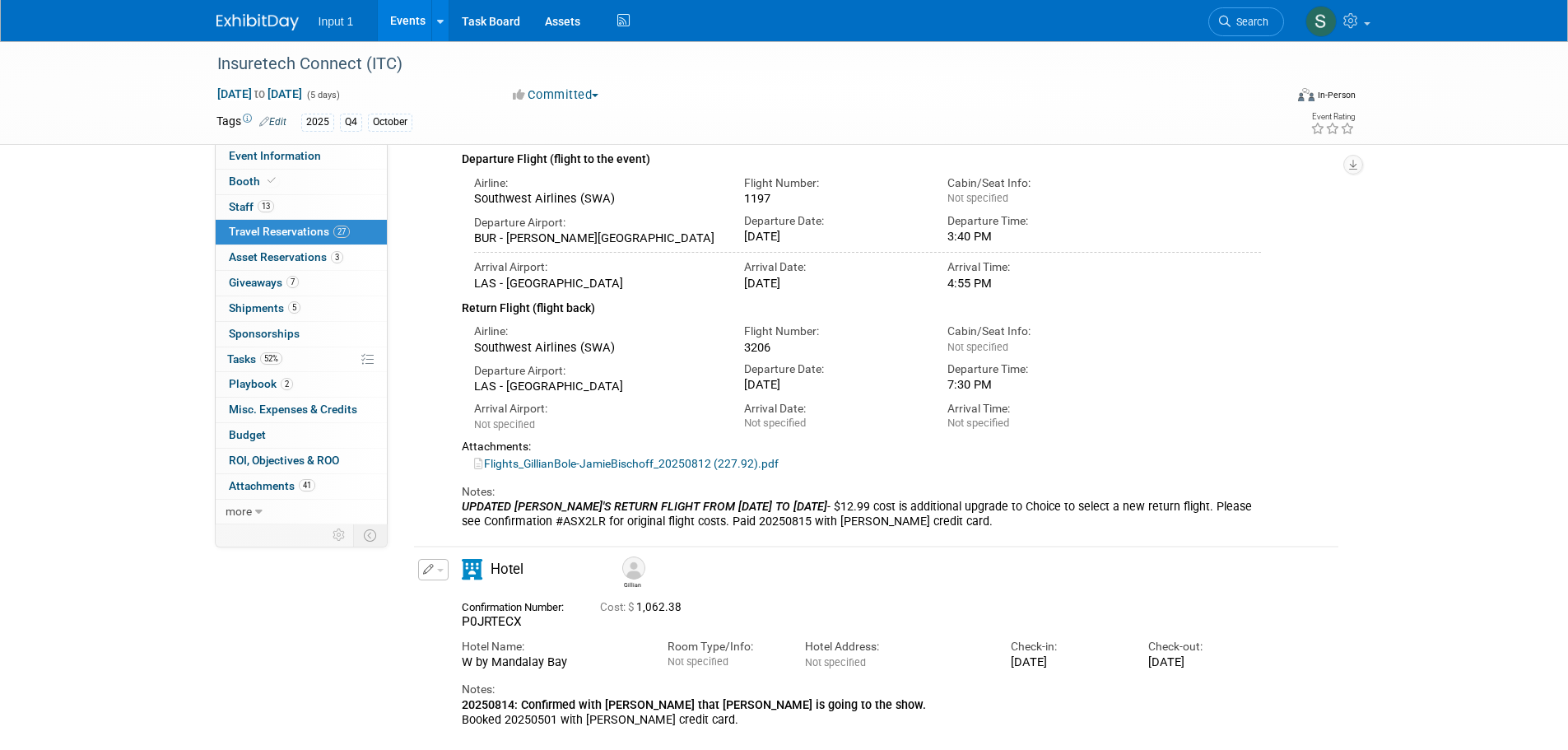
scroll to position [183, 0]
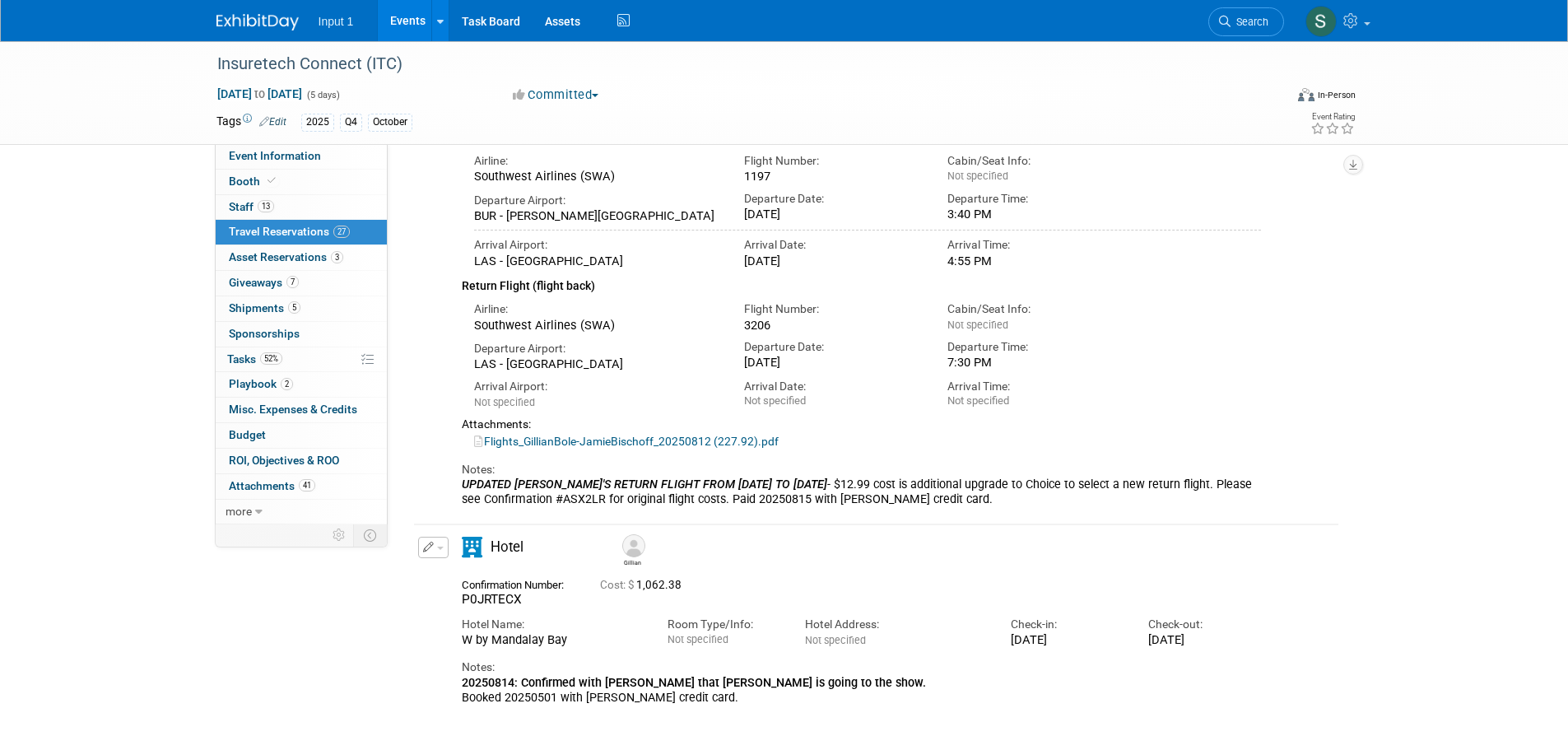
click at [442, 554] on button "button" at bounding box center [433, 547] width 30 height 22
click at [449, 572] on button "Edit Reservation" at bounding box center [488, 577] width 139 height 24
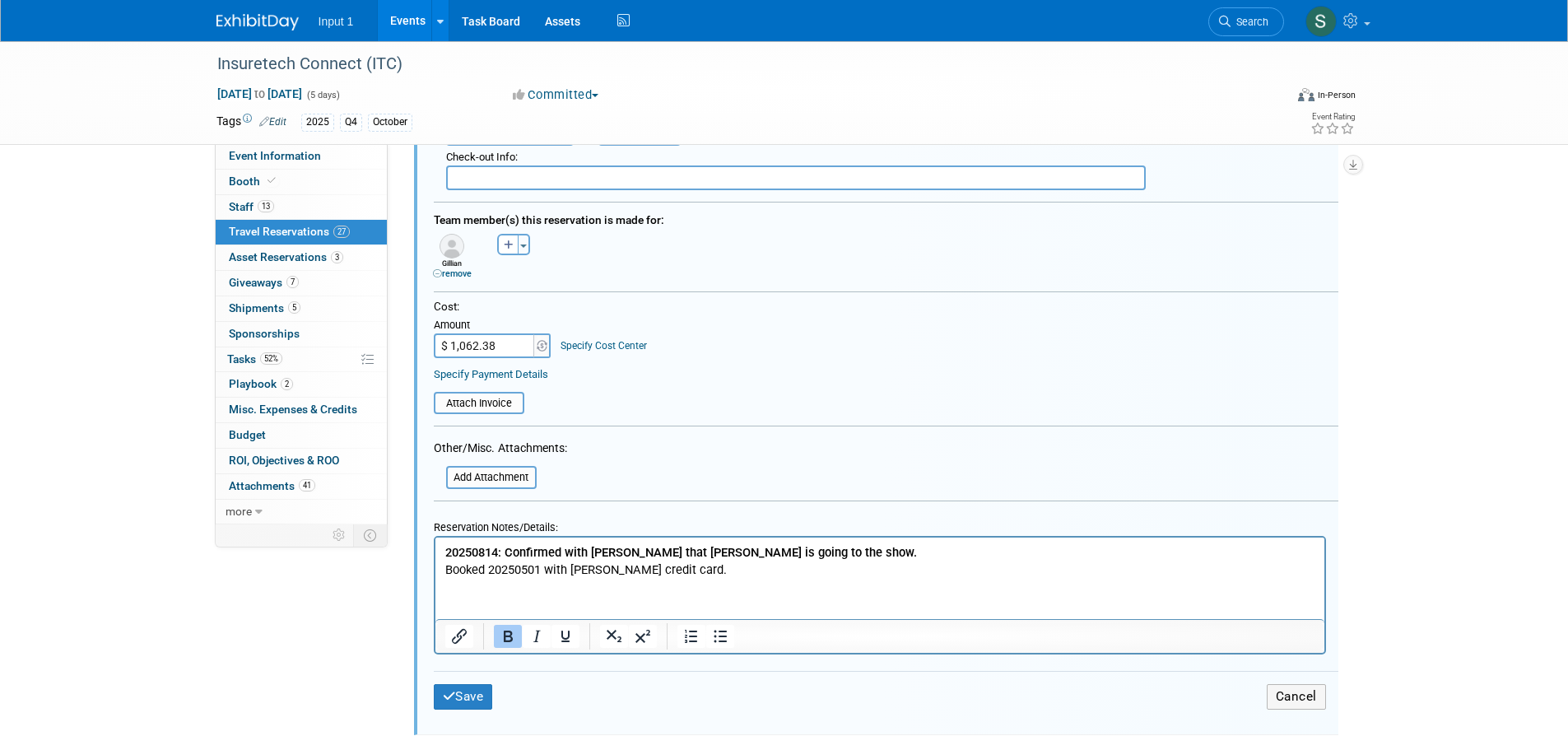
scroll to position [998, 0]
click at [448, 554] on b "20250814: Confirmed with Ewa that Gillian is going to the show." at bounding box center [681, 551] width 472 height 15
click at [442, 545] on html "20250814: Confirmed with Ewa that Gillian is going to the show. Booked 20250501…" at bounding box center [879, 556] width 889 height 40
click at [445, 546] on b "20250814: Confirmed with Ewa that Gillian is going to the show." at bounding box center [681, 551] width 472 height 15
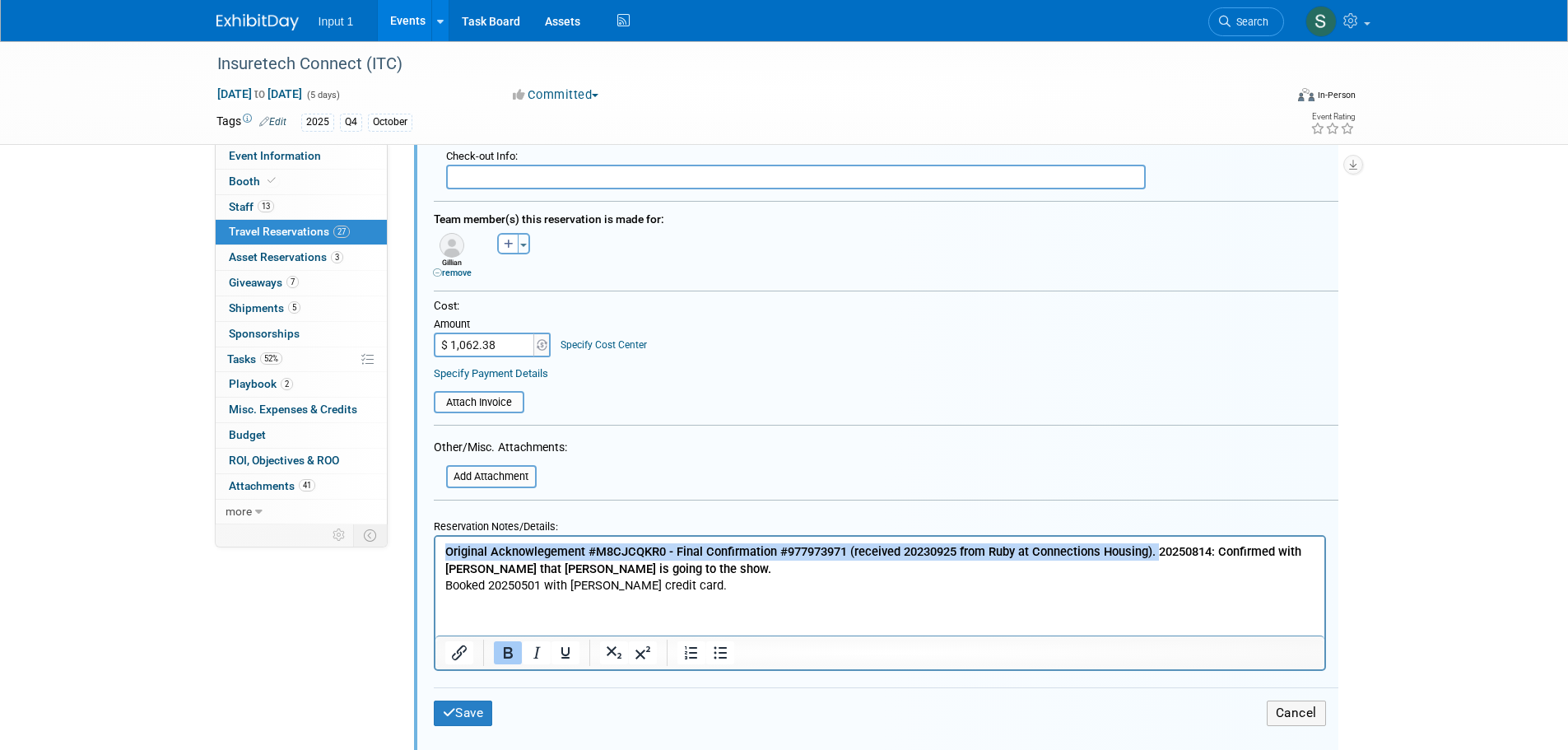
click at [1163, 548] on b "Original Acknowlegement #M8CJCQKR0 - Final Confirmation #977973971 (received 20…" at bounding box center [873, 560] width 857 height 32
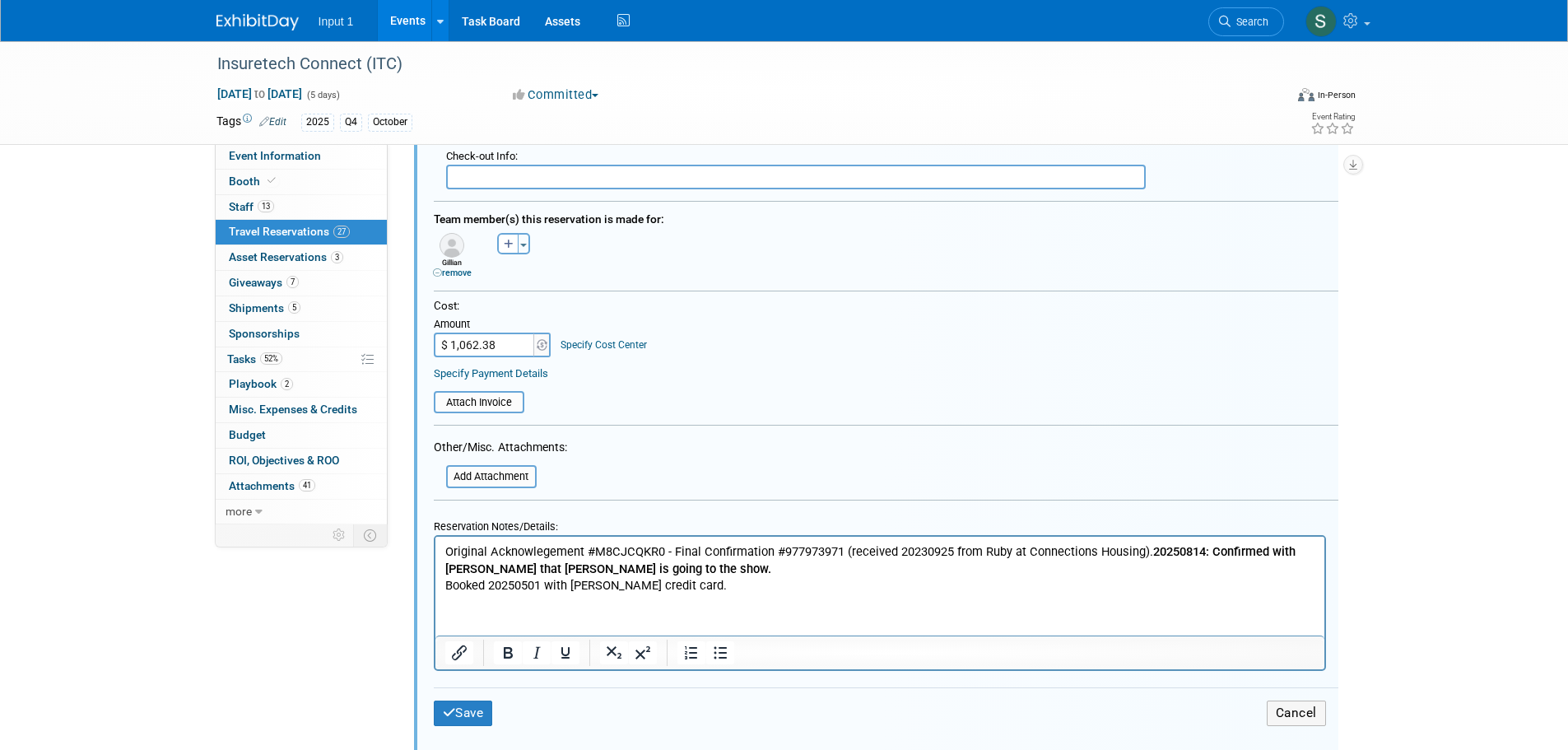
click at [1141, 587] on p "Original Acknowlegement #M8CJCQKR0 - Final Confirmation #977973971 (received 20…" at bounding box center [880, 568] width 870 height 51
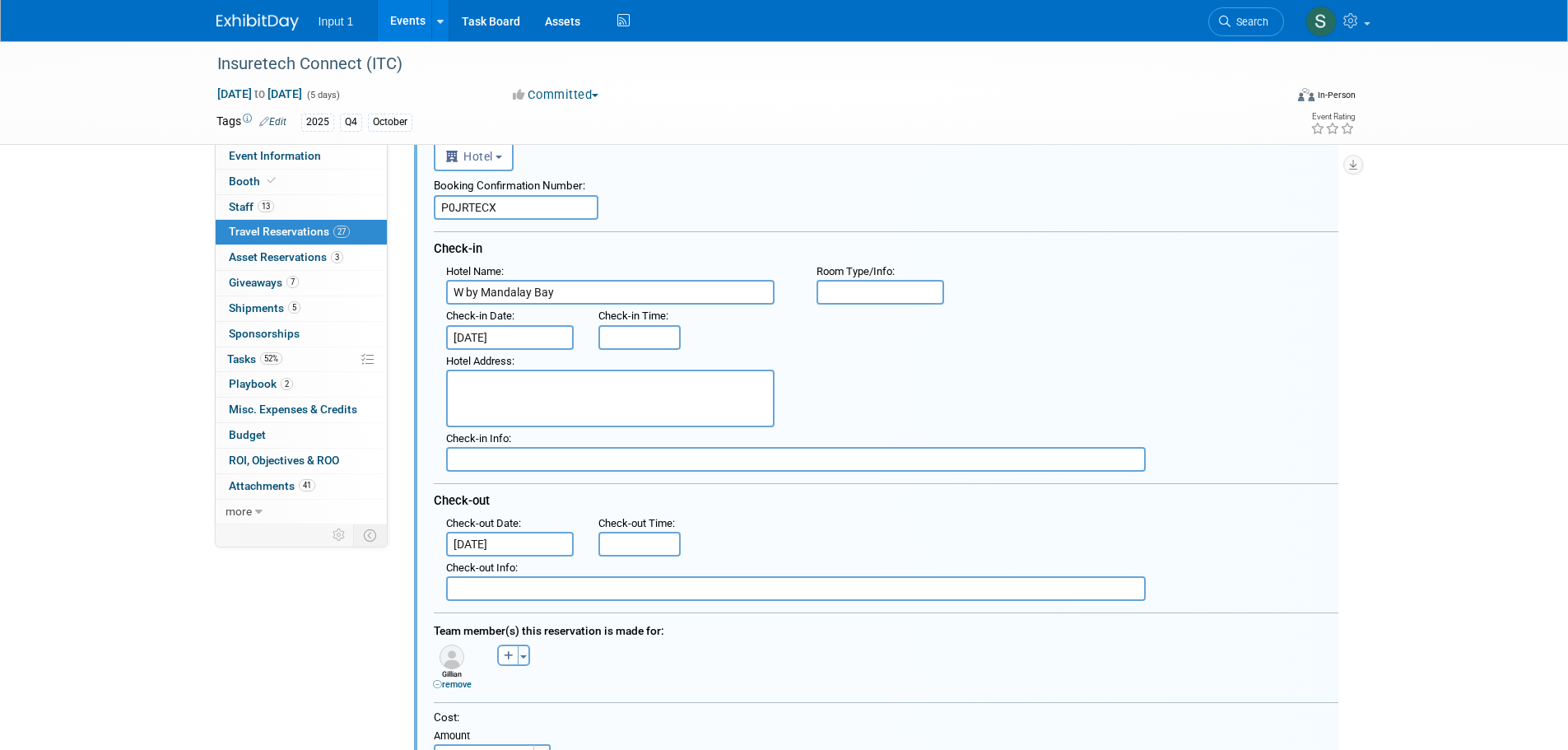
drag, startPoint x: 512, startPoint y: 214, endPoint x: 436, endPoint y: 212, distance: 76.0
click at [436, 212] on input "P0JRTECX" at bounding box center [517, 208] width 165 height 25
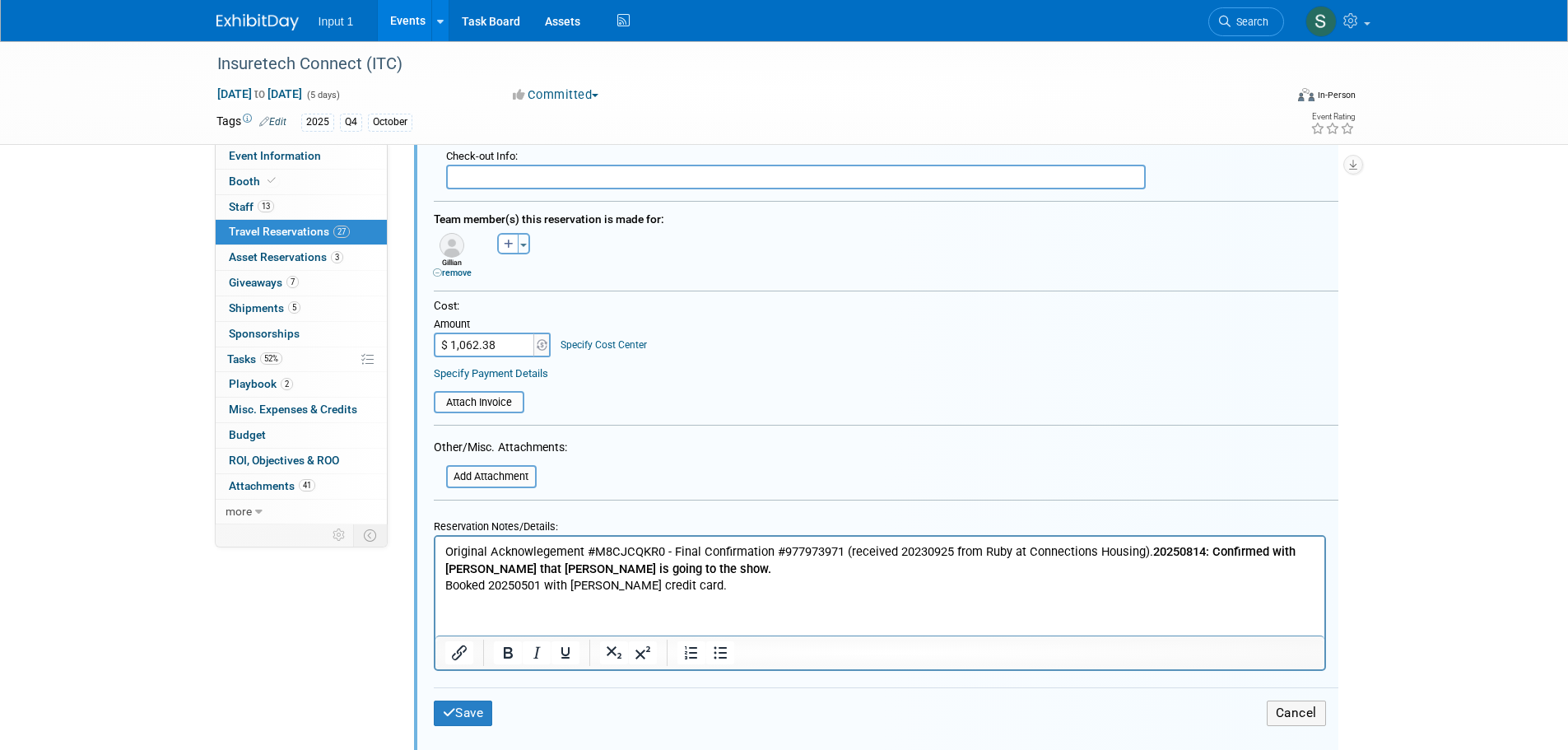
scroll to position [1042, 0]
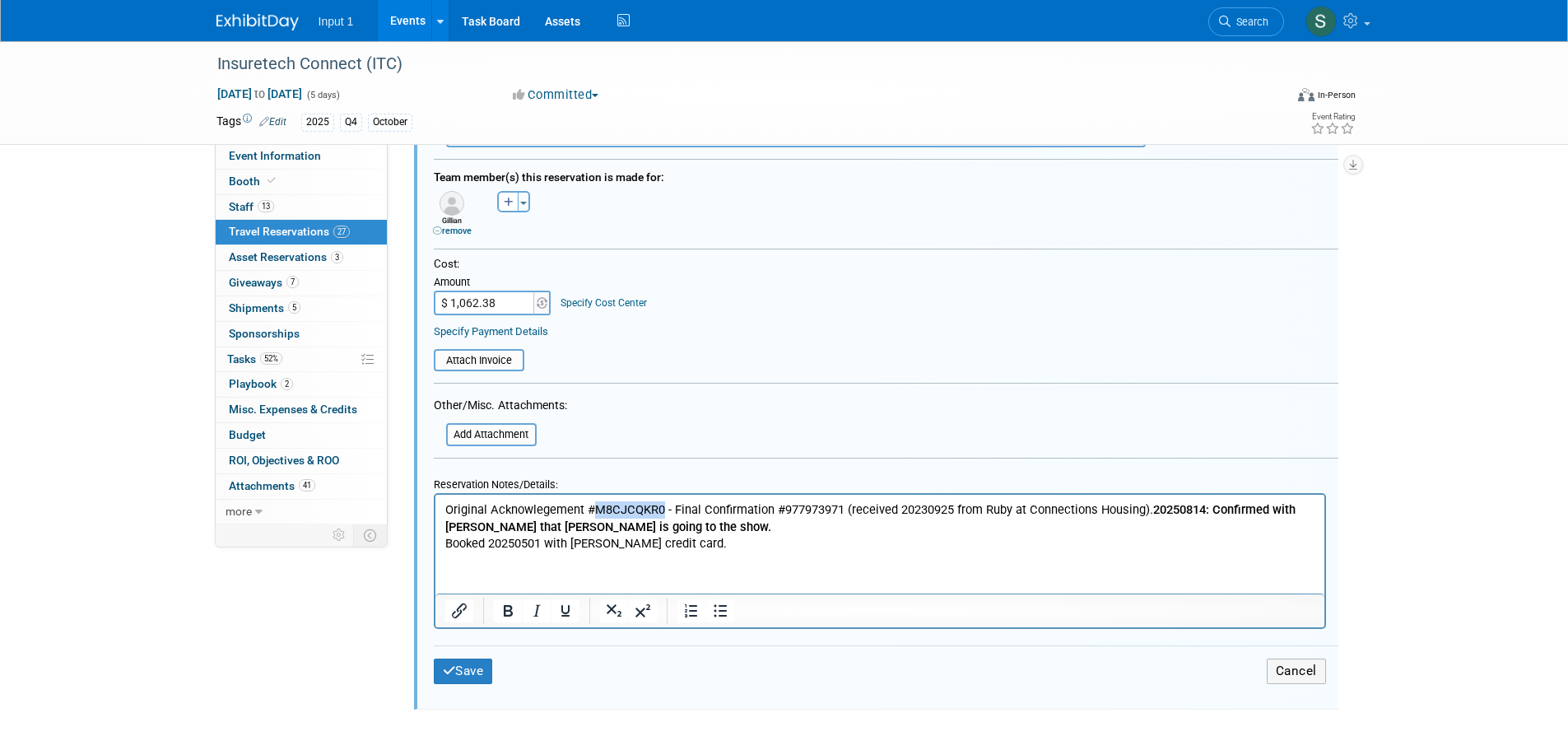
drag, startPoint x: 663, startPoint y: 511, endPoint x: 596, endPoint y: 511, distance: 67.0
click at [596, 511] on p "Original Acknowlegement #M8CJCQKR0 - Final Confirmation #977973971 (received 20…" at bounding box center [880, 526] width 870 height 51
paste body "Rich Text Area. Press ALT-0 for help."
click at [832, 506] on p "Original Acknowlegement #P0JRTECX - Final Confirmation #977973971 (received 202…" at bounding box center [880, 526] width 870 height 51
click at [826, 506] on p "Original Acknowlegement #P0JRTECX - Final Confirmation #977973971 (received 202…" at bounding box center [880, 526] width 870 height 51
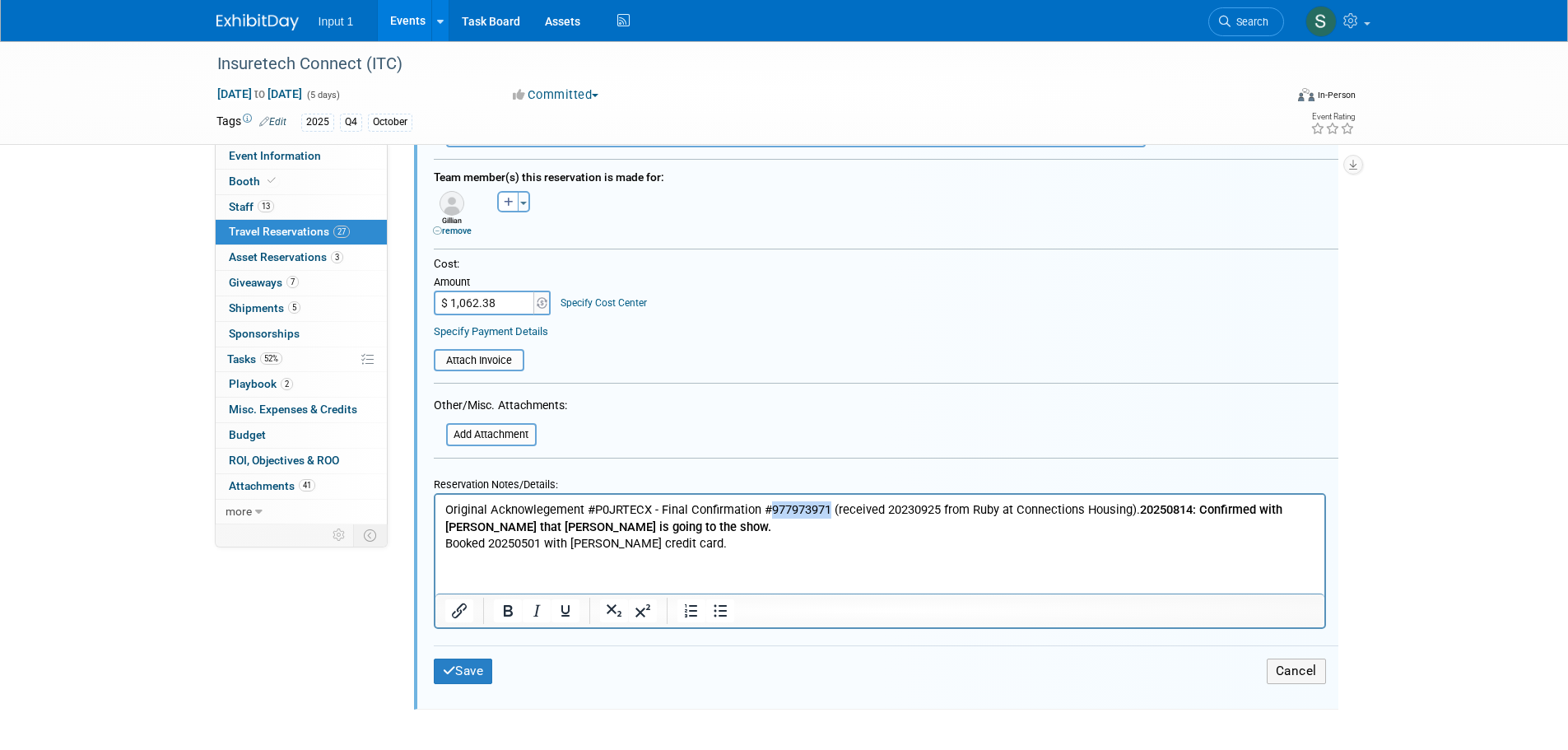
click at [770, 510] on p "Original Acknowlegement #P0JRTECX - Final Confirmation #977973971 (received 202…" at bounding box center [880, 526] width 870 height 51
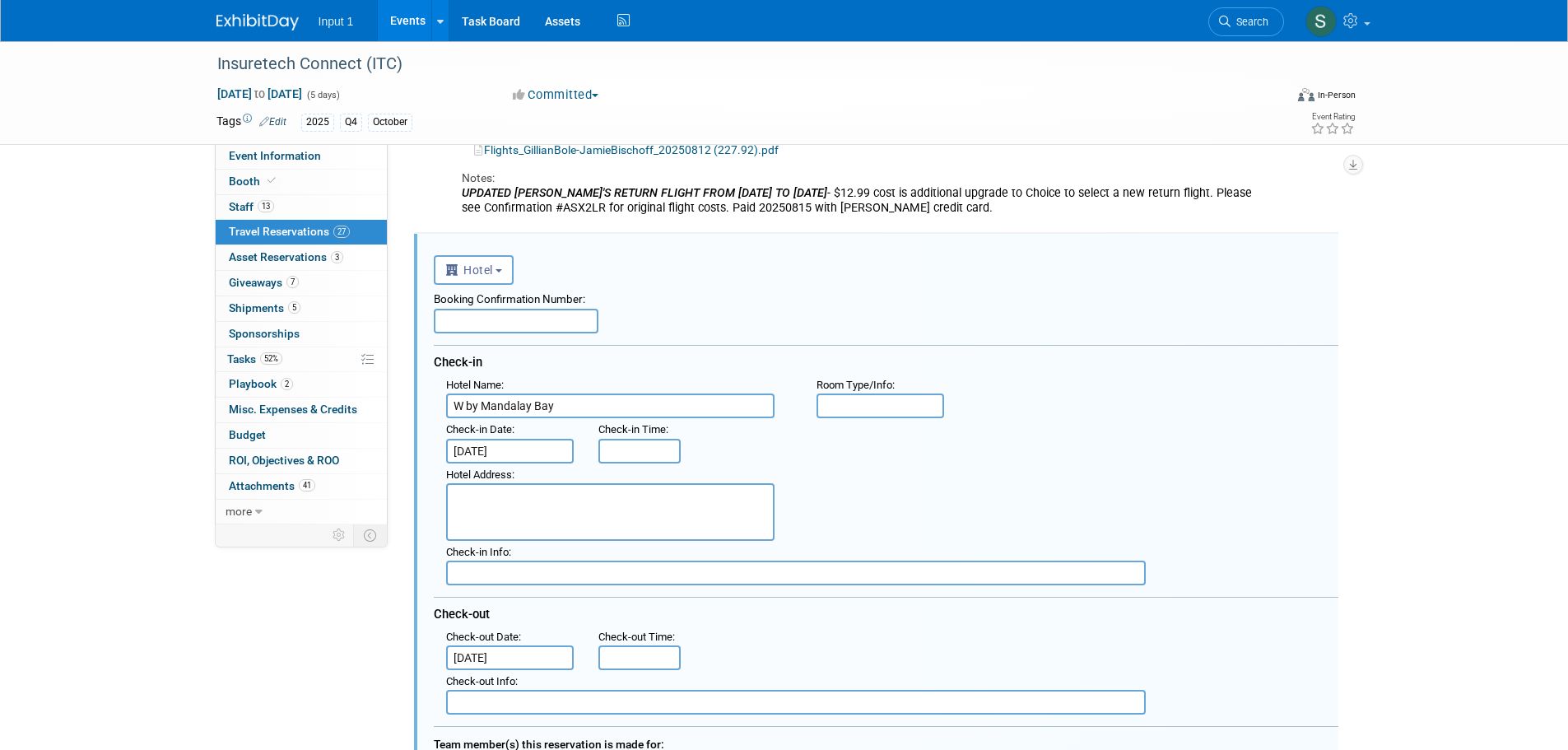
scroll to position [466, 0]
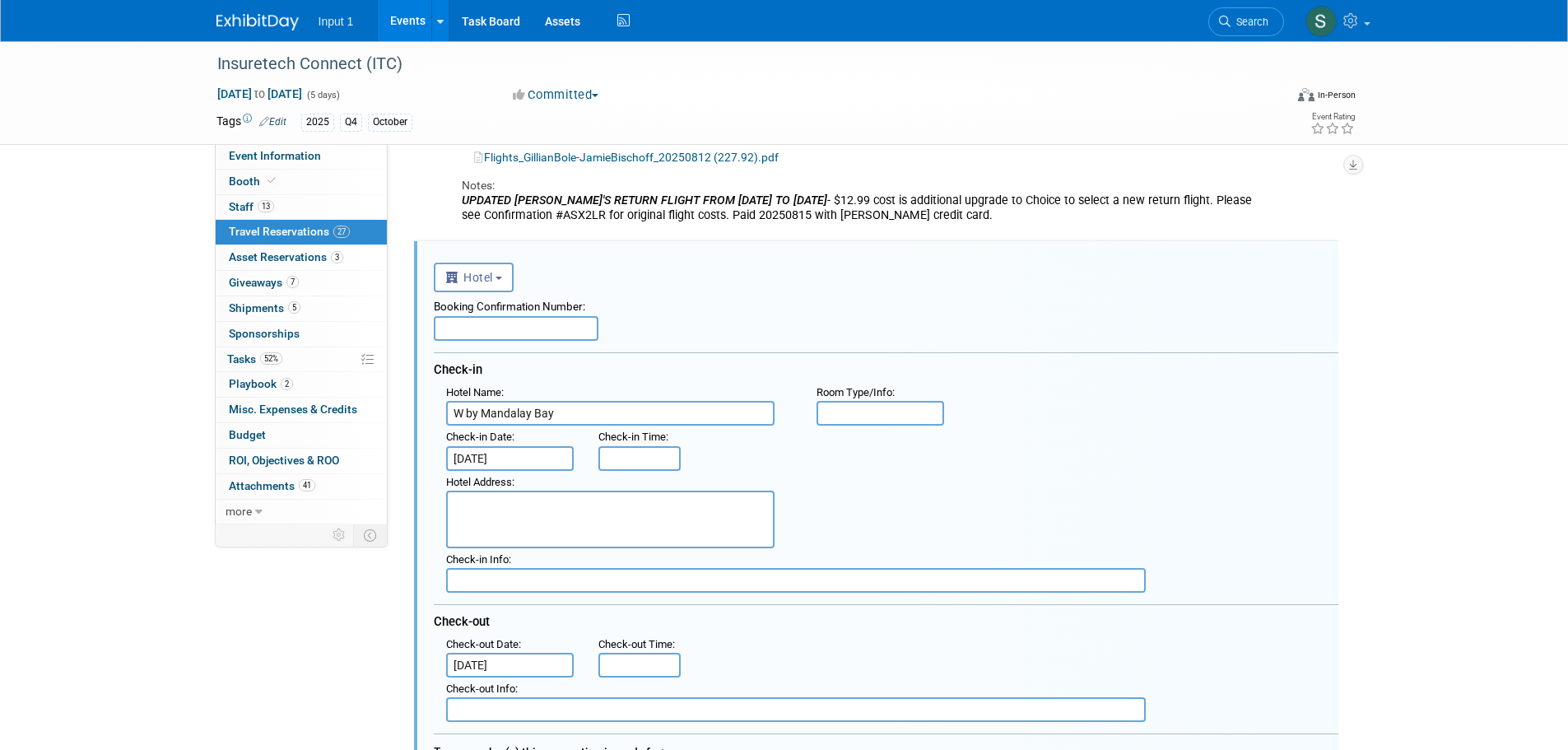
click at [526, 331] on input "text" at bounding box center [517, 328] width 165 height 25
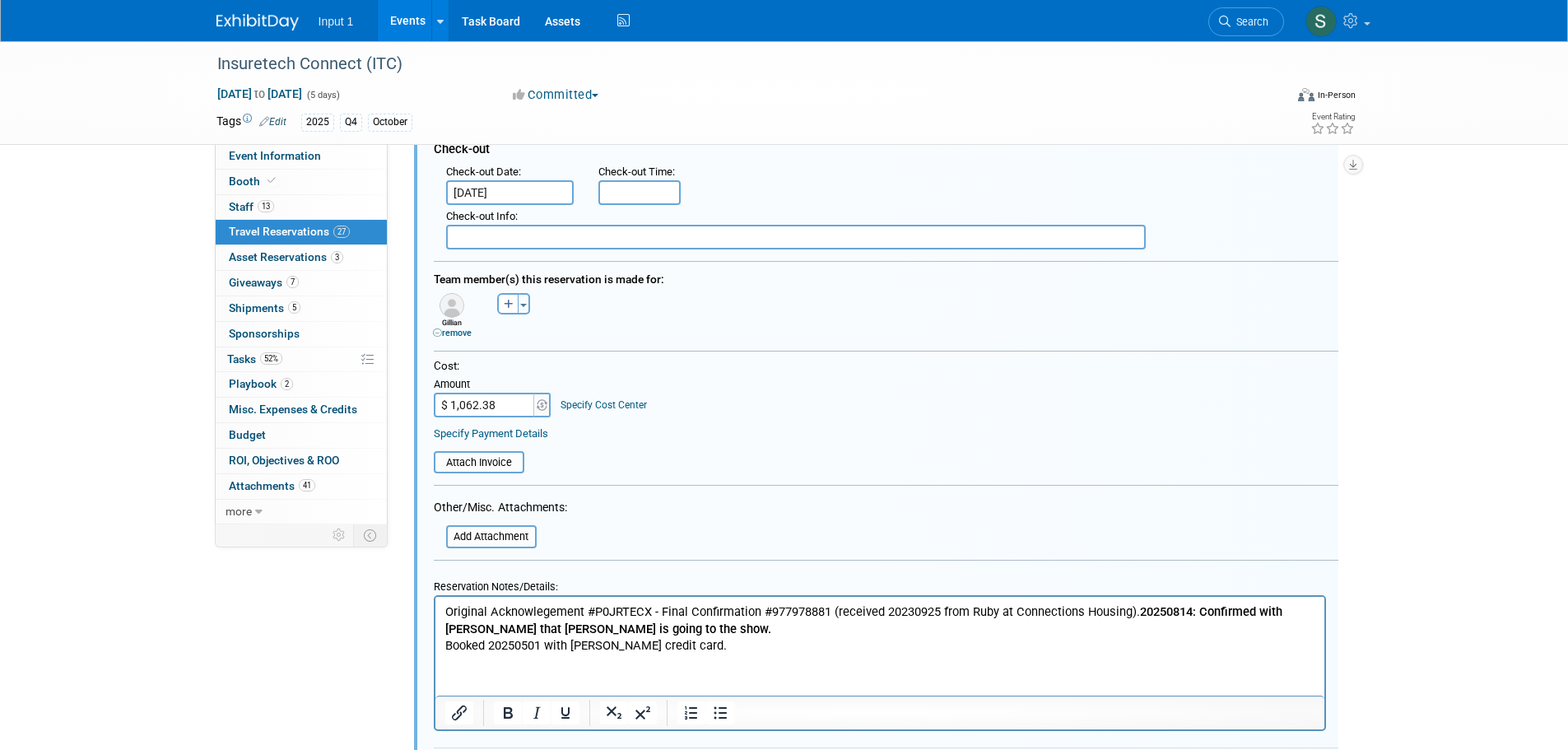
scroll to position [1042, 0]
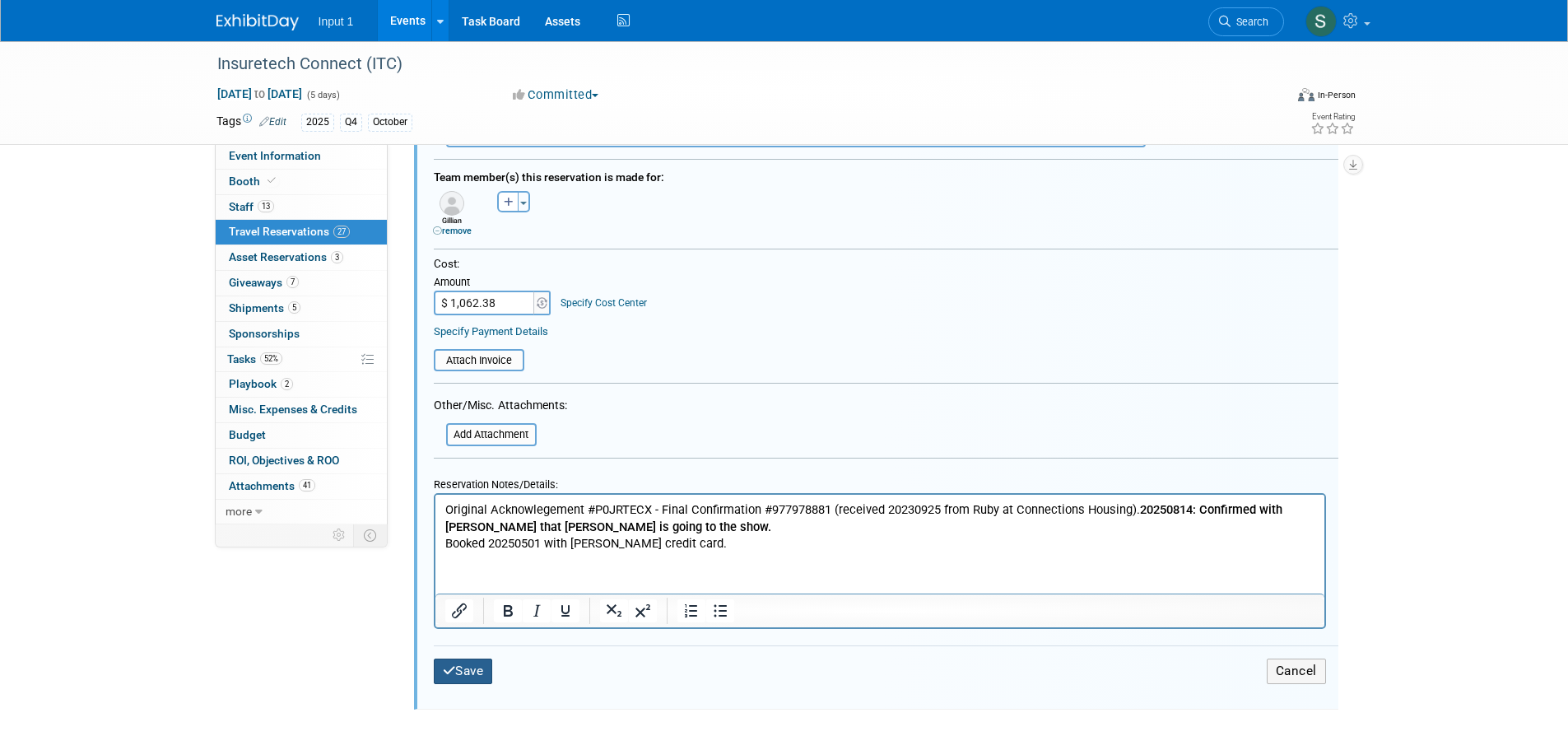
type input "977978881"
click at [465, 678] on button "Save" at bounding box center [464, 671] width 59 height 25
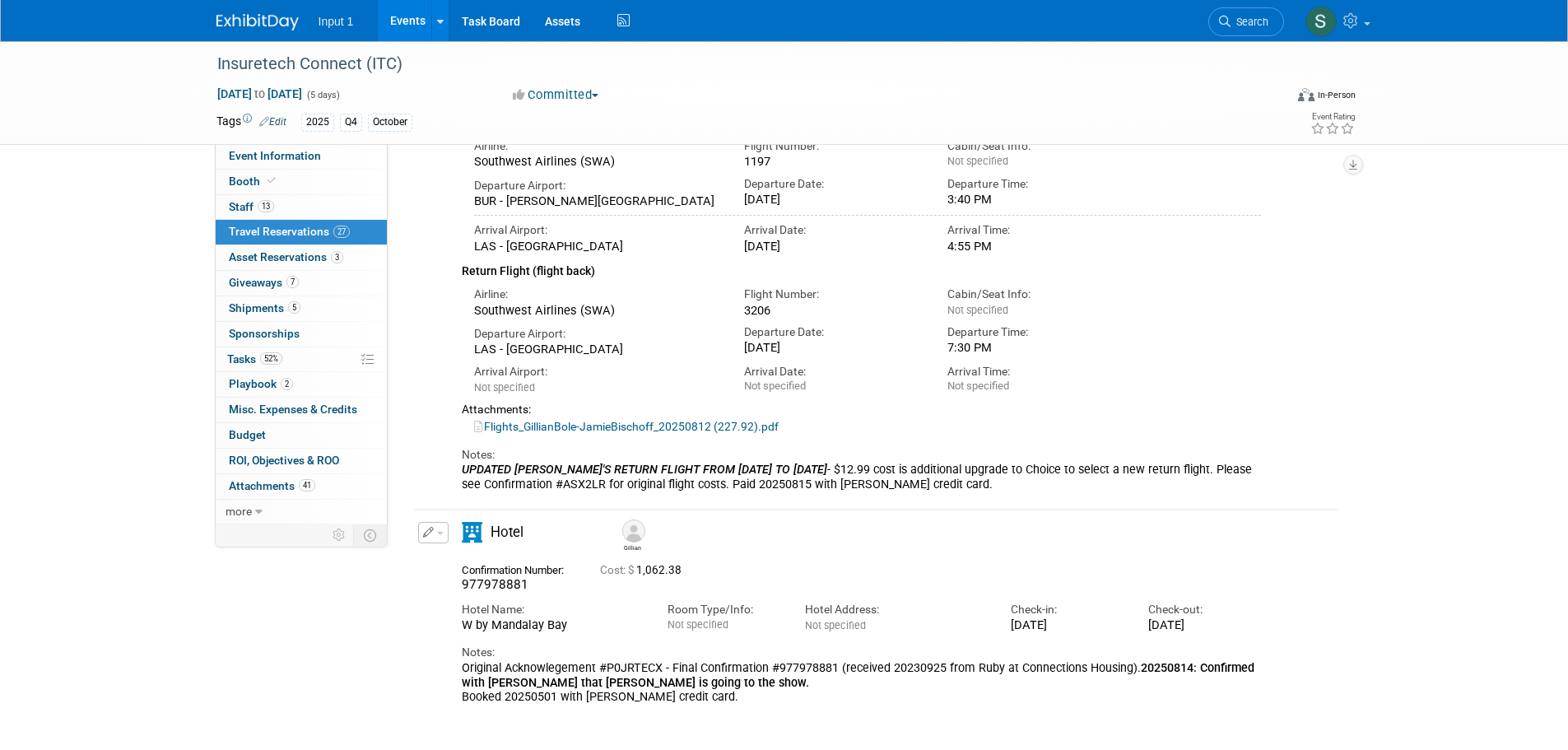
scroll to position [0, 0]
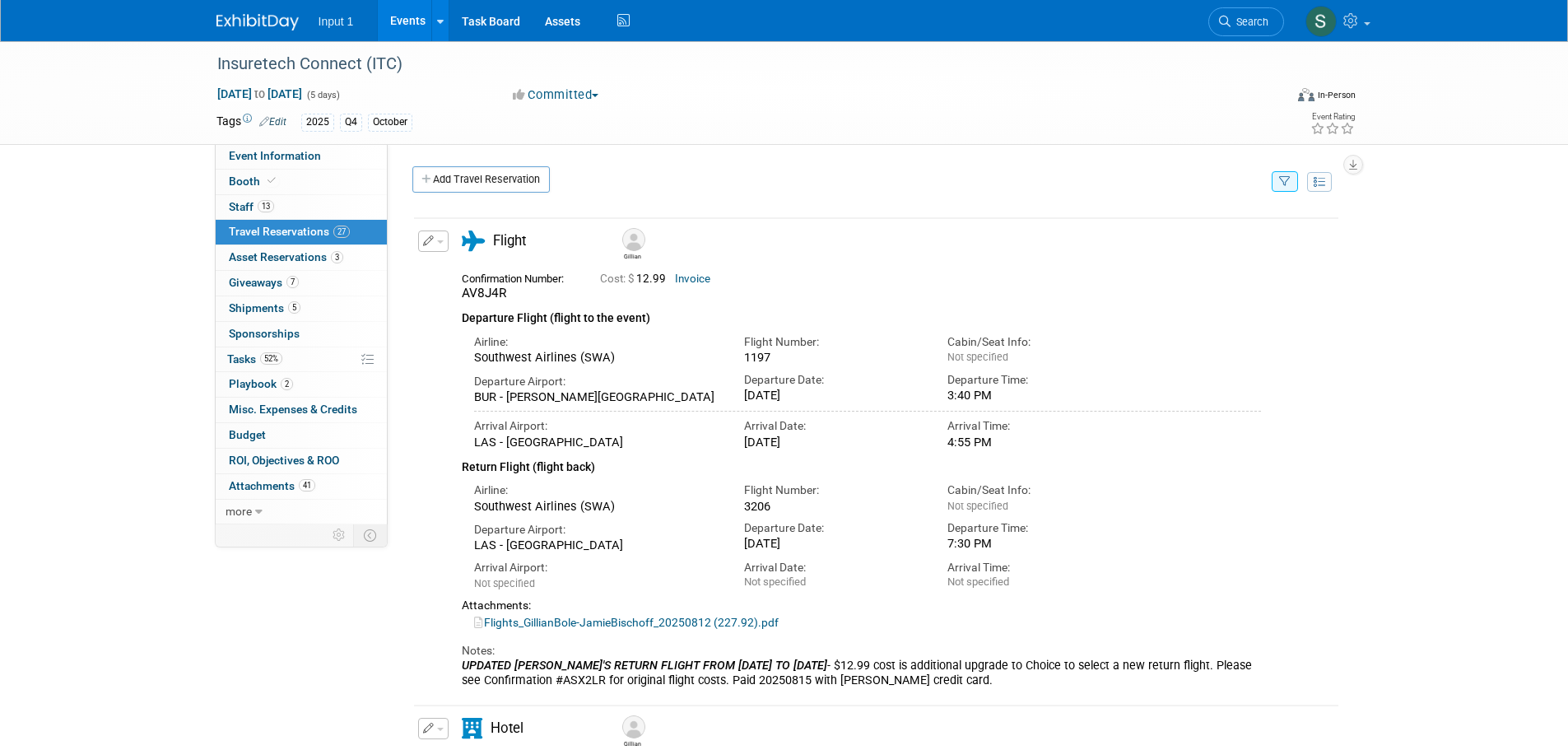
click at [1286, 178] on icon "button" at bounding box center [1285, 182] width 12 height 11
click at [1119, 231] on select "-- Select Traveler -- All reservation with no one tagged Chris Farfaras Gillian…" at bounding box center [1183, 232] width 205 height 23
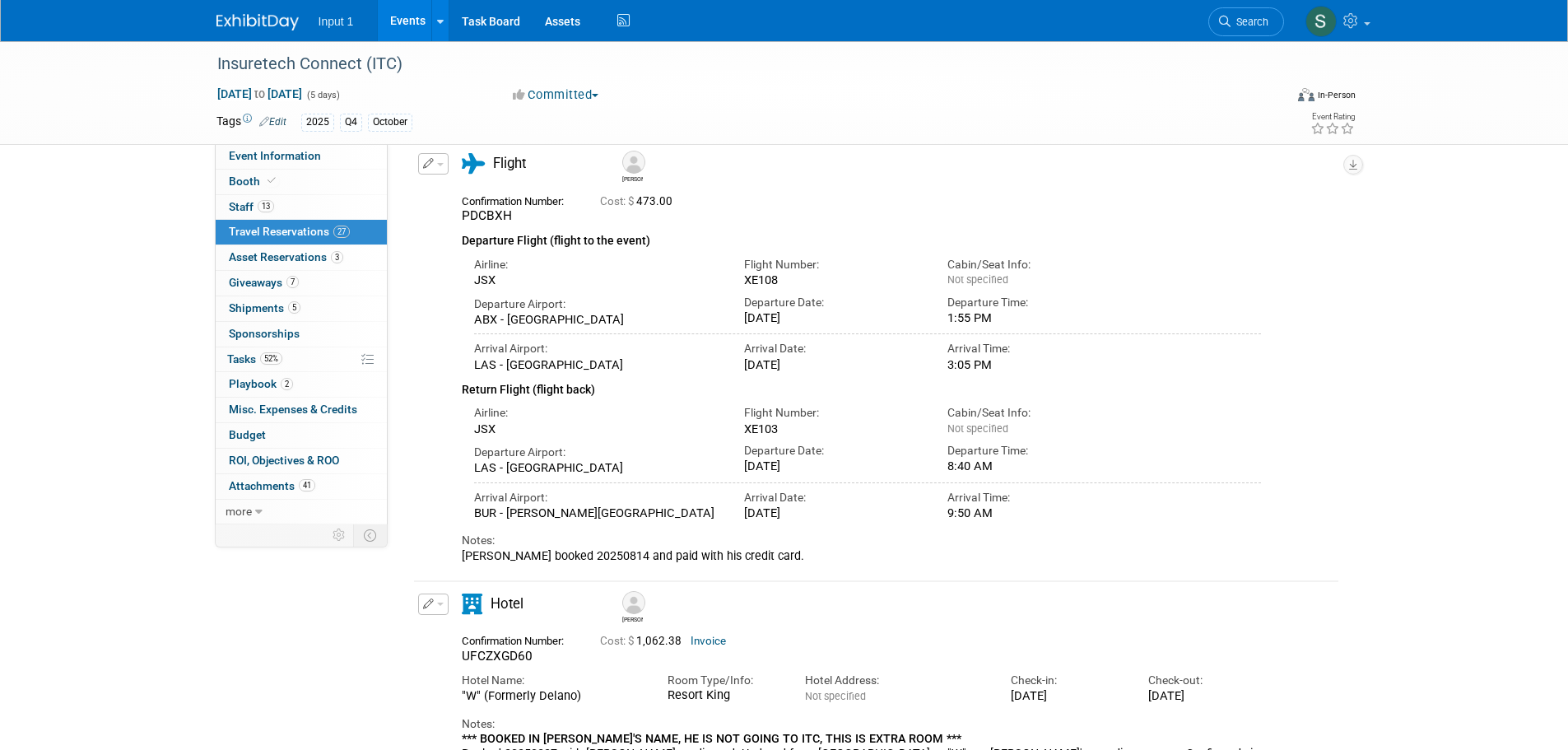
scroll to position [186, 0]
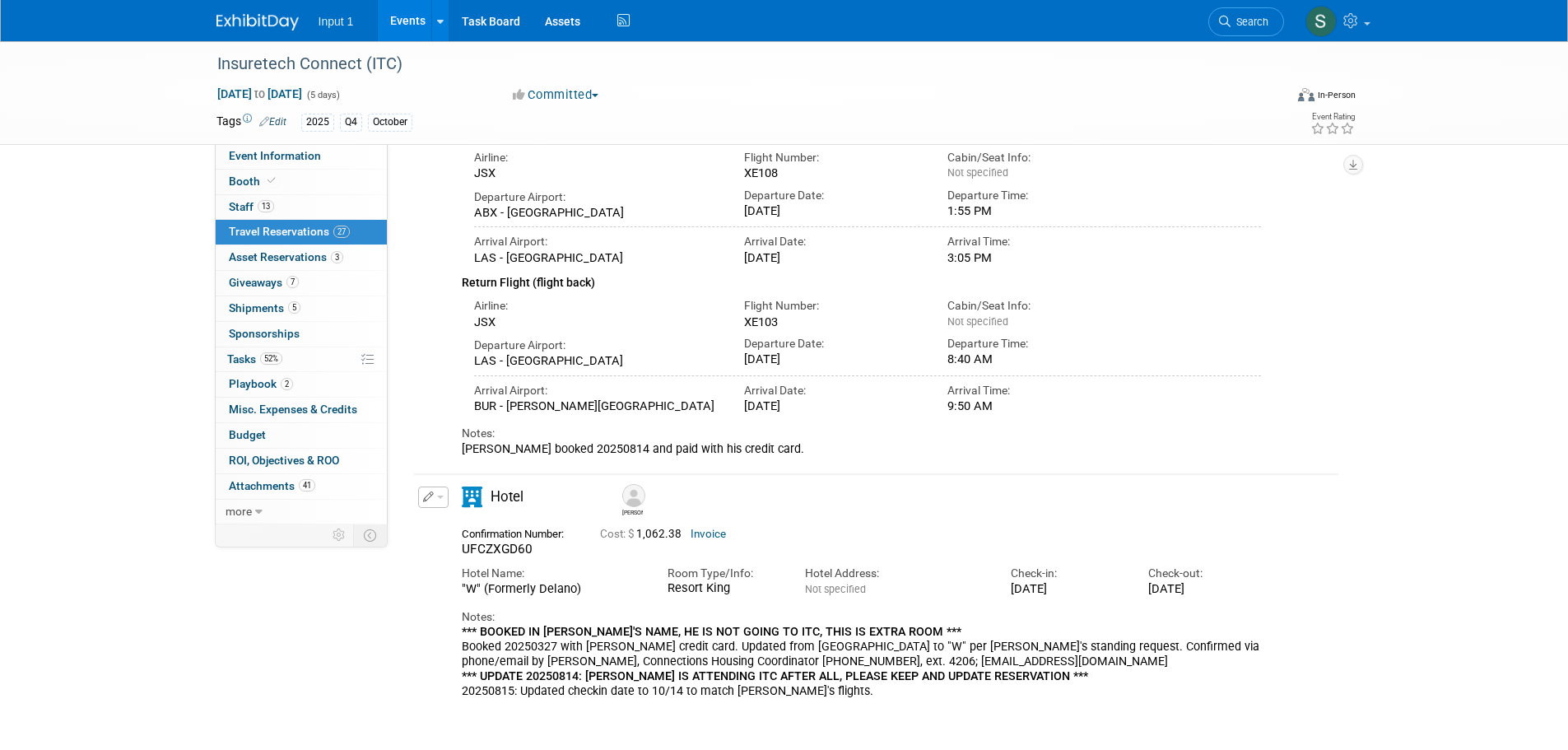
click at [447, 501] on button "button" at bounding box center [433, 497] width 30 height 22
click at [440, 528] on icon "button" at bounding box center [436, 526] width 13 height 12
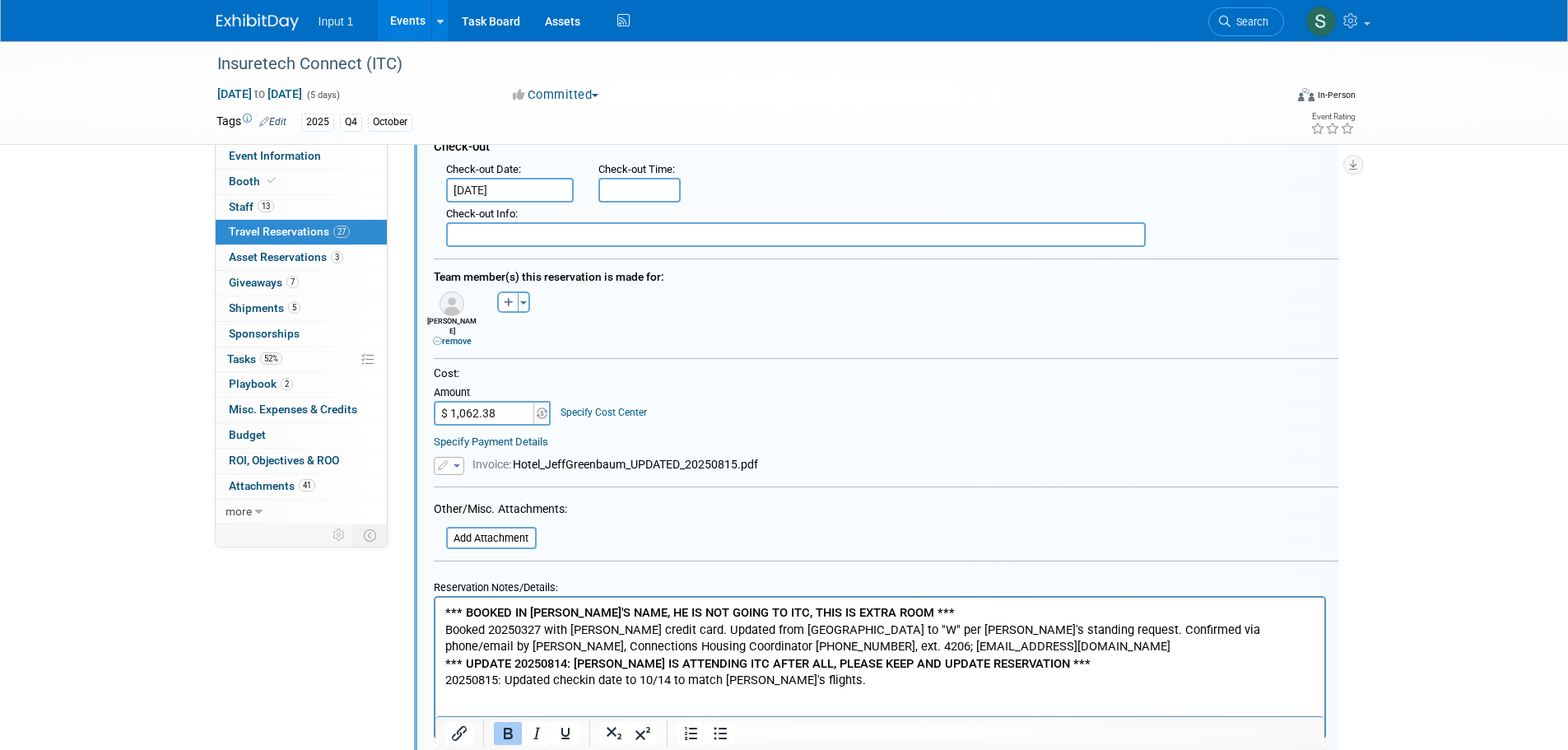
scroll to position [995, 0]
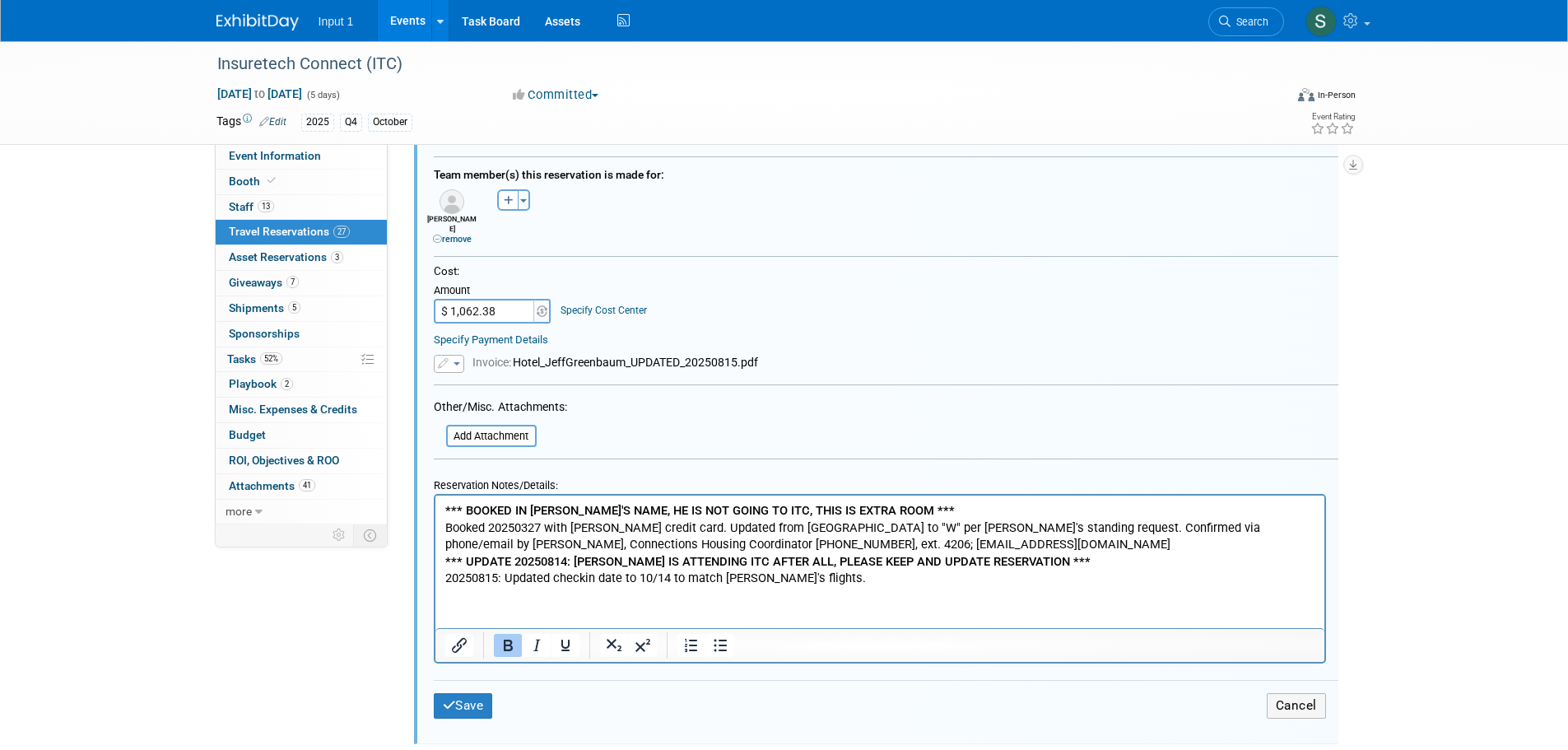
click at [445, 509] on b "*** BOOKED IN JEFF'S NAME, HE IS NOT GOING TO ITC, THIS IS EXTRA ROOM ***" at bounding box center [700, 510] width 510 height 15
paste body "Rich Text Area. Press ALT-0 for help."
click at [1288, 693] on button "Cancel" at bounding box center [1297, 706] width 59 height 25
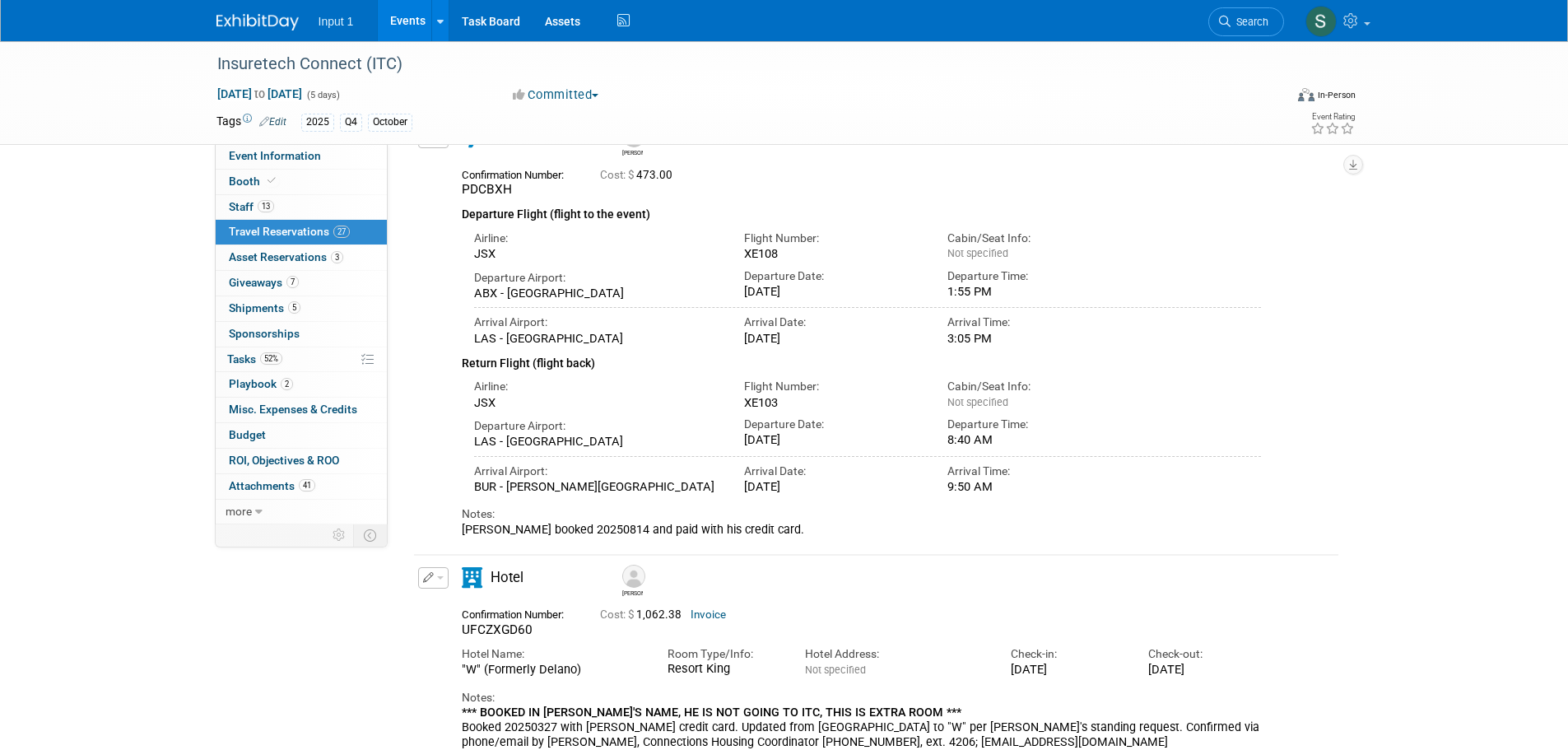
scroll to position [0, 0]
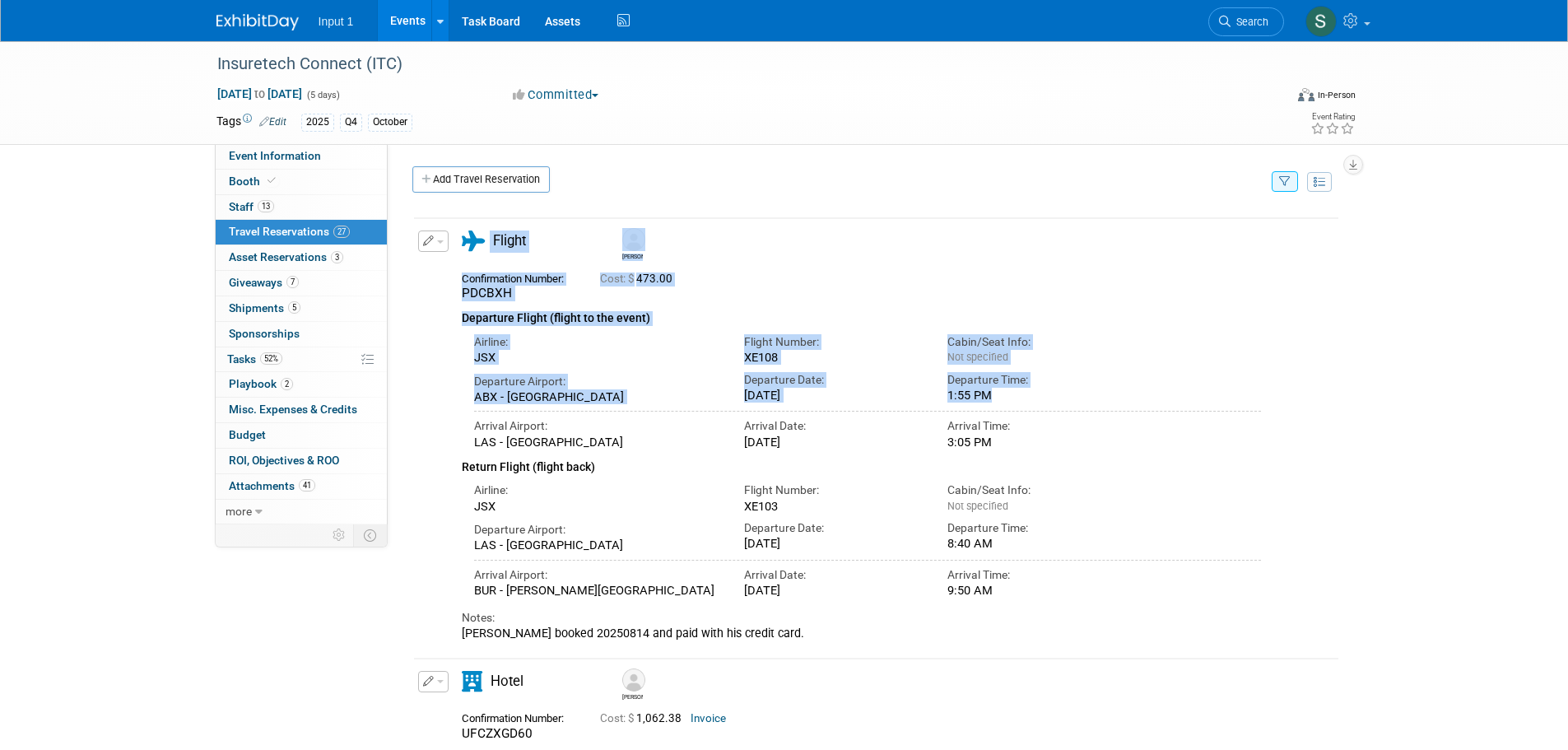
click at [414, 446] on div "Delete Reservation Jeff PDCBXH Cost: $ 473.00 Airline: Flight Number: Notes:" at bounding box center [876, 432] width 928 height 440
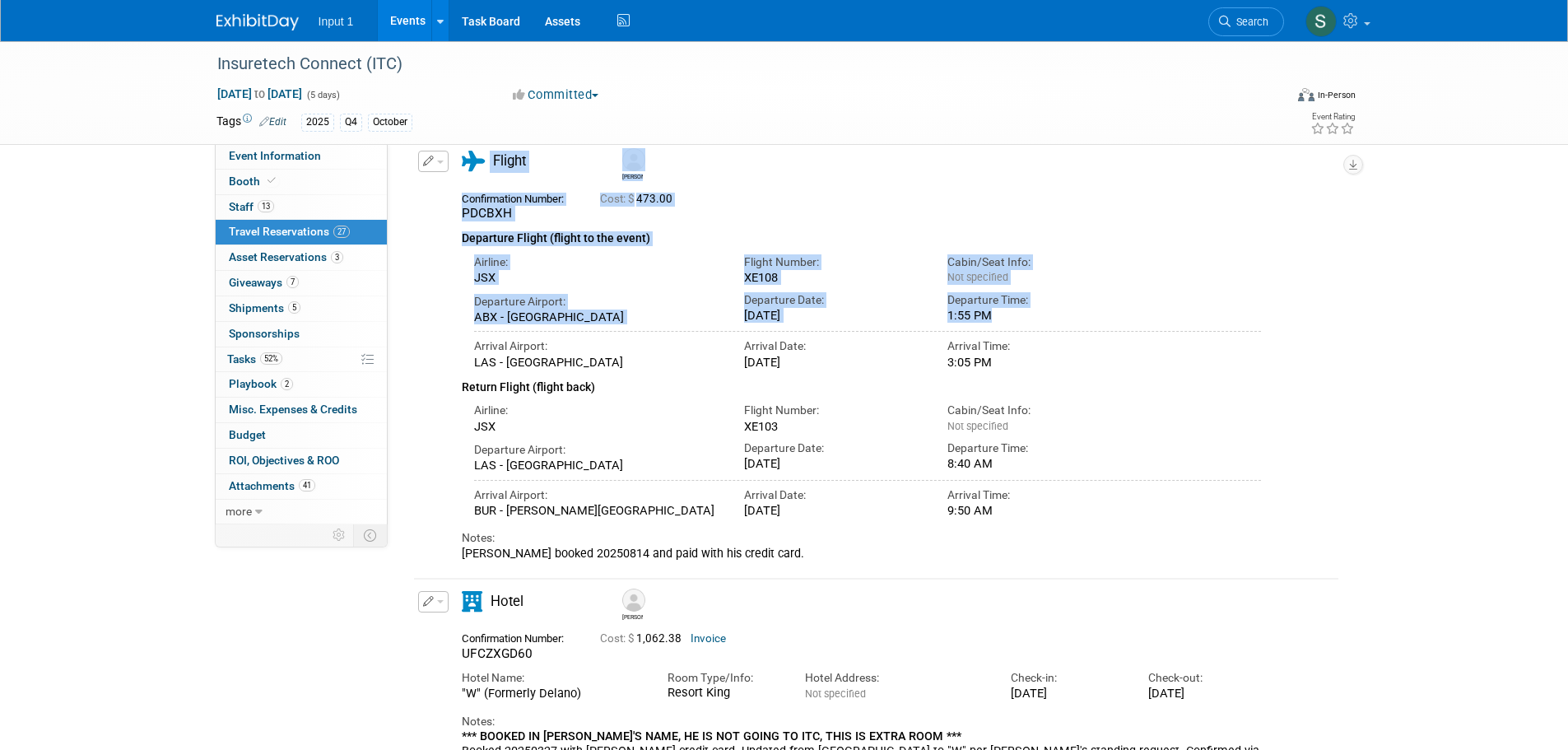
scroll to position [186, 0]
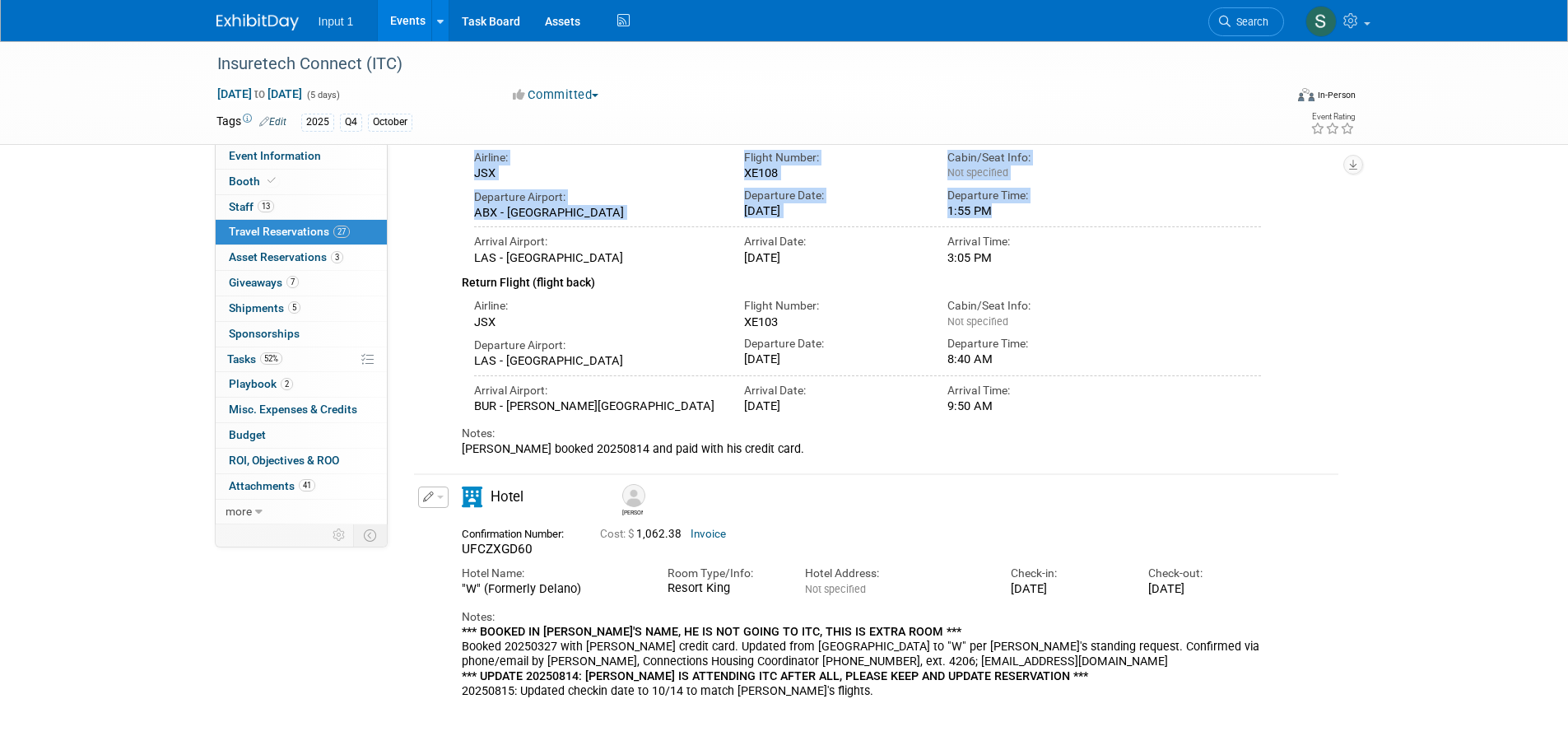
click at [446, 497] on button "button" at bounding box center [433, 497] width 30 height 22
click at [449, 525] on button "Edit Reservation" at bounding box center [488, 527] width 139 height 24
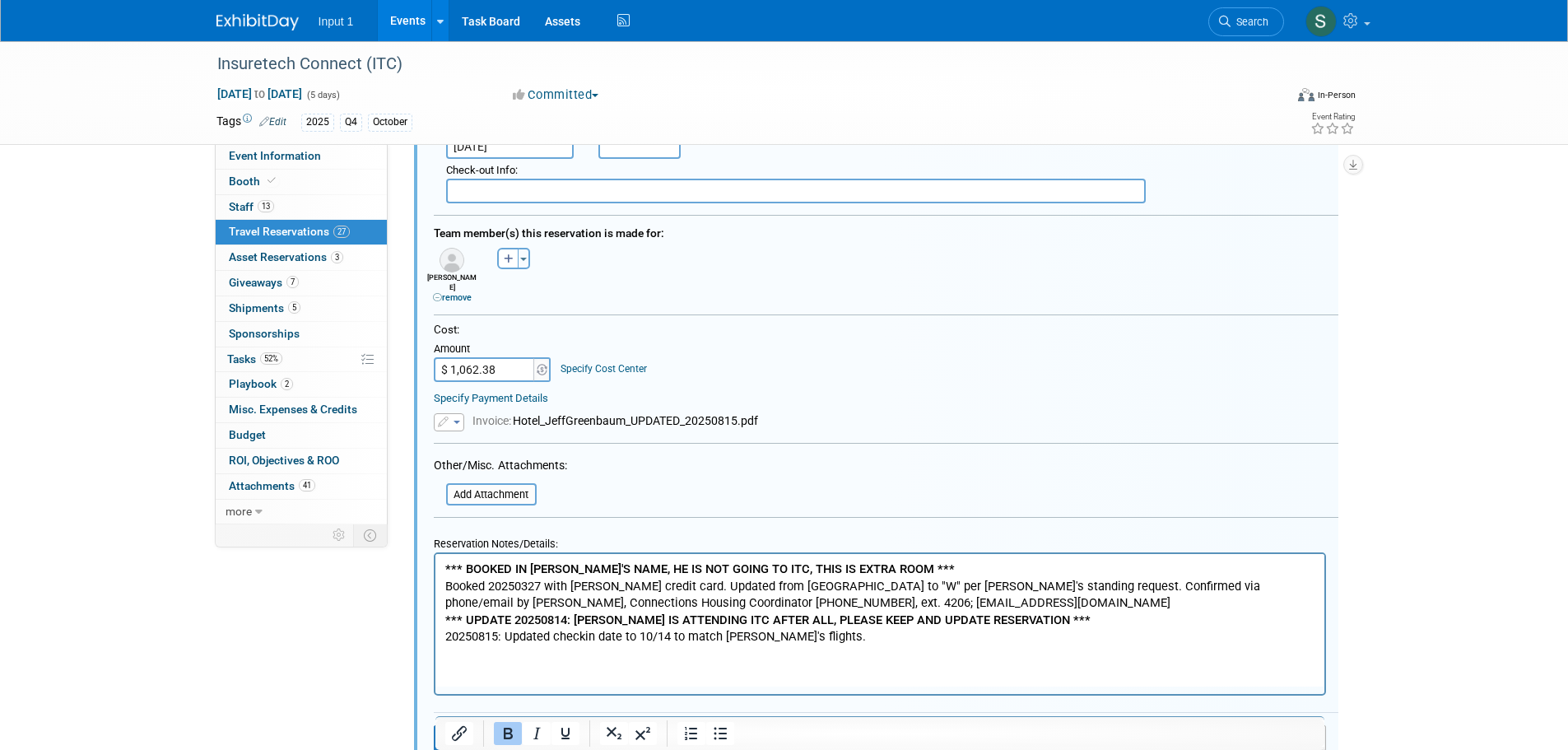
scroll to position [995, 0]
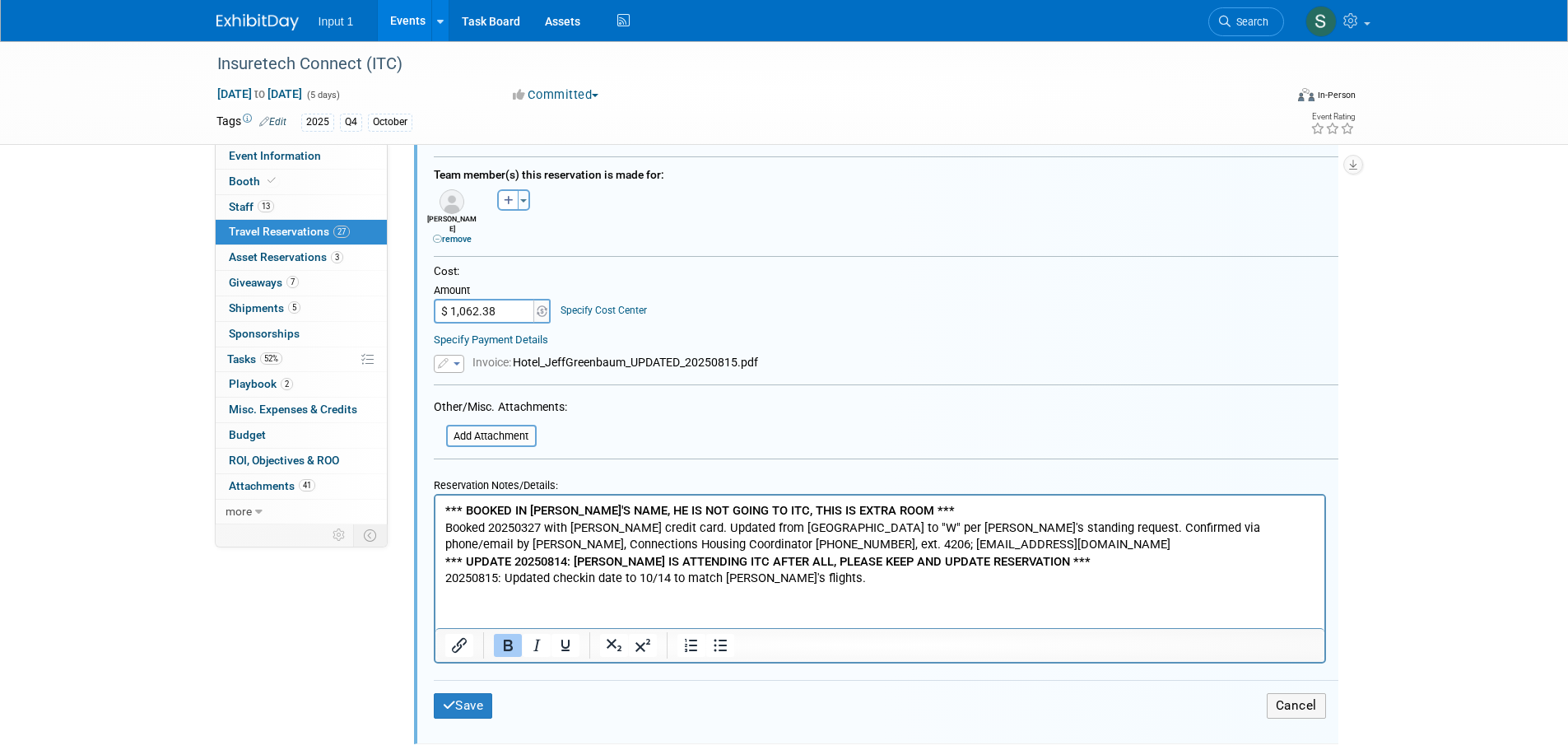
click at [445, 508] on b "*** BOOKED IN JEFF'S NAME, HE IS NOT GOING TO ITC, THIS IS EXTRA ROOM ***" at bounding box center [700, 510] width 510 height 15
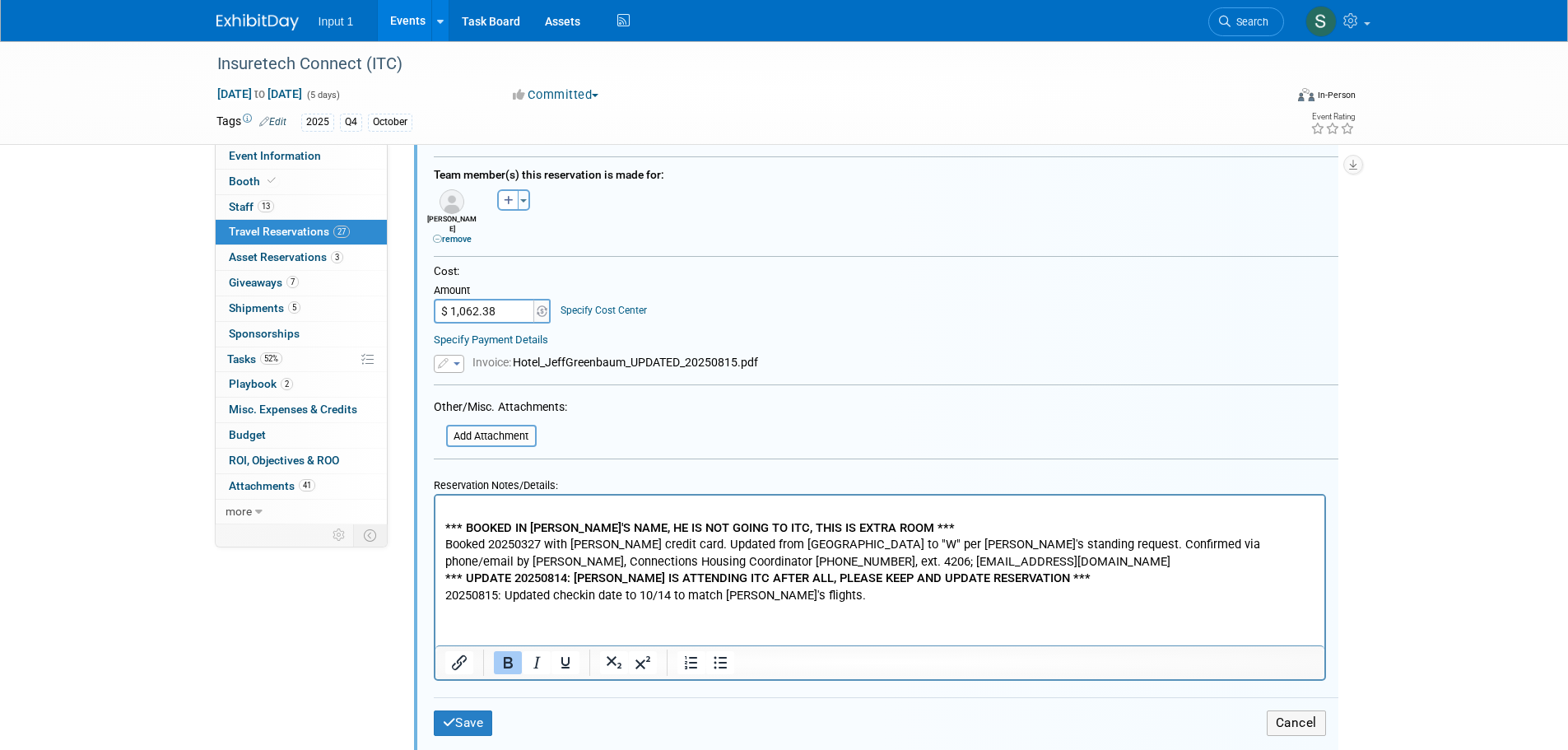
paste body "Rich Text Area. Press ALT-0 for help."
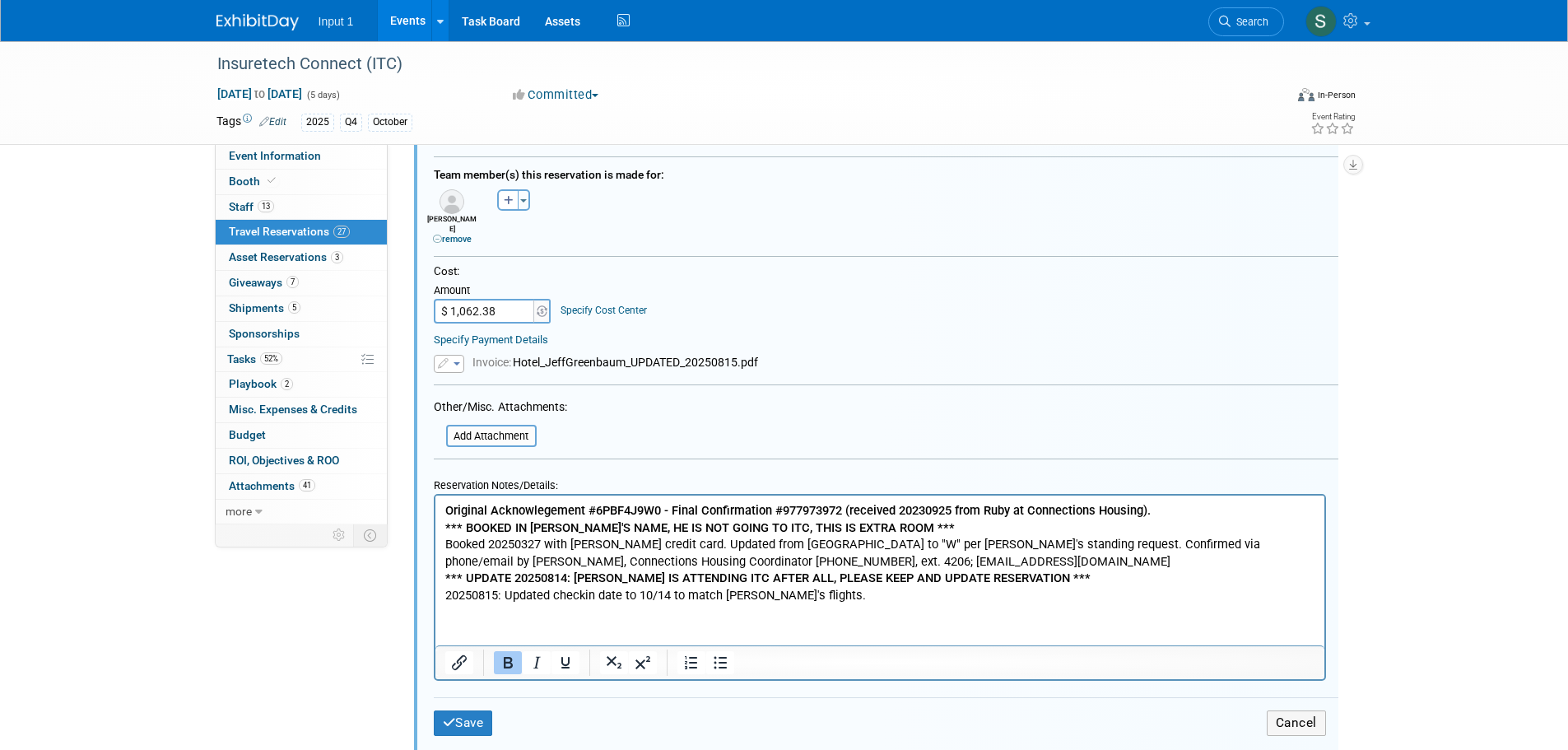
click at [1164, 505] on p "Original Acknowlegement #6PBF4J9W0 - Final Confirmation #977973972 (received 20…" at bounding box center [880, 510] width 870 height 17
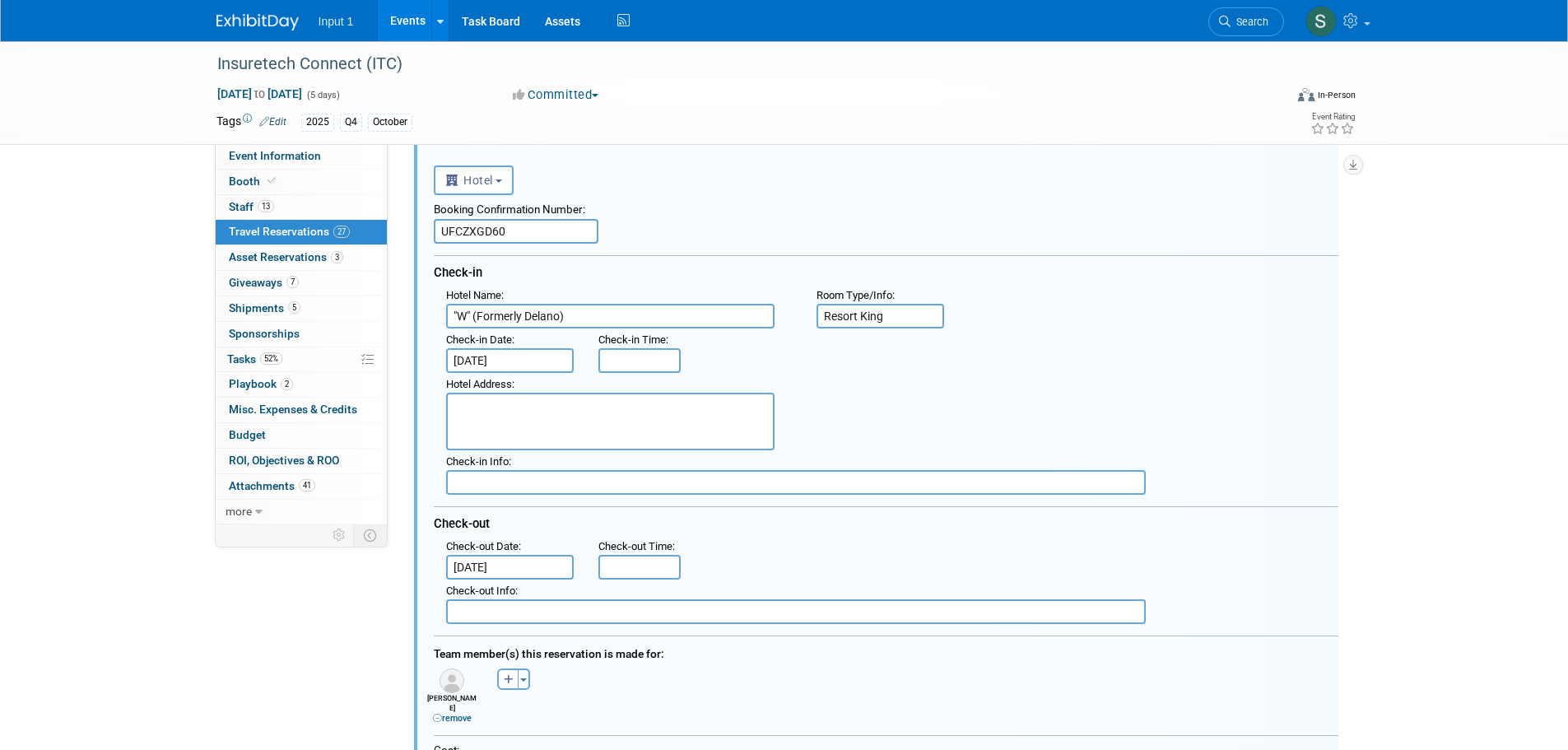
scroll to position [501, 0]
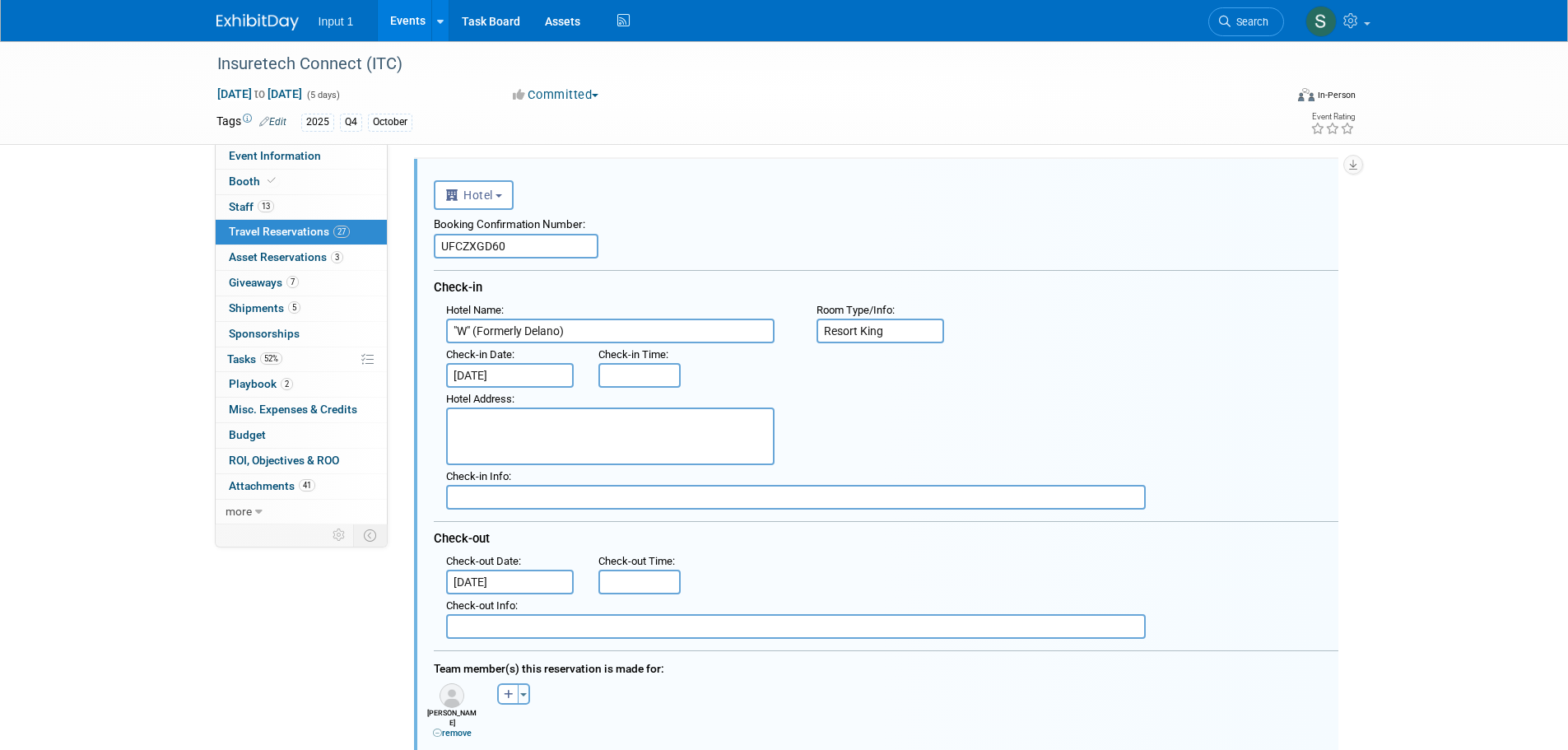
drag, startPoint x: 522, startPoint y: 244, endPoint x: 431, endPoint y: 253, distance: 91.4
click at [432, 253] on div "<i class="fas fa-plane" style="padding: 6px 4px 6px 1px;"></i> Flight <i class=…" at bounding box center [876, 707] width 925 height 1097
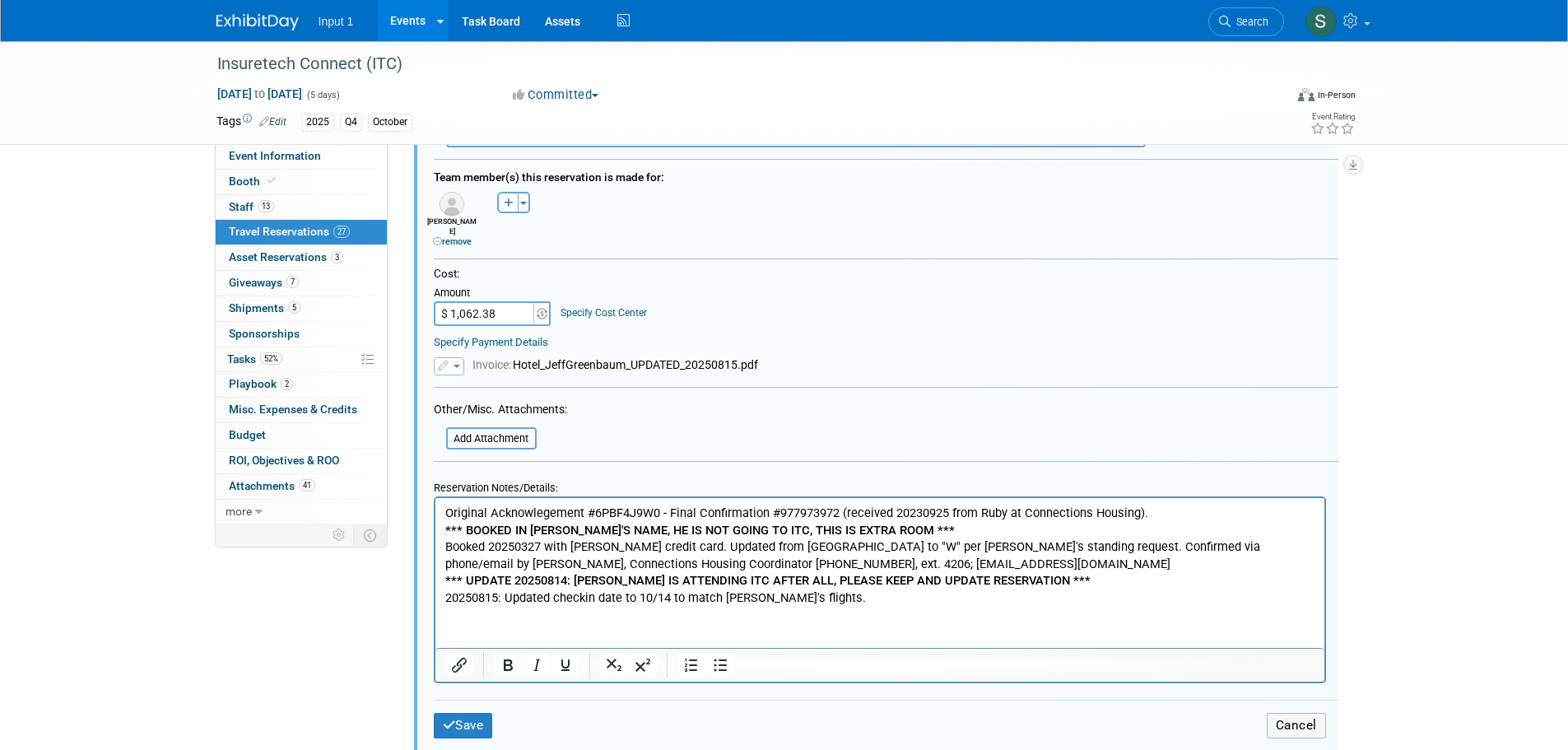
scroll to position [1038, 0]
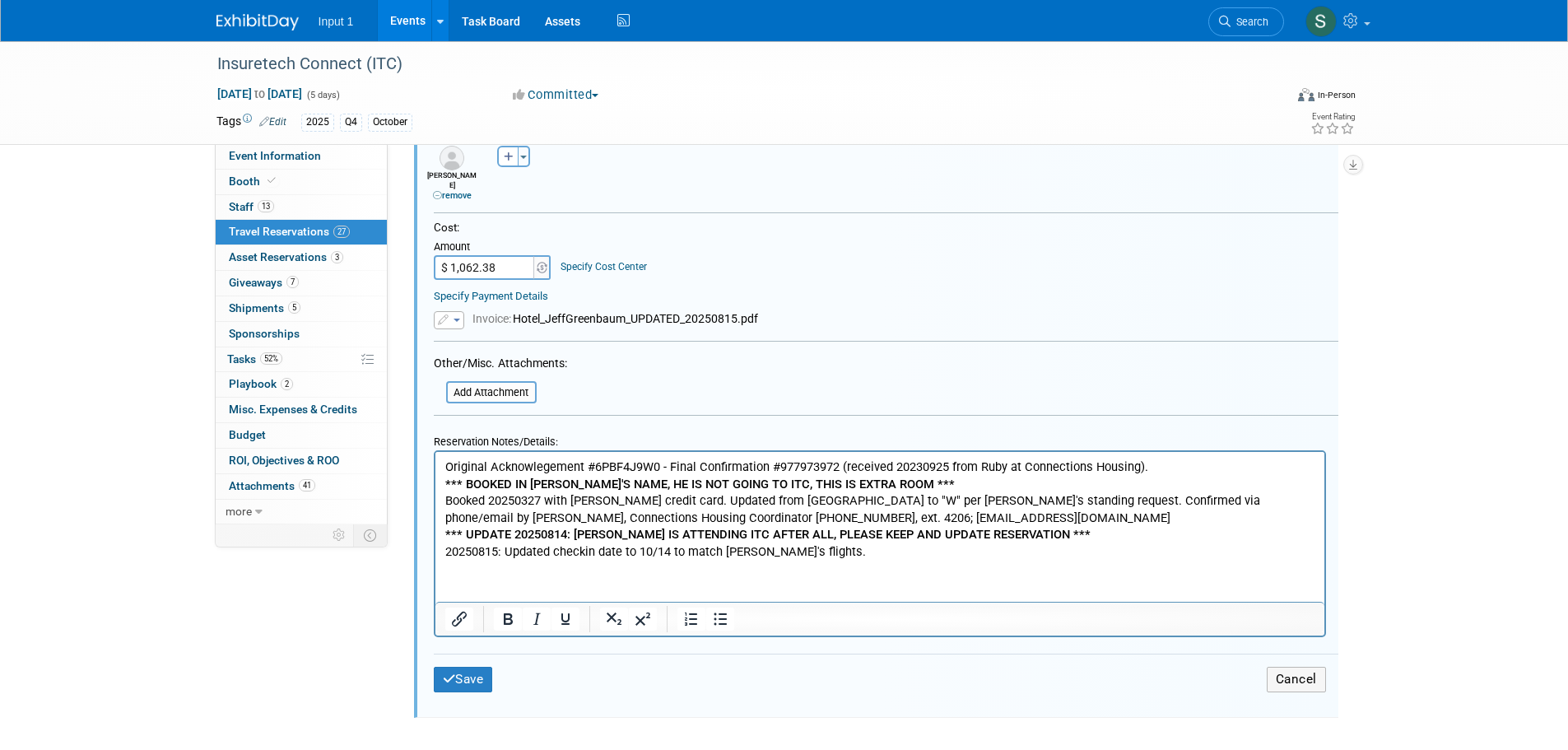
click at [659, 466] on p "Original Acknowlegement #6PBF4J9W0 - Final Confirmation #977973972 (received 20…" at bounding box center [880, 467] width 870 height 17
click at [594, 467] on p "Original Acknowlegement #6PBF4J9W0 - Final Confirmation #977973972 (received 20…" at bounding box center [880, 467] width 870 height 17
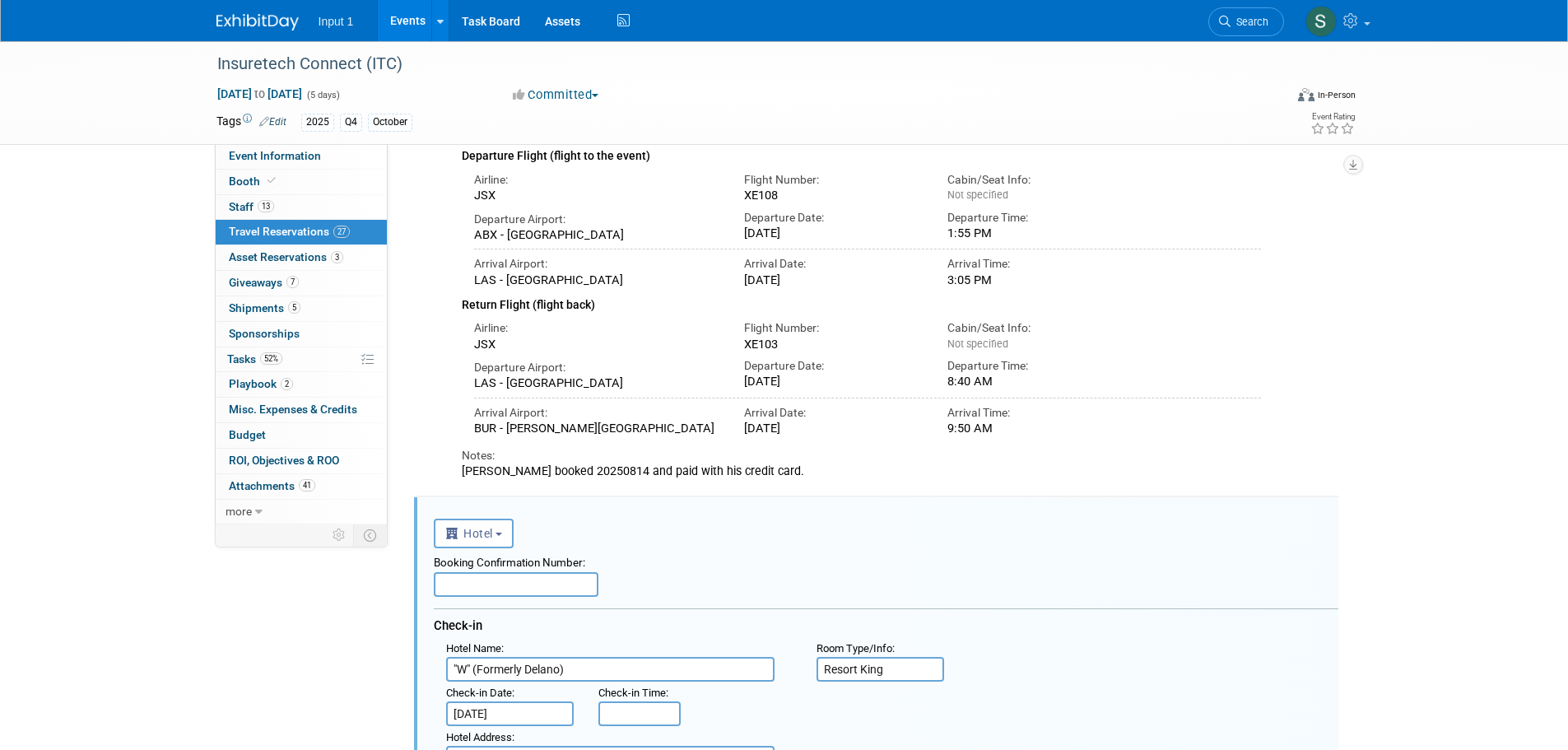
scroll to position [412, 0]
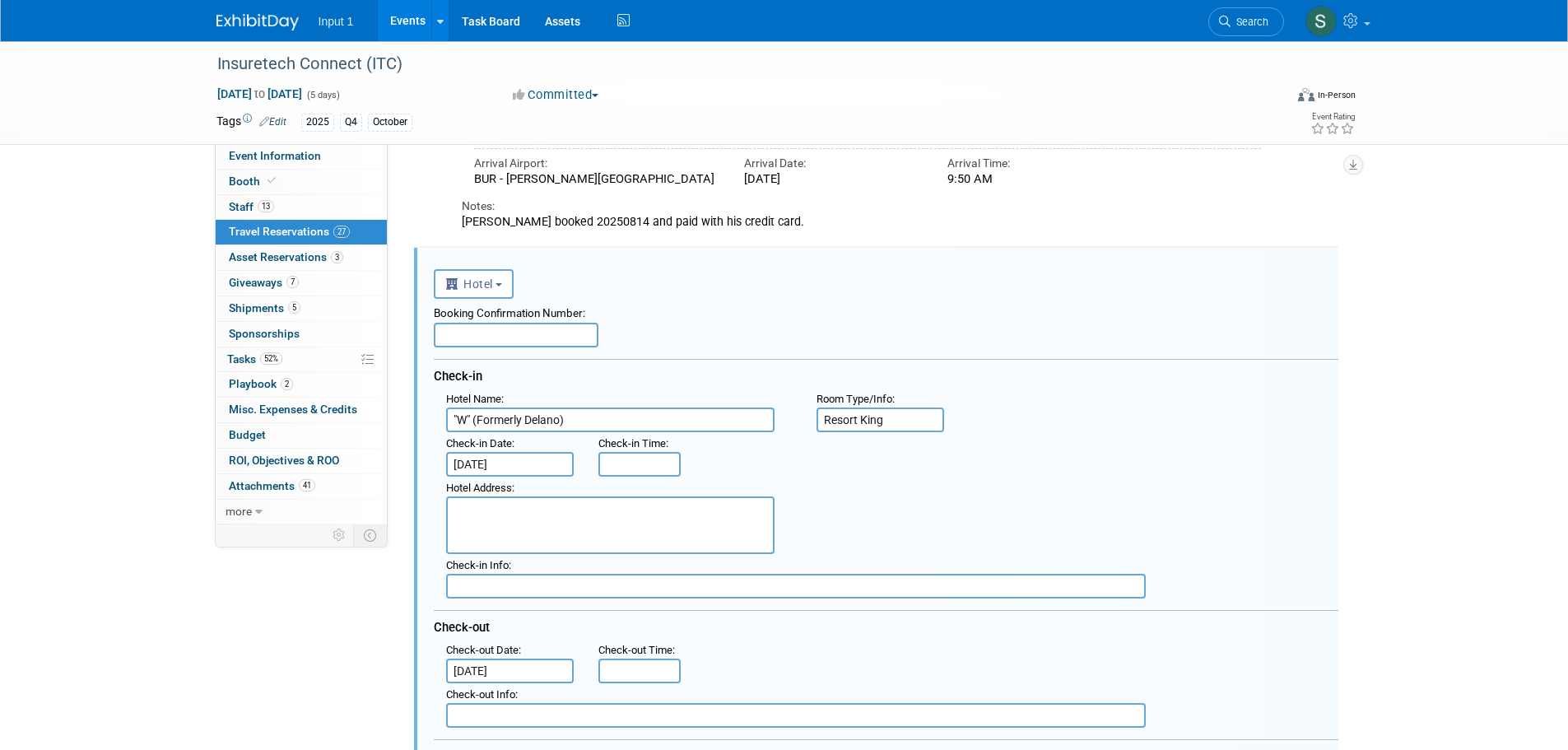
click at [494, 336] on input "text" at bounding box center [517, 336] width 165 height 25
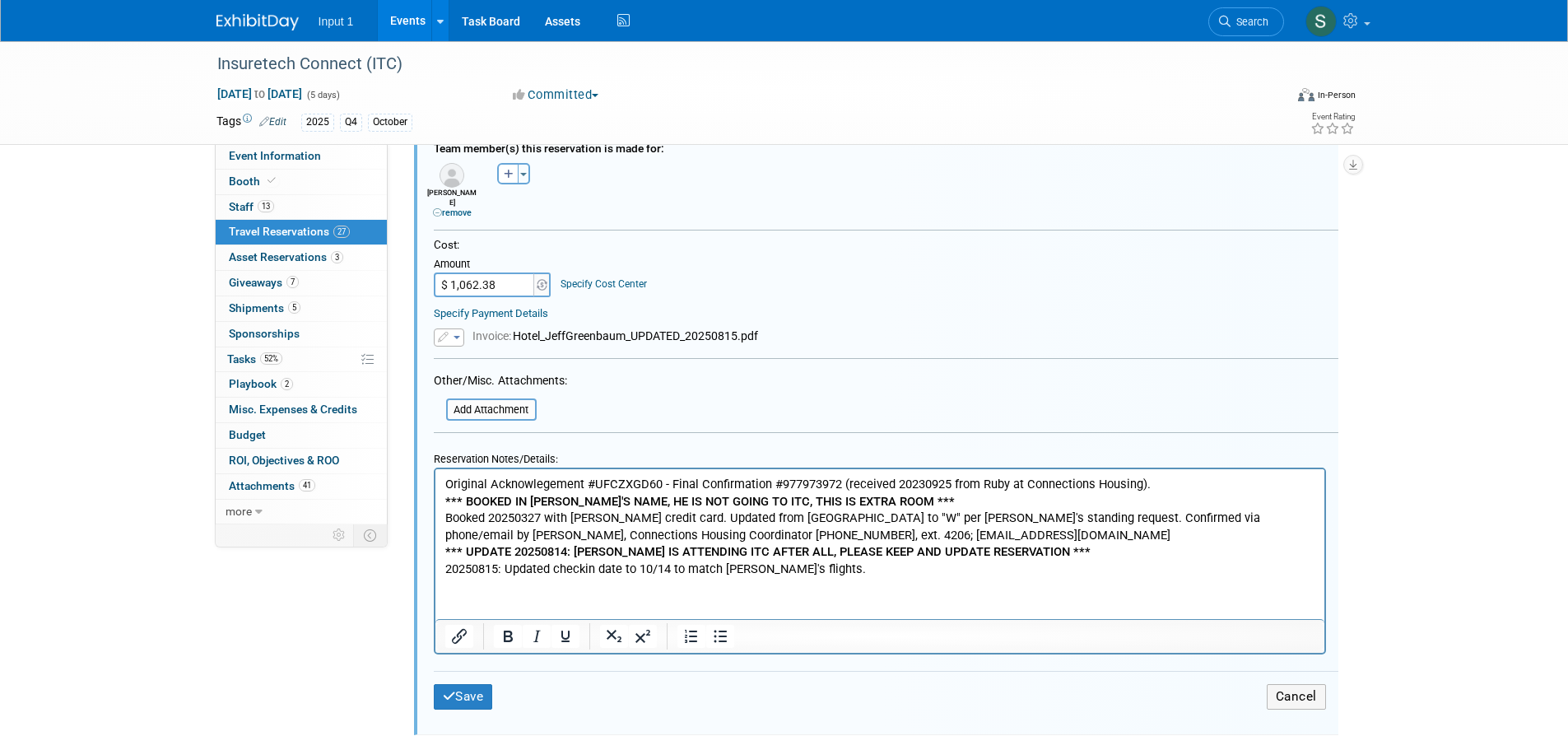
scroll to position [1038, 0]
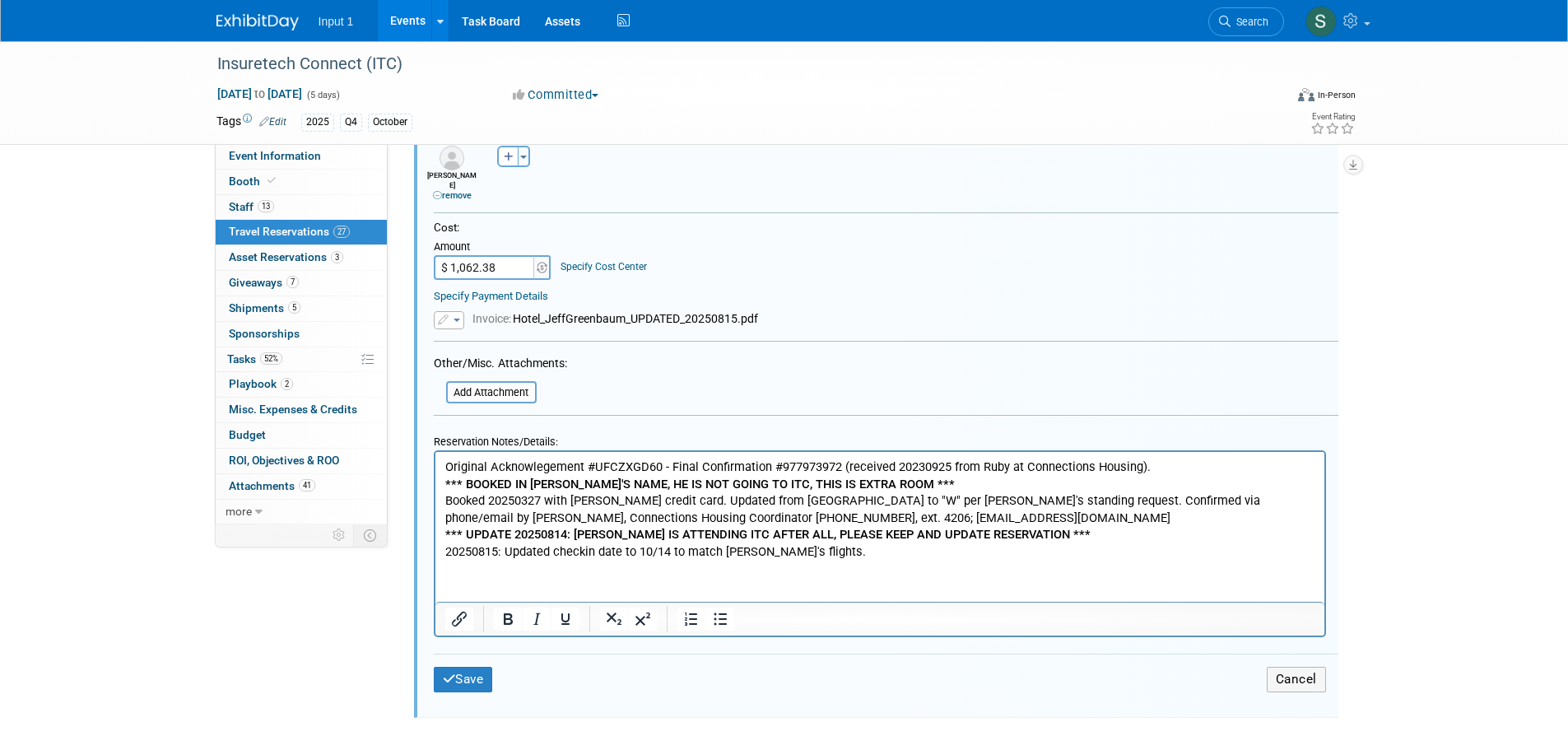
type input "977981424"
click at [837, 467] on p "Original Acknowlegement #UFCZXGD60 - Final Confirmation #977973972 (received 20…" at bounding box center [880, 467] width 870 height 17
click at [783, 466] on p "Original Acknowlegement #UFCZXGD60 - Final Confirmation #977973972 (received 20…" at bounding box center [880, 467] width 870 height 17
click at [781, 466] on p "Original Acknowlegement #UFCZXGD60 - Final Confirmation #977973972 (received 20…" at bounding box center [880, 467] width 870 height 17
click at [458, 676] on button "Save" at bounding box center [464, 679] width 59 height 25
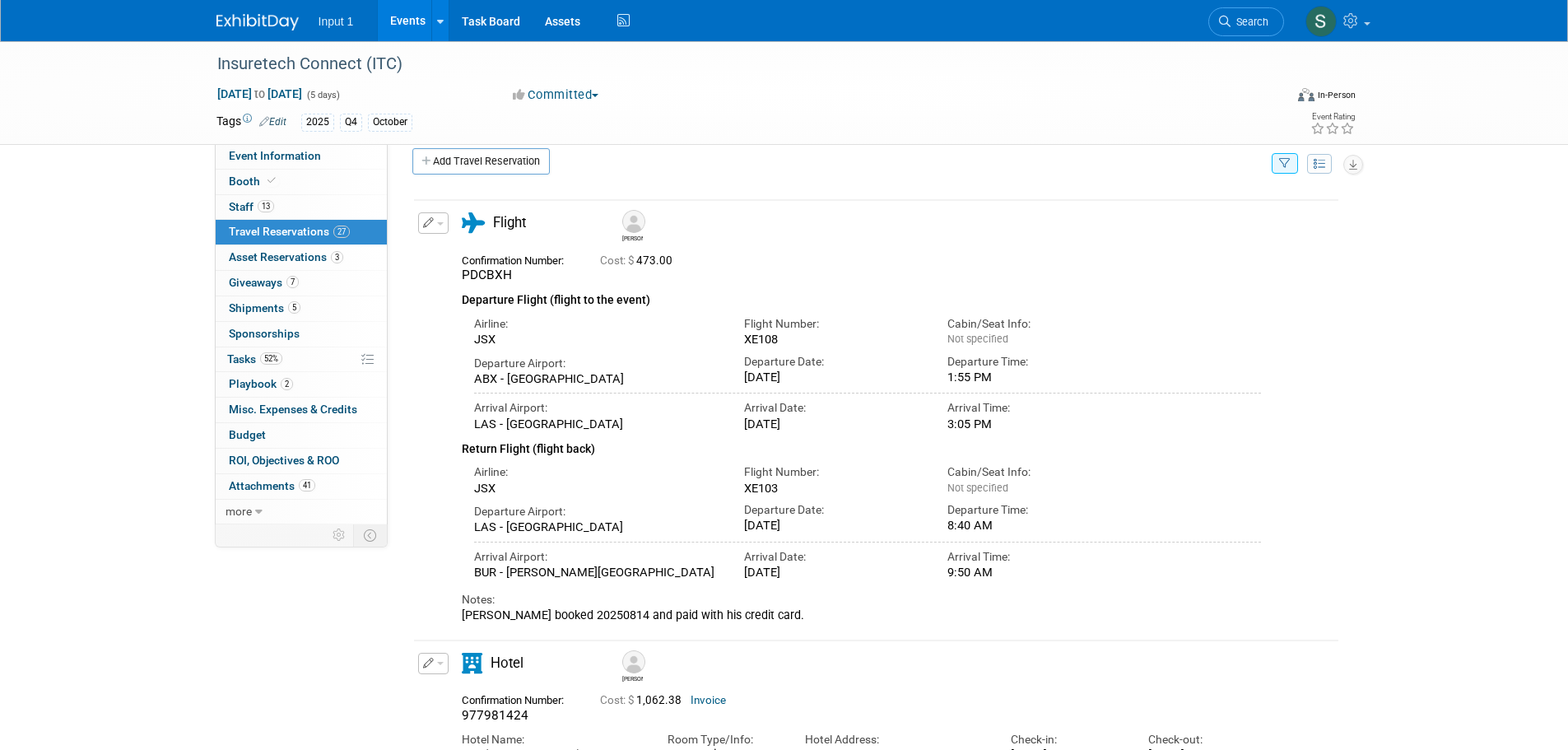
scroll to position [0, 0]
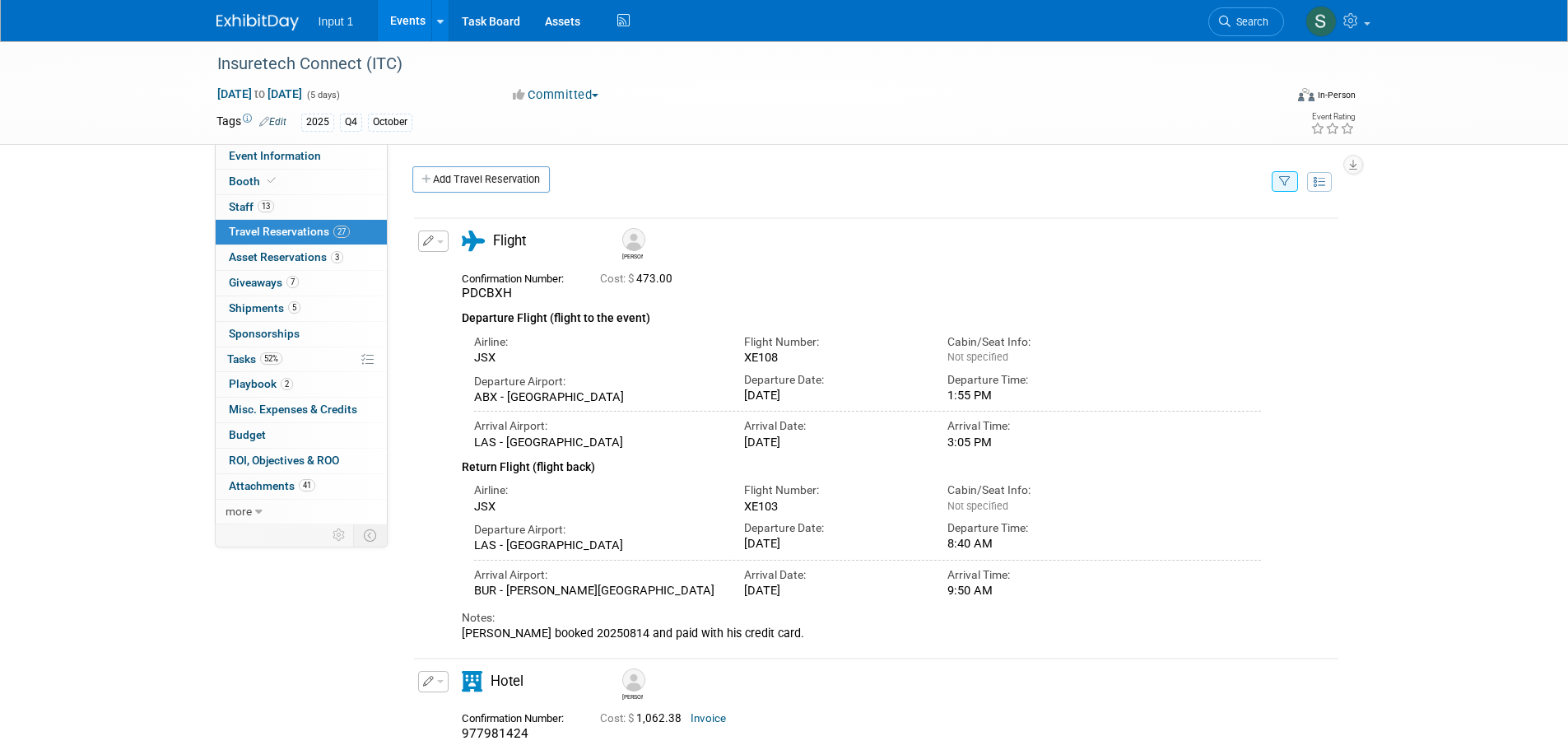
click at [1288, 184] on icon "button" at bounding box center [1285, 182] width 12 height 11
click at [1240, 237] on select "-- Select Traveler -- All reservation with no one tagged Chris Farfaras Gillian…" at bounding box center [1183, 232] width 205 height 23
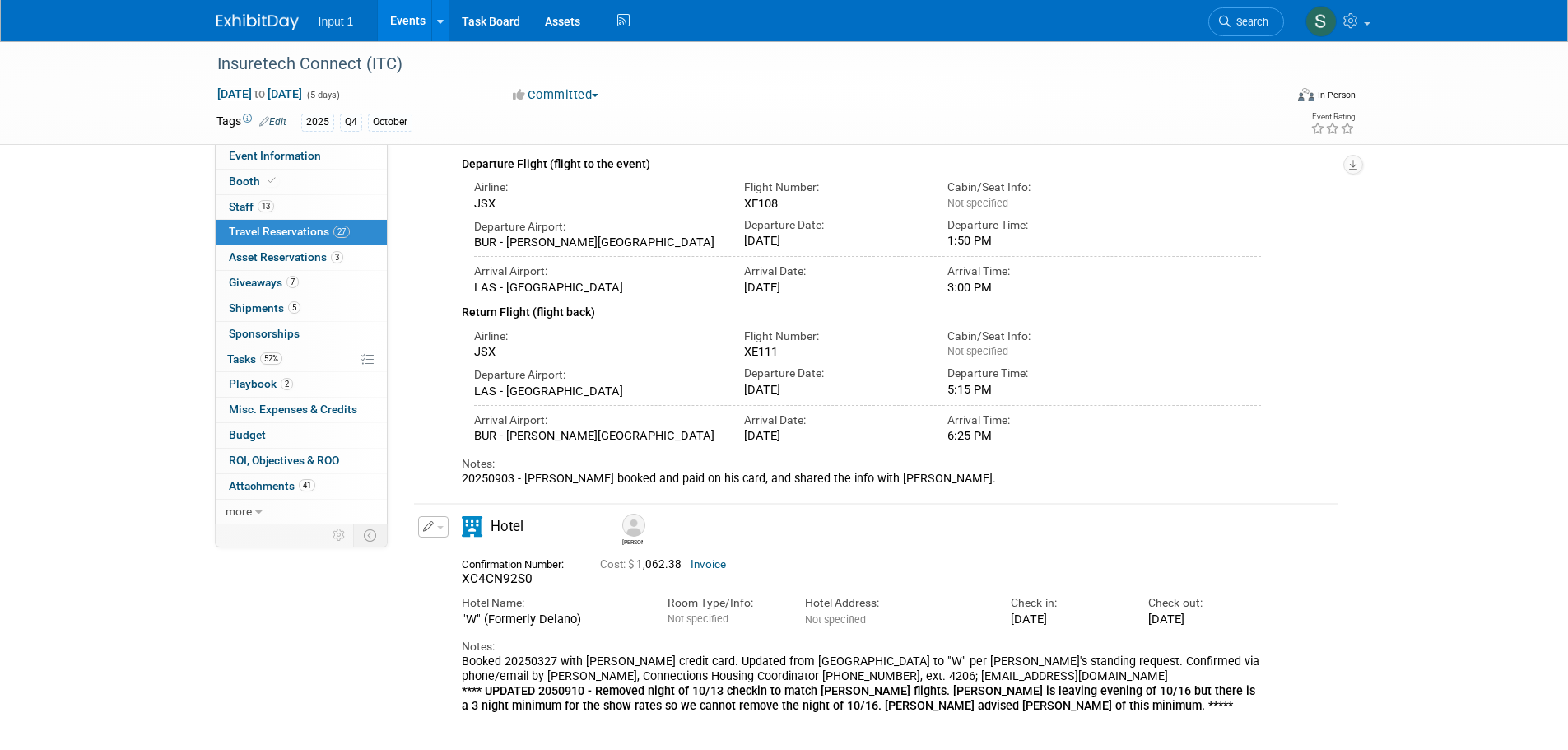
scroll to position [184, 0]
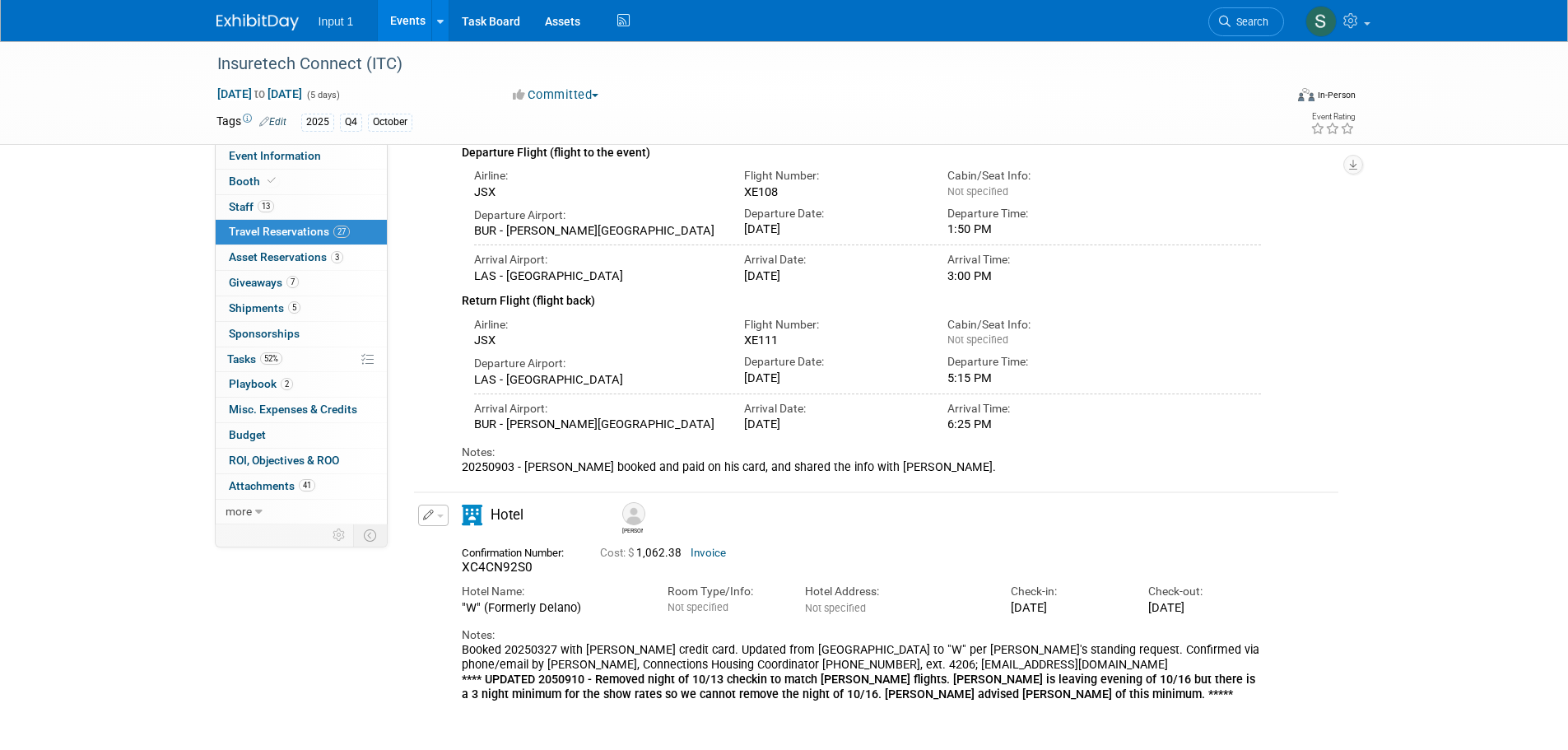
click at [441, 509] on button "button" at bounding box center [433, 516] width 30 height 22
click at [515, 534] on button "Edit Reservation" at bounding box center [488, 545] width 139 height 24
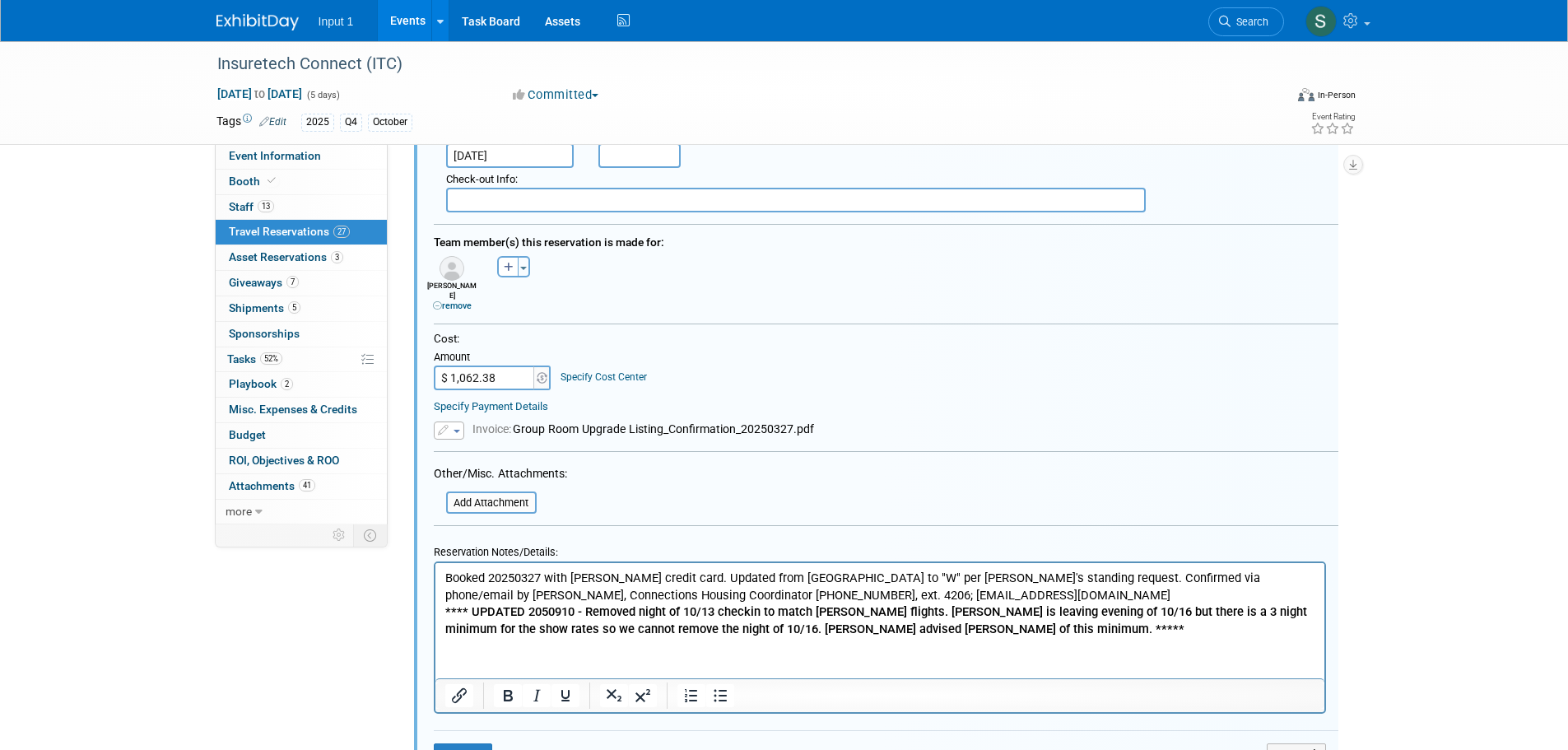
scroll to position [1004, 0]
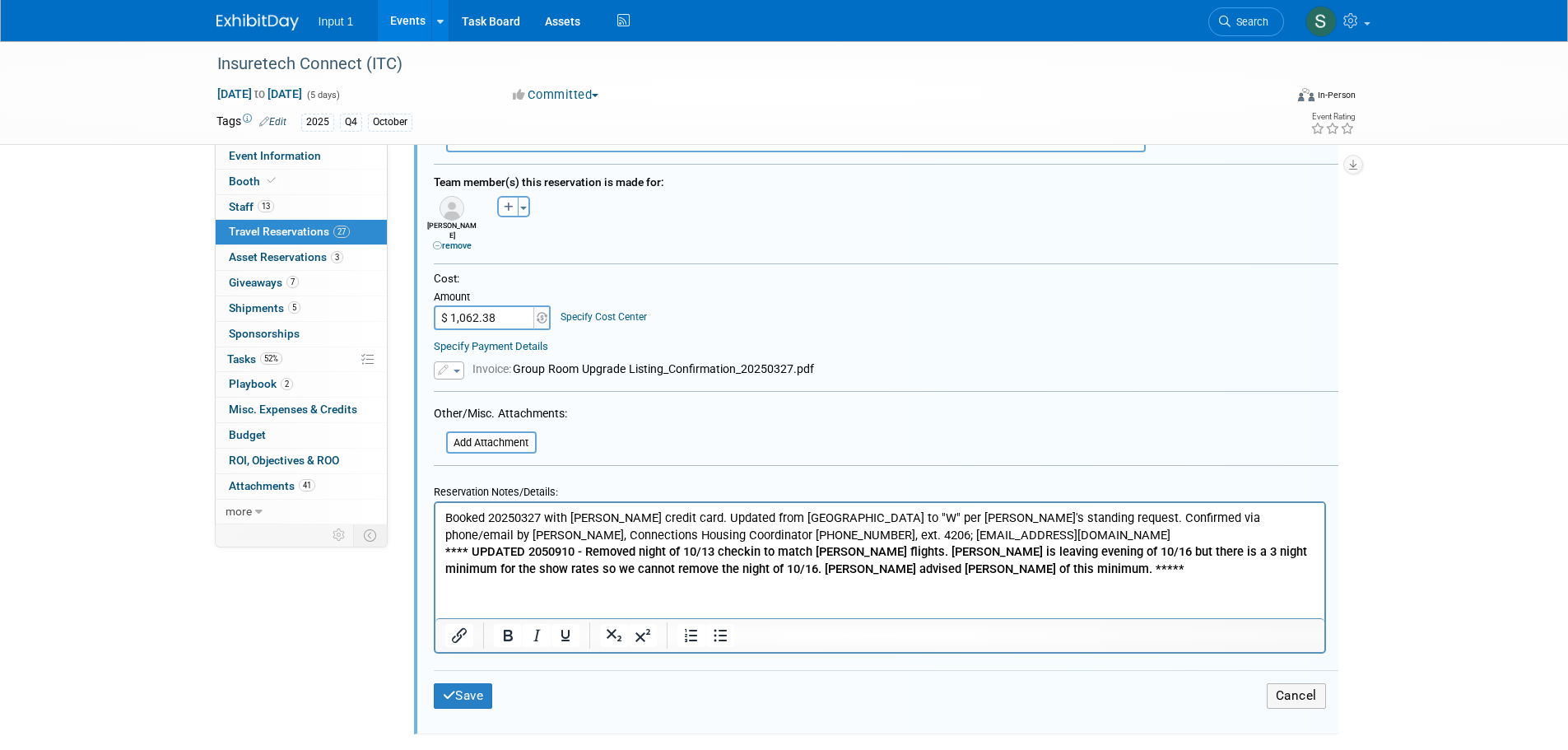
click at [446, 517] on p "Booked 20250327 with Rene credit card. Updated from Mandalay Bay to "W" per Ren…" at bounding box center [880, 542] width 870 height 67
paste body "Rich Text Area. Press ALT-0 for help."
click at [447, 514] on p "Booked 20250327 with Rene credit card. Updated from Mandalay Bay to "W" per Ren…" at bounding box center [880, 542] width 870 height 67
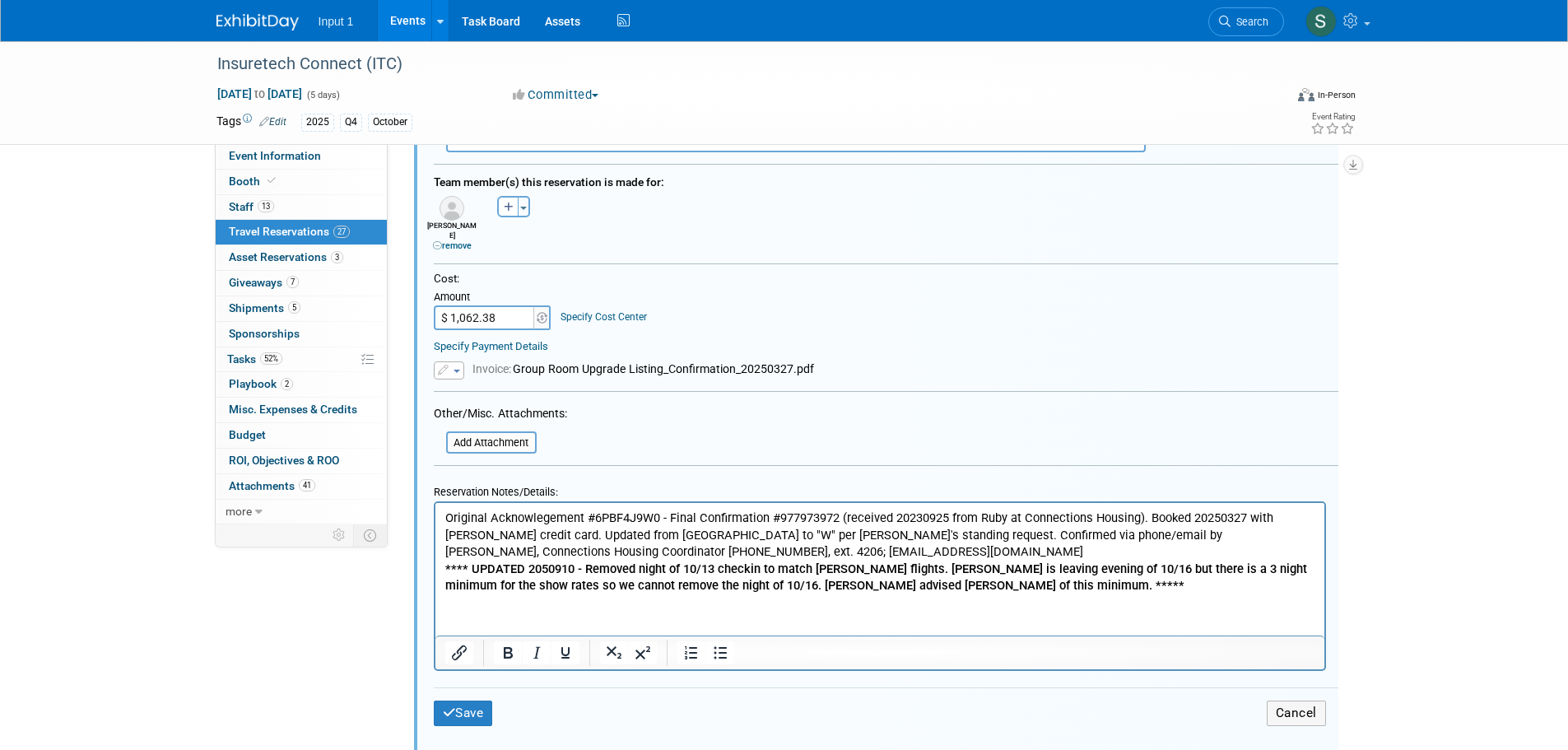
click at [1149, 517] on p "Original Acknowlegement #6PBF4J9W0 - Final Confirmation #977973972 (received 20…" at bounding box center [880, 551] width 870 height 85
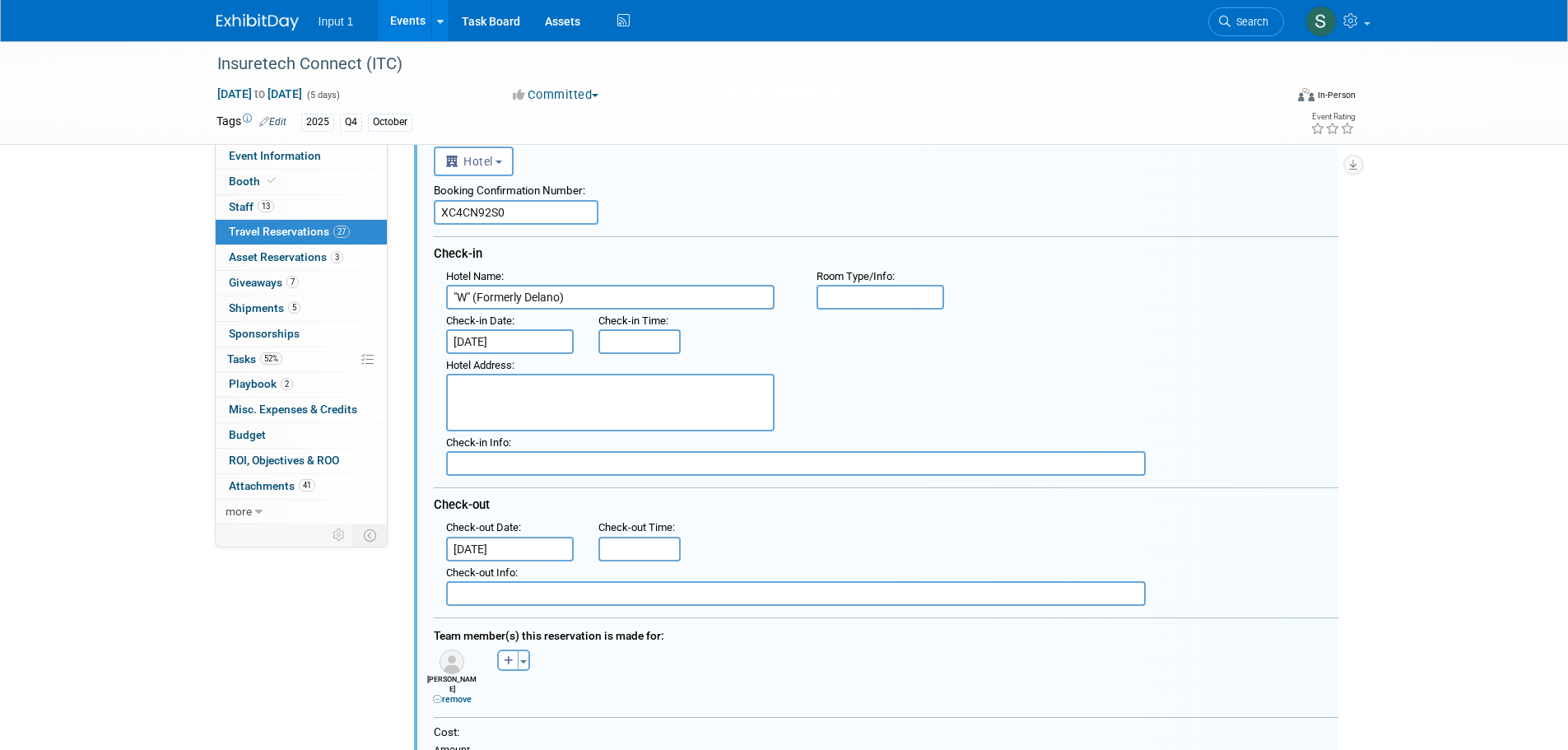
scroll to position [427, 0]
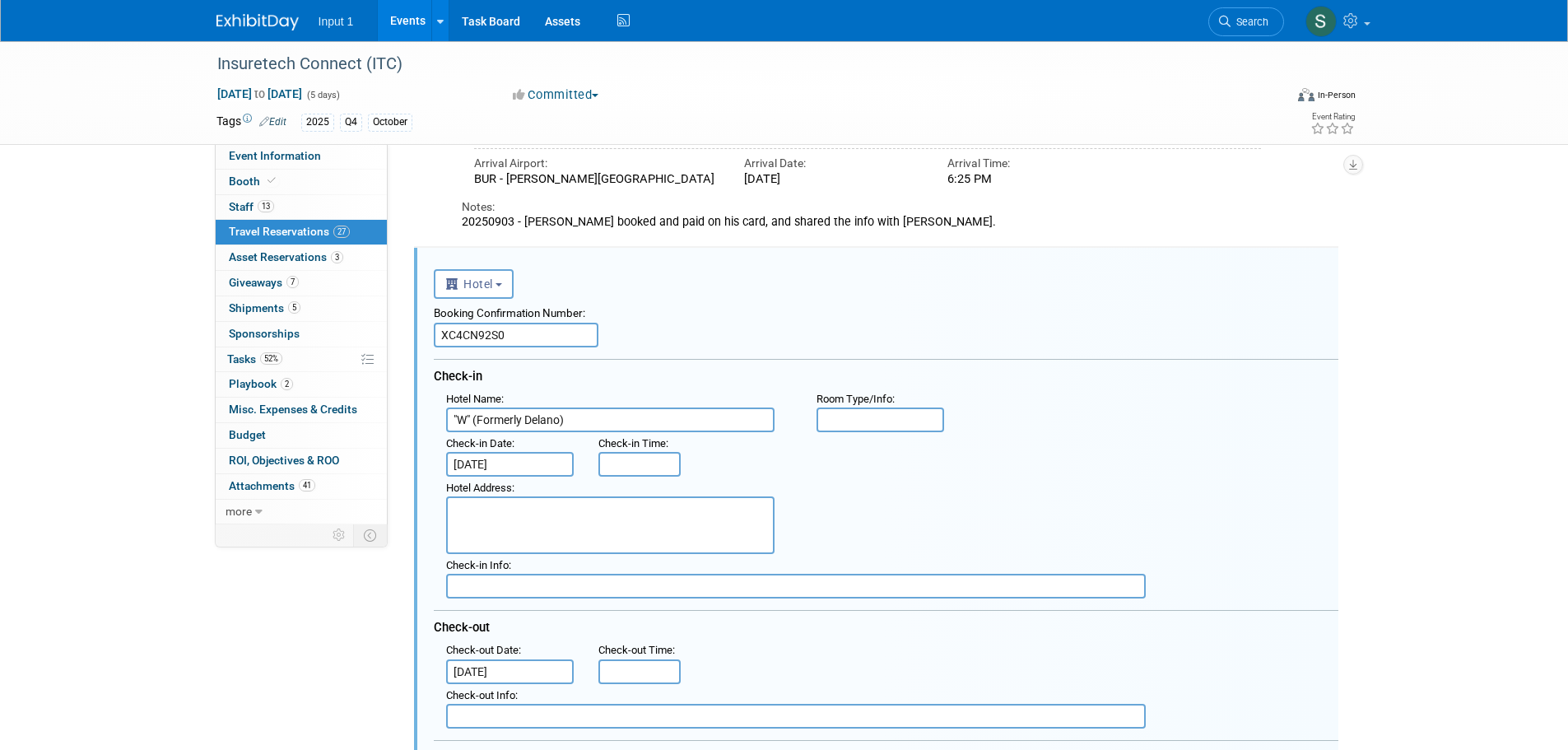
drag, startPoint x: 524, startPoint y: 325, endPoint x: 439, endPoint y: 323, distance: 85.0
click at [439, 323] on input "XC4CN92S0" at bounding box center [517, 336] width 165 height 25
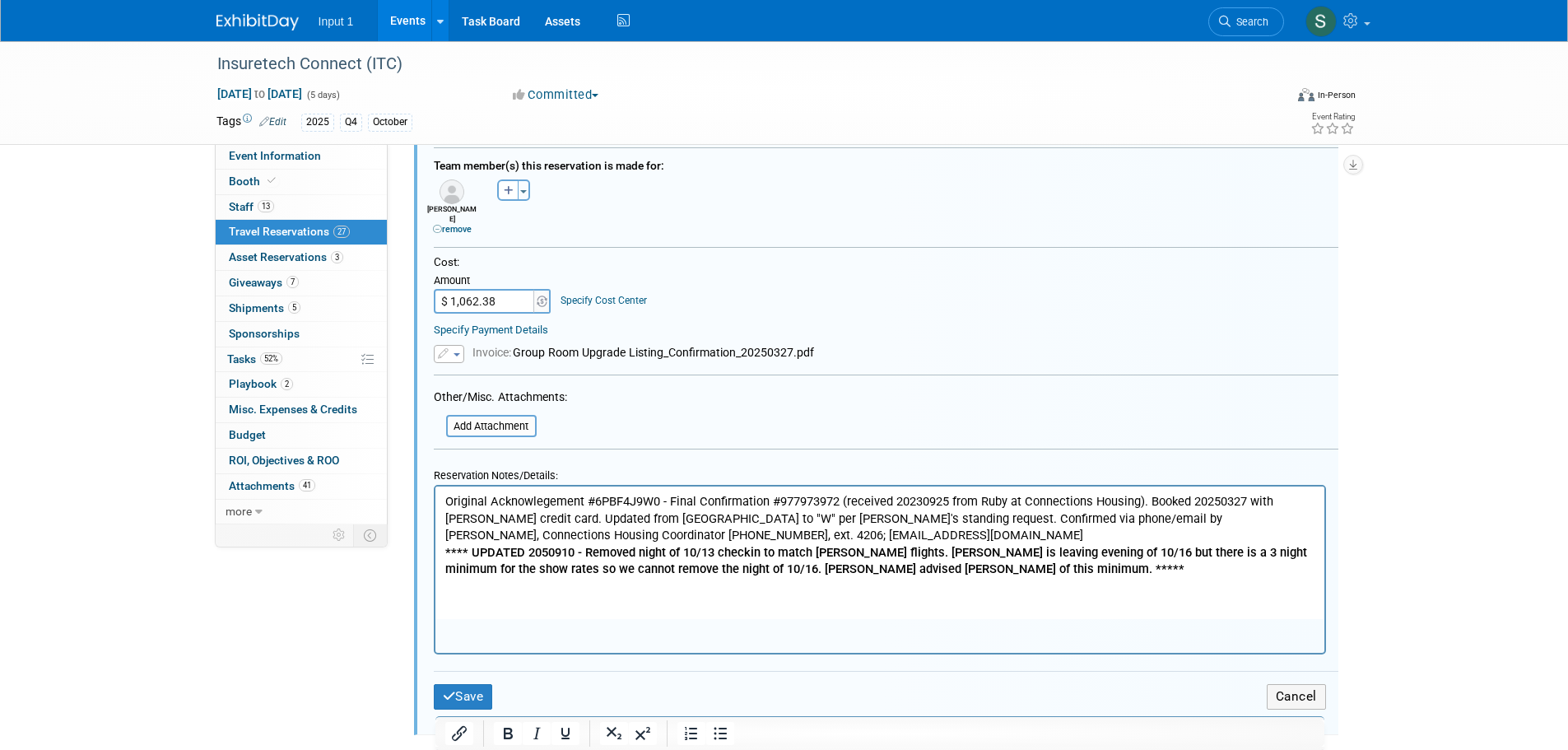
scroll to position [1021, 0]
click at [658, 499] on p "Original Acknowlegement #6PBF4J9W0 - Final Confirmation #977973972 (received 20…" at bounding box center [880, 534] width 870 height 85
click at [594, 502] on p "Original Acknowlegement #6PBF4J9W0 - Final Confirmation #977973972 (received 20…" at bounding box center [880, 534] width 870 height 85
click at [837, 500] on p "Original Acknowlegement #XC4CN92S0 - Final Confirmation #977973972 (received 20…" at bounding box center [880, 534] width 870 height 85
click at [779, 500] on p "Original Acknowlegement #XC4CN92S0 - Final Confirmation #977973972 (received 20…" at bounding box center [880, 534] width 870 height 85
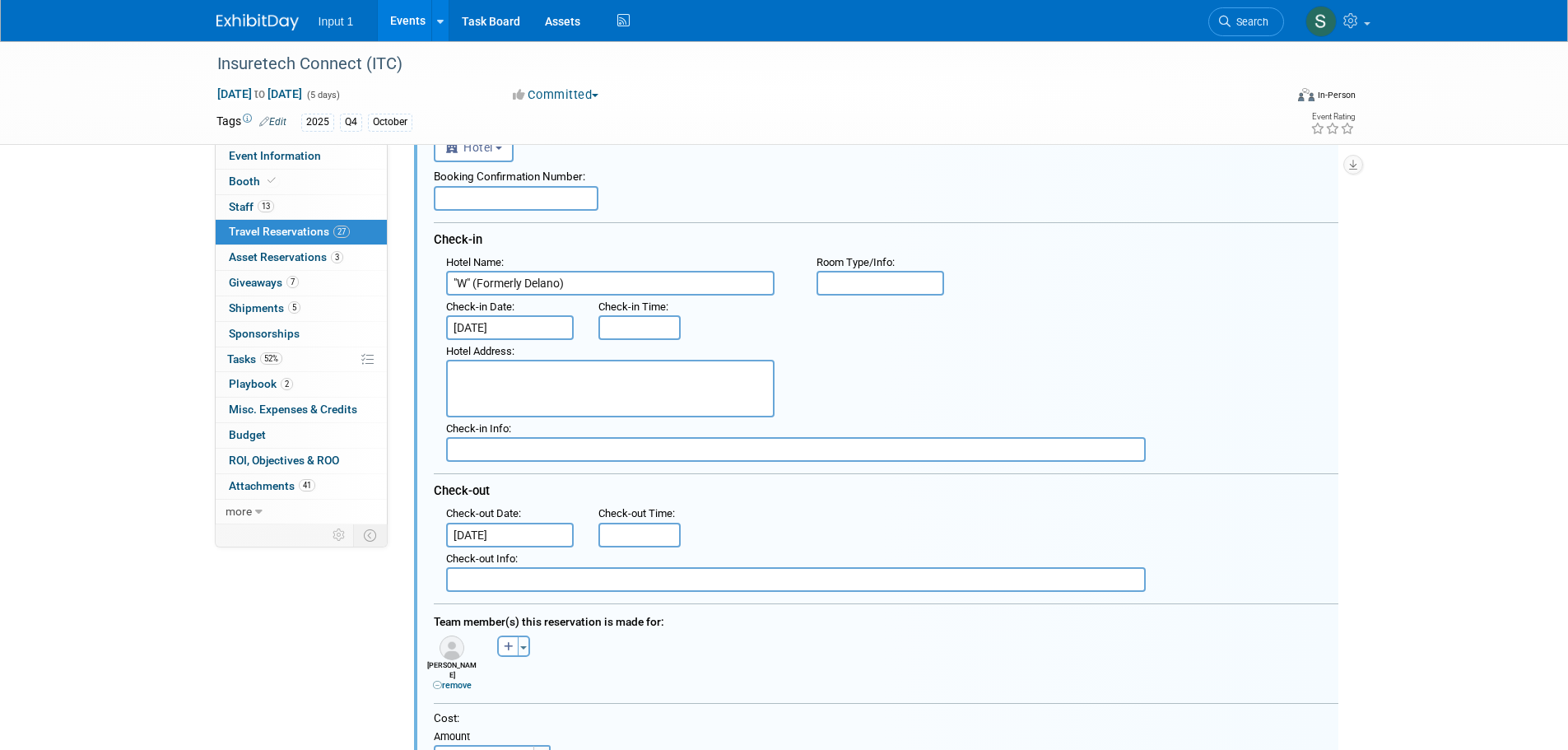
scroll to position [445, 0]
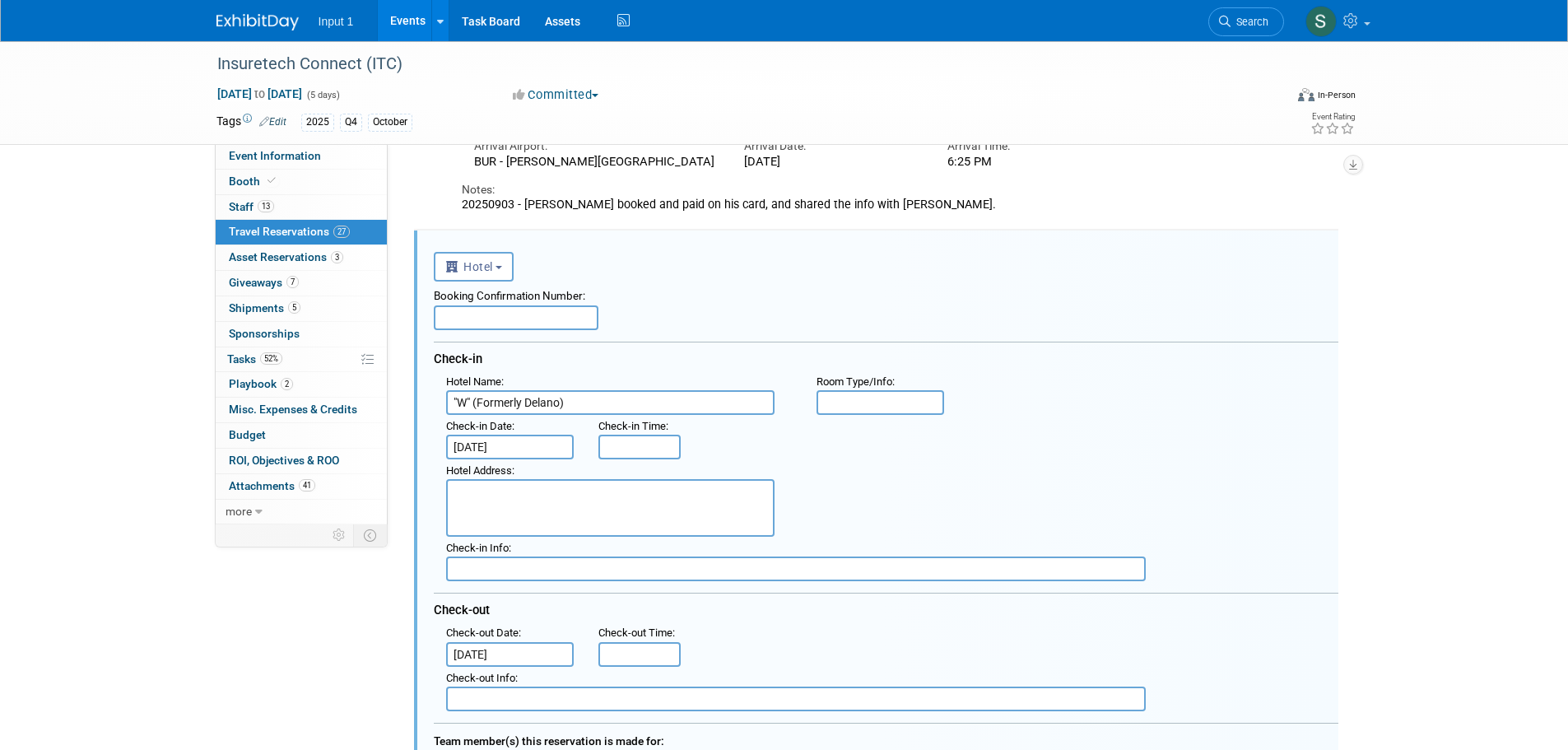
click at [495, 308] on input "text" at bounding box center [517, 318] width 165 height 25
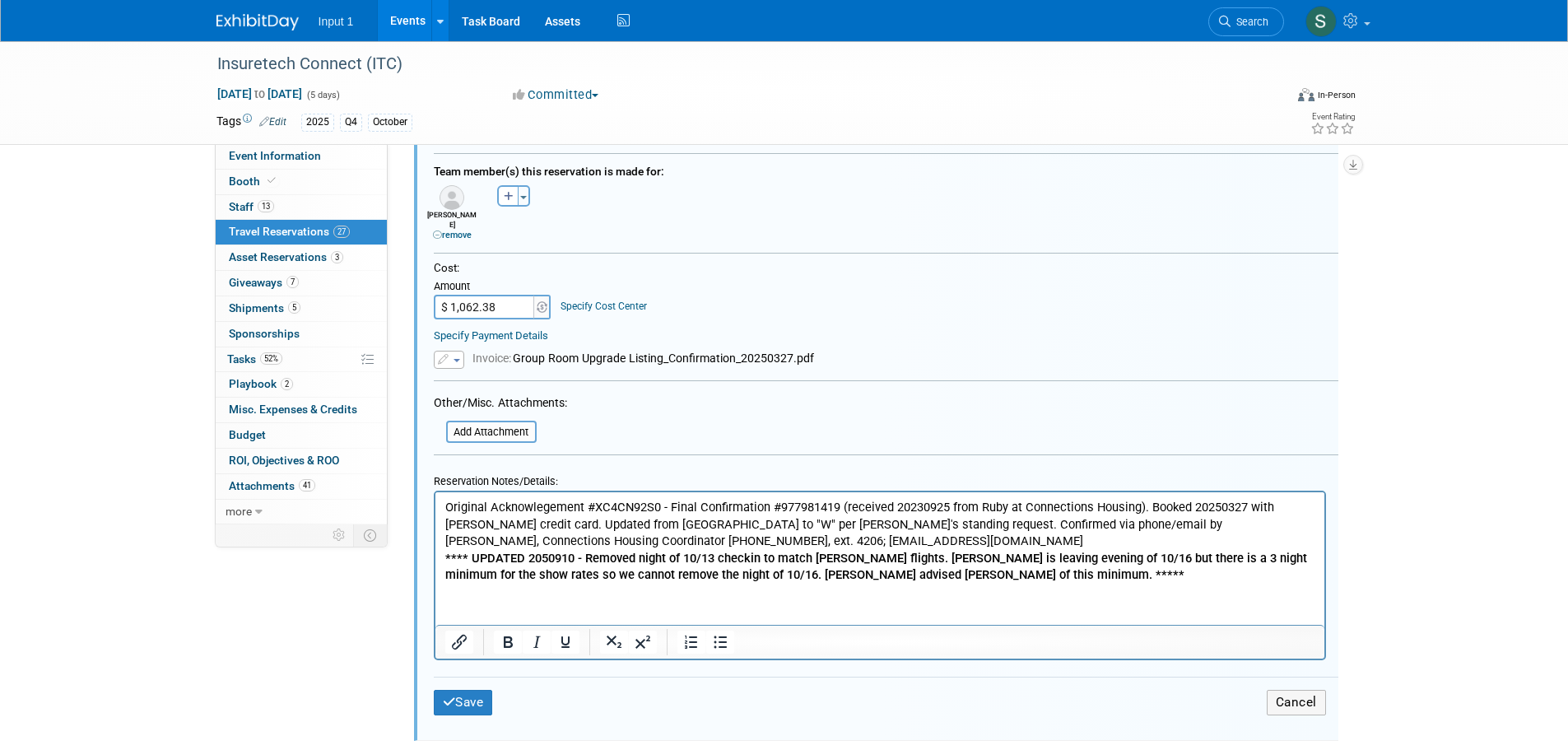
scroll to position [1021, 0]
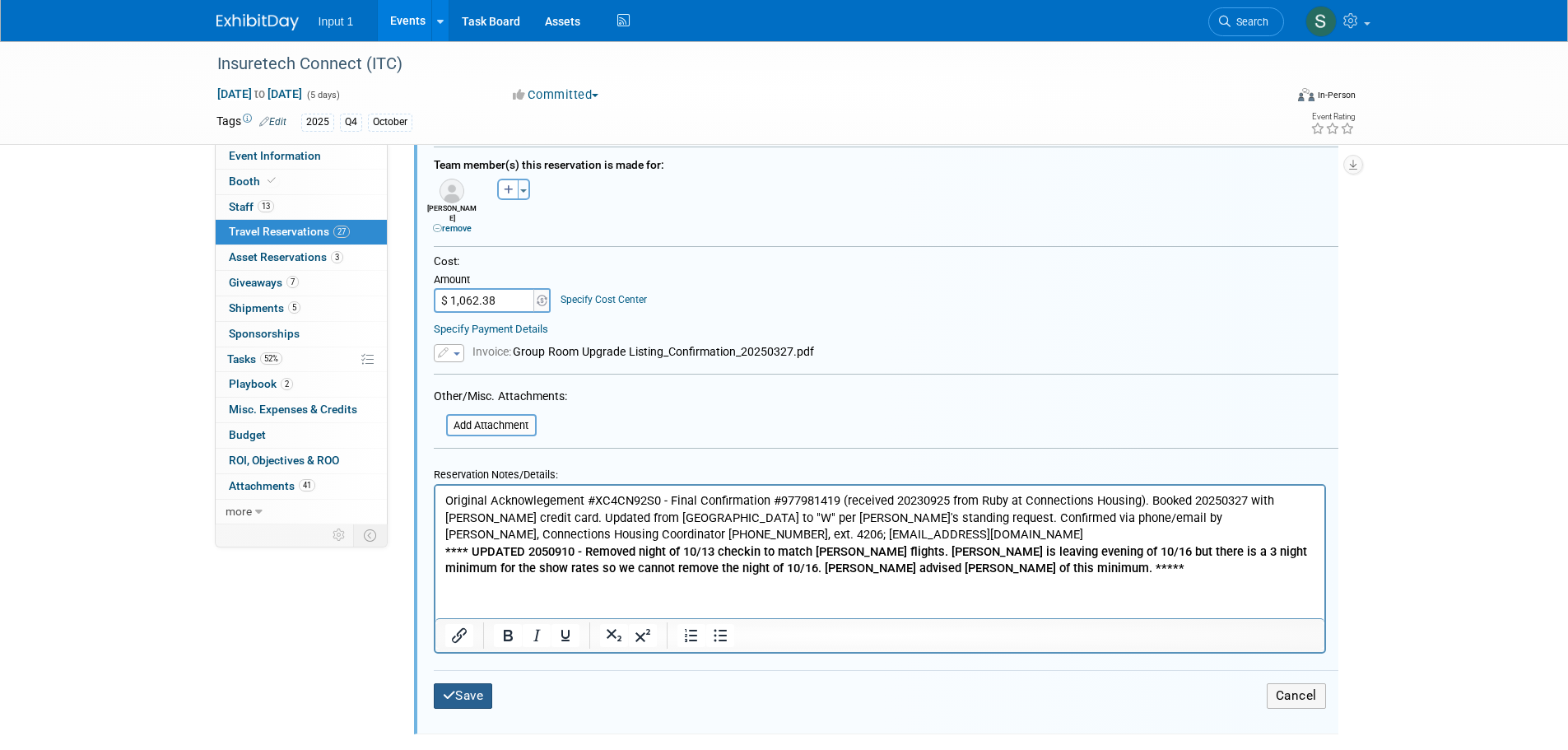
type input "977981419"
click at [465, 684] on button "Save" at bounding box center [464, 696] width 59 height 25
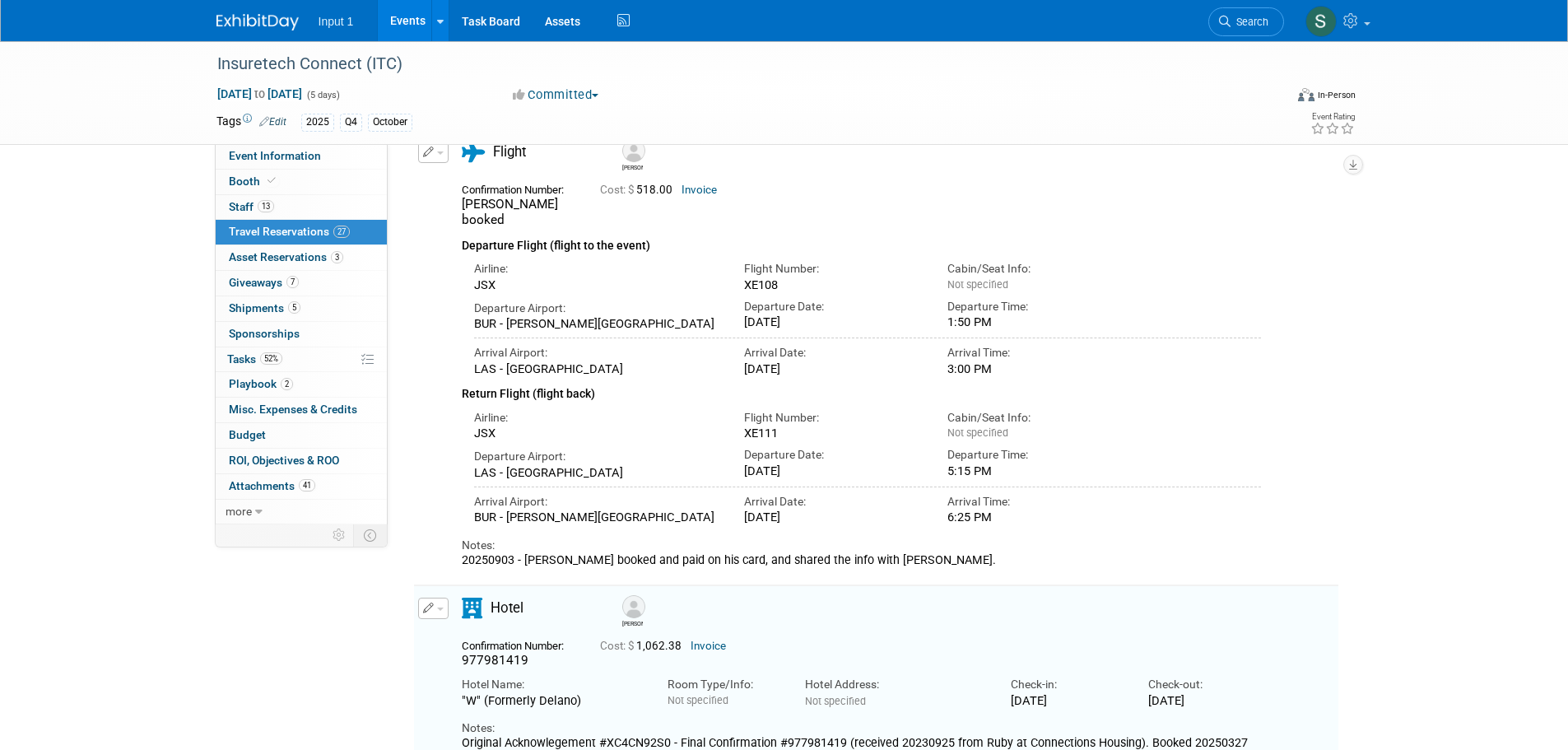
scroll to position [0, 0]
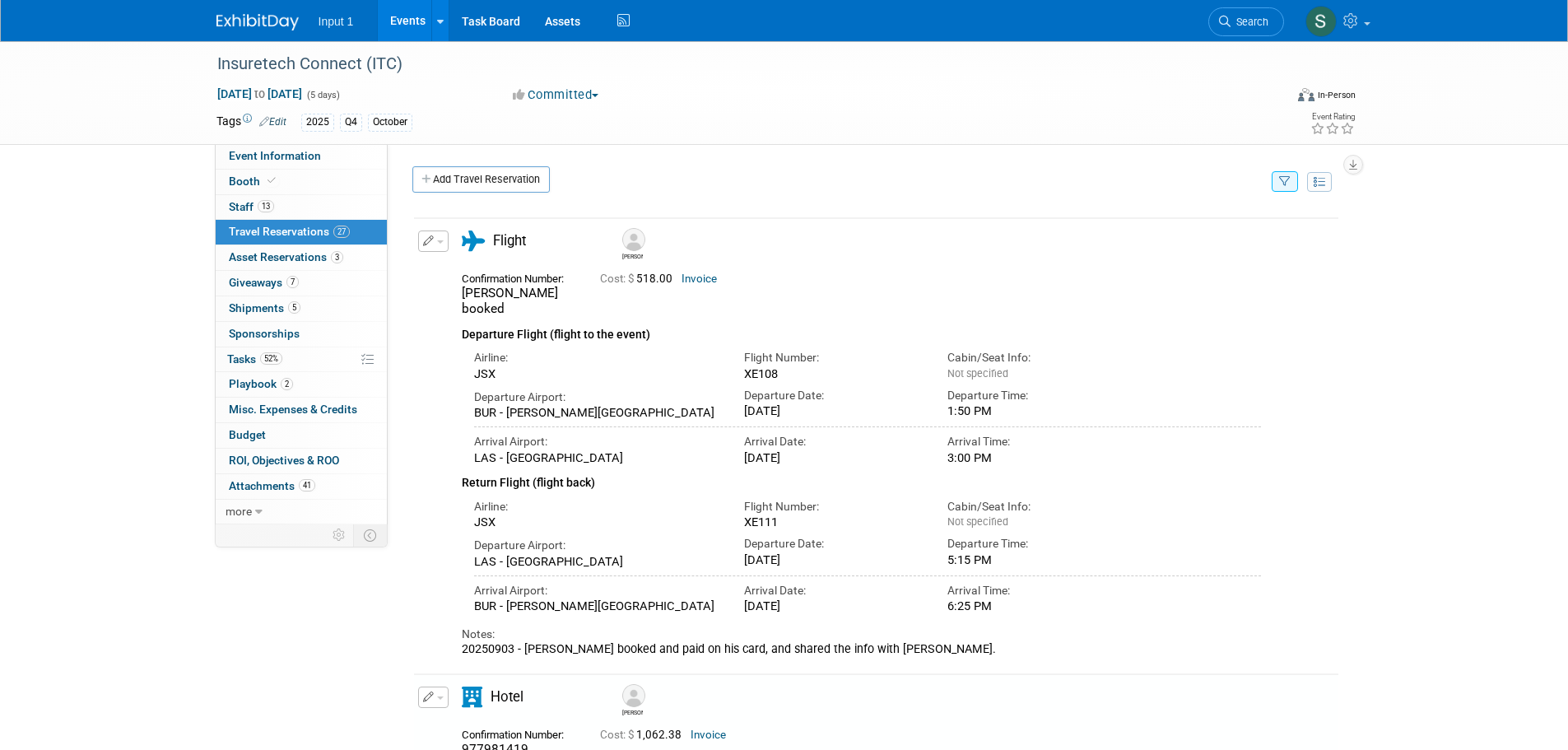
click at [1291, 179] on button "button" at bounding box center [1285, 181] width 26 height 21
click at [1184, 231] on select "-- Select Traveler -- All reservation with no one tagged Chris Farfaras Gillian…" at bounding box center [1183, 232] width 205 height 23
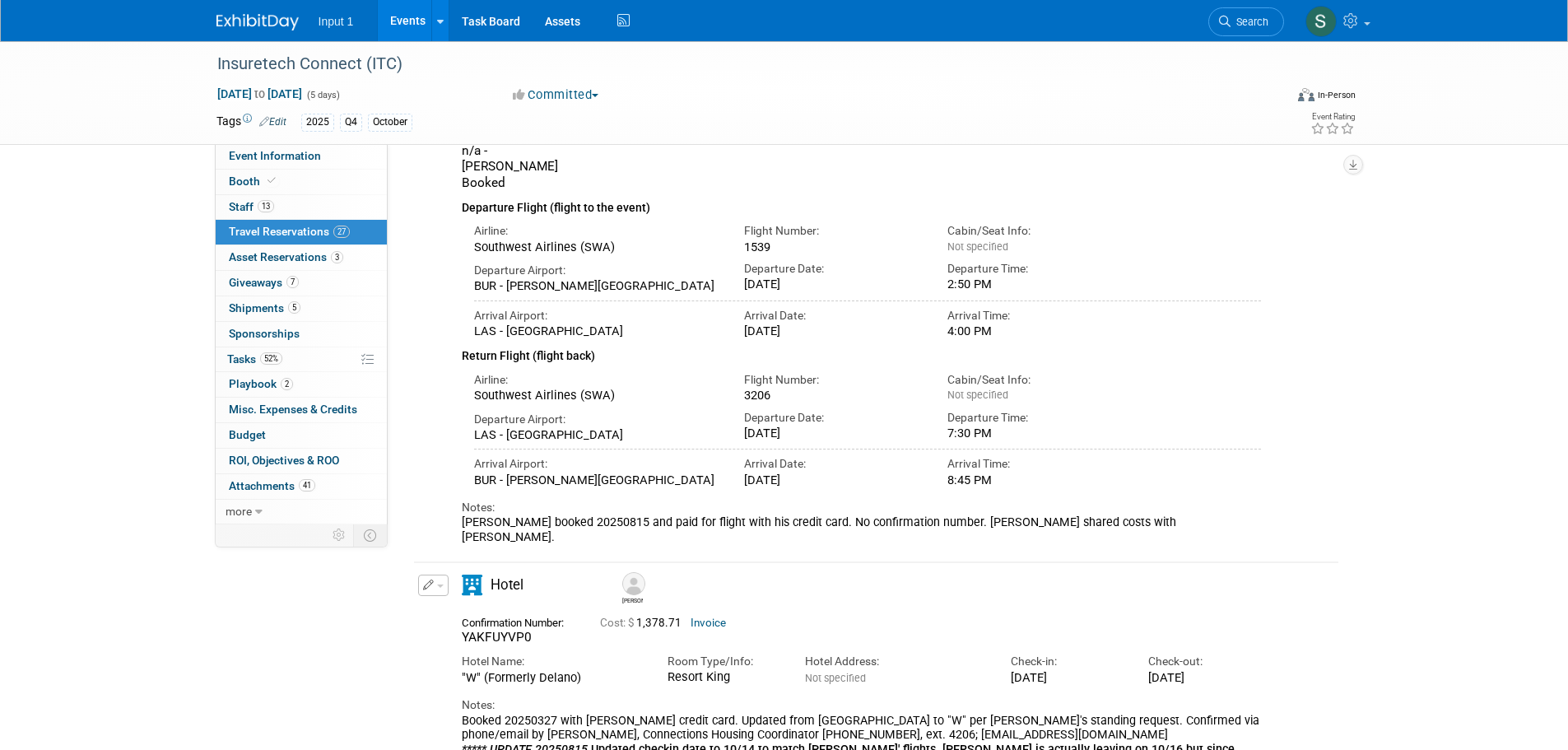
scroll to position [169, 0]
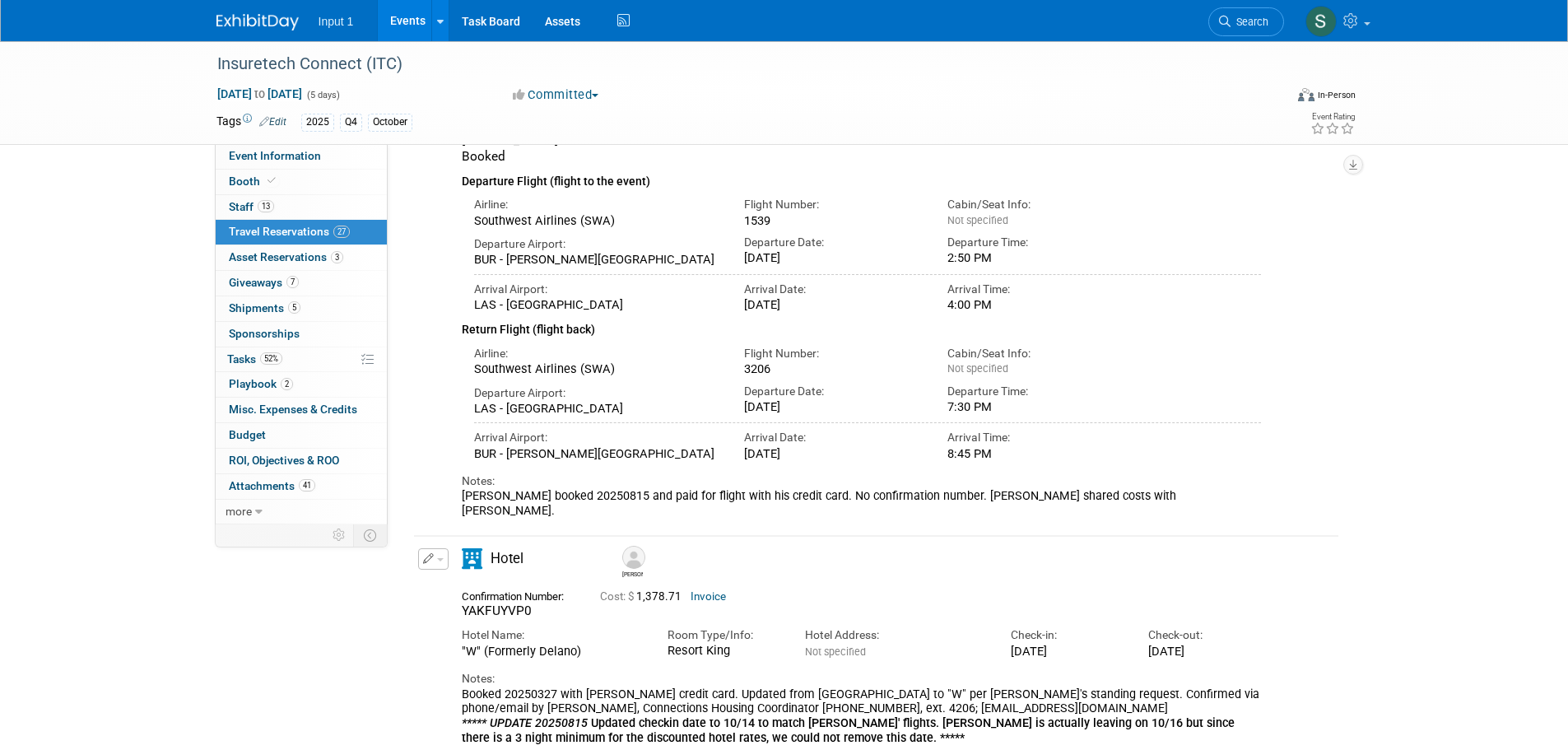
click at [440, 558] on span "button" at bounding box center [440, 560] width 6 height 4
click at [449, 576] on button "Edit Reservation" at bounding box center [488, 588] width 139 height 24
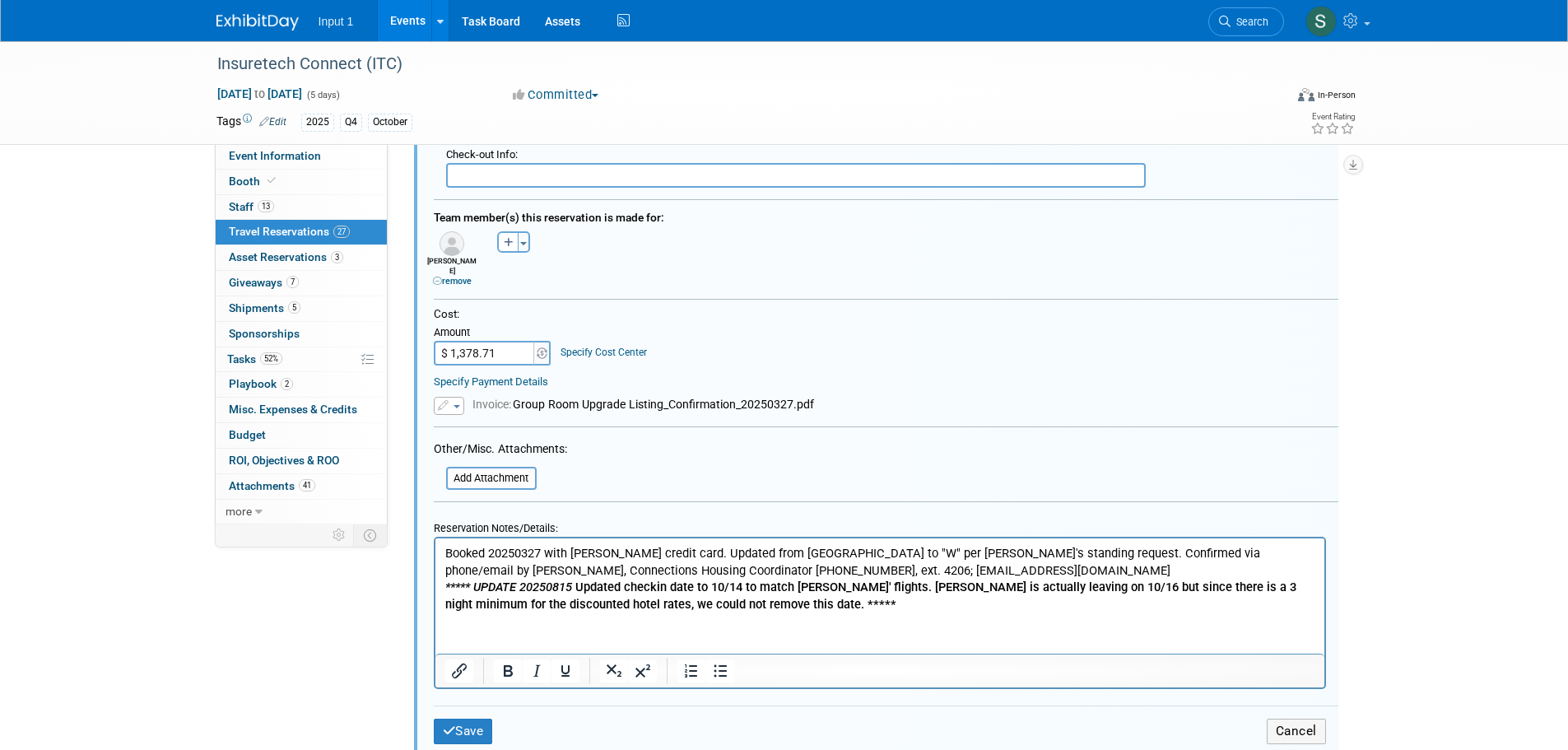
scroll to position [1004, 0]
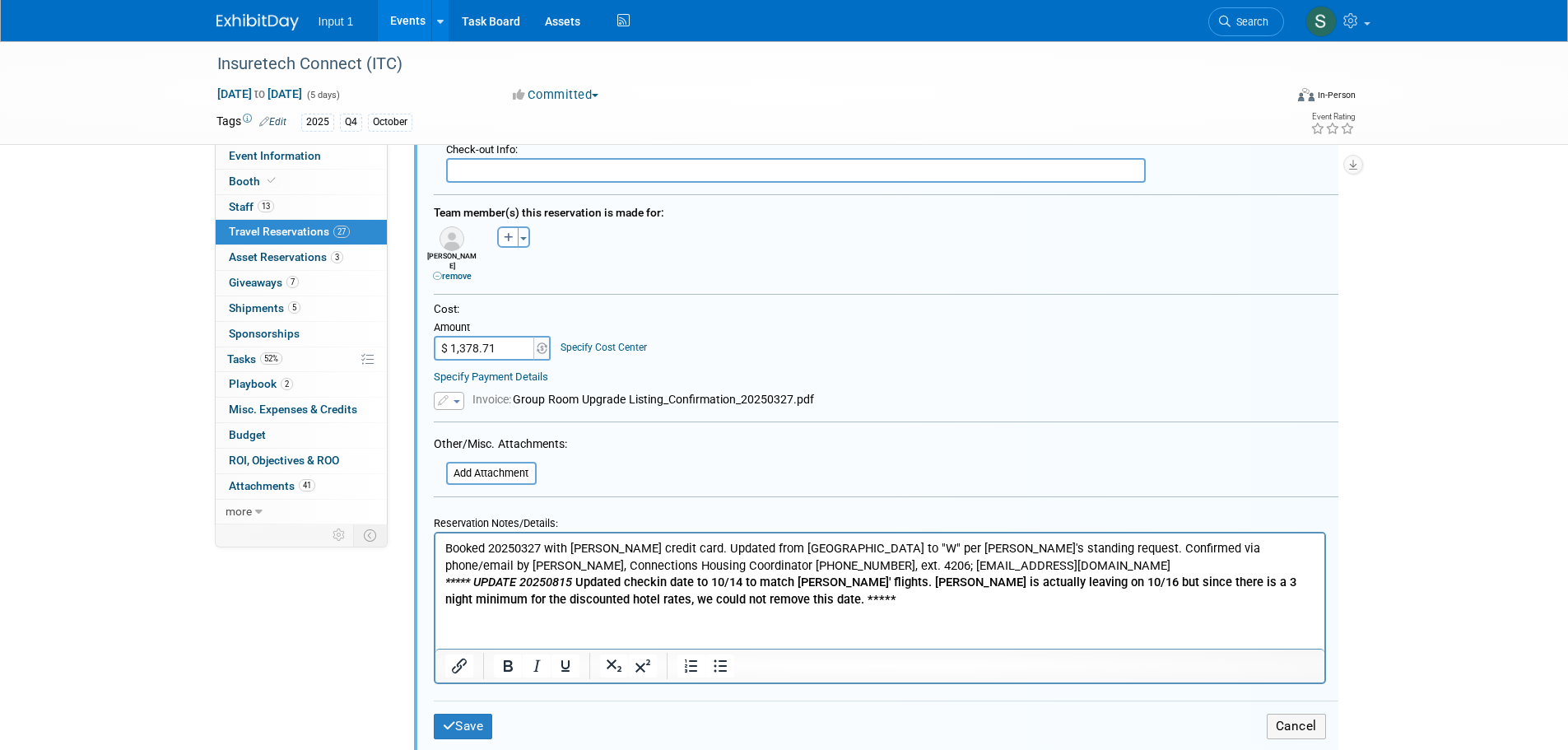
click at [446, 546] on p "Booked 20250327 with Rene credit card. Updated from Mandalay Bay to "W" per Ren…" at bounding box center [880, 572] width 870 height 67
paste body "Rich Text Area. Press ALT-0 for help."
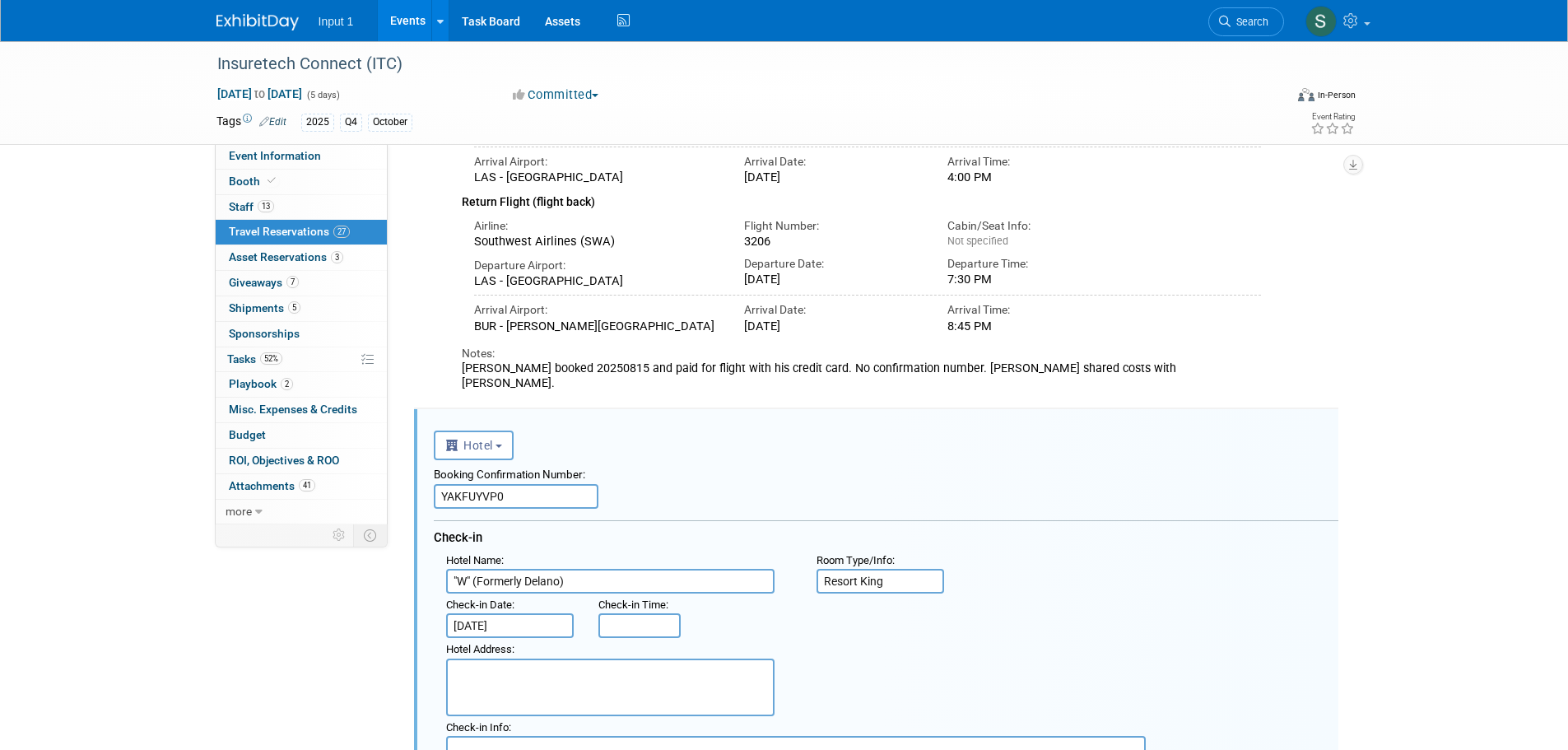
scroll to position [263, 0]
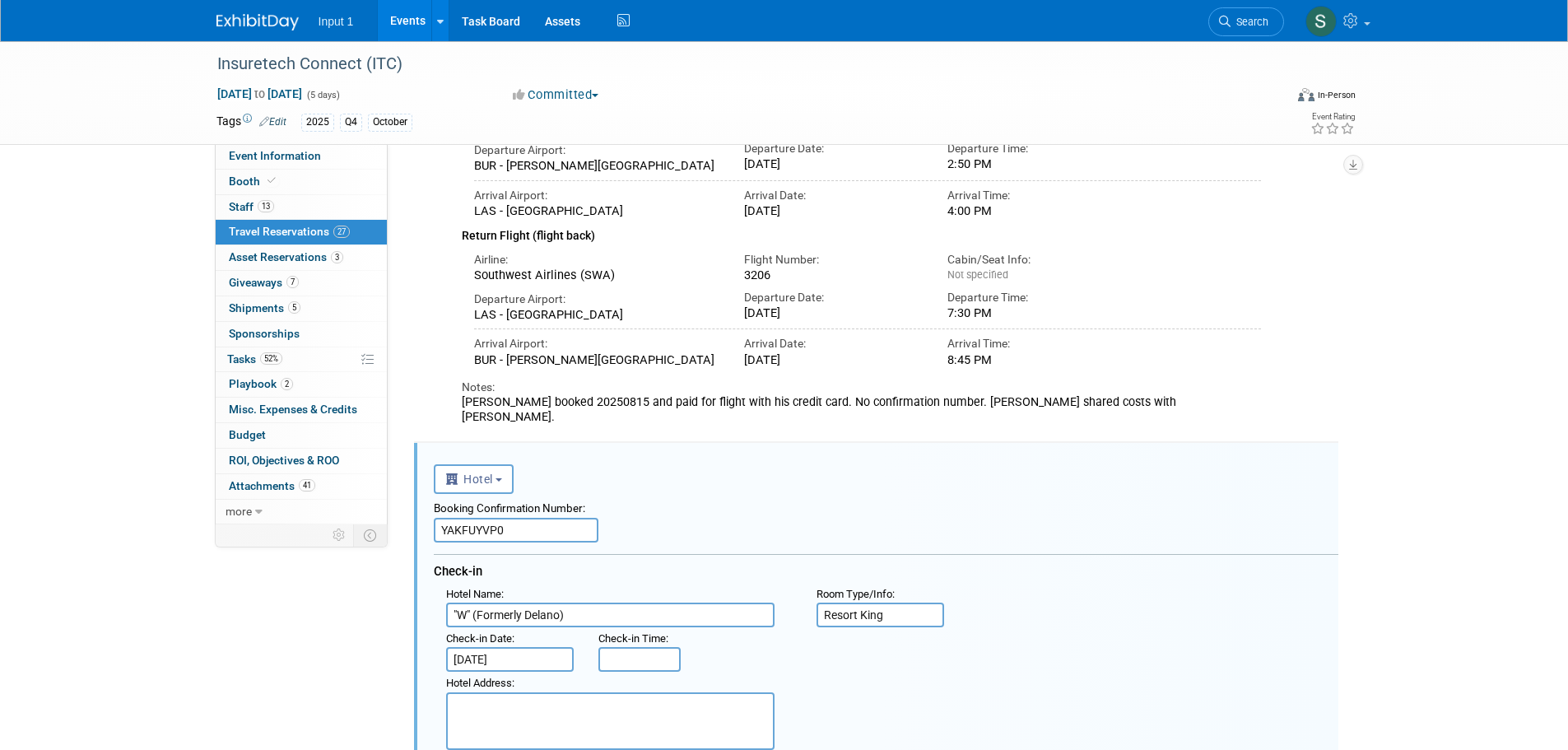
drag, startPoint x: 520, startPoint y: 489, endPoint x: 410, endPoint y: 488, distance: 110.0
click at [410, 488] on div "Delete Reservation Chris" at bounding box center [876, 735] width 953 height 1592
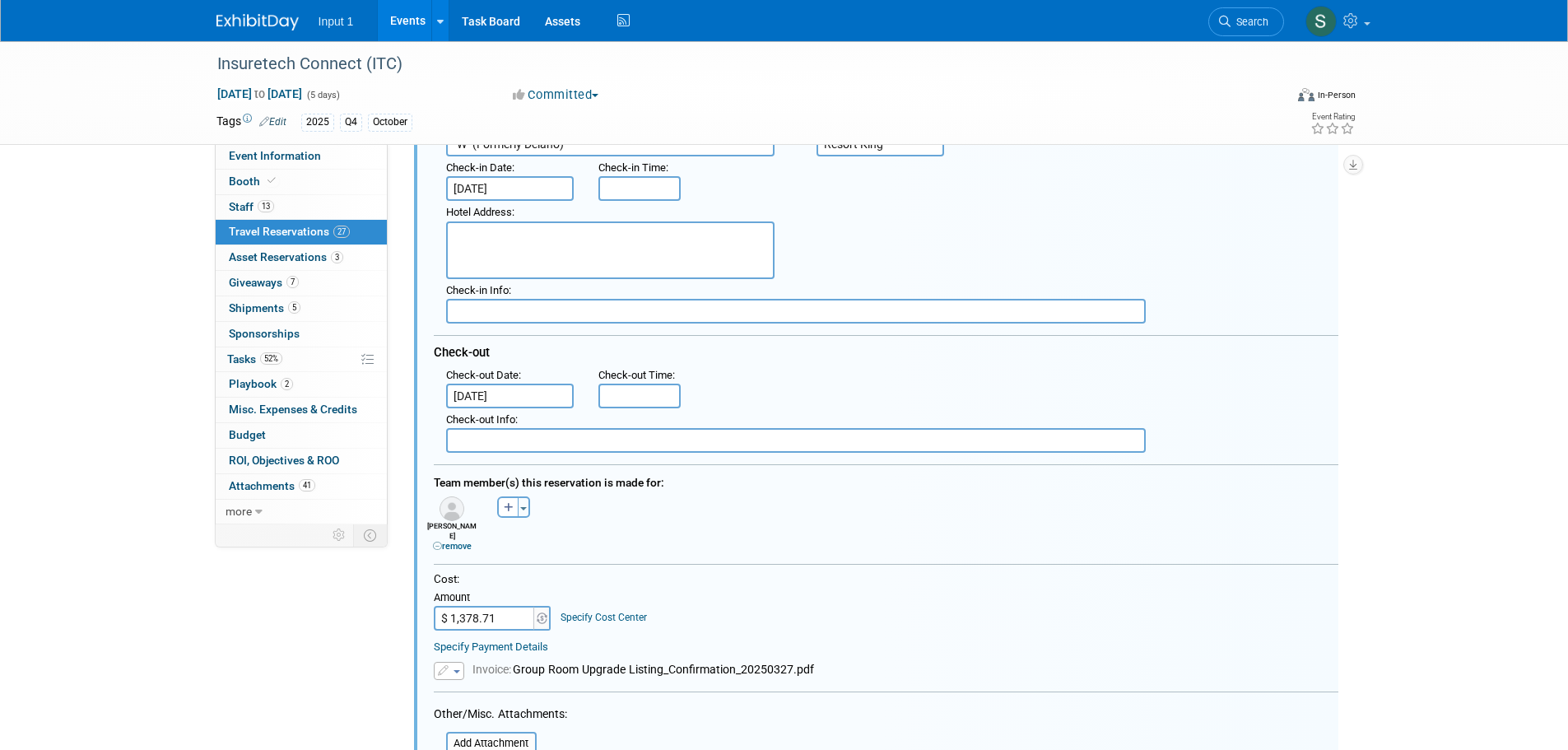
scroll to position [1021, 0]
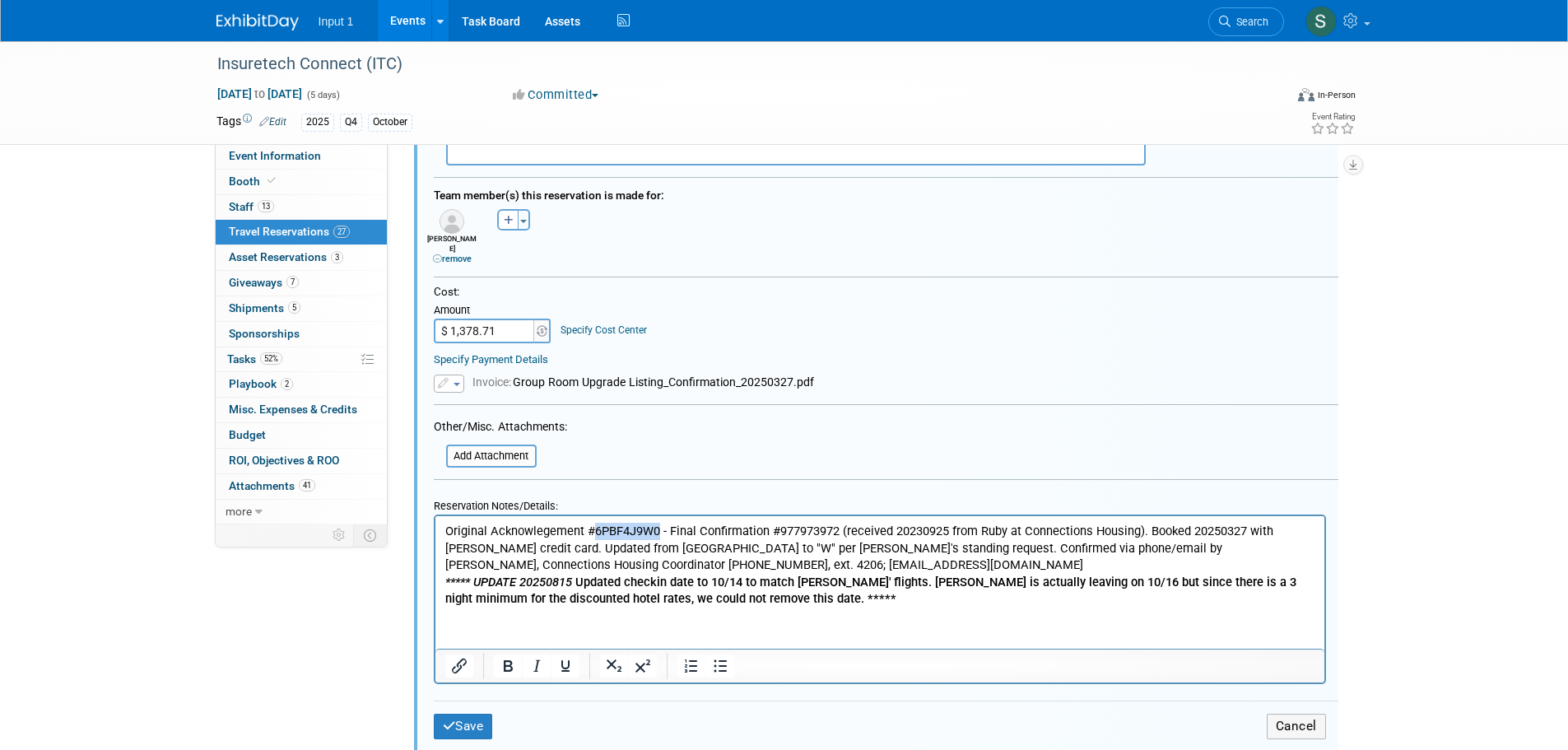
drag, startPoint x: 658, startPoint y: 532, endPoint x: 595, endPoint y: 532, distance: 63.0
click at [595, 532] on p "Original Acknowlegement #6PBF4J9W0 - Final Confirmation #977973972 (received 20…" at bounding box center [880, 564] width 870 height 85
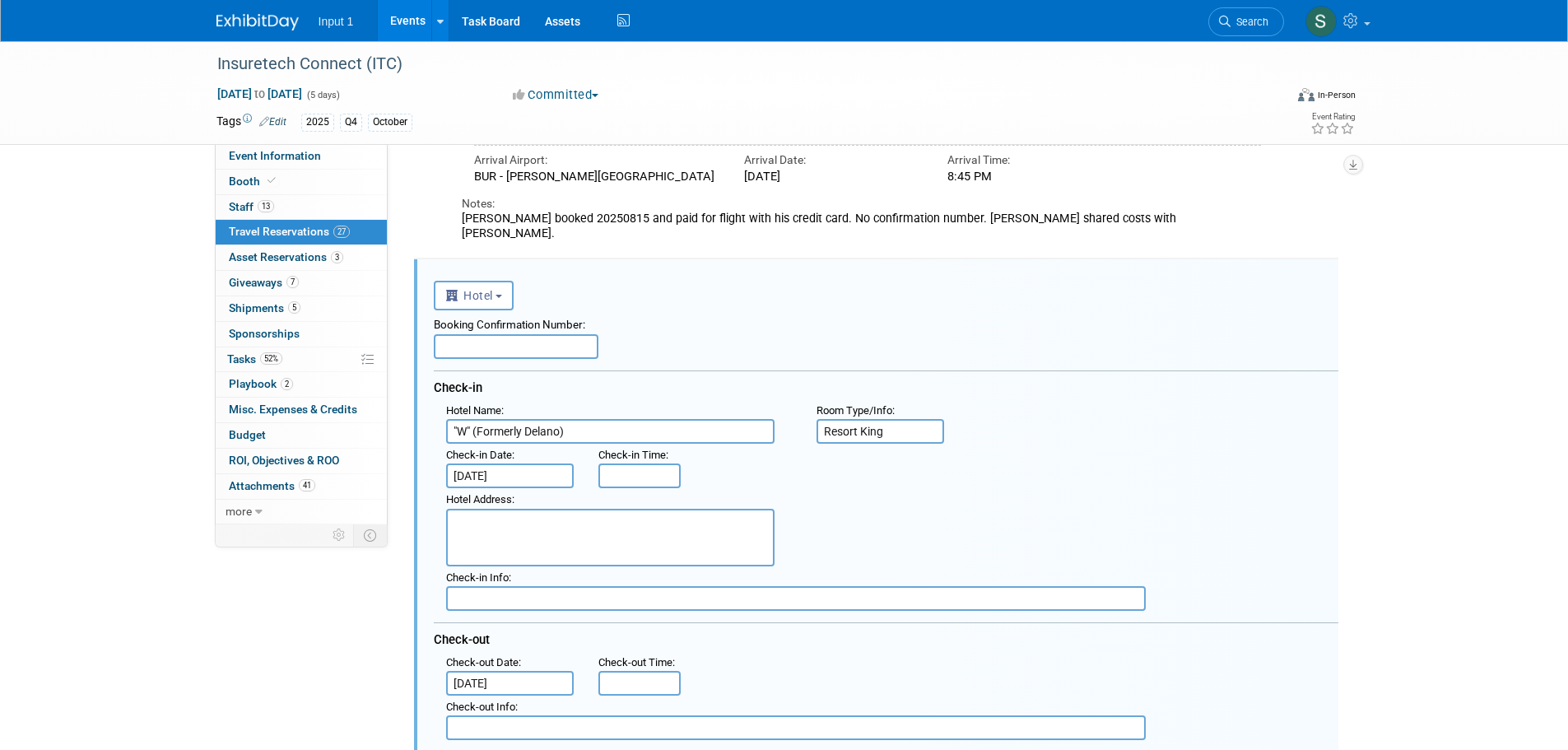
scroll to position [445, 0]
click at [477, 336] on input "text" at bounding box center [517, 348] width 165 height 25
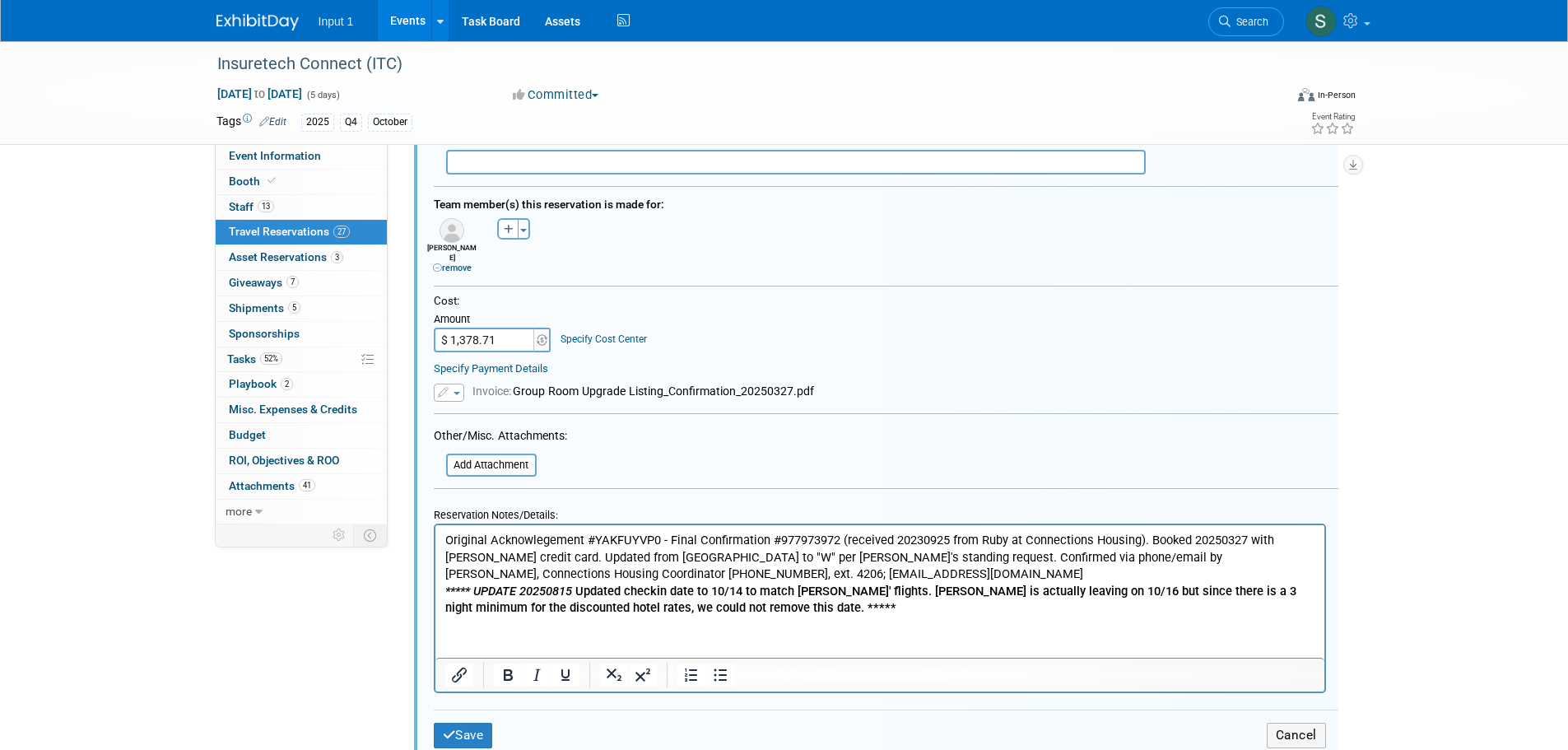
scroll to position [1021, 0]
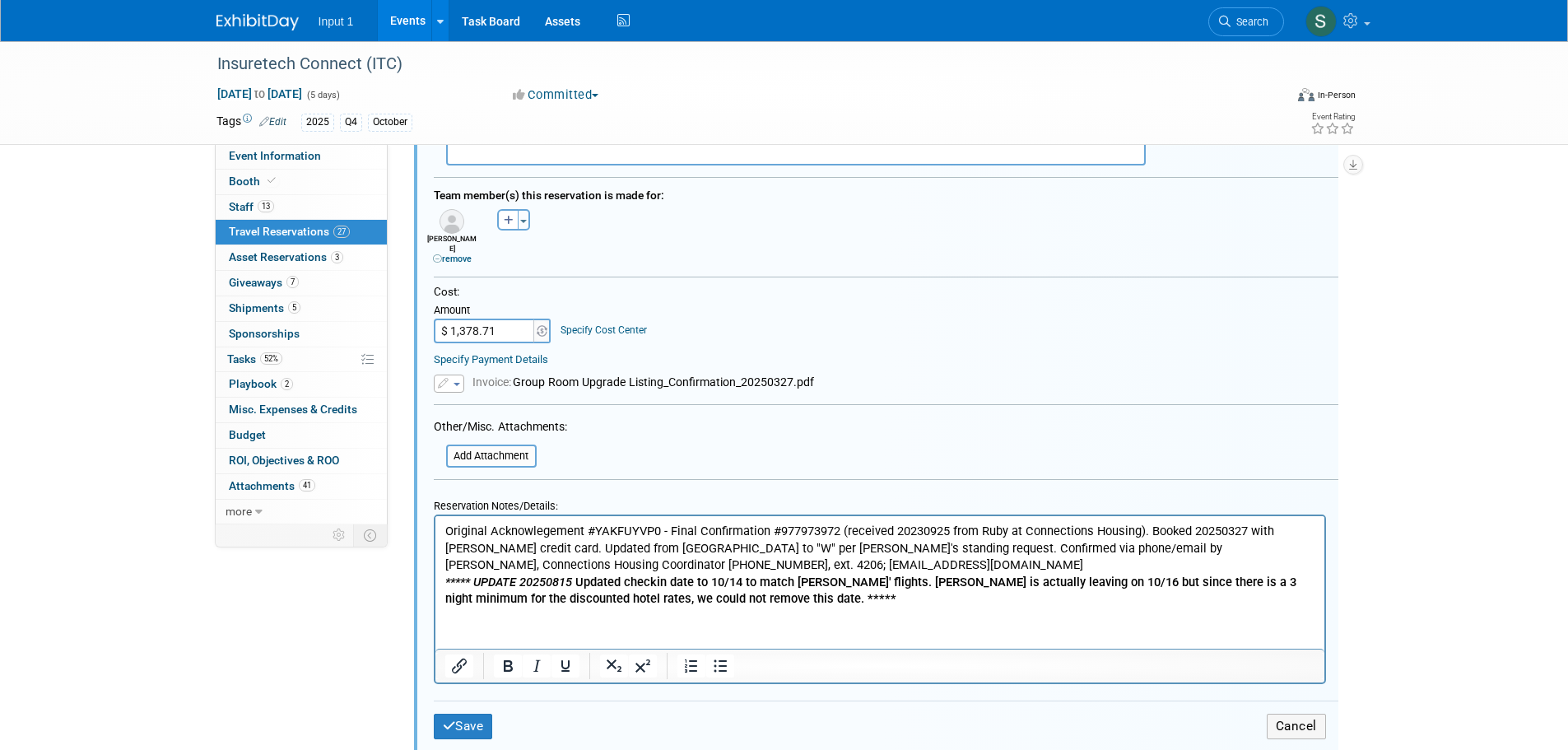
type input "977981435"
click at [838, 527] on p "Original Acknowlegement #YAKFUYVP0 - Final Confirmation #977973972 (received 20…" at bounding box center [880, 564] width 870 height 85
click at [780, 528] on p "Original Acknowlegement #YAKFUYVP0 - Final Confirmation #977973972 (received 20…" at bounding box center [880, 564] width 870 height 85
click at [478, 714] on button "Save" at bounding box center [464, 727] width 59 height 25
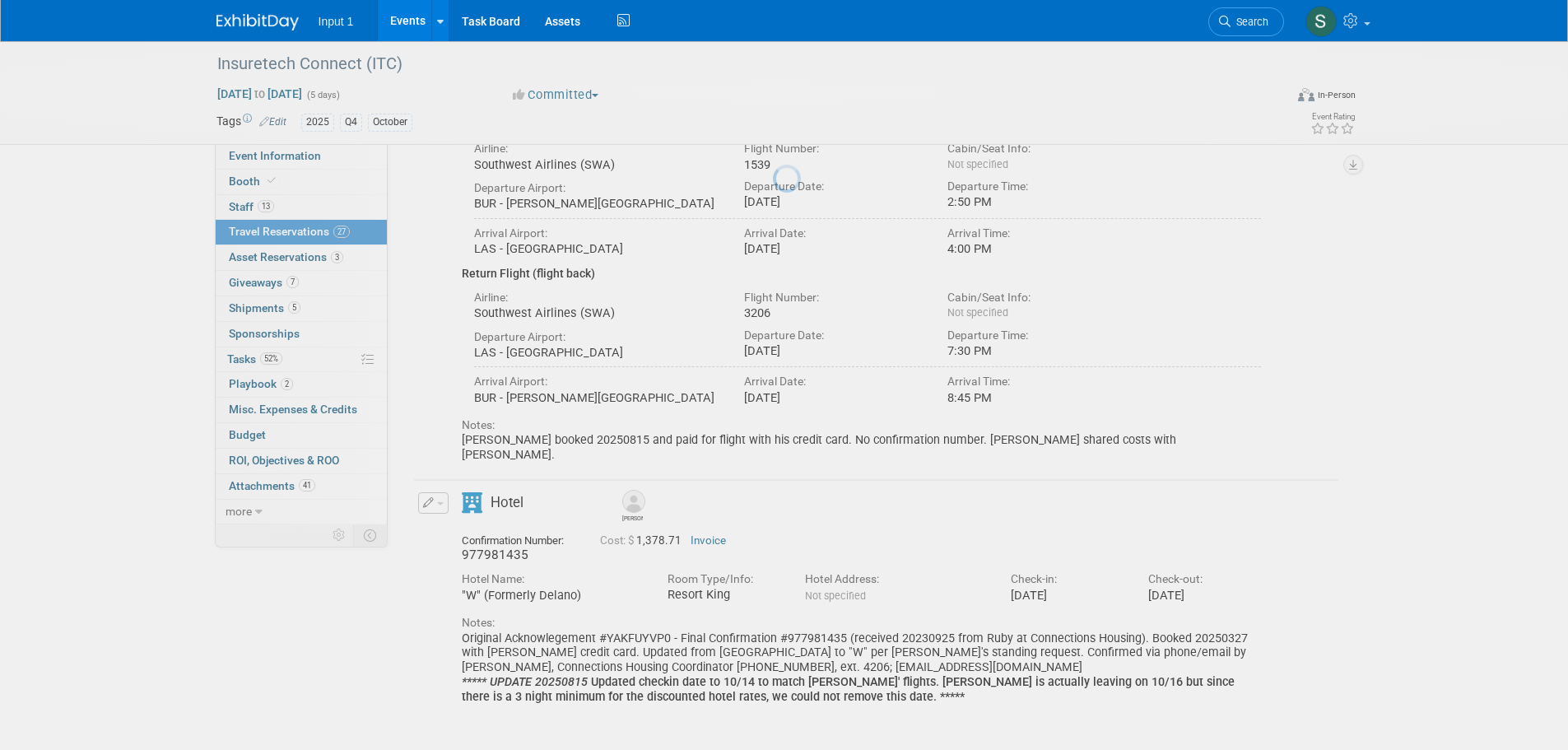
scroll to position [180, 0]
